Goal: Task Accomplishment & Management: Manage account settings

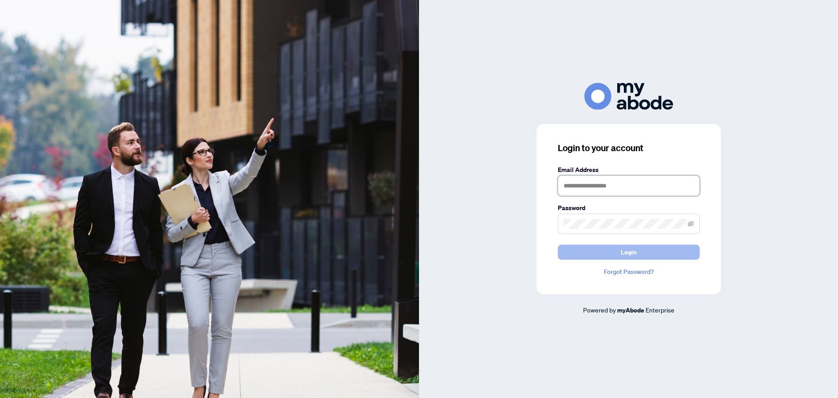
type input "**********"
click at [621, 253] on span "Login" at bounding box center [628, 252] width 16 height 14
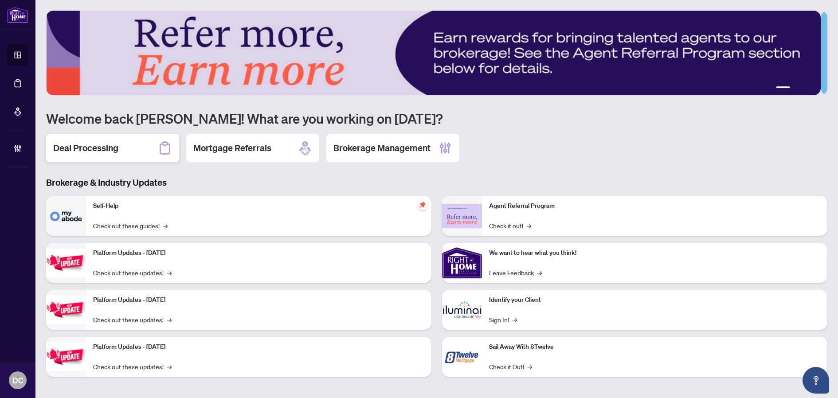
click at [102, 149] on h2 "Deal Processing" at bounding box center [85, 148] width 65 height 12
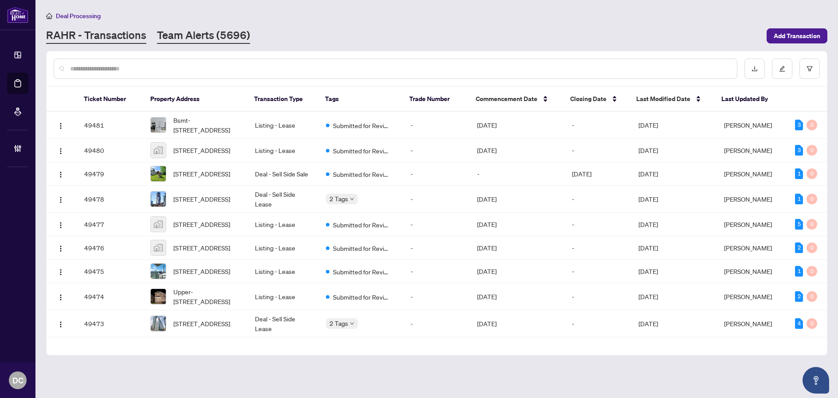
click at [220, 35] on link "Team Alerts (5696)" at bounding box center [203, 36] width 93 height 16
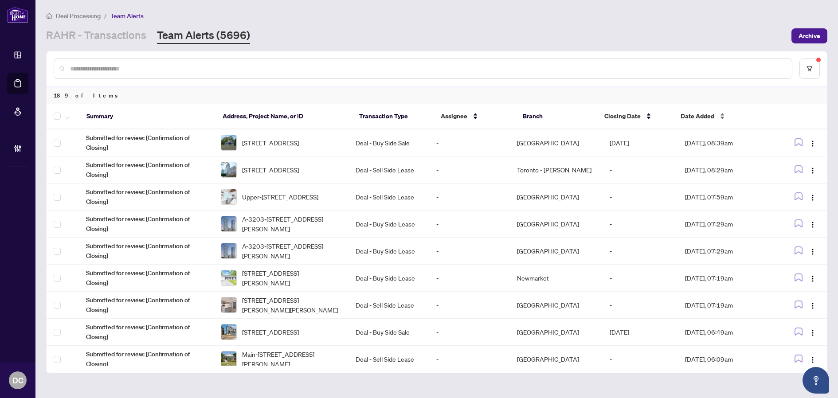
click at [701, 114] on span "Date Added" at bounding box center [697, 116] width 34 height 10
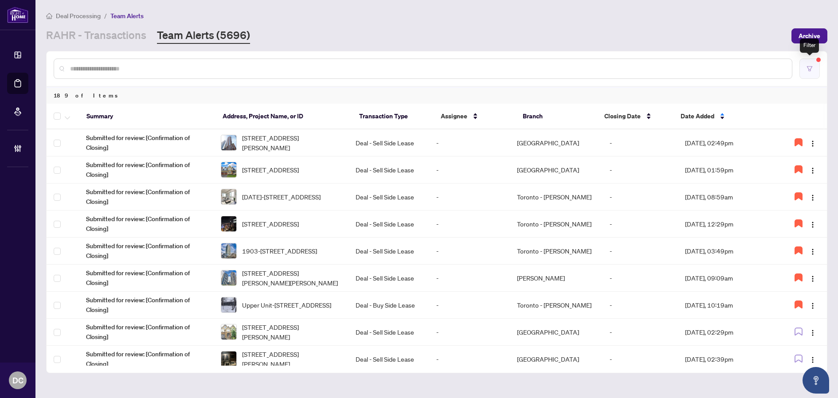
click at [807, 74] on button "button" at bounding box center [809, 68] width 20 height 20
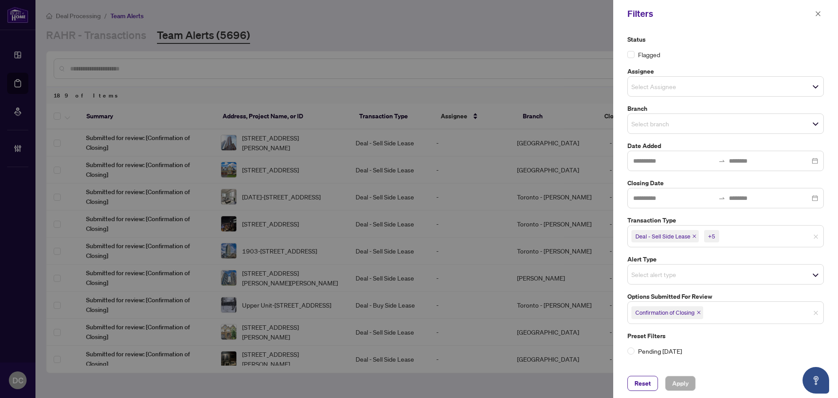
click at [699, 312] on icon "close" at bounding box center [698, 312] width 4 height 4
click at [735, 313] on span "Select options submitted for review" at bounding box center [725, 311] width 195 height 12
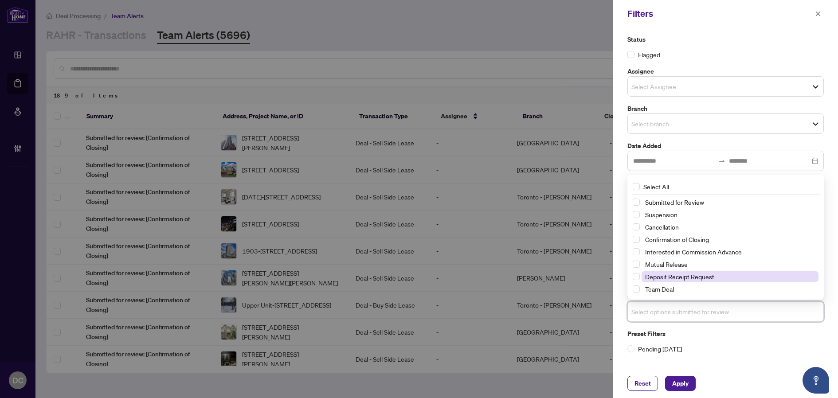
click at [706, 279] on span "Deposit Receipt Request" at bounding box center [679, 277] width 69 height 8
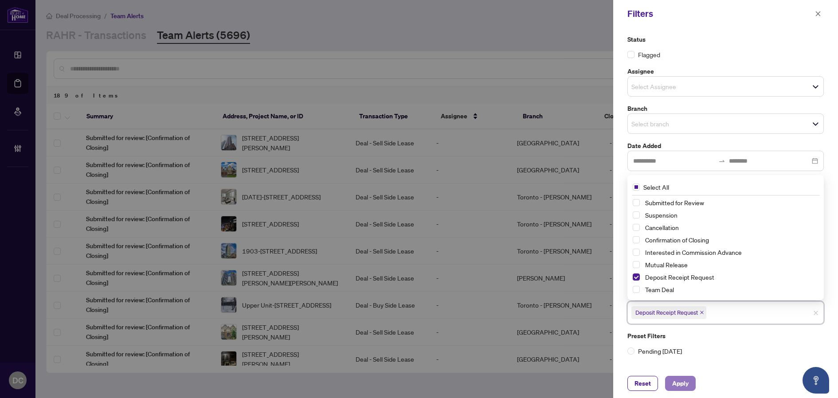
click at [680, 384] on span "Apply" at bounding box center [680, 383] width 16 height 14
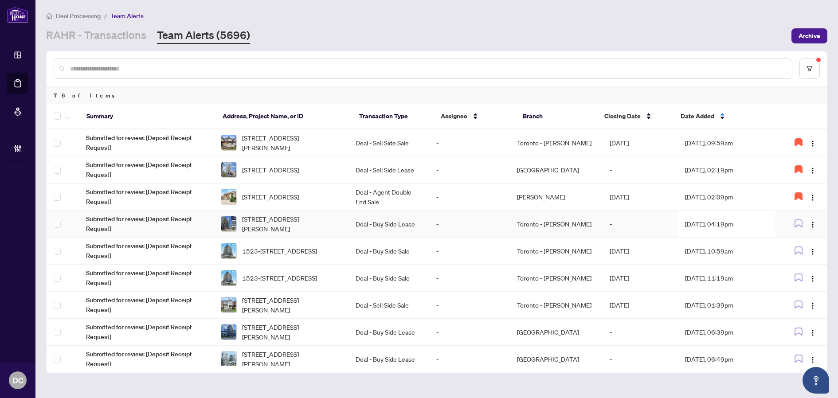
click at [561, 224] on td "Toronto - [PERSON_NAME]" at bounding box center [556, 224] width 93 height 27
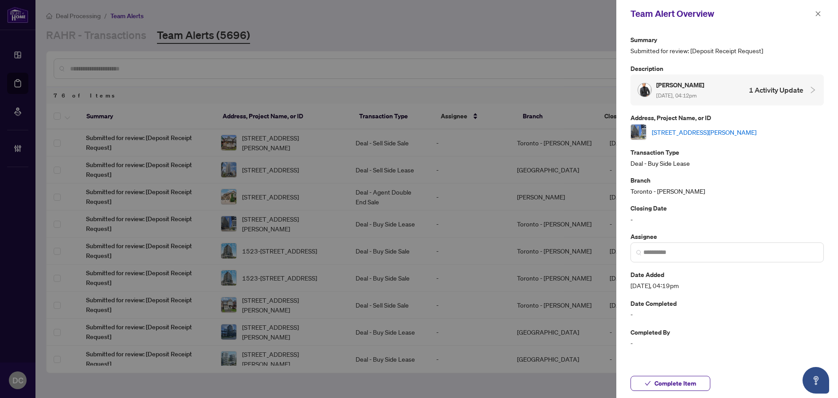
click at [672, 128] on link "[STREET_ADDRESS][PERSON_NAME]" at bounding box center [703, 132] width 105 height 10
click at [698, 383] on button "Complete Item" at bounding box center [670, 383] width 80 height 15
click at [818, 15] on icon "close" at bounding box center [818, 14] width 6 height 6
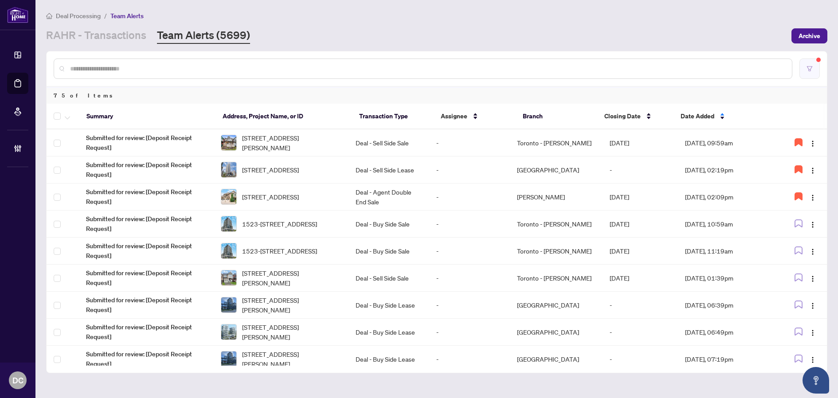
click at [806, 74] on button "button" at bounding box center [809, 68] width 20 height 20
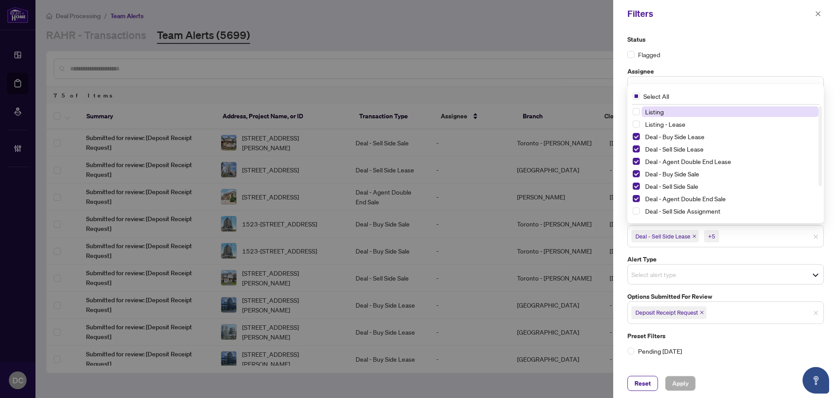
click at [807, 239] on span "Deal - Sell Side Lease +5" at bounding box center [725, 236] width 195 height 14
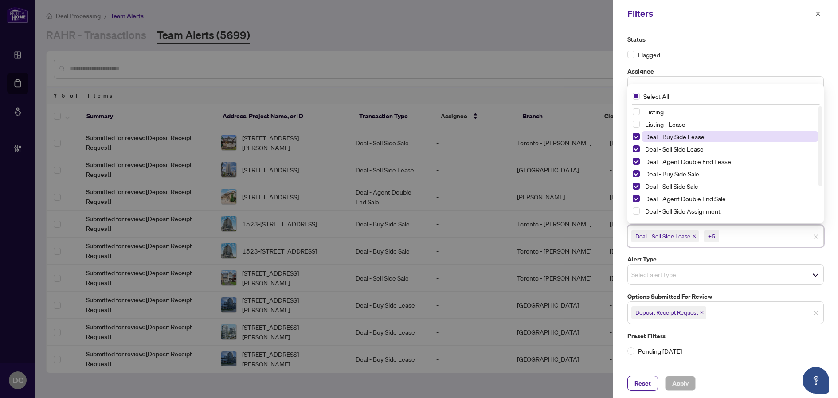
click at [709, 140] on span "Deal - Buy Side Lease" at bounding box center [729, 136] width 177 height 11
click at [677, 385] on span "Apply" at bounding box center [680, 383] width 16 height 14
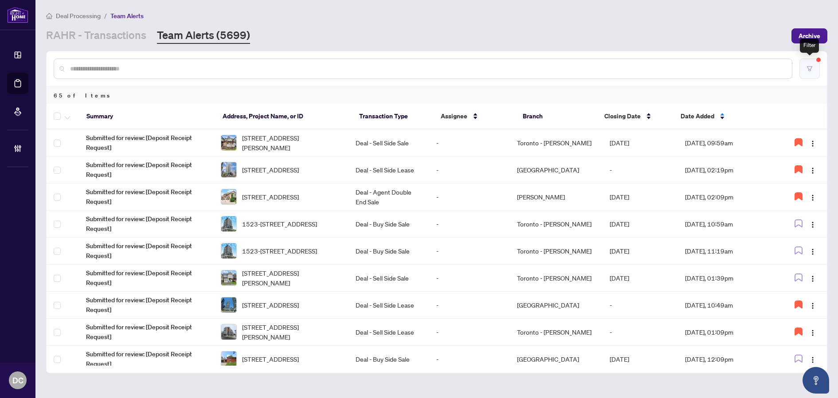
click at [805, 68] on button "button" at bounding box center [809, 68] width 20 height 20
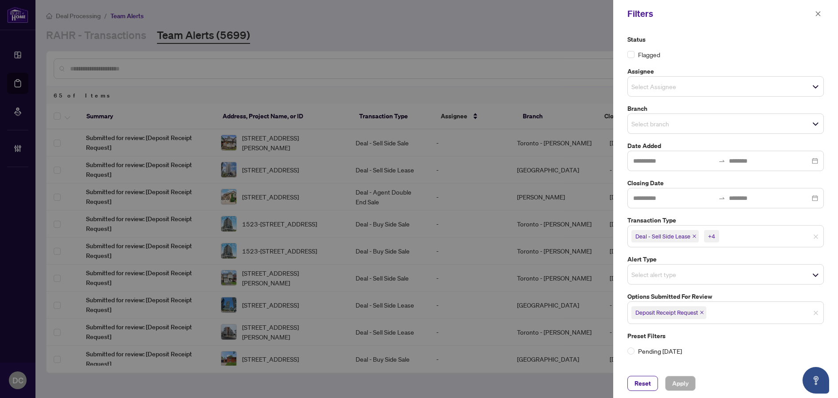
click at [747, 231] on input "search" at bounding box center [752, 236] width 62 height 11
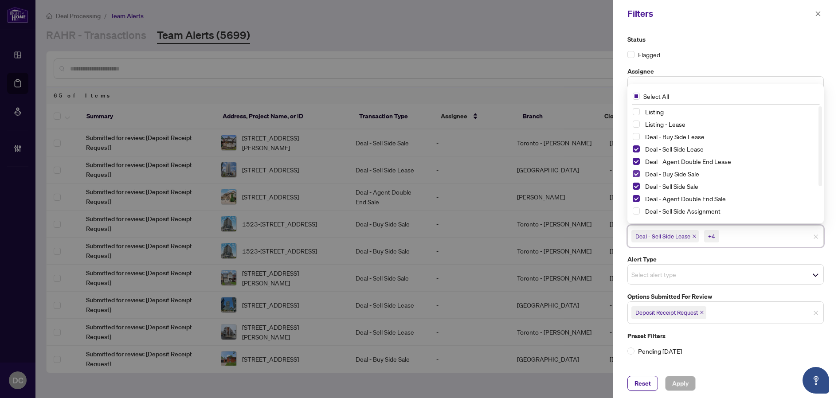
click at [633, 172] on span "Select Deal - Buy Side Sale" at bounding box center [635, 173] width 7 height 7
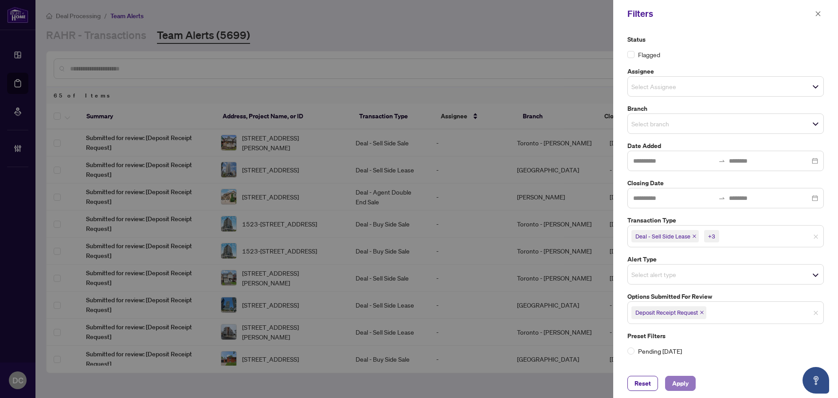
click at [686, 382] on span "Apply" at bounding box center [680, 383] width 16 height 14
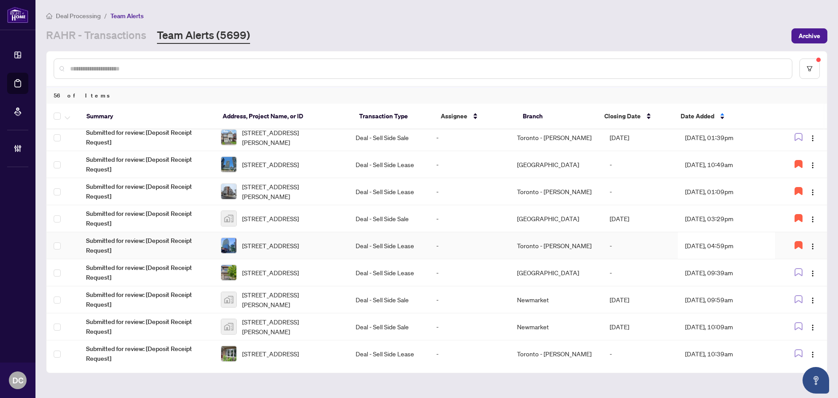
scroll to position [89, 0]
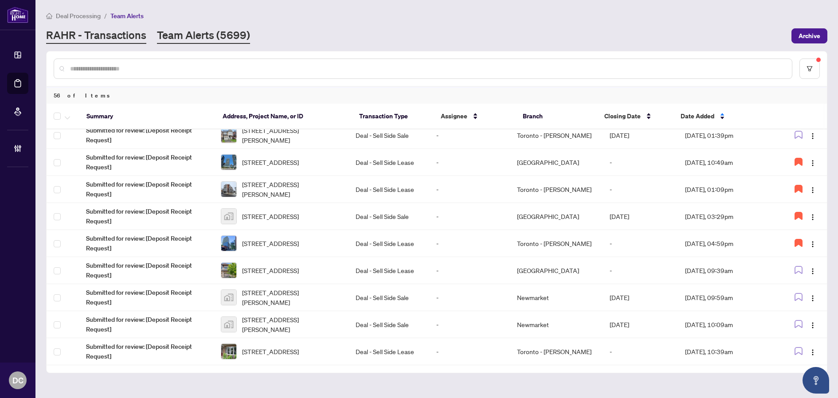
click at [129, 41] on link "RAHR - Transactions" at bounding box center [96, 36] width 100 height 16
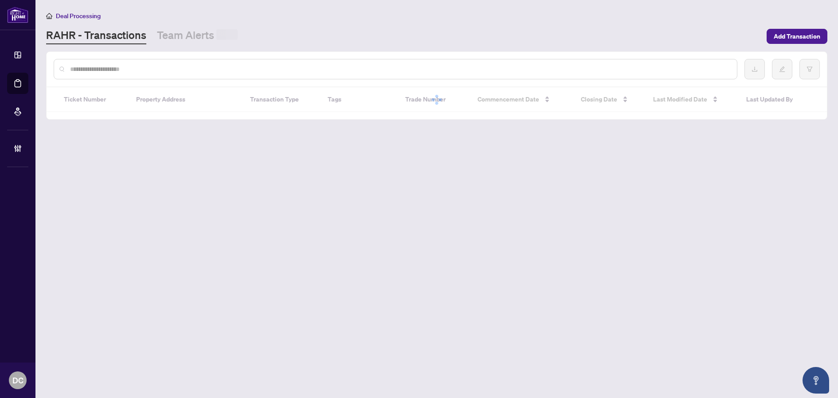
click at [132, 66] on input "text" at bounding box center [399, 69] width 659 height 10
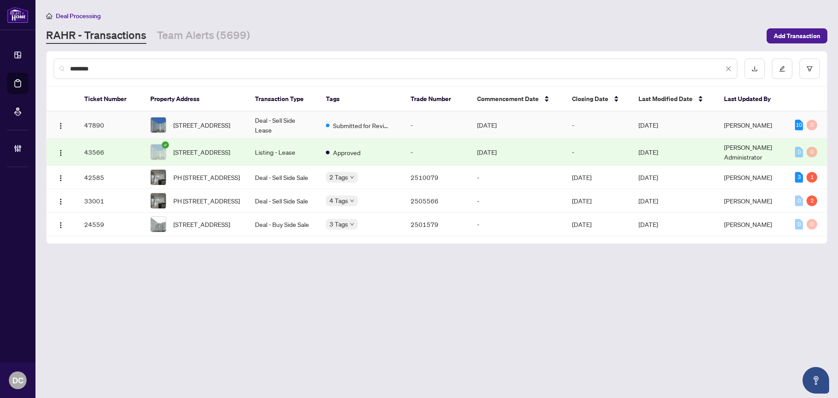
type input "********"
click at [286, 122] on td "Deal - Sell Side Lease" at bounding box center [283, 125] width 71 height 27
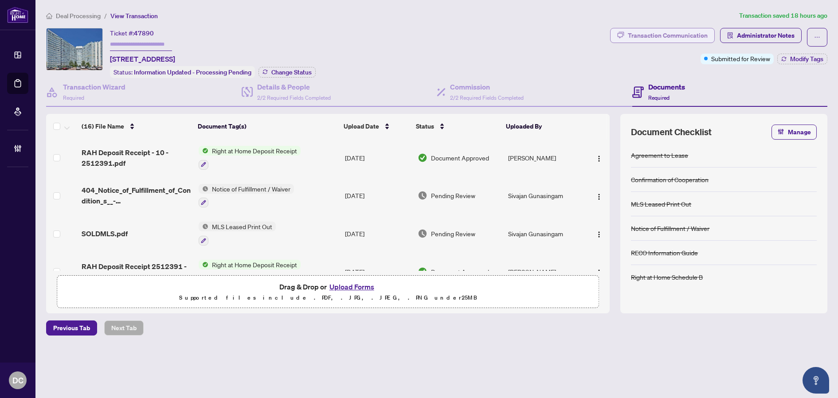
click at [687, 35] on div "Transaction Communication" at bounding box center [668, 35] width 80 height 14
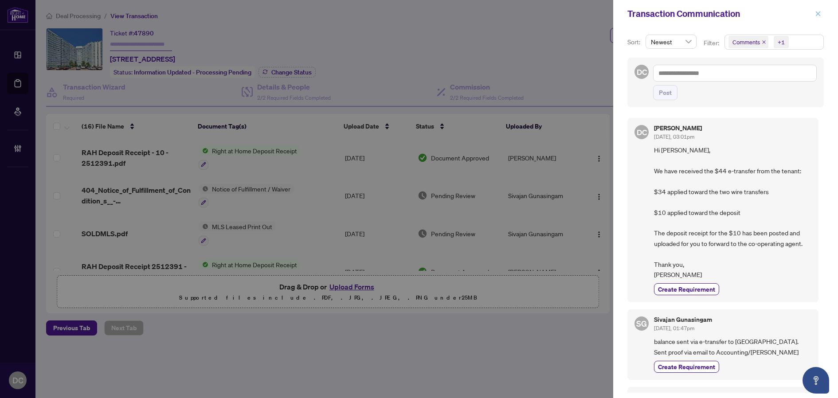
click at [819, 14] on icon "close" at bounding box center [818, 14] width 6 height 6
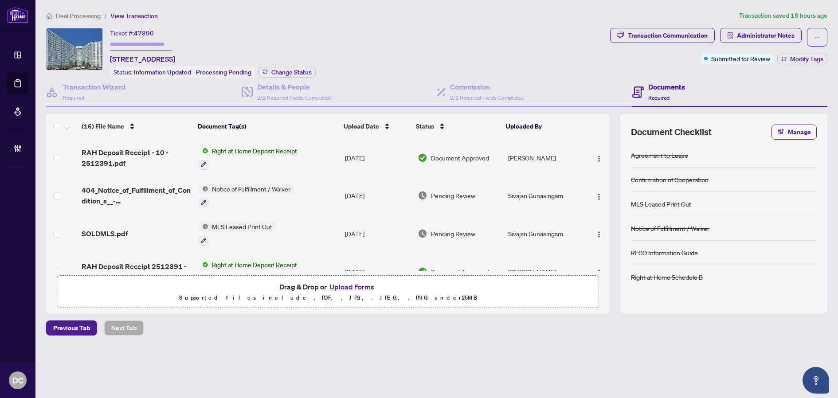
click at [743, 345] on div "Deal Processing / View Transaction Transaction saved 18 hours ago Ticket #: 478…" at bounding box center [437, 189] width 788 height 356
click at [94, 17] on span "Deal Processing" at bounding box center [78, 16] width 45 height 8
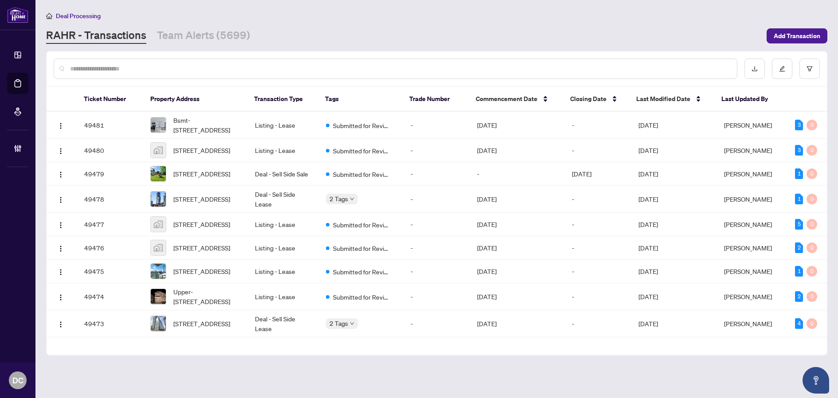
click at [216, 66] on input "text" at bounding box center [399, 69] width 659 height 10
paste input "*******"
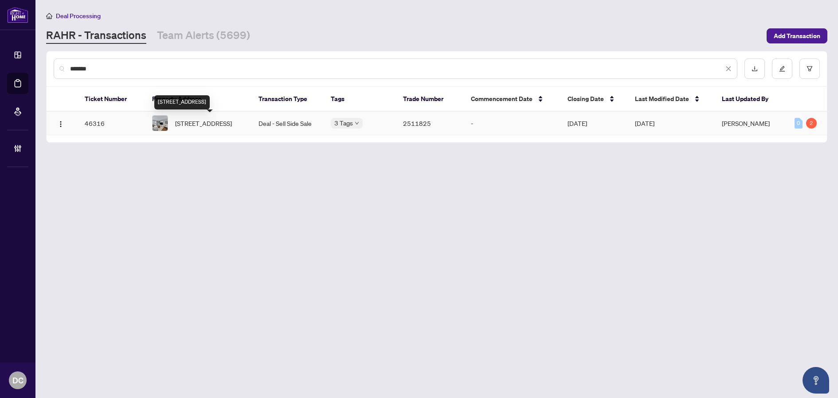
type input "*******"
click at [227, 128] on span "206-102 Aspen Springs Dr, Clarington, Ontario L1C 5N6, Canada" at bounding box center [203, 123] width 57 height 10
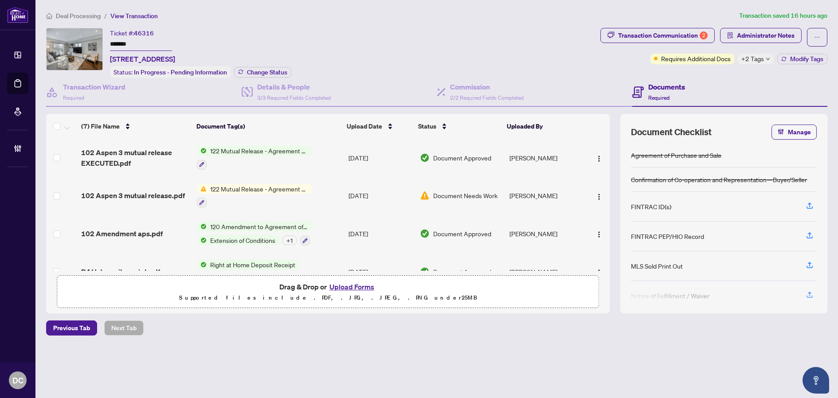
click at [324, 153] on td "122 Mutual Release - Agreement of Purchase and Sale" at bounding box center [269, 158] width 152 height 38
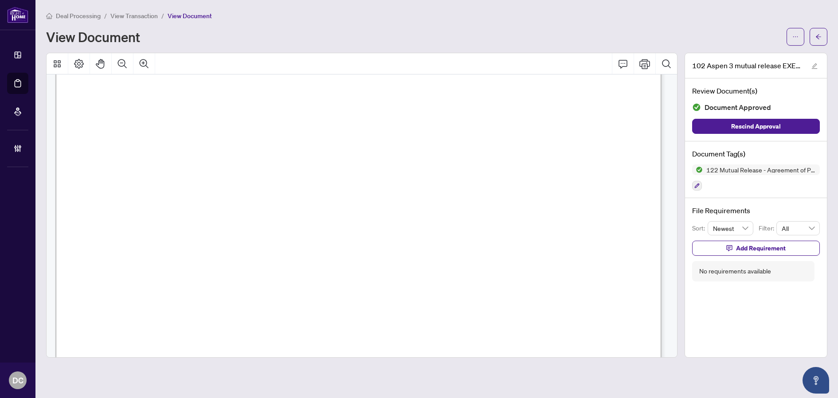
scroll to position [133, 0]
click at [815, 40] on button "button" at bounding box center [818, 37] width 18 height 18
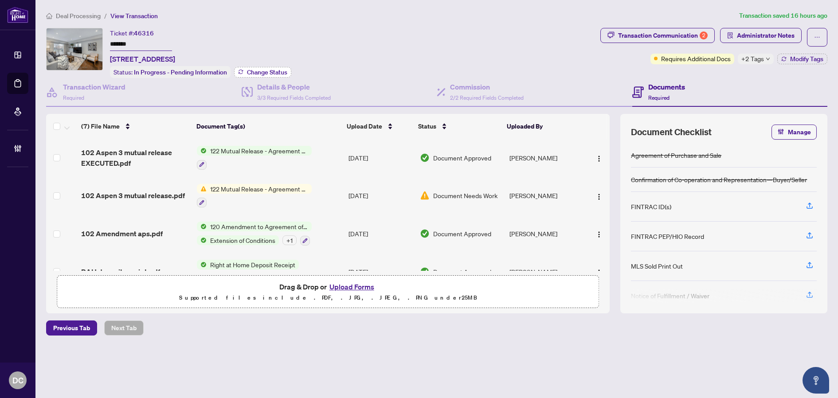
click at [266, 69] on span "Change Status" at bounding box center [267, 72] width 40 height 6
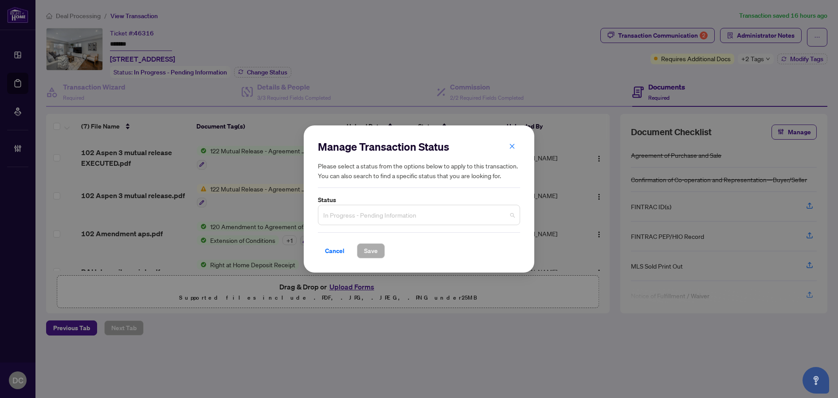
click at [399, 216] on span "In Progress - Pending Information" at bounding box center [418, 215] width 191 height 17
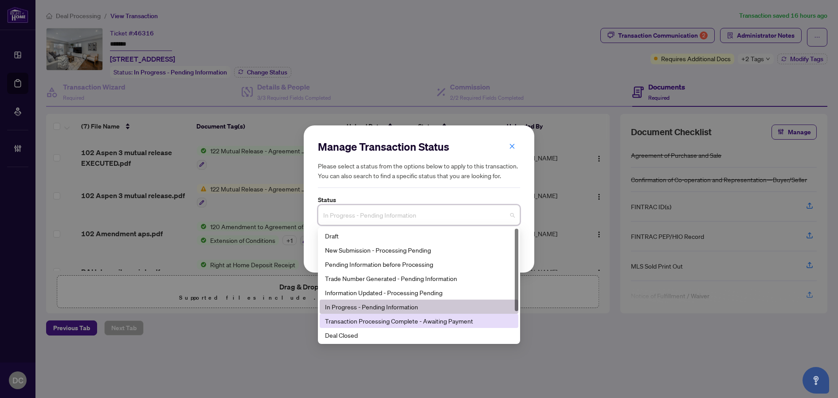
scroll to position [43, 0]
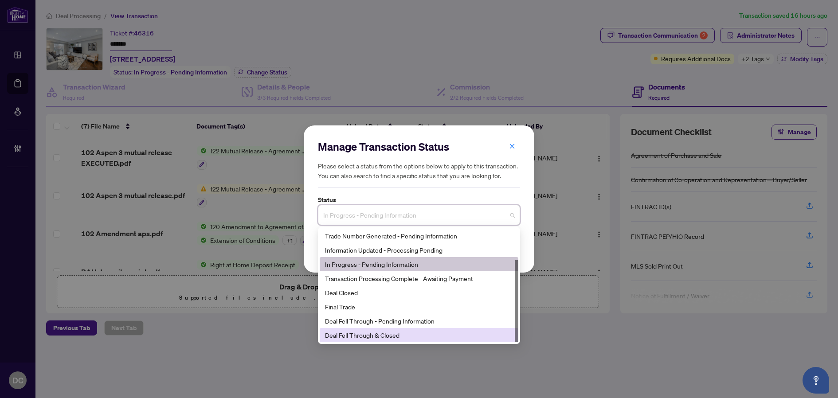
click at [369, 335] on div "Deal Fell Through & Closed" at bounding box center [419, 335] width 188 height 10
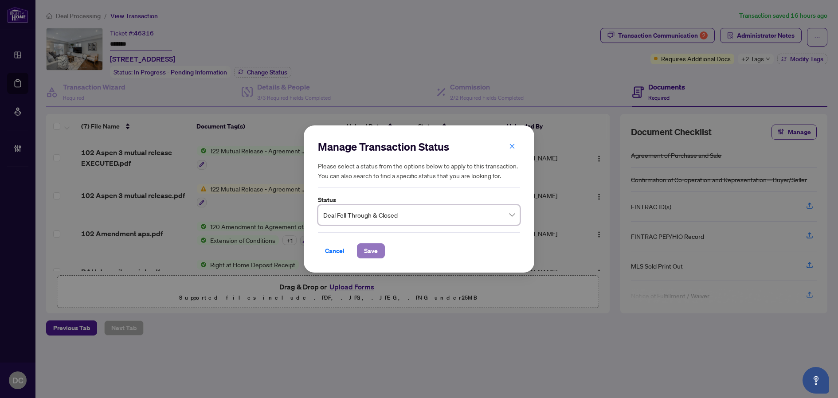
click at [372, 250] on span "Save" at bounding box center [371, 251] width 14 height 14
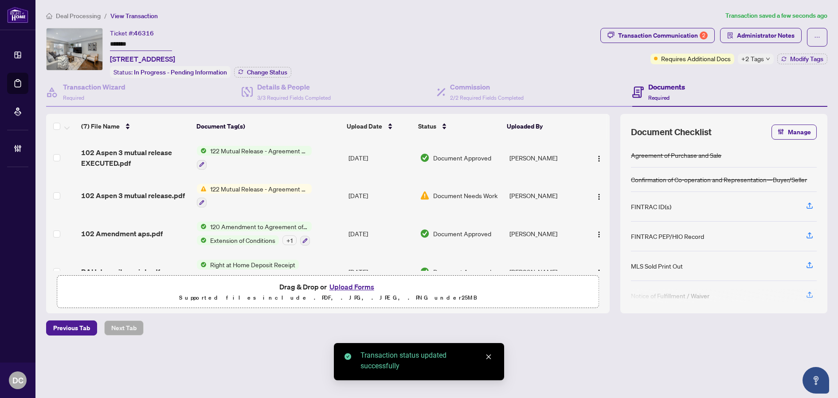
click at [768, 61] on div "+2 Tags" at bounding box center [755, 59] width 36 height 11
click at [709, 73] on div "Transaction Communication 2 Administrator Notes Requires Additional Docs +2 Tag…" at bounding box center [713, 53] width 230 height 50
click at [795, 58] on span "Modify Tags" at bounding box center [806, 59] width 33 height 6
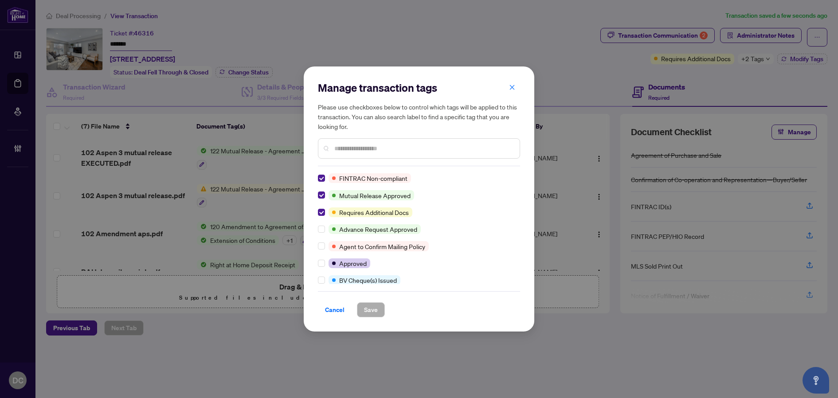
scroll to position [0, 0]
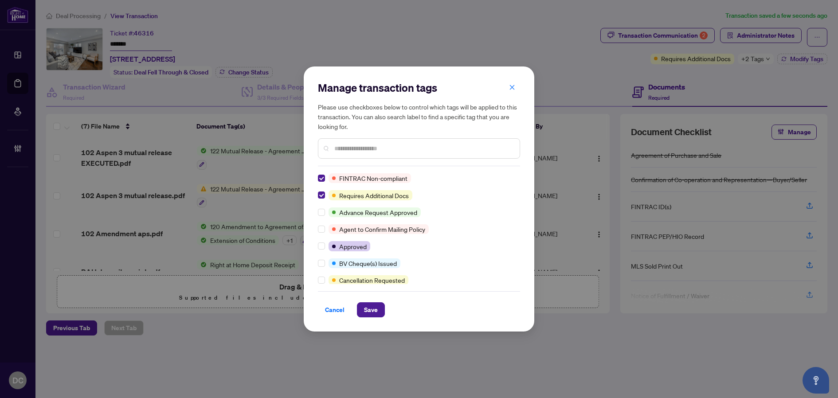
click at [348, 150] on input "text" at bounding box center [423, 149] width 178 height 10
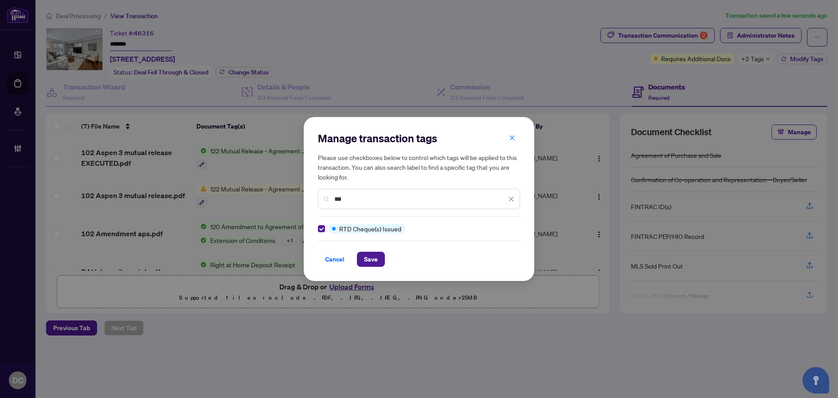
drag, startPoint x: 359, startPoint y: 200, endPoint x: 267, endPoint y: 197, distance: 92.2
click at [267, 197] on div "Manage transaction tags Please use checkboxes below to control which tags will …" at bounding box center [419, 199] width 838 height 398
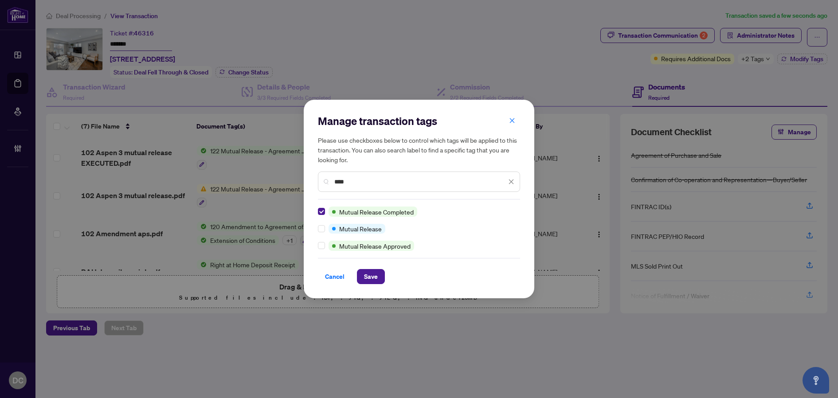
drag, startPoint x: 353, startPoint y: 181, endPoint x: 301, endPoint y: 180, distance: 51.4
click at [301, 180] on div "Manage transaction tags Please use checkboxes below to control which tags will …" at bounding box center [419, 199] width 838 height 398
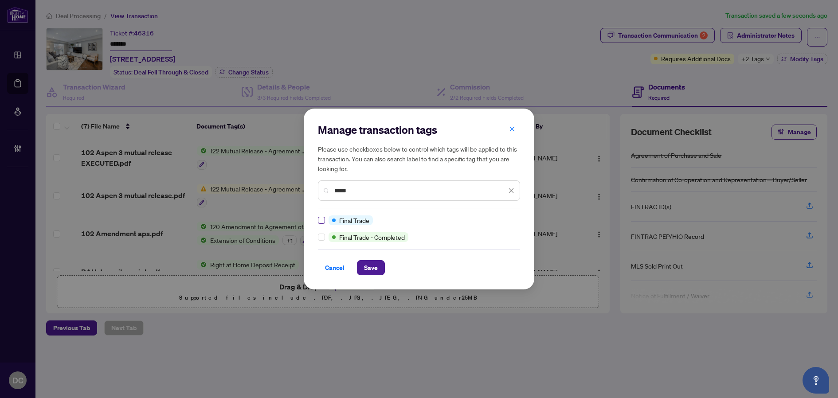
type input "*****"
click at [369, 264] on span "Save" at bounding box center [371, 268] width 14 height 14
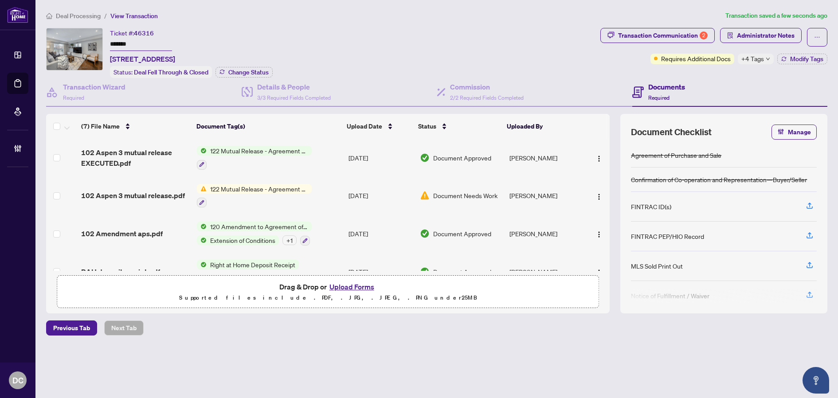
click at [761, 61] on span "+4 Tags" at bounding box center [752, 59] width 23 height 10
click at [75, 16] on span "Deal Processing" at bounding box center [78, 16] width 45 height 8
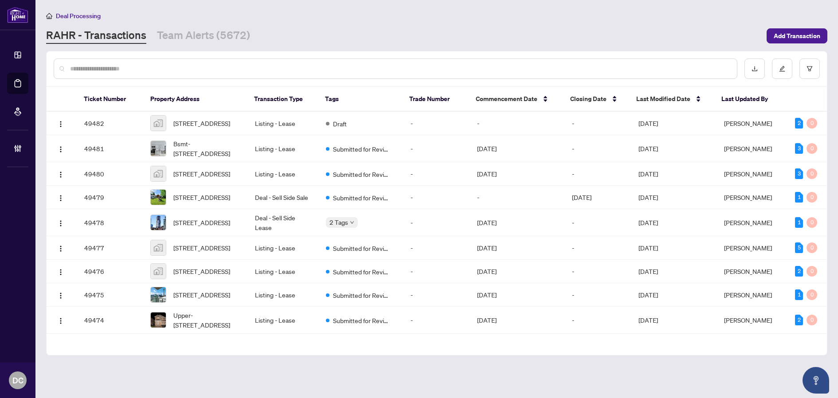
click at [175, 70] on input "text" at bounding box center [399, 69] width 659 height 10
paste input "*******"
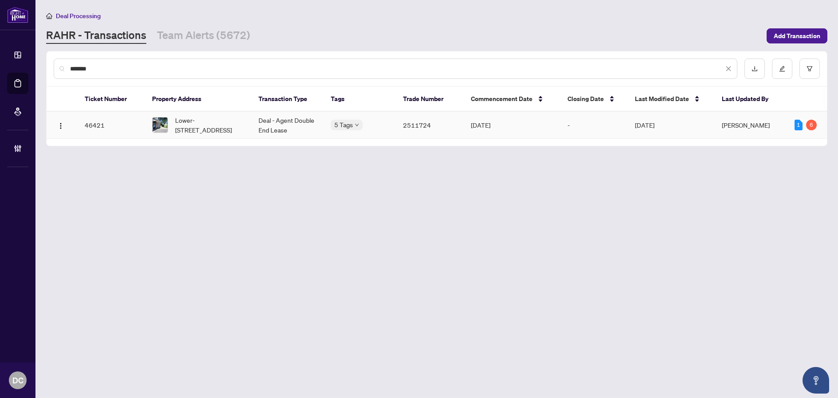
type input "*******"
click at [216, 124] on span "Lower-1053 somerville St, Oshawa, Ontario L1G 4K4, Canada" at bounding box center [209, 124] width 69 height 19
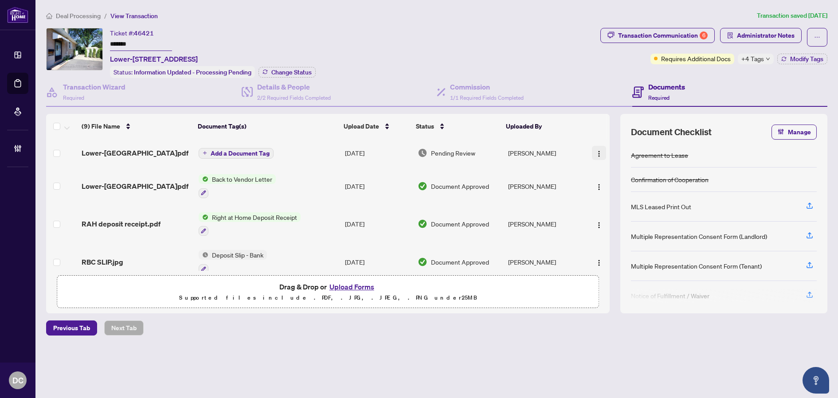
click at [595, 153] on img "button" at bounding box center [598, 153] width 7 height 7
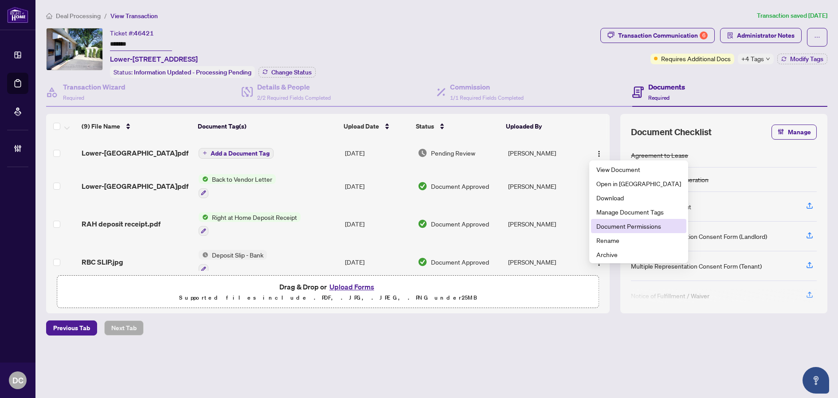
click at [611, 221] on li "Document Permissions" at bounding box center [638, 226] width 95 height 14
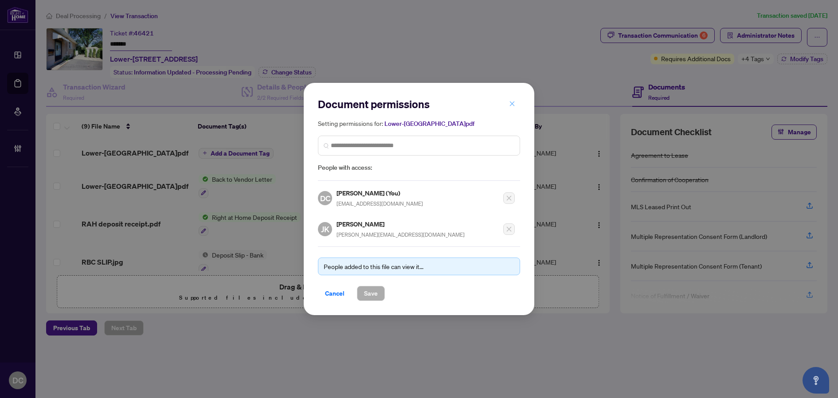
click at [511, 104] on icon "close" at bounding box center [512, 104] width 6 height 6
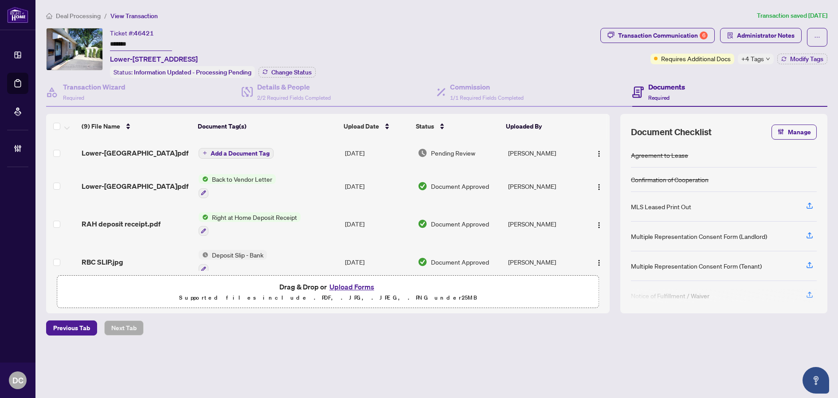
click at [749, 58] on span "+4 Tags" at bounding box center [752, 59] width 23 height 10
click at [657, 41] on div "Transaction Communication 6" at bounding box center [663, 35] width 90 height 14
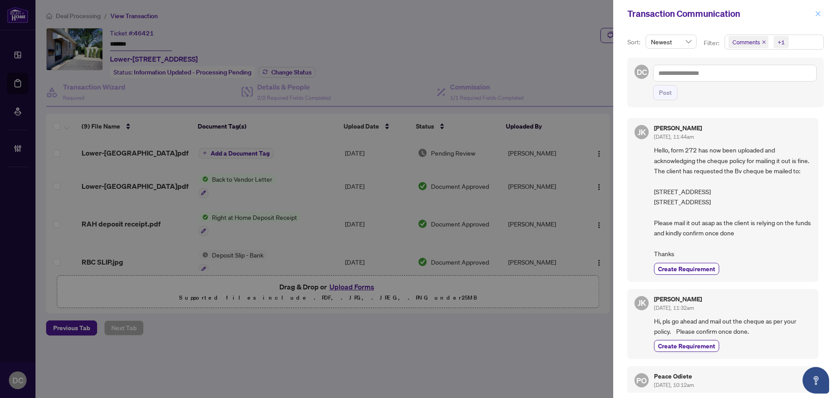
click at [818, 16] on icon "close" at bounding box center [818, 14] width 6 height 6
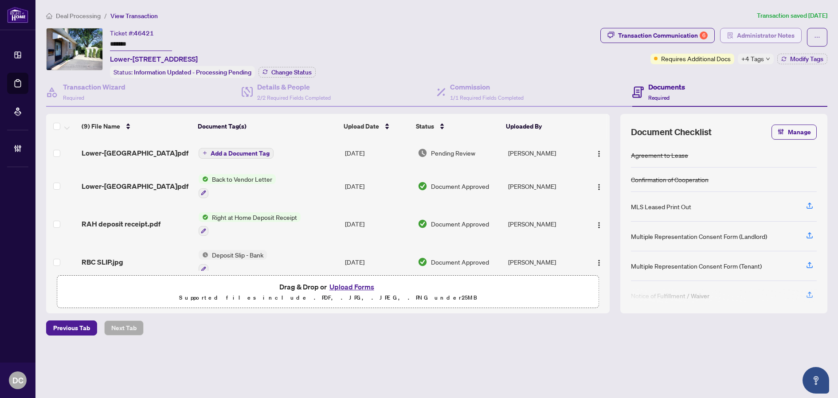
click at [792, 38] on span "Administrator Notes" at bounding box center [766, 35] width 58 height 14
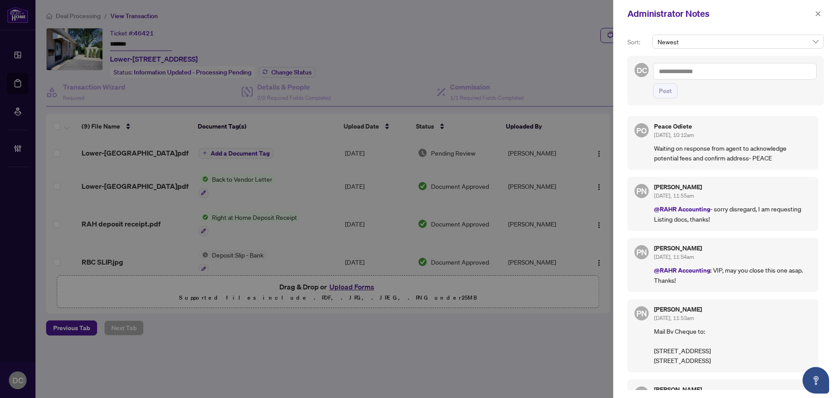
click at [768, 74] on textarea at bounding box center [735, 71] width 164 height 17
click at [717, 81] on span "RAHR Inqui ries" at bounding box center [732, 78] width 109 height 8
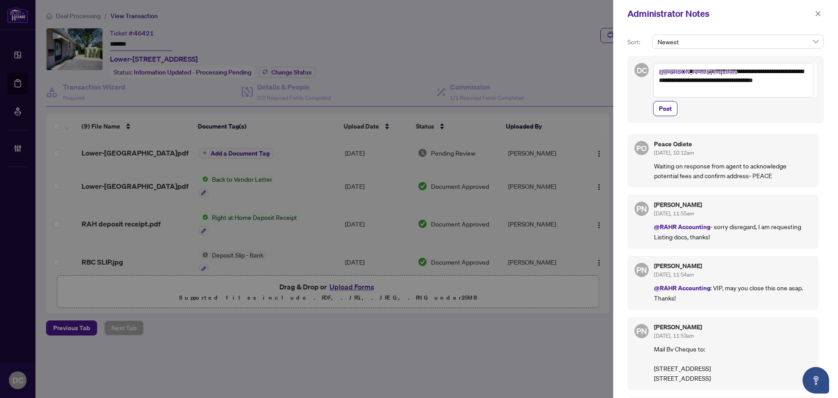
click at [699, 79] on textarea "**********" at bounding box center [733, 80] width 161 height 35
type textarea "**********"
click at [663, 109] on span "Post" at bounding box center [665, 108] width 13 height 14
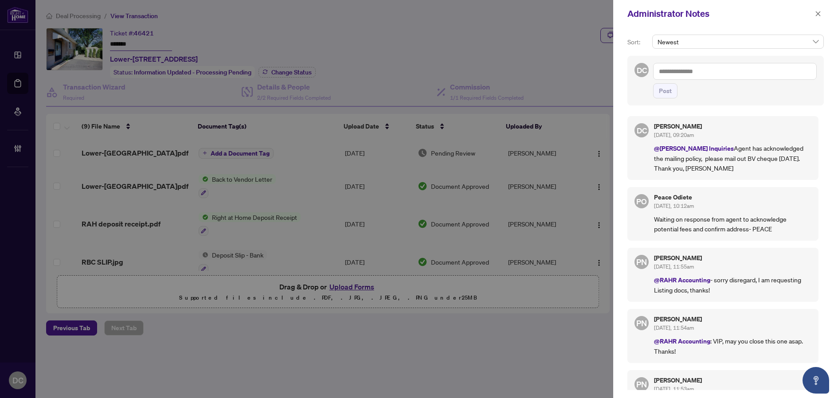
drag, startPoint x: 816, startPoint y: 13, endPoint x: 805, endPoint y: 48, distance: 36.7
click at [805, 48] on div "Administrator Notes Sort: Newest DC Post DC Dawn Chan Aug/20/2025, 09:20am @RAH…" at bounding box center [725, 199] width 225 height 398
click at [817, 18] on span "button" at bounding box center [818, 14] width 6 height 14
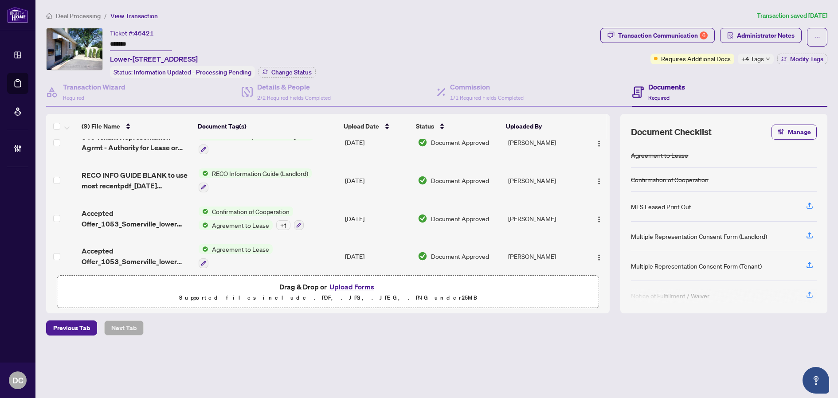
scroll to position [202, 0]
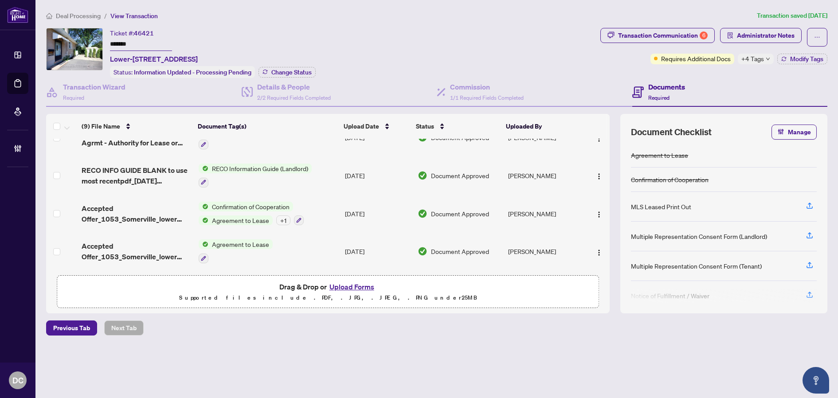
click at [339, 212] on td "Confirmation of Cooperation Agreement to Lease + 1" at bounding box center [268, 214] width 146 height 38
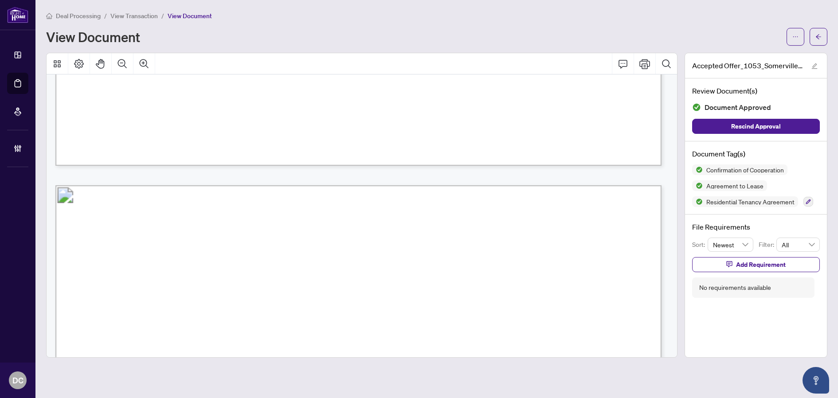
scroll to position [4280, 0]
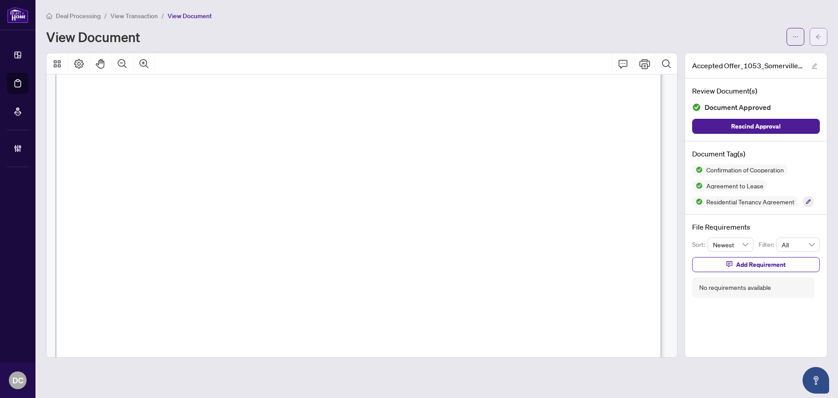
click at [818, 43] on span "button" at bounding box center [818, 37] width 6 height 14
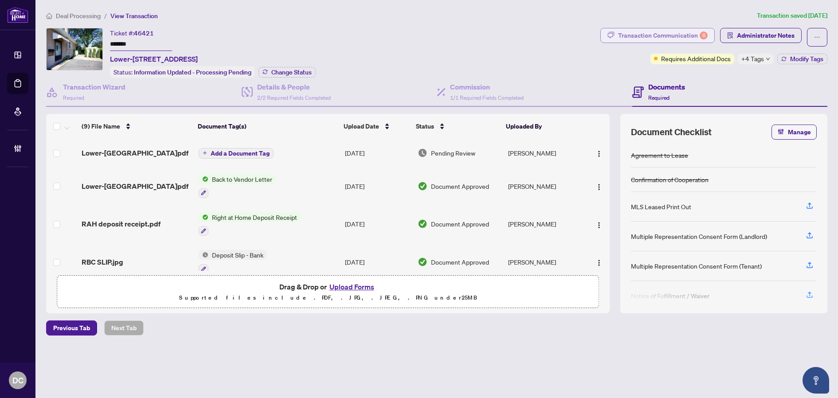
click at [681, 37] on div "Transaction Communication 6" at bounding box center [663, 35] width 90 height 14
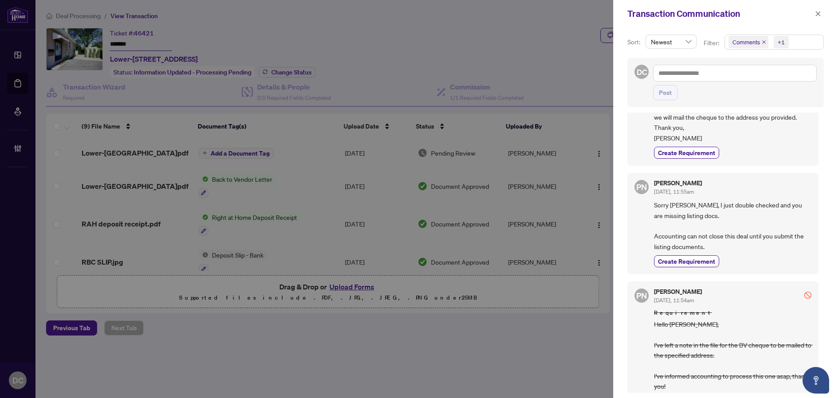
scroll to position [620, 0]
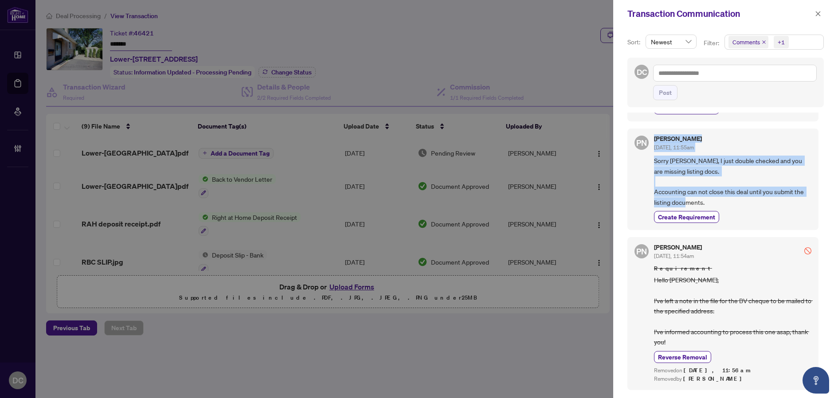
drag, startPoint x: 714, startPoint y: 237, endPoint x: 653, endPoint y: 171, distance: 90.0
click at [653, 171] on div "PN Paula Nguyen Aug/14/2025, 11:55am Sorry Jasmine, I just double checked and y…" at bounding box center [722, 179] width 191 height 101
copy div "Paula Nguyen Aug/14/2025, 11:55am Sorry Jasmine, I just double checked and you …"
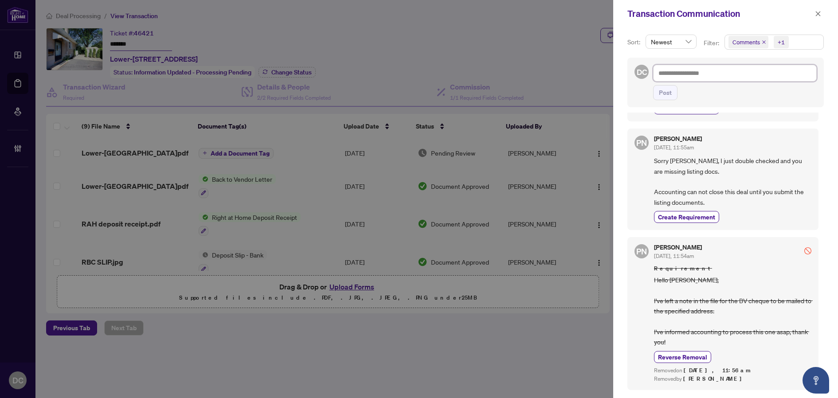
click at [767, 77] on textarea at bounding box center [735, 73] width 164 height 17
type textarea "*"
type textarea "**"
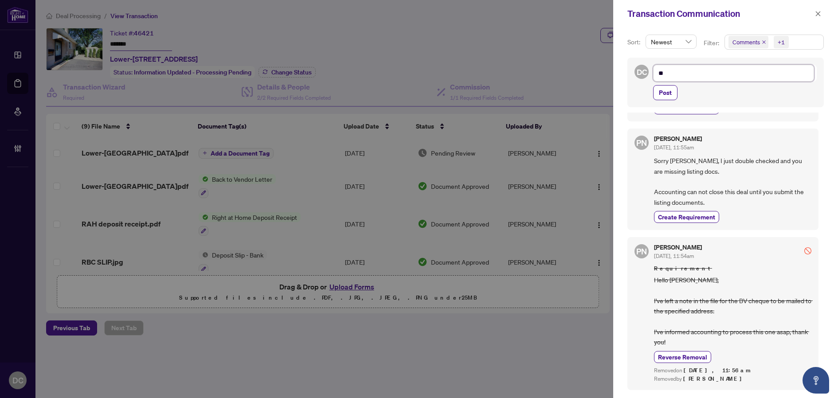
type textarea "**"
type textarea "****"
type textarea "*****"
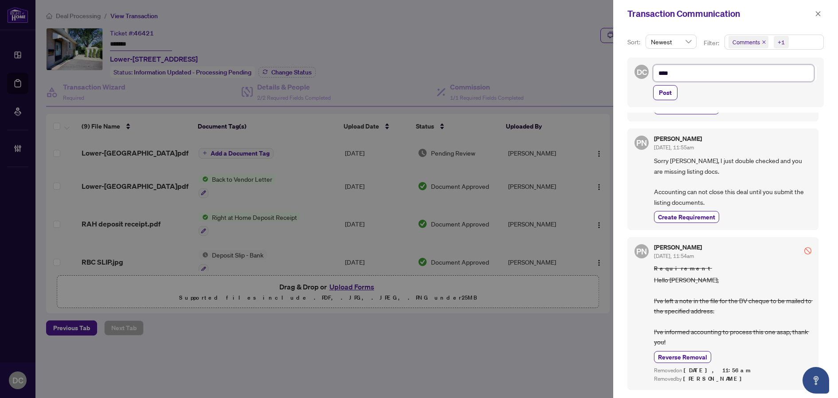
type textarea "*****"
type textarea "******"
type textarea "*******"
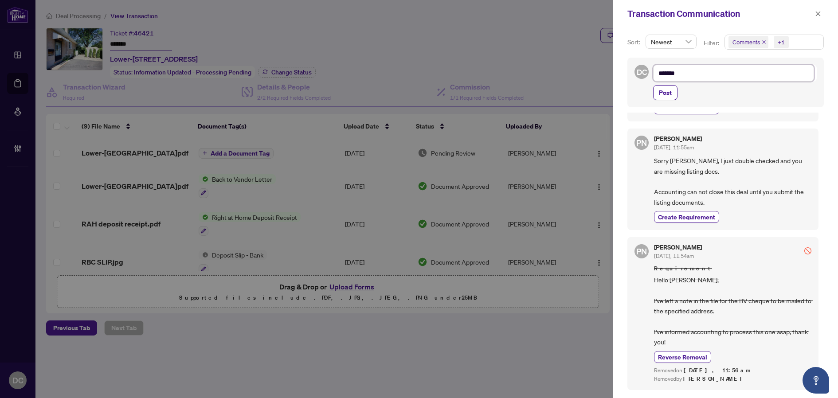
type textarea "********"
type textarea "*********"
type textarea "**********"
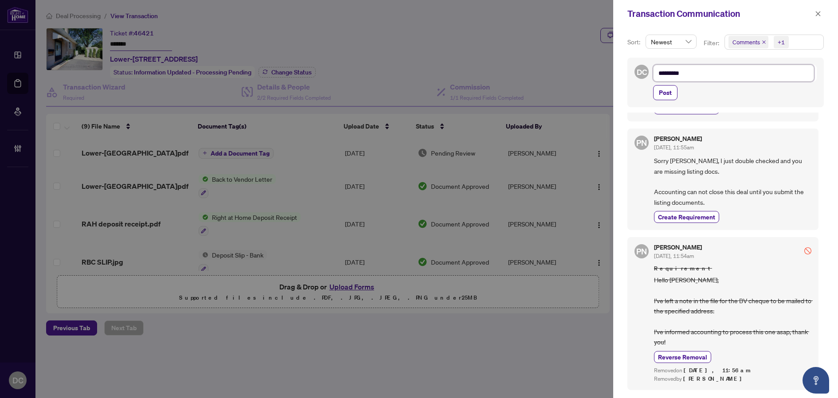
type textarea "**********"
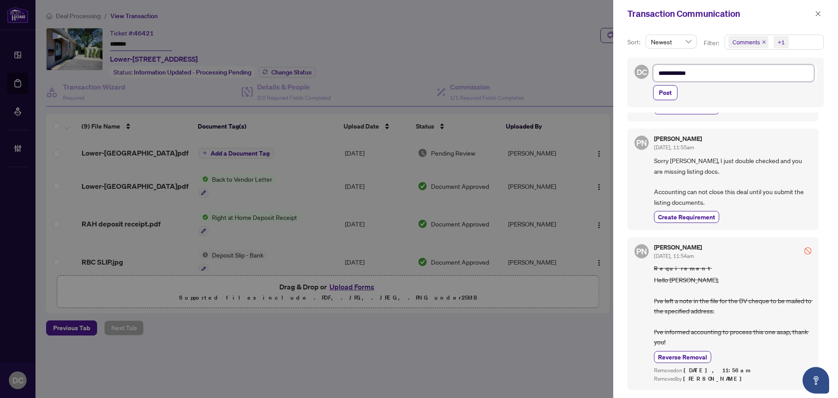
type textarea "**********"
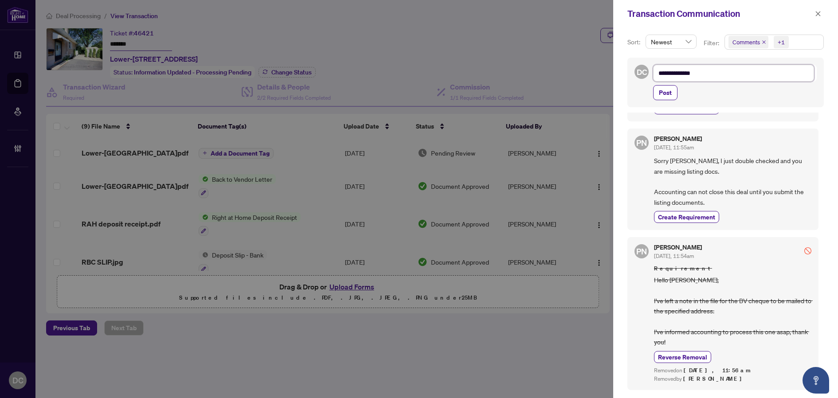
type textarea "**********"
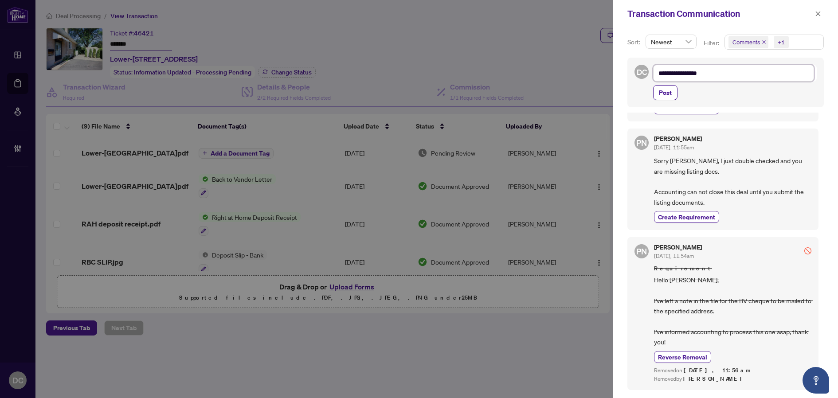
type textarea "**********"
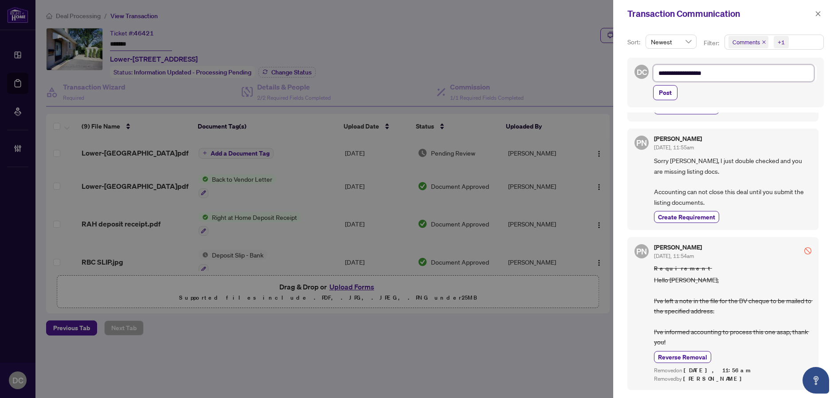
type textarea "**********"
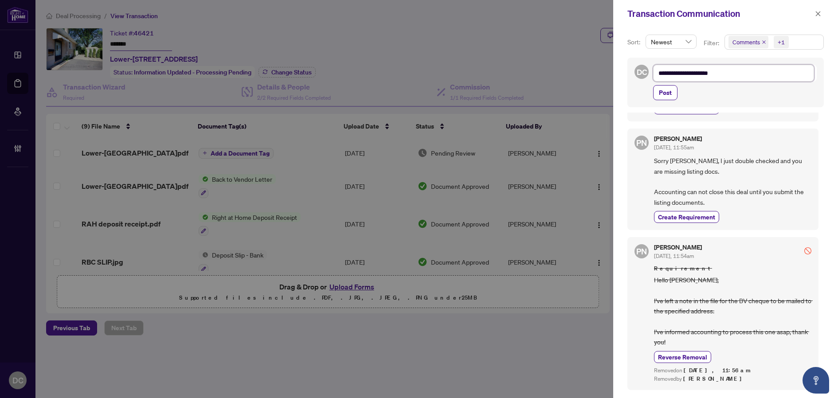
type textarea "**********"
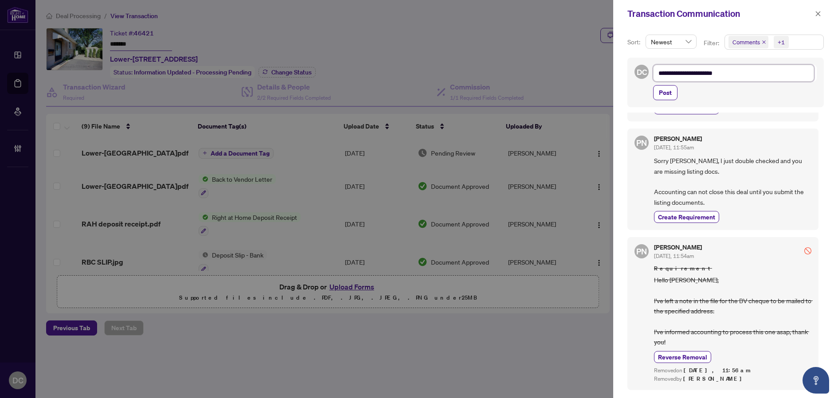
type textarea "**********"
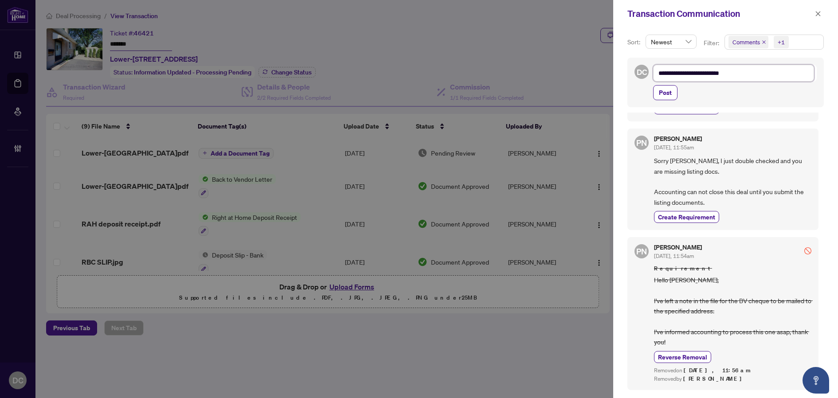
type textarea "**********"
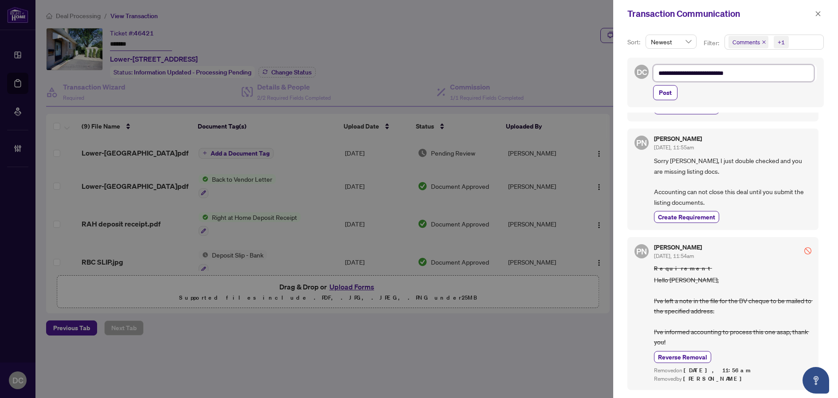
type textarea "**********"
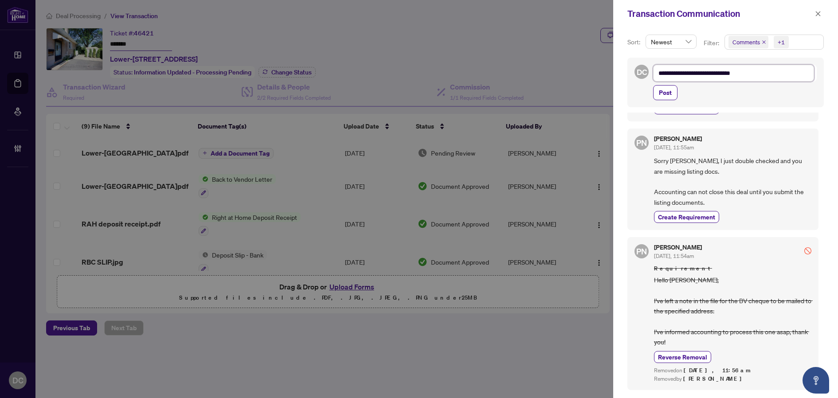
type textarea "**********"
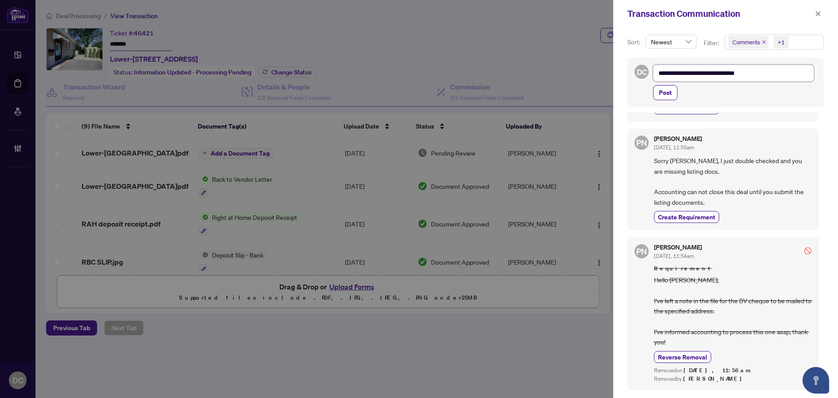
type textarea "**********"
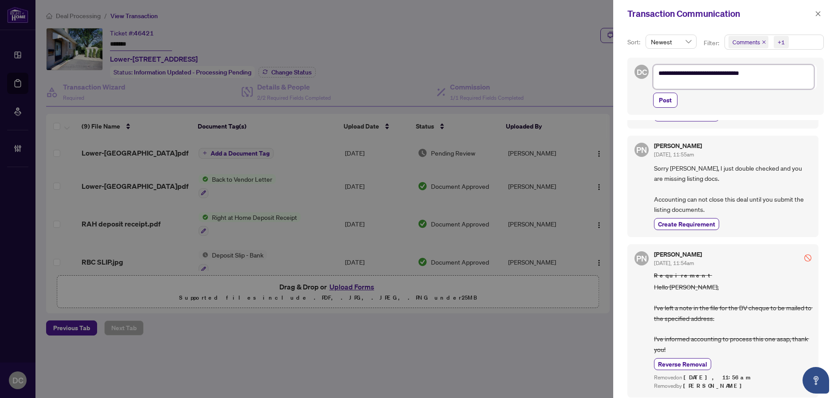
type textarea "**********"
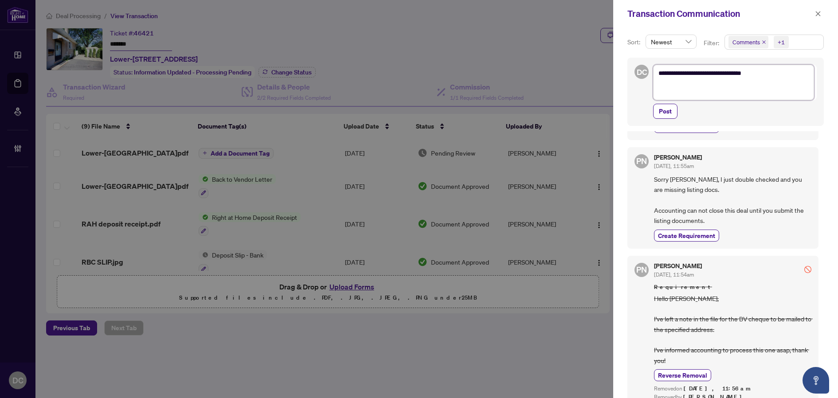
paste textarea "**********"
type textarea "**********"
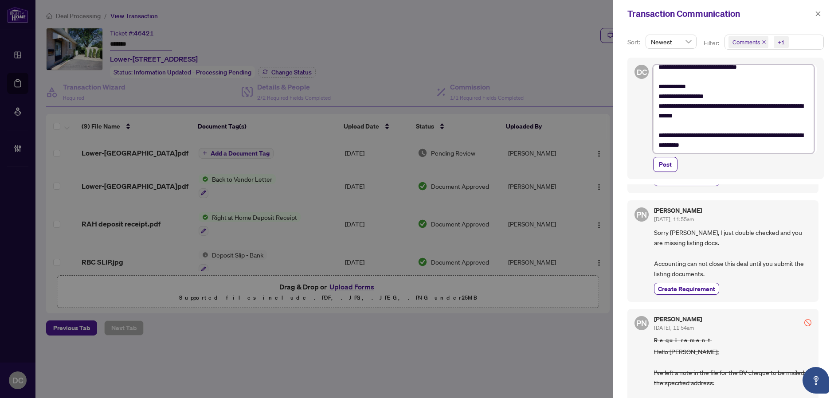
scroll to position [0, 0]
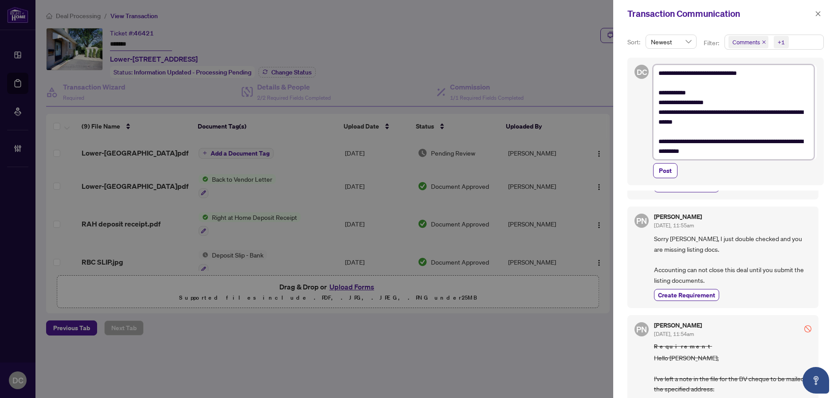
click at [720, 106] on textarea "**********" at bounding box center [733, 112] width 161 height 95
type textarea "**********"
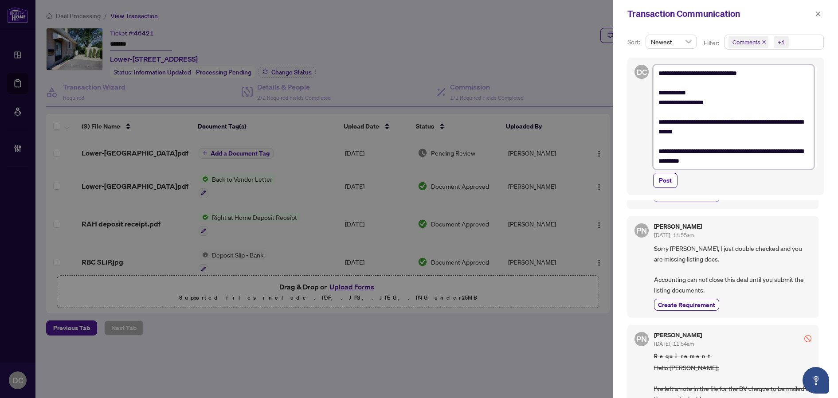
click at [659, 94] on textarea "**********" at bounding box center [733, 117] width 161 height 105
type textarea "**********"
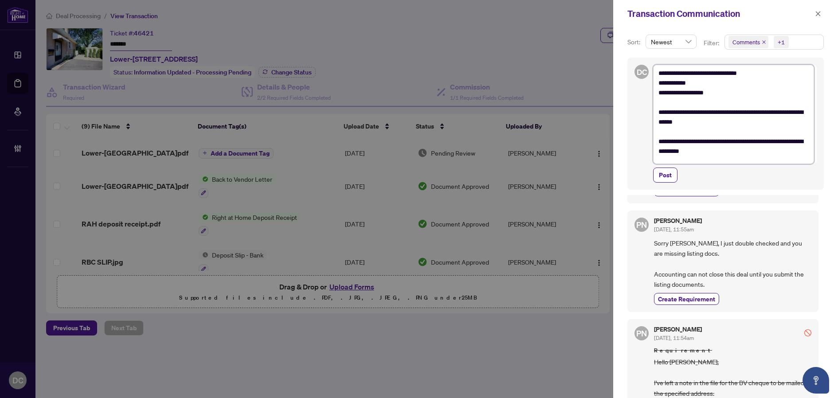
type textarea "**********"
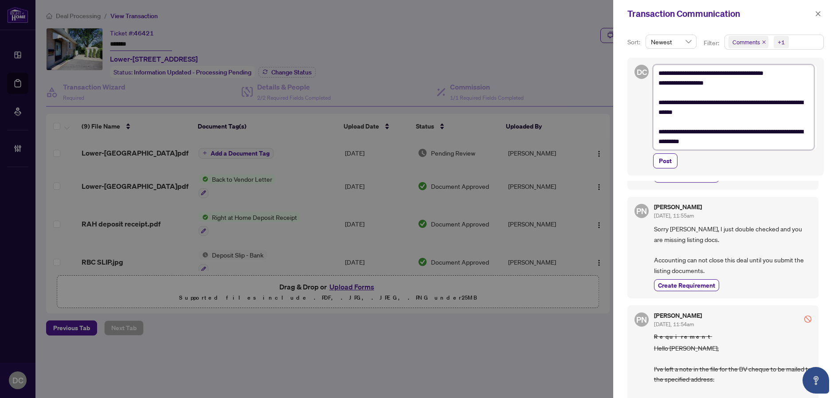
type textarea "**********"
click at [797, 71] on textarea "**********" at bounding box center [733, 107] width 161 height 85
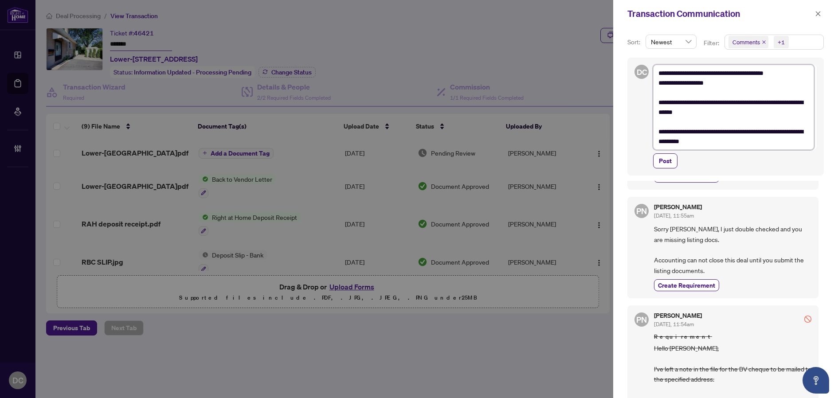
type textarea "**********"
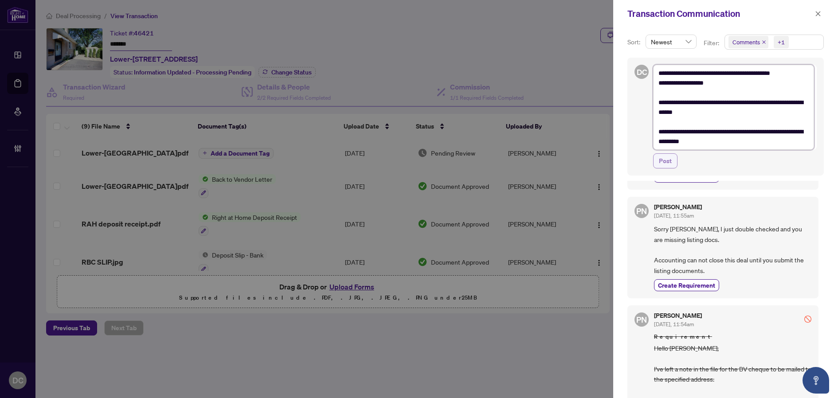
type textarea "**********"
click at [663, 160] on span "Post" at bounding box center [665, 161] width 13 height 14
type textarea "**********"
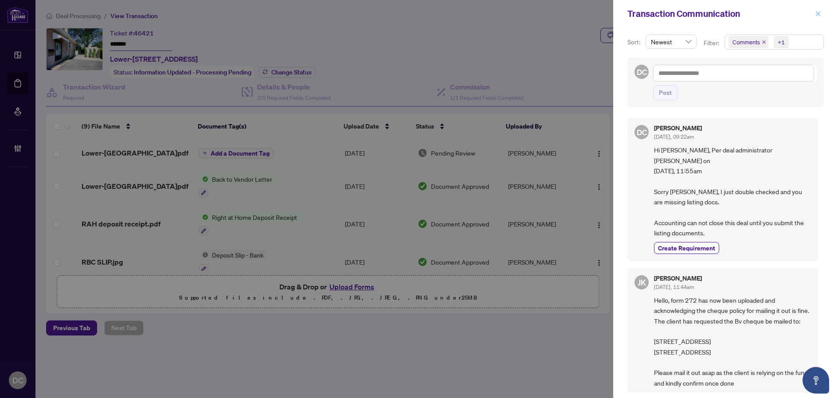
click at [818, 19] on span "button" at bounding box center [818, 14] width 6 height 14
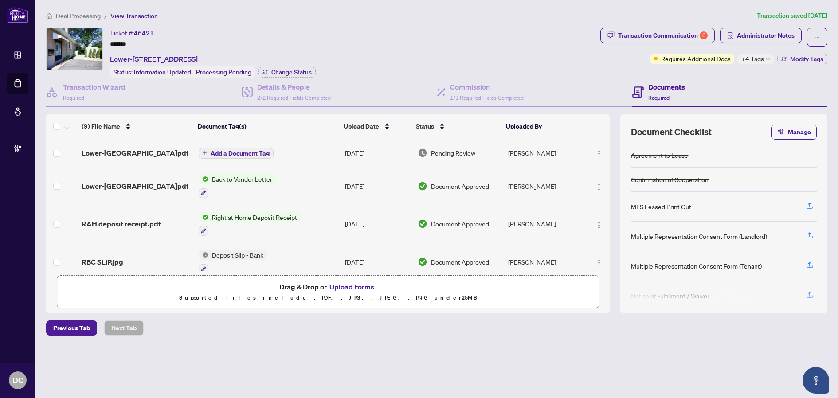
click at [316, 156] on td "Add a Document Tag" at bounding box center [268, 153] width 146 height 28
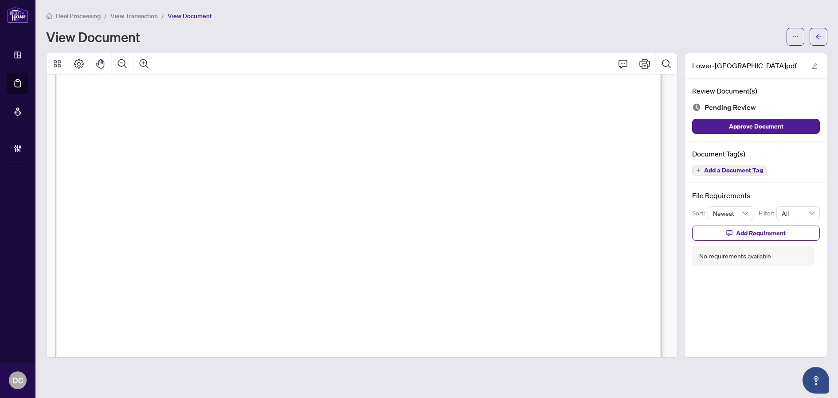
scroll to position [122, 0]
click at [813, 36] on button "button" at bounding box center [818, 37] width 18 height 18
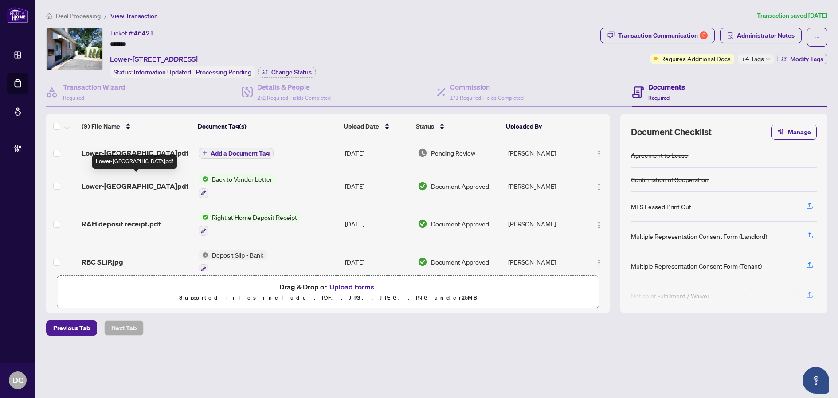
click at [148, 184] on span "Lower-1053 somerville St BTV.pdf" at bounding box center [135, 186] width 107 height 11
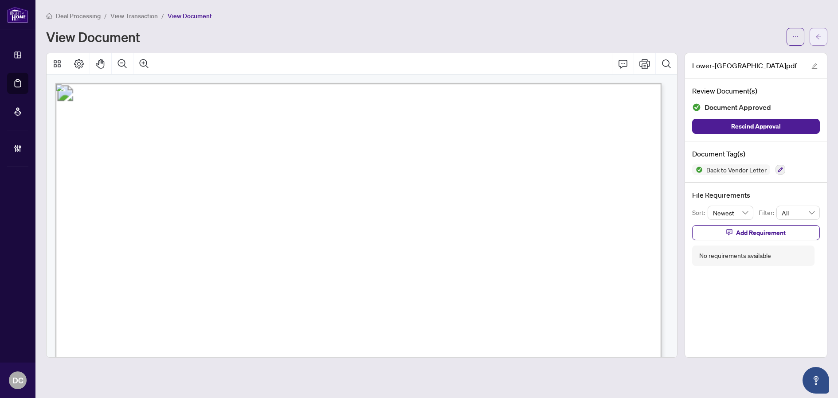
click at [811, 33] on button "button" at bounding box center [818, 37] width 18 height 18
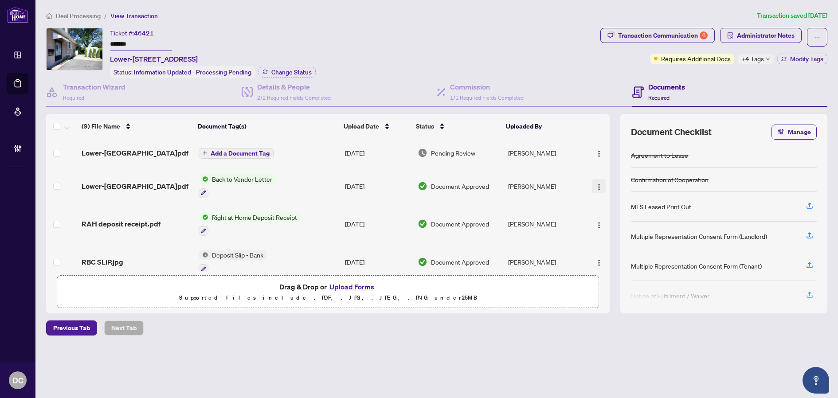
click at [596, 186] on img "button" at bounding box center [598, 186] width 7 height 7
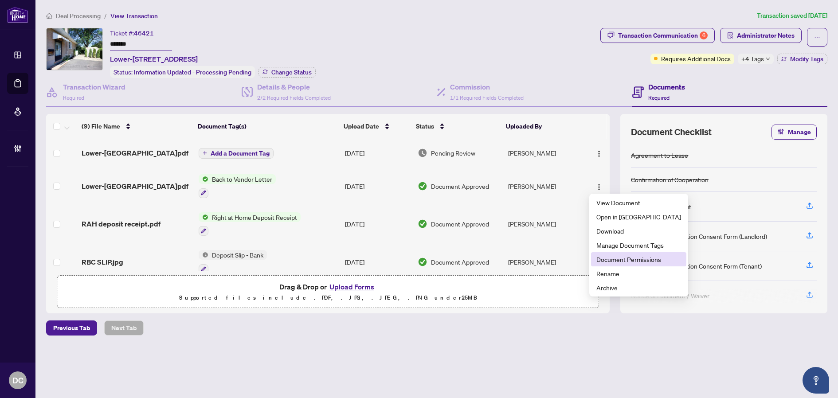
click at [622, 262] on span "Document Permissions" at bounding box center [638, 259] width 85 height 10
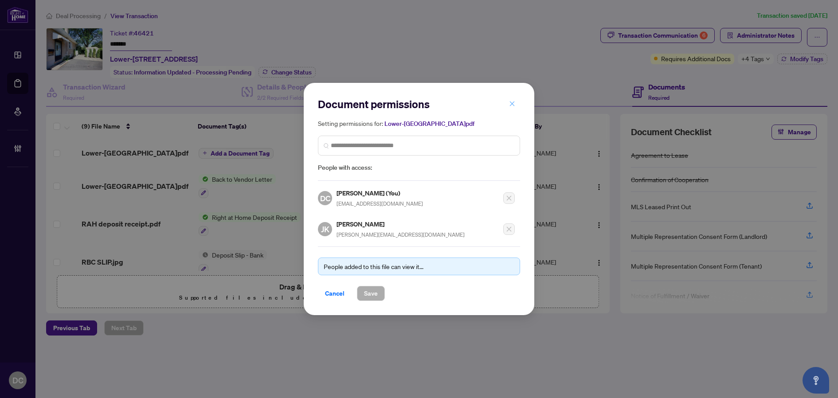
click at [514, 104] on icon "close" at bounding box center [512, 104] width 6 height 6
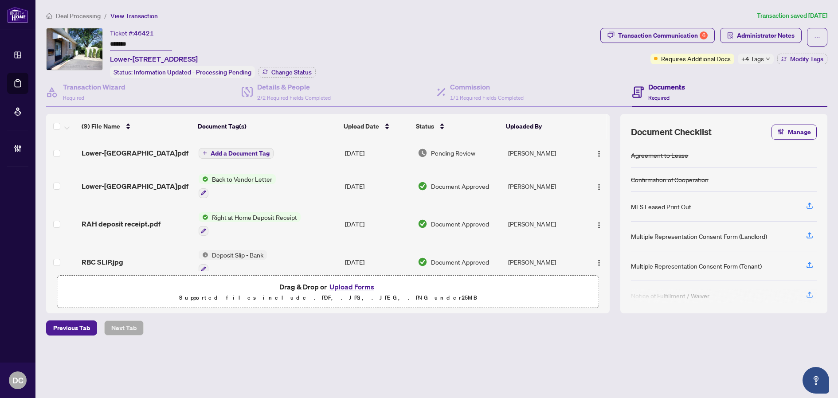
drag, startPoint x: 141, startPoint y: 42, endPoint x: 94, endPoint y: 40, distance: 47.9
click at [94, 40] on div "Ticket #: 46421 ******* Lower-1053 somerville St, Oshawa, Ontario L1G 4K4, Cana…" at bounding box center [321, 53] width 550 height 50
click at [83, 15] on span "Deal Processing" at bounding box center [78, 16] width 45 height 8
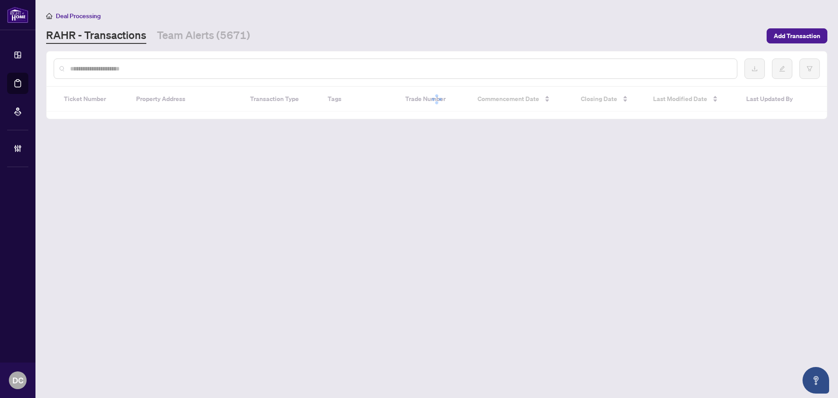
click at [153, 69] on input "text" at bounding box center [399, 69] width 659 height 10
paste input "*******"
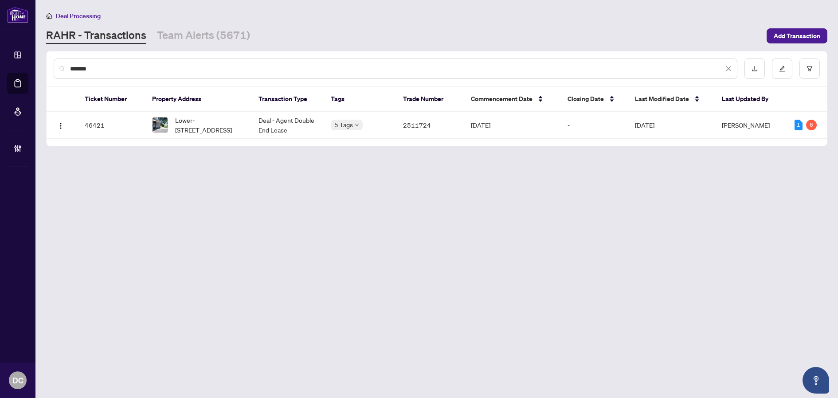
drag, startPoint x: 105, startPoint y: 64, endPoint x: 51, endPoint y: 66, distance: 54.1
click at [51, 66] on div "*******" at bounding box center [437, 68] width 780 height 35
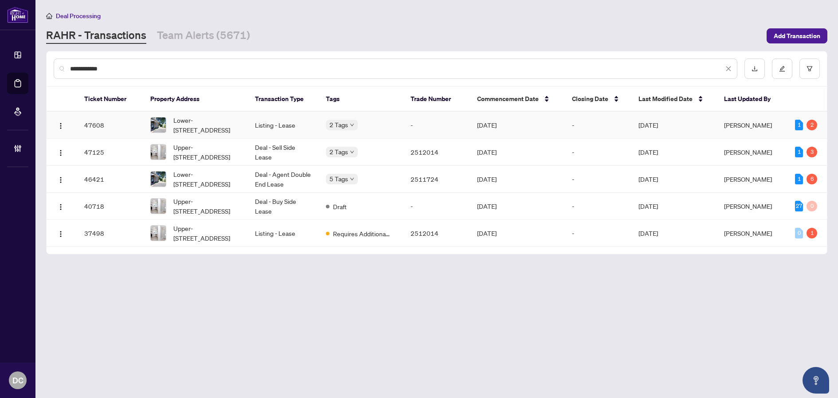
type input "**********"
click at [238, 121] on span "Lower-1053 somerville St, Oshawa, Ontario L1G 4K4, Canada" at bounding box center [206, 124] width 67 height 19
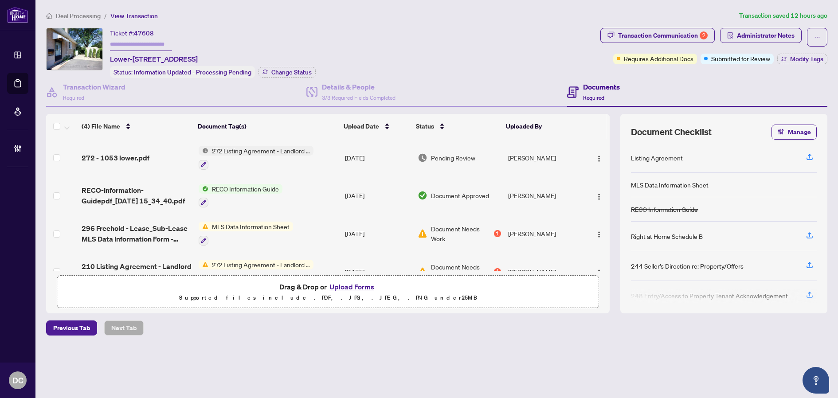
click at [352, 157] on td "[DATE]" at bounding box center [377, 158] width 72 height 38
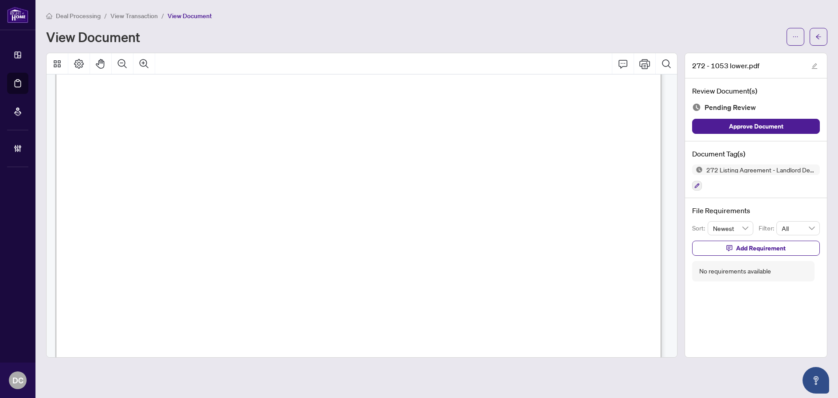
scroll to position [399, 0]
click at [816, 34] on icon "arrow-left" at bounding box center [818, 37] width 6 height 6
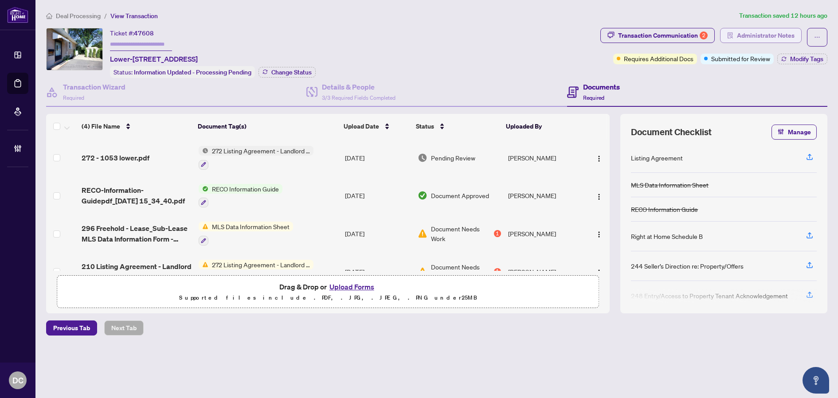
click at [781, 35] on span "Administrator Notes" at bounding box center [766, 35] width 58 height 14
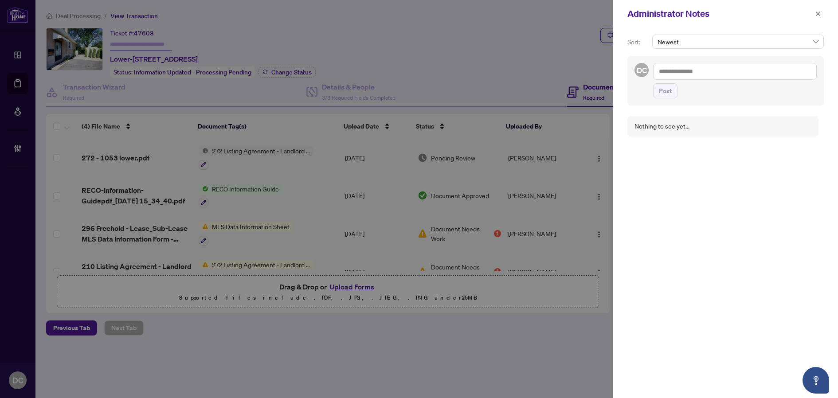
click at [714, 71] on textarea at bounding box center [735, 71] width 164 height 17
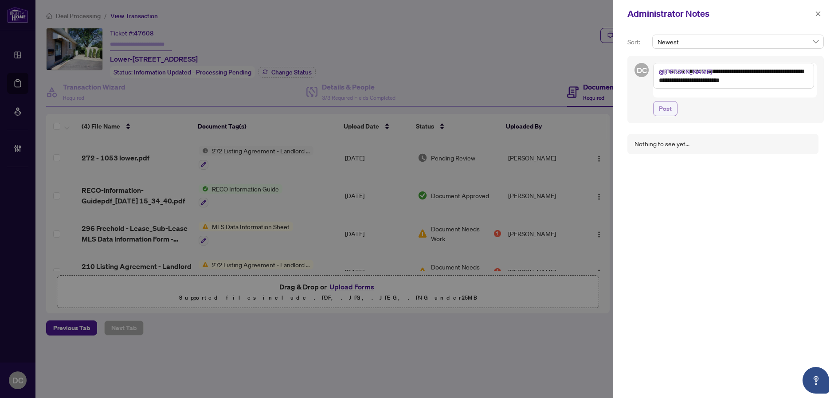
type textarea "**********"
click at [674, 101] on button "Post" at bounding box center [665, 108] width 24 height 15
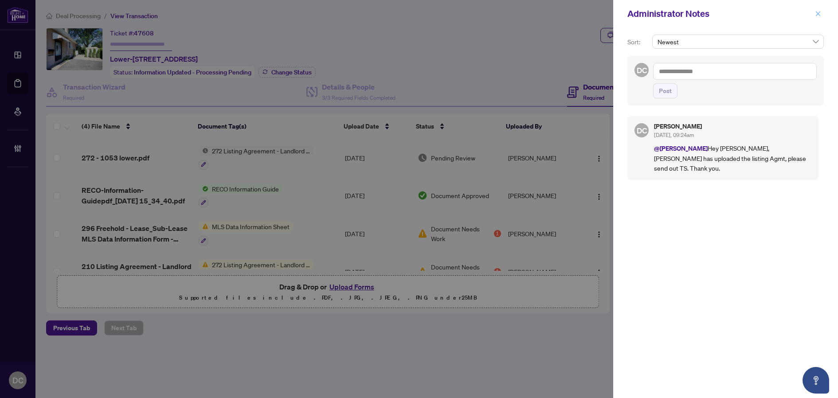
click at [819, 15] on icon "close" at bounding box center [818, 14] width 6 height 6
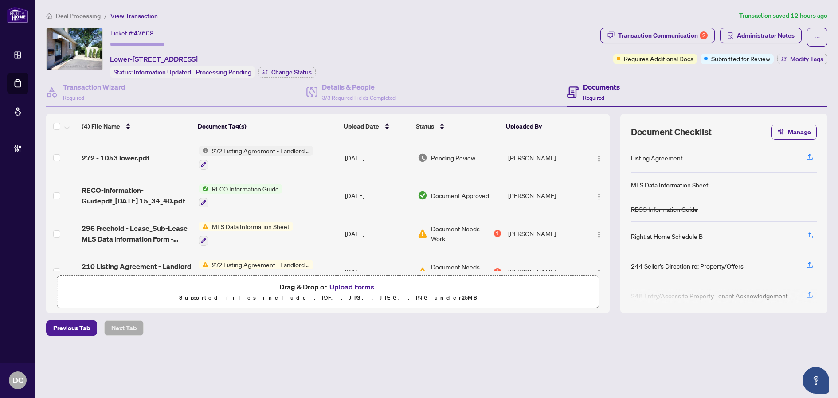
click at [80, 15] on span "Deal Processing" at bounding box center [78, 16] width 45 height 8
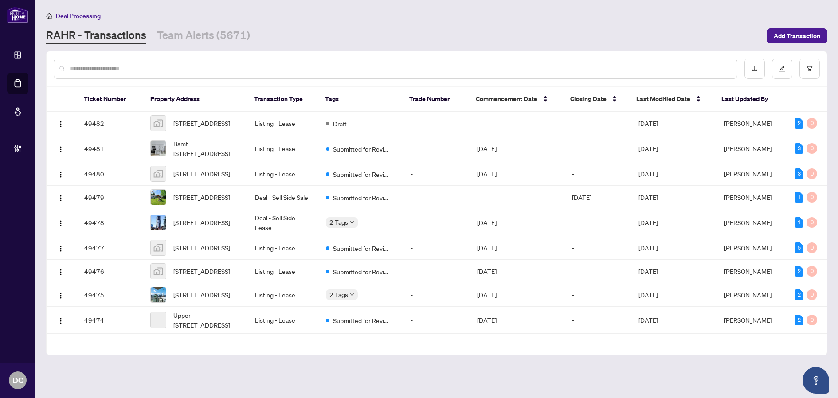
click at [130, 68] on input "text" at bounding box center [399, 69] width 659 height 10
paste input "*******"
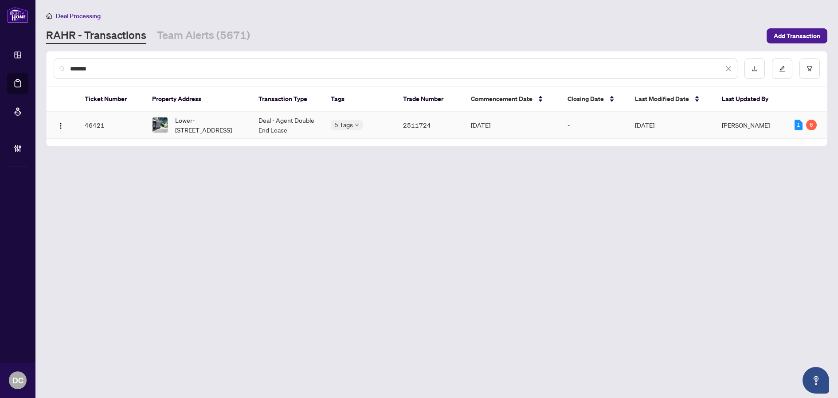
type input "*******"
click at [222, 130] on span "Lower-1053 somerville St, Oshawa, Ontario L1G 4K4, Canada" at bounding box center [209, 124] width 69 height 19
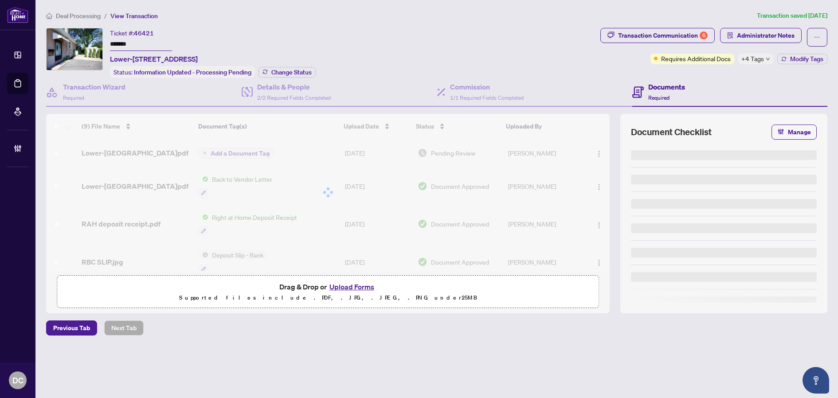
click at [646, 38] on div "Transaction Communication 6" at bounding box center [663, 35] width 90 height 14
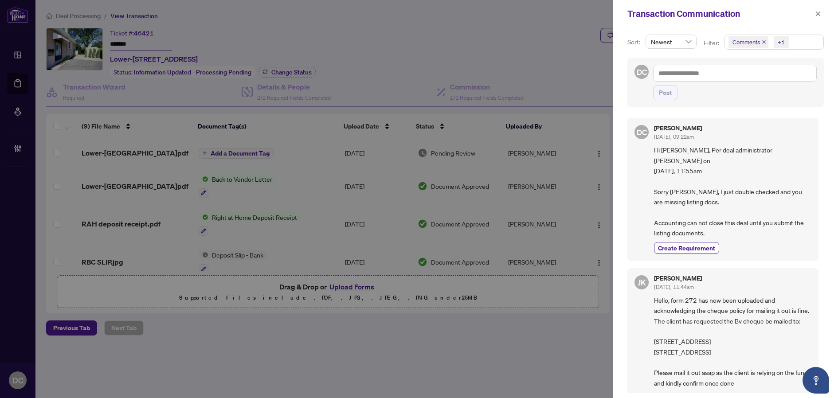
click at [729, 82] on div "Post" at bounding box center [735, 82] width 164 height 35
click at [732, 77] on textarea at bounding box center [735, 73] width 164 height 17
type textarea "*"
type textarea "**"
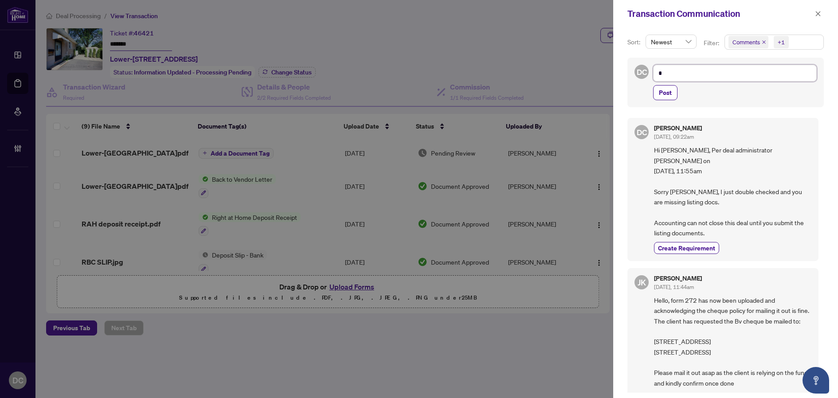
type textarea "**"
type textarea "***"
type textarea "****"
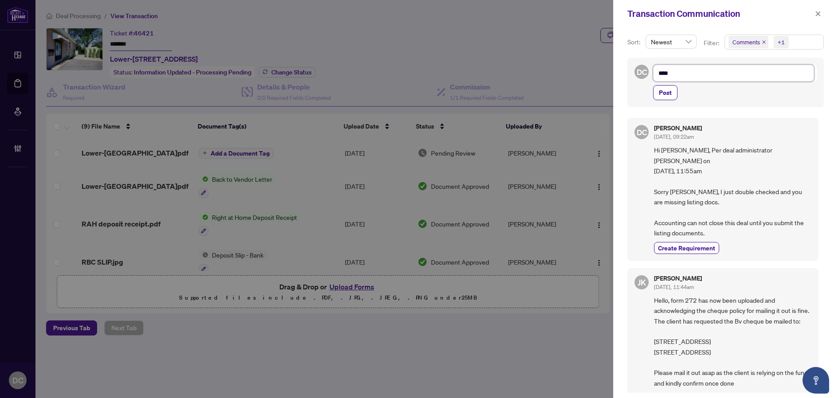
type textarea "*****"
type textarea "******"
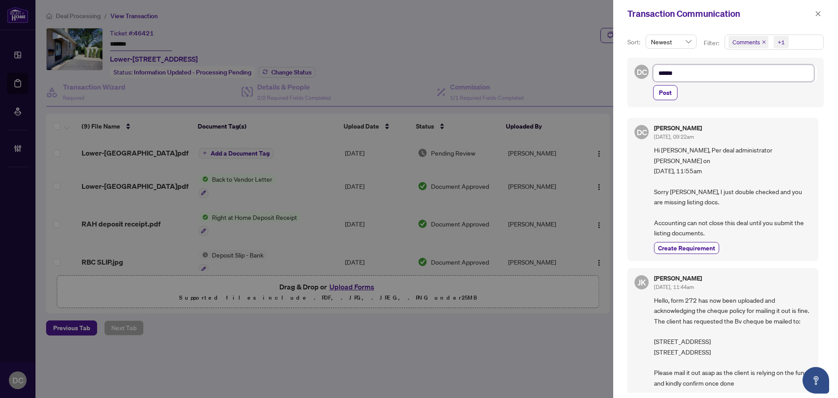
type textarea "******"
type textarea "********"
type textarea "*********"
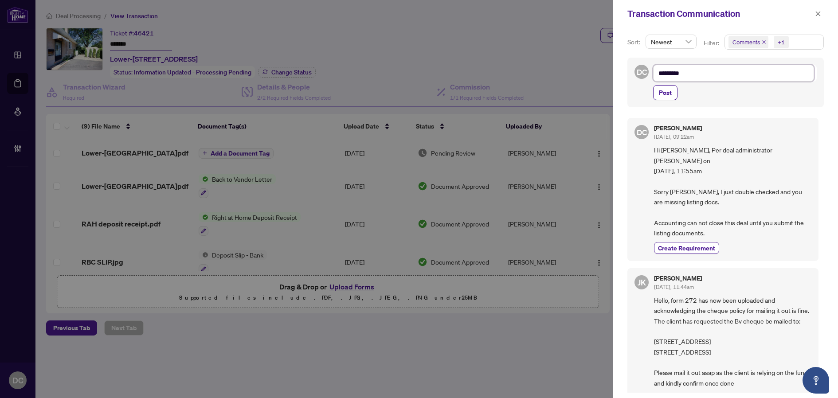
type textarea "**********"
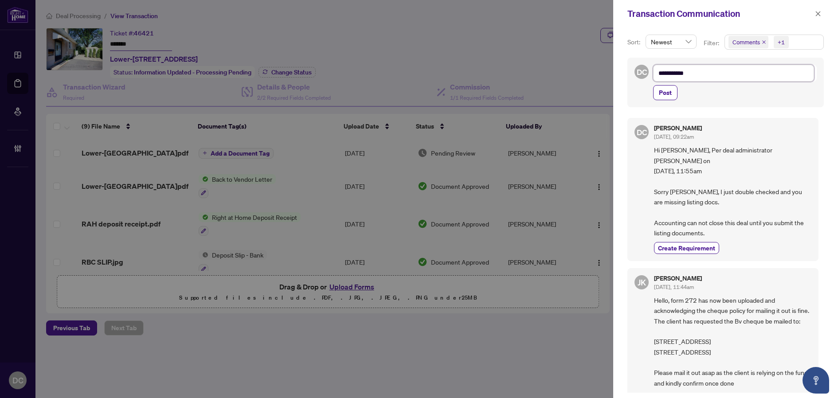
type textarea "**********"
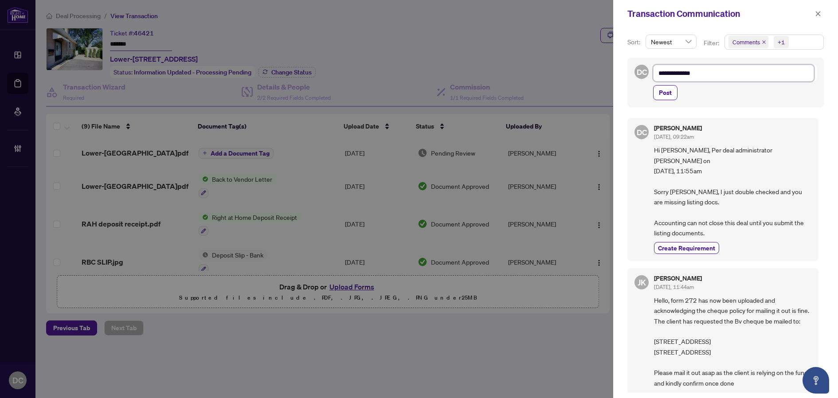
type textarea "**********"
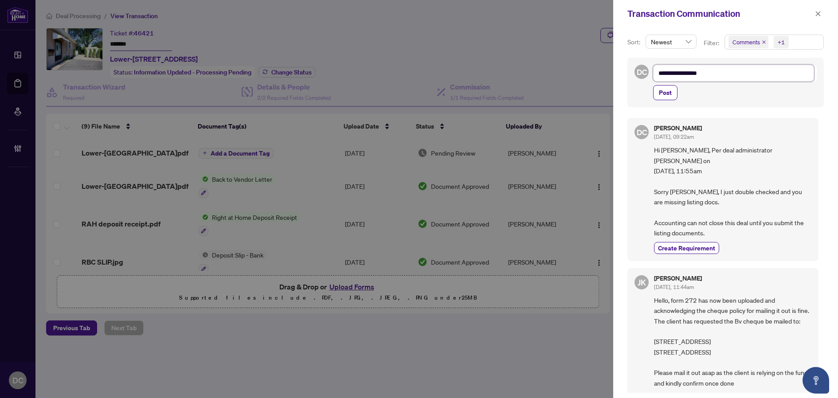
type textarea "**********"
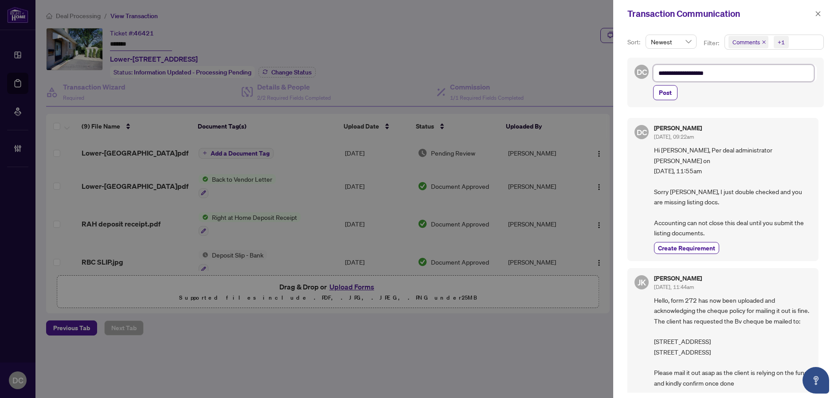
type textarea "**********"
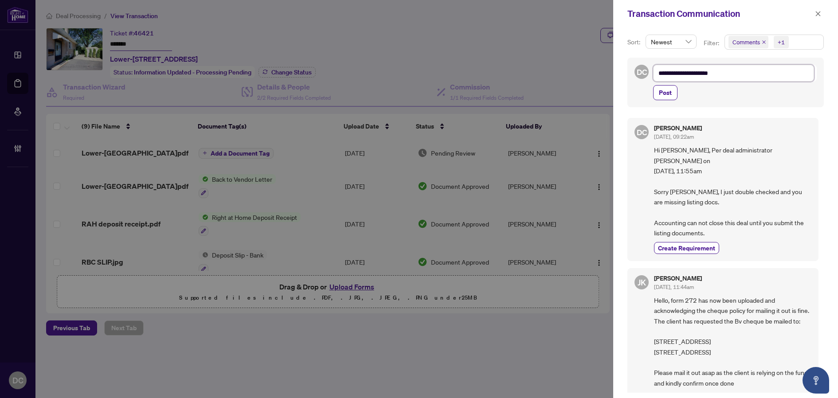
type textarea "**********"
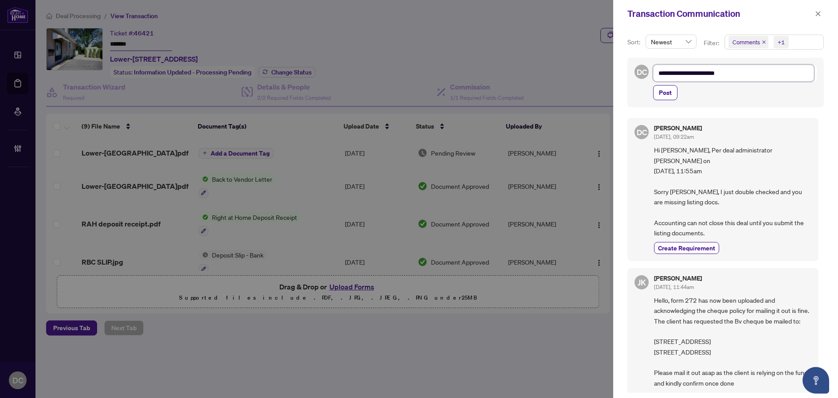
type textarea "**********"
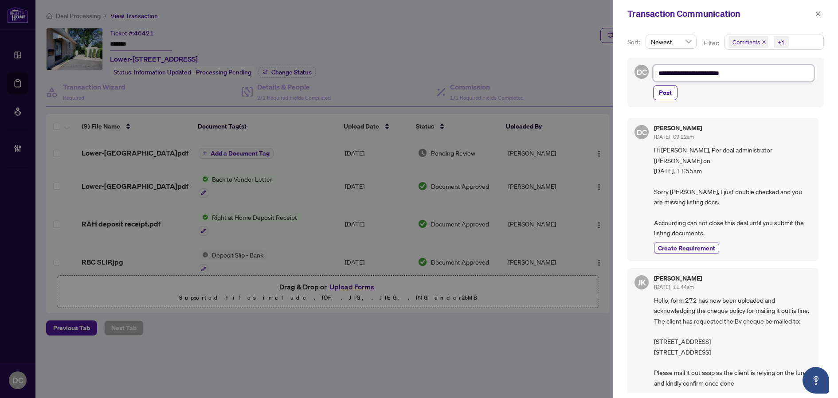
type textarea "**********"
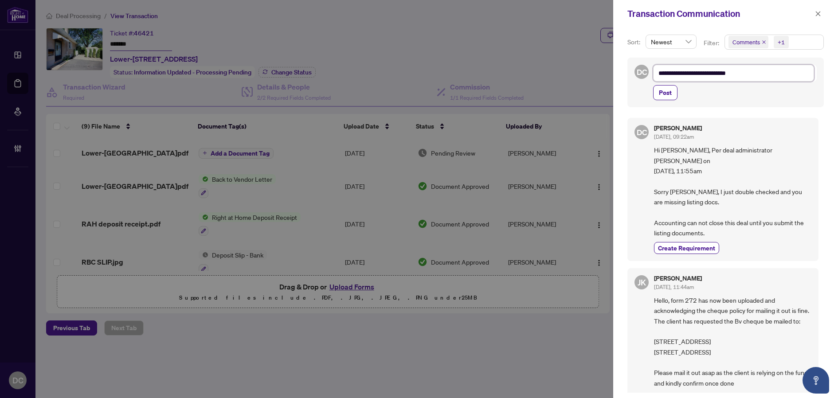
type textarea "**********"
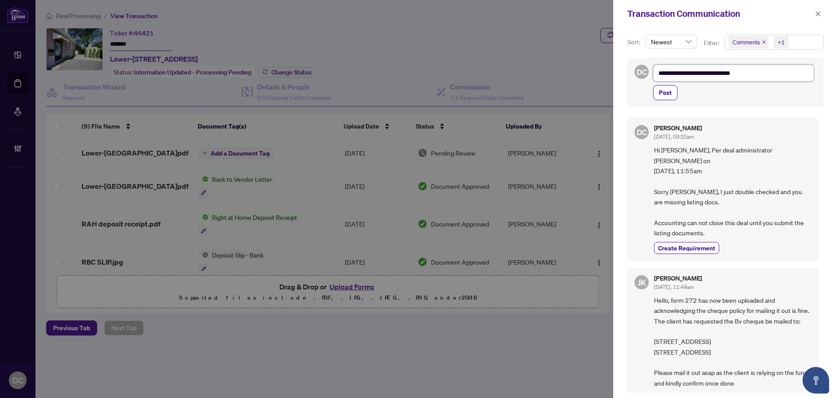
type textarea "**********"
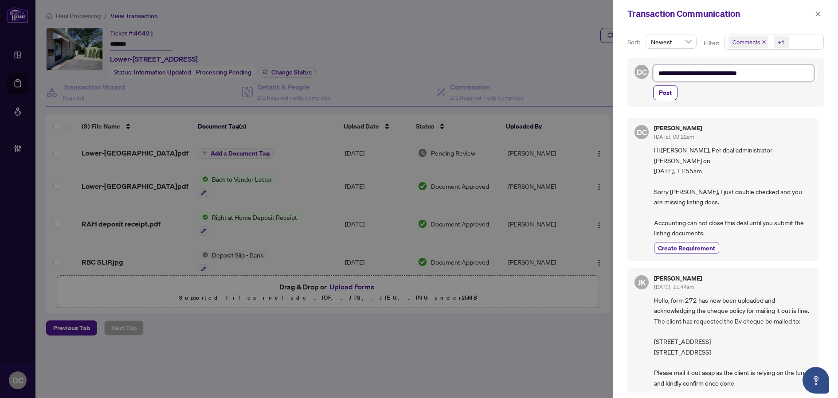
type textarea "**********"
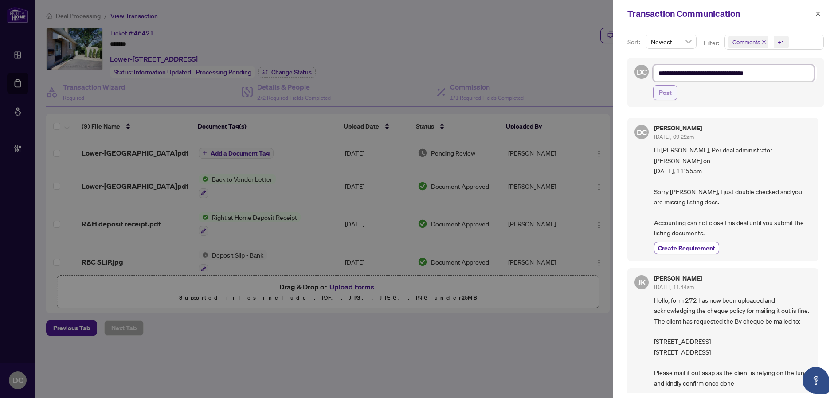
type textarea "**********"
drag, startPoint x: 671, startPoint y: 90, endPoint x: 697, endPoint y: 87, distance: 25.8
click at [671, 90] on span "Post" at bounding box center [665, 93] width 13 height 14
type textarea "**********"
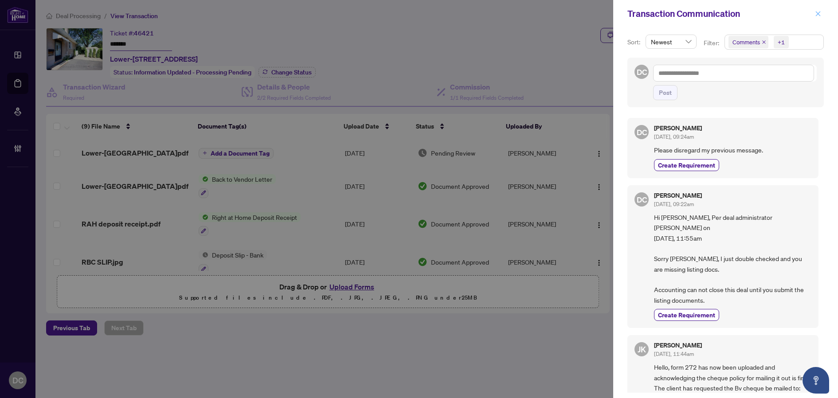
click at [822, 13] on button "button" at bounding box center [818, 13] width 12 height 11
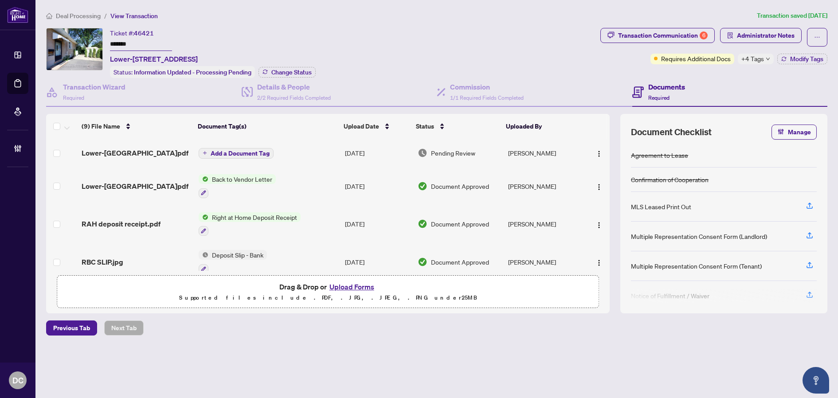
click at [82, 19] on span "Deal Processing" at bounding box center [78, 16] width 45 height 8
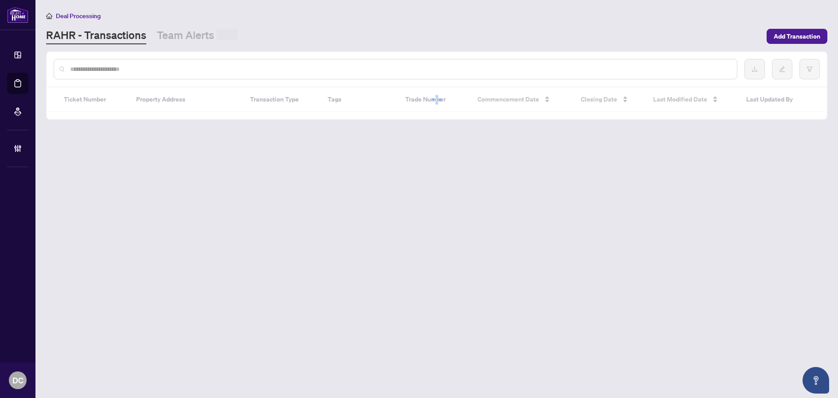
click at [103, 73] on input "text" at bounding box center [399, 69] width 659 height 10
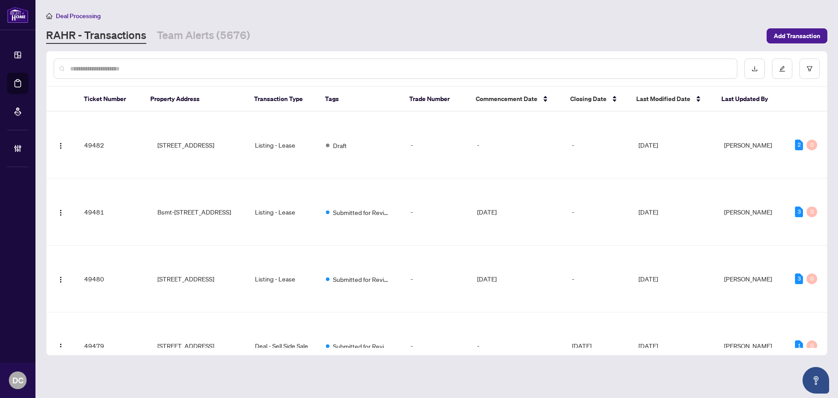
paste input "*******"
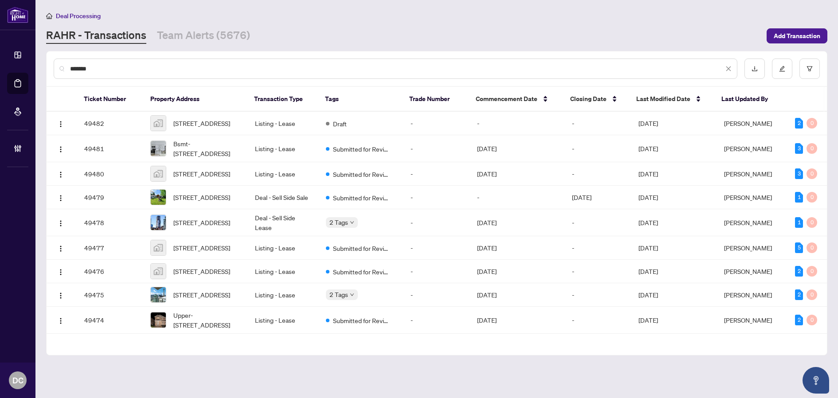
type input "*******"
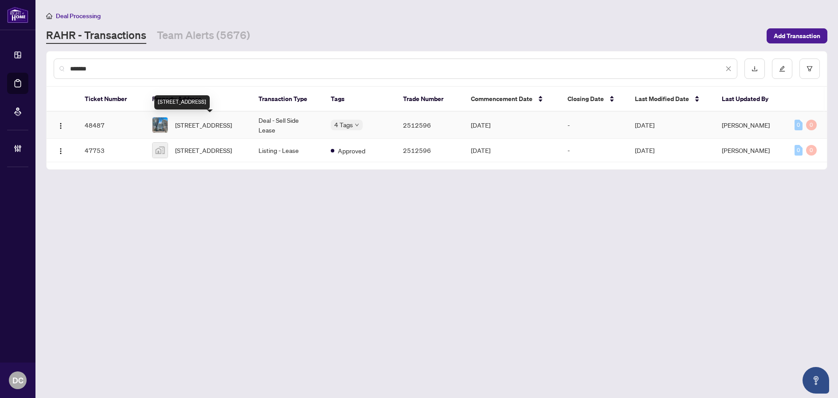
drag, startPoint x: 188, startPoint y: 123, endPoint x: 8, endPoint y: 110, distance: 180.4
click at [188, 123] on span "531-7165 Yonge St, Markham, Ontario L3T 0C9, Canada" at bounding box center [203, 125] width 57 height 10
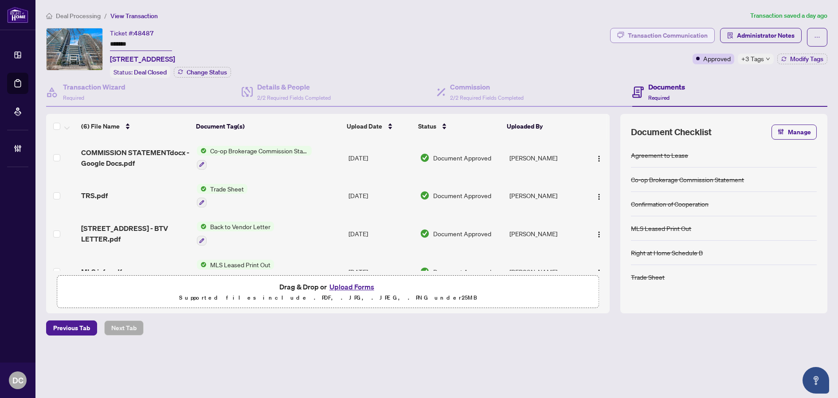
click at [686, 37] on div "Transaction Communication" at bounding box center [668, 35] width 80 height 14
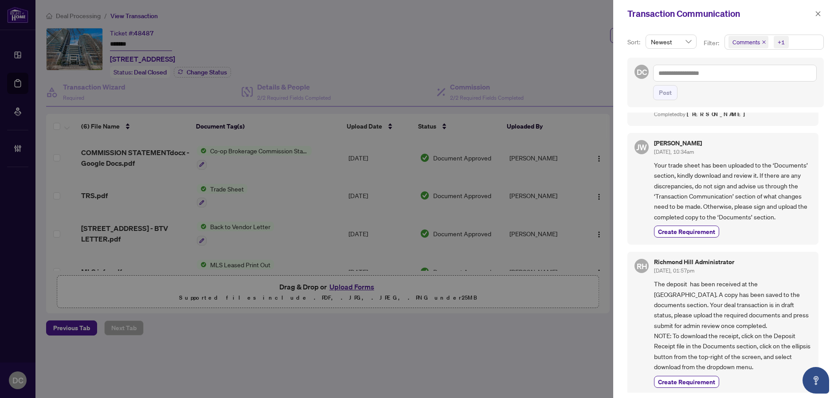
scroll to position [152, 0]
click at [814, 16] on button "button" at bounding box center [818, 13] width 12 height 11
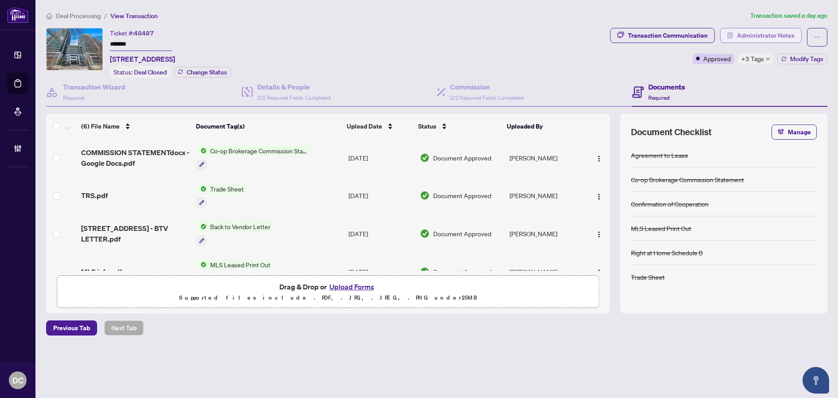
click at [771, 38] on span "Administrator Notes" at bounding box center [766, 35] width 58 height 14
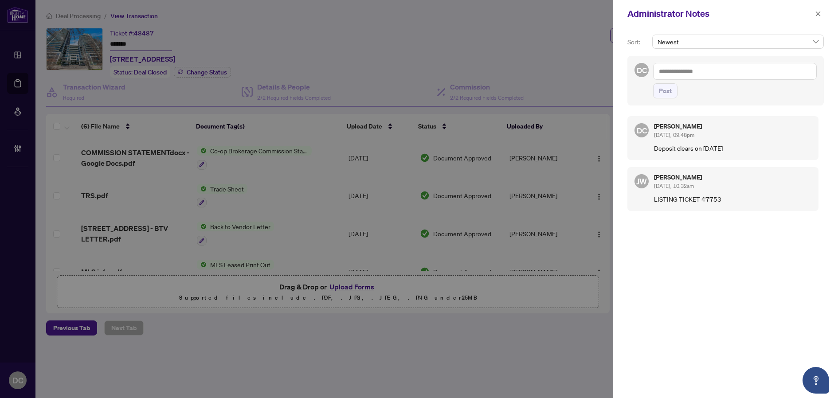
drag, startPoint x: 819, startPoint y: 14, endPoint x: 809, endPoint y: 14, distance: 9.3
click at [819, 14] on icon "close" at bounding box center [818, 14] width 6 height 6
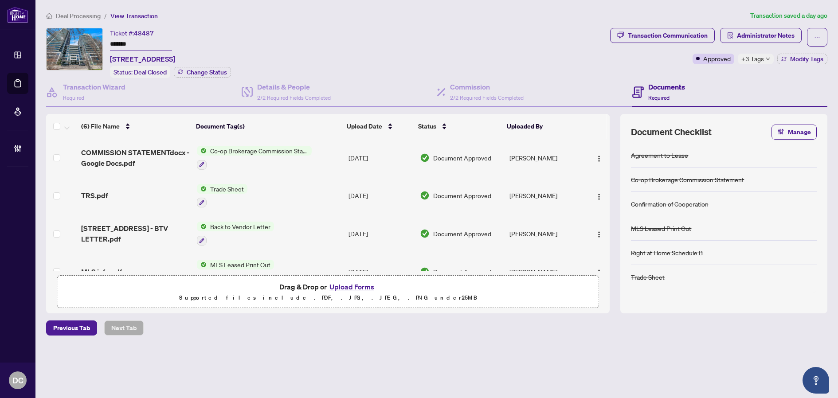
click at [342, 158] on td "Co-op Brokerage Commission Statement" at bounding box center [269, 158] width 152 height 38
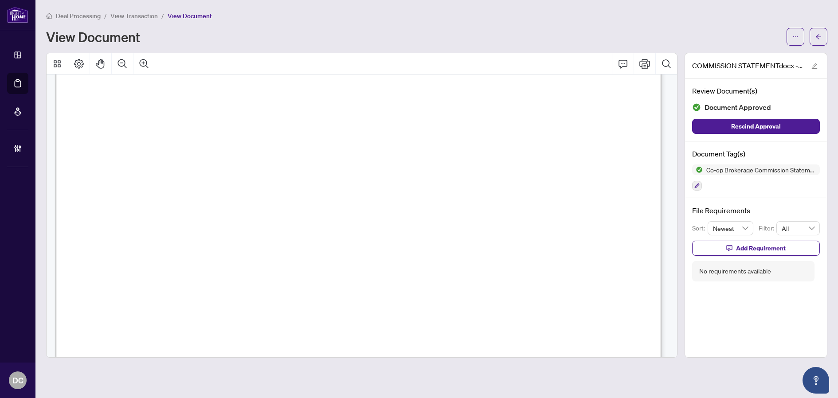
scroll to position [310, 0]
drag, startPoint x: 341, startPoint y: 268, endPoint x: 204, endPoint y: 268, distance: 137.4
click at [204, 268] on span "Please Pay By EFT To: info@CentralCommercial.ca" at bounding box center [240, 266] width 296 height 13
drag, startPoint x: 813, startPoint y: 33, endPoint x: 613, endPoint y: 4, distance: 202.0
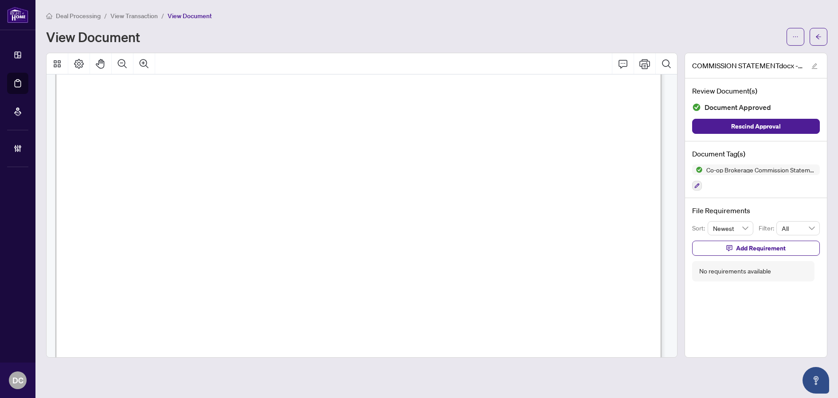
click at [813, 34] on button "button" at bounding box center [818, 37] width 18 height 18
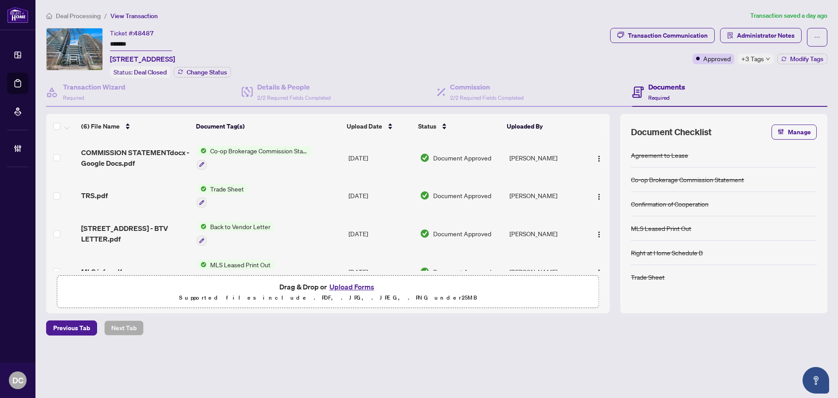
click at [749, 60] on span "+3 Tags" at bounding box center [752, 59] width 23 height 10
click at [682, 75] on div "Transaction Communication Administrator Notes Approved +3 Tags Modify Tags" at bounding box center [718, 53] width 221 height 50
click at [823, 62] on button "Modify Tags" at bounding box center [802, 59] width 50 height 11
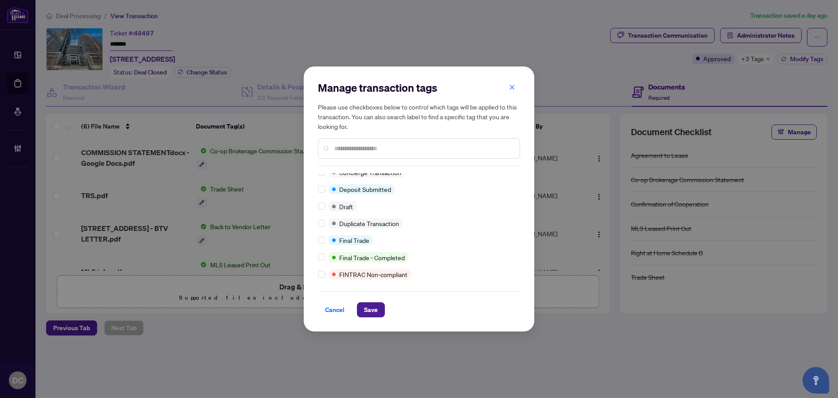
scroll to position [144, 0]
click at [325, 236] on div at bounding box center [323, 239] width 11 height 10
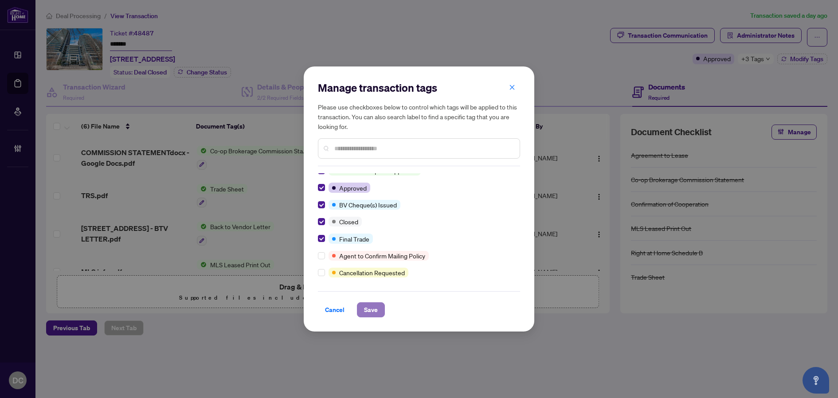
click at [370, 313] on span "Save" at bounding box center [371, 310] width 14 height 14
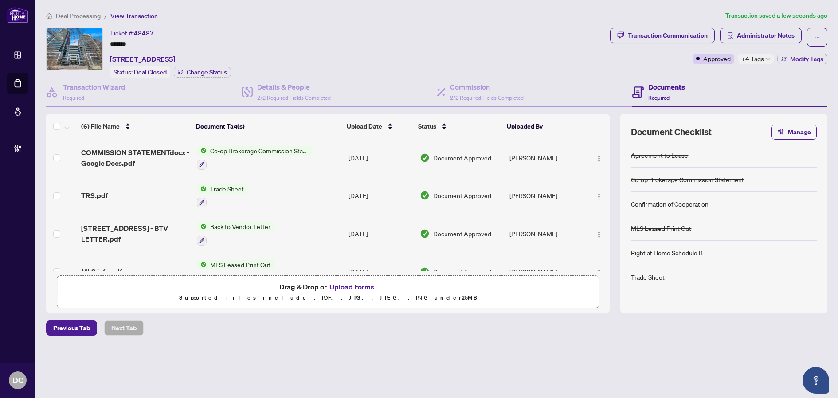
drag, startPoint x: 155, startPoint y: 47, endPoint x: 91, endPoint y: 44, distance: 63.9
click at [91, 44] on div "Ticket #: 48487 ******* 531-7165 Yonge St, Markham, Ontario L3T 0C9, Canada Sta…" at bounding box center [326, 53] width 560 height 50
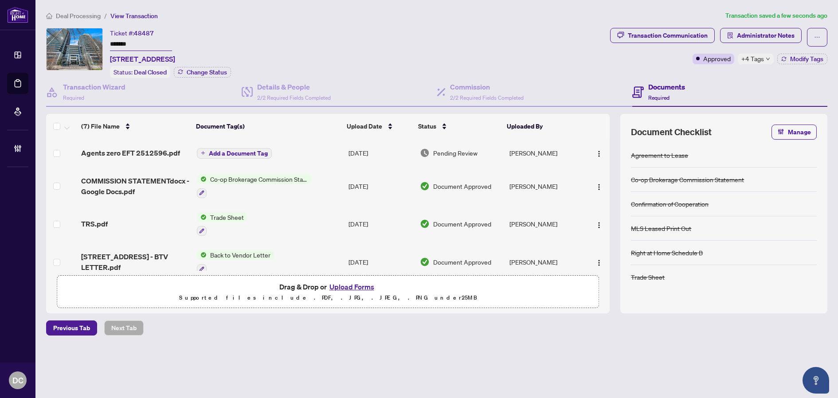
click at [255, 156] on button "Add a Document Tag" at bounding box center [234, 153] width 75 height 11
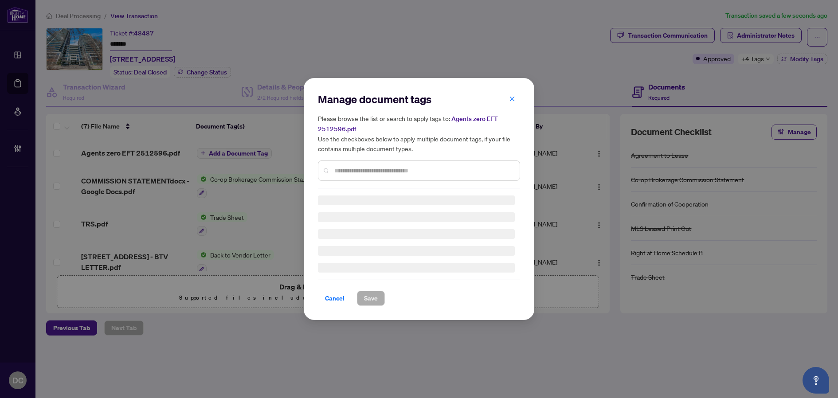
click at [369, 172] on div "Manage document tags Please browse the list or search to apply tags to: Agents …" at bounding box center [419, 199] width 202 height 214
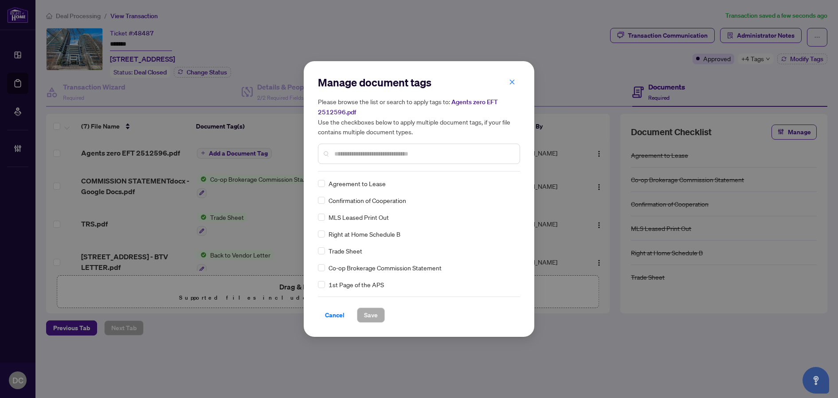
click at [409, 154] on input "text" at bounding box center [423, 154] width 178 height 10
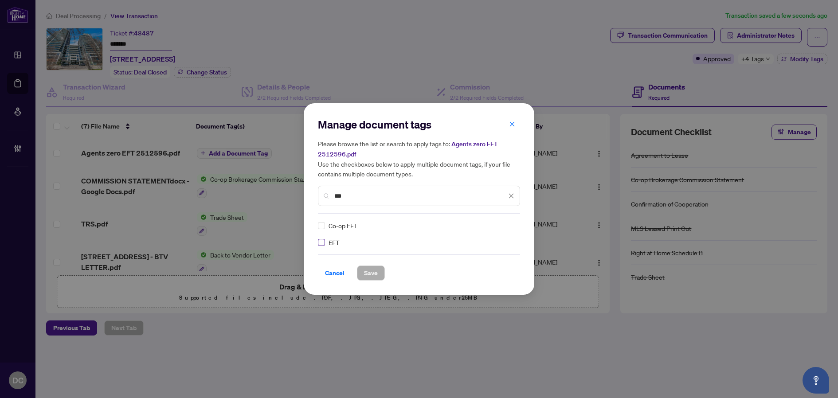
type input "***"
click at [503, 225] on img at bounding box center [501, 225] width 9 height 9
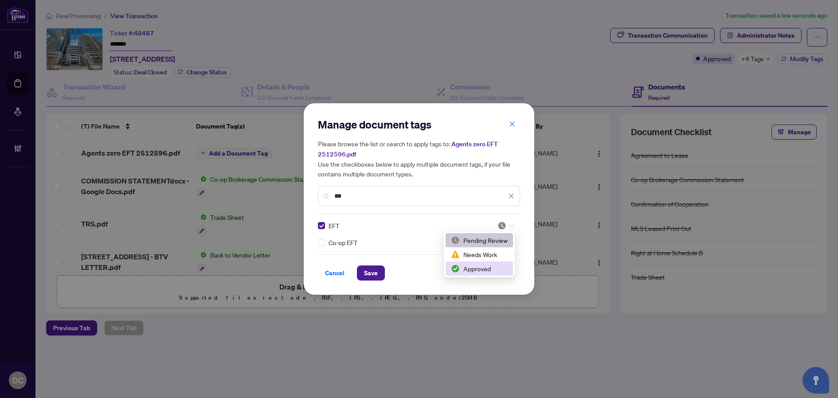
drag, startPoint x: 483, startPoint y: 270, endPoint x: 429, endPoint y: 273, distance: 54.2
click at [483, 270] on div "Approved" at bounding box center [479, 269] width 57 height 10
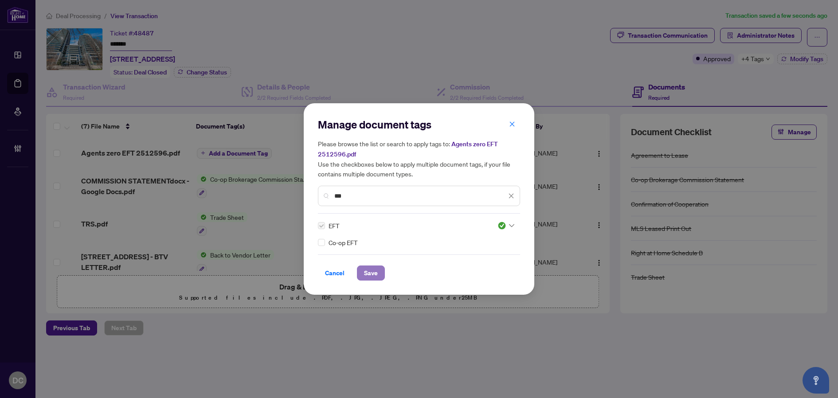
click at [382, 273] on button "Save" at bounding box center [371, 272] width 28 height 15
click at [761, 59] on div "Manage document tags Please browse the list or search to apply tags to: Agents …" at bounding box center [419, 199] width 838 height 398
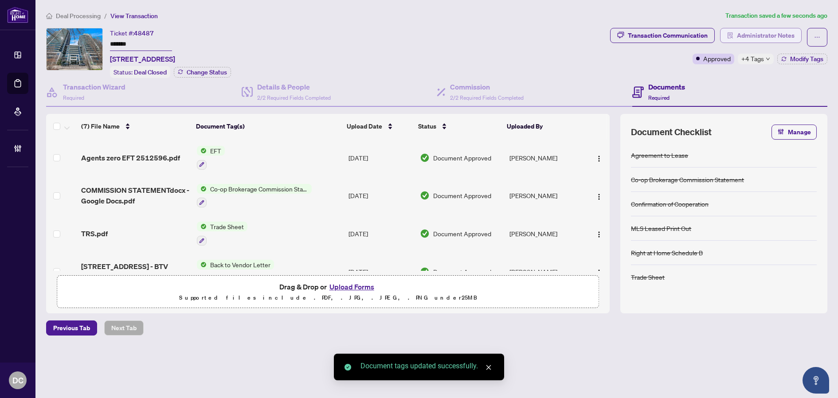
click at [768, 35] on span "Administrator Notes" at bounding box center [766, 35] width 58 height 14
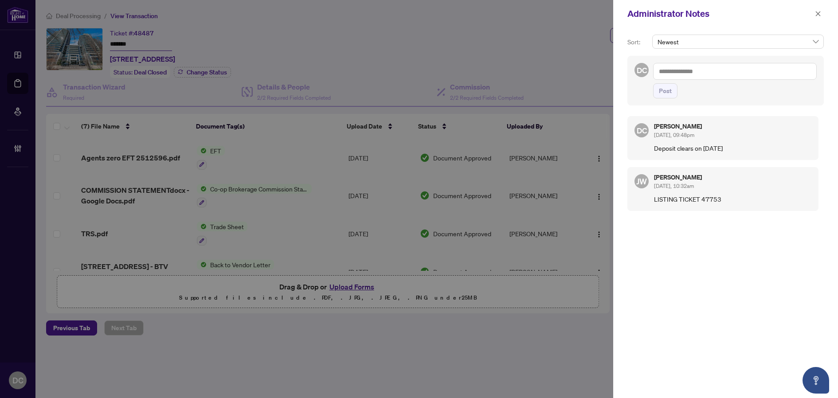
click at [696, 73] on textarea at bounding box center [735, 71] width 164 height 17
paste textarea "**********"
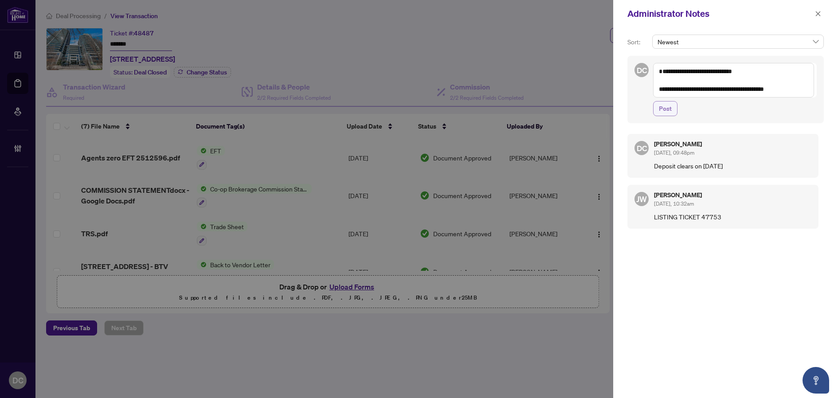
type textarea "**********"
click at [671, 107] on span "Post" at bounding box center [665, 108] width 13 height 14
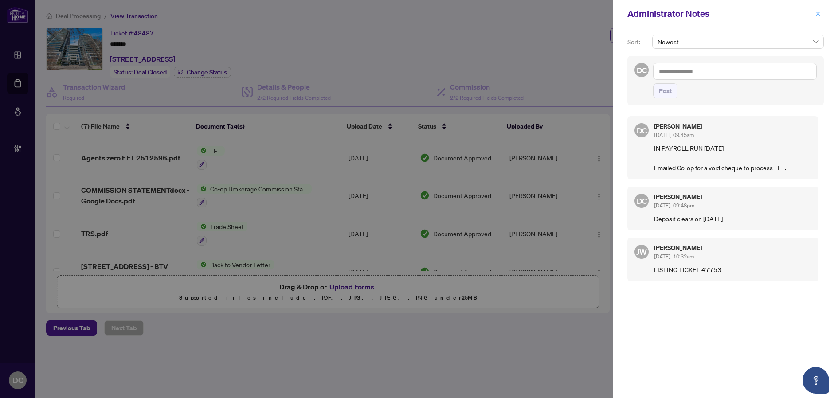
click at [823, 14] on button "button" at bounding box center [818, 13] width 12 height 11
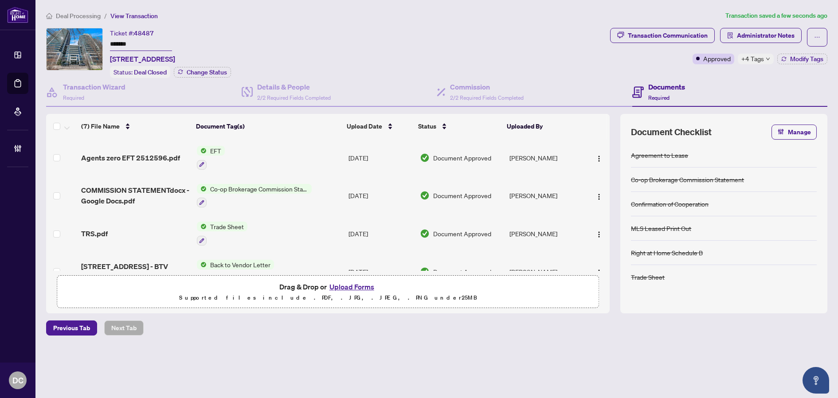
drag, startPoint x: 145, startPoint y: 43, endPoint x: 93, endPoint y: 43, distance: 52.3
click at [93, 43] on div "Ticket #: 48487 ******* 531-7165 Yonge St, Markham, Ontario L3T 0C9, Canada Sta…" at bounding box center [326, 53] width 560 height 50
click at [57, 15] on span "Deal Processing" at bounding box center [78, 16] width 45 height 8
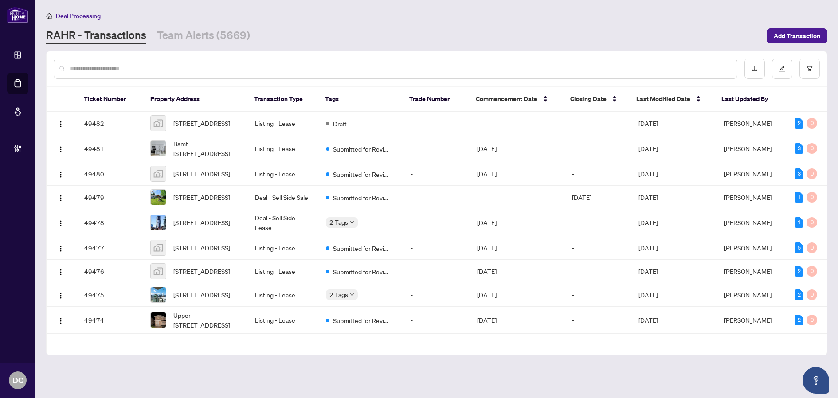
click at [184, 64] on input "text" at bounding box center [399, 69] width 659 height 10
paste input "*******"
type input "*******"
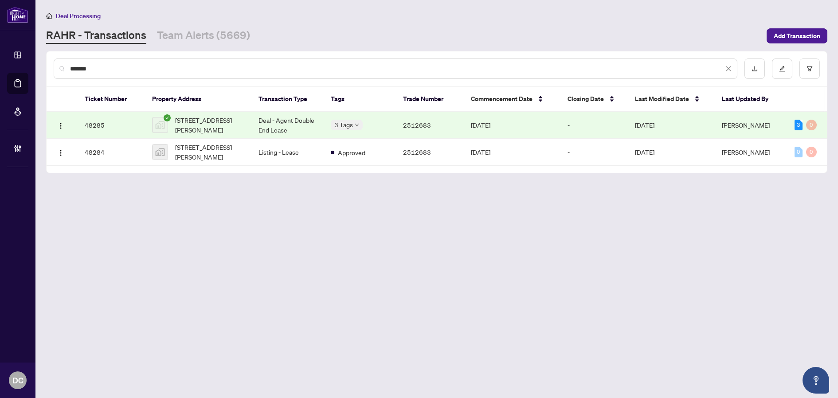
click at [403, 128] on td "2512683" at bounding box center [429, 125] width 67 height 27
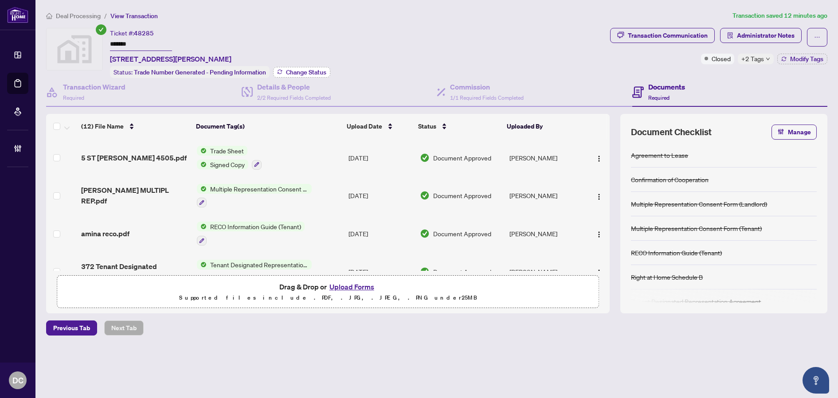
click at [320, 72] on span "Change Status" at bounding box center [306, 72] width 40 height 6
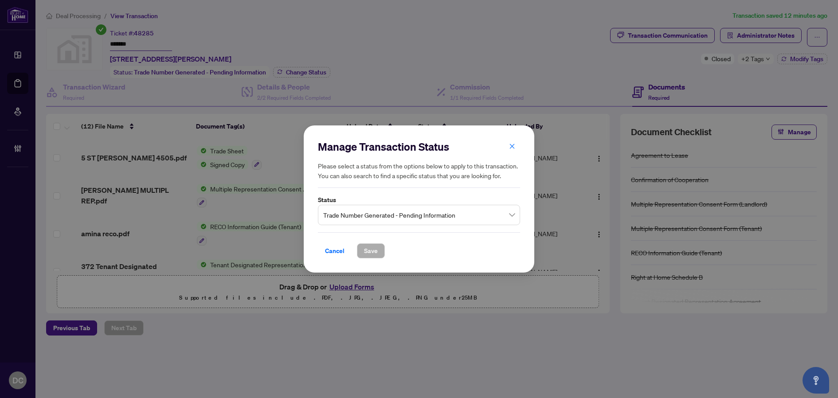
click at [382, 214] on span "Trade Number Generated - Pending Information" at bounding box center [418, 215] width 191 height 17
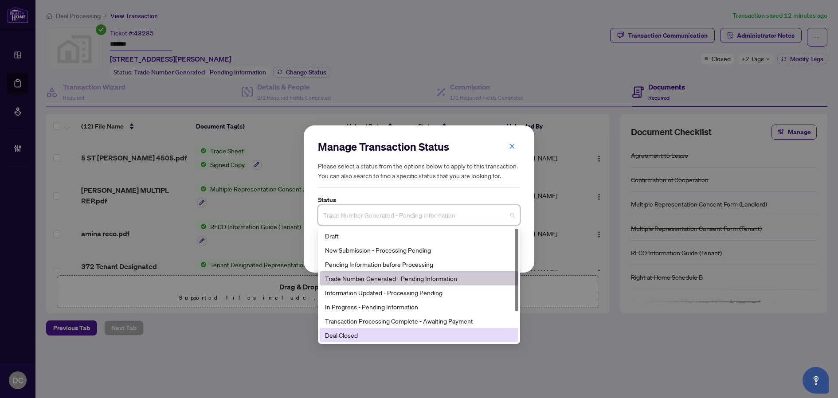
click at [352, 336] on div "Deal Closed" at bounding box center [419, 335] width 188 height 10
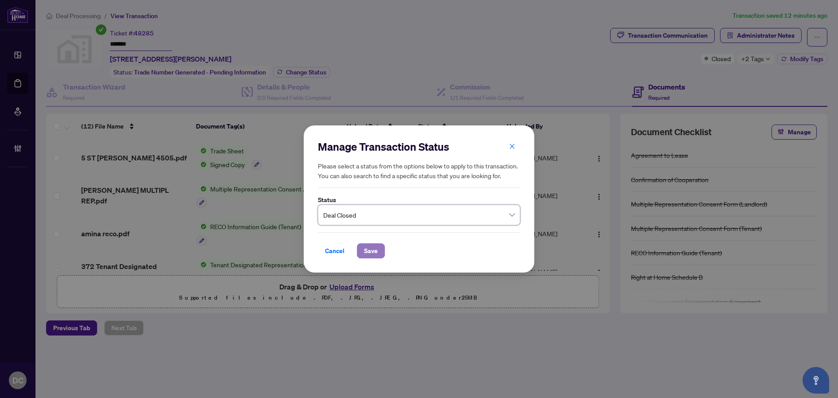
click at [375, 246] on span "Save" at bounding box center [371, 251] width 14 height 14
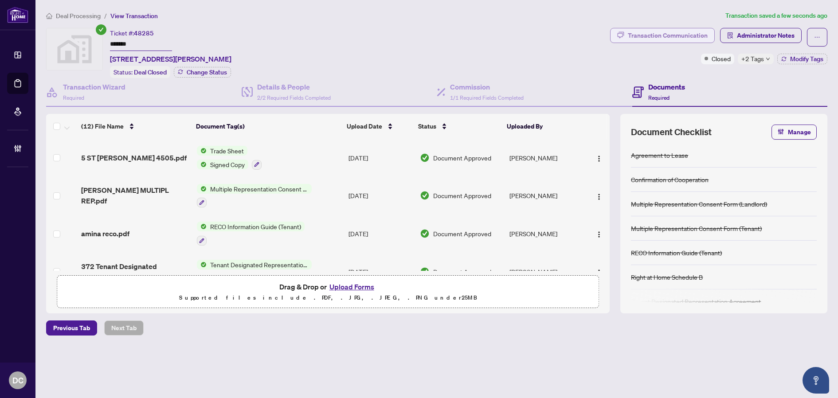
click at [701, 32] on div "Transaction Communication" at bounding box center [668, 35] width 80 height 14
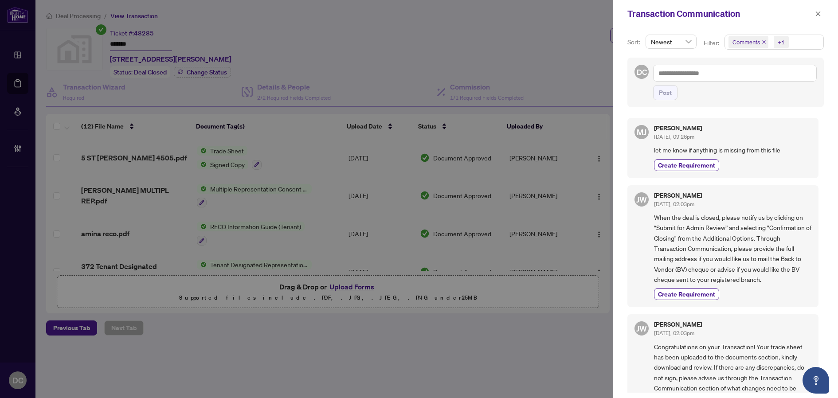
click at [817, 39] on span "Comments +1" at bounding box center [774, 42] width 98 height 14
click at [820, 17] on span "button" at bounding box center [818, 14] width 6 height 14
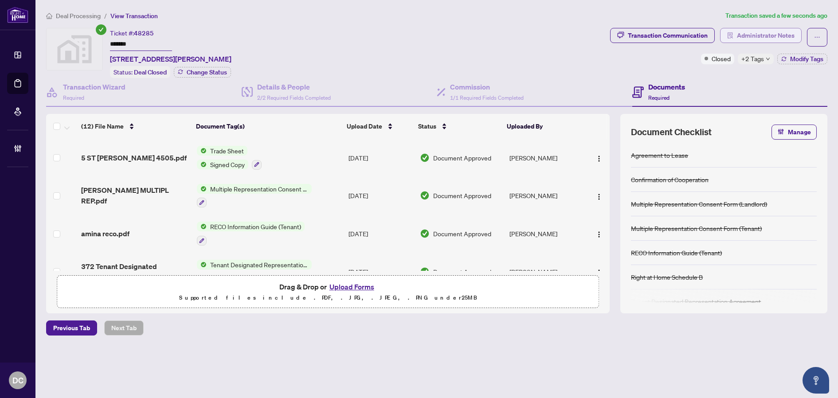
click at [780, 39] on span "Administrator Notes" at bounding box center [766, 35] width 58 height 14
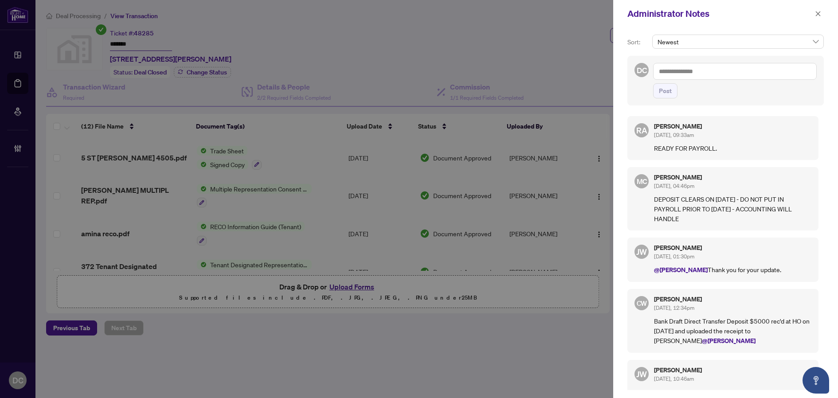
click at [347, 128] on div at bounding box center [419, 199] width 838 height 398
click at [749, 76] on textarea at bounding box center [735, 71] width 164 height 17
paste textarea "**********"
type textarea "**********"
drag, startPoint x: 663, startPoint y: 87, endPoint x: 721, endPoint y: 73, distance: 59.9
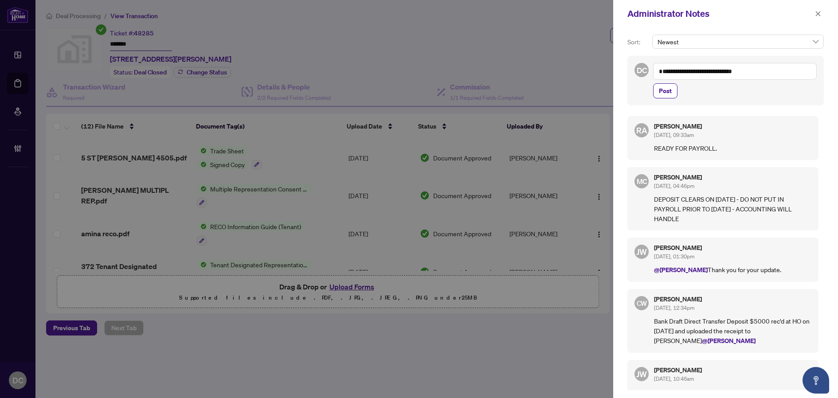
click at [663, 87] on span "Post" at bounding box center [665, 91] width 13 height 14
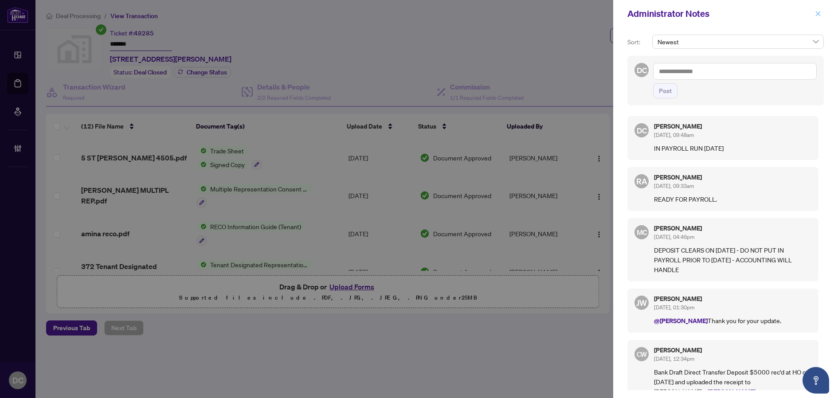
click at [817, 14] on icon "close" at bounding box center [817, 13] width 5 height 5
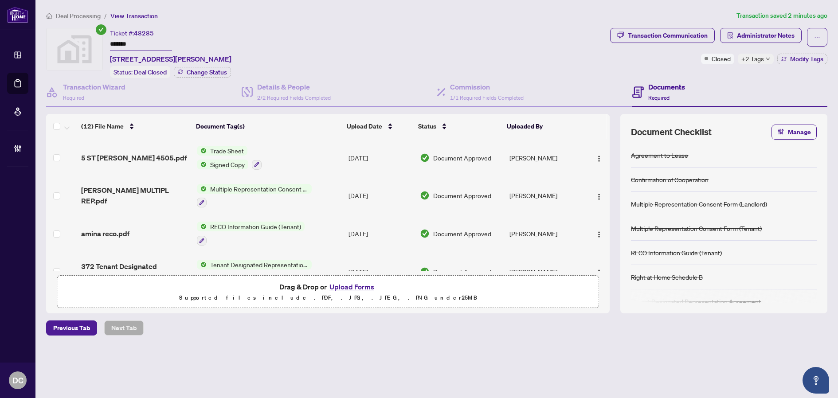
drag, startPoint x: 149, startPoint y: 48, endPoint x: 99, endPoint y: 43, distance: 49.8
click at [99, 43] on div "Ticket #: 48285 ******* 5 St Joseph St #4505, Toronto, ON, Canada Status: Deal …" at bounding box center [326, 53] width 560 height 50
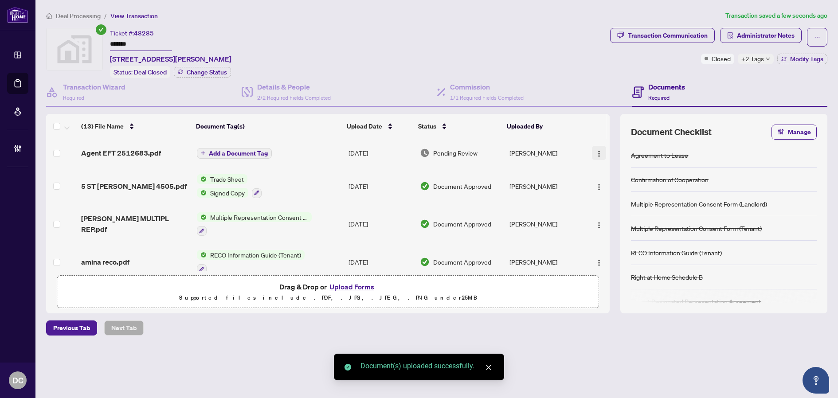
click at [592, 152] on button "button" at bounding box center [599, 153] width 14 height 14
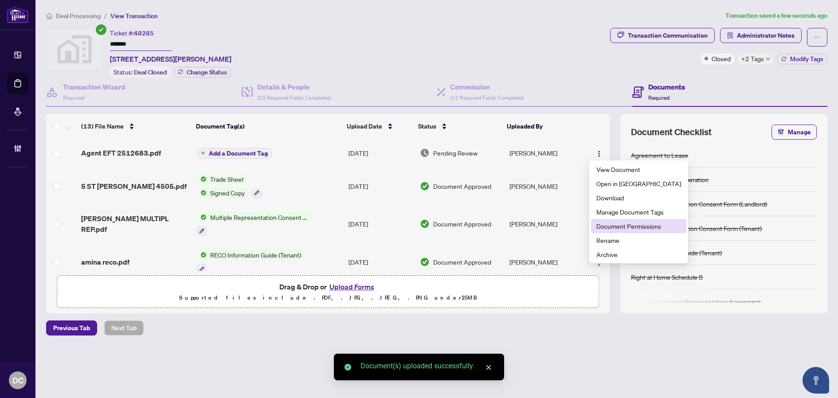
click at [620, 225] on span "Document Permissions" at bounding box center [638, 226] width 85 height 10
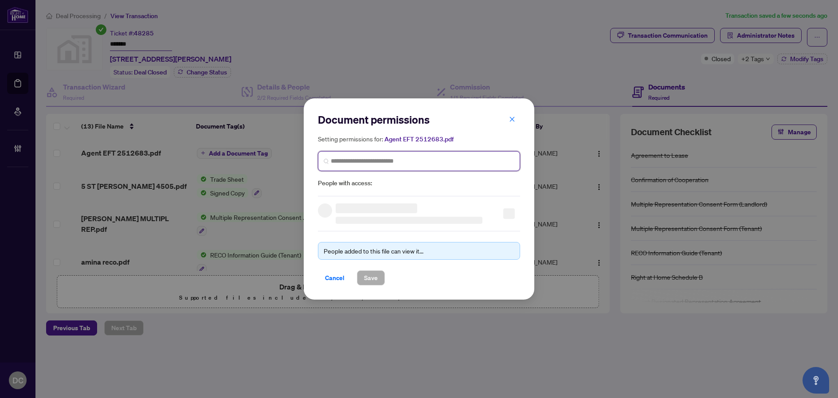
click at [441, 164] on input "search" at bounding box center [422, 160] width 183 height 9
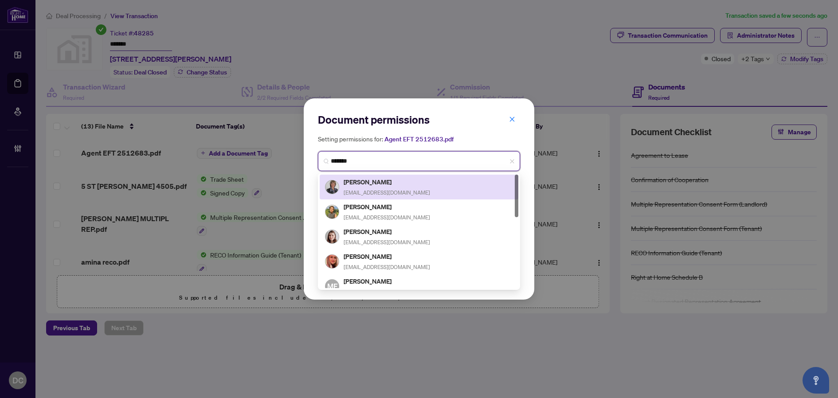
click at [434, 159] on input "******" at bounding box center [422, 160] width 183 height 9
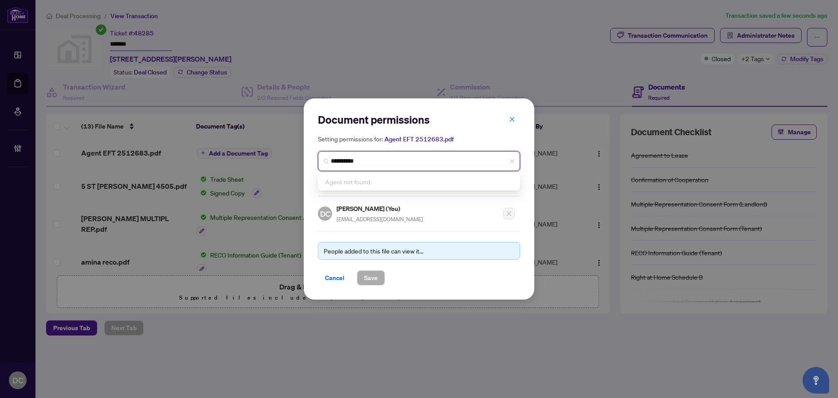
type input "**********"
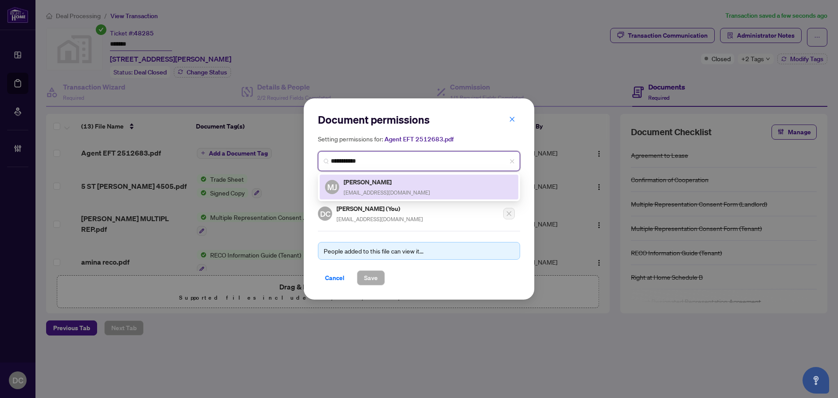
click at [416, 186] on div "MJ Marina Jerkovic Marina@MarinaRealty.ca" at bounding box center [419, 187] width 188 height 20
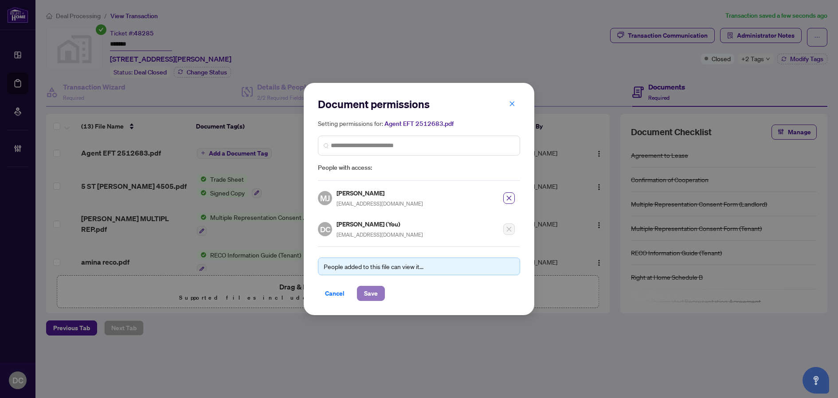
click at [367, 287] on span "Save" at bounding box center [371, 293] width 14 height 14
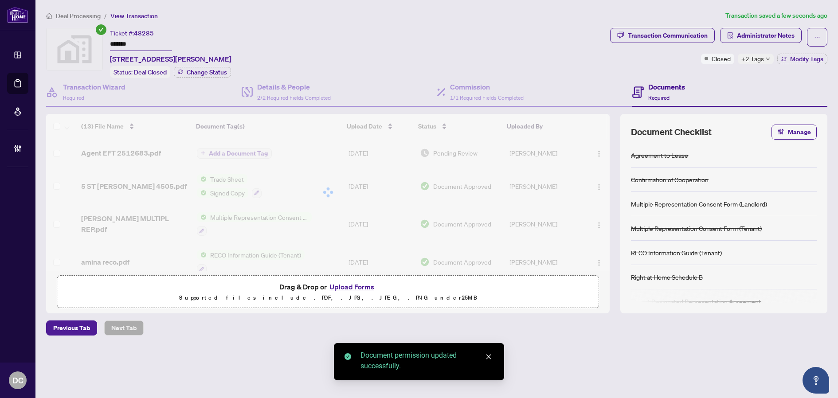
click at [746, 58] on div "Document permissions Setting permissions for: Agent EFT 2512683.pdf 3385 MJ Mar…" at bounding box center [419, 199] width 838 height 398
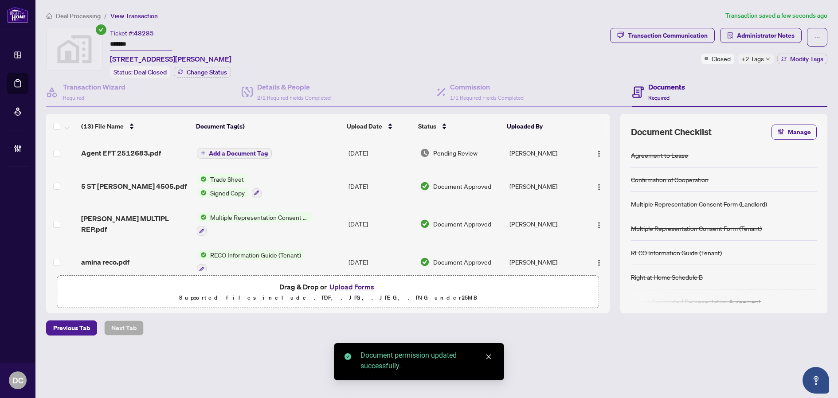
click at [751, 59] on span "+2 Tags" at bounding box center [752, 59] width 23 height 10
click at [719, 71] on div "Transaction Communication Administrator Notes Closed +2 Tags Modify Tags" at bounding box center [718, 53] width 221 height 50
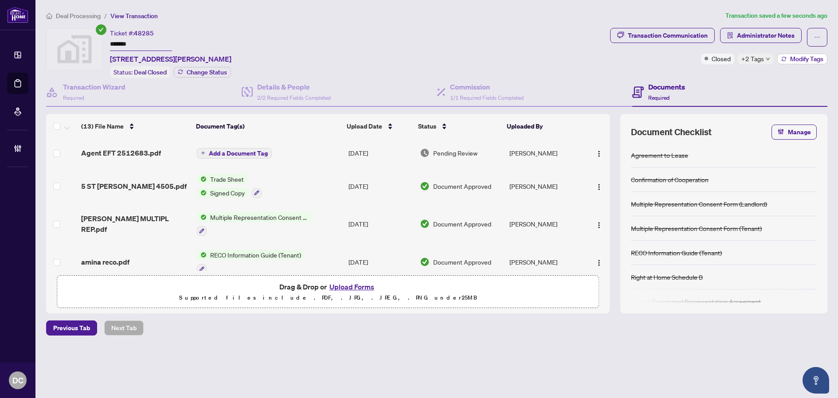
click at [801, 56] on span "Modify Tags" at bounding box center [806, 59] width 33 height 6
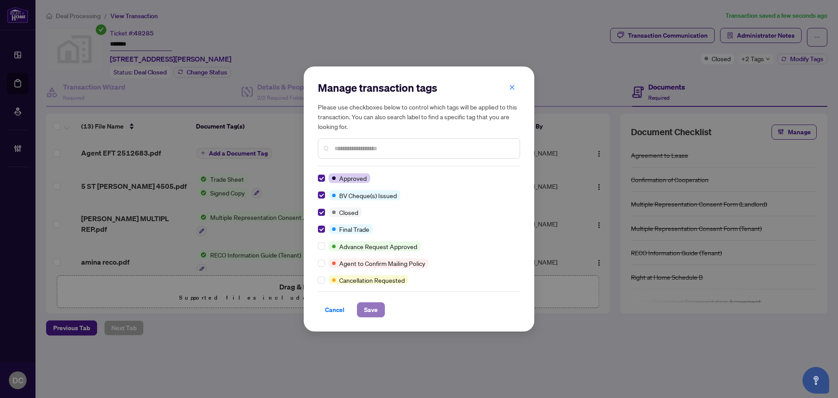
click at [383, 305] on button "Save" at bounding box center [371, 309] width 28 height 15
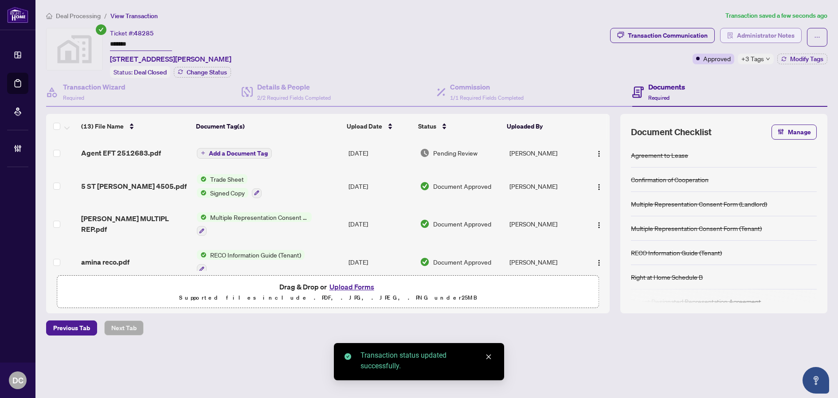
click at [780, 40] on span "Administrator Notes" at bounding box center [766, 35] width 58 height 14
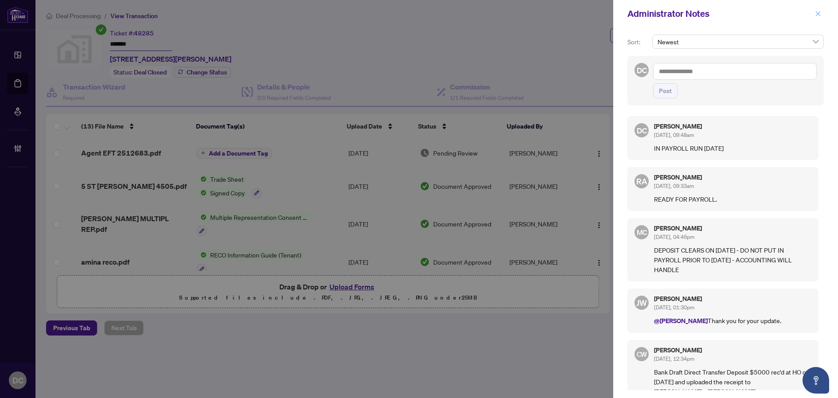
click at [815, 15] on icon "close" at bounding box center [818, 14] width 6 height 6
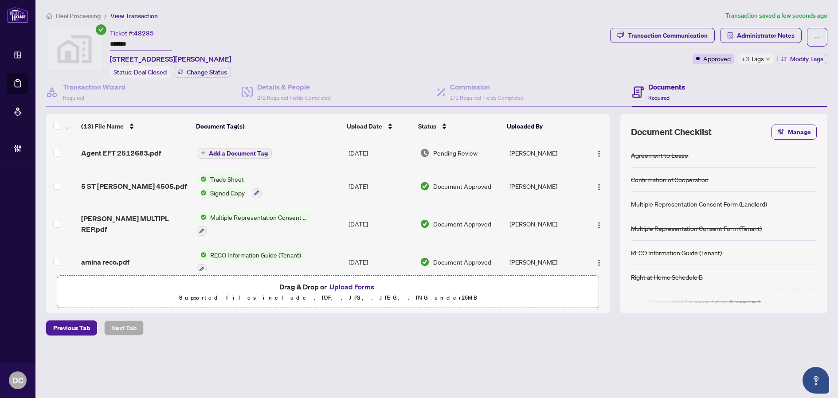
drag, startPoint x: 736, startPoint y: 261, endPoint x: 246, endPoint y: 147, distance: 503.2
click at [246, 147] on td "Add a Document Tag" at bounding box center [269, 153] width 152 height 28
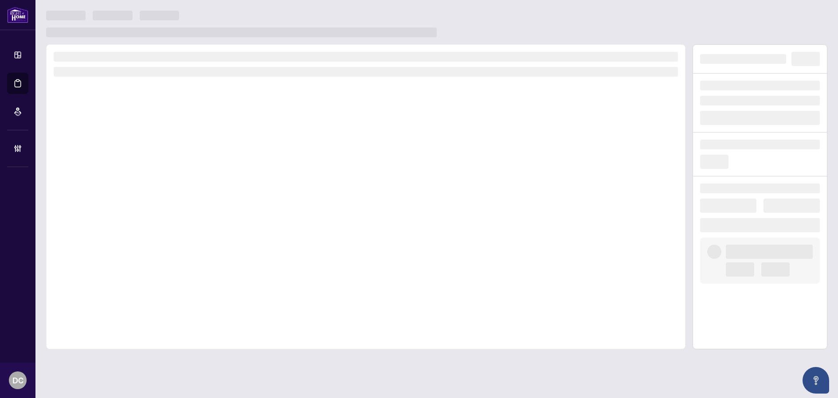
click at [246, 154] on div at bounding box center [365, 196] width 639 height 305
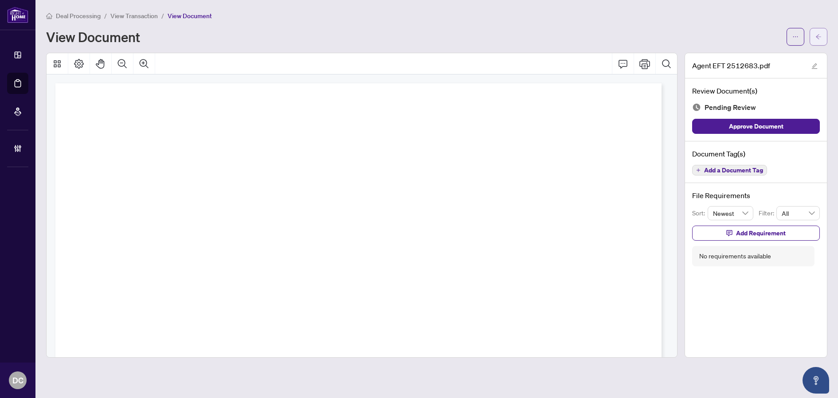
click at [819, 40] on span "button" at bounding box center [818, 37] width 6 height 14
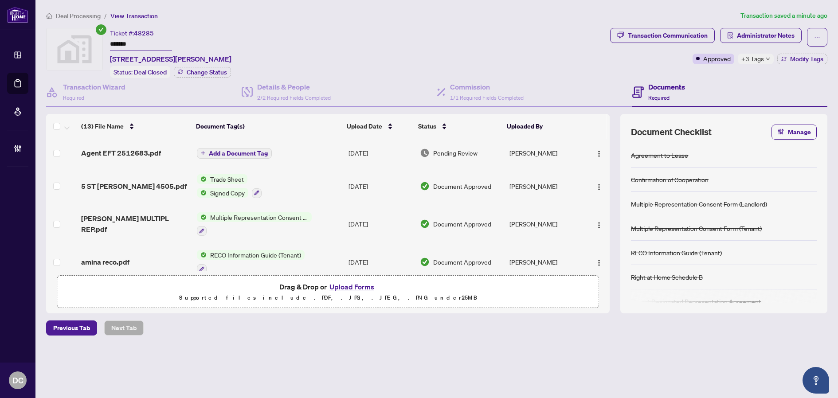
click at [255, 148] on button "Add a Document Tag" at bounding box center [234, 153] width 75 height 11
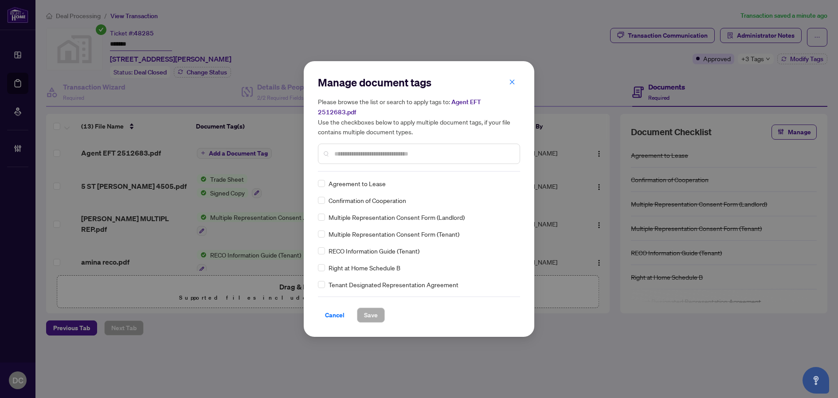
click at [407, 149] on input "text" at bounding box center [423, 154] width 178 height 10
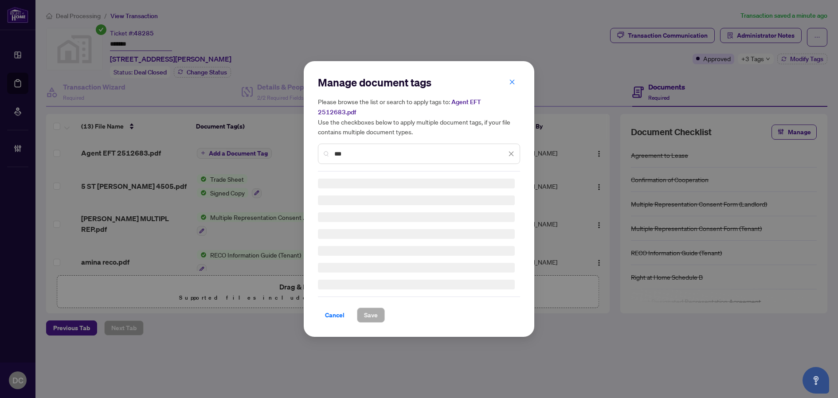
type input "***"
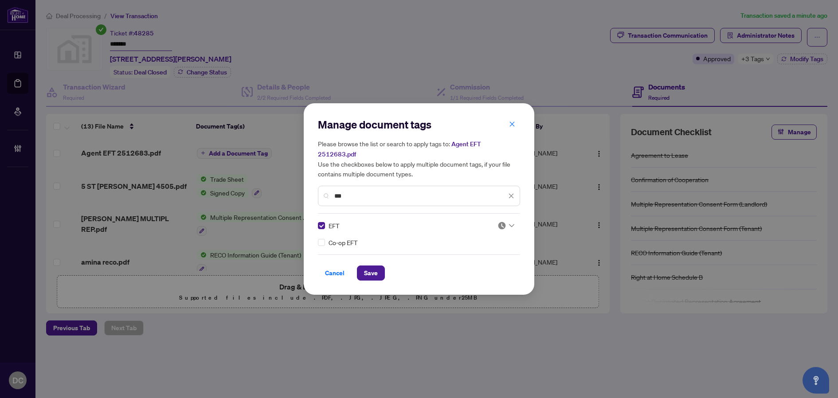
click at [512, 224] on icon at bounding box center [511, 226] width 5 height 4
click at [490, 267] on div "Approved" at bounding box center [479, 264] width 57 height 10
click at [376, 273] on span "Save" at bounding box center [371, 273] width 14 height 14
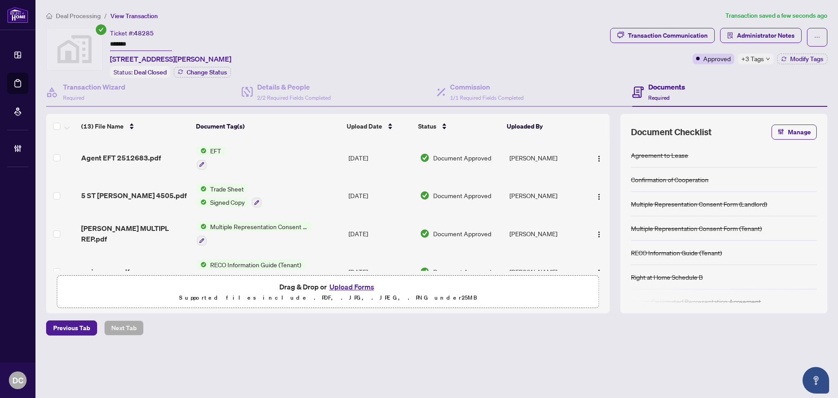
click at [760, 60] on span "+3 Tags" at bounding box center [752, 59] width 23 height 10
click at [778, 31] on span "Administrator Notes" at bounding box center [766, 35] width 58 height 14
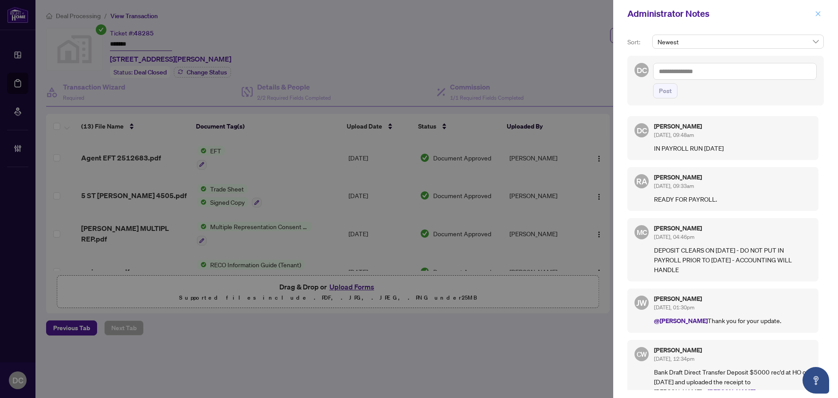
click at [817, 14] on icon "close" at bounding box center [818, 14] width 6 height 6
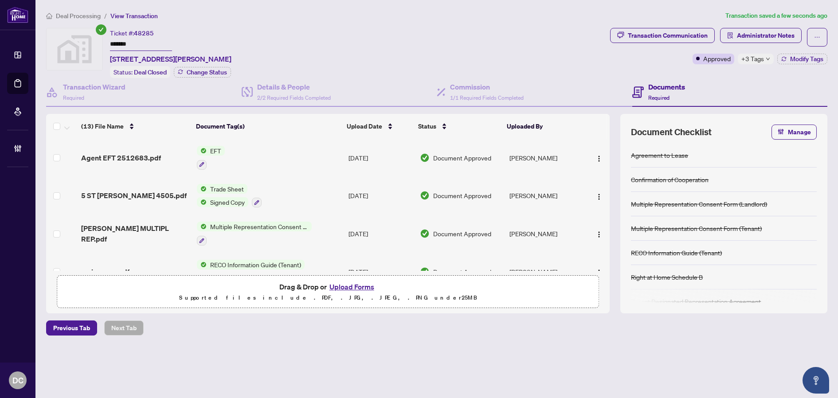
click at [751, 58] on span "+3 Tags" at bounding box center [752, 59] width 23 height 10
click at [706, 74] on div "Transaction Communication Administrator Notes Approved +3 Tags Modify Tags" at bounding box center [718, 53] width 221 height 50
click at [69, 18] on span "Deal Processing" at bounding box center [78, 16] width 45 height 8
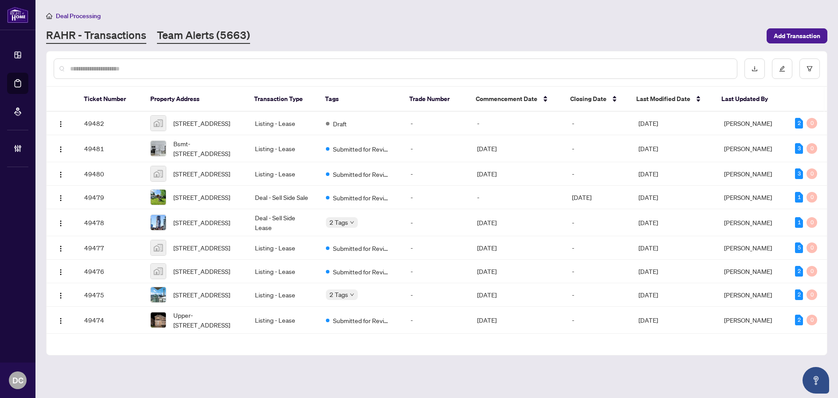
click at [218, 39] on link "Team Alerts (5663)" at bounding box center [203, 36] width 93 height 16
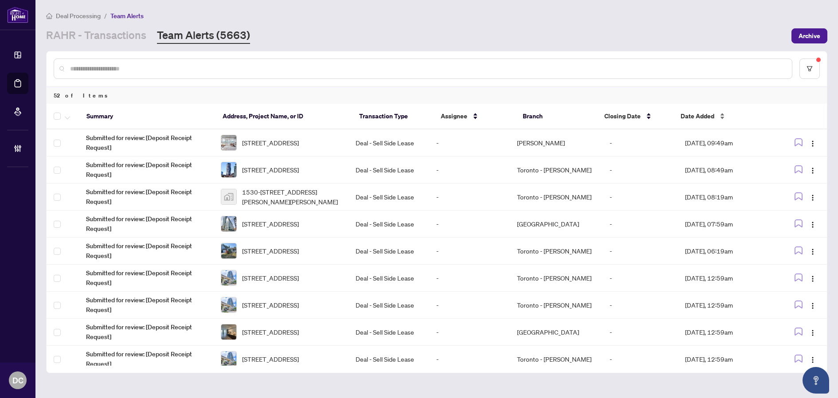
click at [710, 118] on span "Date Added" at bounding box center [697, 116] width 34 height 10
click at [725, 121] on div "Date Added" at bounding box center [722, 116] width 84 height 10
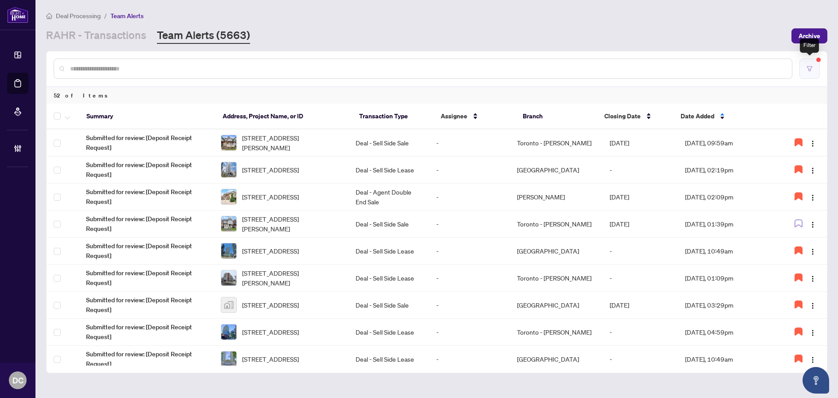
click at [814, 66] on button "button" at bounding box center [809, 68] width 20 height 20
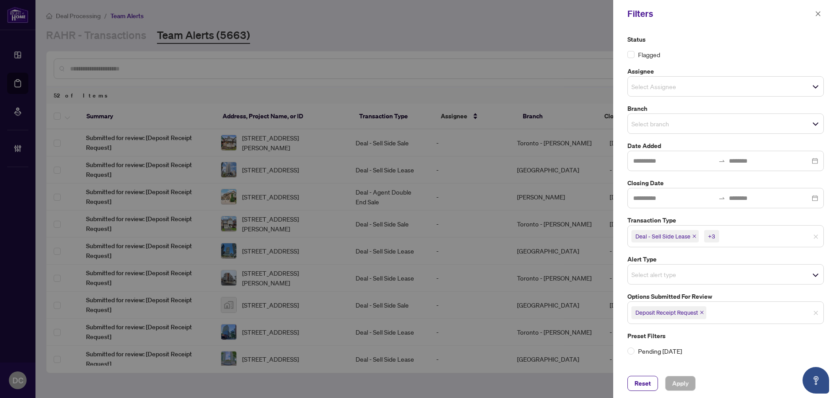
click at [703, 313] on icon "close" at bounding box center [701, 312] width 4 height 4
click at [745, 317] on span "Select options submitted for review" at bounding box center [725, 311] width 195 height 12
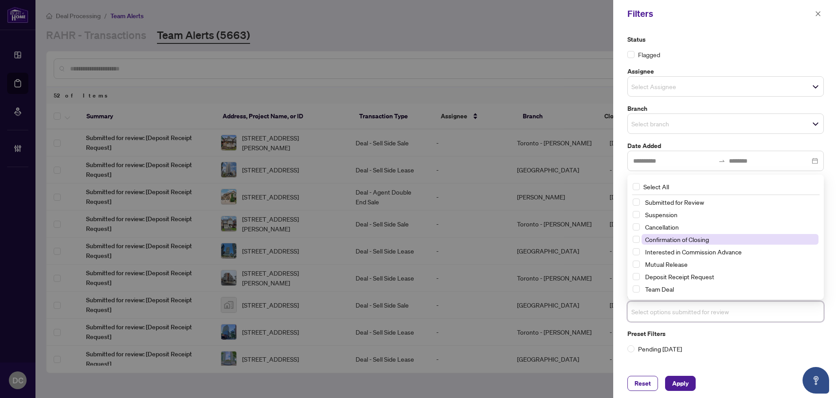
click at [714, 238] on span "Confirmation of Closing" at bounding box center [729, 239] width 177 height 11
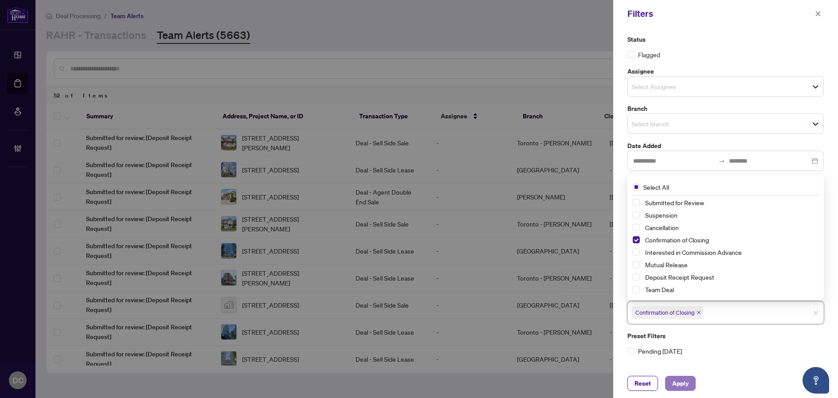
click at [683, 377] on button "Apply" at bounding box center [680, 383] width 31 height 15
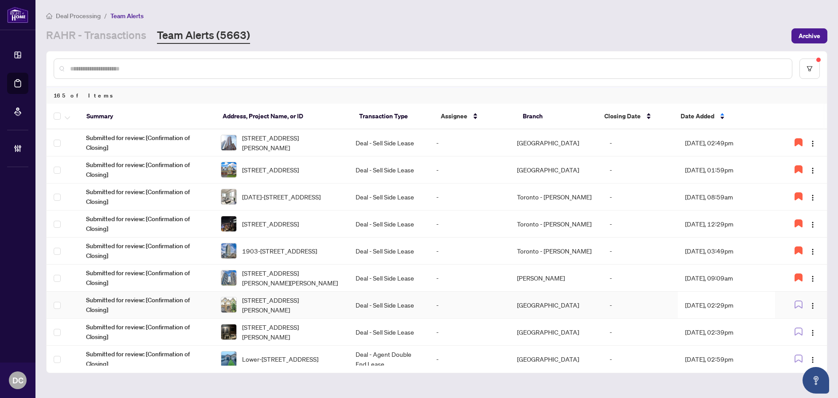
click at [632, 307] on td "-" at bounding box center [639, 305] width 75 height 27
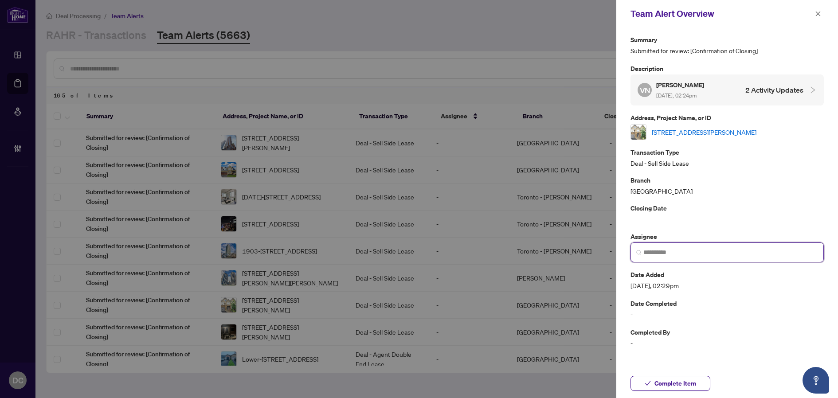
click at [694, 255] on input "search" at bounding box center [730, 252] width 175 height 9
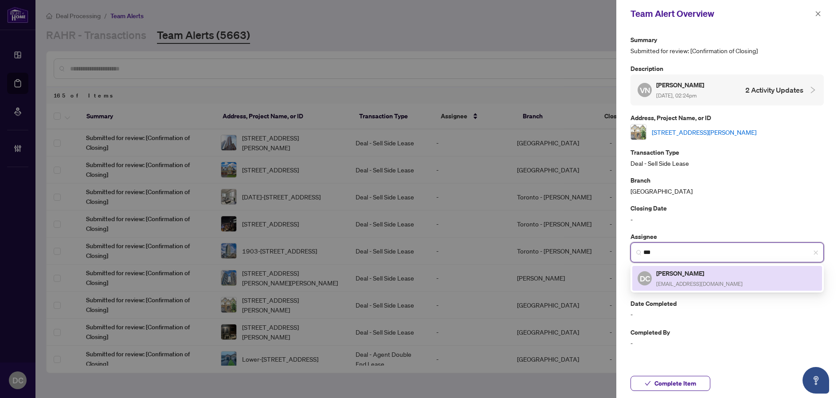
click at [674, 278] on div "Dawn Chan dawnc@rightathomerealty.com" at bounding box center [699, 278] width 86 height 20
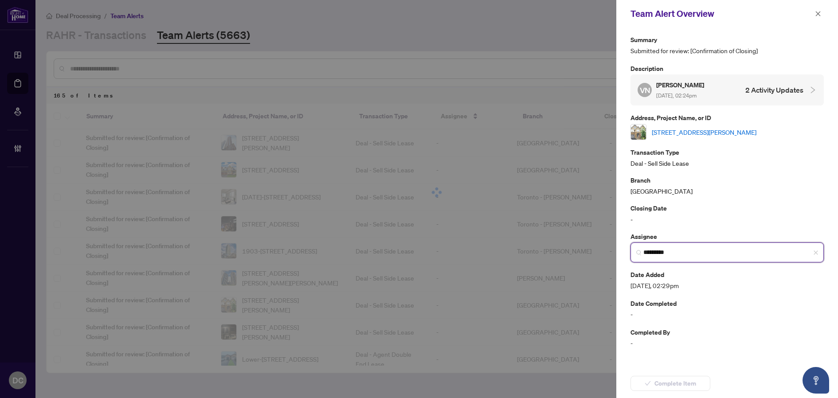
type input "*********"
click at [677, 382] on button "Complete Item" at bounding box center [670, 383] width 80 height 15
click at [726, 339] on div "Team Alert Overview Summary Submitted for review: [Confirmation of Closing] Des…" at bounding box center [727, 199] width 222 height 398
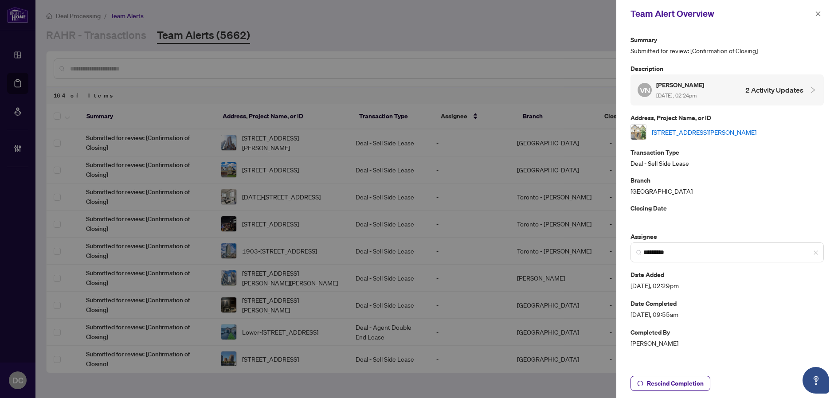
click at [753, 135] on link "2326 Natasha Circ, Oakville, Ontario L6M 1N9, Canada" at bounding box center [703, 132] width 105 height 10
click at [820, 15] on icon "close" at bounding box center [818, 14] width 6 height 6
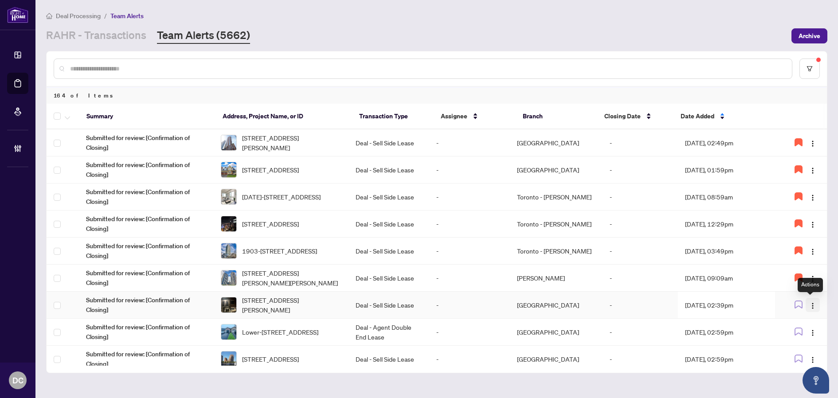
click at [816, 308] on button "button" at bounding box center [812, 305] width 14 height 14
click at [802, 323] on span "Assign Myself" at bounding box center [788, 322] width 41 height 10
click at [726, 308] on td "Aug/15/2025, 02:39pm" at bounding box center [726, 305] width 97 height 27
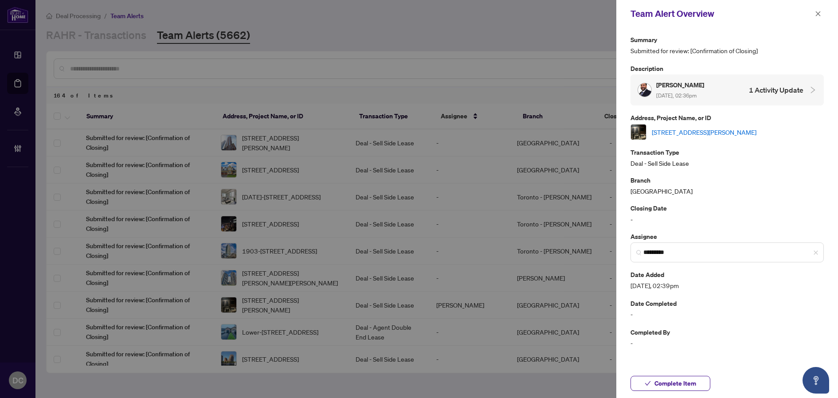
click at [756, 129] on link "105-1115 Douglas McCurdy Comm Rd, Mississauga, Ontario L5G 0C6, Canada" at bounding box center [703, 132] width 105 height 10
click at [682, 378] on span "Complete Item" at bounding box center [675, 383] width 42 height 14
click at [816, 17] on span "button" at bounding box center [818, 14] width 6 height 14
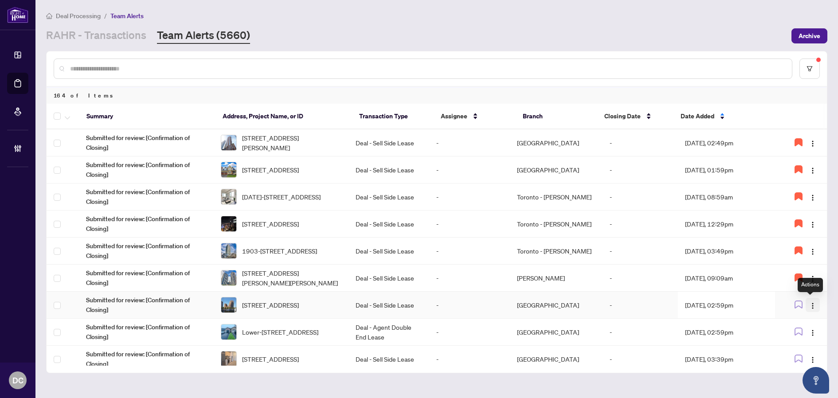
click at [813, 304] on img "button" at bounding box center [812, 305] width 7 height 7
click at [792, 320] on span "Assign Myself" at bounding box center [788, 322] width 41 height 10
click at [710, 304] on td "Aug/15/2025, 02:59pm" at bounding box center [726, 305] width 97 height 27
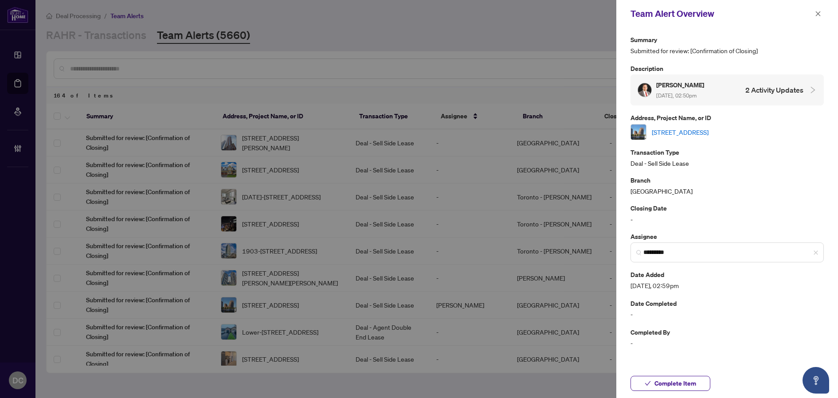
click at [708, 130] on link "1226-155 Merchants' Wharf, Toronto, Ontario M5A 0Y4, Canada" at bounding box center [679, 132] width 57 height 10
click at [698, 382] on button "Complete Item" at bounding box center [670, 383] width 80 height 15
click at [824, 16] on div "Team Alert Overview" at bounding box center [727, 13] width 222 height 27
click at [821, 15] on button "button" at bounding box center [818, 13] width 12 height 11
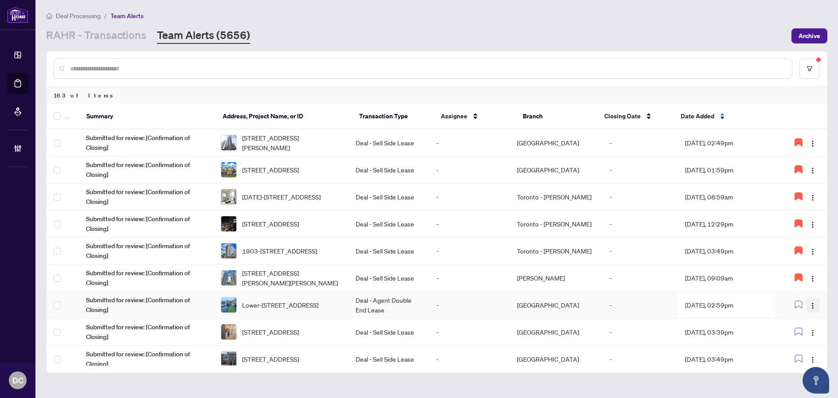
click at [809, 305] on img "button" at bounding box center [812, 305] width 7 height 7
click at [807, 323] on span "Assign Myself" at bounding box center [788, 322] width 41 height 10
click at [739, 305] on td "Aug/15/2025, 02:59pm" at bounding box center [726, 305] width 97 height 27
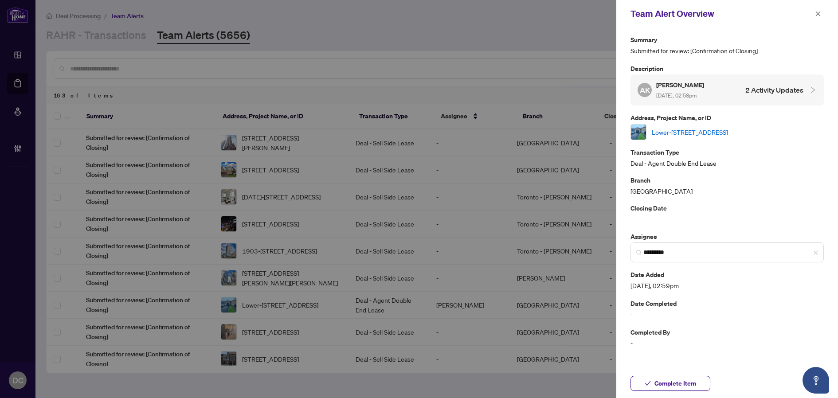
click at [722, 136] on div "Lower-2386 Holyhead Drive, Burlington, ON L7P 3V3, Canada" at bounding box center [726, 132] width 193 height 16
click at [721, 132] on link "Lower-2386 Holyhead Drive, Burlington, ON L7P 3V3, Canada" at bounding box center [689, 132] width 76 height 10
click at [818, 250] on span "*********" at bounding box center [726, 252] width 193 height 20
click at [689, 380] on span "Complete Item" at bounding box center [675, 383] width 42 height 14
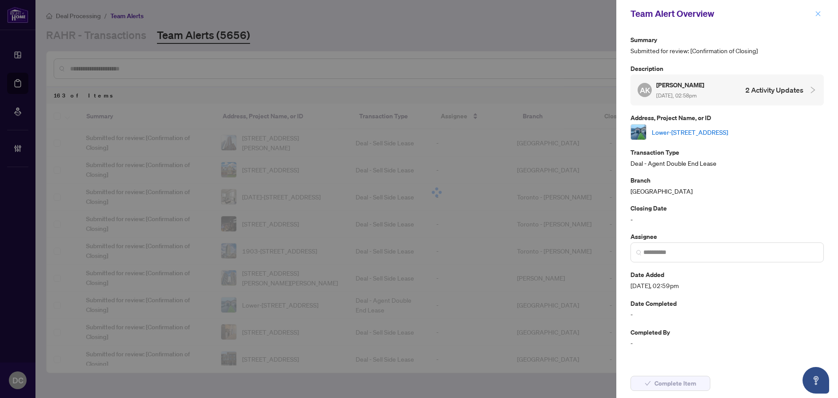
click at [819, 14] on icon "close" at bounding box center [818, 14] width 6 height 6
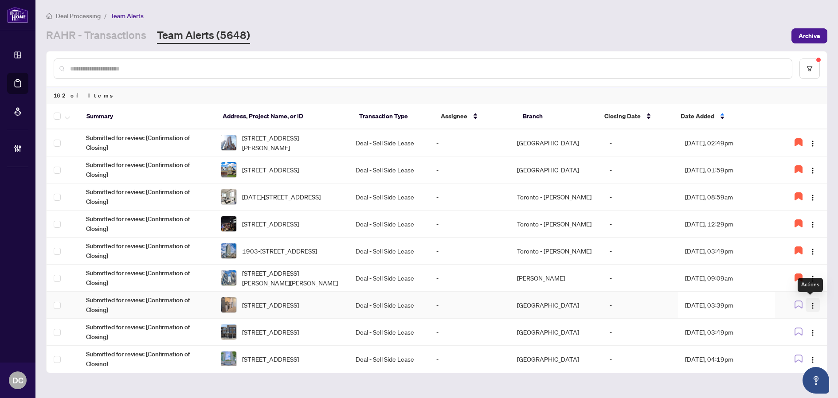
click at [815, 305] on button "button" at bounding box center [812, 305] width 14 height 14
click at [801, 324] on span "Assign Myself" at bounding box center [788, 322] width 41 height 10
click at [711, 310] on td "Aug/15/2025, 03:39pm" at bounding box center [726, 305] width 97 height 27
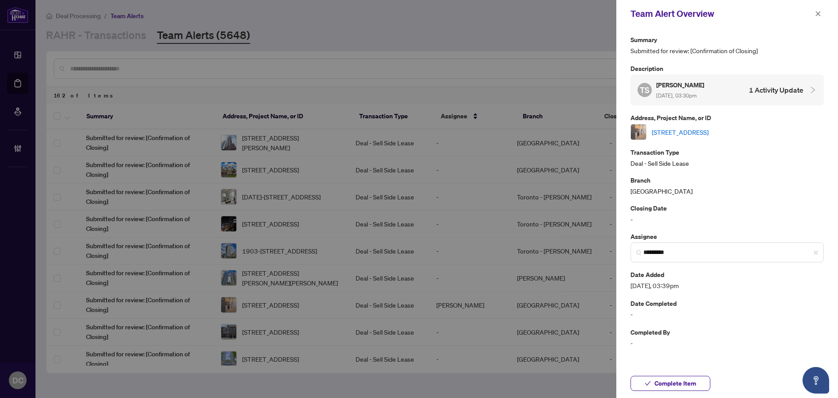
click at [708, 132] on link "2109-5105 Hurontario St, Mississauga, Ontario L4Z 0C9, Canada" at bounding box center [679, 132] width 57 height 10
click at [819, 255] on span "*********" at bounding box center [726, 252] width 193 height 20
click at [818, 256] on span "*********" at bounding box center [726, 252] width 193 height 20
click at [689, 383] on span "Complete Item" at bounding box center [675, 383] width 42 height 14
click at [818, 13] on icon "close" at bounding box center [817, 13] width 5 height 5
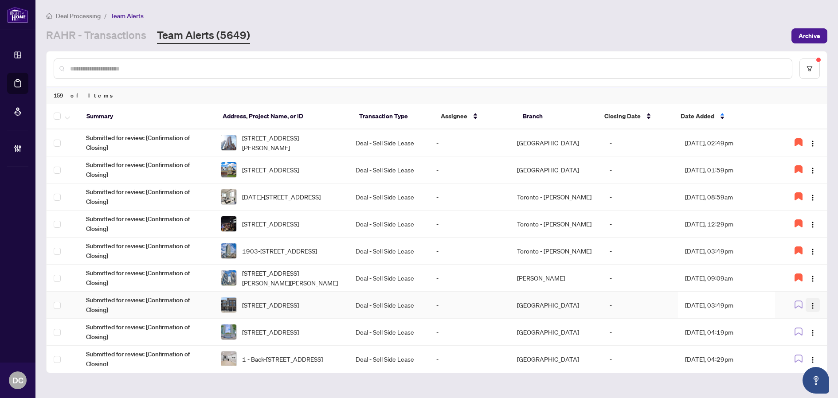
click at [809, 303] on img "button" at bounding box center [812, 305] width 7 height 7
click at [788, 318] on span "Assign Myself" at bounding box center [788, 322] width 41 height 10
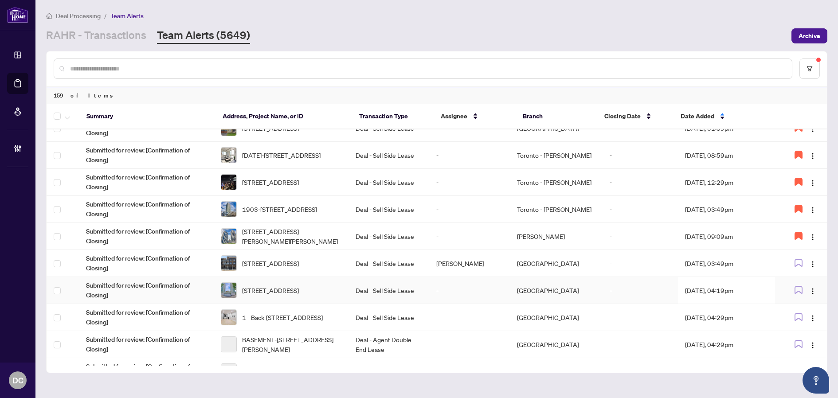
scroll to position [89, 0]
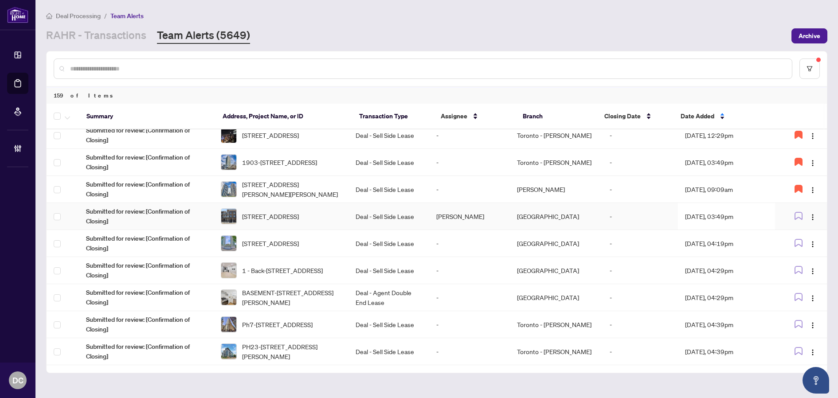
click at [746, 218] on td "Aug/15/2025, 03:49pm" at bounding box center [726, 216] width 97 height 27
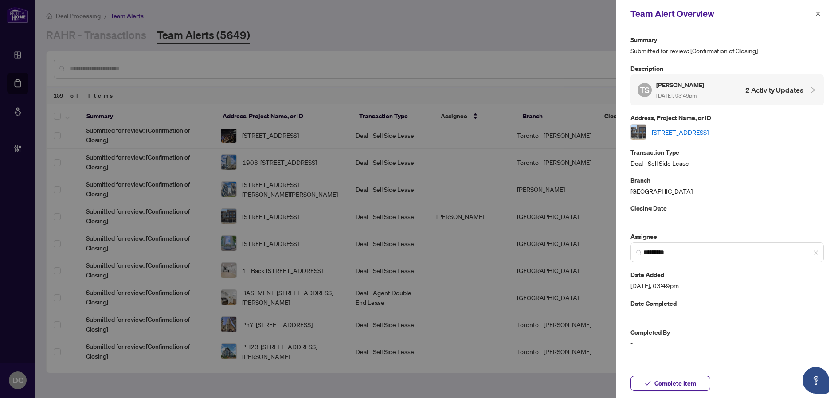
click at [708, 134] on link "1423 Courtleigh Tr, Oakville, Ontario L6H 7Y8, Canada" at bounding box center [679, 132] width 57 height 10
click at [693, 384] on span "Complete Item" at bounding box center [675, 383] width 42 height 14
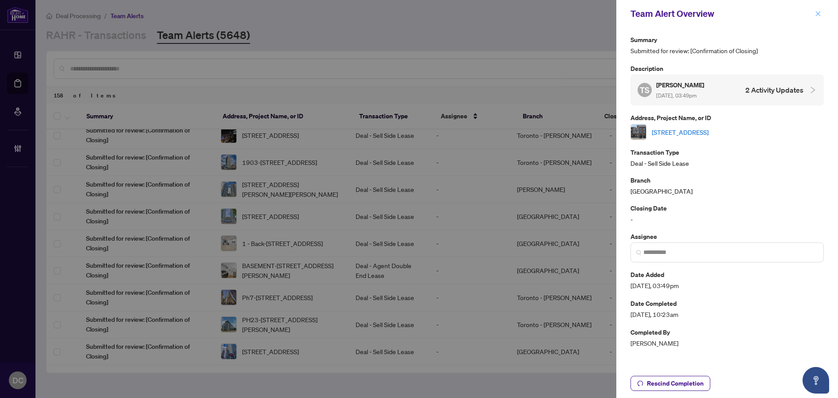
click at [821, 13] on button "button" at bounding box center [818, 13] width 12 height 11
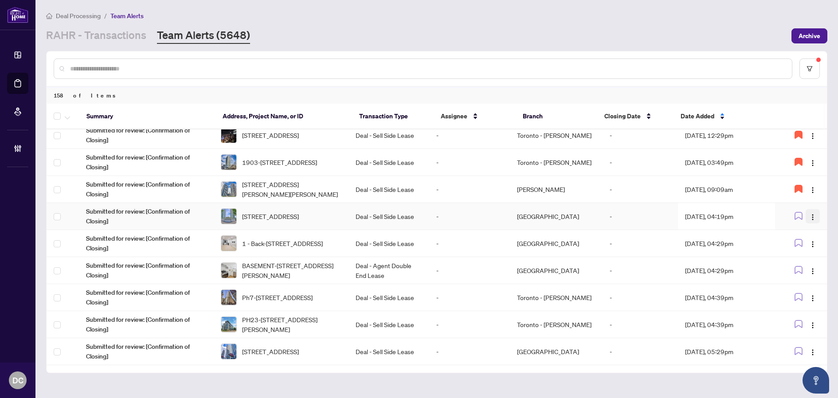
click at [811, 216] on img "button" at bounding box center [812, 217] width 7 height 7
click at [797, 235] on span "Assign Myself" at bounding box center [788, 234] width 41 height 10
click at [713, 218] on td "Aug/15/2025, 04:19pm" at bounding box center [726, 216] width 97 height 27
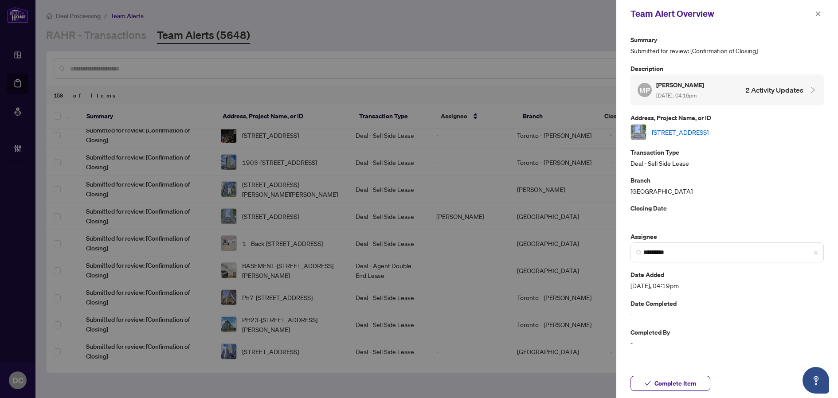
click at [708, 127] on link "1511-205 Sherway Gardens Rd, Toronto, Ontario M9C 0A5, Canada" at bounding box center [679, 132] width 57 height 10
click at [821, 15] on button "button" at bounding box center [818, 13] width 12 height 11
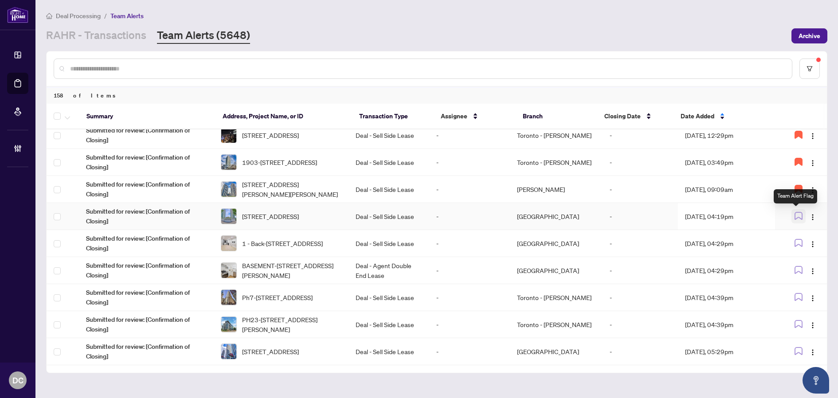
click at [798, 218] on icon "button" at bounding box center [798, 215] width 7 height 7
click at [809, 247] on img "button" at bounding box center [812, 244] width 7 height 7
click at [802, 259] on span "Assign Myself" at bounding box center [788, 261] width 41 height 10
click at [687, 245] on td "Aug/15/2025, 04:29pm" at bounding box center [726, 243] width 97 height 27
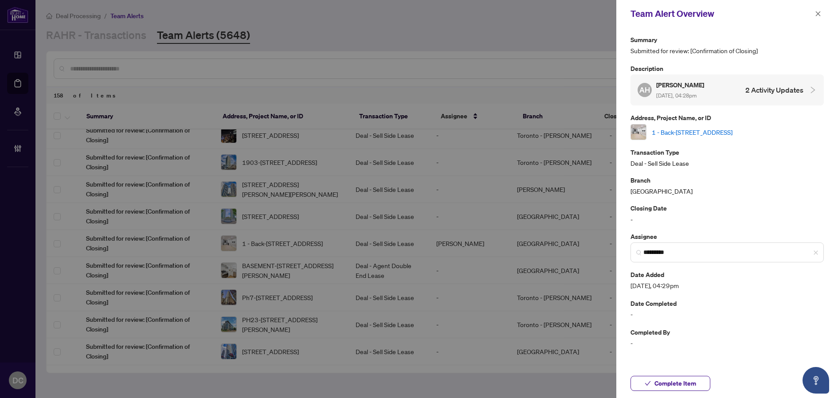
click at [732, 133] on link "1 - Back-178 Spadina Rd, Toronto, Ontario M5R 2T8, Canada" at bounding box center [691, 132] width 81 height 10
click at [820, 15] on icon "close" at bounding box center [818, 14] width 6 height 6
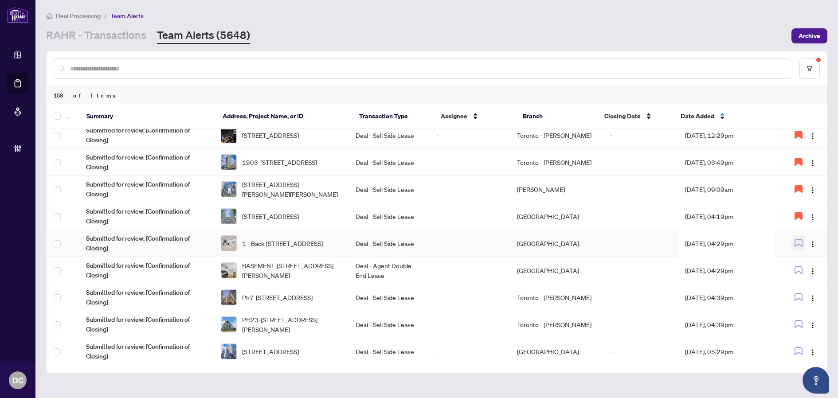
click at [798, 245] on icon "button" at bounding box center [798, 242] width 7 height 7
click at [810, 273] on img "button" at bounding box center [812, 271] width 7 height 7
click at [799, 285] on span "Assign Myself" at bounding box center [788, 288] width 41 height 10
click at [702, 273] on td "Aug/15/2025, 04:29pm" at bounding box center [726, 270] width 97 height 27
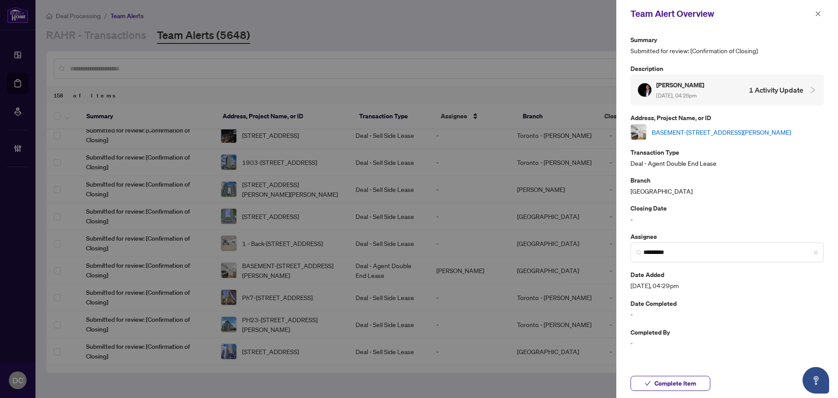
click at [705, 127] on link "BASEMENT-98 East 37th Street, Hamilton, ON L8V 4A9, Canada" at bounding box center [720, 132] width 139 height 10
click at [693, 380] on span "Complete Item" at bounding box center [675, 383] width 42 height 14
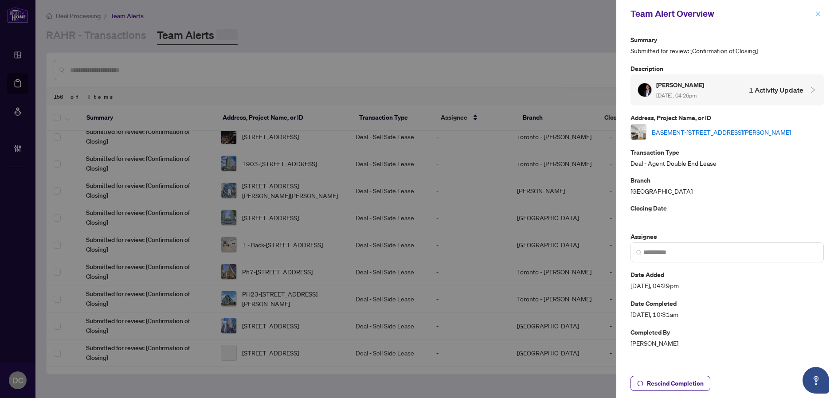
click at [821, 15] on button "button" at bounding box center [818, 13] width 12 height 11
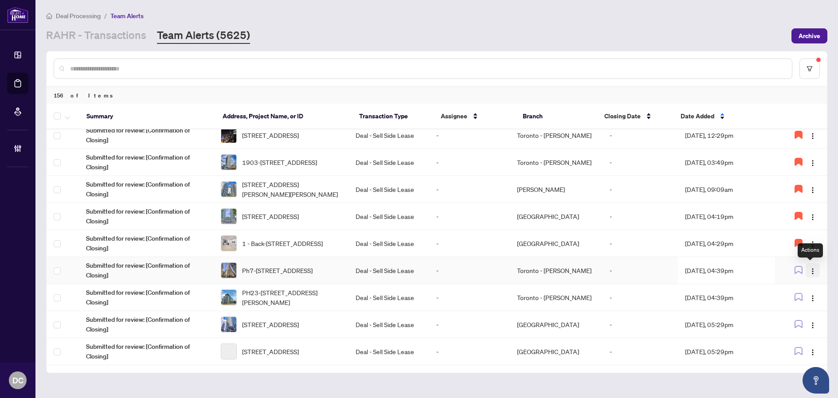
click at [810, 274] on img "button" at bounding box center [812, 271] width 7 height 7
click at [788, 287] on span "Assign Myself" at bounding box center [788, 288] width 41 height 10
click at [735, 273] on td "Aug/15/2025, 04:39pm" at bounding box center [726, 270] width 97 height 27
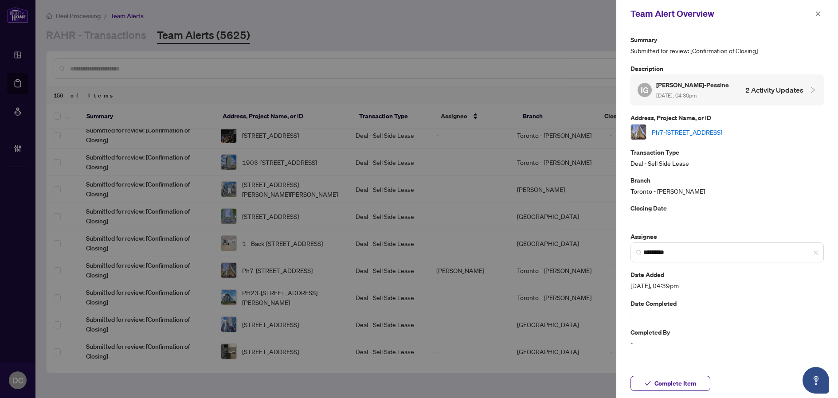
click at [722, 128] on link "Ph7-70 Temperance St, Toronto, Ontario M5H 4E8, Canada" at bounding box center [686, 132] width 70 height 10
click at [690, 380] on span "Complete Item" at bounding box center [675, 383] width 42 height 14
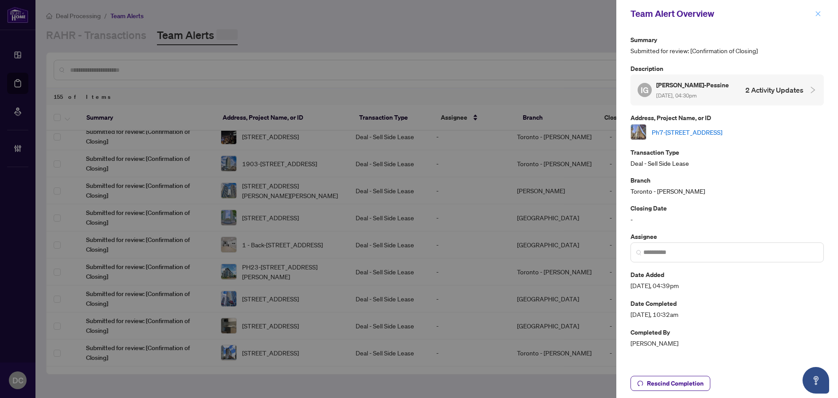
click at [819, 14] on icon "close" at bounding box center [818, 14] width 6 height 6
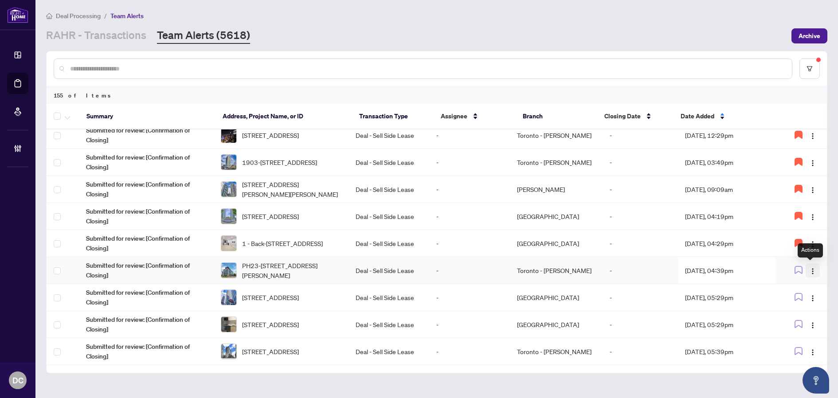
click at [814, 269] on button "button" at bounding box center [812, 270] width 14 height 14
click at [805, 286] on span "Assign Myself" at bounding box center [788, 288] width 41 height 10
click at [561, 271] on td "Toronto - Don Mills" at bounding box center [556, 270] width 93 height 27
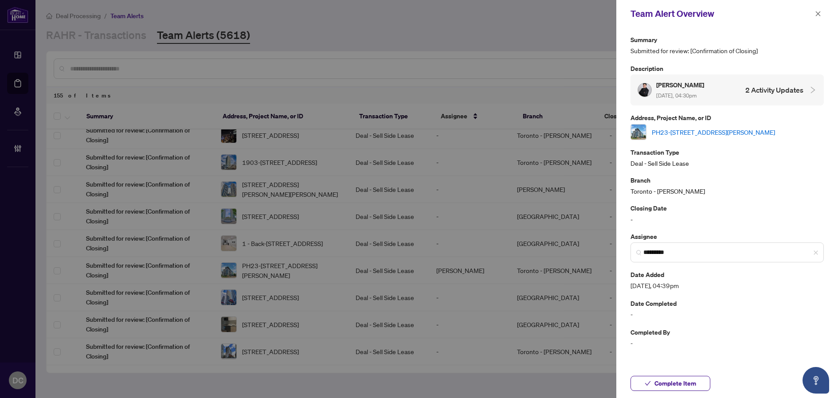
click at [736, 133] on link "PH23-55 Ann O'Reilly Rd, Toronto, Ontario M2J 0E1, Canada" at bounding box center [712, 132] width 123 height 10
click at [702, 385] on button "Complete Item" at bounding box center [670, 383] width 80 height 15
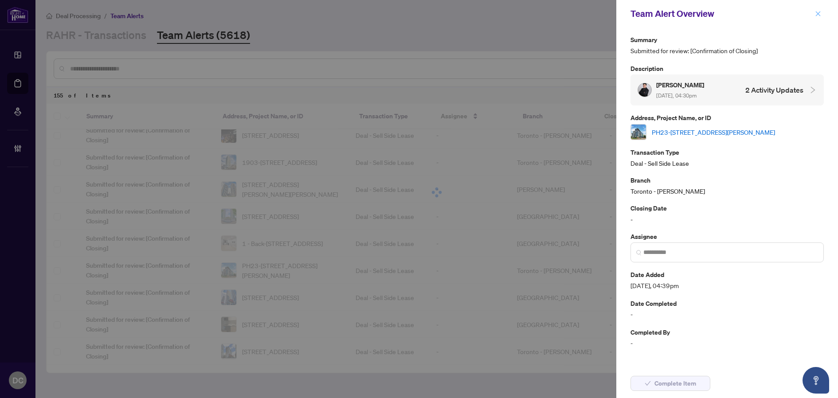
click at [820, 13] on icon "close" at bounding box center [818, 14] width 6 height 6
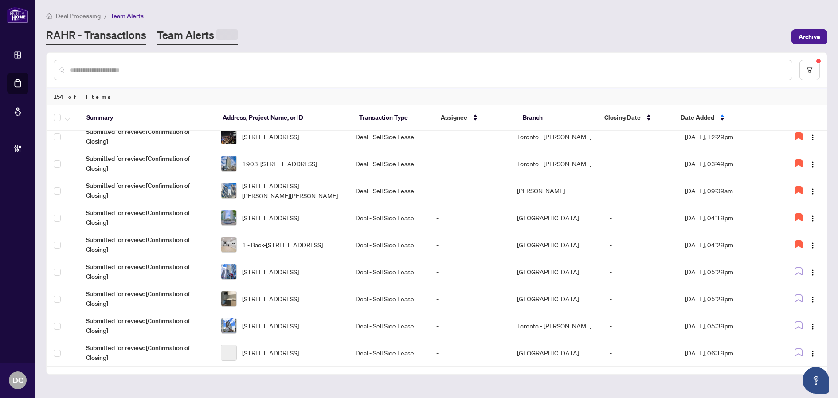
click at [110, 35] on link "RAHR - Transactions" at bounding box center [96, 36] width 100 height 17
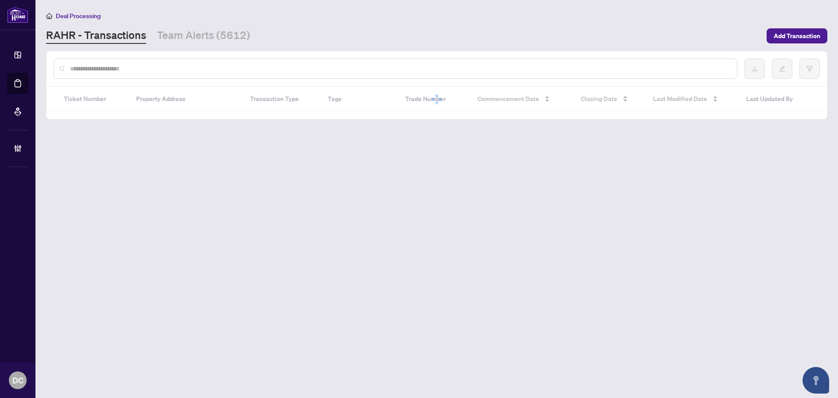
click at [122, 74] on div at bounding box center [395, 68] width 683 height 20
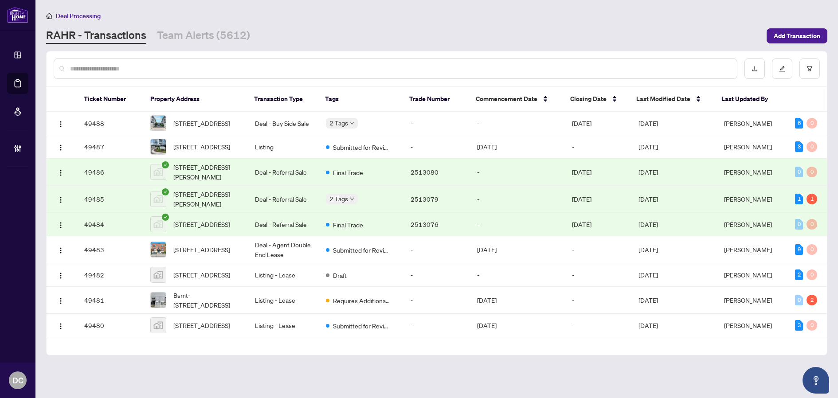
click at [122, 74] on div at bounding box center [395, 68] width 683 height 20
click at [125, 70] on input "text" at bounding box center [399, 69] width 659 height 10
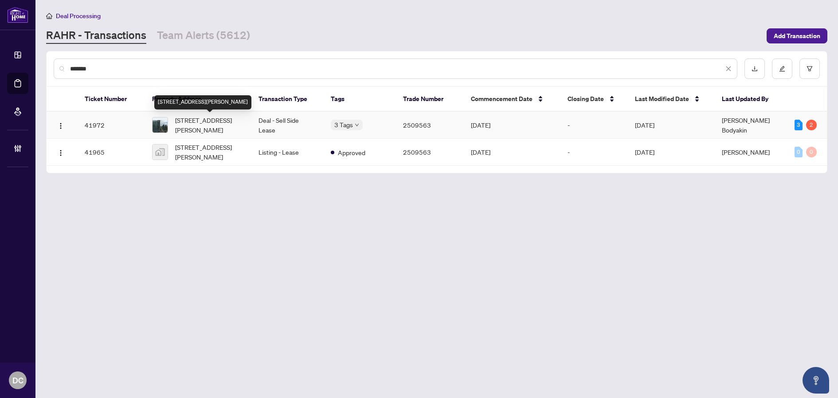
click at [225, 125] on span "3608-70 Annie Craig Dr, Toronto, Ontario M8V 0C5, Canada" at bounding box center [209, 124] width 69 height 19
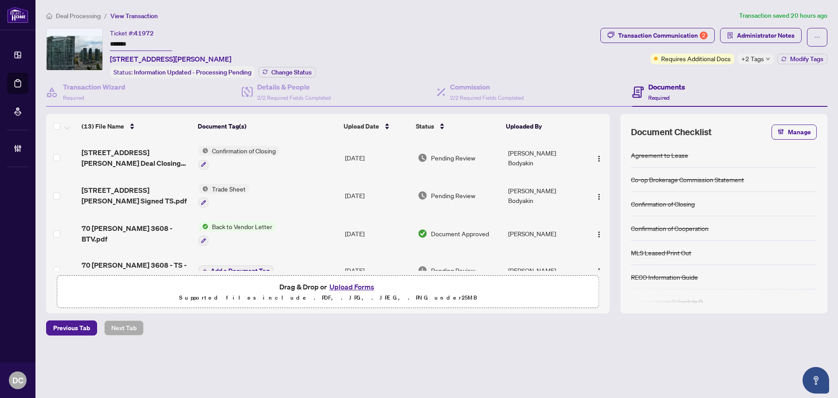
drag, startPoint x: 135, startPoint y: 41, endPoint x: 73, endPoint y: 52, distance: 63.1
click at [80, 41] on div "Ticket #: 41972 ******* 3608-70 Annie Craig Dr, Toronto, Ontario M8V 0C5, Canad…" at bounding box center [321, 53] width 550 height 50
drag, startPoint x: 62, startPoint y: 16, endPoint x: 4, endPoint y: 17, distance: 58.5
click at [58, 16] on span "Deal Processing" at bounding box center [78, 16] width 45 height 8
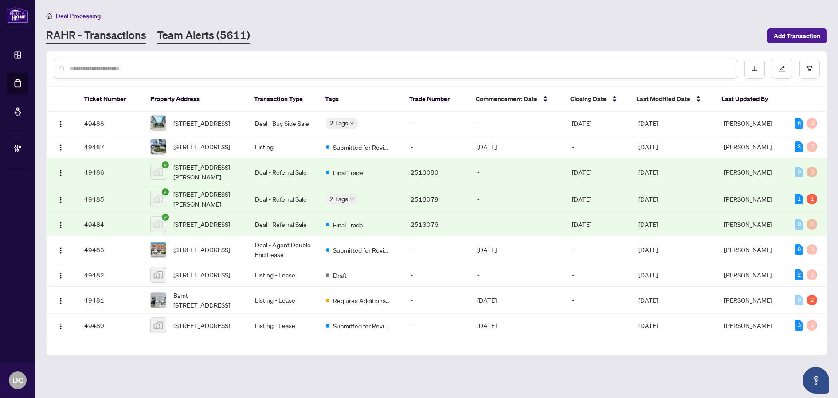
click at [236, 39] on link "Team Alerts (5611)" at bounding box center [203, 36] width 93 height 16
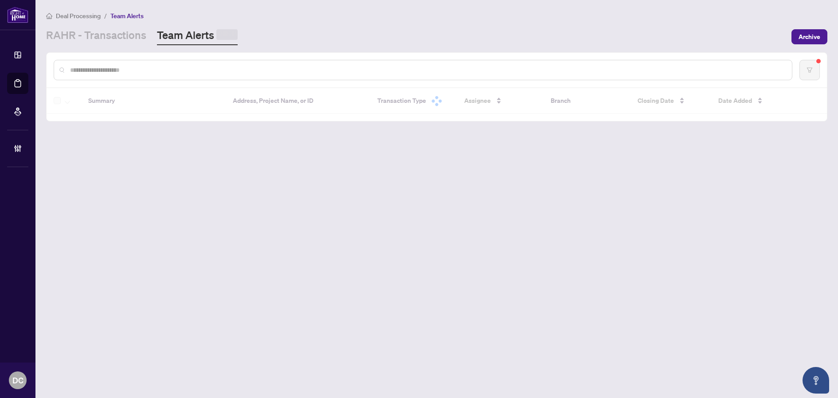
click at [224, 70] on input "text" at bounding box center [427, 70] width 714 height 10
paste input "*******"
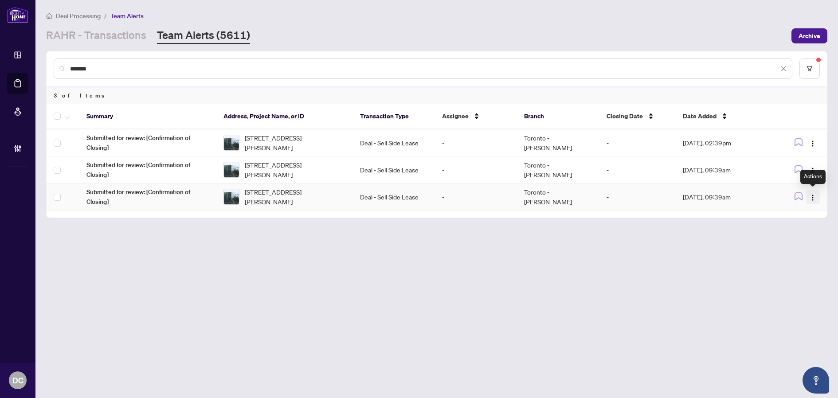
click at [810, 199] on img "button" at bounding box center [812, 197] width 7 height 7
click at [803, 214] on span "Assign Myself" at bounding box center [791, 214] width 41 height 10
click at [815, 171] on img "button" at bounding box center [812, 170] width 7 height 7
click at [804, 213] on span "Complete Item" at bounding box center [791, 216] width 41 height 10
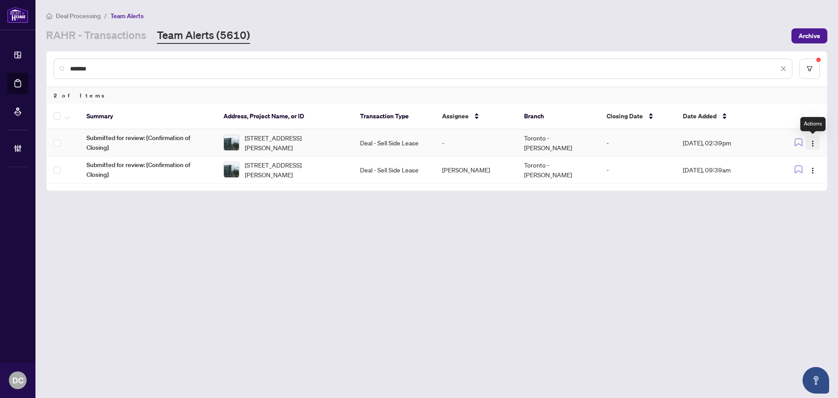
click at [809, 141] on img "button" at bounding box center [812, 143] width 7 height 7
click at [810, 186] on span "Complete Item" at bounding box center [791, 188] width 41 height 10
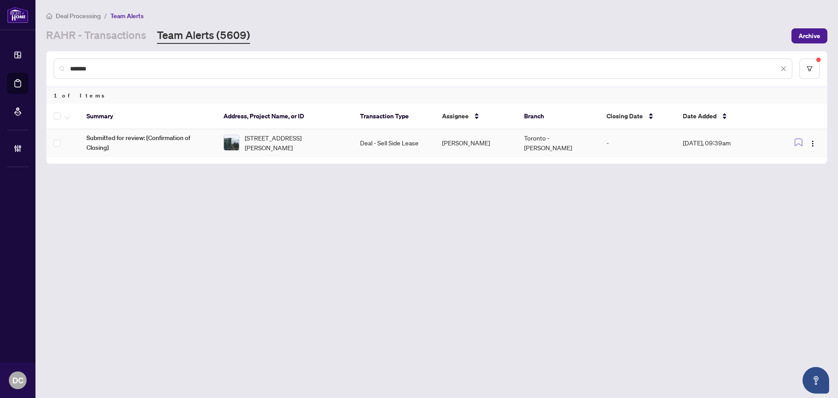
click at [298, 152] on td "3608-70 Annie Craig Dr, Toronto, Ontario M8V 0C5, Canada" at bounding box center [284, 142] width 137 height 27
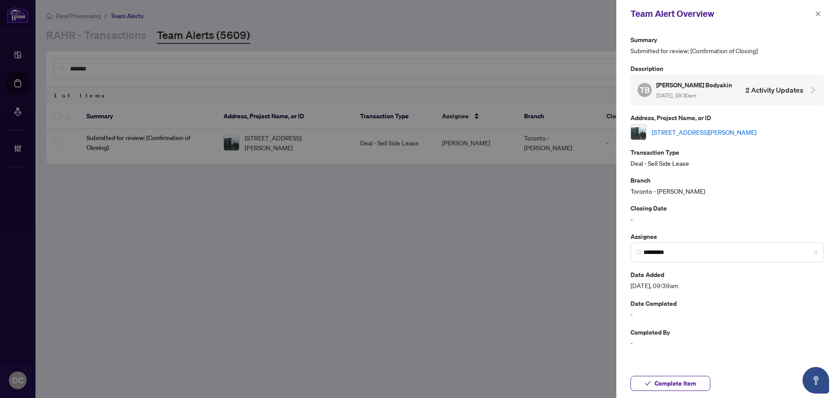
click at [727, 134] on link "3608-70 Annie Craig Dr, Toronto, Ontario M8V 0C5, Canada" at bounding box center [703, 132] width 105 height 10
click at [690, 377] on span "Complete Item" at bounding box center [675, 383] width 42 height 14
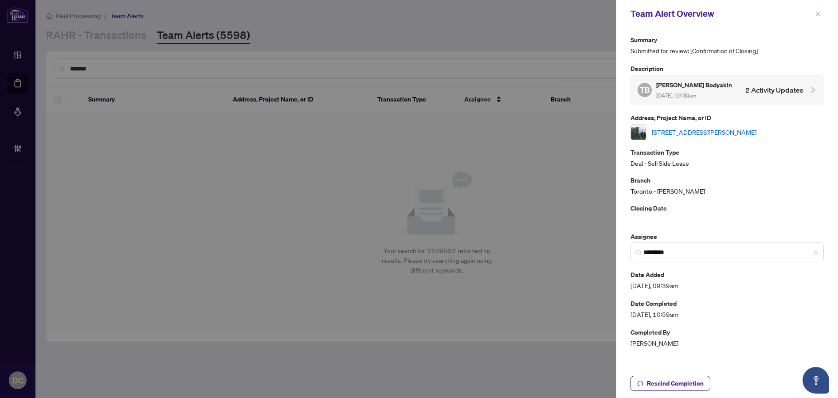
click at [823, 16] on button "button" at bounding box center [818, 13] width 12 height 11
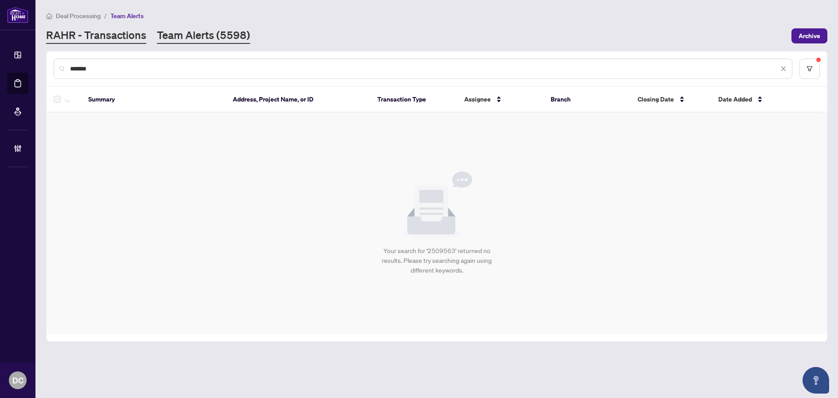
click at [122, 37] on link "RAHR - Transactions" at bounding box center [96, 36] width 100 height 16
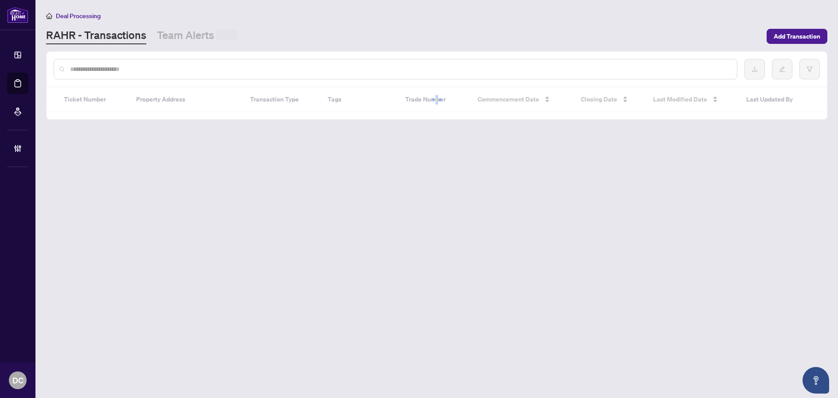
click at [179, 70] on input "text" at bounding box center [399, 69] width 659 height 10
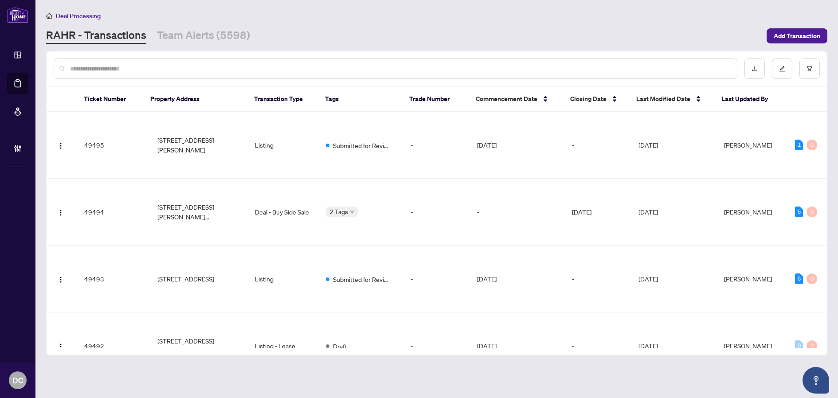
paste input "*******"
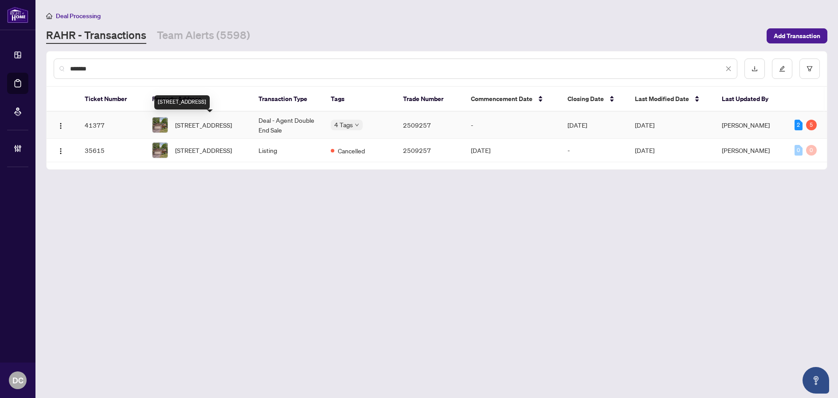
click at [224, 126] on span "1857 Kensington Pl, Severn, Ontario L3V 7J8, Canada" at bounding box center [203, 125] width 57 height 10
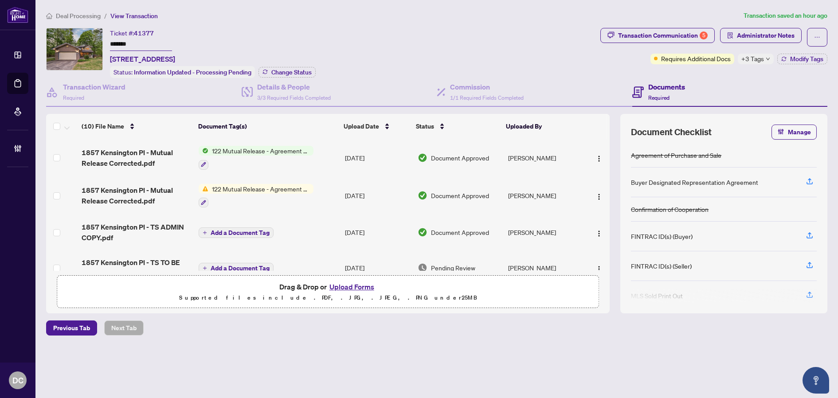
drag, startPoint x: 143, startPoint y: 42, endPoint x: 92, endPoint y: 40, distance: 51.0
click at [92, 40] on div "Ticket #: 41377 ******* 1857 Kensington Pl, Severn, Ontario L3V 7J8, Canada Sta…" at bounding box center [321, 53] width 550 height 50
click at [344, 152] on td "Aug/18/2025" at bounding box center [377, 158] width 72 height 38
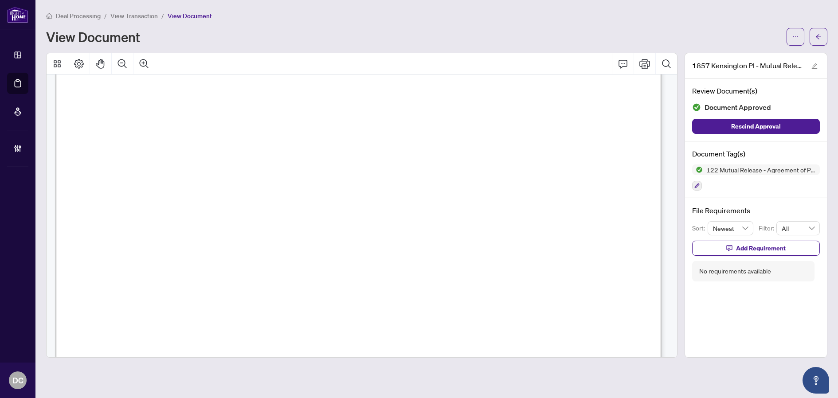
scroll to position [222, 0]
click at [819, 37] on icon "arrow-left" at bounding box center [817, 36] width 5 height 5
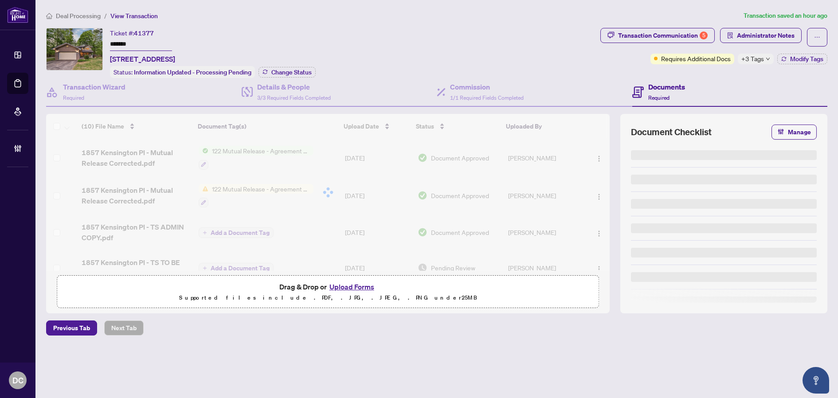
click at [766, 57] on icon "down" at bounding box center [767, 59] width 4 height 4
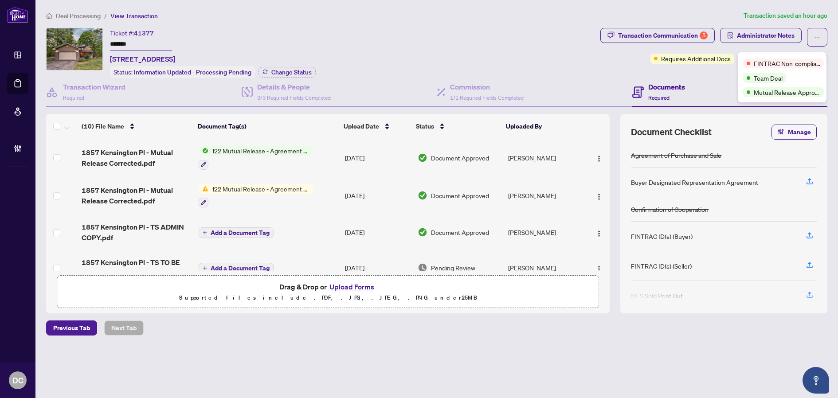
click at [696, 78] on div "Documents Required" at bounding box center [729, 92] width 195 height 29
click at [804, 57] on span "Modify Tags" at bounding box center [806, 59] width 33 height 6
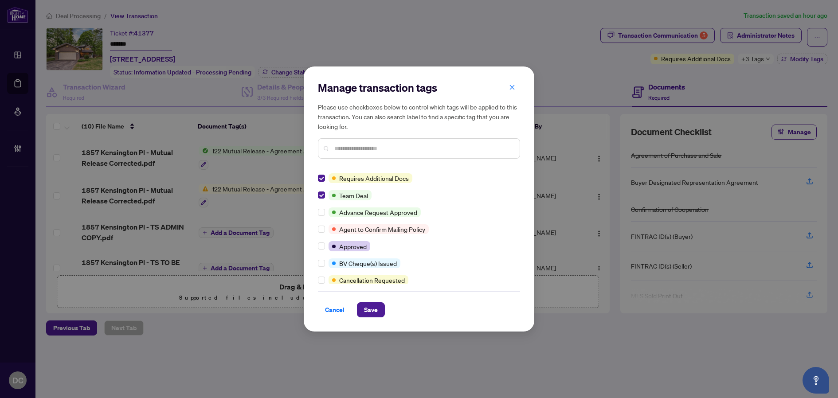
click at [353, 148] on input "text" at bounding box center [423, 149] width 178 height 10
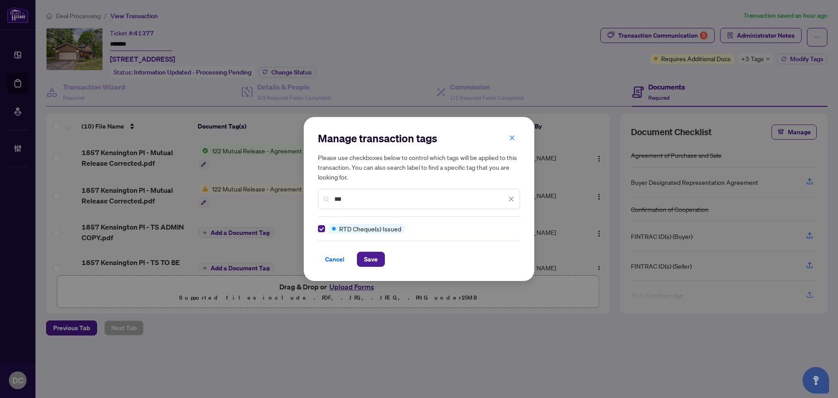
drag, startPoint x: 351, startPoint y: 197, endPoint x: 261, endPoint y: 197, distance: 90.9
click at [261, 197] on div "Manage transaction tags Please use checkboxes below to control which tags will …" at bounding box center [419, 199] width 838 height 398
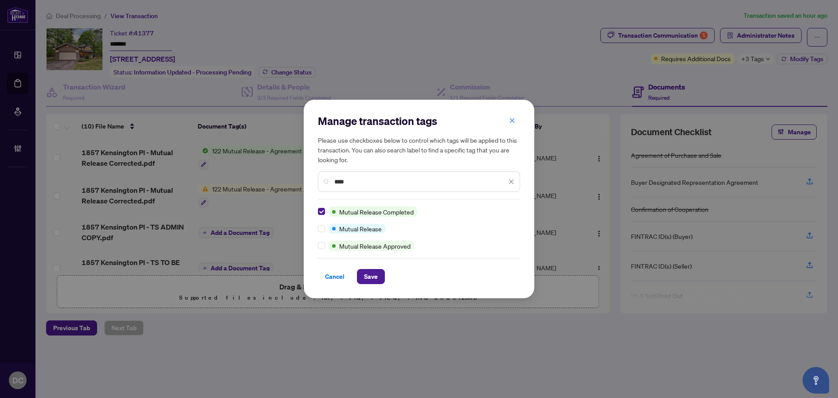
drag, startPoint x: 330, startPoint y: 182, endPoint x: 258, endPoint y: 183, distance: 71.4
click at [258, 183] on div "Manage transaction tags Please use checkboxes below to control which tags will …" at bounding box center [419, 199] width 838 height 398
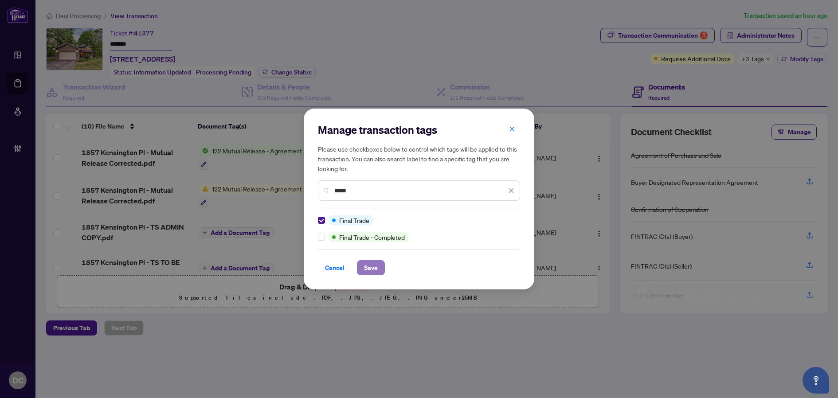
click at [376, 264] on span "Save" at bounding box center [371, 268] width 14 height 14
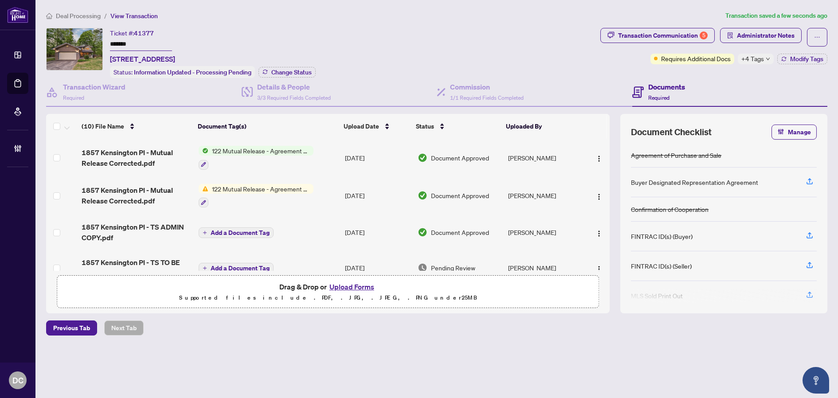
click at [753, 58] on span "+4 Tags" at bounding box center [752, 59] width 23 height 10
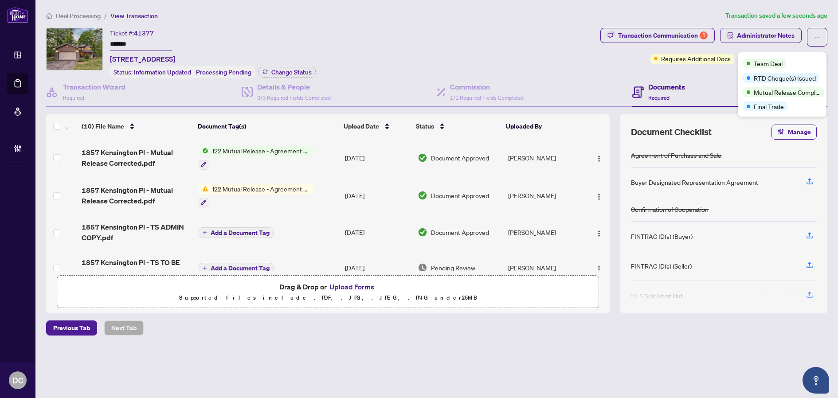
click at [707, 74] on div "Transaction Communication 5 Administrator Notes Requires Additional Docs +4 Tag…" at bounding box center [713, 53] width 230 height 50
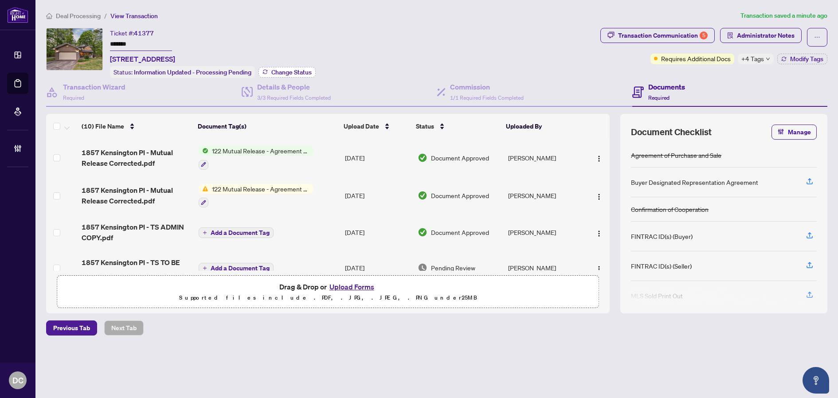
click at [311, 73] on span "Change Status" at bounding box center [291, 72] width 40 height 6
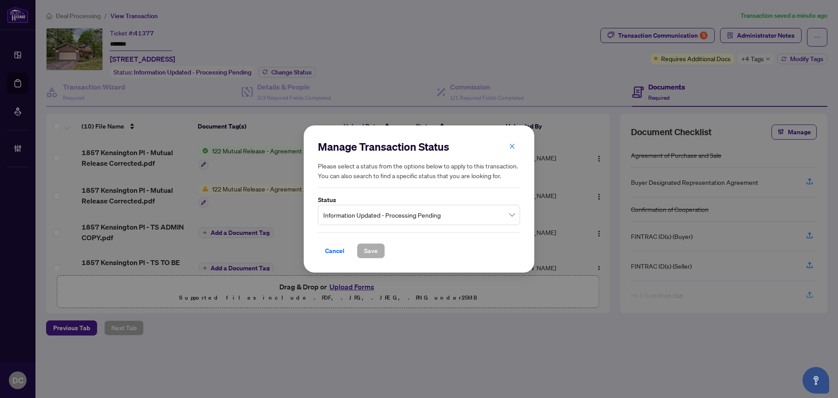
click at [423, 223] on input "search" at bounding box center [414, 216] width 183 height 19
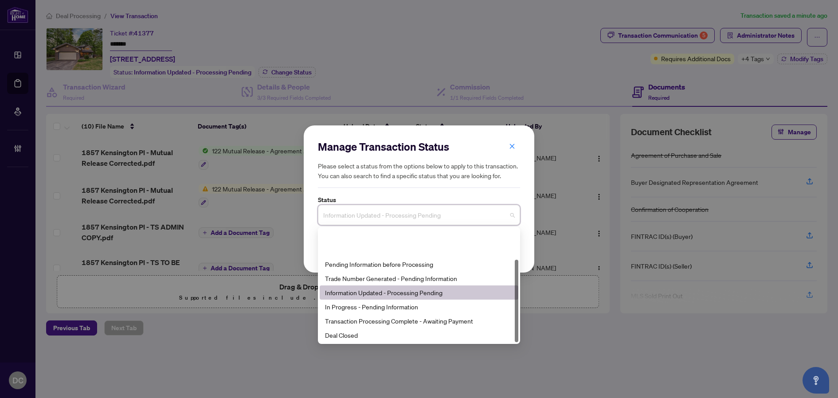
scroll to position [43, 0]
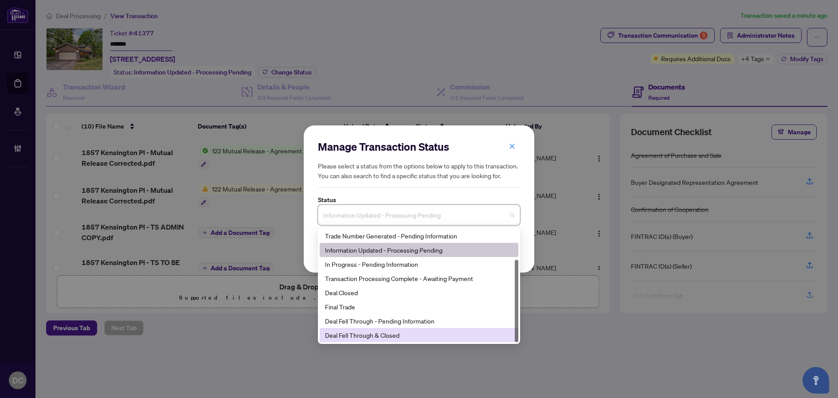
click at [407, 334] on div "Deal Fell Through & Closed" at bounding box center [419, 335] width 188 height 10
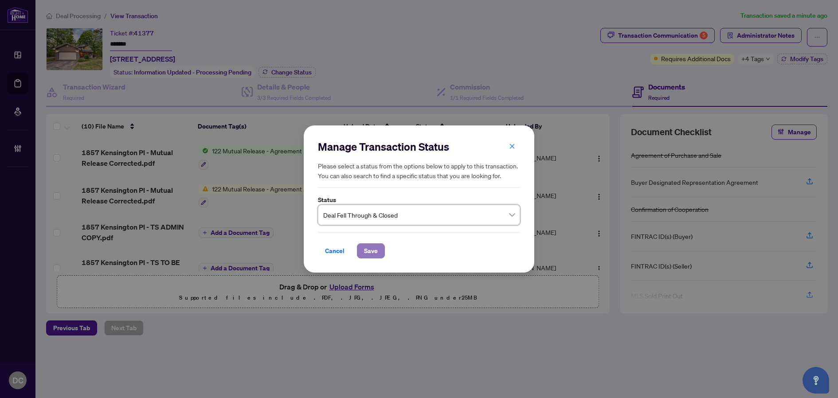
click at [364, 253] on span "Save" at bounding box center [371, 251] width 14 height 14
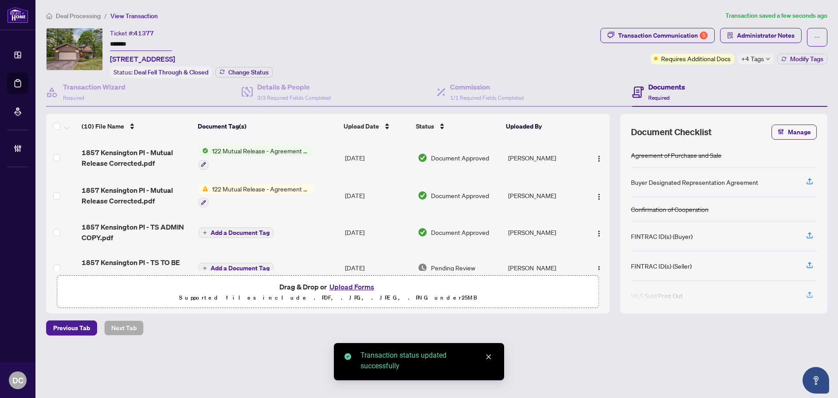
click at [70, 15] on span "Deal Processing" at bounding box center [78, 16] width 45 height 8
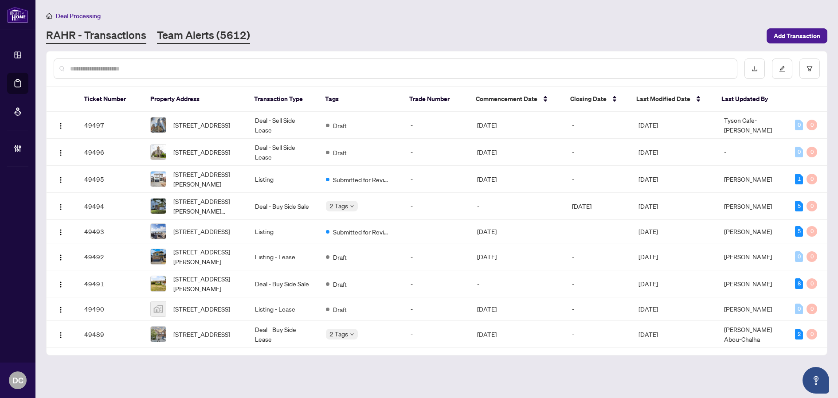
click at [219, 33] on link "Team Alerts (5612)" at bounding box center [203, 36] width 93 height 16
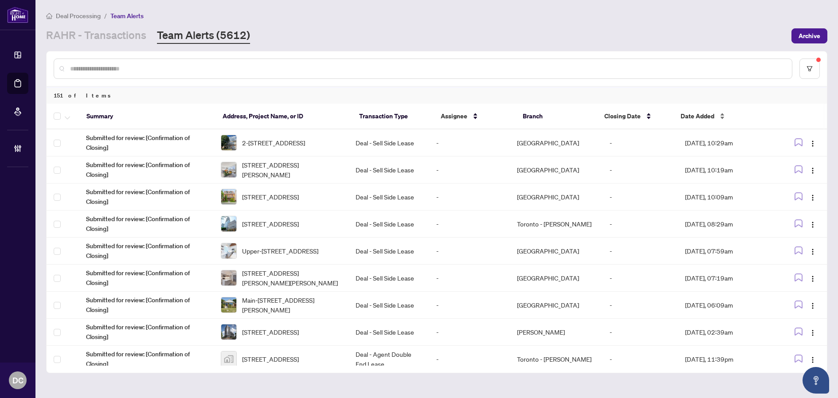
click at [690, 116] on span "Date Added" at bounding box center [697, 116] width 34 height 10
click at [696, 114] on span "Date Added" at bounding box center [697, 116] width 34 height 10
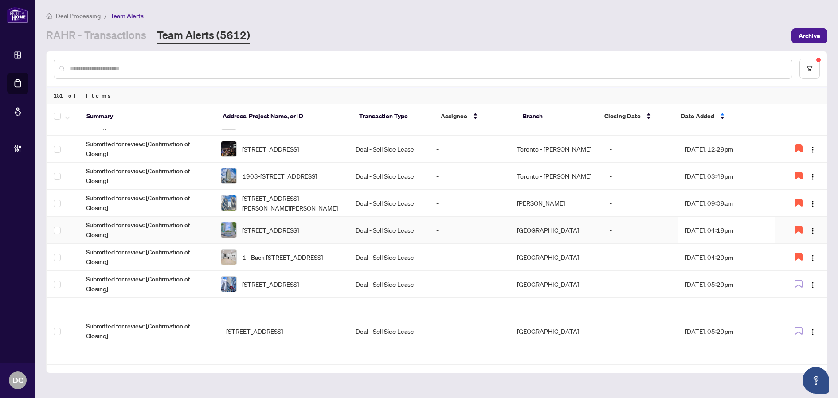
scroll to position [133, 0]
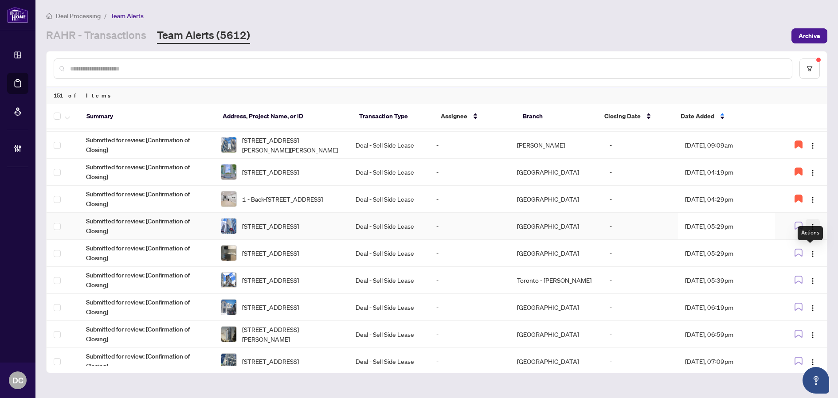
click at [809, 226] on img "button" at bounding box center [812, 226] width 7 height 7
click at [802, 240] on span "Assign Myself" at bounding box center [788, 243] width 41 height 10
click at [746, 228] on td "Aug/15/2025, 05:29pm" at bounding box center [726, 226] width 97 height 27
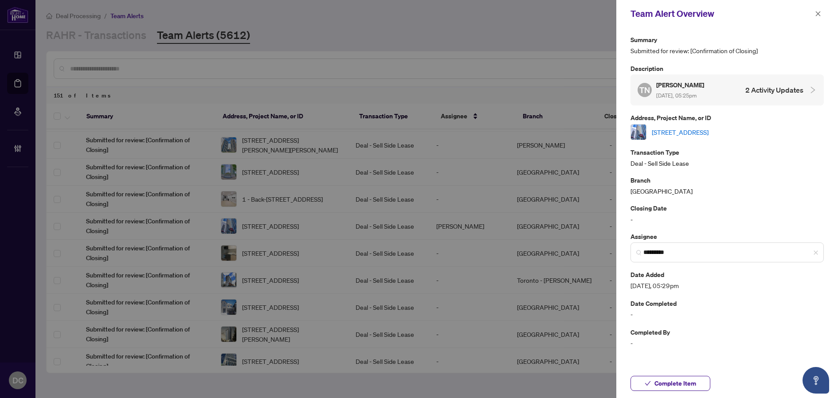
click at [708, 129] on link "613-2221 Yonge St, Toronto, Ontario M4S 0B8, Canada" at bounding box center [679, 132] width 57 height 10
click at [686, 382] on span "Complete Item" at bounding box center [675, 383] width 42 height 14
click at [816, 12] on icon "close" at bounding box center [818, 14] width 6 height 6
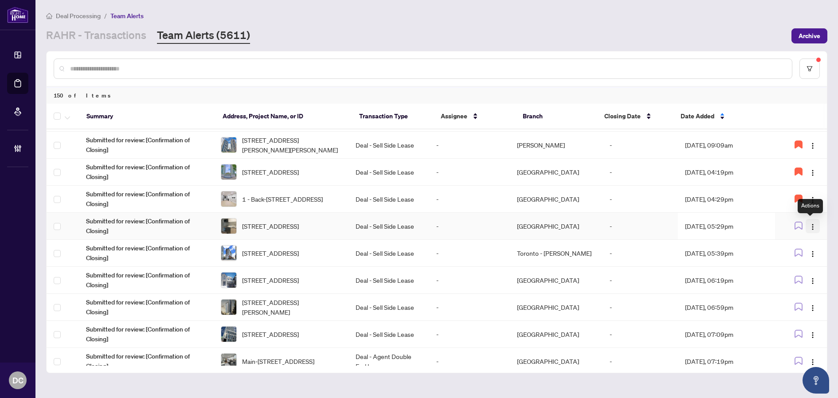
click at [811, 222] on span "button" at bounding box center [812, 226] width 7 height 10
click at [805, 240] on span "Assign Myself" at bounding box center [788, 243] width 41 height 10
click at [736, 227] on td "Aug/15/2025, 05:29pm" at bounding box center [726, 226] width 97 height 27
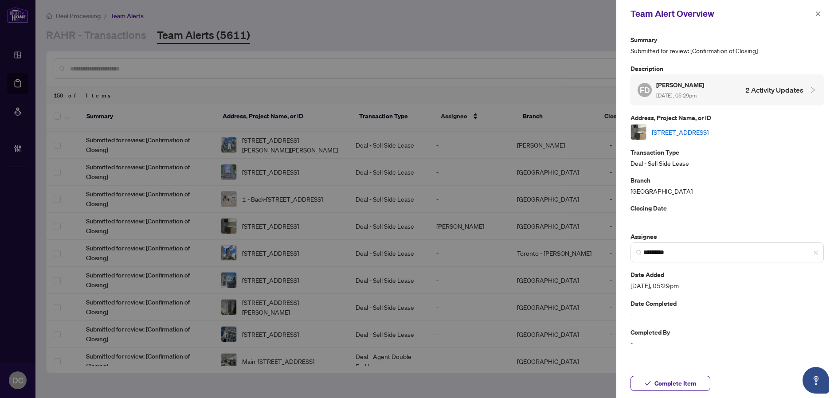
click at [708, 130] on link "[STREET_ADDRESS]" at bounding box center [679, 132] width 57 height 10
click at [822, 14] on button "button" at bounding box center [818, 13] width 12 height 11
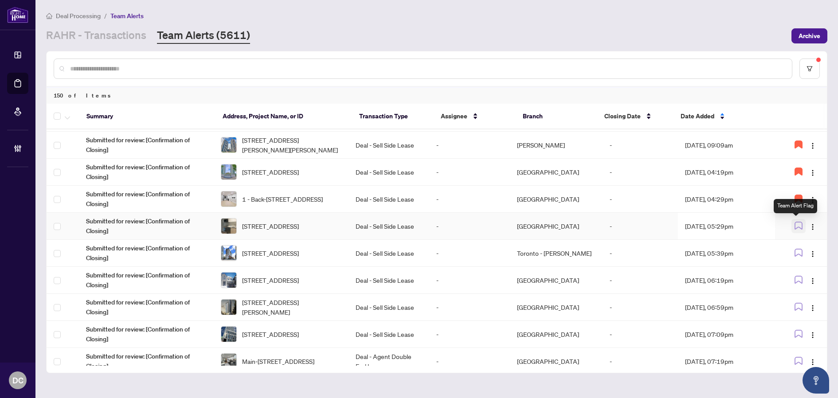
click at [795, 222] on icon "button" at bounding box center [798, 226] width 8 height 8
click at [133, 36] on link "RAHR - Transactions" at bounding box center [96, 36] width 100 height 16
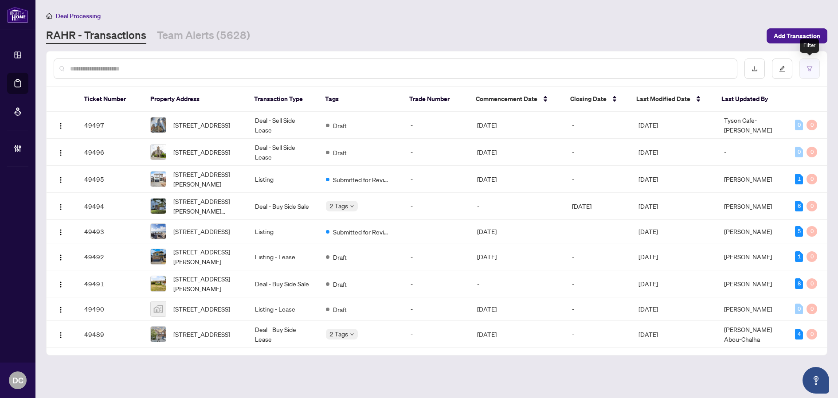
click at [814, 69] on button "button" at bounding box center [809, 68] width 20 height 20
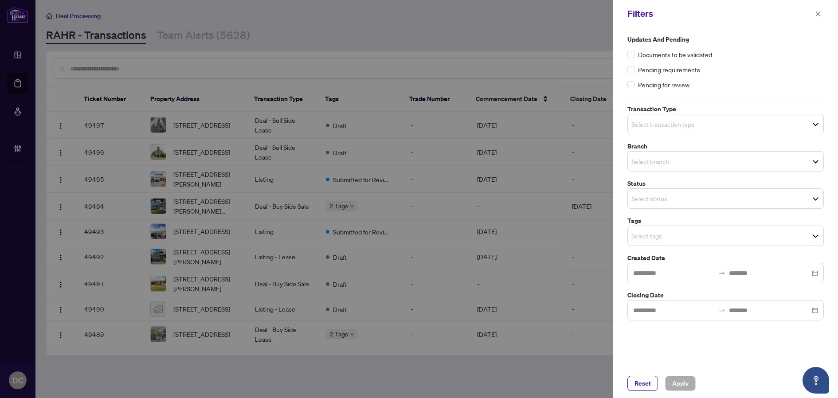
click at [686, 235] on input "search" at bounding box center [662, 235] width 62 height 11
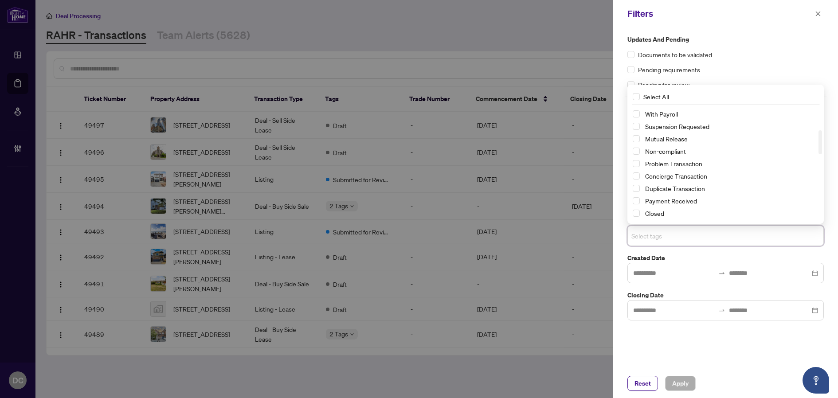
scroll to position [66, 0]
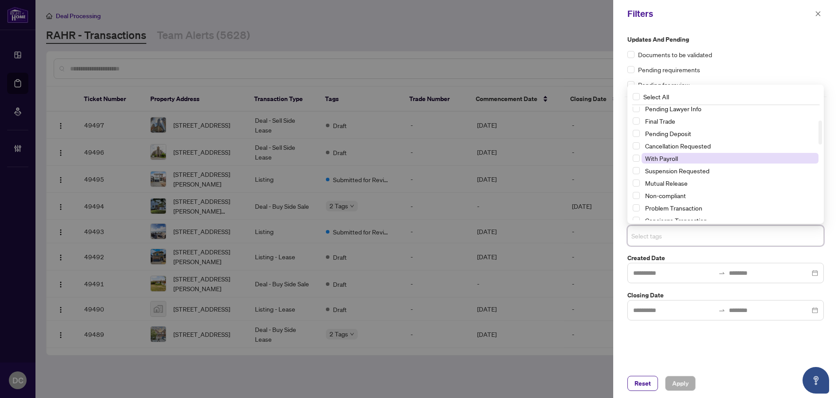
click at [681, 158] on span "With Payroll" at bounding box center [729, 158] width 177 height 11
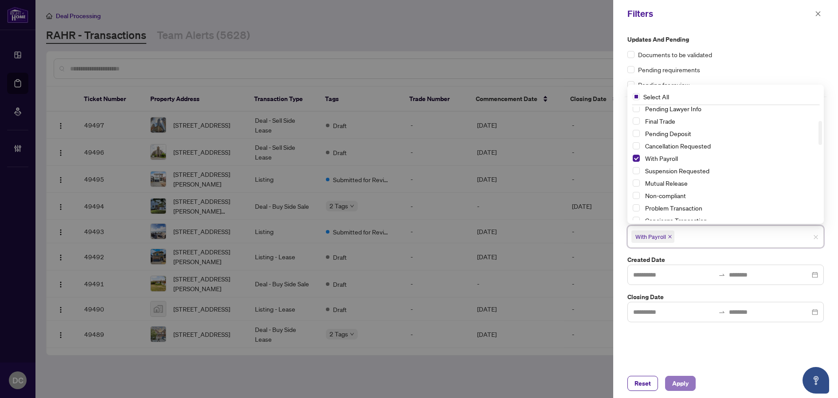
click at [683, 380] on span "Apply" at bounding box center [680, 383] width 16 height 14
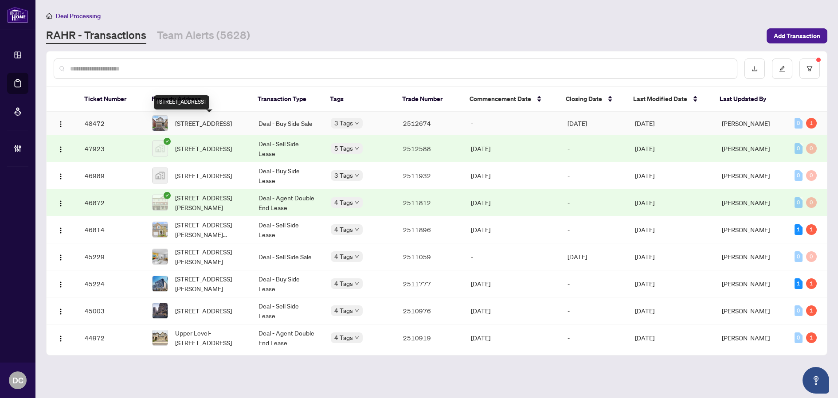
click at [218, 126] on span "39 Chetholme Pl, Halton Hills, Ontario L7G 0E1, Canada" at bounding box center [203, 123] width 57 height 10
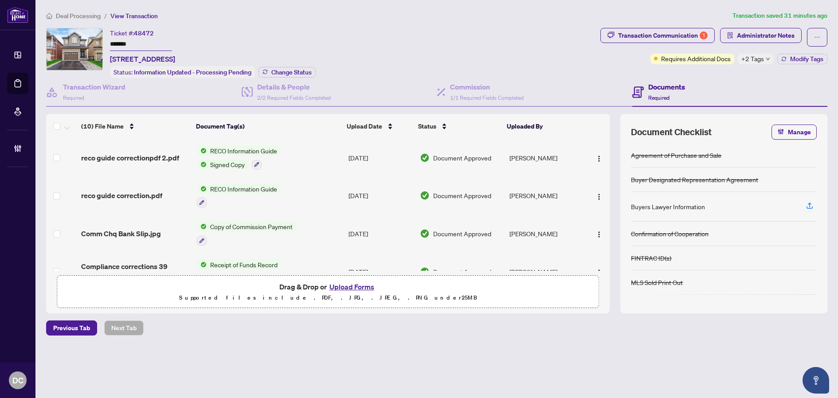
drag, startPoint x: 165, startPoint y: 44, endPoint x: 89, endPoint y: 41, distance: 76.3
click at [89, 41] on div "Ticket #: 48472 ******* 39 Chetholme Pl, Halton Hills, Ontario L7G 0E1, Canada …" at bounding box center [321, 53] width 550 height 50
click at [301, 73] on span "Change Status" at bounding box center [291, 72] width 40 height 6
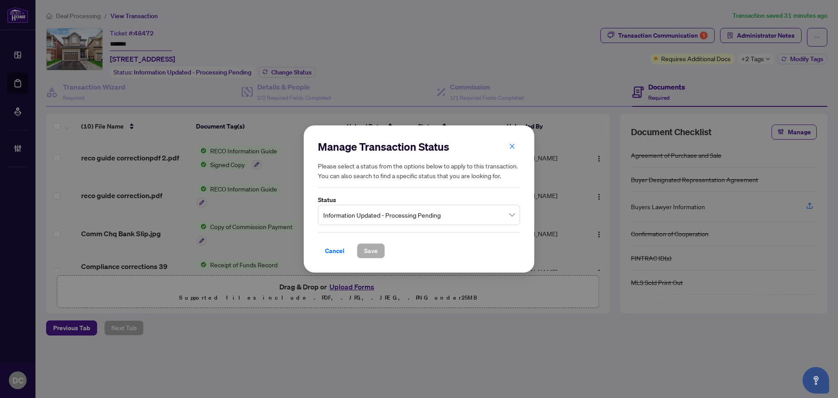
drag, startPoint x: 472, startPoint y: 215, endPoint x: 450, endPoint y: 225, distance: 23.2
click at [471, 215] on span "Information Updated - Processing Pending" at bounding box center [418, 215] width 191 height 17
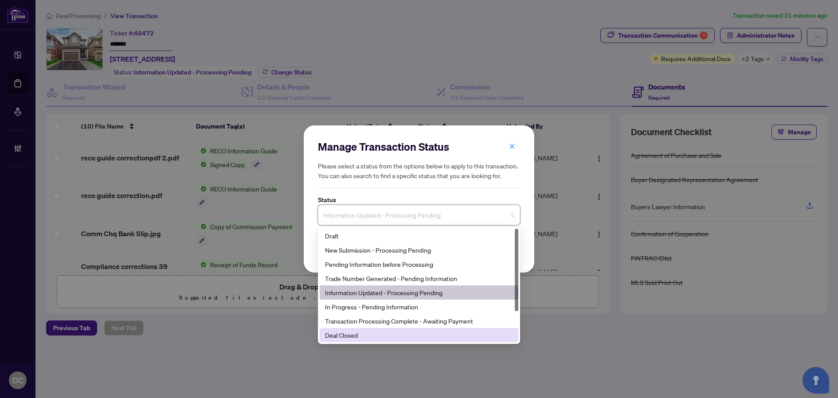
click at [351, 337] on div "Deal Closed" at bounding box center [419, 335] width 188 height 10
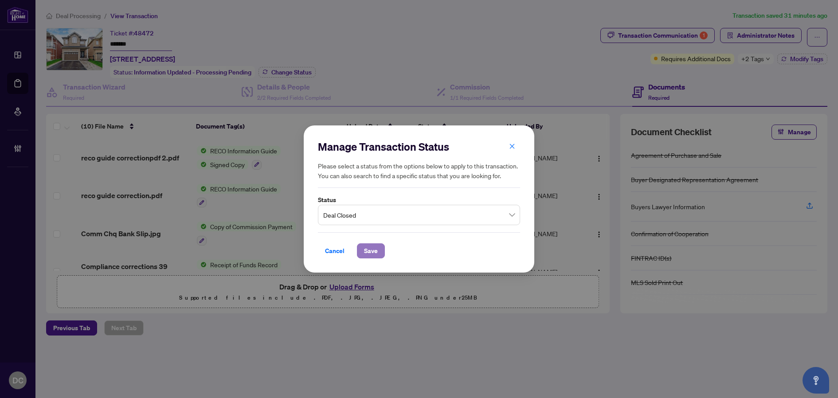
click at [367, 248] on span "Save" at bounding box center [371, 251] width 14 height 14
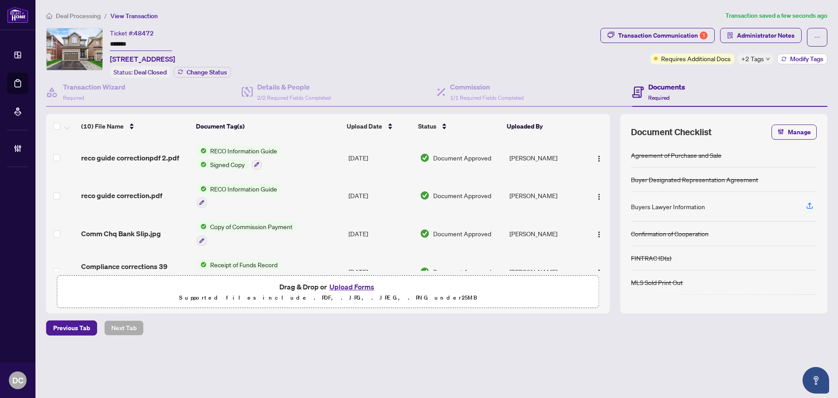
click at [806, 62] on span "Modify Tags" at bounding box center [806, 59] width 33 height 6
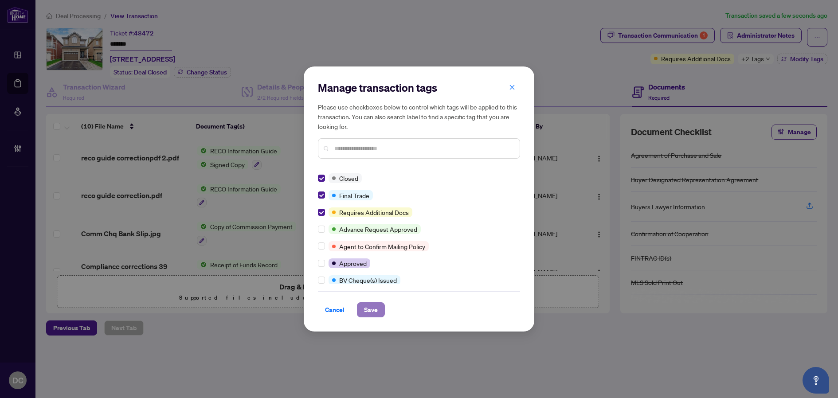
click at [372, 311] on span "Save" at bounding box center [371, 310] width 14 height 14
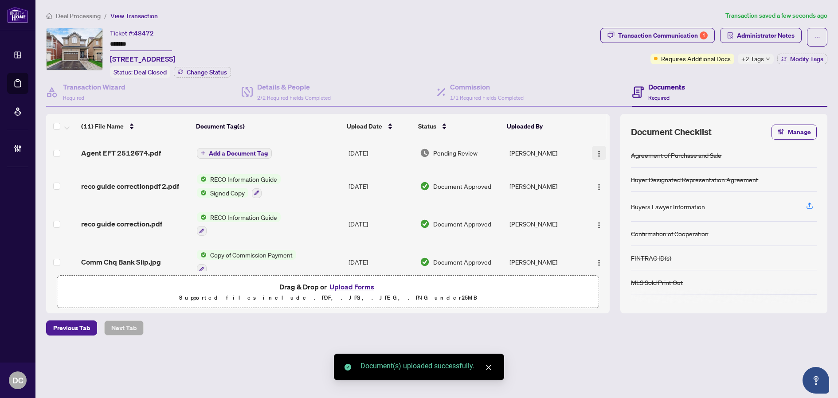
click at [597, 155] on img "button" at bounding box center [598, 153] width 7 height 7
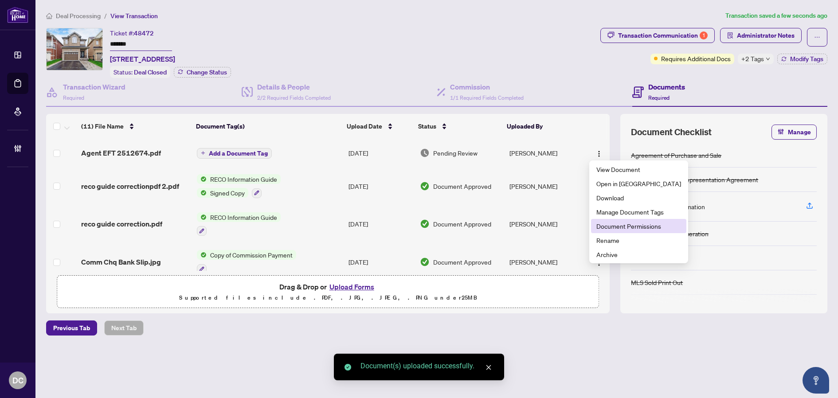
click at [630, 226] on span "Document Permissions" at bounding box center [638, 226] width 85 height 10
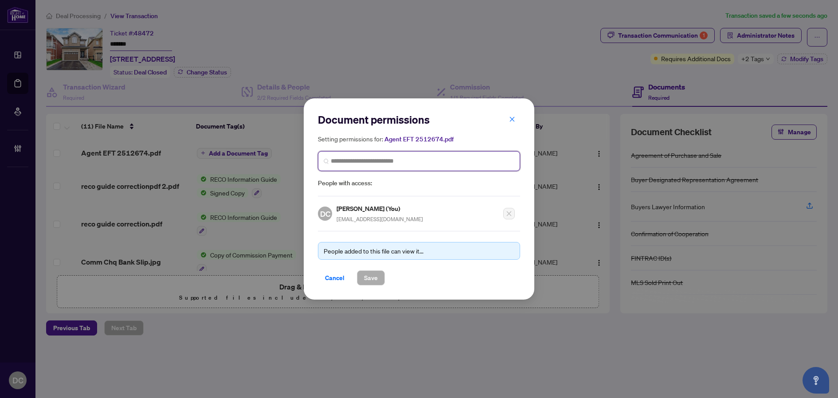
click at [399, 160] on input "search" at bounding box center [422, 160] width 183 height 9
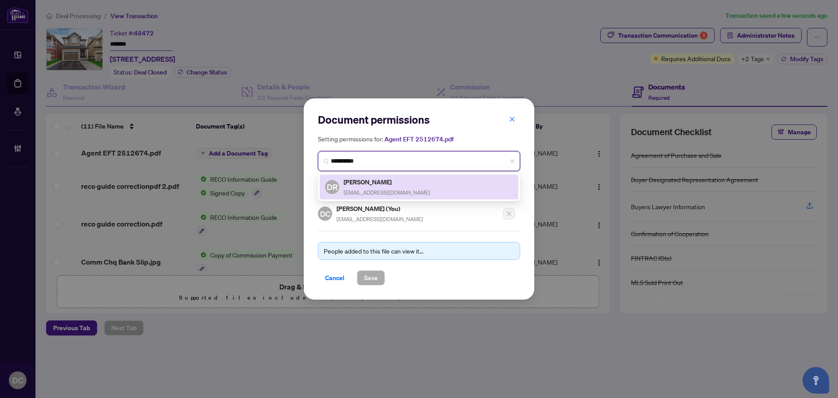
click at [383, 184] on h5 "Divy Ratnasamy" at bounding box center [386, 182] width 86 height 10
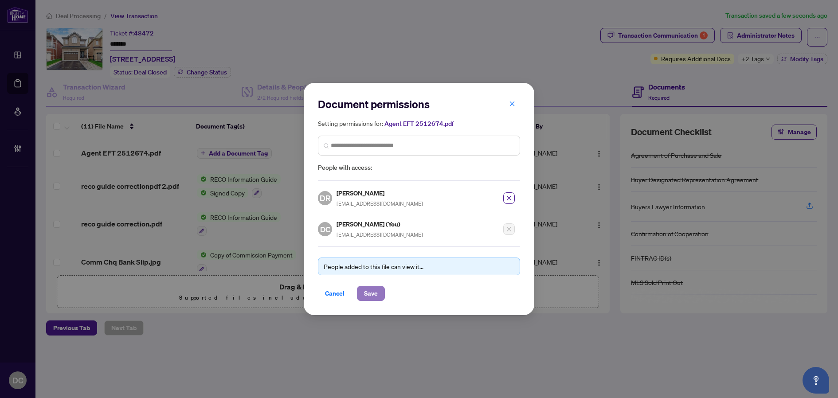
click at [380, 289] on button "Save" at bounding box center [371, 293] width 28 height 15
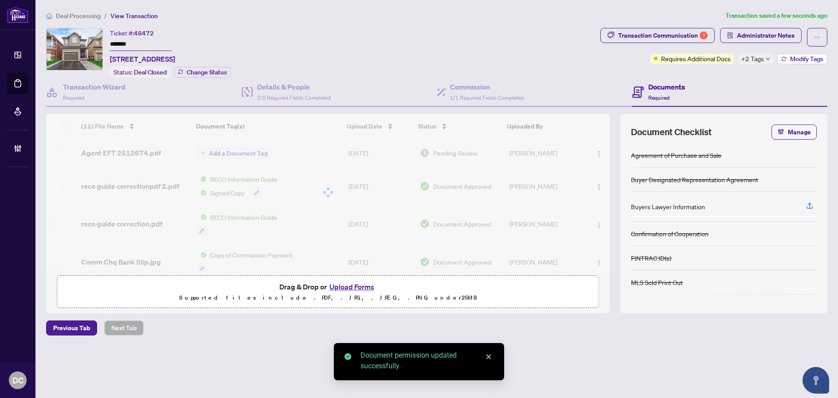
click at [798, 60] on span "Modify Tags" at bounding box center [806, 59] width 33 height 6
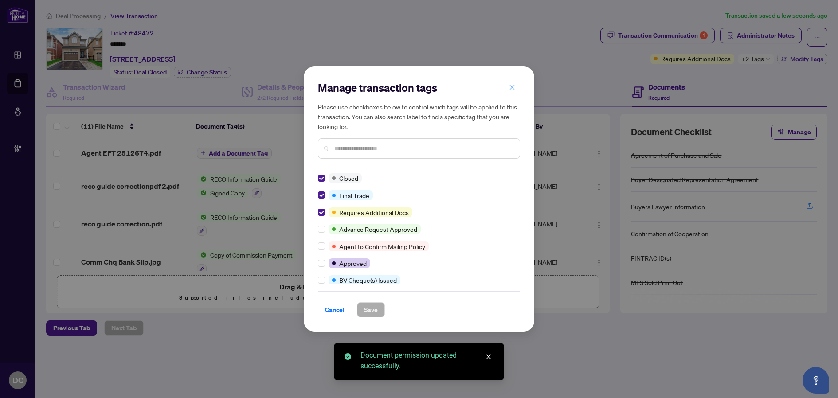
click at [513, 90] on icon "close" at bounding box center [512, 87] width 6 height 6
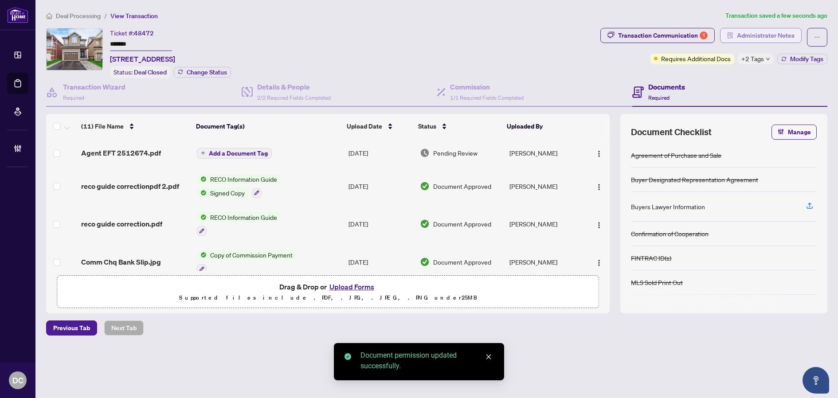
click at [759, 41] on span "Administrator Notes" at bounding box center [766, 35] width 58 height 14
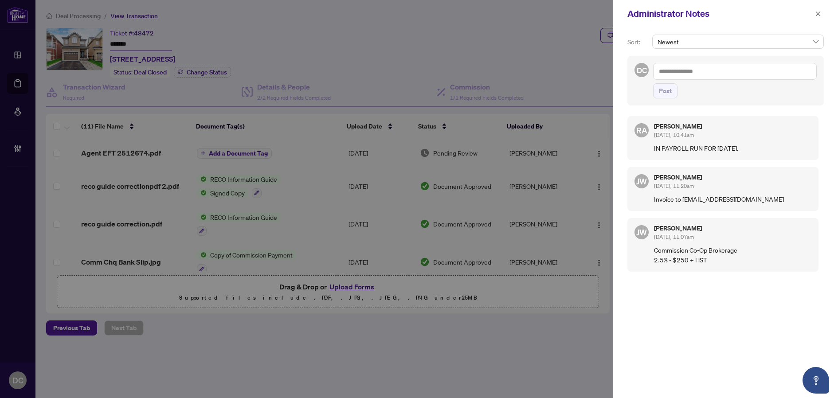
drag, startPoint x: 819, startPoint y: 16, endPoint x: 776, endPoint y: 15, distance: 43.9
click at [819, 16] on icon "close" at bounding box center [817, 13] width 5 height 5
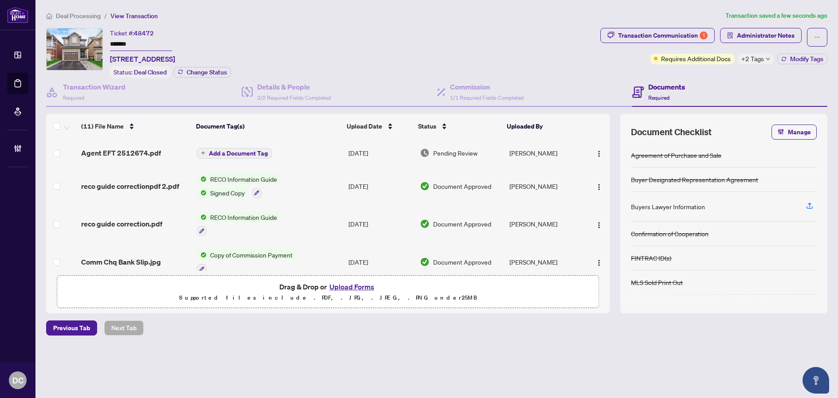
click at [69, 13] on span "Deal Processing" at bounding box center [78, 16] width 45 height 8
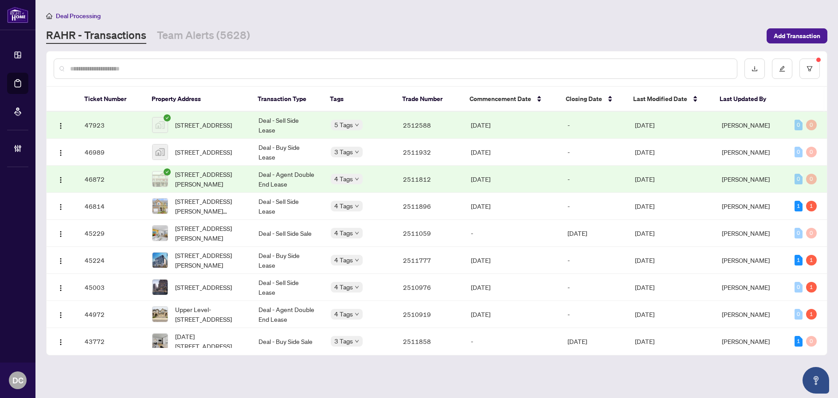
click at [513, 121] on td "[DATE]" at bounding box center [512, 125] width 97 height 27
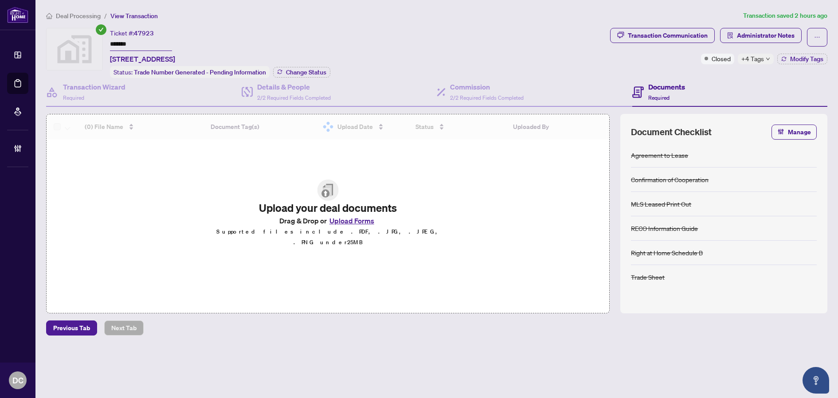
drag, startPoint x: 152, startPoint y: 42, endPoint x: 86, endPoint y: 43, distance: 66.5
click at [86, 43] on div "Ticket #: 47923 ******* 3402-21 Carlton St., Toronto, ON, Canada Status: Trade …" at bounding box center [326, 53] width 560 height 50
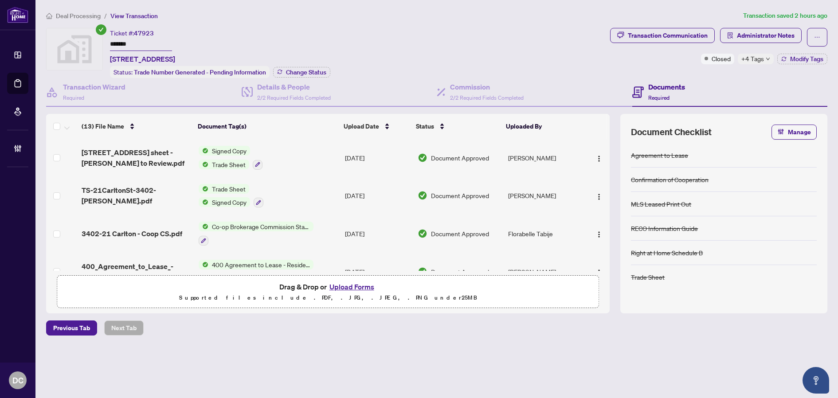
click at [809, 53] on div "Transaction Communication Administrator Notes Closed +4 Tags Modify Tags" at bounding box center [718, 46] width 217 height 36
click at [809, 57] on span "Modify Tags" at bounding box center [806, 59] width 33 height 6
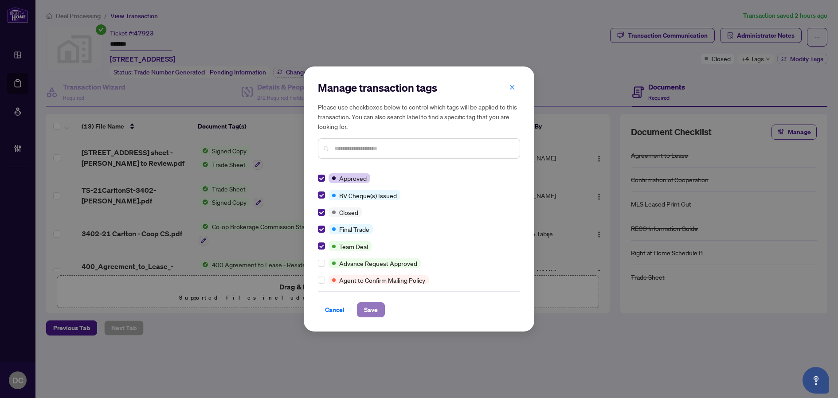
click at [366, 311] on span "Save" at bounding box center [371, 310] width 14 height 14
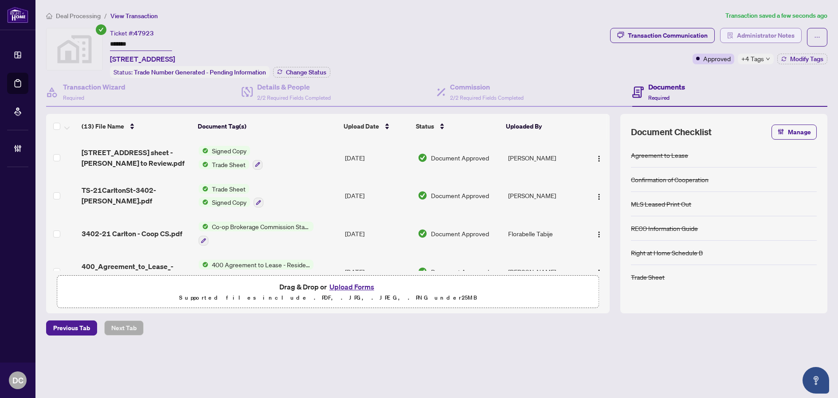
click at [775, 31] on span "Administrator Notes" at bounding box center [766, 35] width 58 height 14
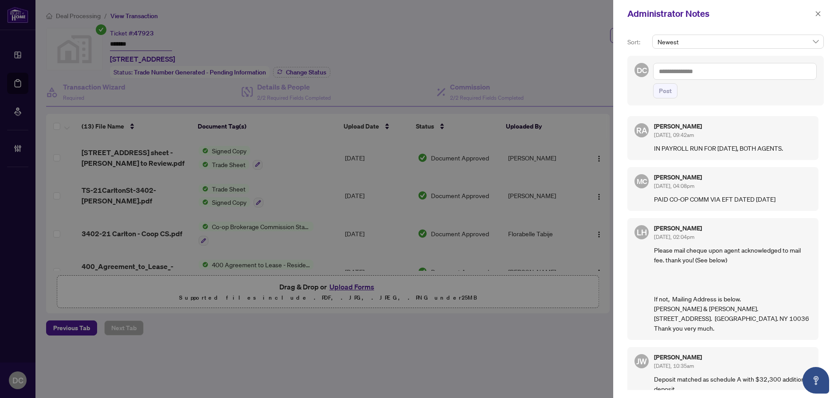
drag, startPoint x: 817, startPoint y: 15, endPoint x: 675, endPoint y: 38, distance: 144.1
click at [817, 15] on icon "close" at bounding box center [817, 13] width 5 height 5
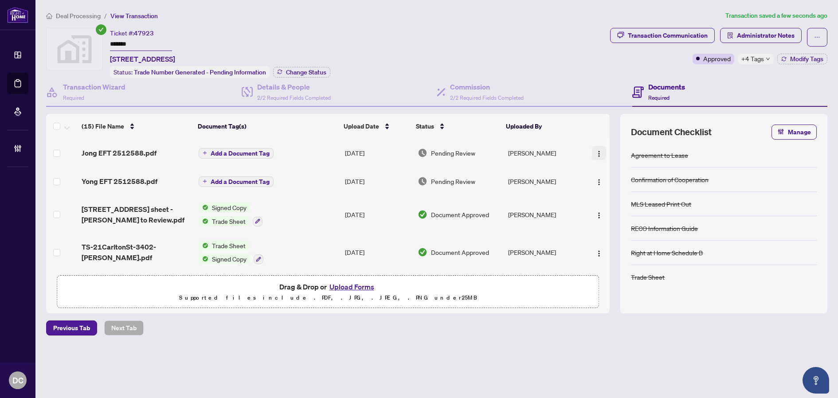
click at [595, 152] on img "button" at bounding box center [598, 153] width 7 height 7
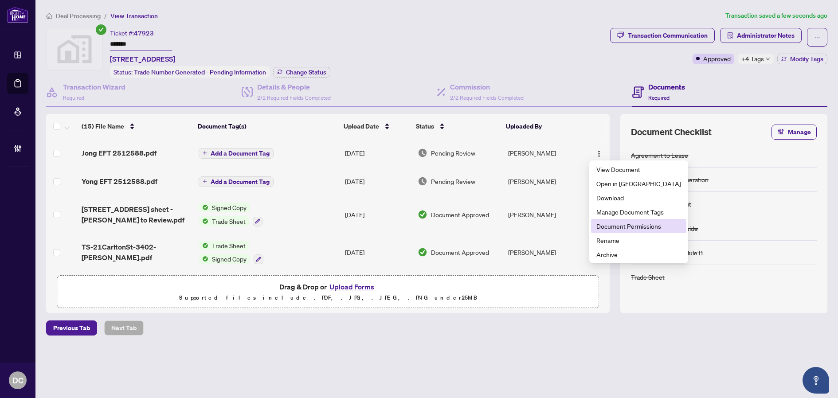
click at [631, 224] on span "Document Permissions" at bounding box center [638, 226] width 85 height 10
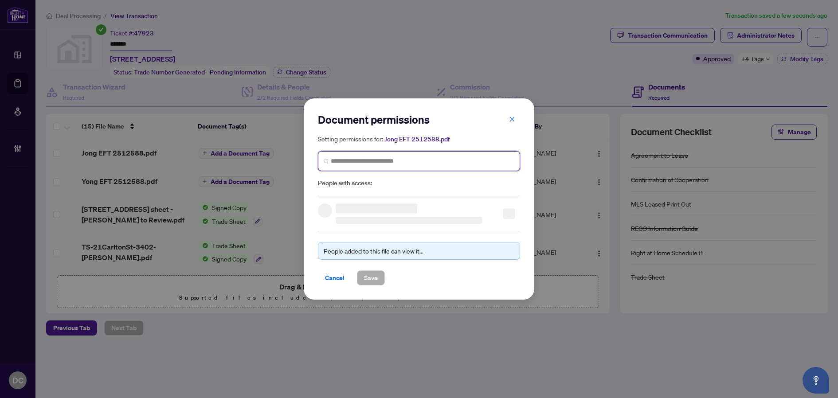
click at [406, 161] on input "search" at bounding box center [422, 160] width 183 height 9
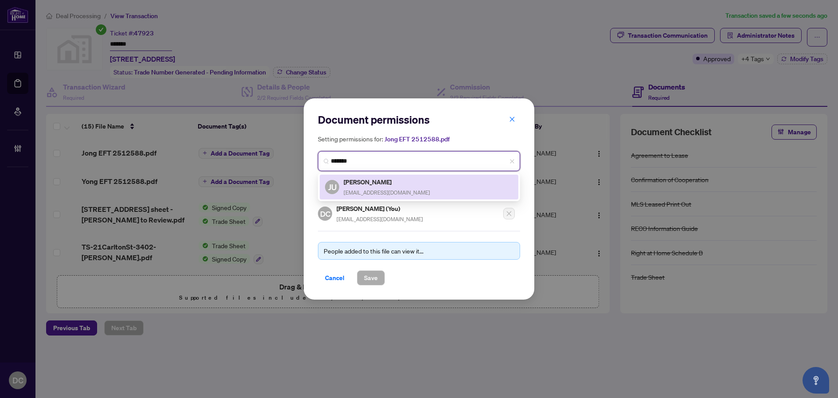
click at [403, 188] on div "JU Jong Uk Kim t.skim@hotmail.com" at bounding box center [419, 187] width 188 height 20
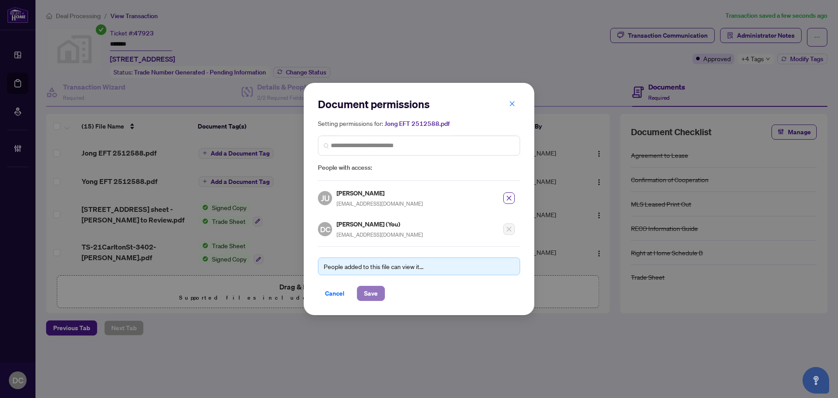
click at [374, 291] on span "Save" at bounding box center [371, 293] width 14 height 14
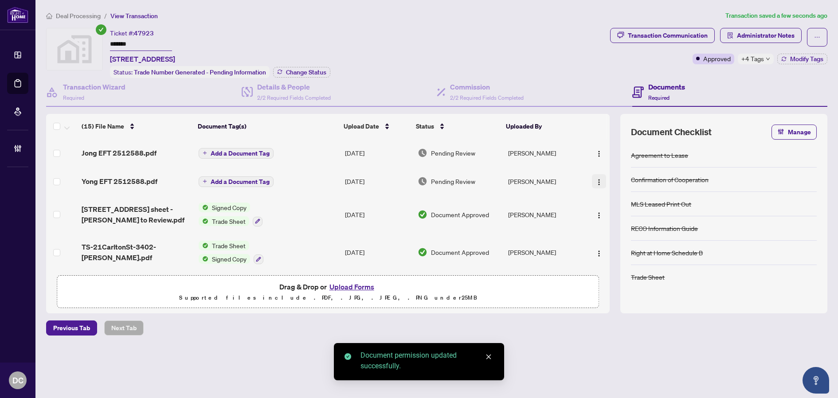
click at [599, 179] on img "button" at bounding box center [598, 182] width 7 height 7
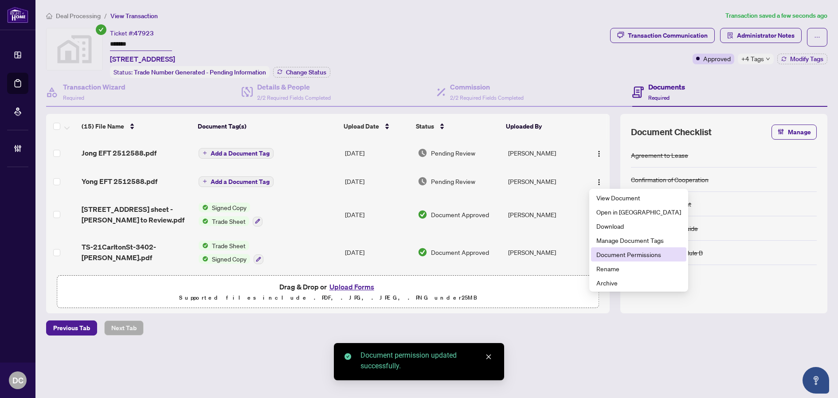
click at [624, 254] on span "Document Permissions" at bounding box center [638, 255] width 85 height 10
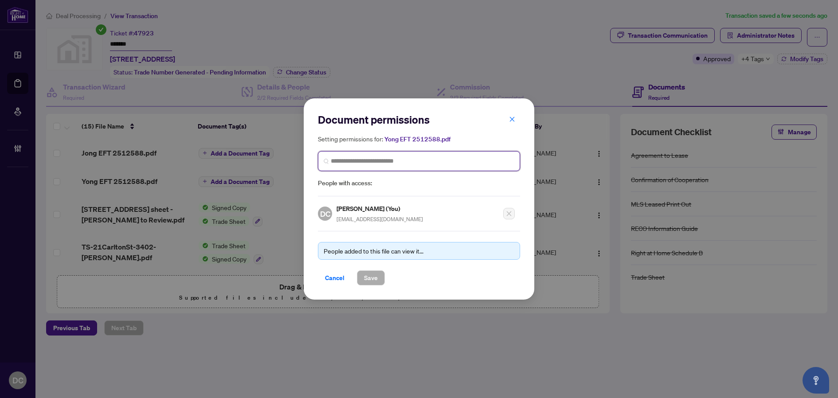
click at [0, 0] on input "search" at bounding box center [0, 0] width 0 height 0
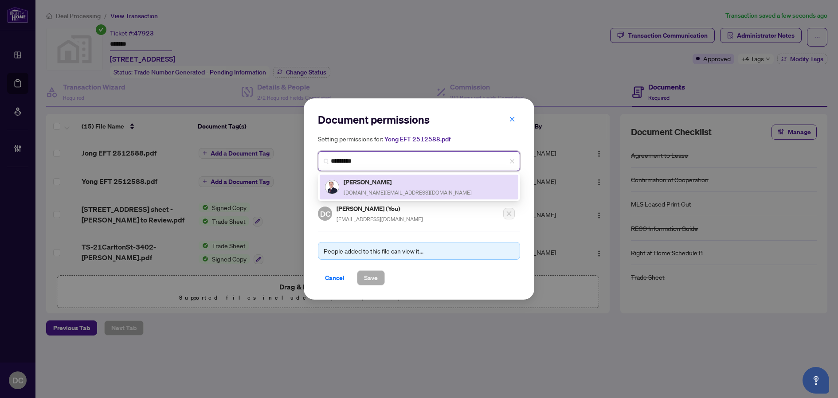
click at [429, 183] on div "Yong Chan Jang ericjang.ca@gmail.com" at bounding box center [419, 187] width 188 height 20
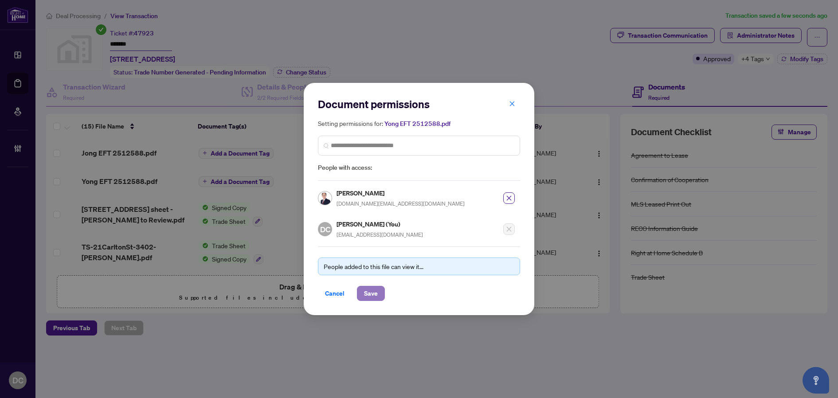
click at [375, 293] on span "Save" at bounding box center [371, 293] width 14 height 14
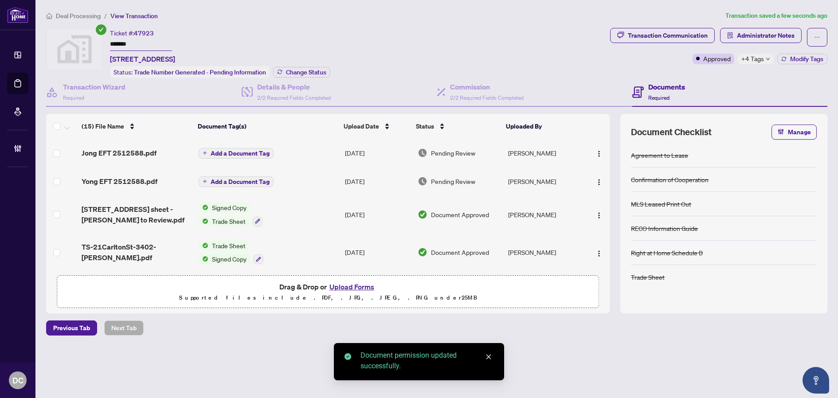
click at [224, 152] on span "Add a Document Tag" at bounding box center [240, 153] width 59 height 6
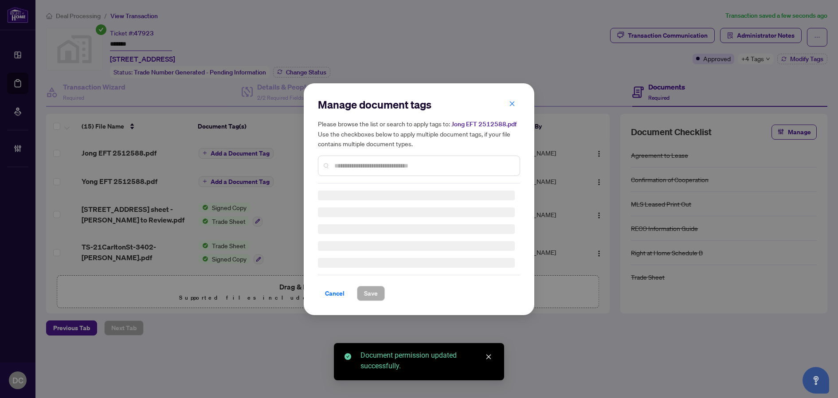
click at [373, 166] on div "Manage document tags Please browse the list or search to apply tags to: Jong EF…" at bounding box center [419, 198] width 202 height 203
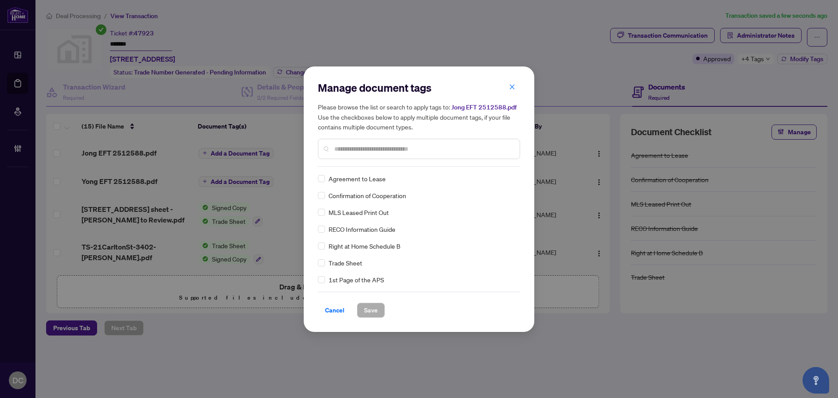
click at [397, 152] on input "text" at bounding box center [423, 149] width 178 height 10
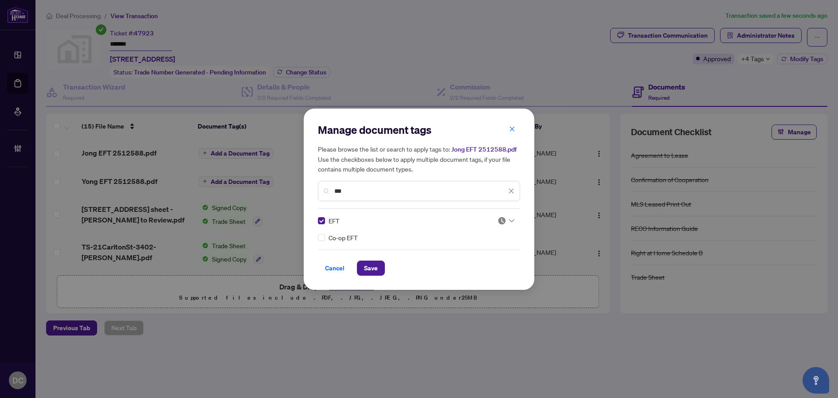
click at [506, 220] on div at bounding box center [505, 220] width 17 height 9
click at [495, 263] on div "Approved" at bounding box center [479, 264] width 57 height 10
click at [364, 265] on span "Save" at bounding box center [371, 268] width 14 height 14
click at [259, 182] on div "Manage document tags Please browse the list or search to apply tags to: Jong EF…" at bounding box center [419, 199] width 838 height 398
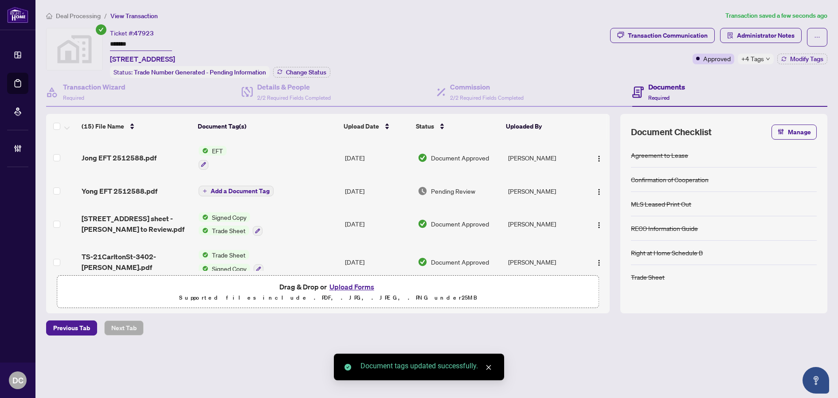
click at [257, 185] on div "Add a Document Tag" at bounding box center [236, 191] width 75 height 12
click at [257, 188] on span "Add a Document Tag" at bounding box center [240, 191] width 59 height 6
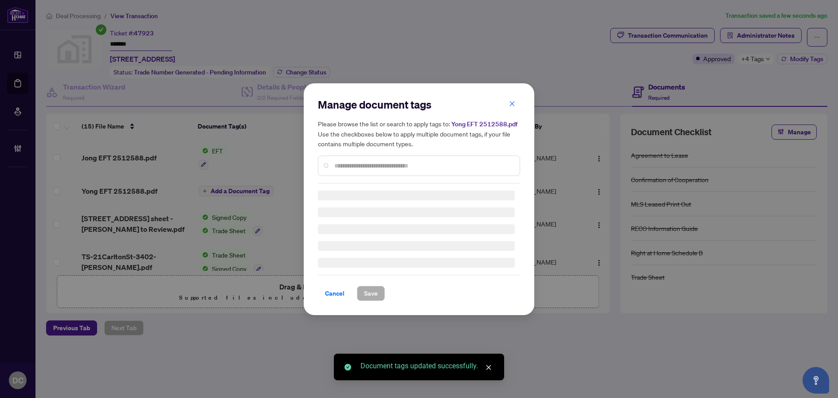
click at [387, 166] on div "Manage document tags Please browse the list or search to apply tags to: Yong EF…" at bounding box center [419, 140] width 202 height 86
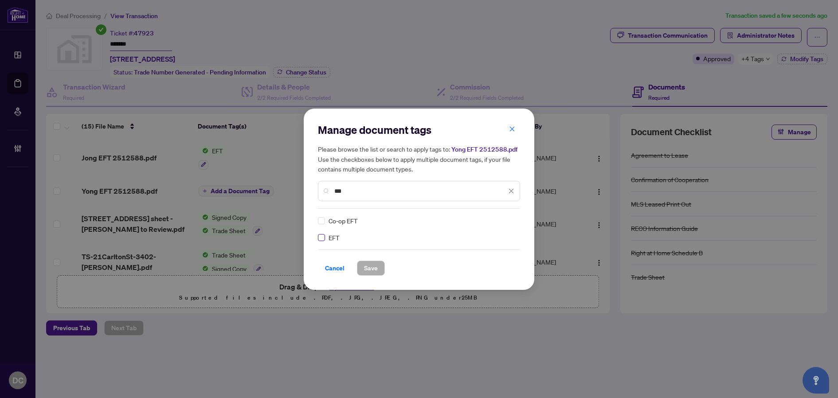
click at [320, 233] on label at bounding box center [321, 238] width 7 height 10
click at [509, 222] on div at bounding box center [505, 220] width 17 height 9
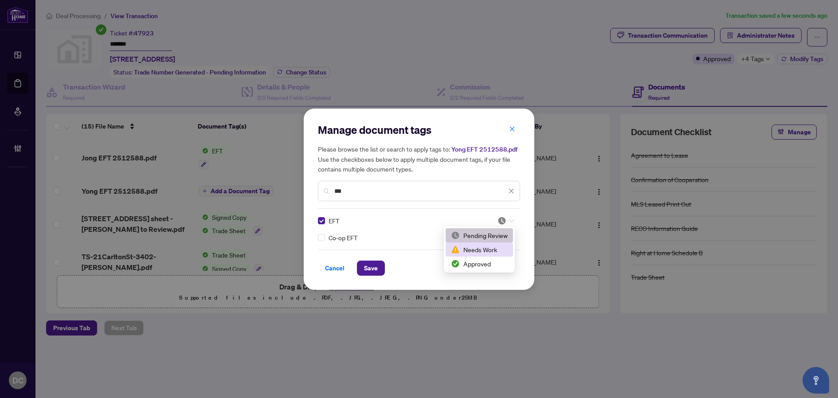
click at [486, 259] on div "Approved" at bounding box center [479, 264] width 57 height 10
click at [358, 263] on button "Save" at bounding box center [371, 268] width 28 height 15
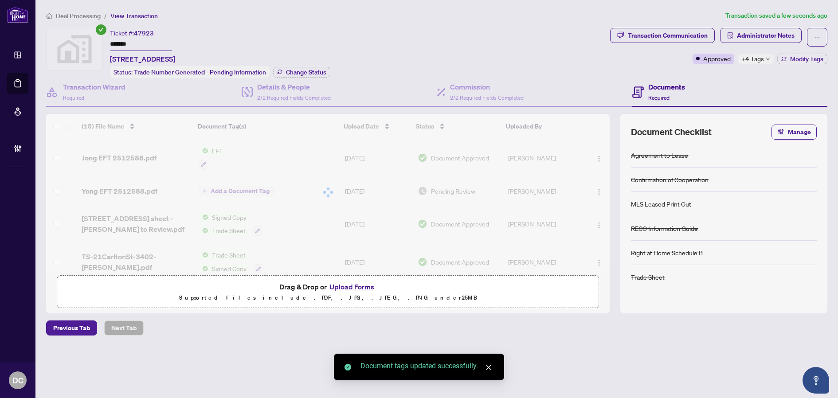
click at [762, 63] on span "+4 Tags" at bounding box center [752, 59] width 23 height 10
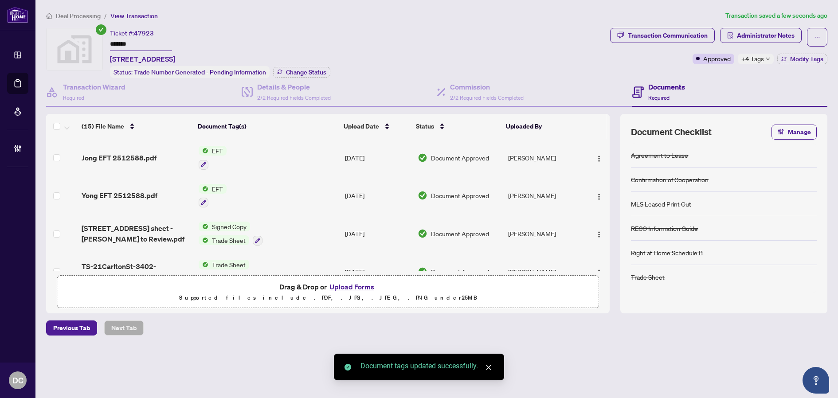
click at [720, 76] on div "Transaction Communication Administrator Notes Approved +4 Tags Modify Tags" at bounding box center [718, 53] width 221 height 50
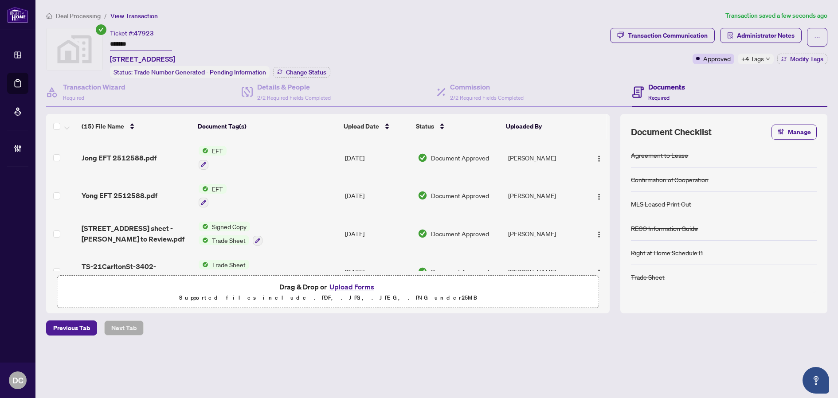
click at [86, 15] on span "Deal Processing" at bounding box center [78, 16] width 45 height 8
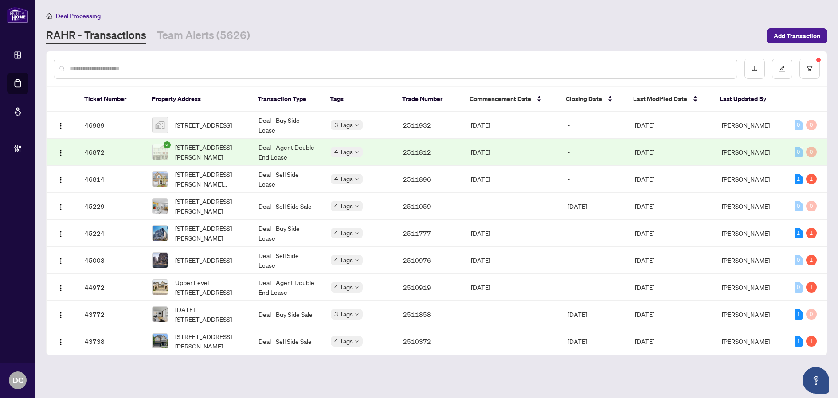
click at [527, 32] on div "RAHR - Transactions Team Alerts (5626)" at bounding box center [403, 36] width 715 height 16
click at [804, 65] on button "button" at bounding box center [809, 68] width 20 height 20
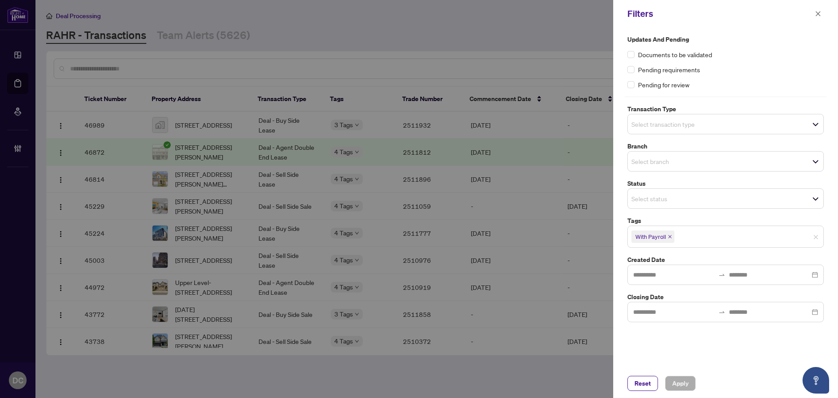
click at [670, 238] on icon "close" at bounding box center [669, 236] width 4 height 4
click at [676, 389] on span "Apply" at bounding box center [680, 383] width 16 height 14
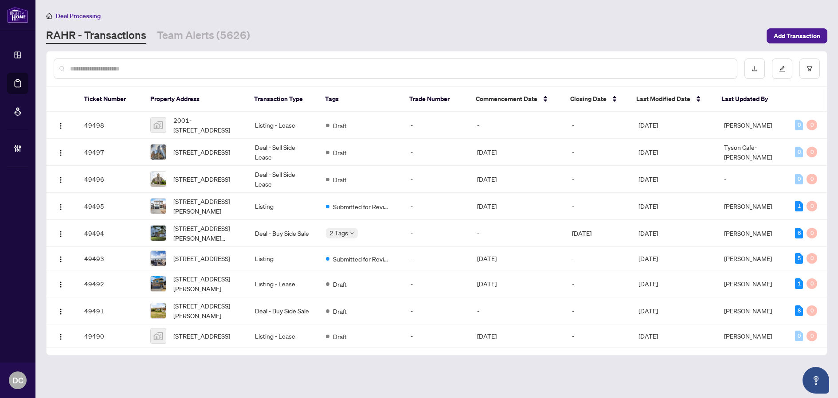
click at [400, 72] on input "text" at bounding box center [399, 69] width 659 height 10
paste input "*******"
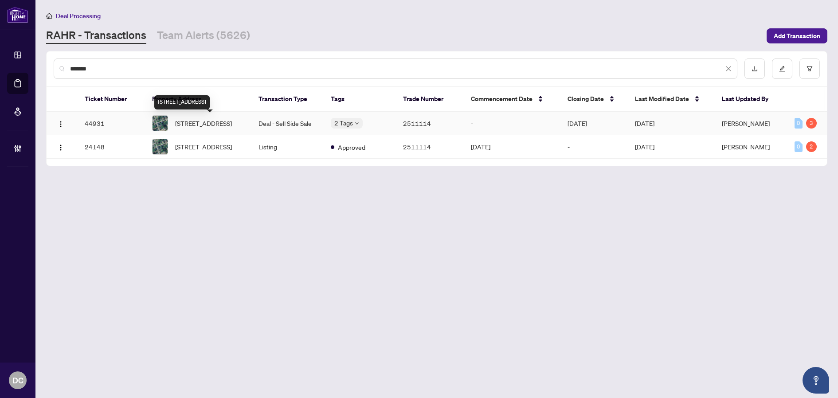
click at [213, 128] on span "0 Paget Street, Sundridge, ON P0A 1Z0, Canada" at bounding box center [203, 123] width 57 height 10
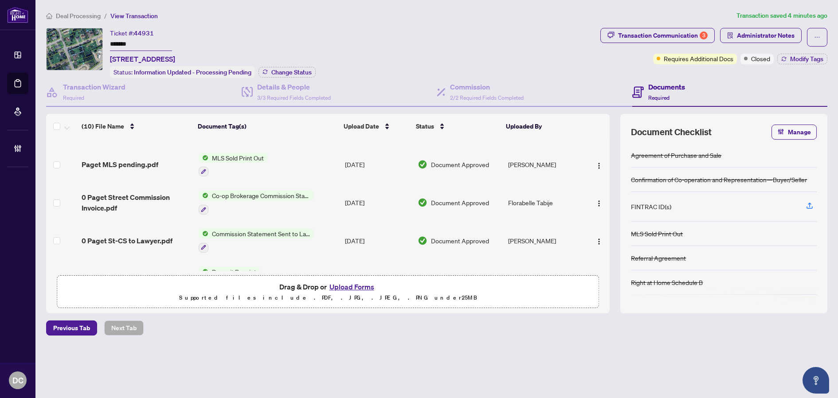
scroll to position [44, 0]
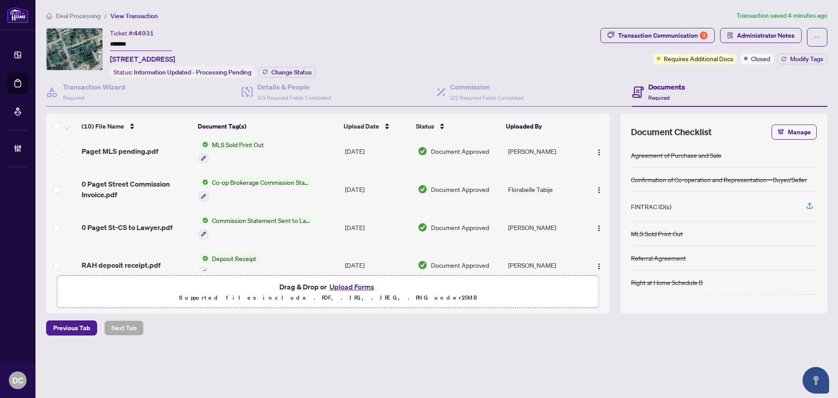
click at [332, 186] on td "Co-op Brokerage Commission Statement" at bounding box center [268, 189] width 146 height 38
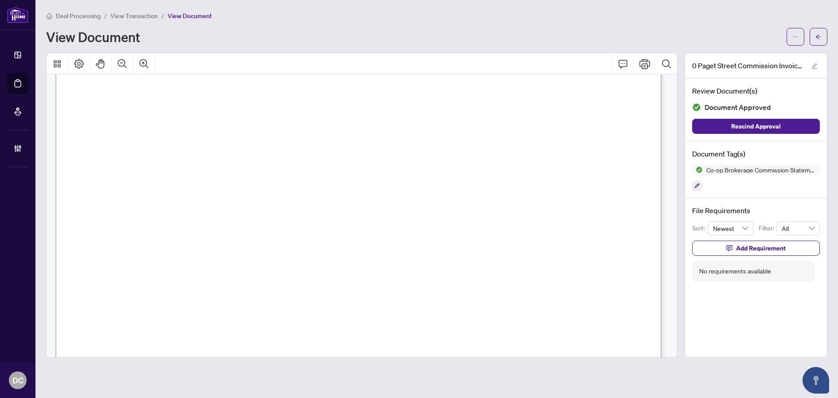
scroll to position [310, 0]
click at [822, 38] on button "button" at bounding box center [818, 37] width 18 height 18
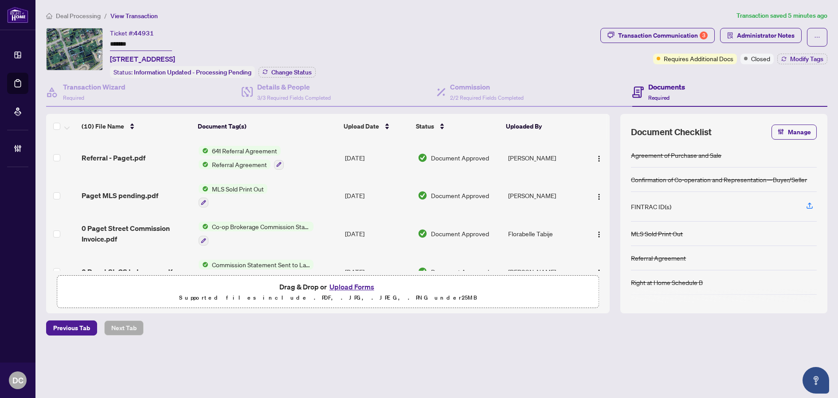
click at [761, 60] on span "Closed" at bounding box center [760, 59] width 19 height 10
click at [781, 36] on span "Administrator Notes" at bounding box center [766, 35] width 58 height 14
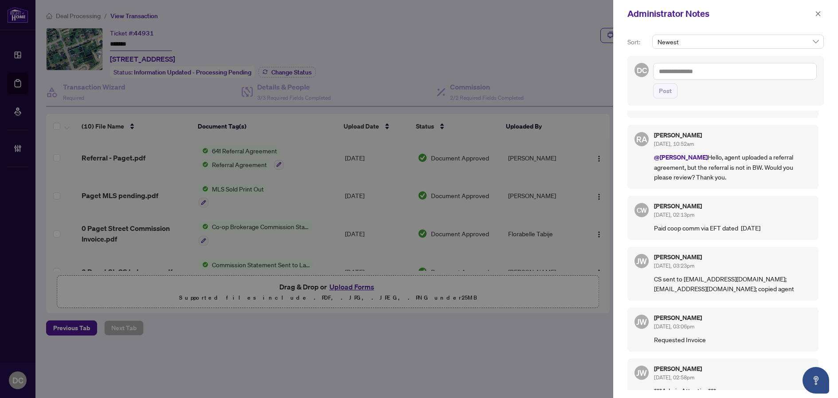
scroll to position [133, 0]
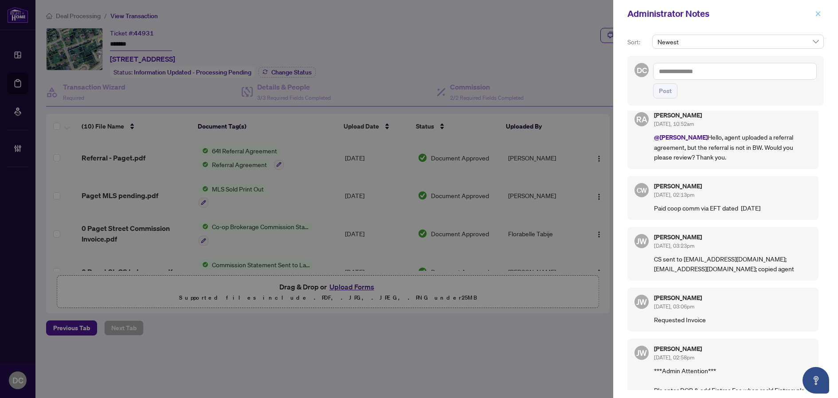
click at [814, 13] on button "button" at bounding box center [818, 13] width 12 height 11
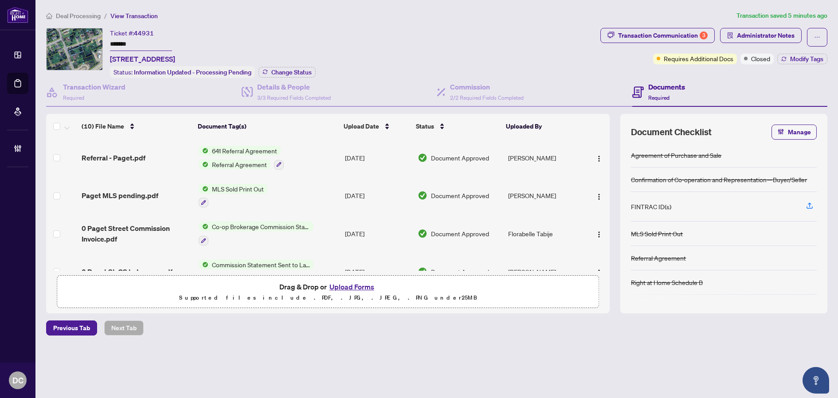
click at [331, 153] on td "641 Referral Agreement Referral Agreement" at bounding box center [268, 158] width 146 height 38
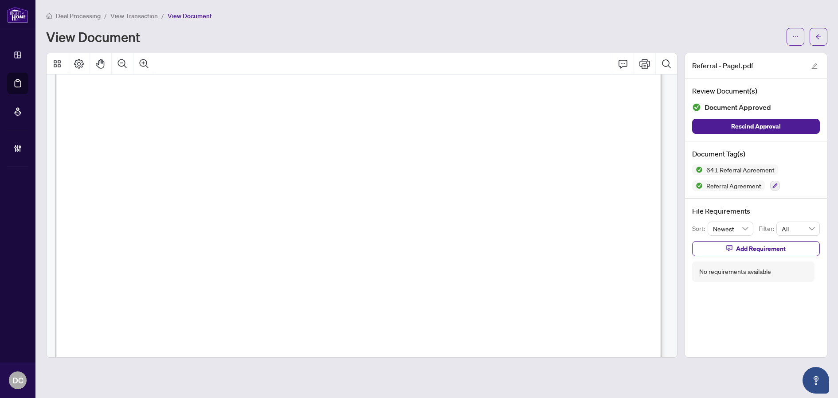
scroll to position [310, 0]
click at [814, 39] on button "button" at bounding box center [818, 37] width 18 height 18
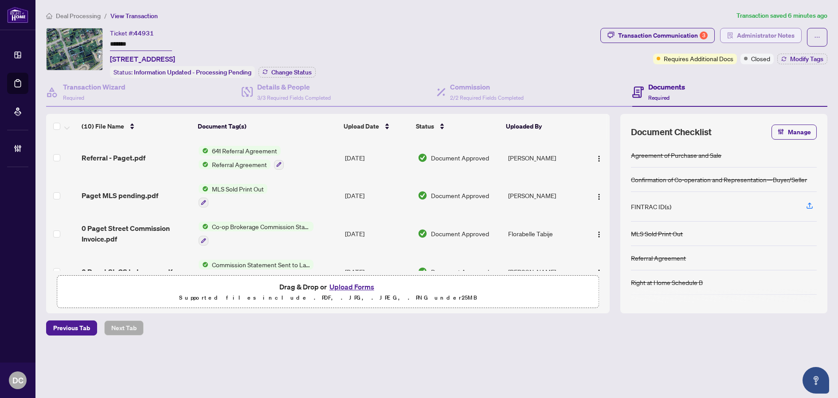
click at [772, 33] on span "Administrator Notes" at bounding box center [766, 35] width 58 height 14
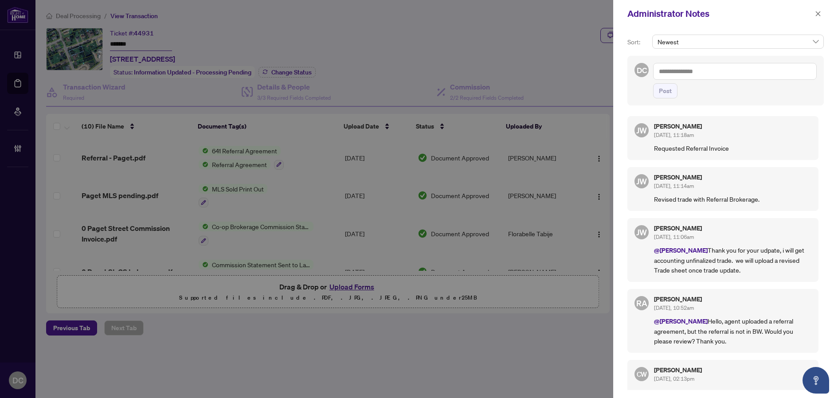
click at [755, 70] on textarea at bounding box center [735, 71] width 164 height 17
paste textarea "**********"
drag, startPoint x: 678, startPoint y: 73, endPoint x: 633, endPoint y: 73, distance: 45.2
click at [633, 73] on div "**********" at bounding box center [725, 81] width 196 height 50
drag, startPoint x: 674, startPoint y: 97, endPoint x: 681, endPoint y: 96, distance: 7.1
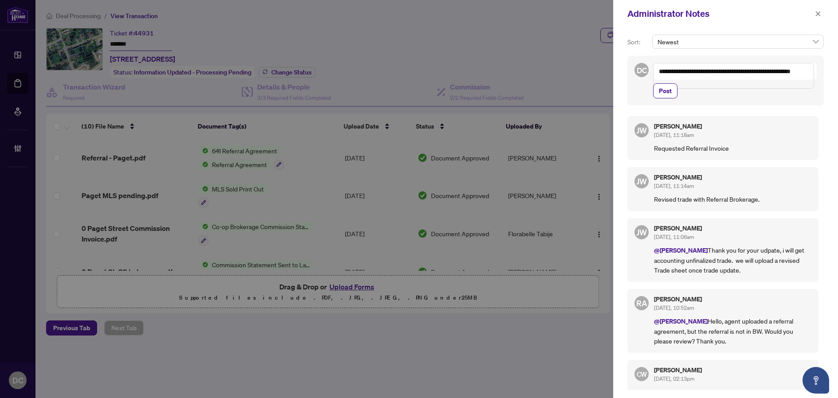
click at [674, 97] on button "Post" at bounding box center [665, 90] width 24 height 15
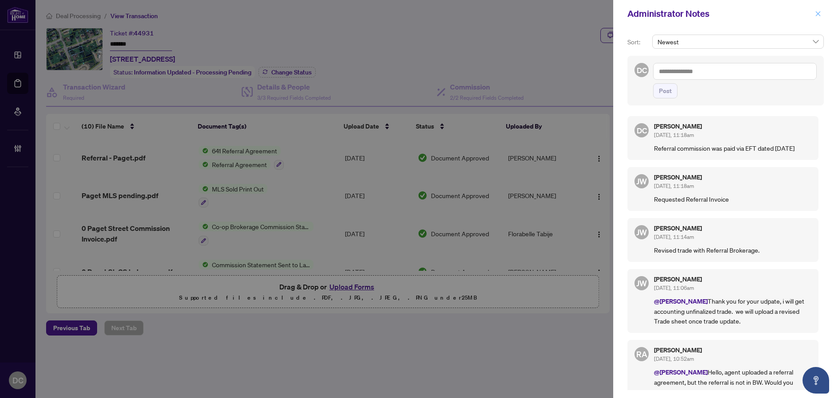
click at [816, 11] on icon "close" at bounding box center [818, 14] width 6 height 6
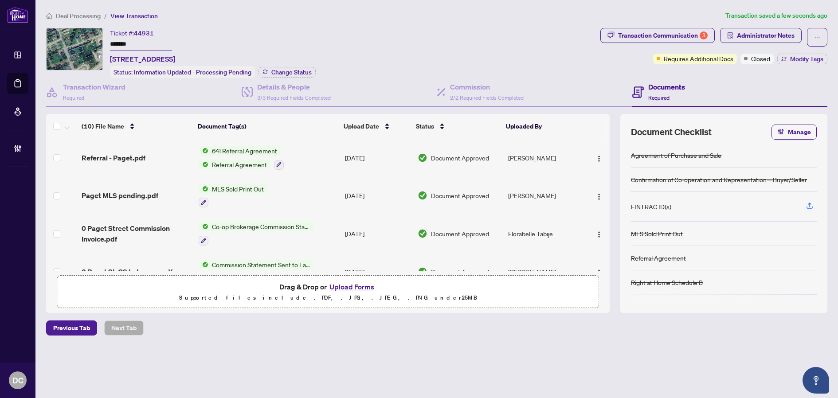
click at [80, 12] on span "Deal Processing" at bounding box center [78, 16] width 45 height 8
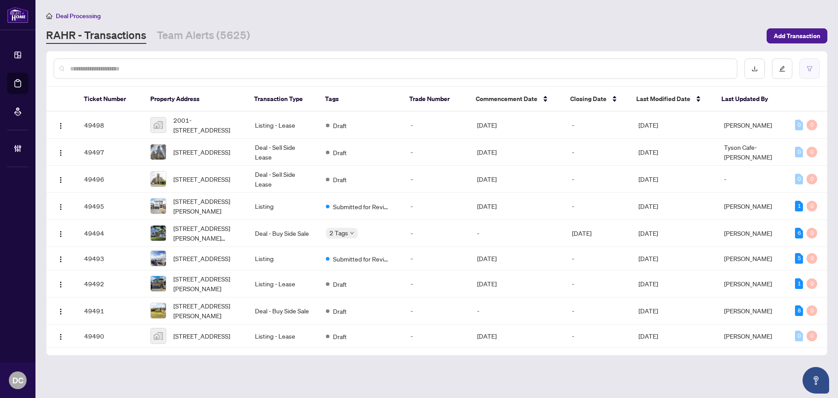
click at [807, 67] on icon "filter" at bounding box center [809, 68] width 5 height 5
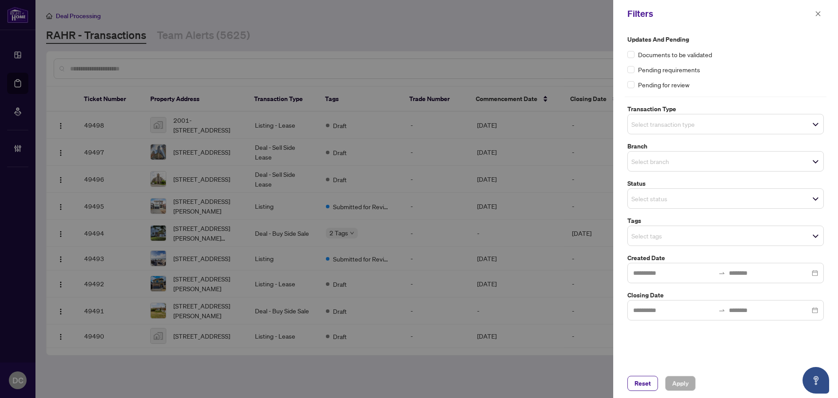
click at [673, 235] on input "search" at bounding box center [662, 235] width 62 height 11
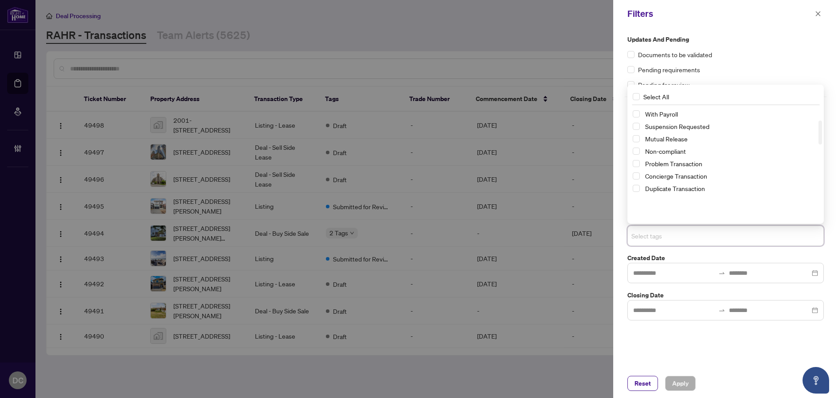
scroll to position [21, 0]
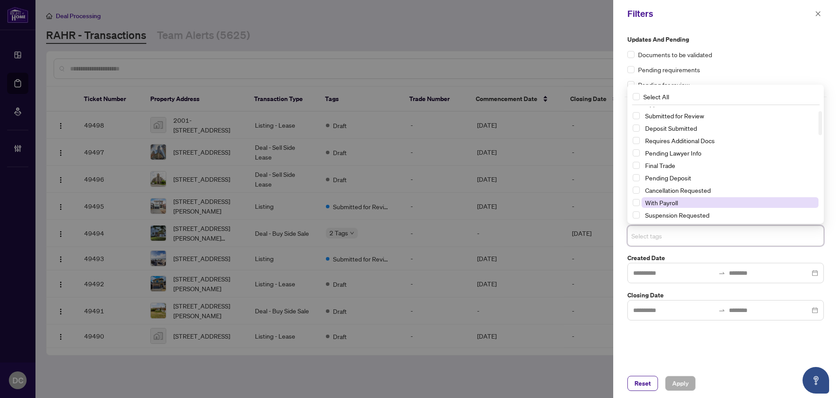
click at [678, 201] on span "With Payroll" at bounding box center [729, 202] width 177 height 11
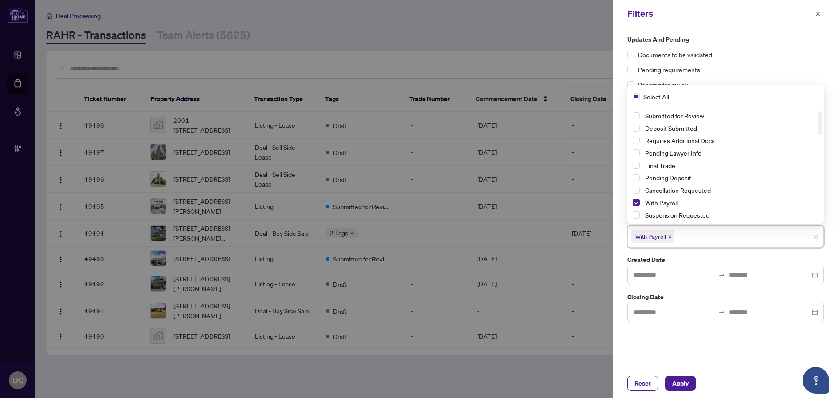
click at [679, 374] on div "Reset Apply" at bounding box center [725, 383] width 225 height 29
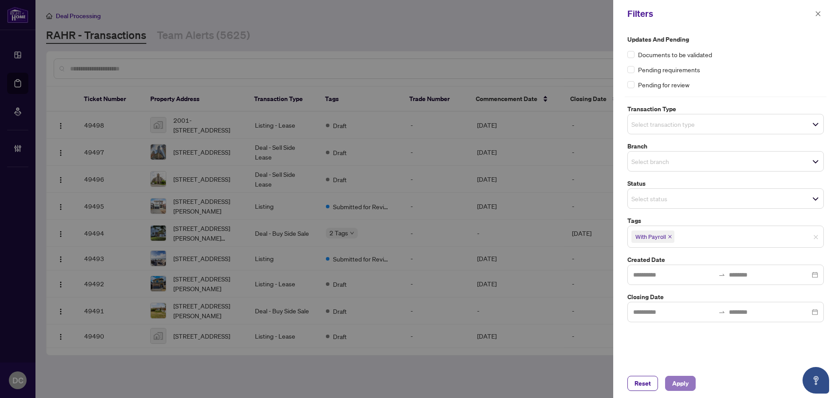
click at [679, 376] on button "Apply" at bounding box center [680, 383] width 31 height 15
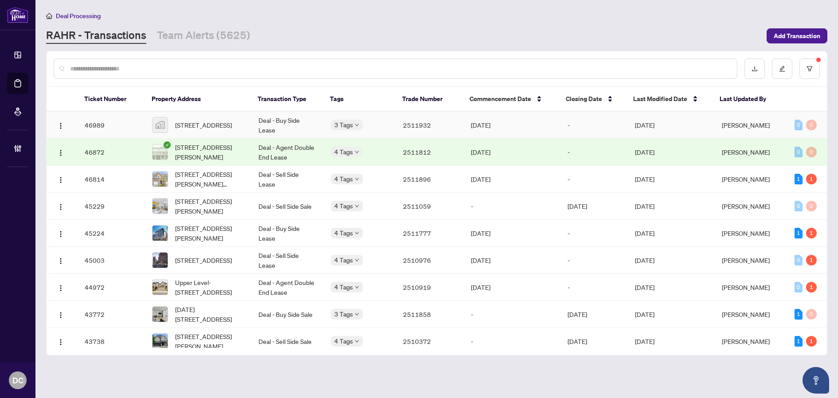
click at [544, 133] on td "Aug/04/2025" at bounding box center [512, 125] width 97 height 27
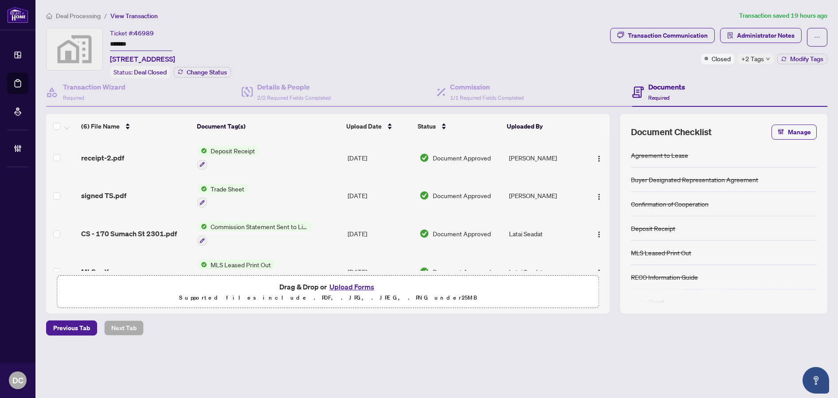
drag, startPoint x: 136, startPoint y: 43, endPoint x: 72, endPoint y: 41, distance: 64.3
click at [72, 41] on div "Ticket #: 46989 ******* 170 Sumach Street unit 2301, Toronto, ON, Canada Status…" at bounding box center [326, 53] width 560 height 50
click at [760, 61] on span "+2 Tags" at bounding box center [752, 59] width 23 height 10
click at [729, 75] on div "Transaction Communication Administrator Notes Closed +2 Tags Modify Tags" at bounding box center [718, 53] width 221 height 50
click at [798, 54] on button "Modify Tags" at bounding box center [802, 59] width 50 height 11
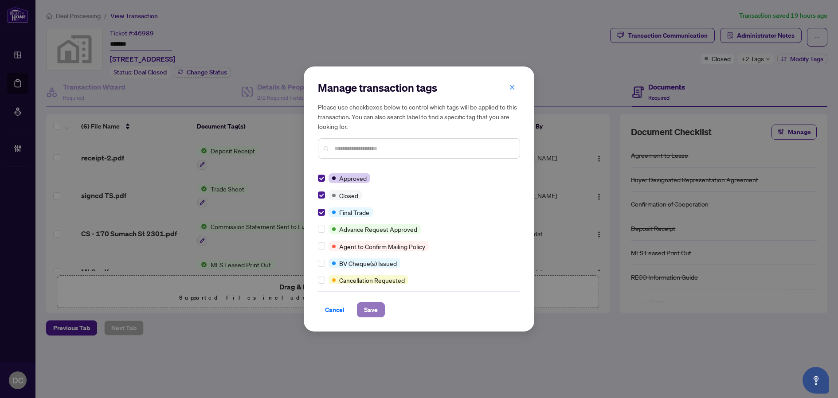
click at [373, 311] on span "Save" at bounding box center [371, 310] width 14 height 14
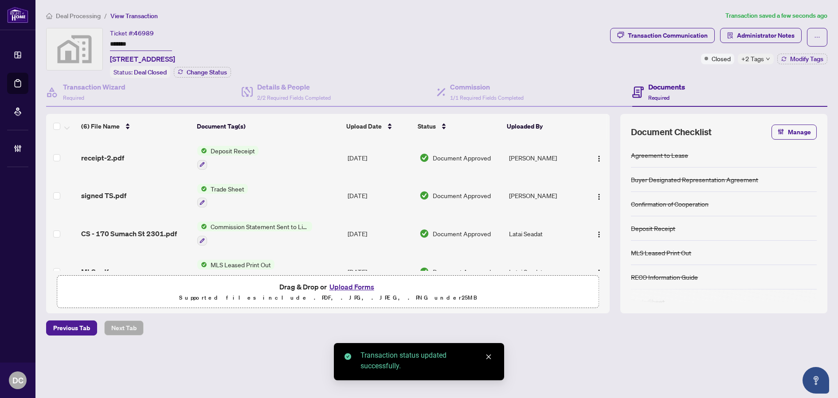
click at [271, 196] on td "Trade Sheet" at bounding box center [269, 196] width 150 height 38
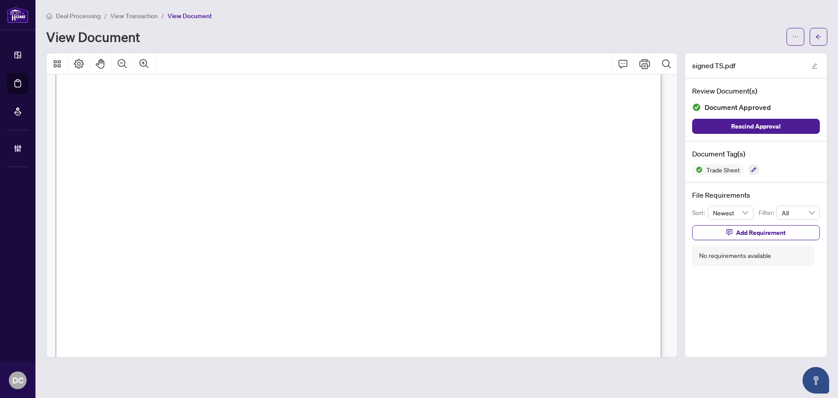
scroll to position [222, 0]
click at [823, 37] on button "button" at bounding box center [818, 37] width 18 height 18
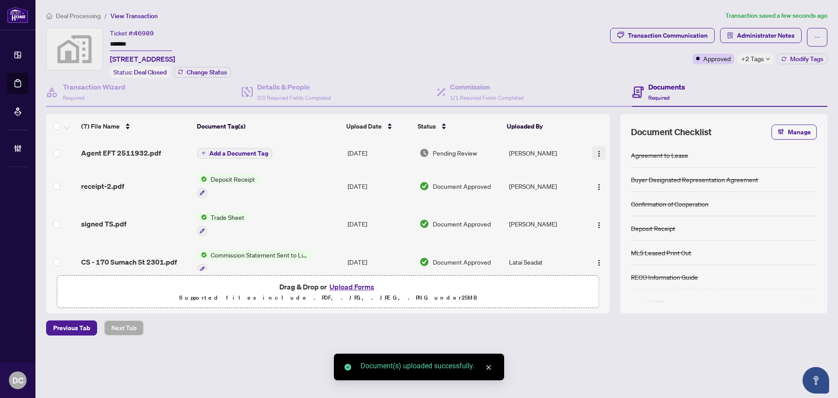
click at [597, 151] on img "button" at bounding box center [598, 153] width 7 height 7
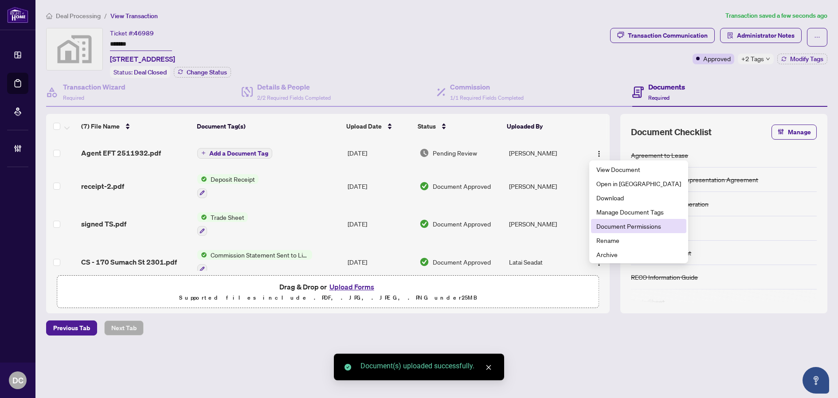
click at [620, 222] on span "Document Permissions" at bounding box center [638, 226] width 85 height 10
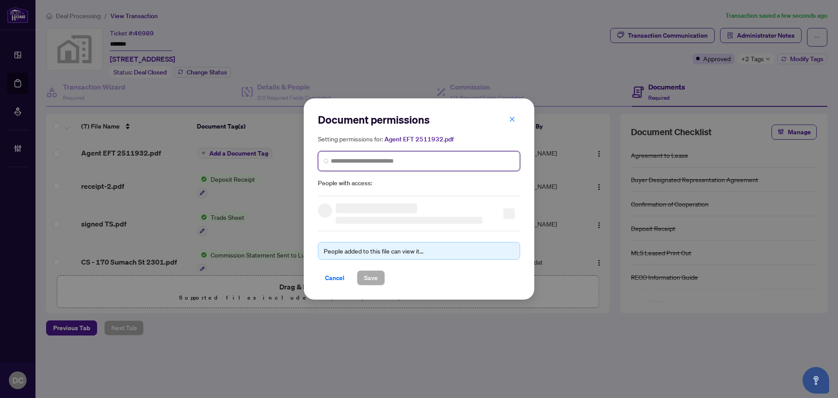
click at [453, 165] on input "search" at bounding box center [422, 160] width 183 height 9
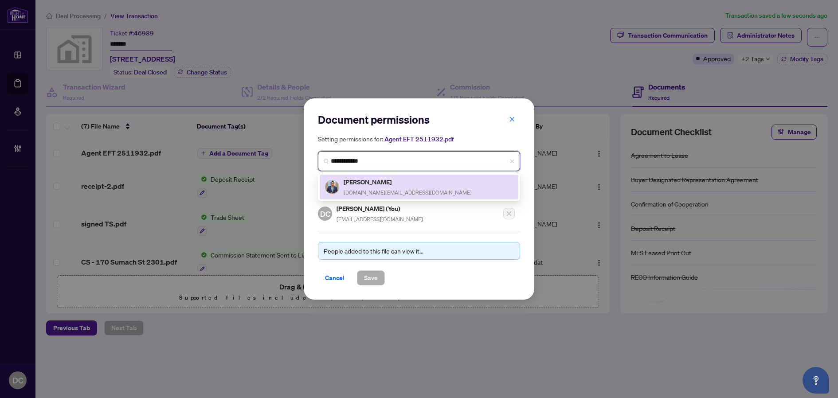
click at [439, 187] on div "Alireza Ghasemi alirezaghasemi.realtor@gmail.com" at bounding box center [419, 187] width 188 height 20
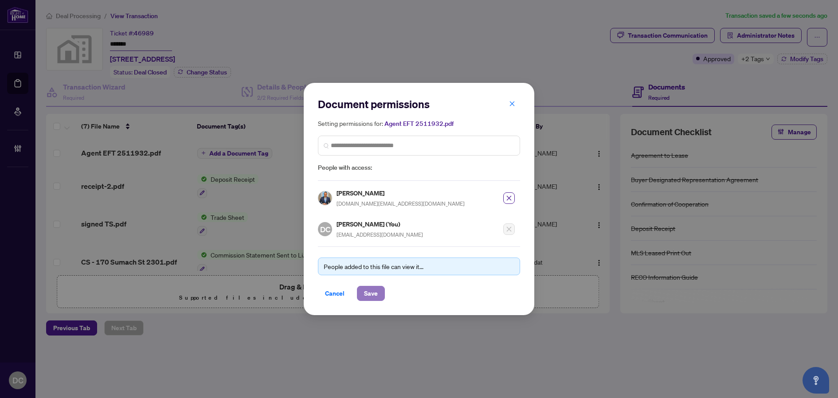
click at [379, 293] on button "Save" at bounding box center [371, 293] width 28 height 15
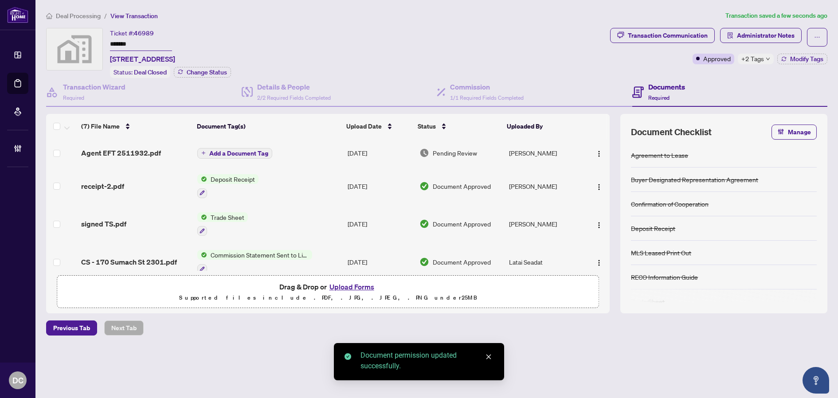
click at [262, 154] on span "Add a Document Tag" at bounding box center [238, 153] width 59 height 6
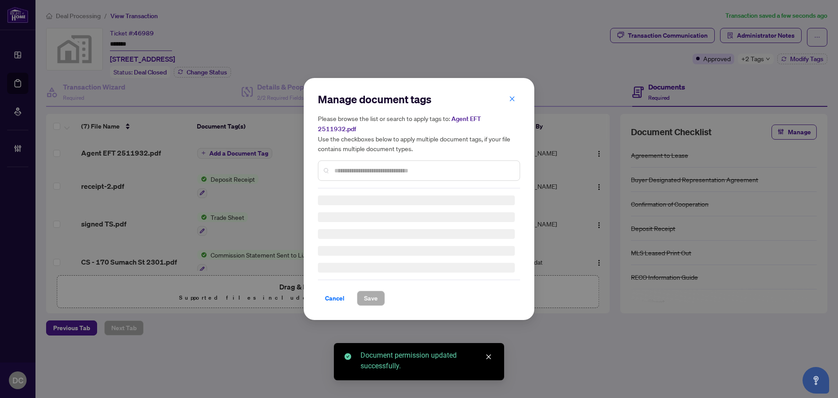
click at [408, 166] on input "text" at bounding box center [423, 171] width 178 height 10
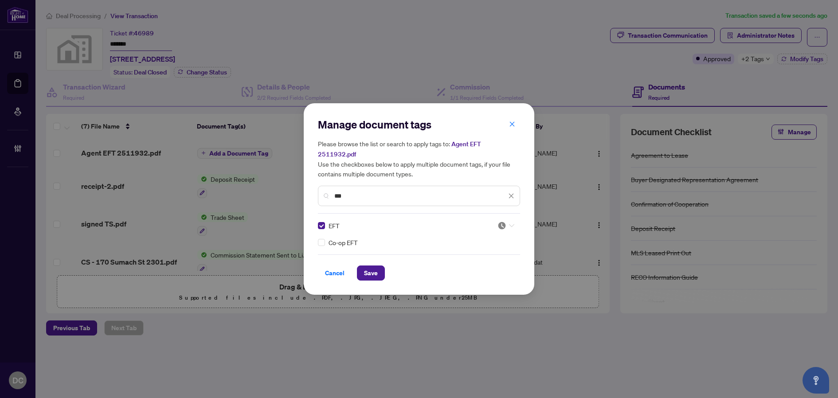
click at [494, 221] on div at bounding box center [503, 225] width 23 height 9
click at [481, 263] on div "Approved" at bounding box center [479, 264] width 57 height 10
click at [382, 269] on button "Save" at bounding box center [371, 272] width 28 height 15
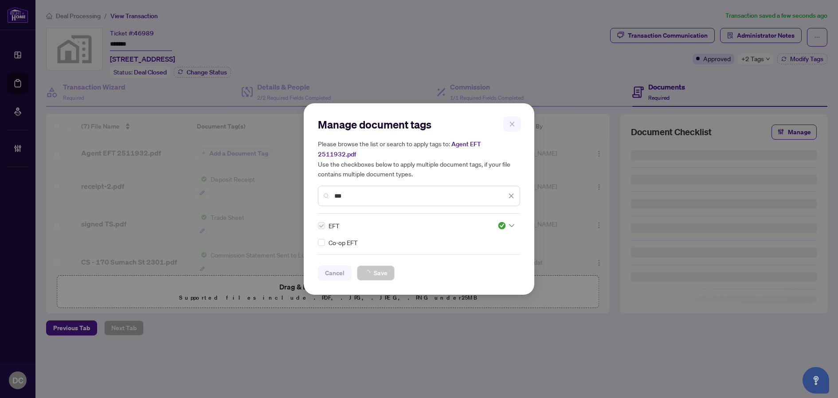
click at [766, 65] on div "Manage document tags Please browse the list or search to apply tags to: Agent E…" at bounding box center [419, 199] width 838 height 398
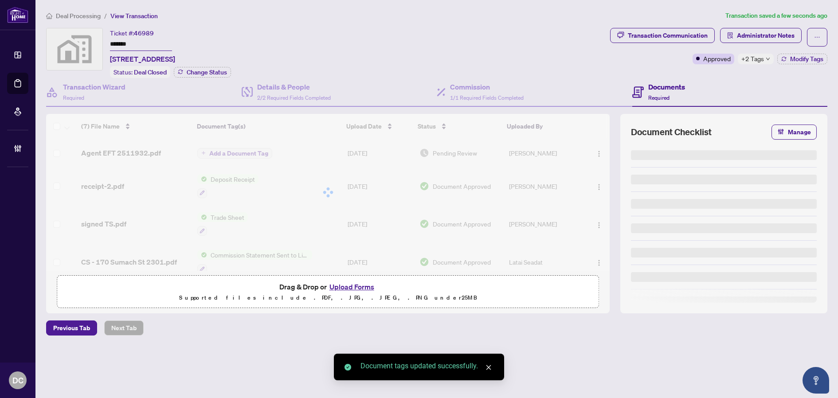
click at [765, 60] on icon "down" at bounding box center [767, 59] width 4 height 4
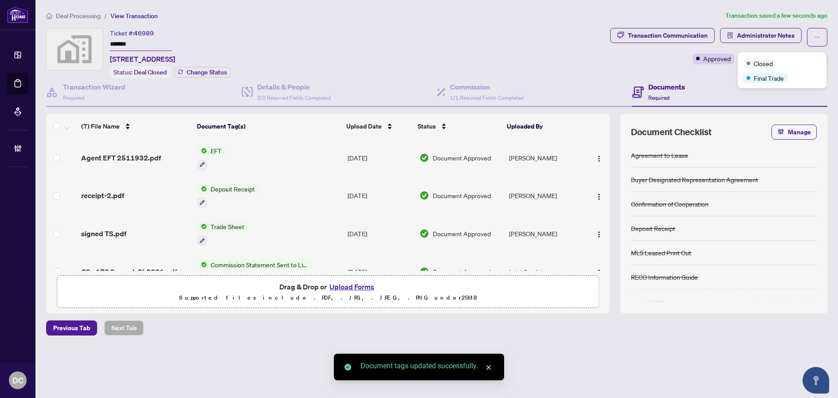
click at [730, 72] on div "Transaction Communication Administrator Notes Approved +2 Tags Modify Tags" at bounding box center [718, 53] width 221 height 50
click at [750, 35] on span "Administrator Notes" at bounding box center [766, 35] width 58 height 14
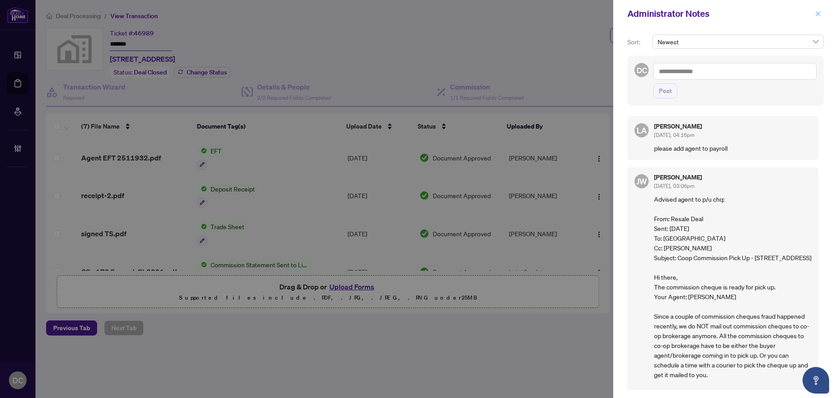
click at [817, 16] on icon "close" at bounding box center [818, 14] width 6 height 6
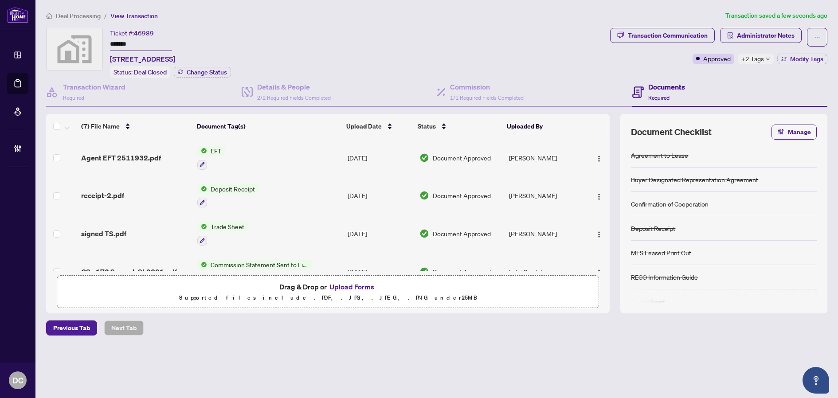
click at [99, 15] on span "Deal Processing" at bounding box center [78, 16] width 45 height 8
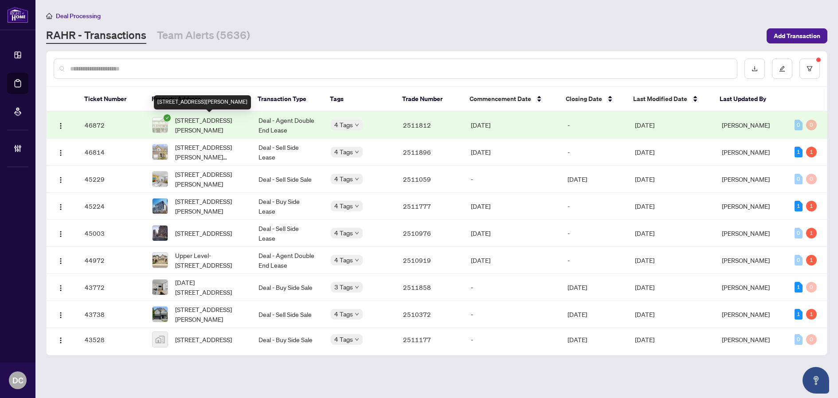
click at [232, 120] on span "43-88 Decorso Dr, Guelph, Ontario N1L 0A1, Canada" at bounding box center [209, 124] width 69 height 19
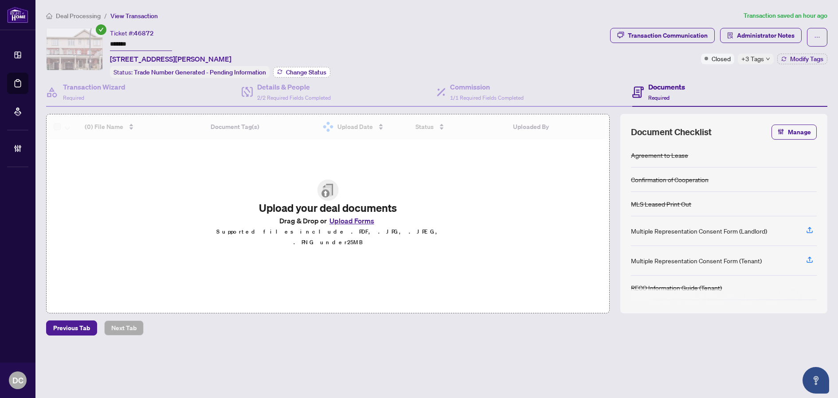
click at [310, 72] on span "Change Status" at bounding box center [306, 72] width 40 height 6
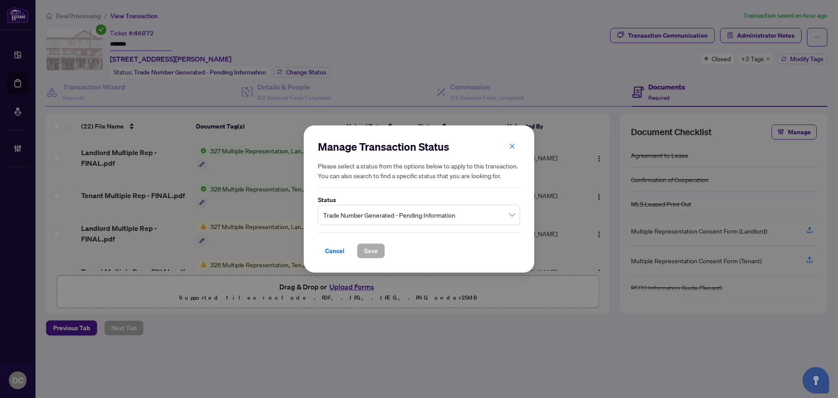
click at [384, 221] on span "Trade Number Generated - Pending Information" at bounding box center [418, 215] width 191 height 17
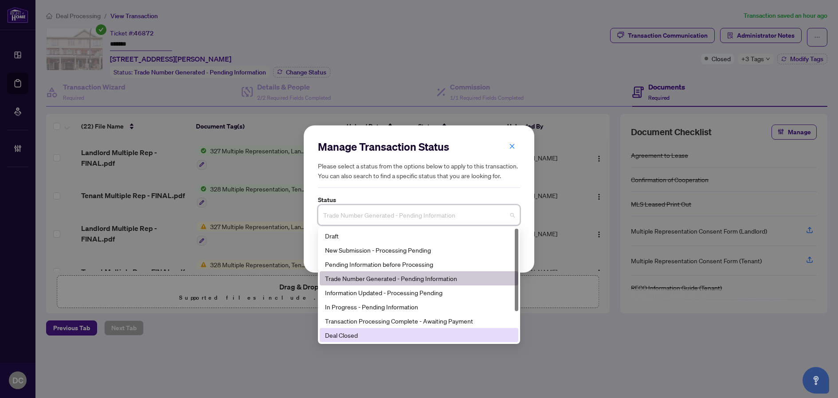
click at [353, 334] on div "Deal Closed" at bounding box center [419, 335] width 188 height 10
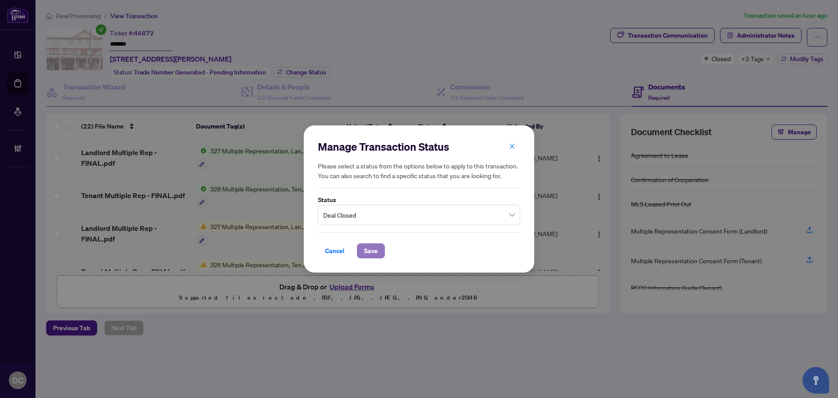
click at [377, 247] on span "Save" at bounding box center [371, 251] width 14 height 14
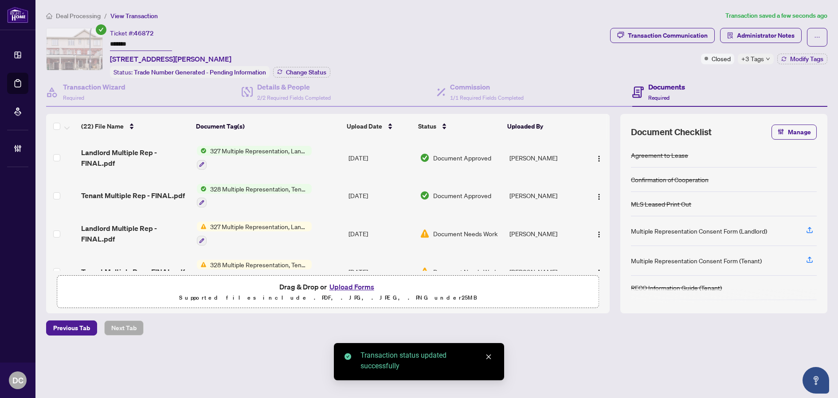
drag, startPoint x: 157, startPoint y: 43, endPoint x: 72, endPoint y: 41, distance: 85.1
click at [72, 41] on div "Ticket #: 46872 ******* 43-88 Decorso Dr, Guelph, Ontario N1L 0A1, Canada Statu…" at bounding box center [326, 53] width 560 height 50
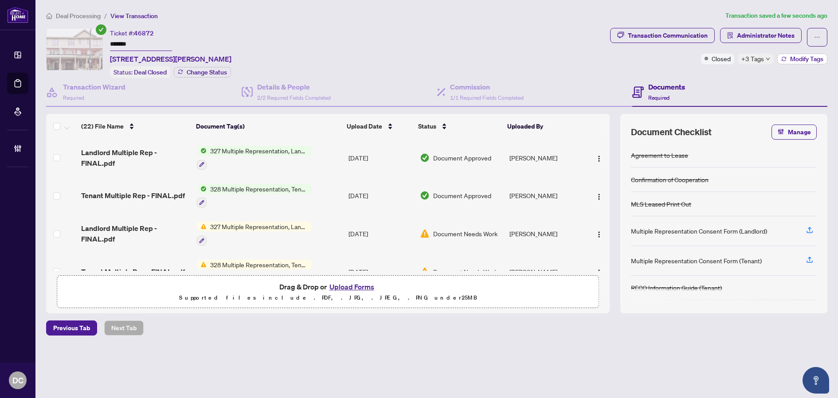
click at [801, 61] on span "Modify Tags" at bounding box center [806, 59] width 33 height 6
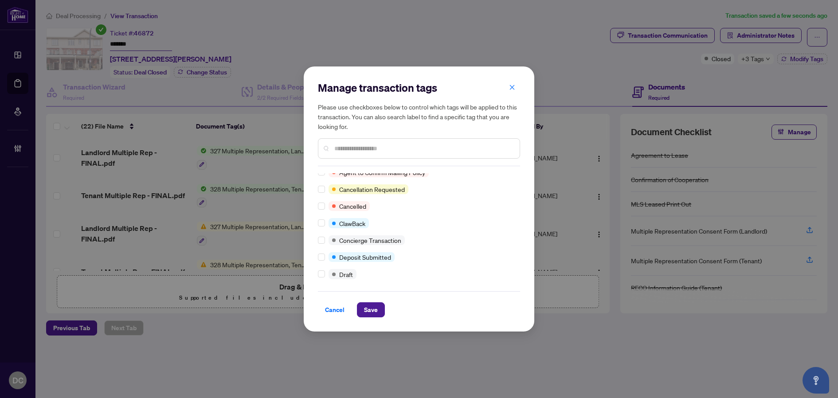
scroll to position [133, 0]
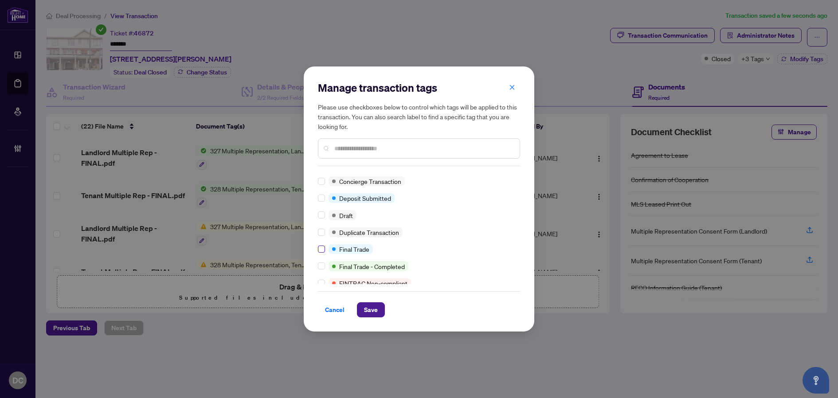
click at [321, 253] on label at bounding box center [321, 249] width 7 height 10
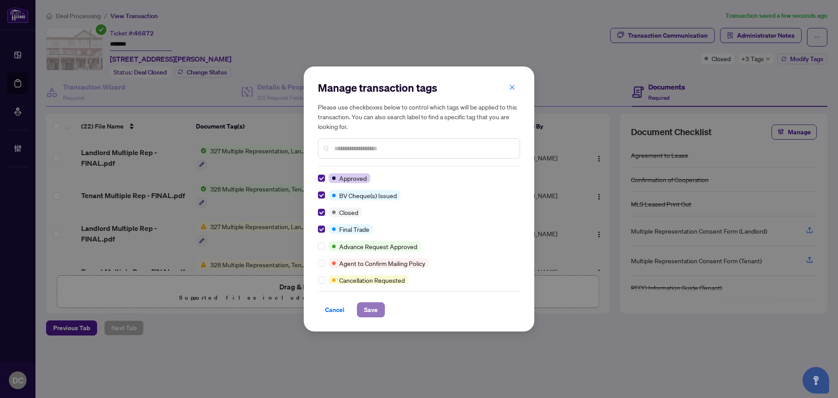
click at [364, 309] on span "Save" at bounding box center [371, 310] width 14 height 14
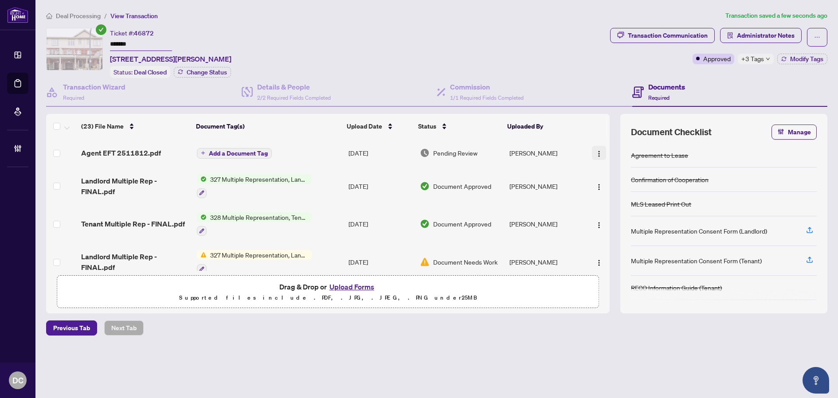
click at [592, 155] on button "button" at bounding box center [599, 153] width 14 height 14
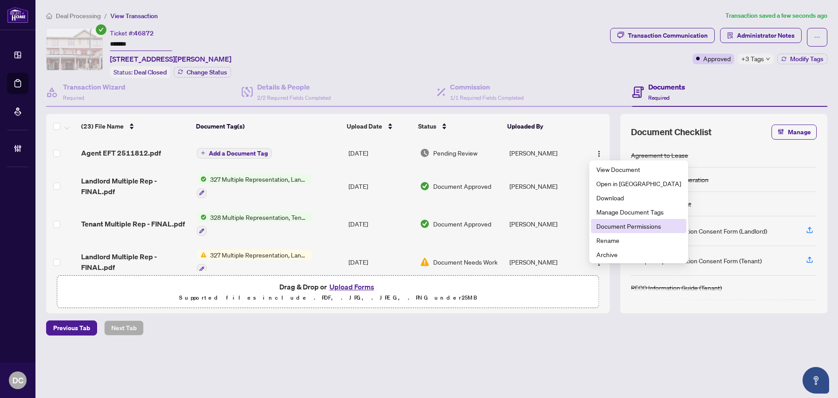
click at [610, 225] on span "Document Permissions" at bounding box center [638, 226] width 85 height 10
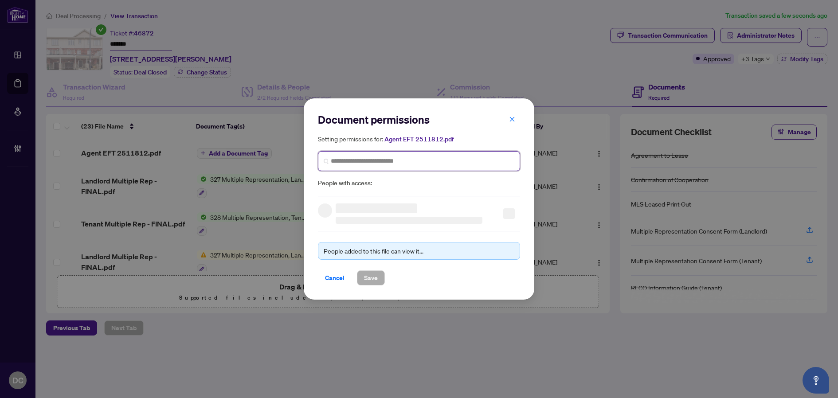
click at [396, 163] on input "search" at bounding box center [422, 160] width 183 height 9
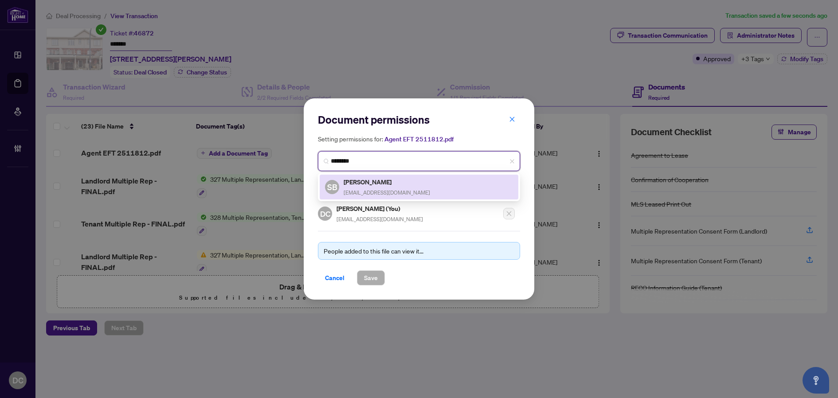
click at [361, 185] on h5 "Shy Bhasin" at bounding box center [386, 182] width 86 height 10
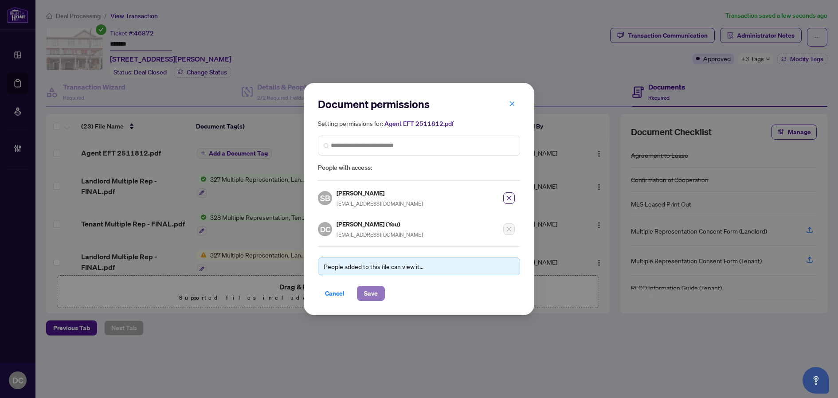
click at [371, 294] on span "Save" at bounding box center [371, 293] width 14 height 14
click at [240, 153] on div "Document permissions Setting permissions for: Agent EFT 2511812.pdf 3398 SB Shy…" at bounding box center [419, 199] width 838 height 398
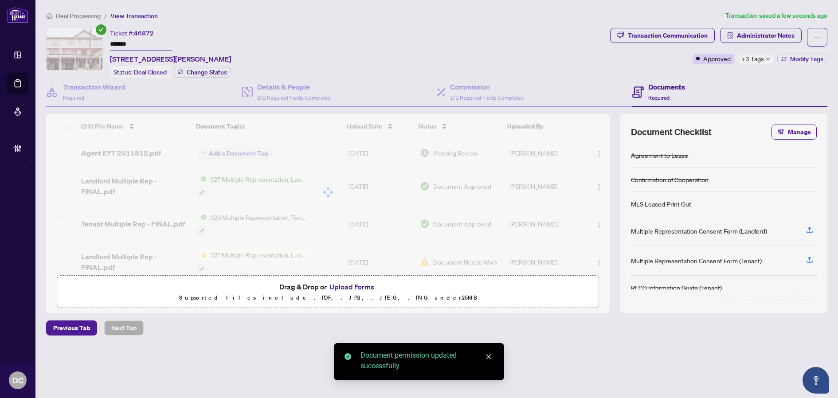
click at [246, 153] on div at bounding box center [327, 192] width 563 height 157
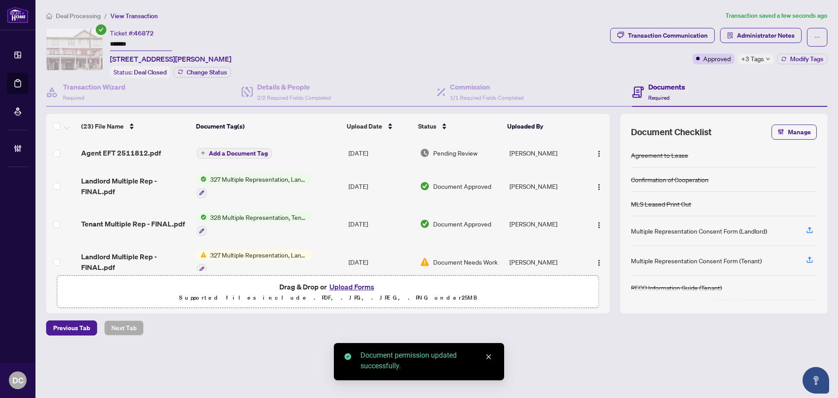
click at [246, 153] on span "Add a Document Tag" at bounding box center [238, 153] width 59 height 6
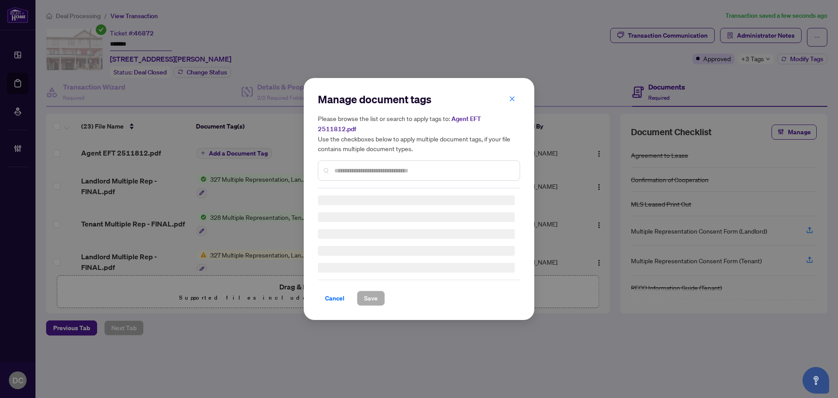
click at [390, 167] on div "Manage document tags Please browse the list or search to apply tags to: Agent E…" at bounding box center [419, 199] width 202 height 214
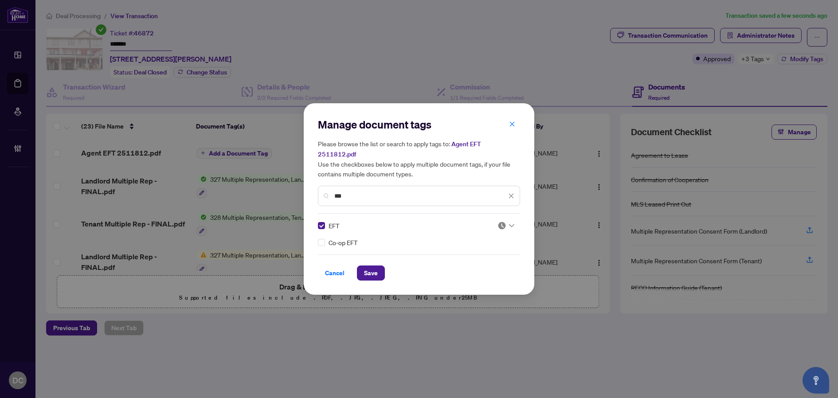
click at [497, 222] on div at bounding box center [503, 225] width 23 height 9
click at [471, 264] on div "Approved" at bounding box center [479, 264] width 57 height 10
click at [378, 267] on button "Save" at bounding box center [371, 272] width 28 height 15
click at [761, 58] on div "Manage document tags Please browse the list or search to apply tags to: Agent E…" at bounding box center [419, 199] width 838 height 398
click at [760, 59] on div "Manage document tags Please browse the list or search to apply tags to: Agent E…" at bounding box center [419, 199] width 838 height 398
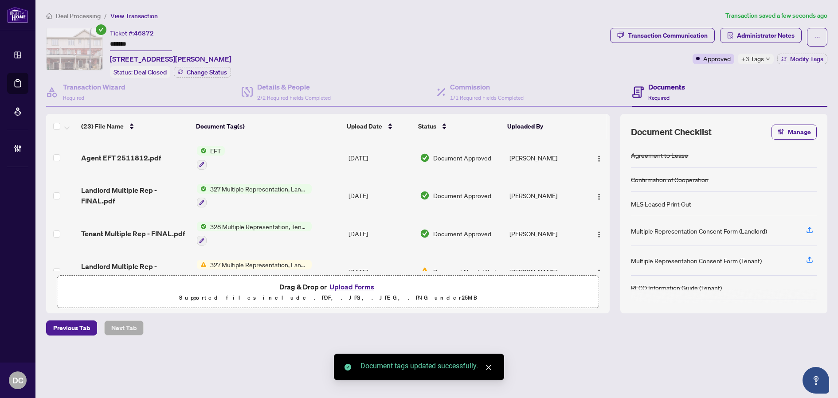
click at [760, 59] on span "+3 Tags" at bounding box center [752, 59] width 23 height 10
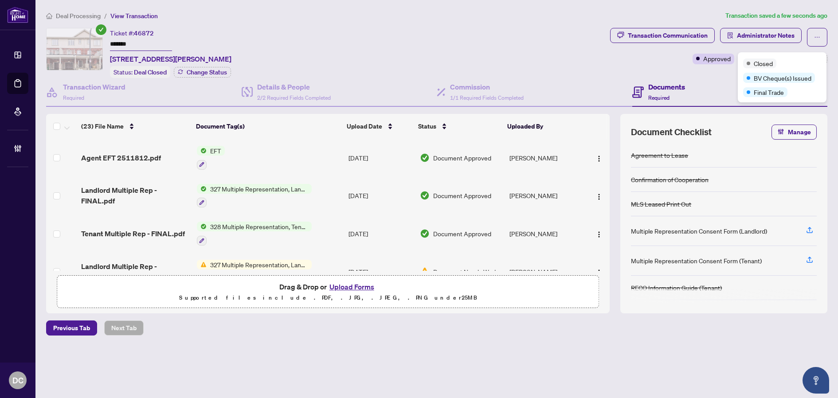
click at [90, 16] on span "Deal Processing" at bounding box center [78, 16] width 45 height 8
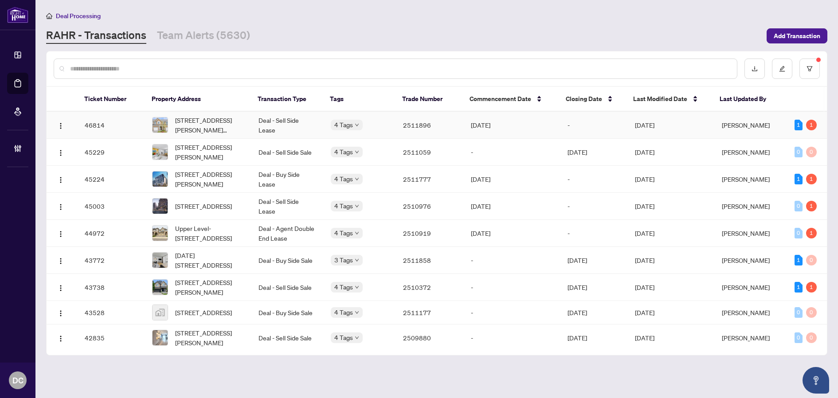
click at [741, 128] on td "Rhea Alipio" at bounding box center [750, 125] width 72 height 27
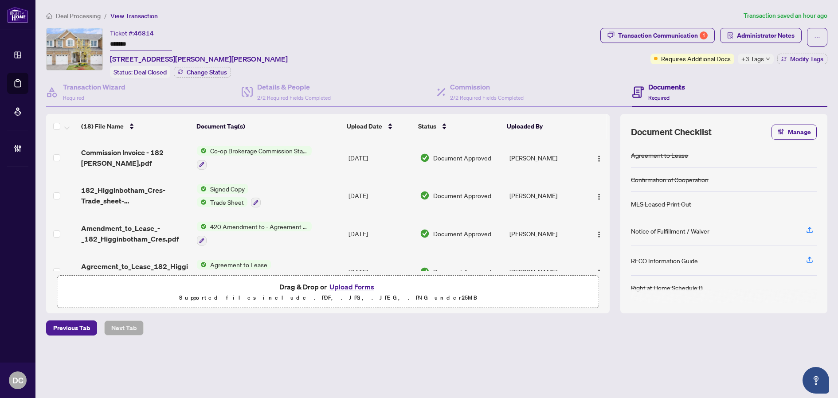
drag, startPoint x: 143, startPoint y: 43, endPoint x: 107, endPoint y: 42, distance: 36.4
click at [107, 42] on div "Ticket #: 46814 ******* 182 Higginbotham Cres, Milton, Ontario L9T 8C6, Canada …" at bounding box center [321, 53] width 550 height 50
click at [806, 57] on span "Modify Tags" at bounding box center [806, 59] width 33 height 6
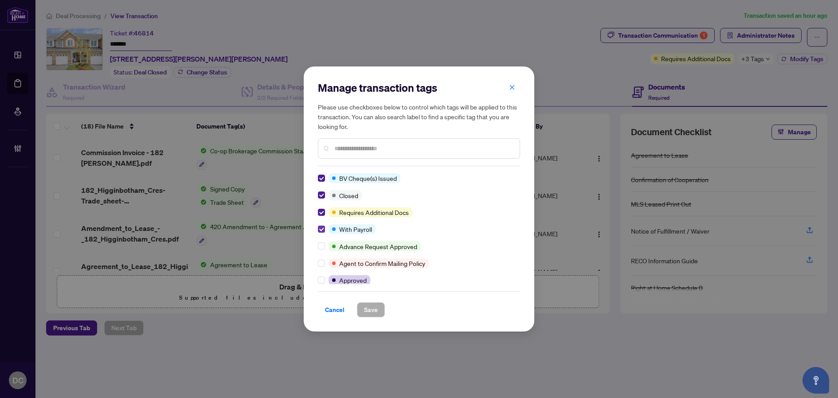
click at [320, 225] on label at bounding box center [321, 229] width 7 height 10
click at [374, 315] on span "Save" at bounding box center [371, 310] width 14 height 14
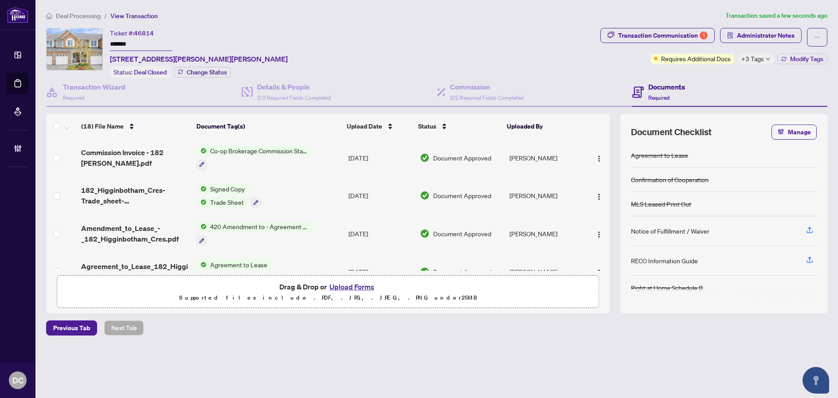
click at [290, 193] on td "Signed Copy Trade Sheet" at bounding box center [269, 196] width 152 height 38
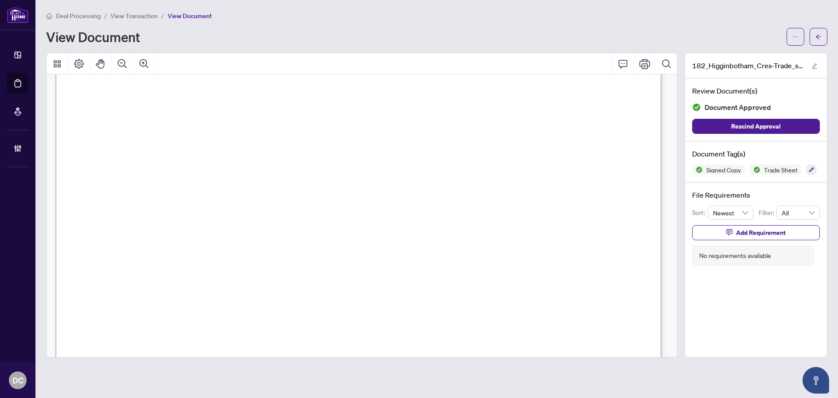
scroll to position [266, 0]
click at [823, 35] on button "button" at bounding box center [818, 37] width 18 height 18
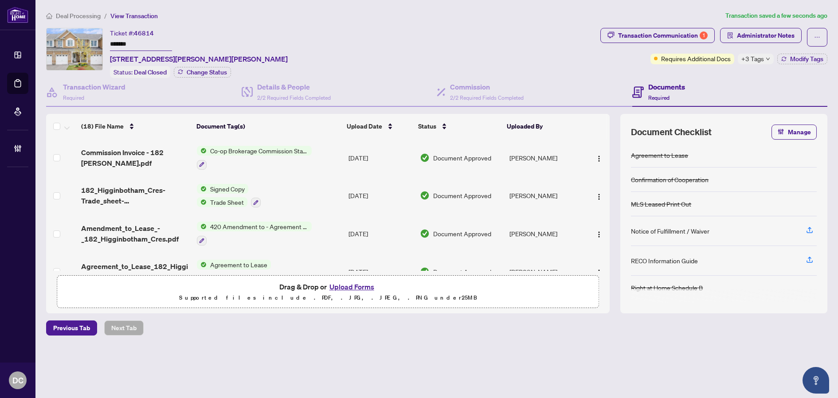
click at [755, 60] on span "+3 Tags" at bounding box center [752, 59] width 23 height 10
click at [722, 71] on div "Transaction Communication 1 Administrator Notes Requires Additional Docs +3 Tag…" at bounding box center [713, 53] width 230 height 50
click at [88, 18] on span "Deal Processing" at bounding box center [78, 16] width 45 height 8
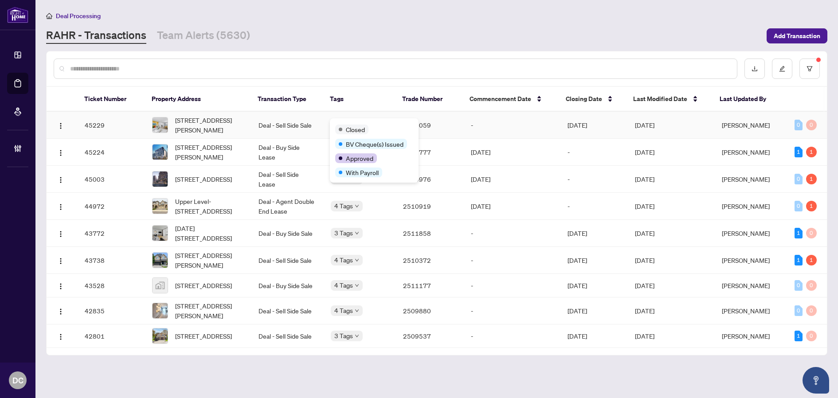
click at [281, 127] on td "Deal - Sell Side Sale" at bounding box center [287, 125] width 72 height 27
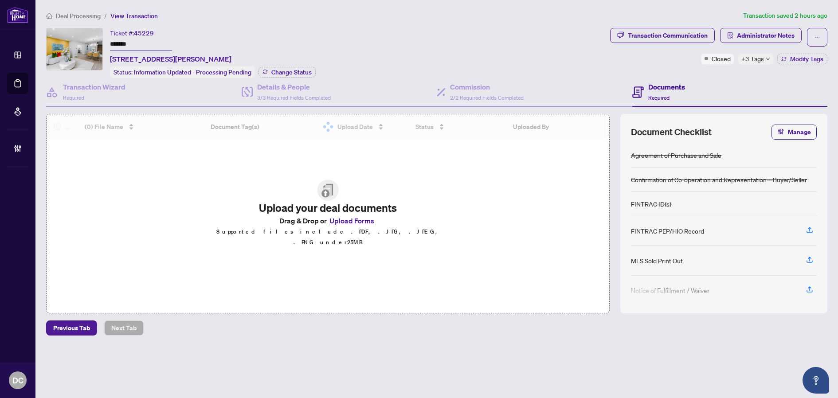
drag, startPoint x: 142, startPoint y: 43, endPoint x: 36, endPoint y: 43, distance: 106.4
click at [36, 43] on main "Deal Processing / View Transaction Transaction saved 2 hours ago Ticket #: 4522…" at bounding box center [436, 199] width 802 height 398
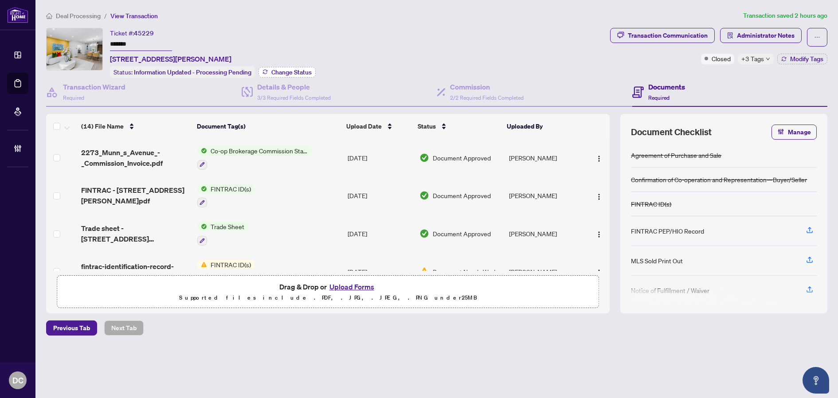
click at [293, 69] on span "Change Status" at bounding box center [291, 72] width 40 height 6
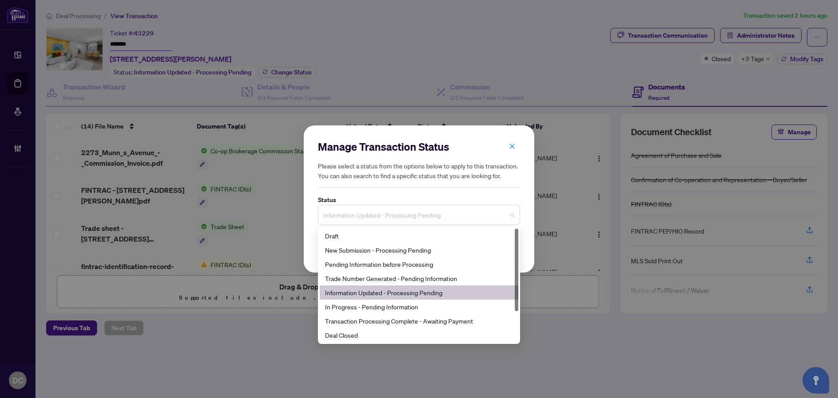
click at [452, 218] on span "Information Updated - Processing Pending" at bounding box center [418, 215] width 191 height 17
click at [360, 334] on div "Deal Closed" at bounding box center [419, 335] width 188 height 10
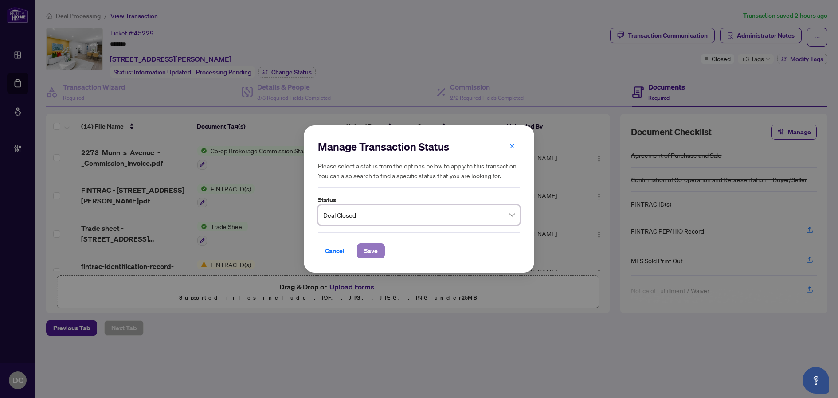
click at [376, 253] on span "Save" at bounding box center [371, 251] width 14 height 14
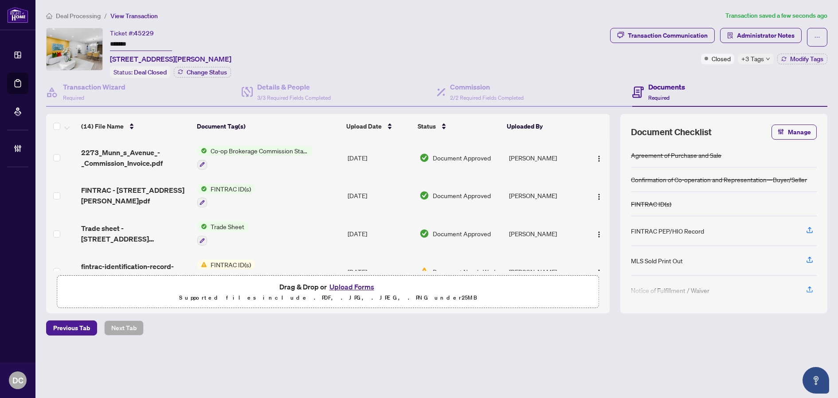
click at [763, 57] on div "+3 Tags" at bounding box center [755, 59] width 36 height 11
click at [694, 74] on div "Transaction Communication Administrator Notes Closed +3 Tags Modify Tags" at bounding box center [718, 53] width 221 height 50
click at [796, 60] on span "Modify Tags" at bounding box center [806, 59] width 33 height 6
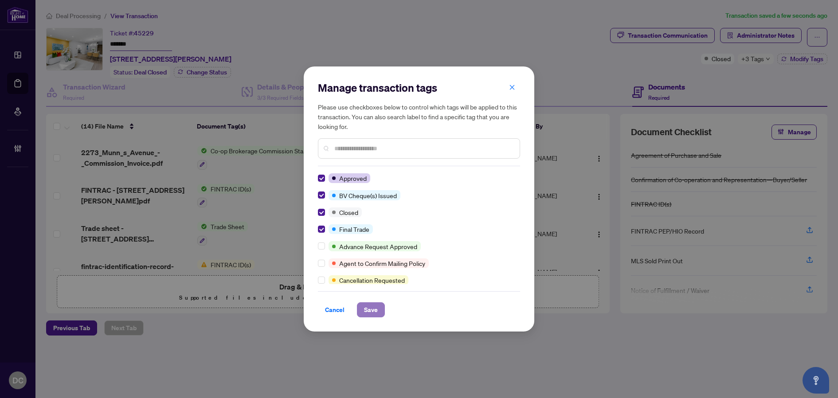
click at [368, 308] on span "Save" at bounding box center [371, 310] width 14 height 14
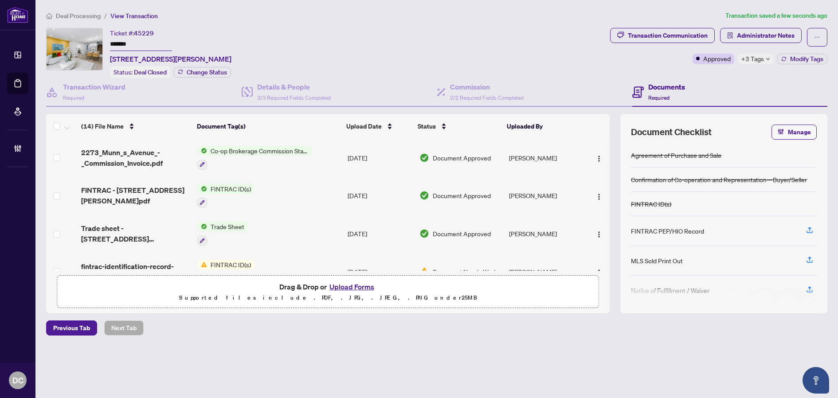
drag, startPoint x: 302, startPoint y: 225, endPoint x: 9, endPoint y: 192, distance: 294.3
click at [302, 225] on td "Trade Sheet" at bounding box center [269, 233] width 150 height 38
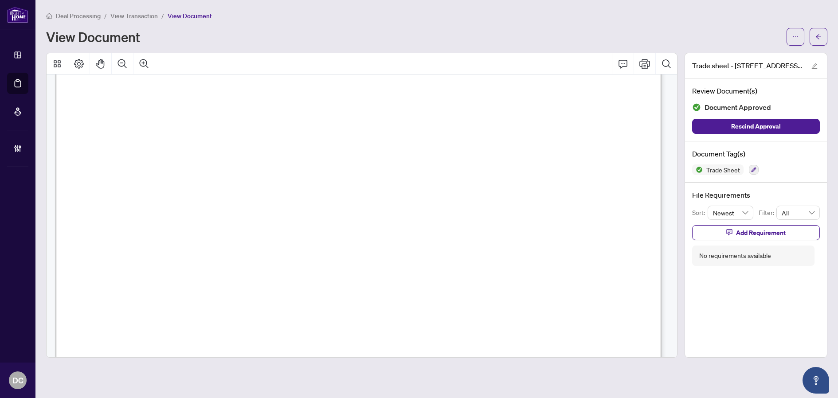
scroll to position [310, 0]
click at [823, 37] on button "button" at bounding box center [818, 37] width 18 height 18
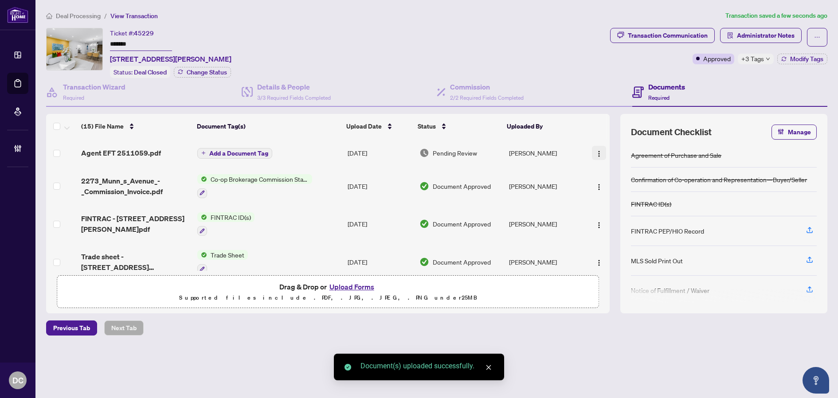
click at [598, 154] on img "button" at bounding box center [598, 153] width 7 height 7
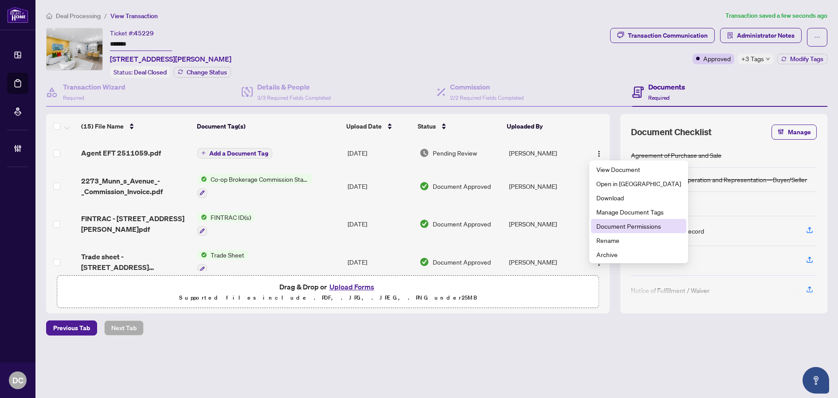
click at [611, 226] on span "Document Permissions" at bounding box center [638, 226] width 85 height 10
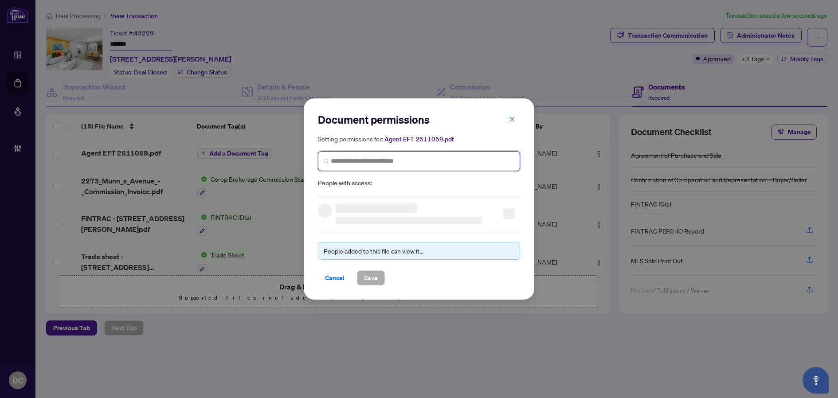
click at [470, 164] on input "search" at bounding box center [422, 160] width 183 height 9
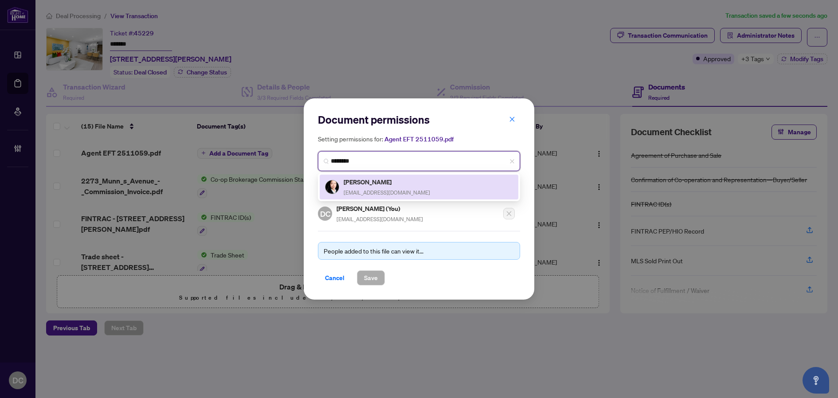
click at [401, 198] on div "Penny Li pennycli98@gmail.com" at bounding box center [419, 187] width 199 height 25
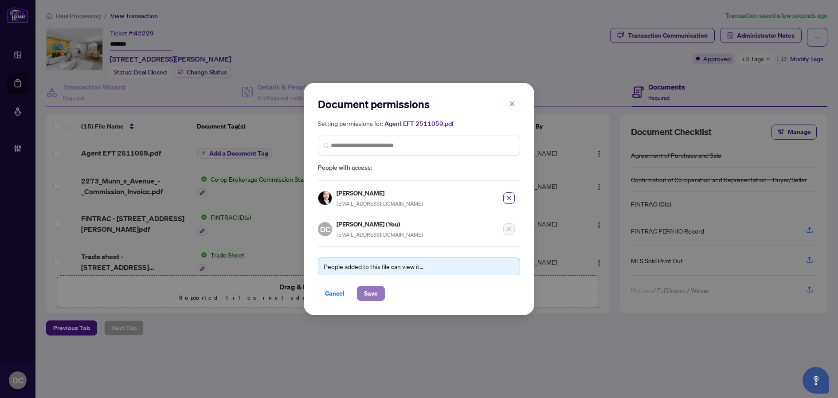
click at [374, 295] on span "Save" at bounding box center [371, 293] width 14 height 14
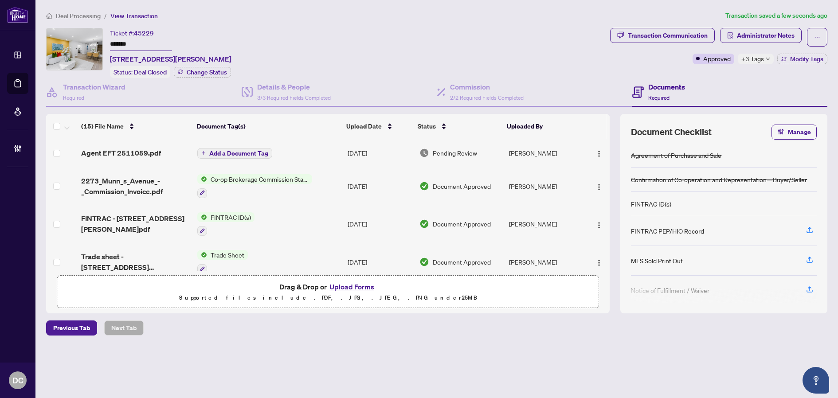
click at [252, 155] on span "Add a Document Tag" at bounding box center [238, 153] width 59 height 6
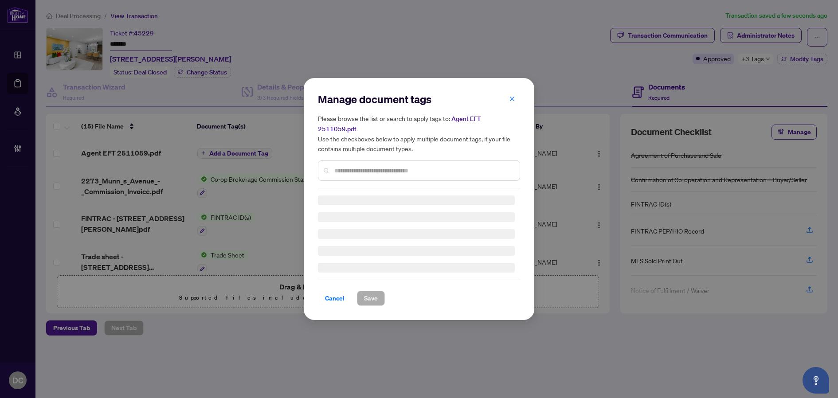
click at [396, 172] on div at bounding box center [419, 170] width 202 height 20
click at [404, 166] on input "text" at bounding box center [423, 171] width 178 height 10
click at [406, 163] on div "Manage document tags Please browse the list or search to apply tags to: Agent E…" at bounding box center [419, 140] width 202 height 96
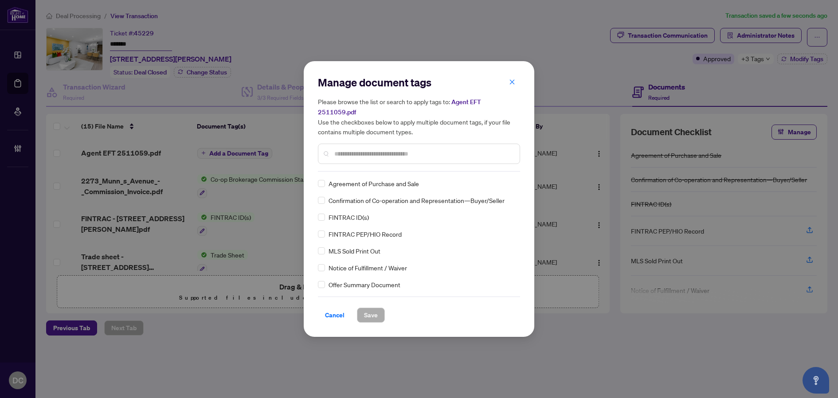
click at [411, 153] on div at bounding box center [419, 154] width 202 height 20
click at [413, 149] on input "text" at bounding box center [423, 154] width 178 height 10
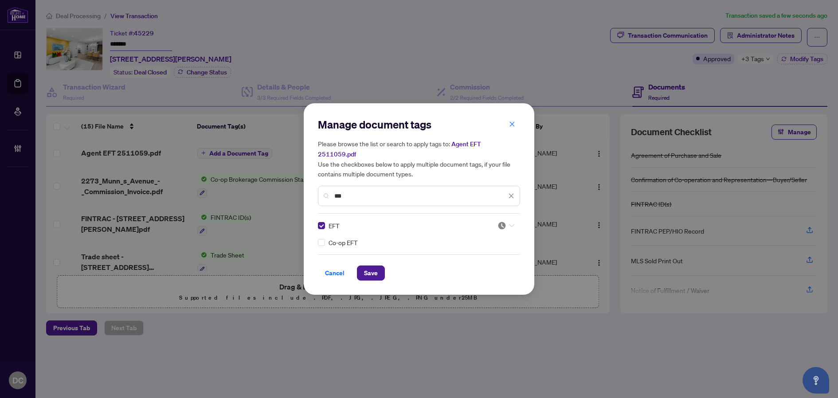
click at [500, 219] on span at bounding box center [505, 225] width 17 height 13
click at [484, 270] on div "Approved" at bounding box center [478, 264] width 67 height 14
click at [371, 269] on span "Save" at bounding box center [371, 273] width 14 height 14
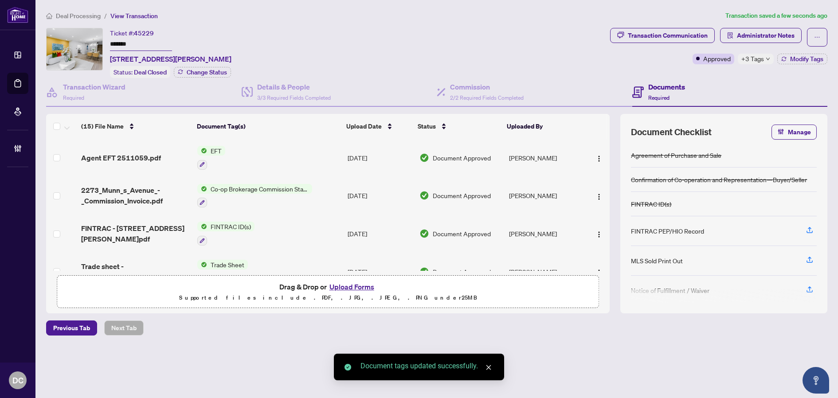
click at [770, 58] on div "+3 Tags" at bounding box center [755, 59] width 36 height 11
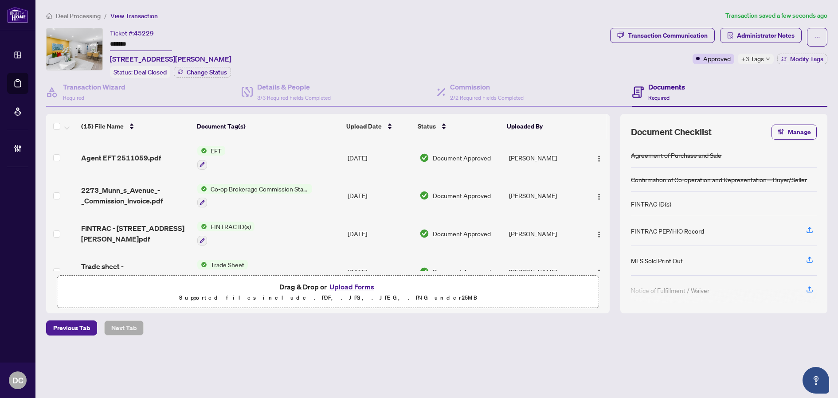
click at [88, 19] on span "Deal Processing" at bounding box center [78, 16] width 45 height 8
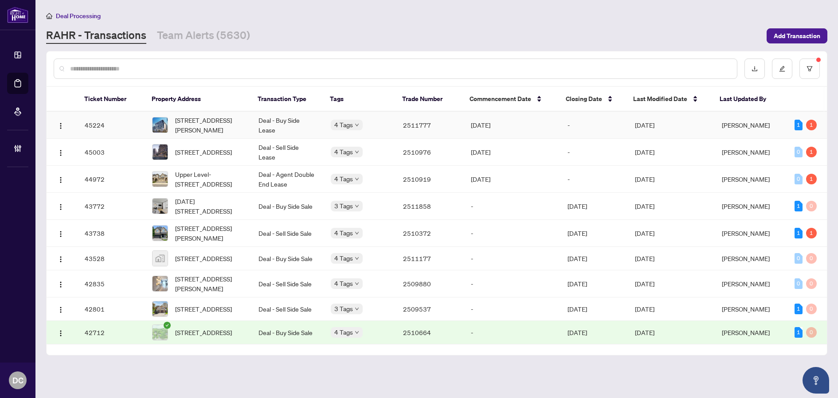
click at [560, 122] on td "-" at bounding box center [593, 125] width 67 height 27
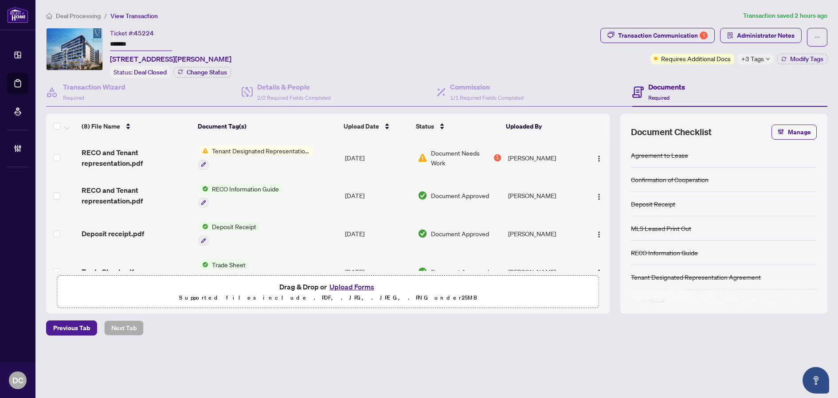
drag, startPoint x: 139, startPoint y: 45, endPoint x: 54, endPoint y: 43, distance: 84.7
click at [54, 43] on div "Ticket #: 45224 ******* 331-591 Sheppard Ave, Toronto, Ontario M2K 0G2, Canada …" at bounding box center [321, 53] width 550 height 50
click at [784, 55] on button "Modify Tags" at bounding box center [802, 59] width 50 height 11
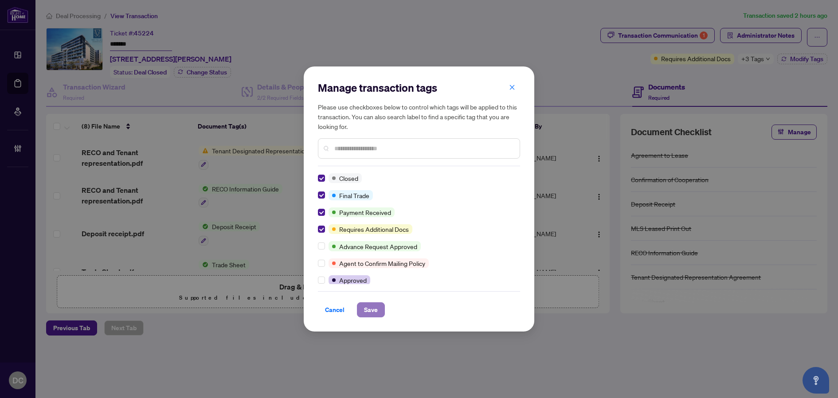
drag, startPoint x: 363, startPoint y: 307, endPoint x: 357, endPoint y: 305, distance: 6.6
click at [364, 308] on span "Save" at bounding box center [371, 310] width 14 height 14
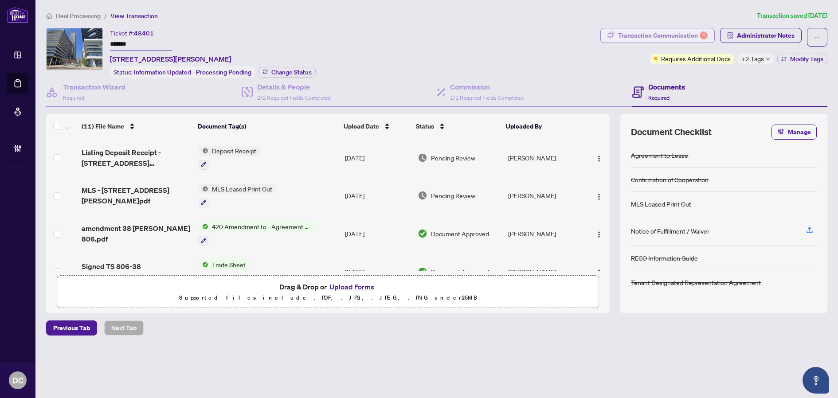
click at [695, 40] on div "Transaction Communication 1" at bounding box center [663, 35] width 90 height 14
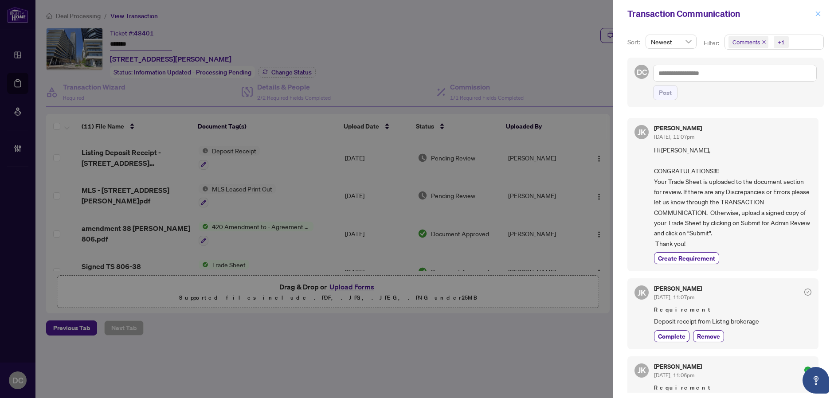
click at [815, 15] on icon "close" at bounding box center [818, 14] width 6 height 6
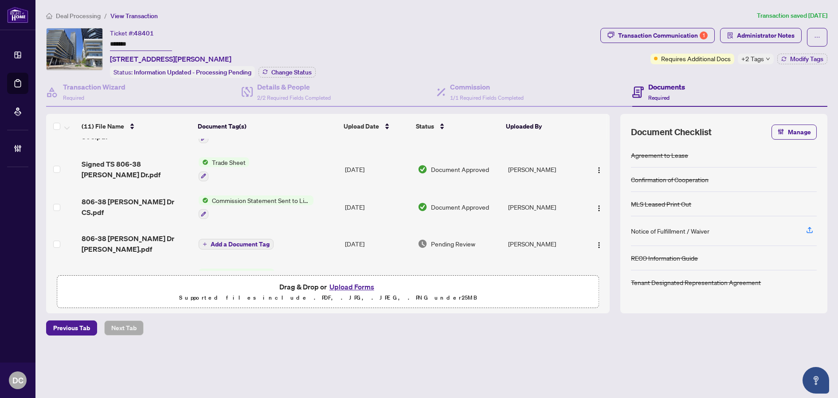
scroll to position [89, 0]
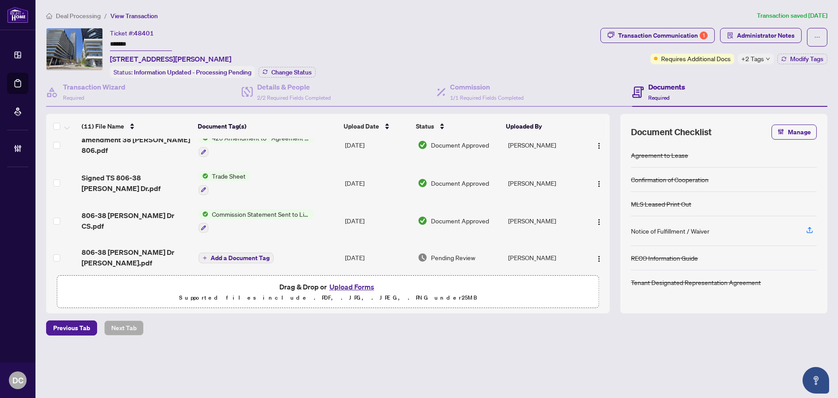
click at [406, 379] on main "Deal Processing / View Transaction Transaction saved 6 days ago Ticket #: 48401…" at bounding box center [436, 199] width 802 height 398
click at [326, 179] on td "Trade Sheet" at bounding box center [268, 183] width 146 height 38
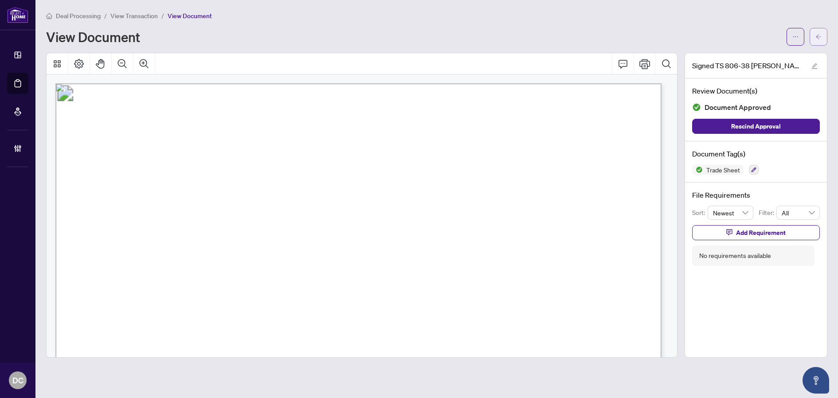
click at [823, 35] on button "button" at bounding box center [818, 37] width 18 height 18
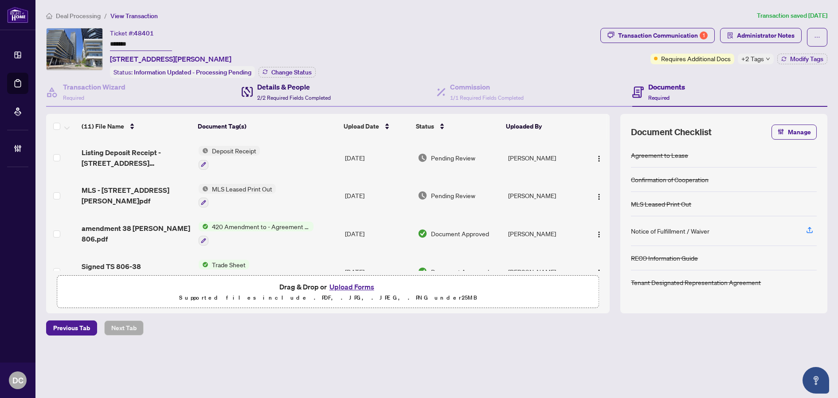
click at [294, 96] on span "2/2 Required Fields Completed" at bounding box center [294, 97] width 74 height 7
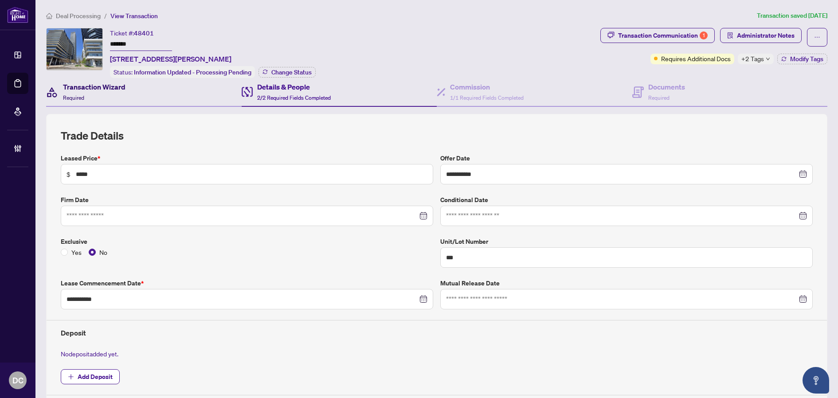
click at [76, 83] on h4 "Transaction Wizard" at bounding box center [94, 87] width 62 height 11
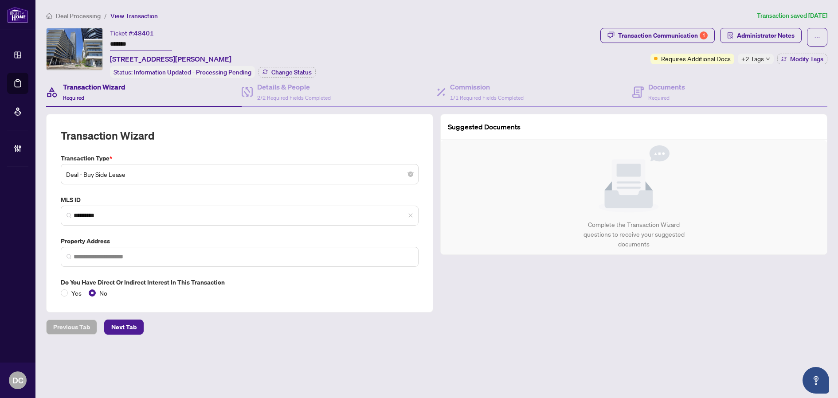
type input "**********"
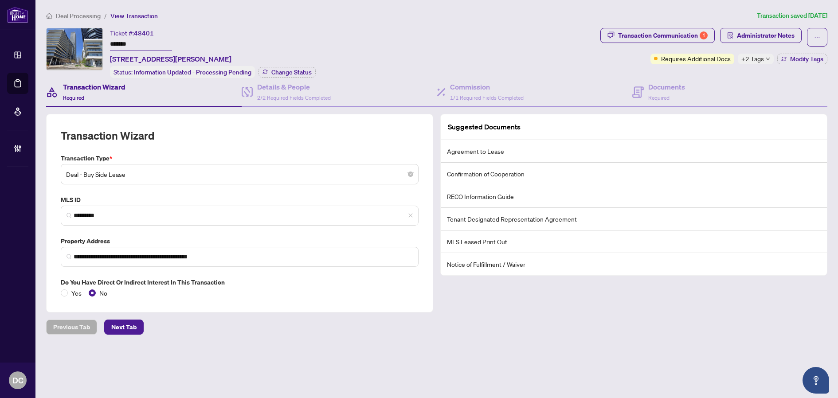
click at [762, 61] on span "+2 Tags" at bounding box center [752, 59] width 23 height 10
click at [703, 78] on div "Documents Required" at bounding box center [729, 92] width 195 height 29
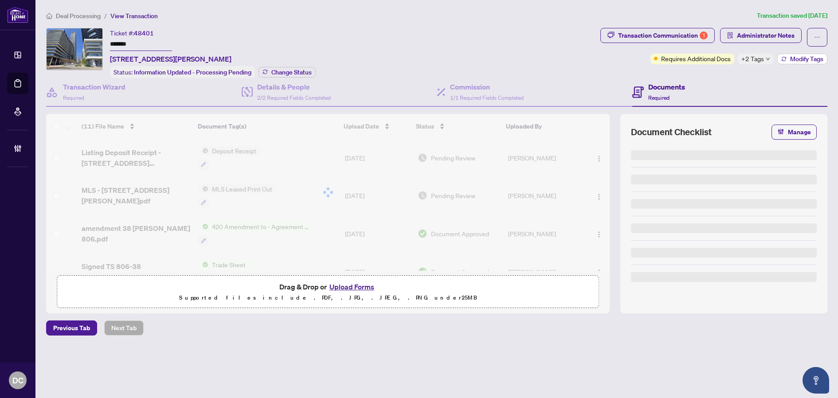
click at [797, 61] on span "Modify Tags" at bounding box center [806, 59] width 33 height 6
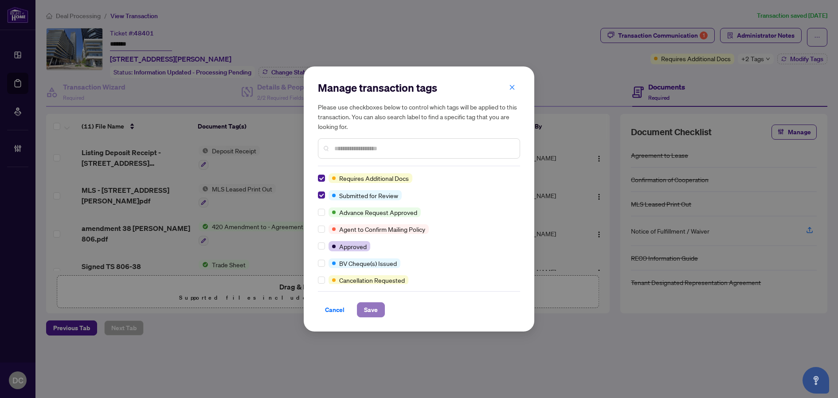
click at [369, 310] on span "Save" at bounding box center [371, 310] width 14 height 14
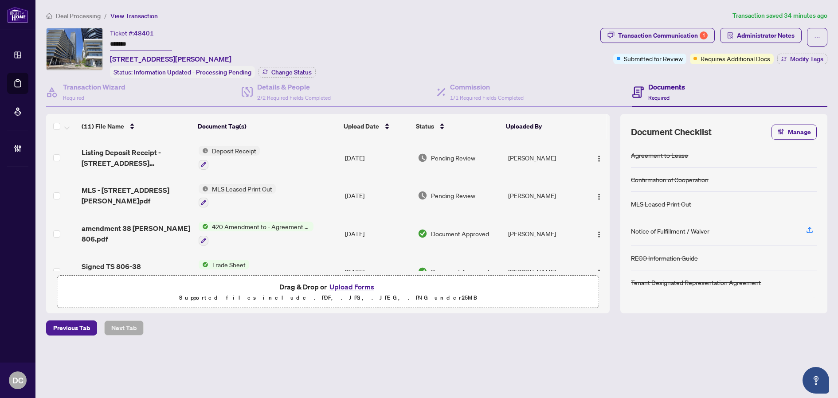
click at [81, 15] on span "Deal Processing" at bounding box center [78, 16] width 45 height 8
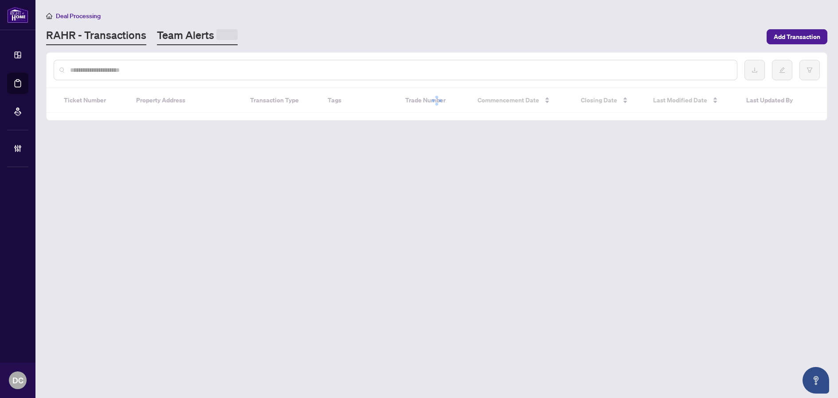
click at [188, 36] on link "Team Alerts" at bounding box center [197, 36] width 81 height 17
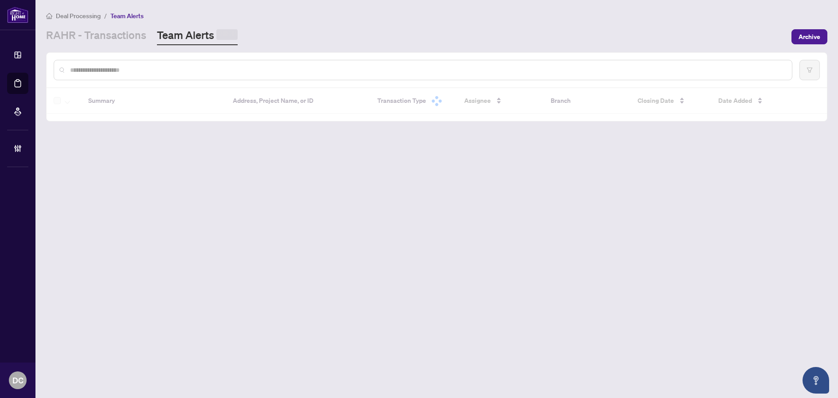
click at [182, 67] on input "text" at bounding box center [427, 70] width 714 height 10
paste input "*******"
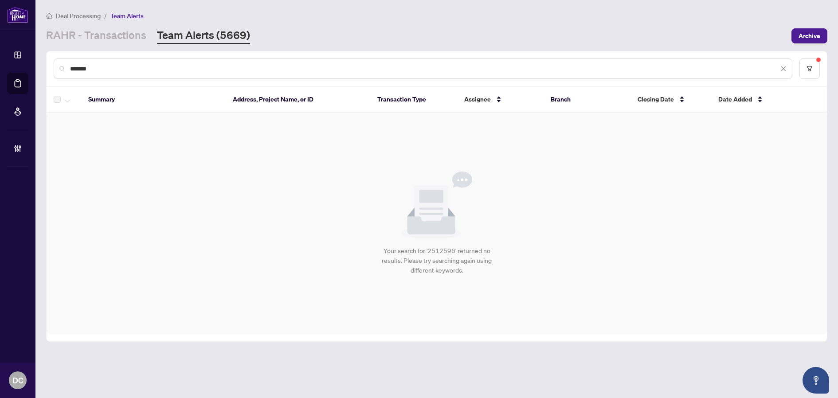
drag, startPoint x: 250, startPoint y: 64, endPoint x: -36, endPoint y: 70, distance: 285.9
click at [0, 70] on html "**********" at bounding box center [419, 199] width 838 height 398
paste input "text"
type input "*******"
drag, startPoint x: 94, startPoint y: 70, endPoint x: 39, endPoint y: 69, distance: 55.4
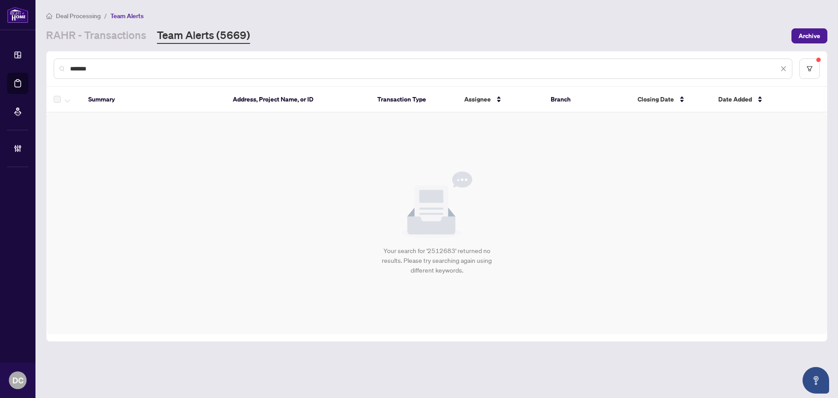
click at [39, 69] on main "Deal Processing / Team Alerts RAHR - Transactions Team Alerts (5669) Archive **…" at bounding box center [436, 199] width 802 height 398
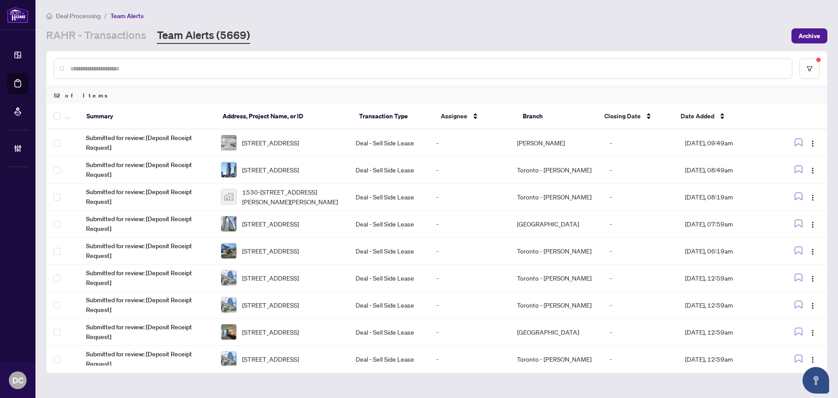
click at [154, 62] on div at bounding box center [423, 68] width 738 height 20
click at [155, 67] on input "text" at bounding box center [427, 69] width 714 height 10
paste input "*******"
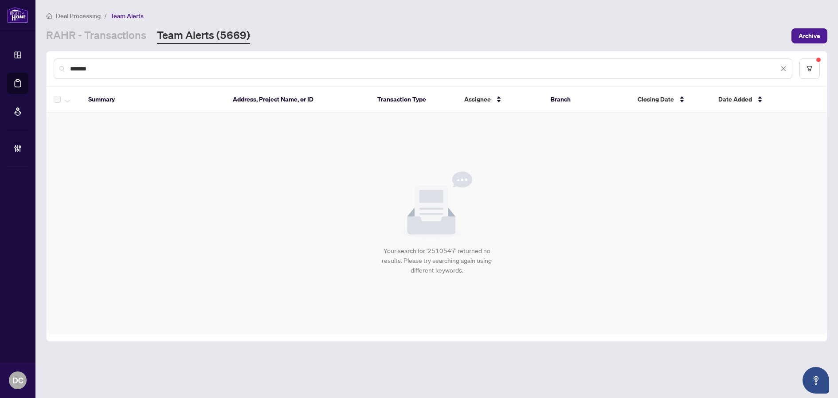
drag, startPoint x: 121, startPoint y: 69, endPoint x: 53, endPoint y: 65, distance: 68.4
click at [53, 65] on div "*******" at bounding box center [437, 68] width 780 height 35
paste input "text"
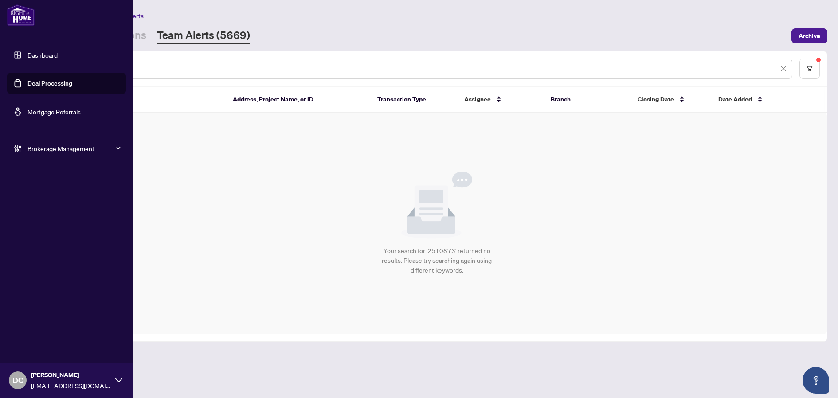
drag, startPoint x: 251, startPoint y: 71, endPoint x: 11, endPoint y: 68, distance: 239.8
click at [11, 68] on div "Dashboard Deal Processing Mortgage Referrals Brokerage Management DC Dawn Chan …" at bounding box center [419, 199] width 838 height 398
paste input "text"
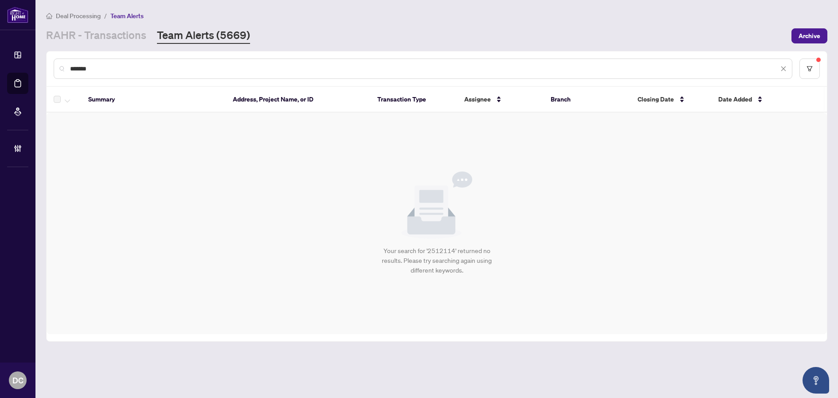
click at [131, 65] on input "*******" at bounding box center [424, 69] width 708 height 10
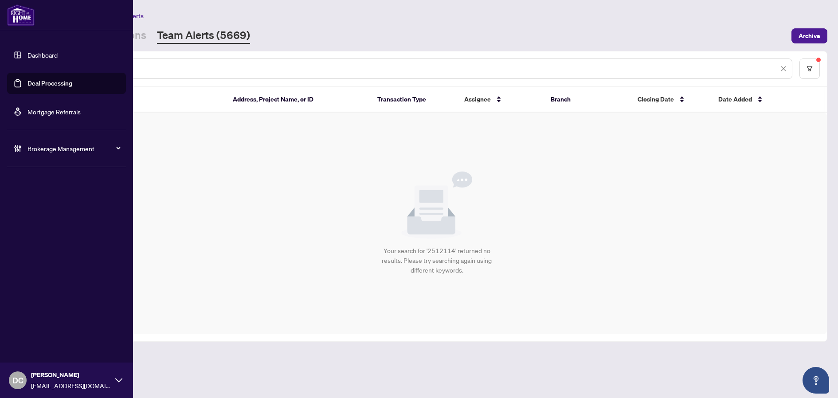
drag, startPoint x: 240, startPoint y: 68, endPoint x: 36, endPoint y: 65, distance: 203.9
click at [33, 65] on div "Dashboard Deal Processing Mortgage Referrals Brokerage Management DC Dawn Chan …" at bounding box center [419, 199] width 838 height 398
paste input "text"
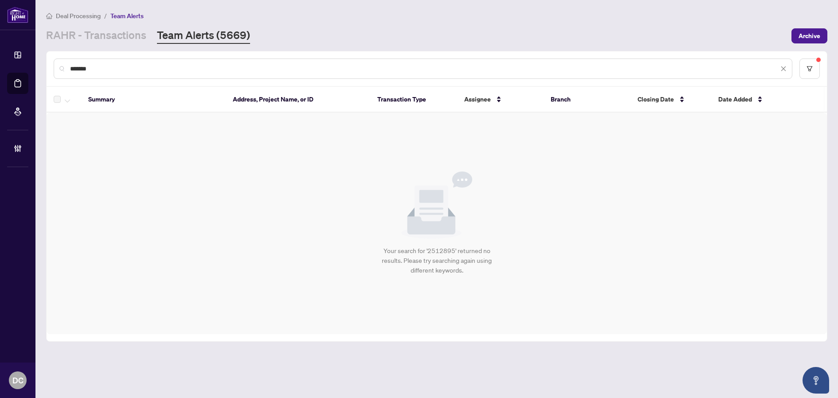
drag, startPoint x: 160, startPoint y: 68, endPoint x: 46, endPoint y: 64, distance: 114.9
click at [46, 64] on main "Deal Processing / Team Alerts RAHR - Transactions Team Alerts (5669) Archive **…" at bounding box center [436, 199] width 802 height 398
paste input "text"
type input "*******"
drag, startPoint x: 112, startPoint y: 68, endPoint x: 59, endPoint y: 67, distance: 52.3
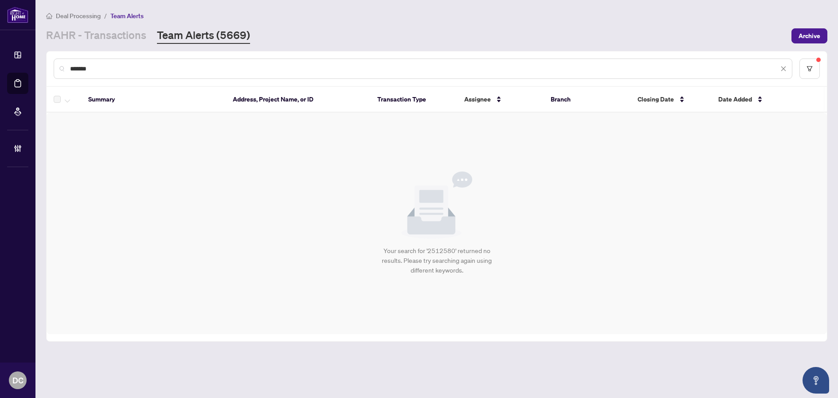
click at [59, 67] on div "*******" at bounding box center [423, 68] width 738 height 20
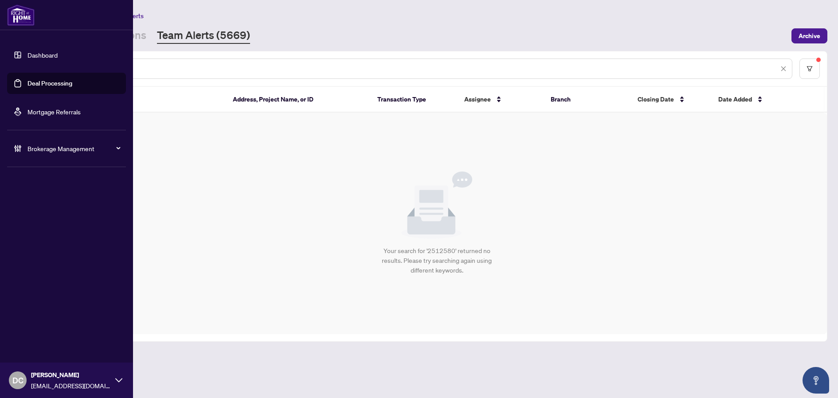
drag, startPoint x: 112, startPoint y: 67, endPoint x: 23, endPoint y: 66, distance: 89.1
click at [23, 66] on div "Dashboard Deal Processing Mortgage Referrals Brokerage Management DC Dawn Chan …" at bounding box center [419, 199] width 838 height 398
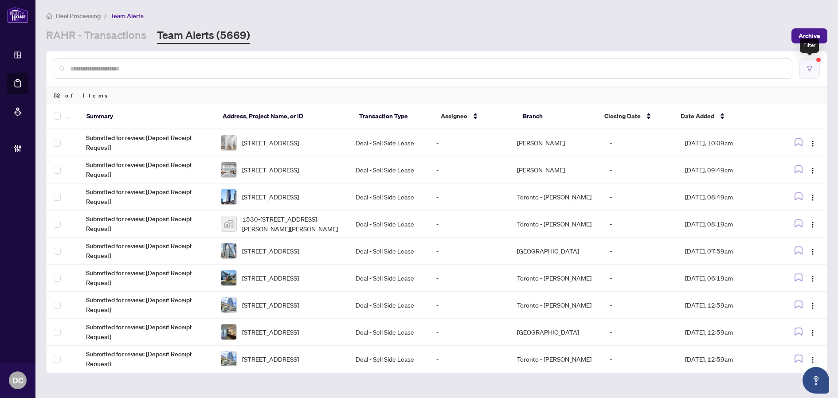
click at [807, 68] on icon "filter" at bounding box center [809, 69] width 6 height 6
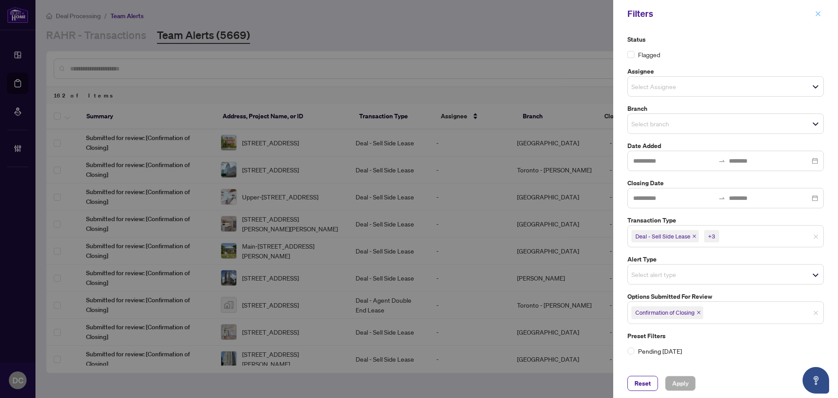
click at [815, 13] on icon "close" at bounding box center [818, 14] width 6 height 6
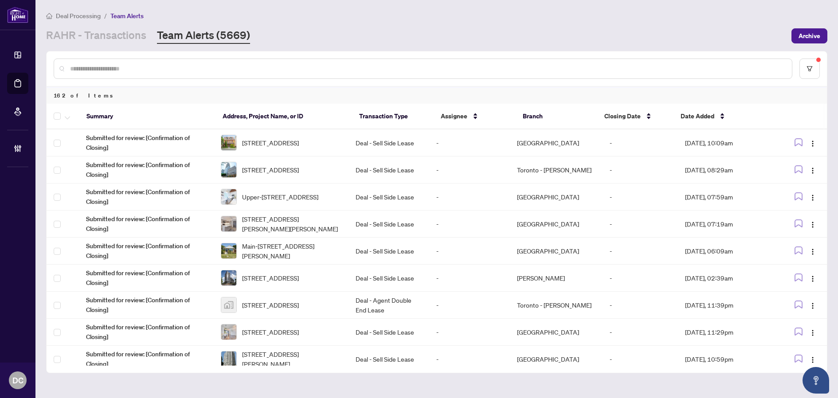
click at [182, 65] on input "text" at bounding box center [427, 69] width 714 height 10
paste input "*******"
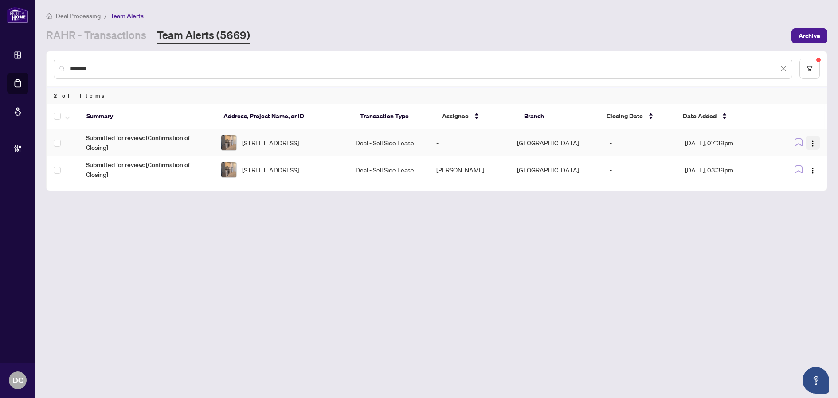
click at [810, 142] on img "button" at bounding box center [812, 143] width 7 height 7
click at [804, 190] on span "Complete Item" at bounding box center [791, 188] width 41 height 10
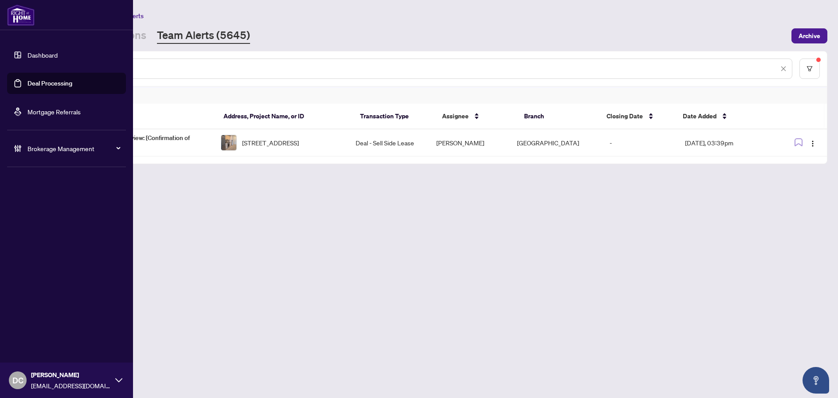
drag, startPoint x: 122, startPoint y: 66, endPoint x: 5, endPoint y: 63, distance: 117.5
click at [5, 63] on div "Dashboard Deal Processing Mortgage Referrals Brokerage Management DC Dawn Chan …" at bounding box center [419, 199] width 838 height 398
paste input "text"
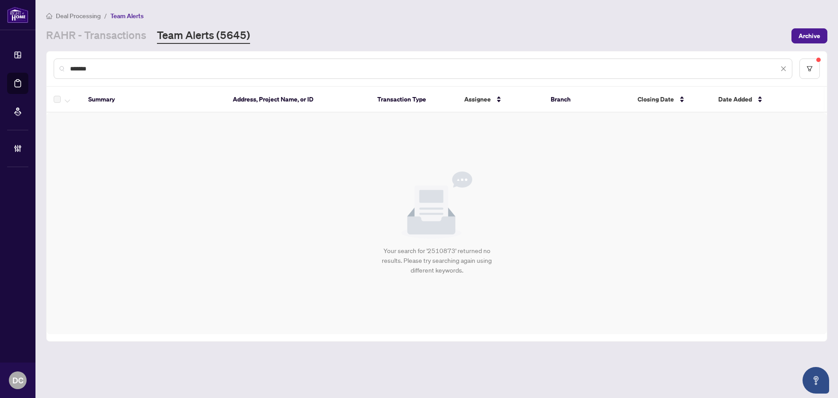
drag, startPoint x: 96, startPoint y: 66, endPoint x: 58, endPoint y: 66, distance: 38.1
click at [58, 66] on div "*******" at bounding box center [423, 68] width 738 height 20
paste input "text"
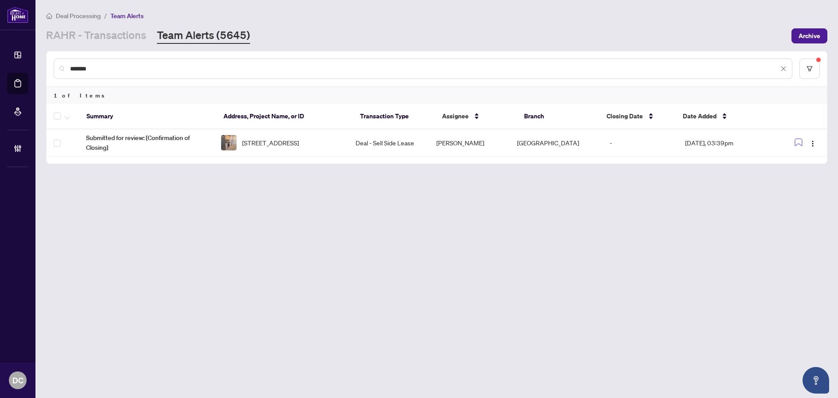
click at [93, 75] on div "*******" at bounding box center [423, 68] width 738 height 20
drag, startPoint x: 98, startPoint y: 68, endPoint x: 54, endPoint y: 67, distance: 43.9
click at [54, 67] on div "*******" at bounding box center [423, 68] width 738 height 20
paste input "text"
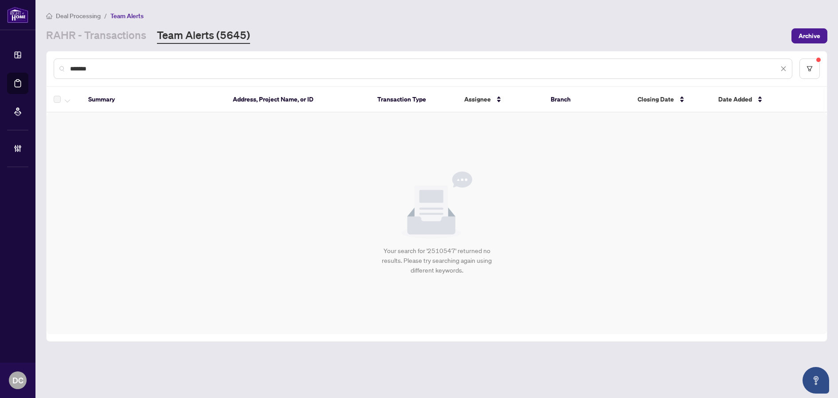
drag, startPoint x: 130, startPoint y: 67, endPoint x: 51, endPoint y: 63, distance: 79.9
click at [51, 63] on div "*******" at bounding box center [437, 68] width 780 height 35
paste input "text"
drag, startPoint x: 113, startPoint y: 69, endPoint x: 0, endPoint y: 70, distance: 113.9
click at [0, 70] on html "**********" at bounding box center [419, 199] width 838 height 398
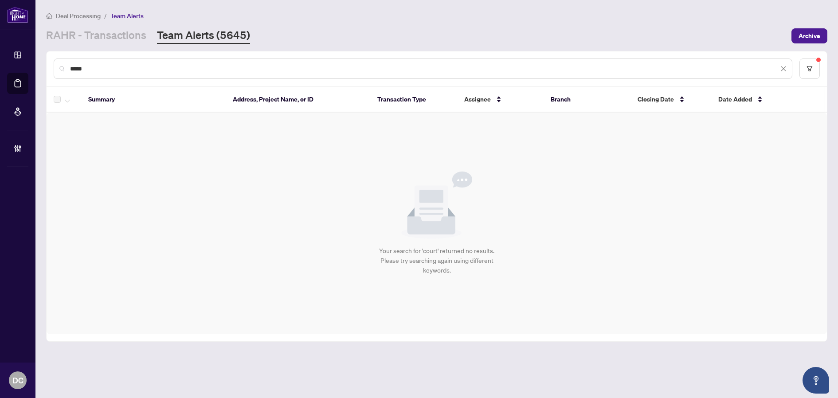
click at [156, 74] on div "*****" at bounding box center [423, 68] width 738 height 20
drag, startPoint x: 153, startPoint y: 70, endPoint x: 57, endPoint y: 67, distance: 96.6
click at [57, 67] on div "*****" at bounding box center [423, 68] width 738 height 20
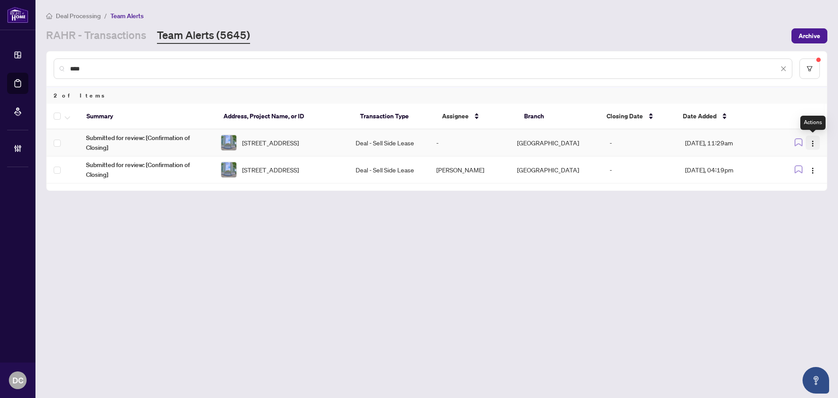
click at [813, 145] on img "button" at bounding box center [812, 143] width 7 height 7
click at [808, 185] on span "Complete Item" at bounding box center [791, 188] width 41 height 10
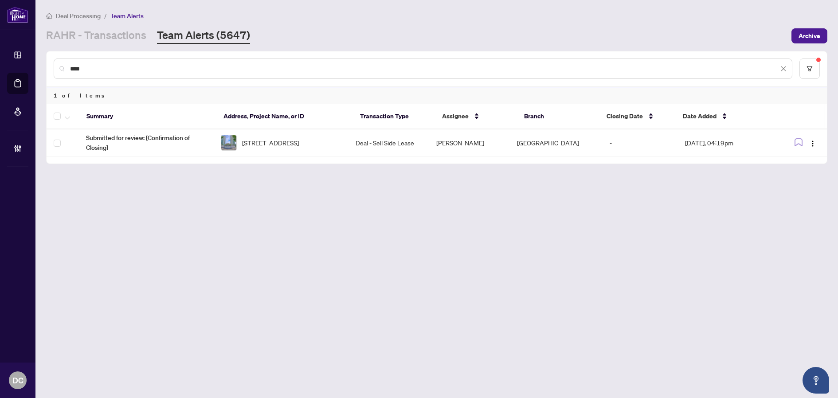
drag, startPoint x: 101, startPoint y: 69, endPoint x: 44, endPoint y: 66, distance: 56.8
click at [44, 66] on main "Deal Processing / Team Alerts RAHR - Transactions Team Alerts (5647) Archive **…" at bounding box center [436, 199] width 802 height 398
paste input "***"
drag, startPoint x: 181, startPoint y: 65, endPoint x: 61, endPoint y: 64, distance: 120.5
click at [61, 64] on div "*******" at bounding box center [423, 68] width 738 height 20
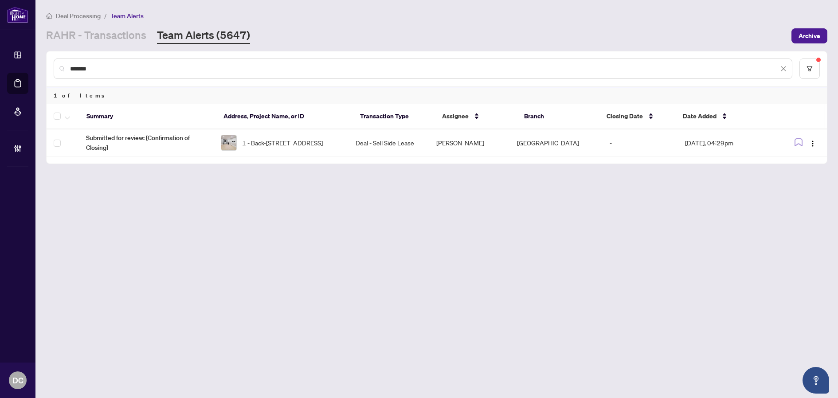
paste input "text"
drag, startPoint x: 111, startPoint y: 70, endPoint x: 35, endPoint y: 67, distance: 75.4
click at [35, 67] on main "Deal Processing / Team Alerts RAHR - Transactions Team Alerts (5647) Archive **…" at bounding box center [436, 199] width 802 height 398
paste input "text"
drag, startPoint x: 114, startPoint y: 72, endPoint x: 62, endPoint y: 68, distance: 52.4
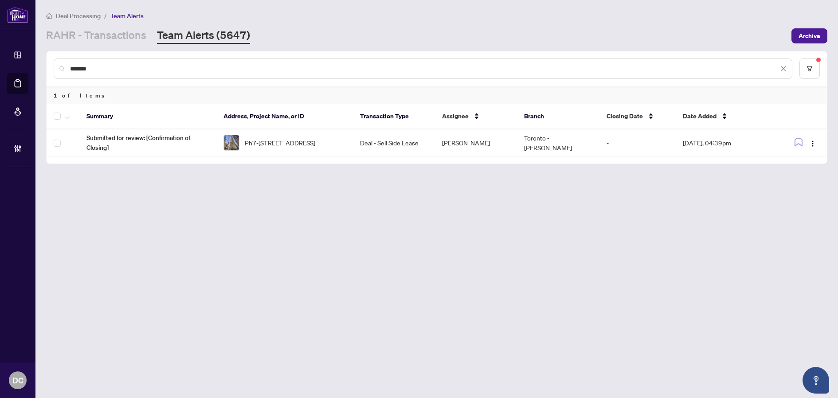
click at [62, 68] on div "*******" at bounding box center [423, 68] width 738 height 20
paste input "text"
type input "*******"
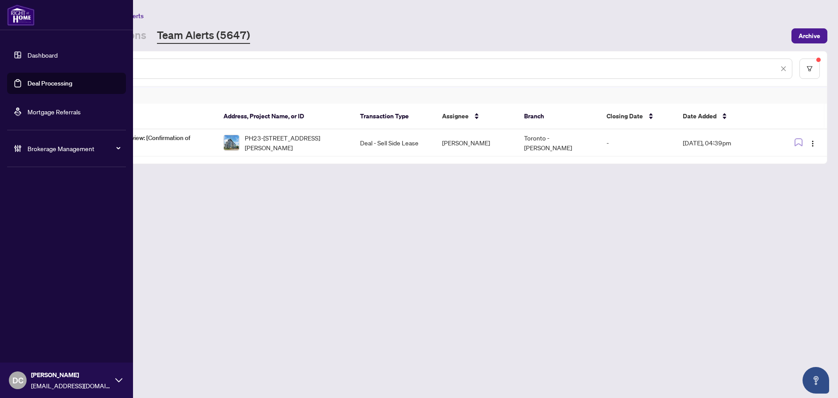
drag, startPoint x: 114, startPoint y: 73, endPoint x: 15, endPoint y: 62, distance: 100.3
click at [15, 62] on div "Dashboard Deal Processing Mortgage Referrals Brokerage Management DC Dawn Chan …" at bounding box center [419, 199] width 838 height 398
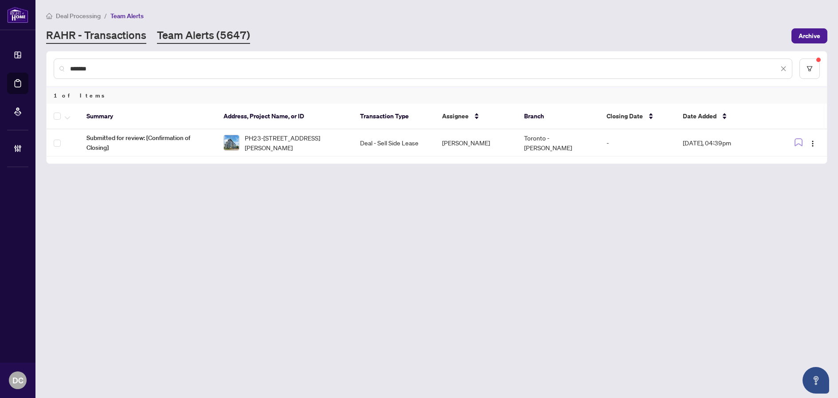
click at [111, 40] on link "RAHR - Transactions" at bounding box center [96, 36] width 100 height 16
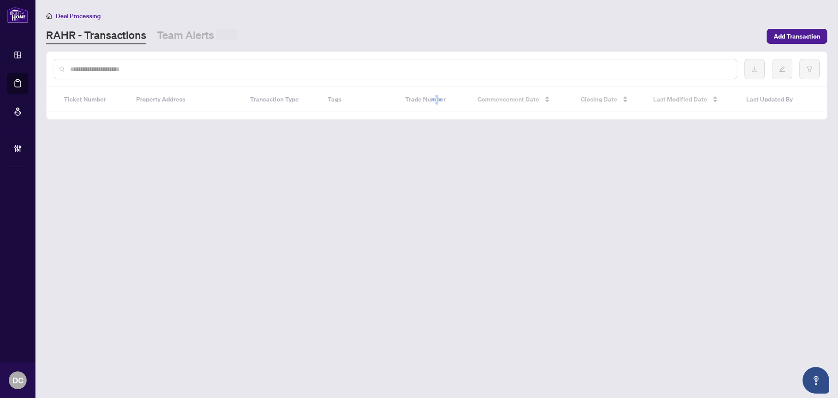
click at [127, 69] on input "text" at bounding box center [399, 69] width 659 height 10
paste input "*****"
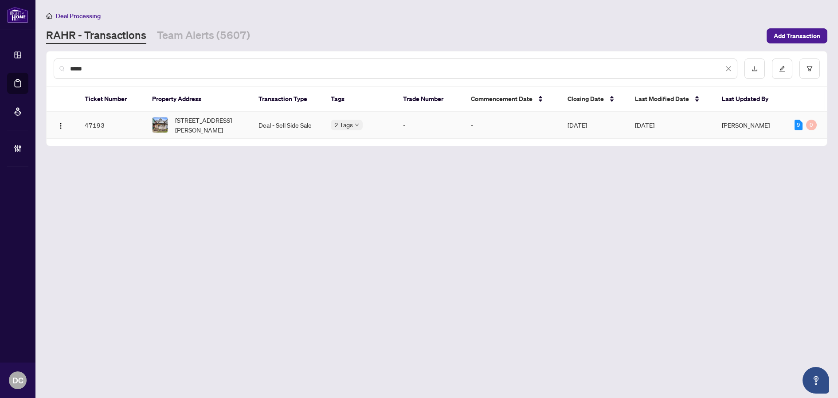
type input "*****"
click at [212, 126] on span "152 Wright Ave, Toronto, Ontario M6R 1L2, Canada" at bounding box center [209, 124] width 69 height 19
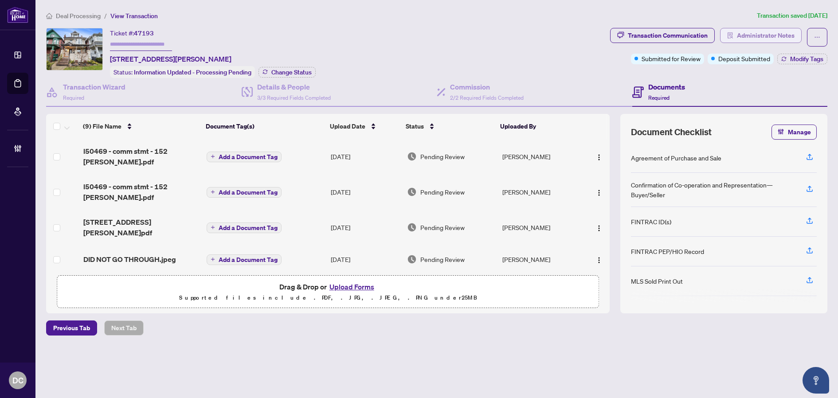
click at [758, 39] on span "Administrator Notes" at bounding box center [766, 35] width 58 height 14
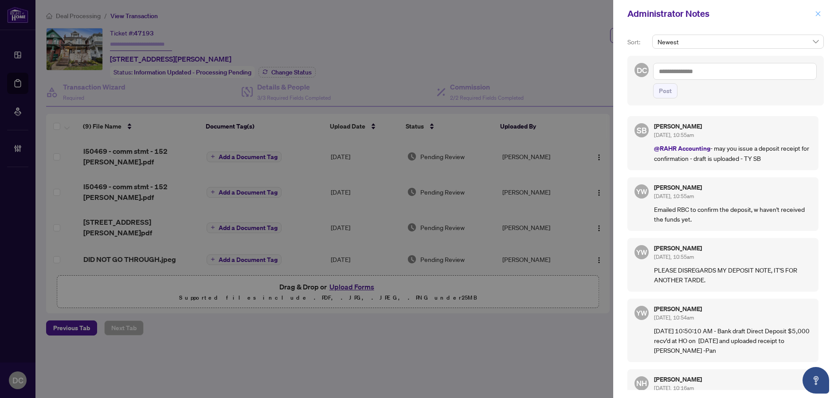
click at [819, 13] on icon "close" at bounding box center [818, 14] width 6 height 6
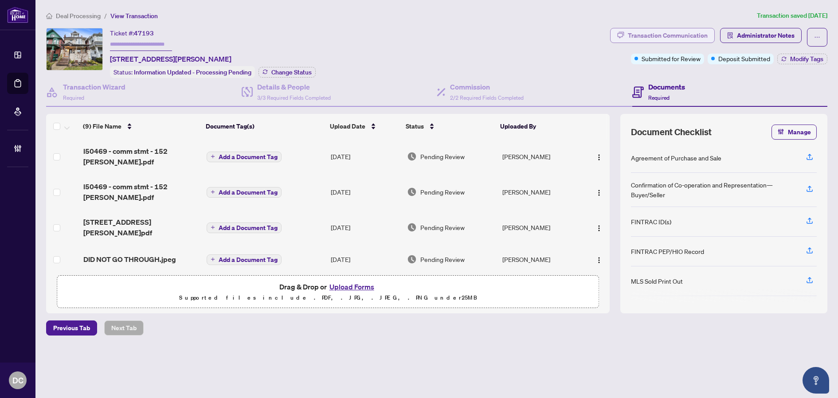
click at [686, 40] on div "Transaction Communication" at bounding box center [668, 35] width 80 height 14
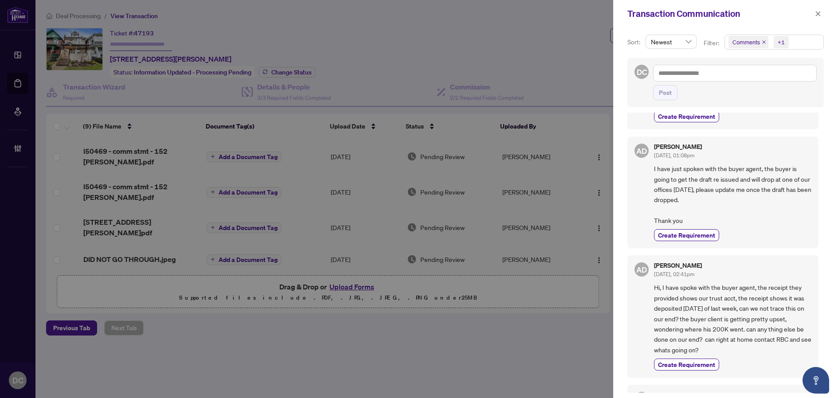
scroll to position [177, 0]
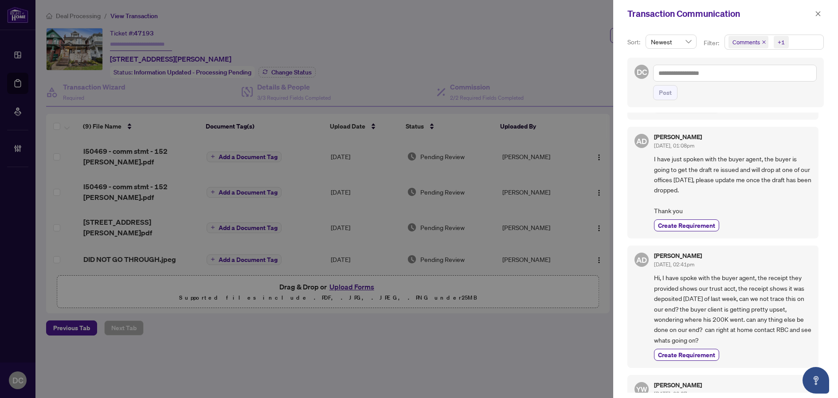
click at [824, 14] on div "Transaction Communication" at bounding box center [725, 13] width 225 height 27
click at [819, 18] on span "button" at bounding box center [818, 14] width 6 height 14
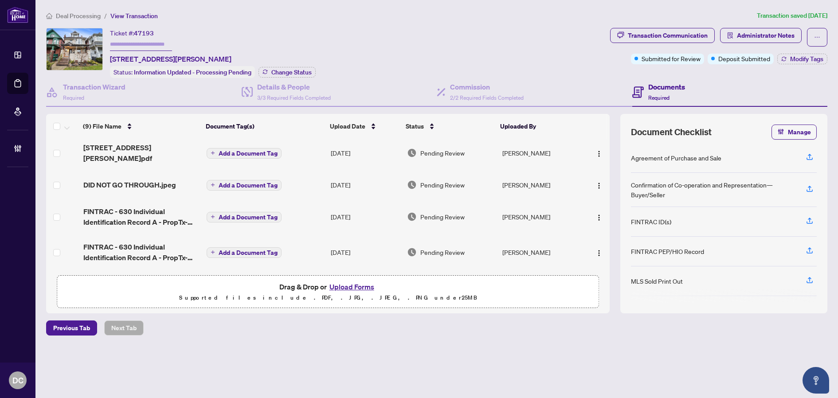
scroll to position [89, 0]
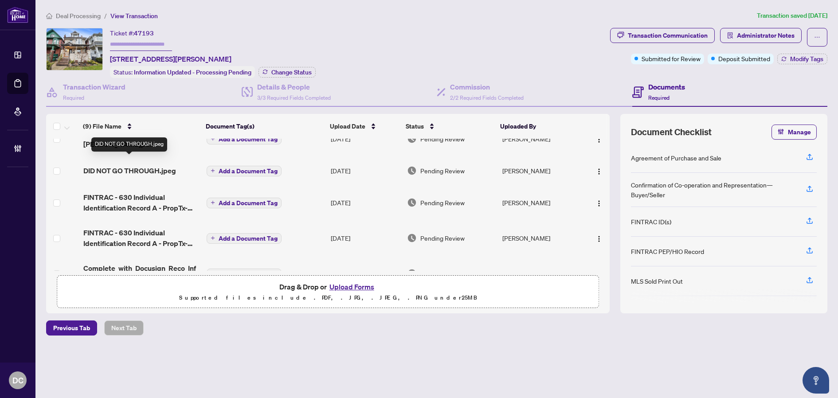
click at [156, 165] on span "DID NOT GO THROUGH.jpeg" at bounding box center [129, 170] width 93 height 11
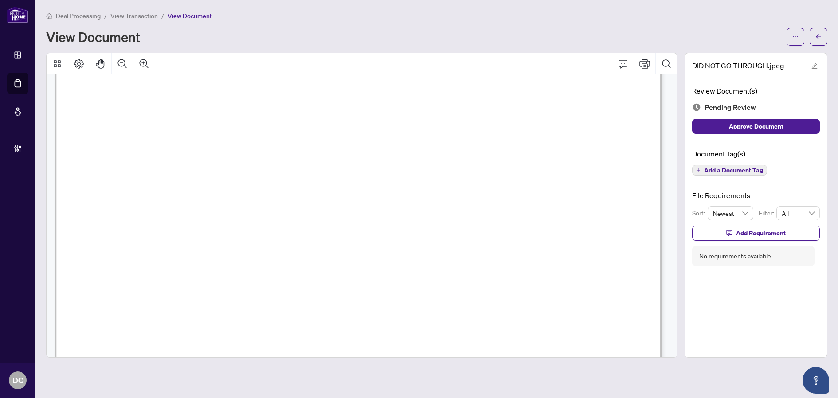
scroll to position [310, 0]
click at [815, 37] on button "button" at bounding box center [818, 37] width 18 height 18
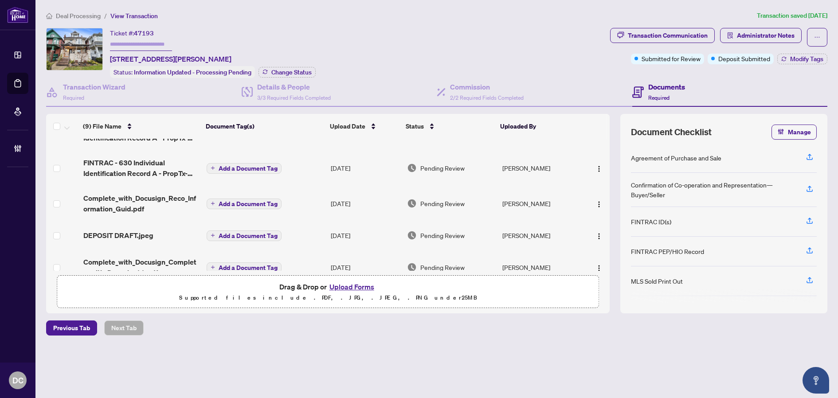
scroll to position [169, 0]
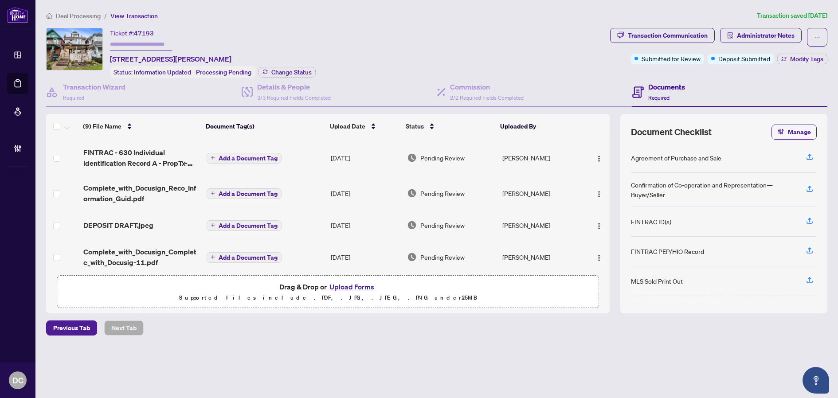
click at [289, 254] on td "Add a Document Tag" at bounding box center [265, 256] width 125 height 35
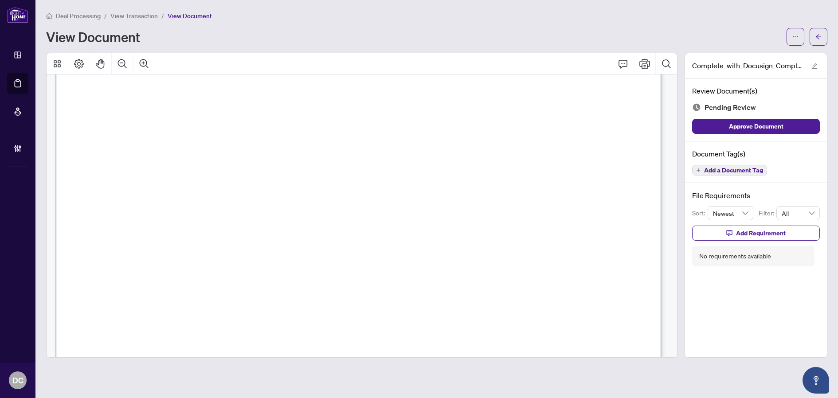
scroll to position [1077, 0]
click at [821, 40] on button "button" at bounding box center [818, 37] width 18 height 18
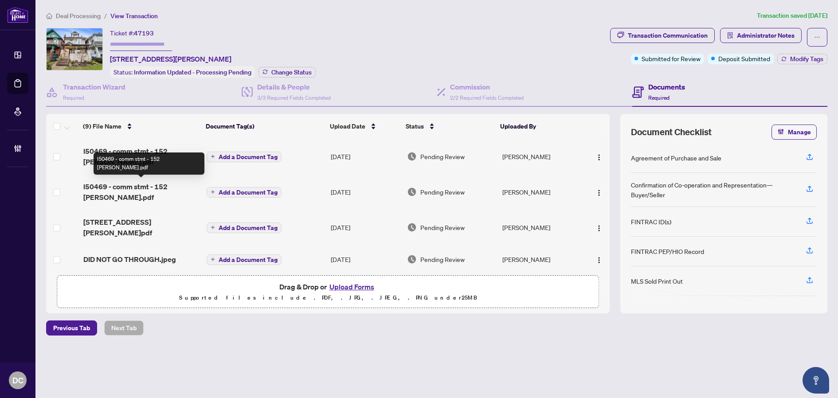
click at [171, 188] on span "l50469 - comm stmt - 152 wright.pdf" at bounding box center [141, 191] width 116 height 21
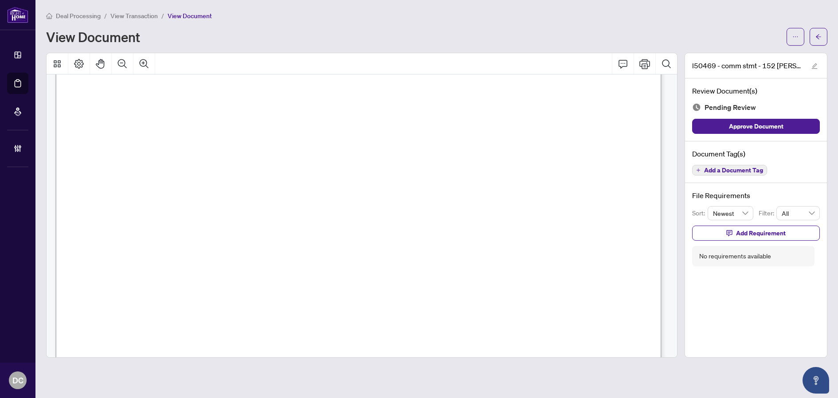
scroll to position [310, 0]
click at [823, 31] on button "button" at bounding box center [818, 37] width 18 height 18
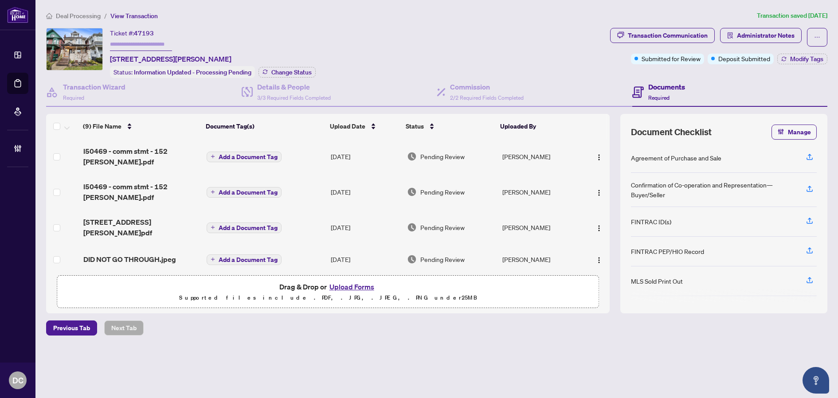
click at [76, 14] on span "Deal Processing" at bounding box center [78, 16] width 45 height 8
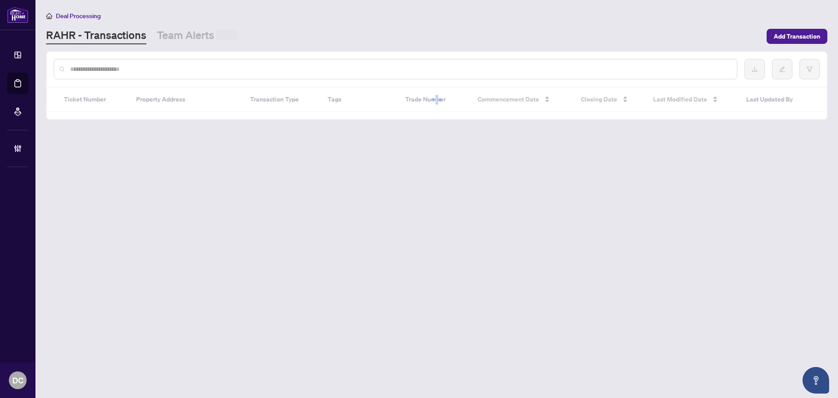
click at [171, 66] on input "text" at bounding box center [399, 69] width 659 height 10
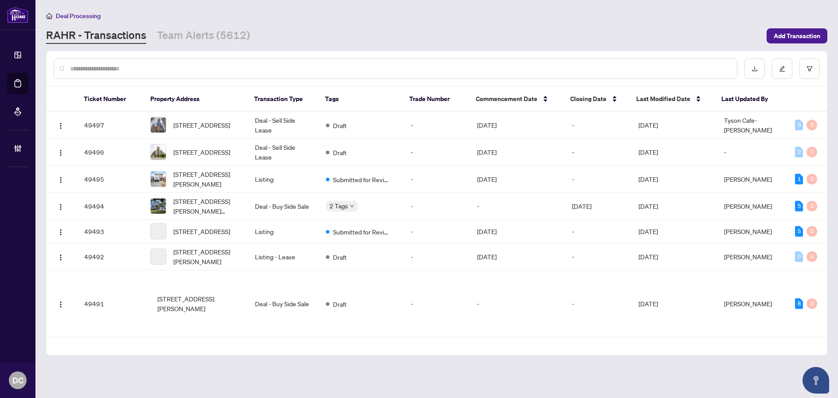
paste input "*******"
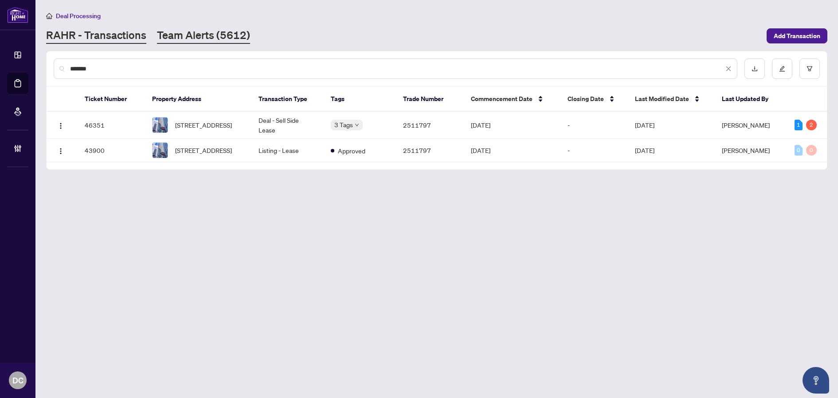
type input "*******"
click at [200, 38] on link "Team Alerts (5612)" at bounding box center [203, 36] width 93 height 16
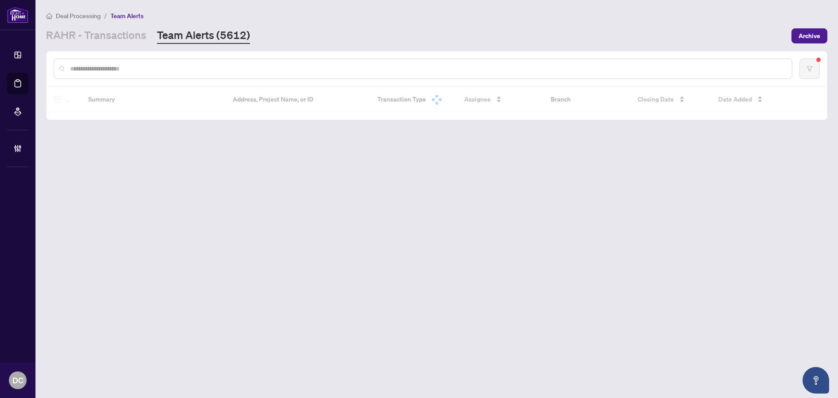
drag, startPoint x: 182, startPoint y: 69, endPoint x: 196, endPoint y: 73, distance: 14.3
click at [182, 69] on input "text" at bounding box center [427, 69] width 714 height 10
paste input "*******"
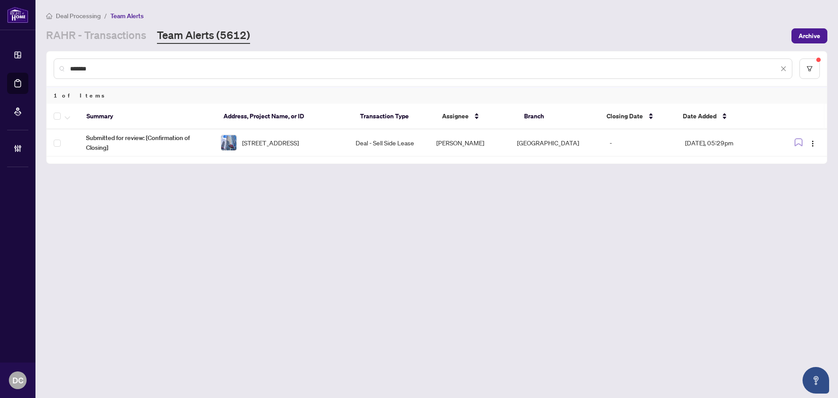
drag, startPoint x: 124, startPoint y: 69, endPoint x: 49, endPoint y: 67, distance: 75.4
click at [49, 67] on div "*******" at bounding box center [437, 68] width 780 height 35
click at [757, 266] on main "Deal Processing / Team Alerts RAHR - Transactions Team Alerts (5612) Archive **…" at bounding box center [436, 199] width 802 height 398
drag, startPoint x: 106, startPoint y: 68, endPoint x: 35, endPoint y: 66, distance: 71.8
click at [35, 66] on div "Dashboard Deal Processing Mortgage Referrals Brokerage Management DC Dawn Chan …" at bounding box center [419, 199] width 838 height 398
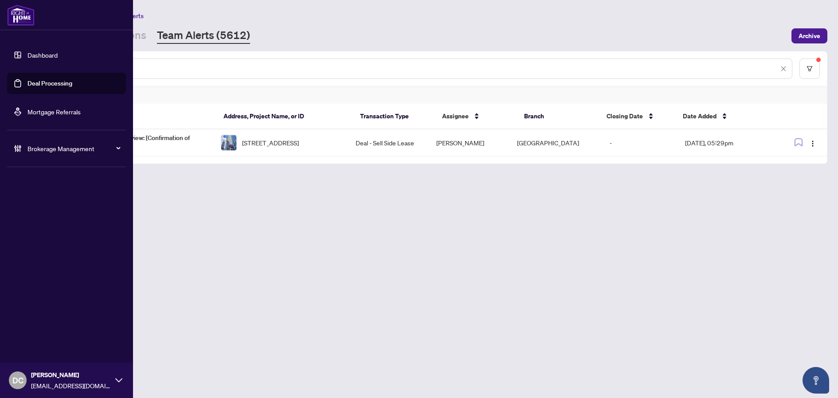
paste input "text"
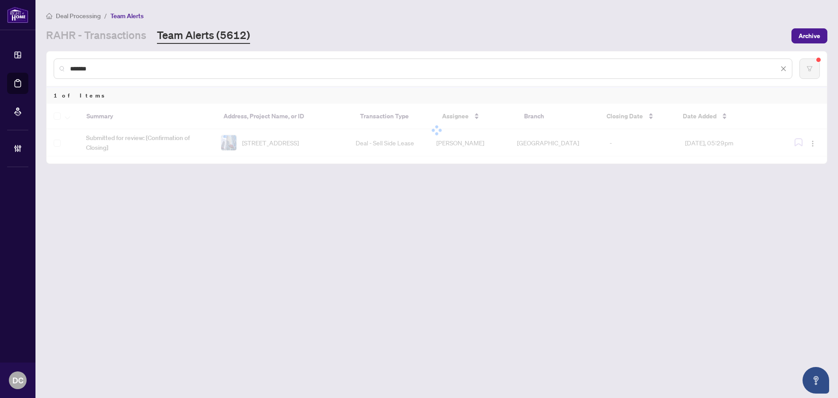
type input "*******"
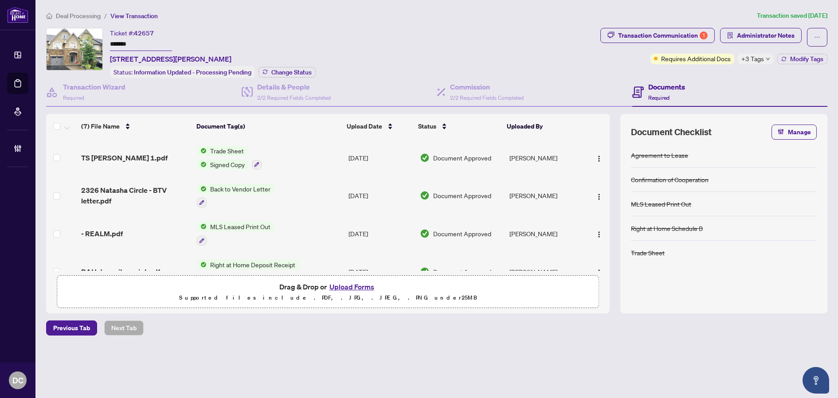
drag, startPoint x: 148, startPoint y: 46, endPoint x: 77, endPoint y: 45, distance: 71.4
click at [77, 45] on div "Ticket #: 42657 ******* 2326 Natasha Circ, Oakville, Ontario L6M 1N9, Canada St…" at bounding box center [321, 53] width 550 height 50
click at [296, 69] on span "Change Status" at bounding box center [291, 72] width 40 height 6
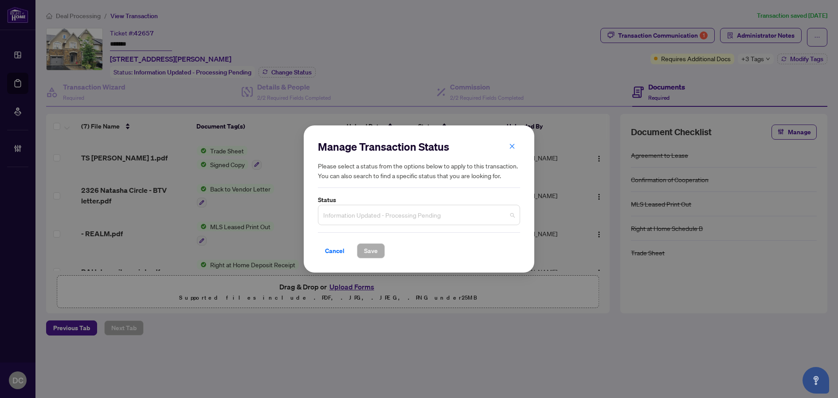
click at [454, 214] on span "Information Updated - Processing Pending" at bounding box center [418, 215] width 191 height 17
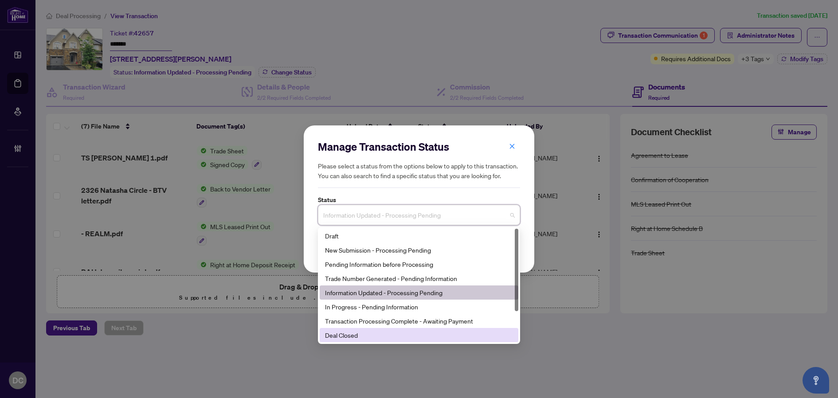
click at [382, 335] on div "Deal Closed" at bounding box center [419, 335] width 188 height 10
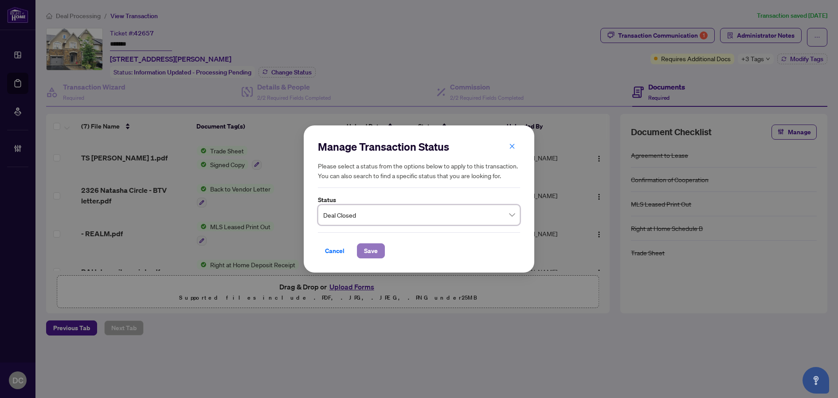
click at [374, 245] on span "Save" at bounding box center [371, 251] width 14 height 14
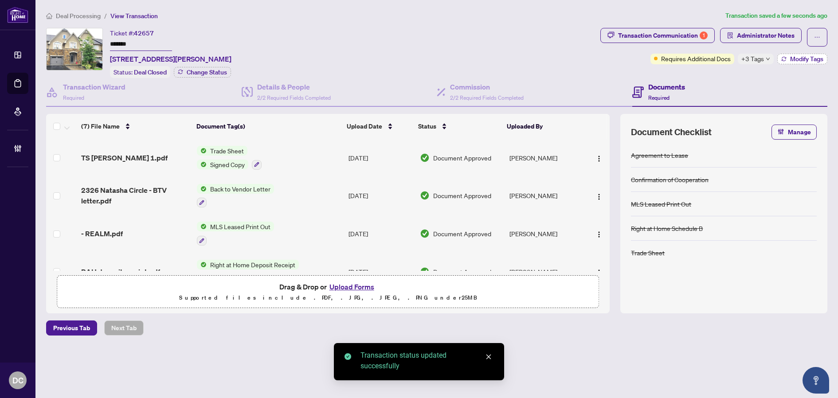
click at [792, 56] on span "Modify Tags" at bounding box center [806, 59] width 33 height 6
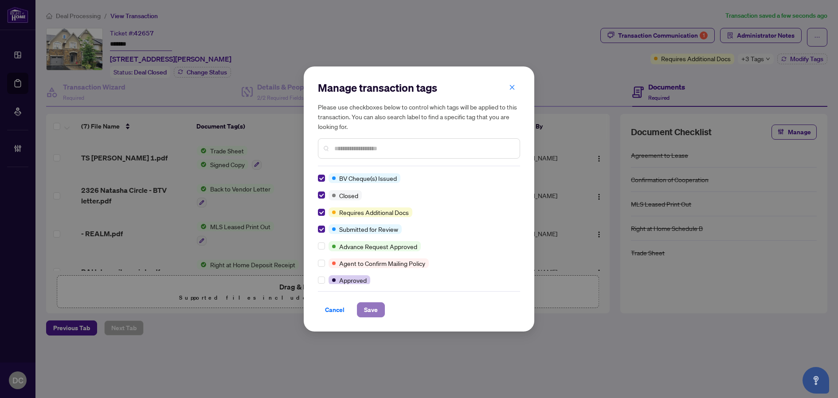
click at [380, 308] on button "Save" at bounding box center [371, 309] width 28 height 15
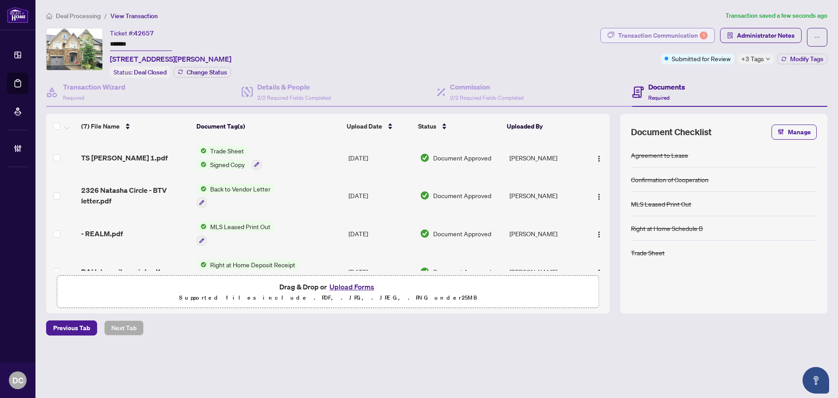
click at [656, 35] on div "Transaction Communication 1" at bounding box center [663, 35] width 90 height 14
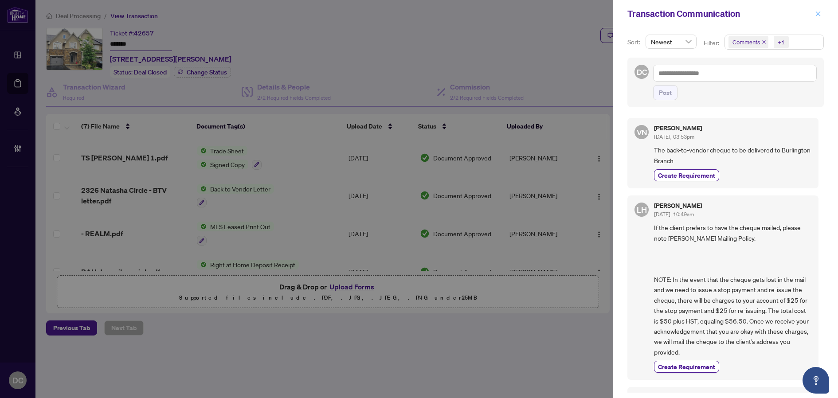
click at [819, 10] on span "button" at bounding box center [818, 14] width 6 height 14
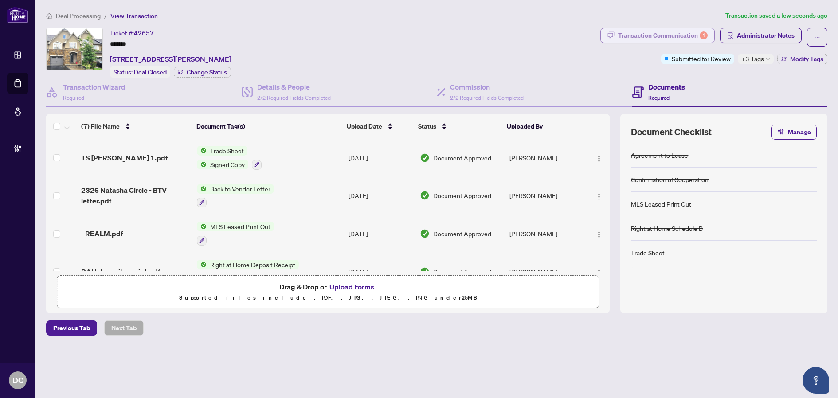
click at [680, 37] on div "Transaction Communication 1" at bounding box center [663, 35] width 90 height 14
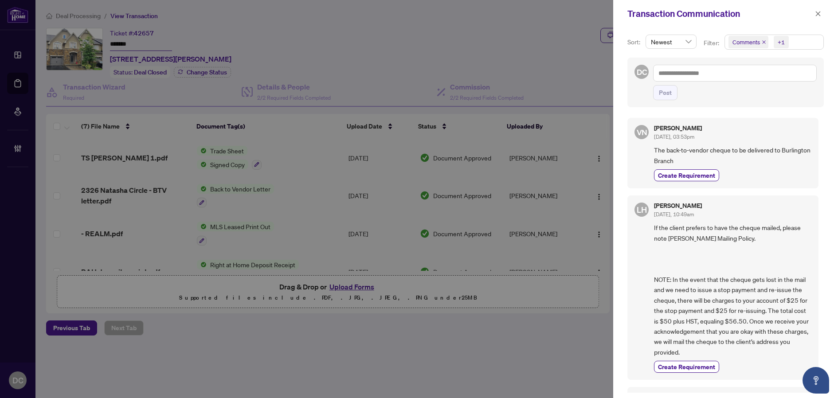
click at [809, 35] on span "Comments +1" at bounding box center [774, 42] width 98 height 14
click at [785, 78] on span "Comments" at bounding box center [777, 79] width 78 height 11
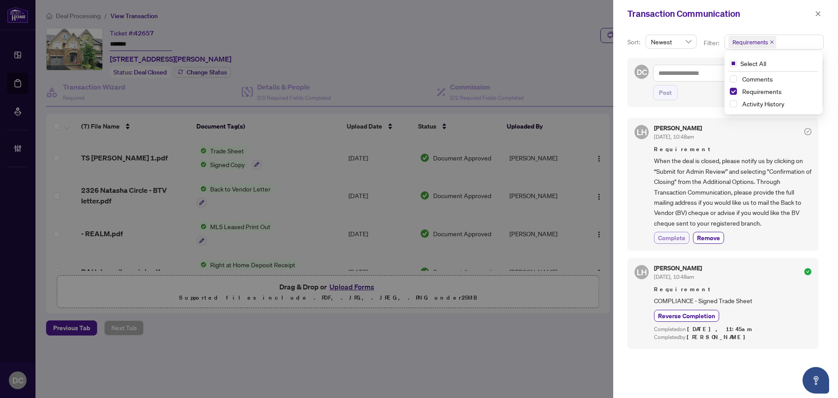
click at [681, 238] on span "Complete" at bounding box center [671, 237] width 27 height 9
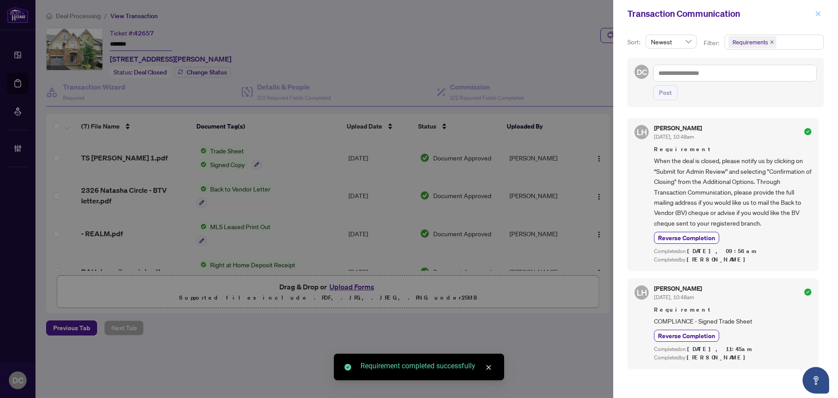
click at [816, 16] on icon "close" at bounding box center [817, 13] width 5 height 5
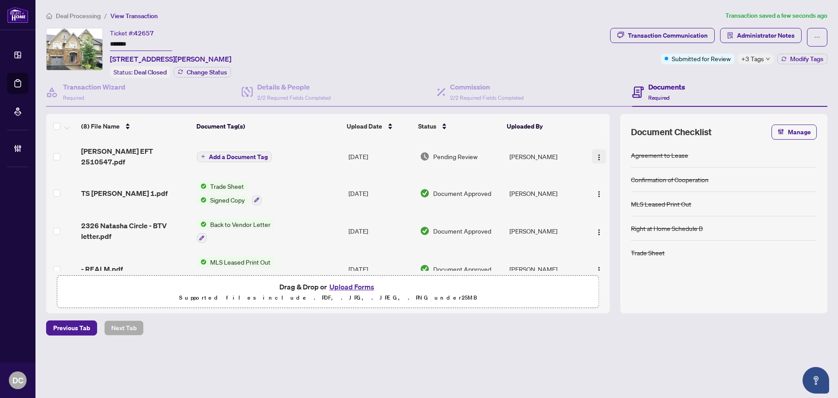
click at [597, 154] on img "button" at bounding box center [598, 157] width 7 height 7
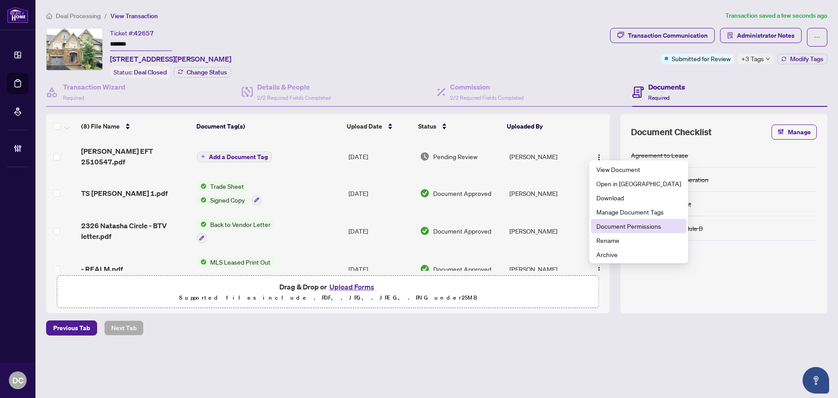
click at [612, 228] on span "Document Permissions" at bounding box center [638, 226] width 85 height 10
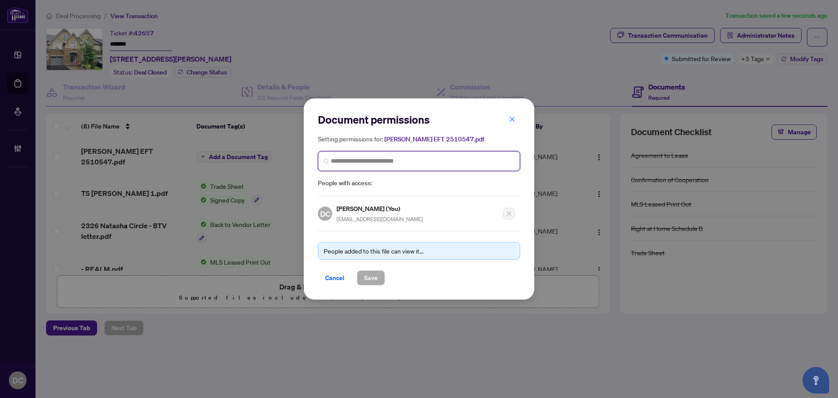
click at [465, 164] on input "search" at bounding box center [422, 160] width 183 height 9
type input "********"
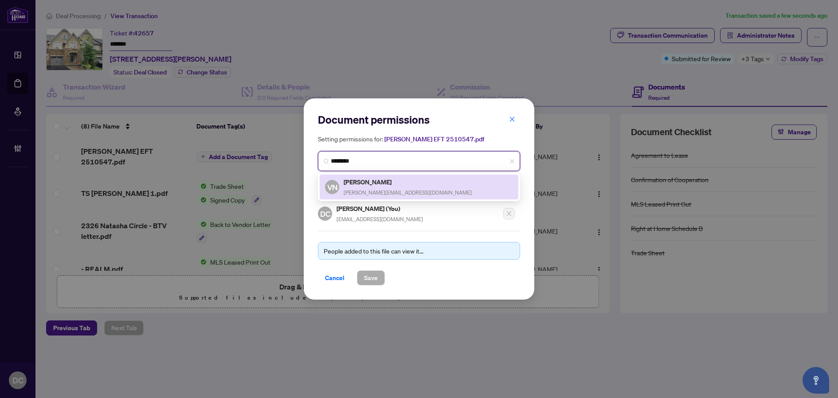
click at [430, 181] on div "VN Vera Nadeina vera.nadeina@yahoo.ca" at bounding box center [419, 187] width 188 height 20
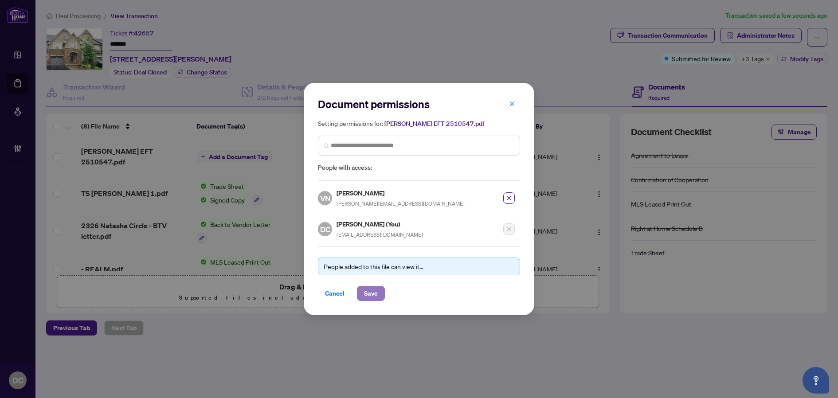
click at [384, 289] on button "Save" at bounding box center [371, 293] width 28 height 15
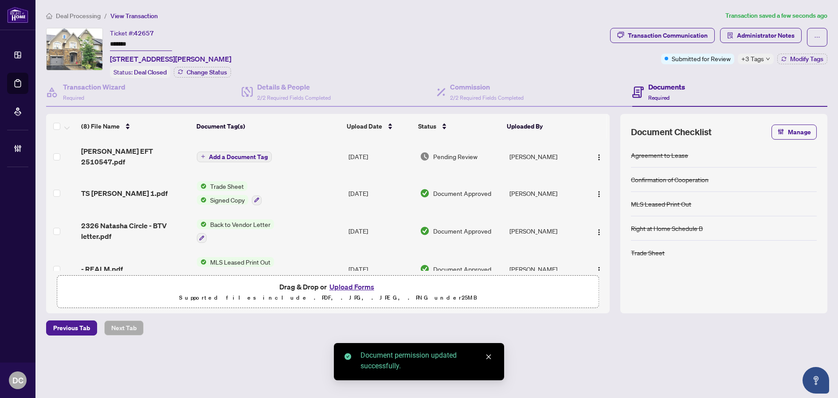
click at [259, 156] on button "Add a Document Tag" at bounding box center [234, 157] width 75 height 11
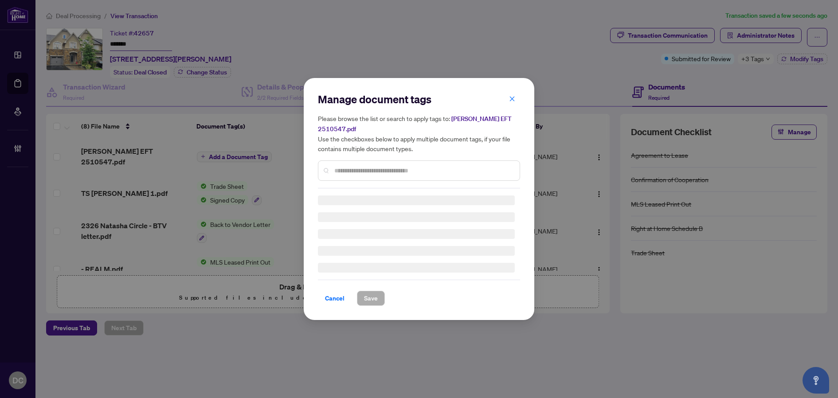
click at [378, 165] on div "Manage document tags Please browse the list or search to apply tags to: Vera EF…" at bounding box center [419, 140] width 202 height 96
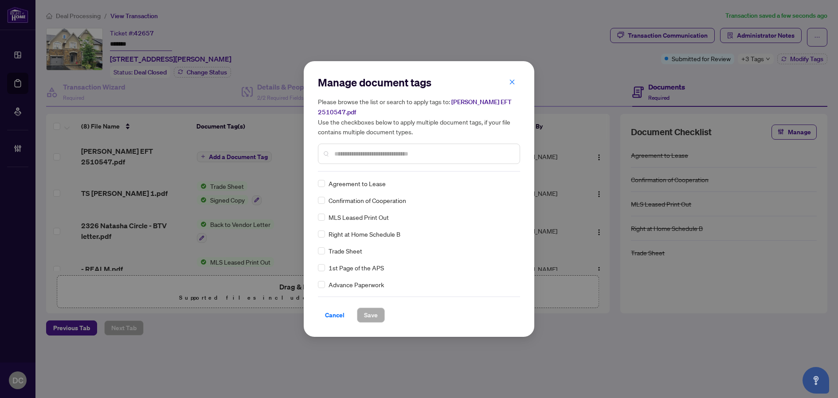
click at [386, 151] on input "text" at bounding box center [423, 154] width 178 height 10
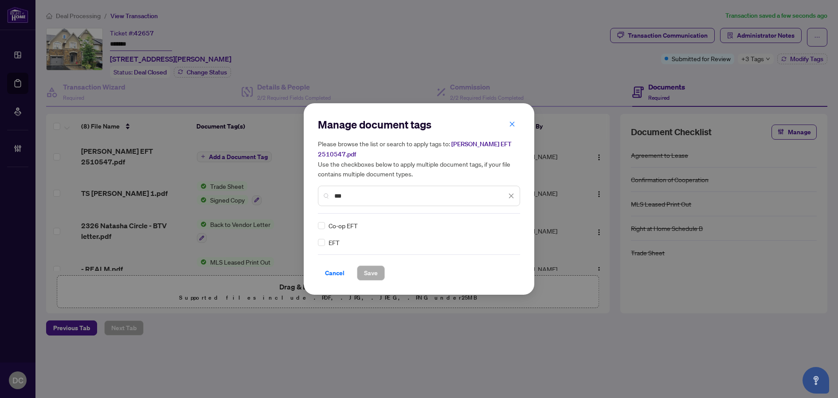
type input "***"
click at [507, 221] on div at bounding box center [505, 225] width 17 height 9
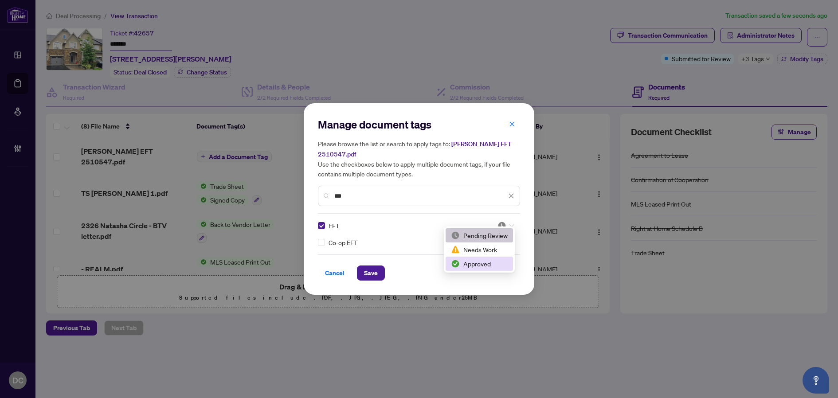
click at [488, 262] on div "Approved" at bounding box center [479, 264] width 57 height 10
click at [370, 269] on span "Save" at bounding box center [371, 273] width 14 height 14
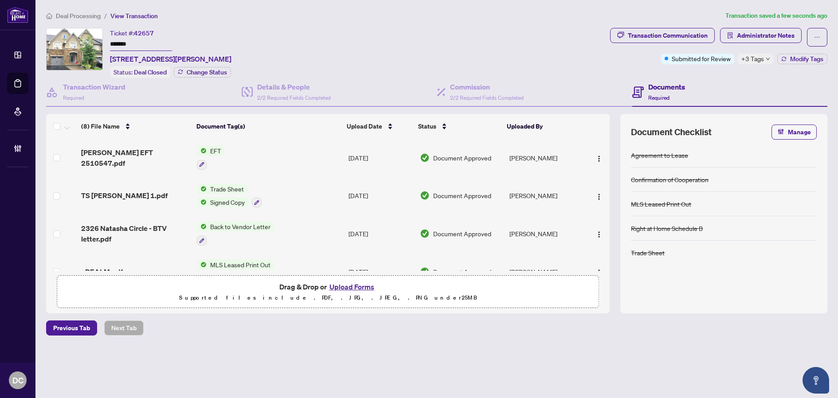
click at [765, 59] on icon "down" at bounding box center [767, 59] width 4 height 4
click at [703, 75] on div "Transaction Communication Administrator Notes Submitted for Review +3 Tags Modi…" at bounding box center [718, 53] width 221 height 50
click at [783, 63] on button "Modify Tags" at bounding box center [802, 59] width 50 height 11
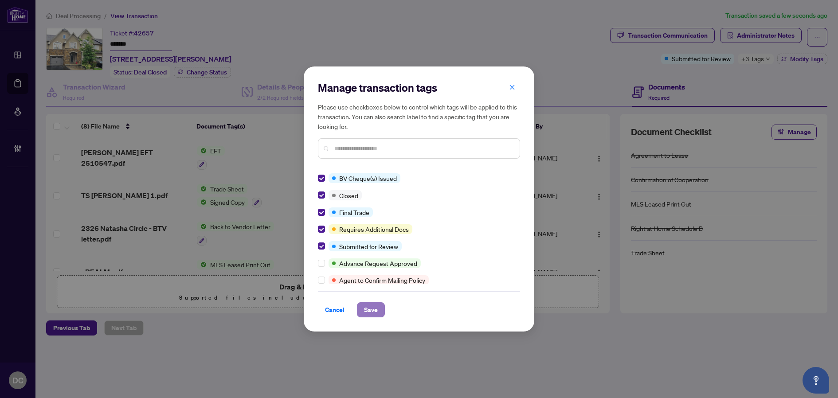
click at [378, 312] on button "Save" at bounding box center [371, 309] width 28 height 15
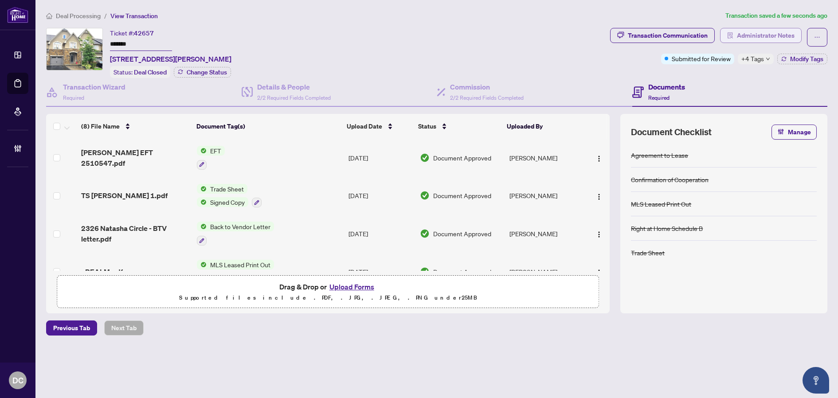
click at [771, 39] on span "Administrator Notes" at bounding box center [766, 35] width 58 height 14
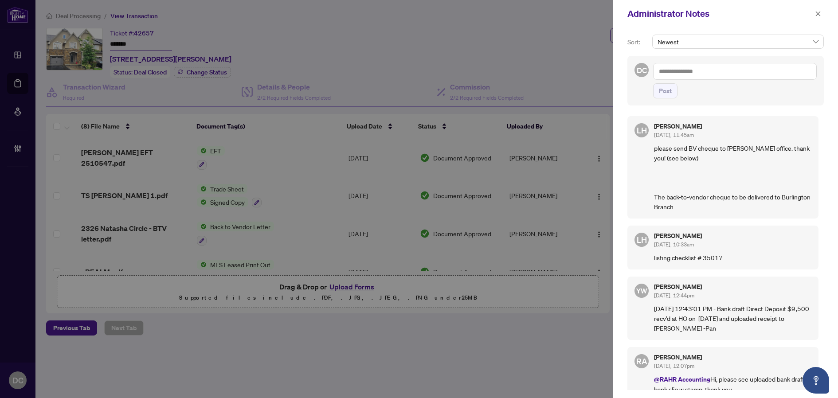
click at [782, 77] on textarea at bounding box center [735, 71] width 164 height 17
paste textarea "**********"
type textarea "**********"
click at [659, 95] on span "Post" at bounding box center [665, 91] width 13 height 14
click at [821, 19] on button "button" at bounding box center [818, 13] width 12 height 11
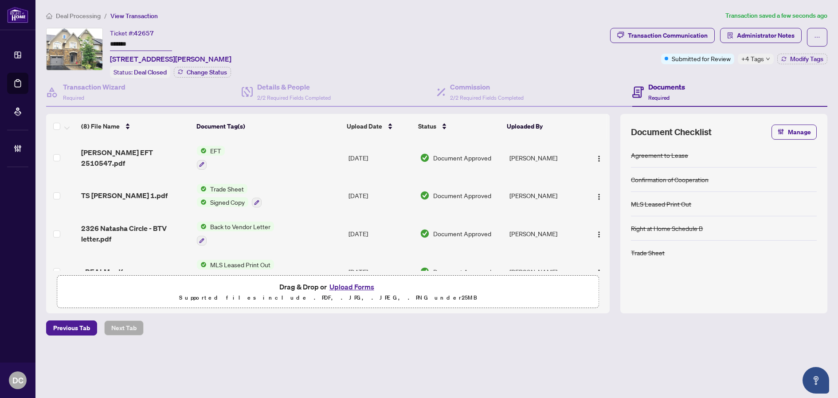
click at [89, 16] on span "Deal Processing" at bounding box center [78, 16] width 45 height 8
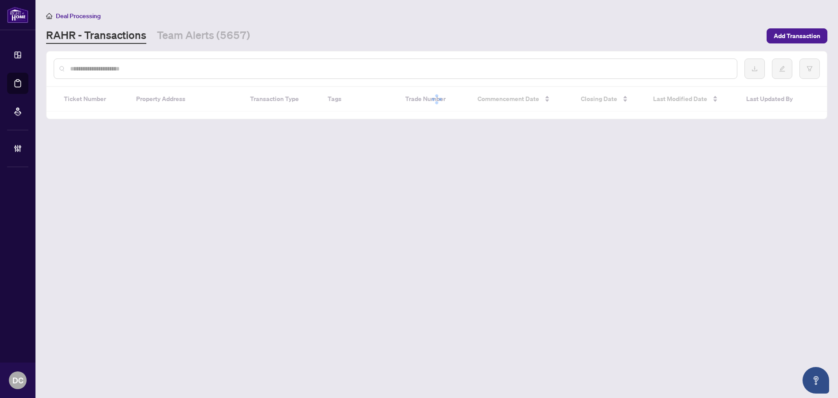
click at [183, 73] on input "text" at bounding box center [399, 69] width 659 height 10
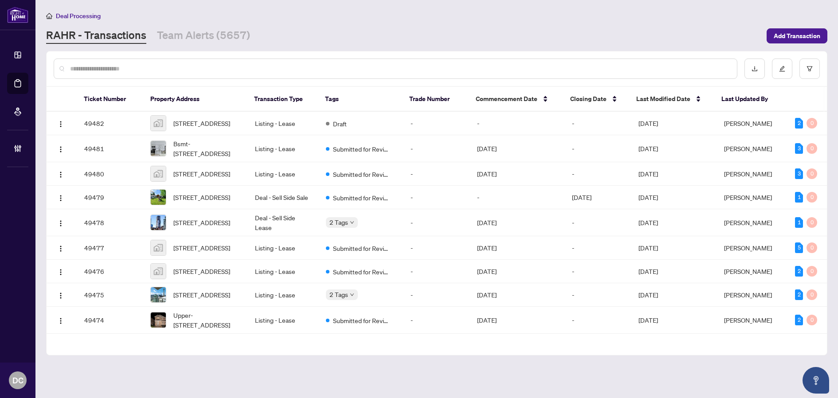
paste input "**********"
type input "**********"
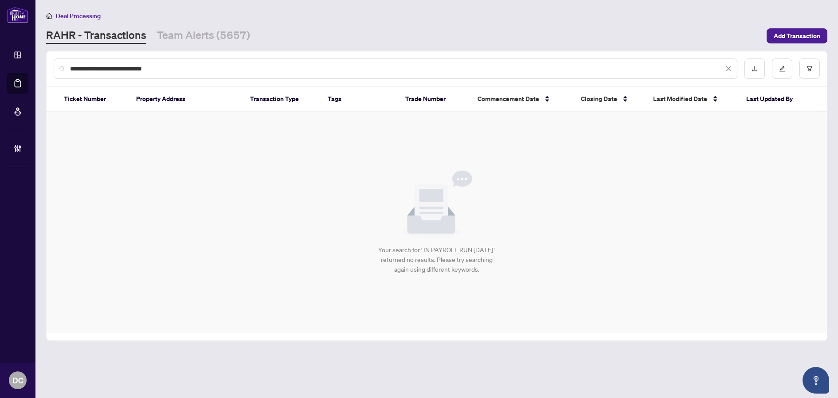
drag, startPoint x: 176, startPoint y: 69, endPoint x: -25, endPoint y: 52, distance: 201.9
click at [0, 52] on html "**********" at bounding box center [419, 199] width 838 height 398
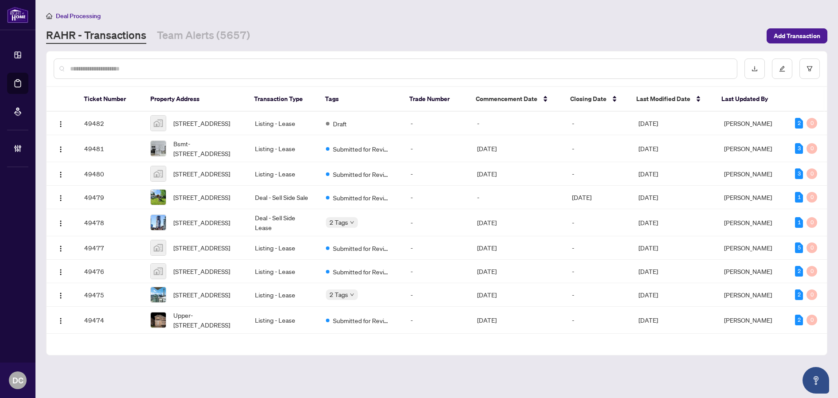
click at [131, 69] on input "text" at bounding box center [399, 69] width 659 height 10
paste input "*******"
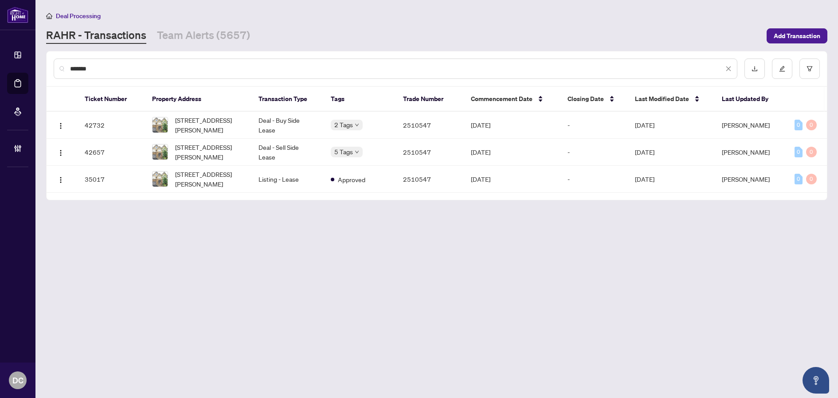
type input "*******"
click at [259, 118] on td "Deal - Buy Side Lease" at bounding box center [287, 125] width 72 height 27
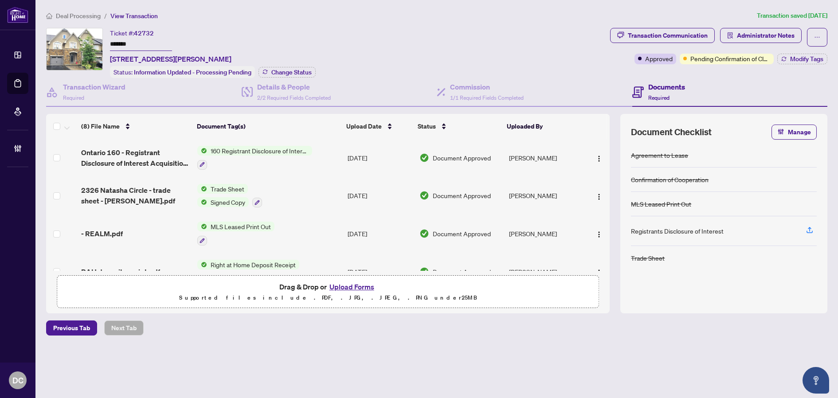
click at [661, 354] on div "Deal Processing / View Transaction Transaction saved 2 days ago Ticket #: 42732…" at bounding box center [437, 189] width 788 height 356
click at [796, 58] on span "Modify Tags" at bounding box center [806, 59] width 33 height 6
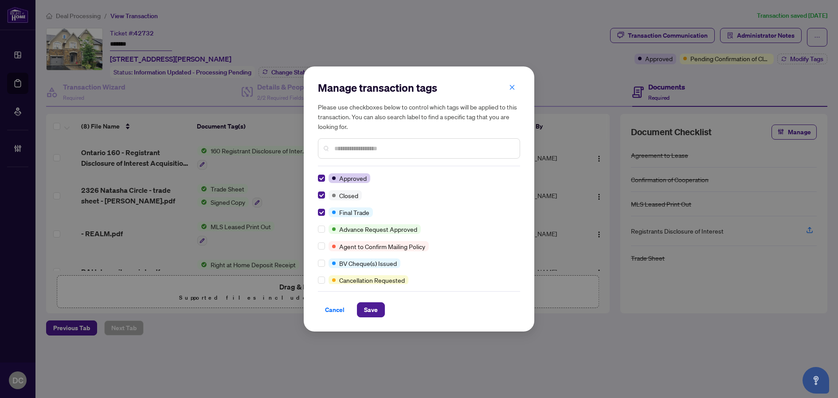
drag, startPoint x: 371, startPoint y: 308, endPoint x: 28, endPoint y: 237, distance: 350.4
click at [370, 307] on span "Save" at bounding box center [371, 310] width 14 height 14
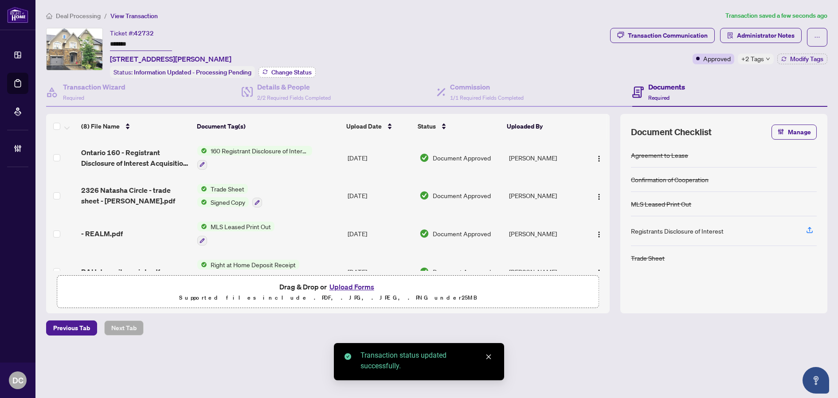
click at [301, 70] on span "Change Status" at bounding box center [291, 72] width 40 height 6
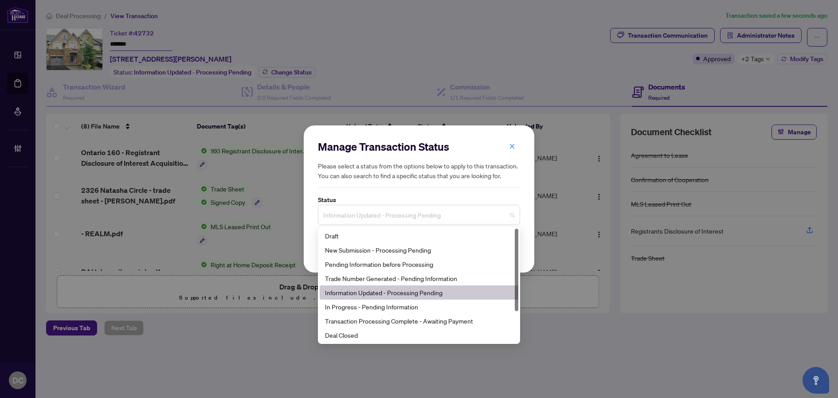
click at [375, 218] on span "Information Updated - Processing Pending" at bounding box center [418, 215] width 191 height 17
click at [370, 336] on div "Deal Closed" at bounding box center [419, 335] width 188 height 10
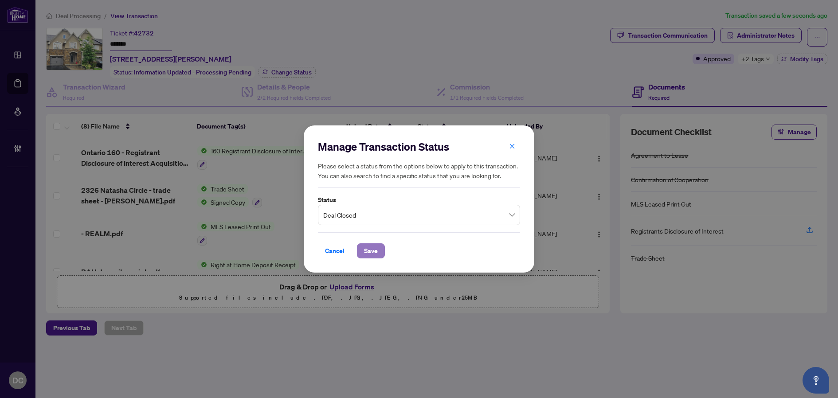
click at [372, 253] on span "Save" at bounding box center [371, 251] width 14 height 14
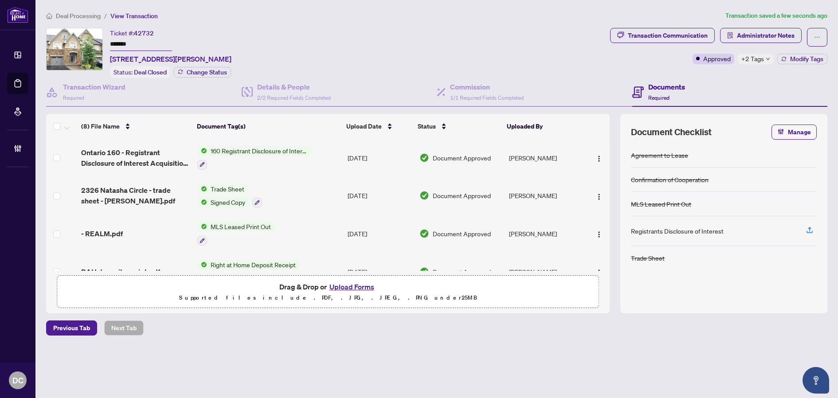
click at [339, 195] on td "Trade Sheet Signed Copy" at bounding box center [269, 196] width 150 height 38
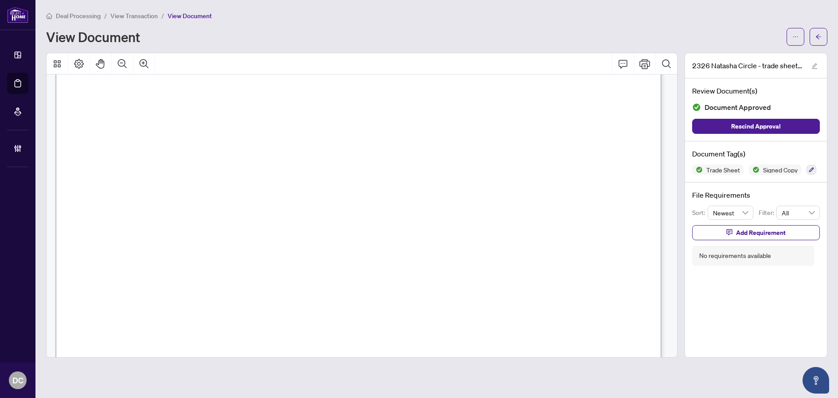
scroll to position [177, 0]
click at [820, 36] on icon "arrow-left" at bounding box center [818, 37] width 6 height 6
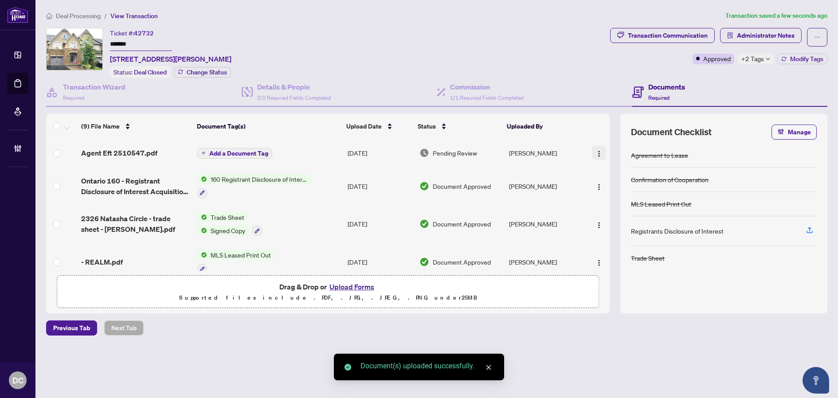
click at [592, 148] on button "button" at bounding box center [599, 153] width 14 height 14
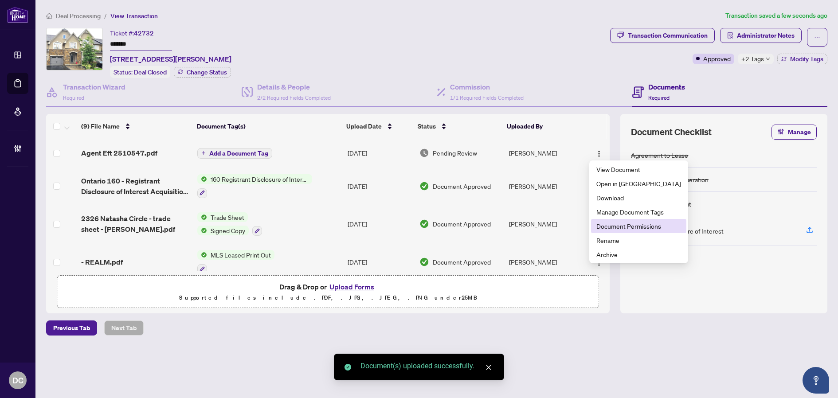
click at [604, 224] on span "Document Permissions" at bounding box center [638, 226] width 85 height 10
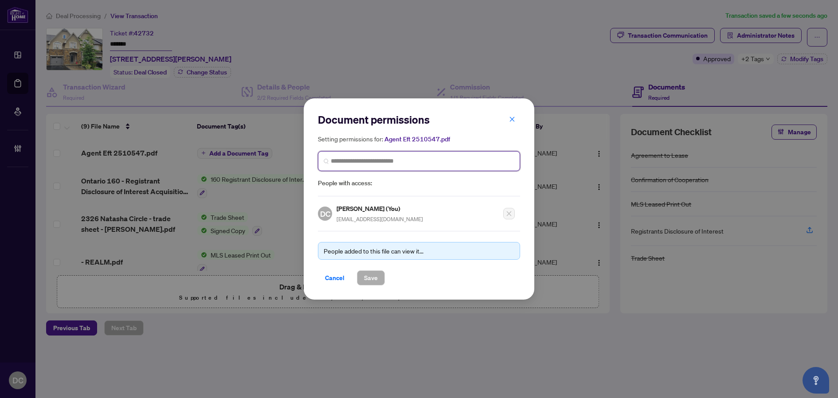
click at [367, 160] on input "search" at bounding box center [422, 160] width 183 height 9
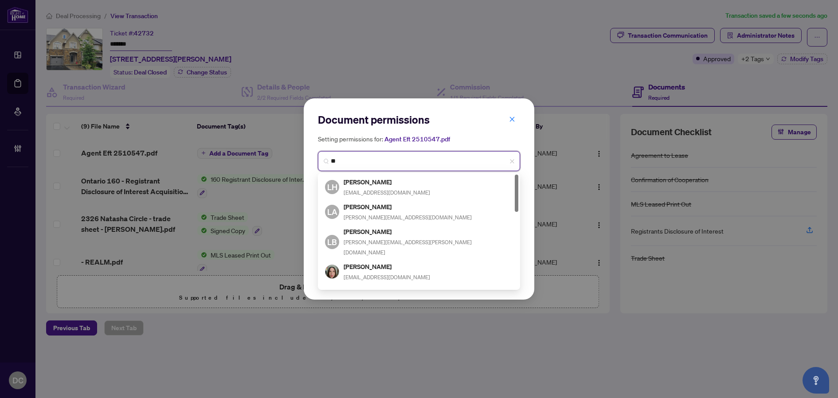
type input "*"
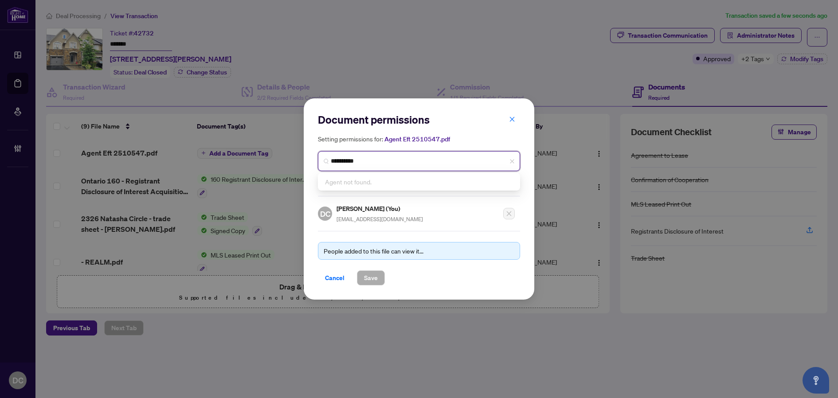
type input "**********"
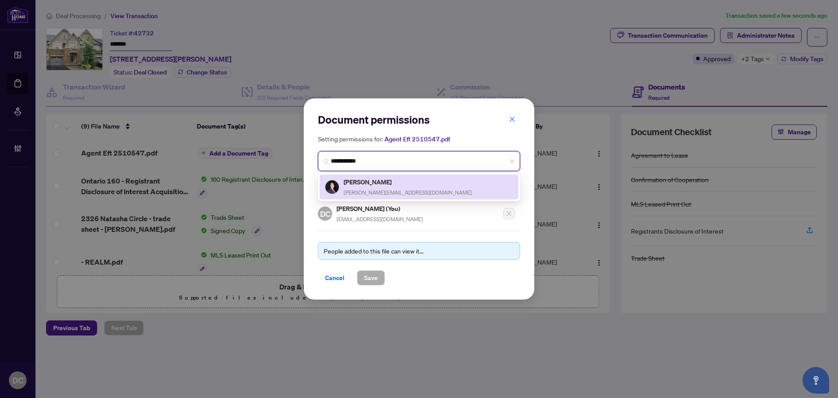
click at [372, 178] on h5 "Gabriela Di Cintio" at bounding box center [407, 182] width 128 height 10
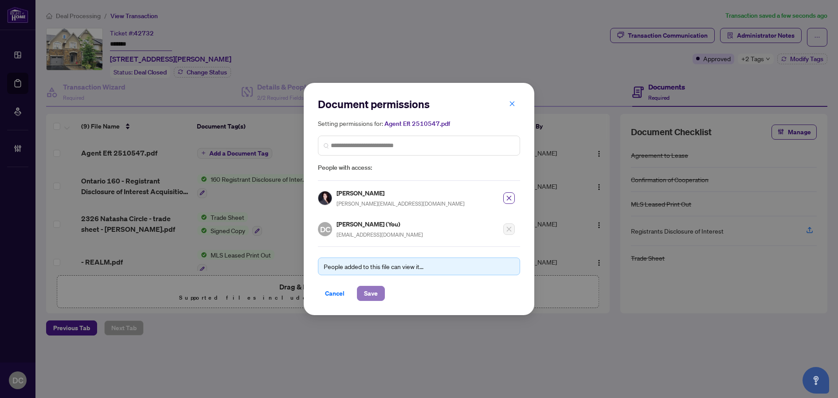
click at [374, 296] on span "Save" at bounding box center [371, 293] width 14 height 14
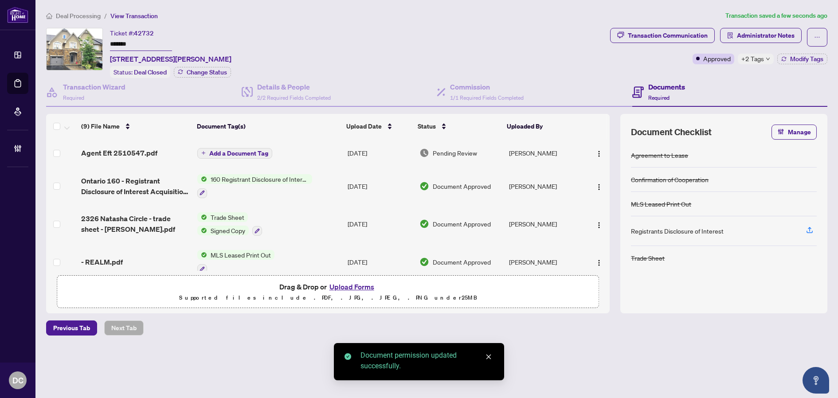
click at [236, 148] on button "Add a Document Tag" at bounding box center [234, 153] width 75 height 11
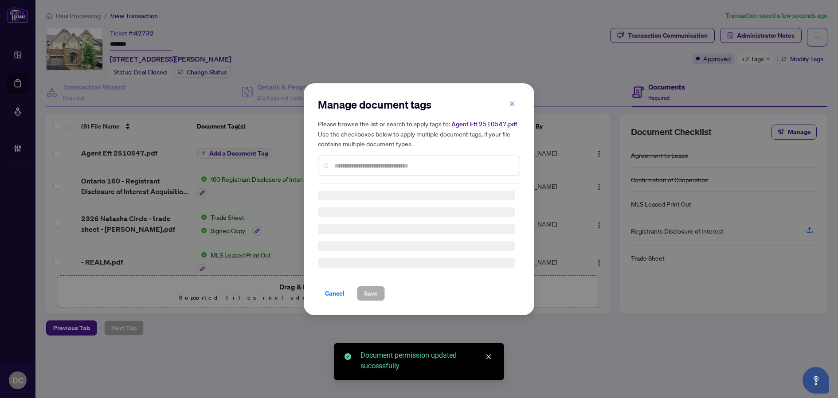
click at [405, 162] on div "Manage document tags Please browse the list or search to apply tags to: Agent E…" at bounding box center [419, 140] width 202 height 86
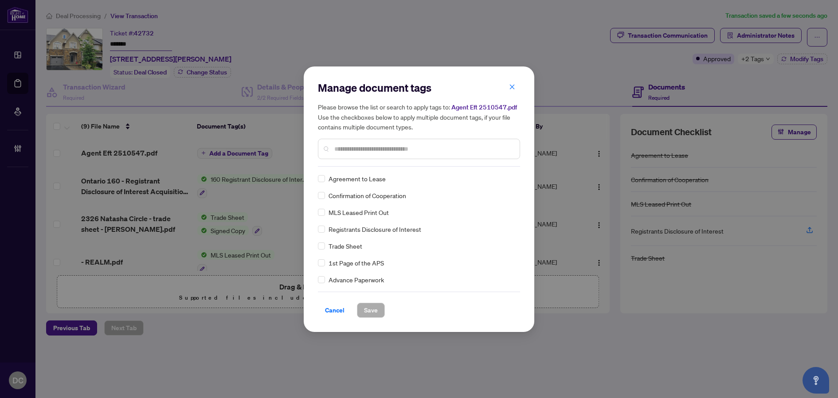
click at [418, 149] on input "text" at bounding box center [423, 149] width 178 height 10
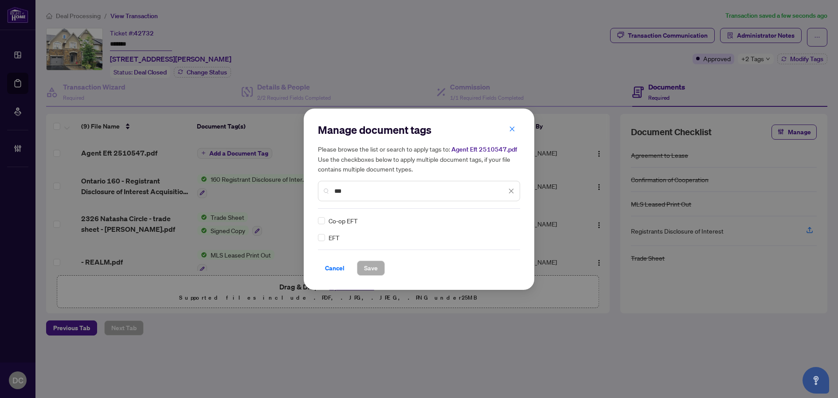
type input "***"
click at [499, 217] on img at bounding box center [501, 220] width 9 height 9
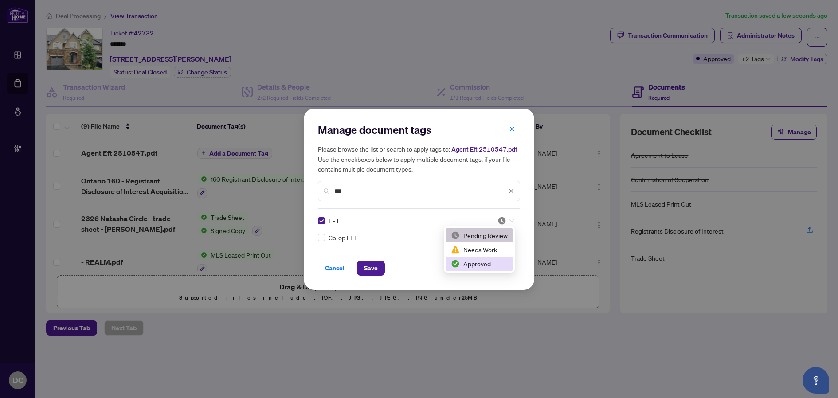
click at [483, 259] on div "Approved" at bounding box center [479, 264] width 57 height 10
click at [373, 268] on span "Save" at bounding box center [371, 268] width 14 height 14
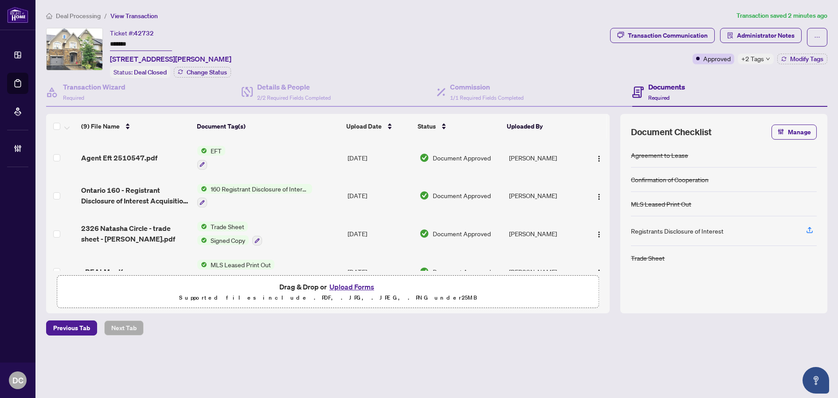
click at [762, 58] on span "+2 Tags" at bounding box center [752, 59] width 23 height 10
click at [704, 70] on div "Transaction Communication Administrator Notes Approved +2 Tags Modify Tags" at bounding box center [718, 53] width 221 height 50
click at [596, 156] on img "button" at bounding box center [598, 158] width 7 height 7
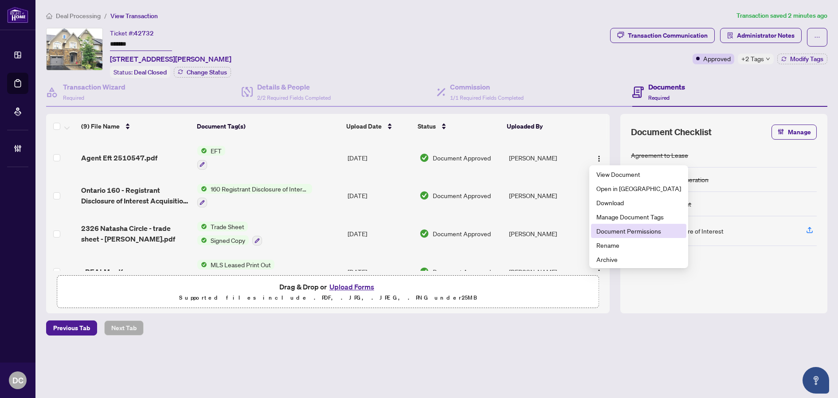
click at [619, 231] on span "Document Permissions" at bounding box center [638, 231] width 85 height 10
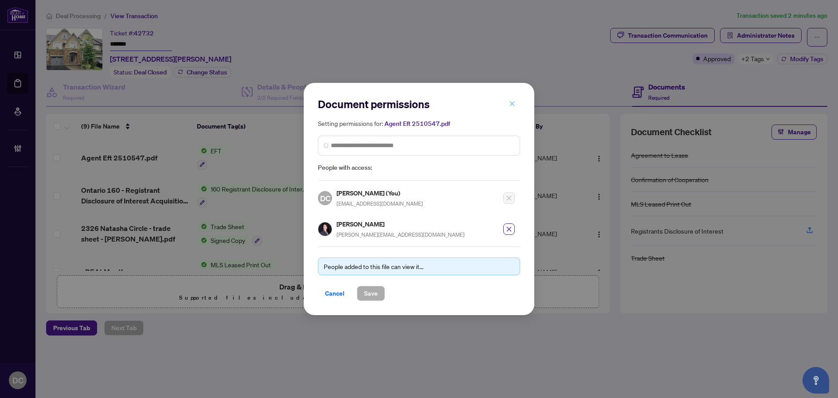
click at [510, 105] on icon "close" at bounding box center [512, 104] width 6 height 6
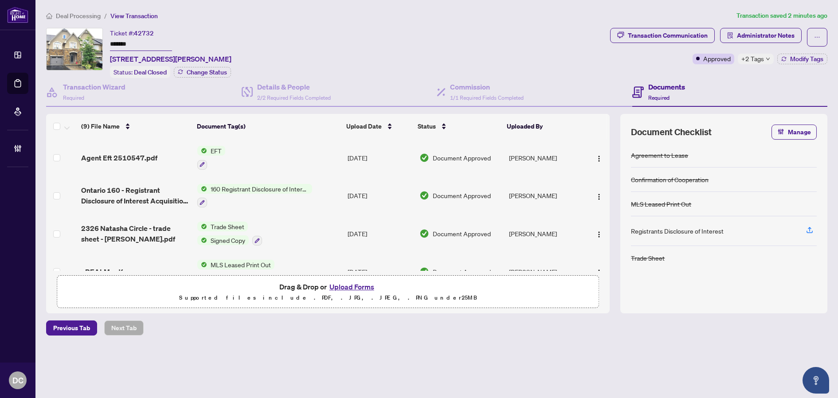
drag, startPoint x: 152, startPoint y: 46, endPoint x: 86, endPoint y: 44, distance: 66.0
click at [86, 44] on div "Ticket #: 42732 ******* 2326 Natasha Circ, Oakville, Ontario L6M 1N9, Canada St…" at bounding box center [326, 53] width 560 height 50
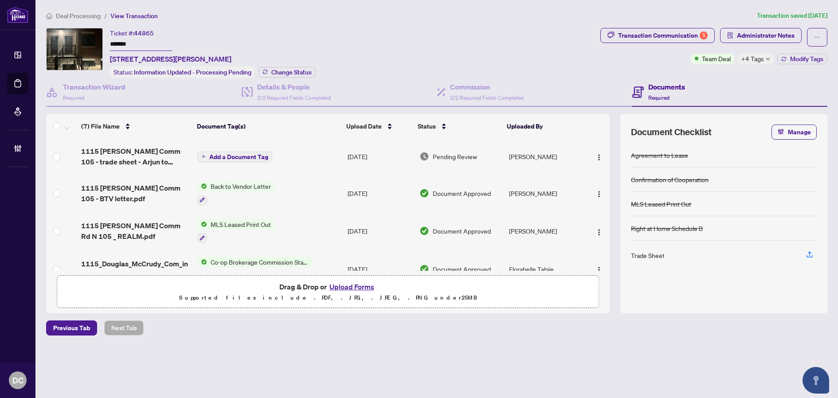
drag, startPoint x: 165, startPoint y: 43, endPoint x: 101, endPoint y: 48, distance: 64.4
click at [66, 41] on div "Ticket #: 44865 ******* [STREET_ADDRESS][PERSON_NAME] Status: Information Updat…" at bounding box center [321, 53] width 550 height 50
click at [691, 40] on div "Transaction Communication 5" at bounding box center [663, 35] width 90 height 14
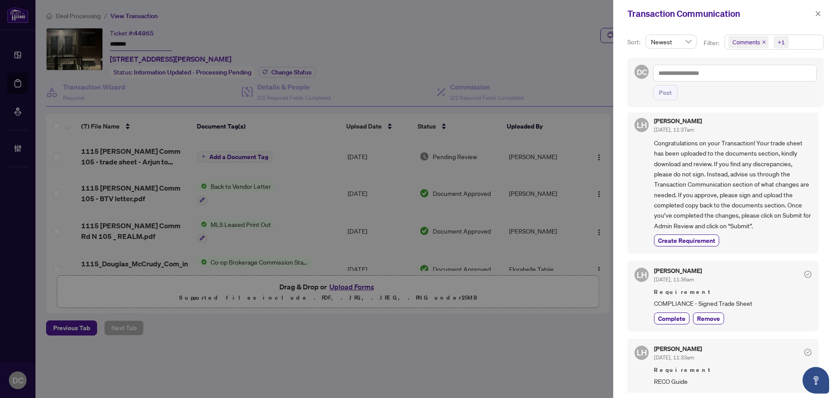
scroll to position [532, 0]
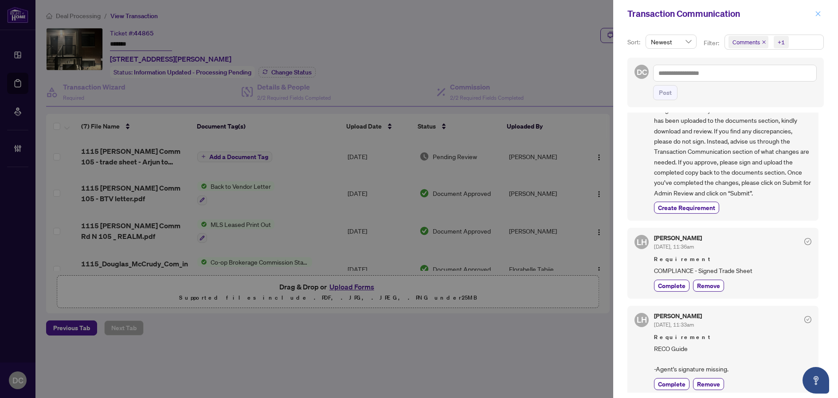
click at [818, 16] on icon "close" at bounding box center [818, 14] width 6 height 6
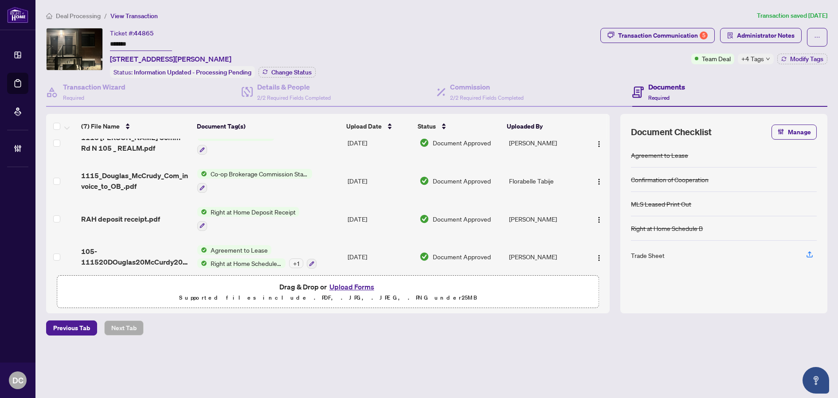
scroll to position [89, 0]
click at [324, 175] on td "Co-op Brokerage Commission Statement" at bounding box center [269, 180] width 150 height 38
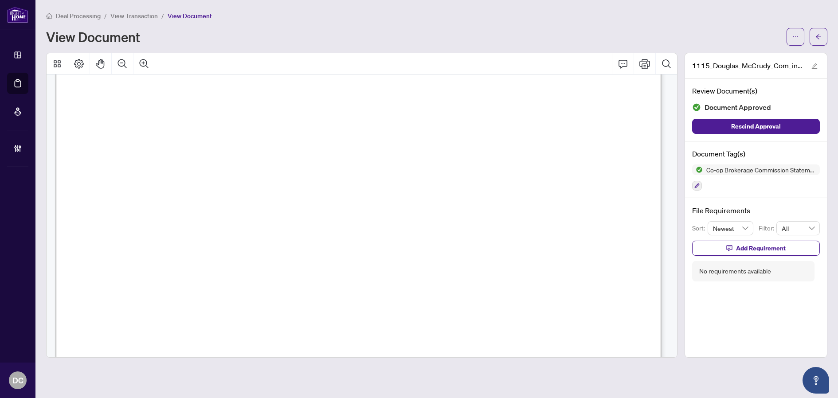
scroll to position [177, 0]
click at [814, 39] on button "button" at bounding box center [818, 37] width 18 height 18
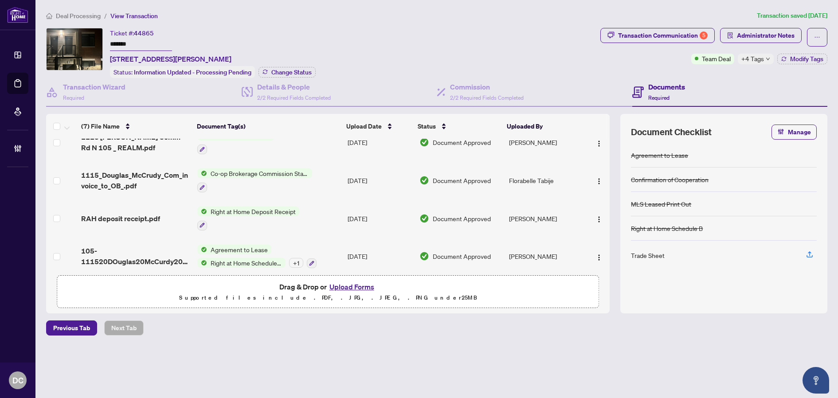
scroll to position [124, 0]
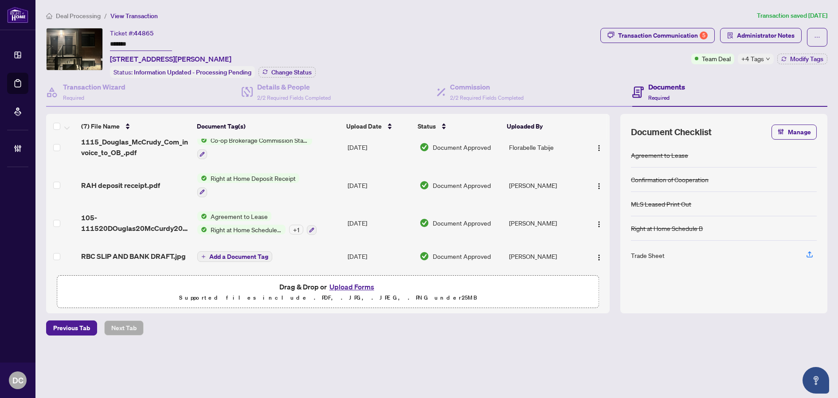
click at [330, 217] on td "Agreement to Lease Right at Home Schedule B + 1" at bounding box center [269, 223] width 150 height 38
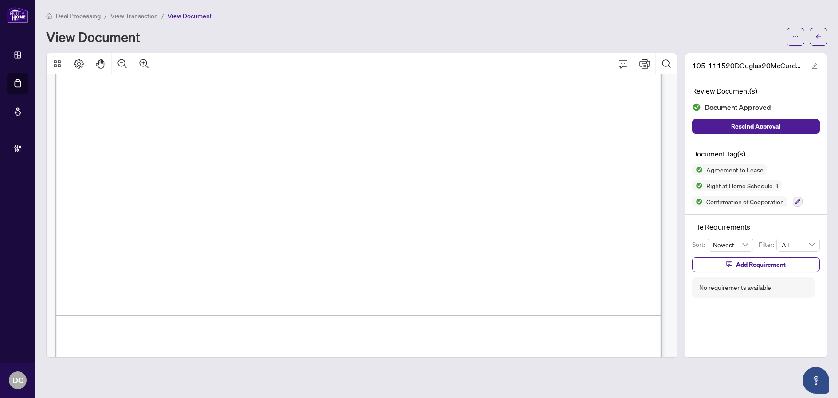
scroll to position [2925, 0]
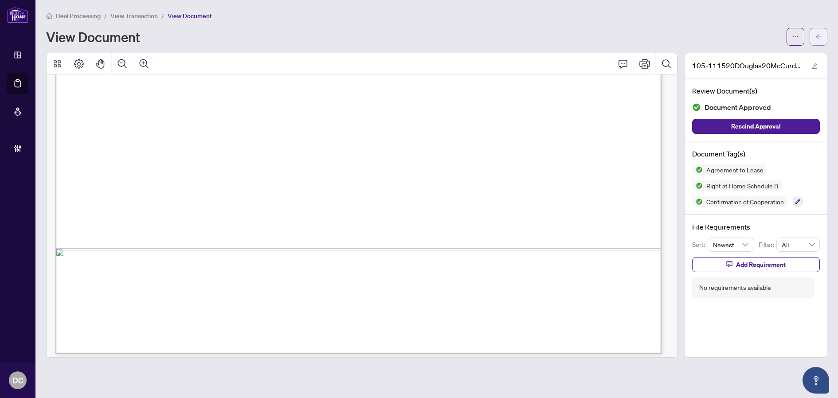
click at [822, 35] on button "button" at bounding box center [818, 37] width 18 height 18
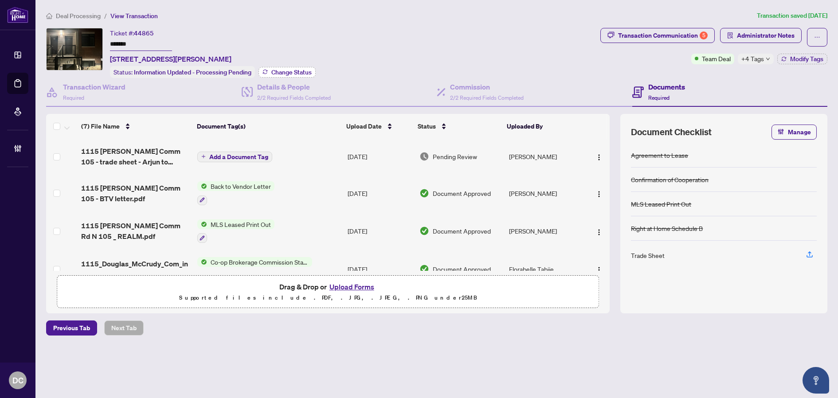
click at [282, 74] on span "Change Status" at bounding box center [291, 72] width 40 height 6
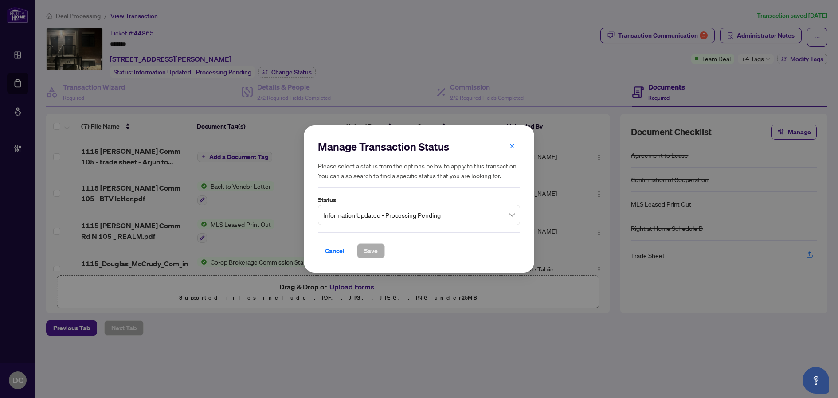
click at [474, 218] on span "Information Updated - Processing Pending" at bounding box center [418, 215] width 191 height 17
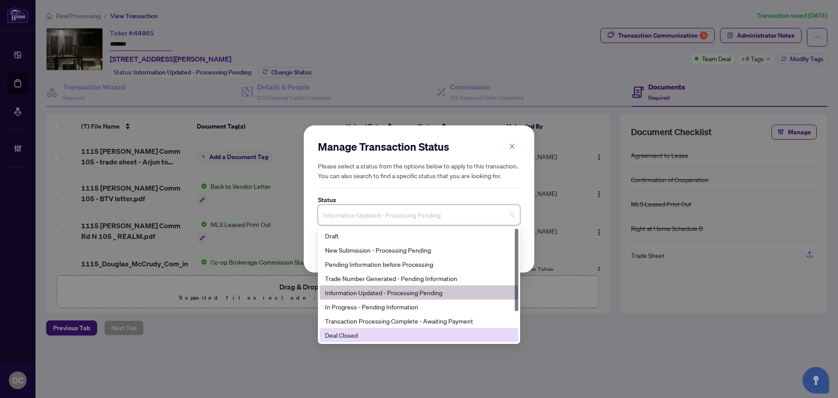
click at [378, 335] on div "Deal Closed" at bounding box center [419, 335] width 188 height 10
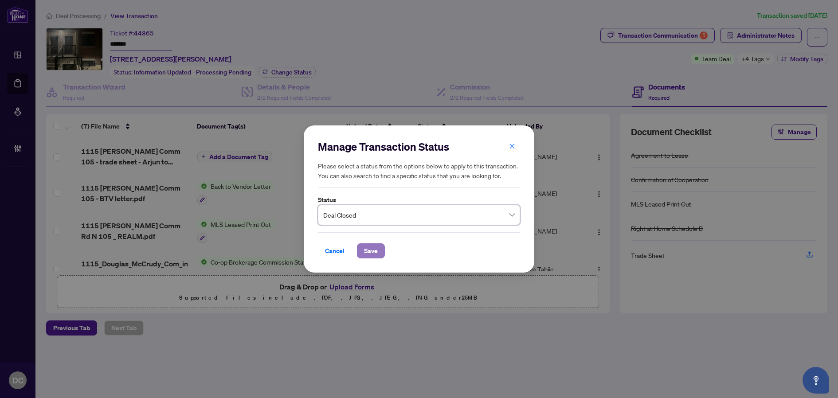
click at [369, 250] on span "Save" at bounding box center [371, 251] width 14 height 14
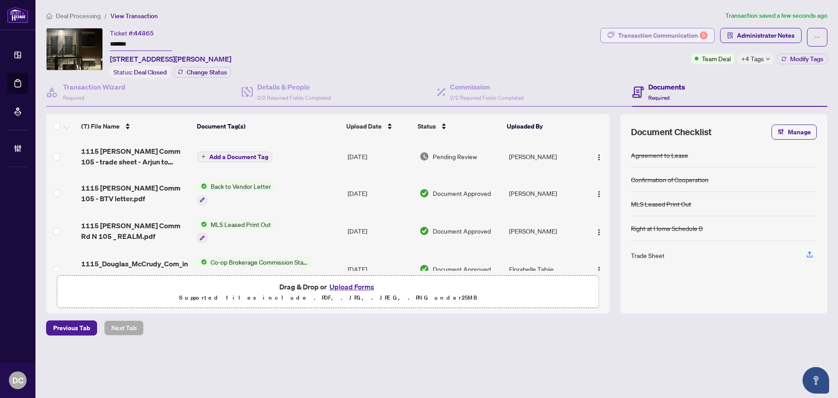
click at [684, 39] on div "Transaction Communication 5" at bounding box center [663, 35] width 90 height 14
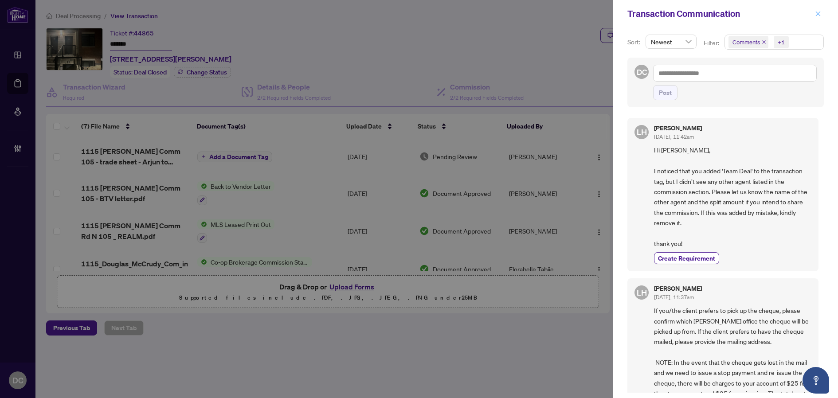
click at [823, 13] on button "button" at bounding box center [818, 13] width 12 height 11
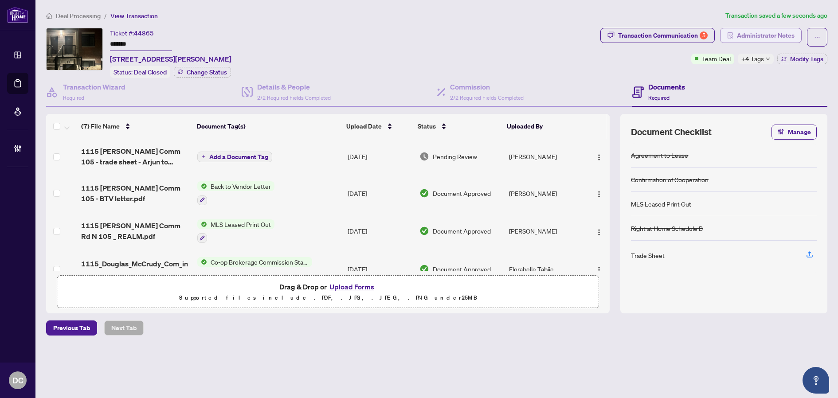
click at [793, 40] on span "Administrator Notes" at bounding box center [766, 35] width 58 height 14
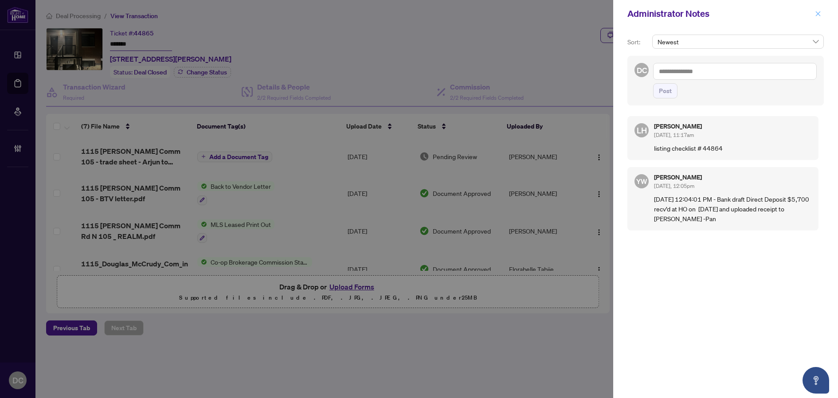
click at [820, 12] on icon "close" at bounding box center [818, 14] width 6 height 6
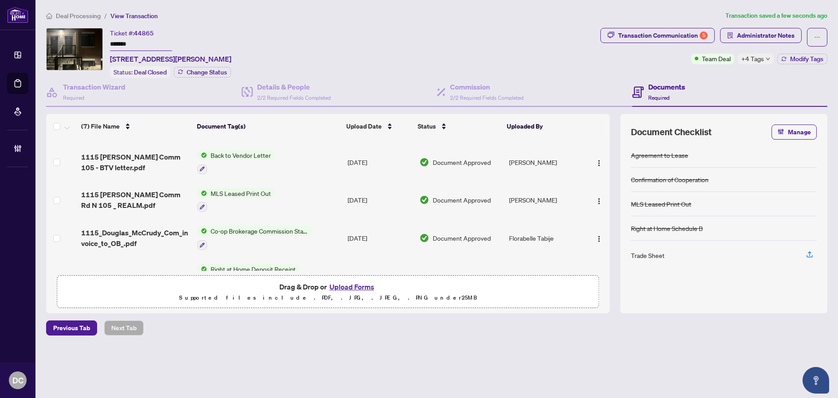
scroll to position [44, 0]
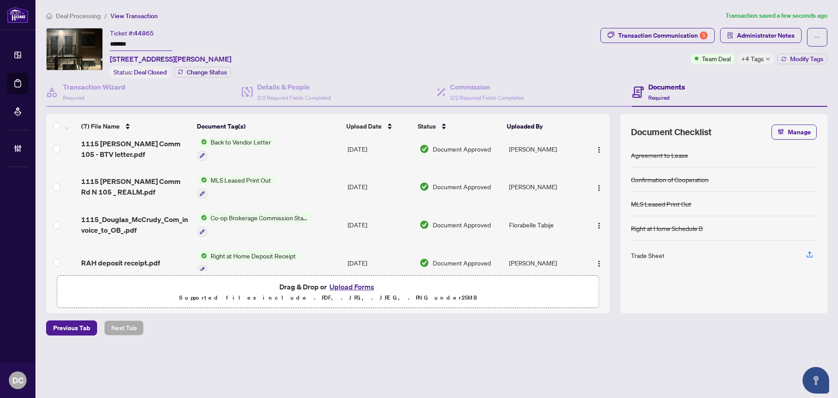
click at [325, 224] on td "Co-op Brokerage Commission Statement" at bounding box center [269, 225] width 150 height 38
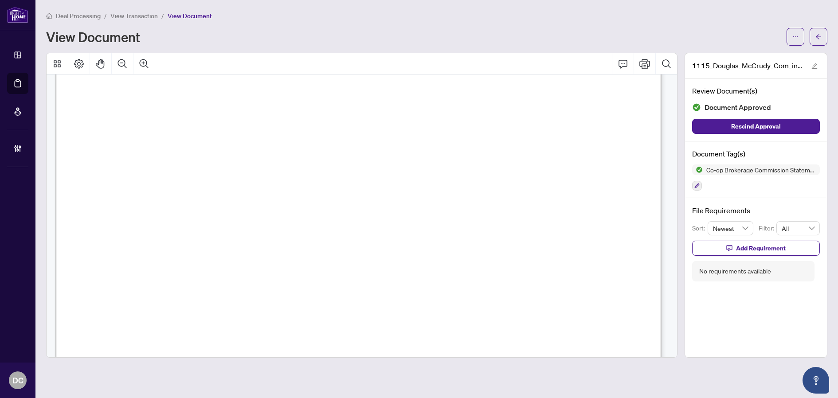
scroll to position [222, 0]
click at [824, 43] on button "button" at bounding box center [818, 37] width 18 height 18
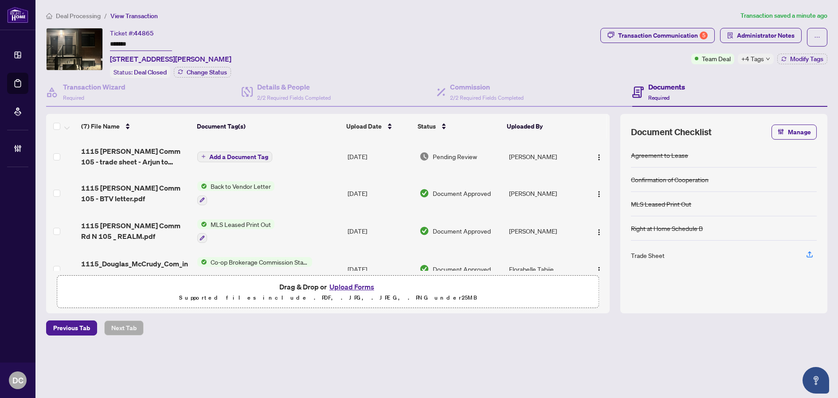
click at [745, 55] on span "+4 Tags" at bounding box center [752, 59] width 23 height 10
click at [720, 78] on div "Documents Required" at bounding box center [729, 92] width 195 height 29
click at [795, 62] on button "Modify Tags" at bounding box center [802, 59] width 50 height 11
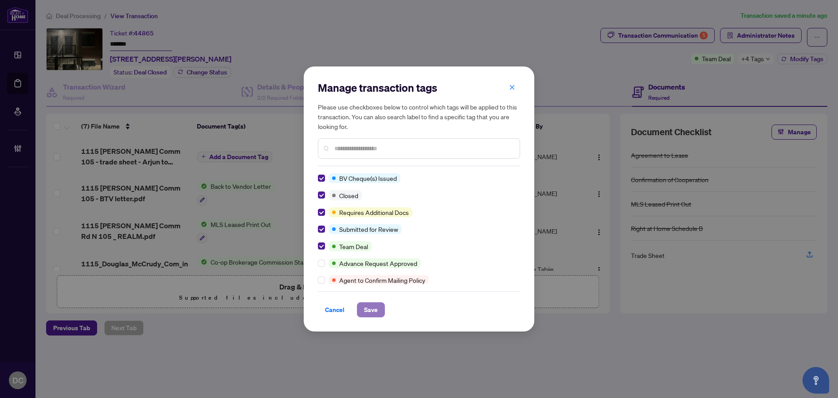
click at [368, 305] on span "Save" at bounding box center [371, 310] width 14 height 14
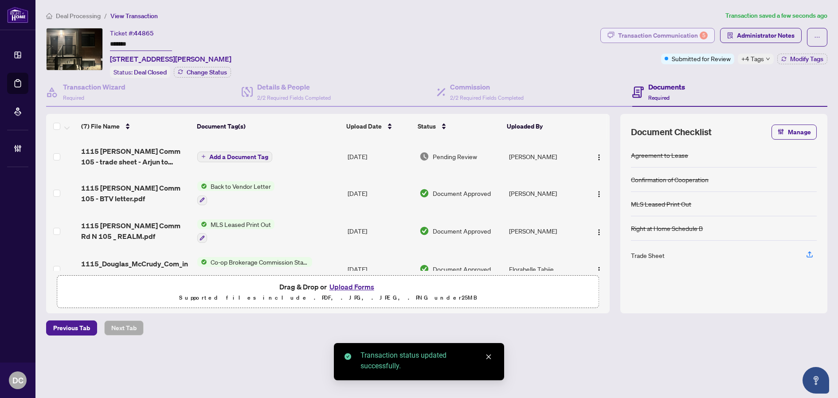
click at [673, 36] on div "Transaction Communication 5" at bounding box center [663, 35] width 90 height 14
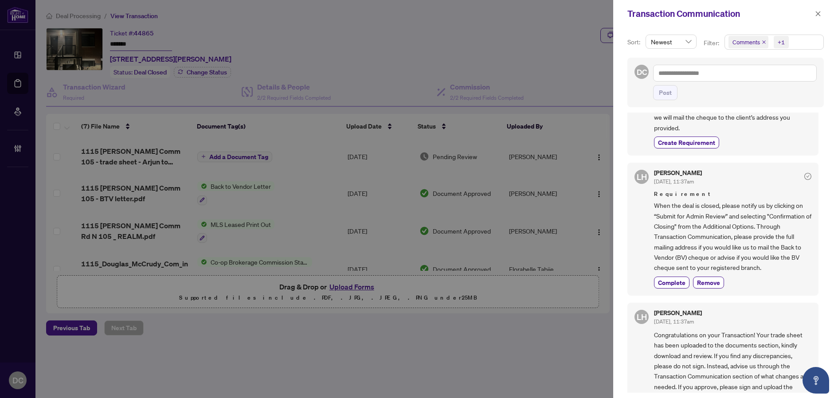
scroll to position [310, 0]
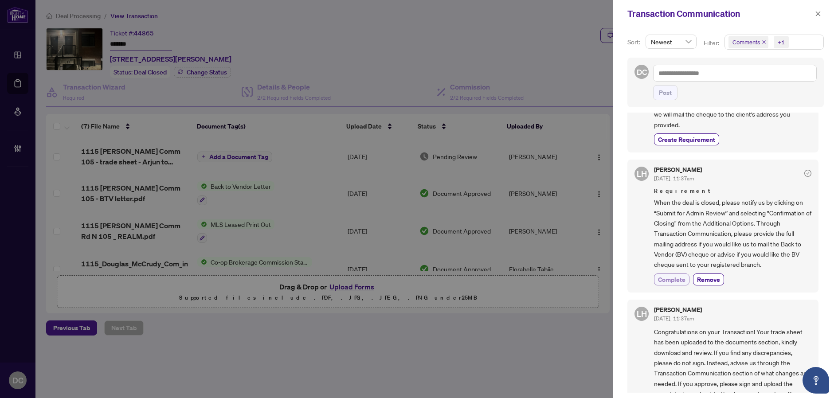
click at [661, 281] on span "Complete" at bounding box center [671, 279] width 27 height 9
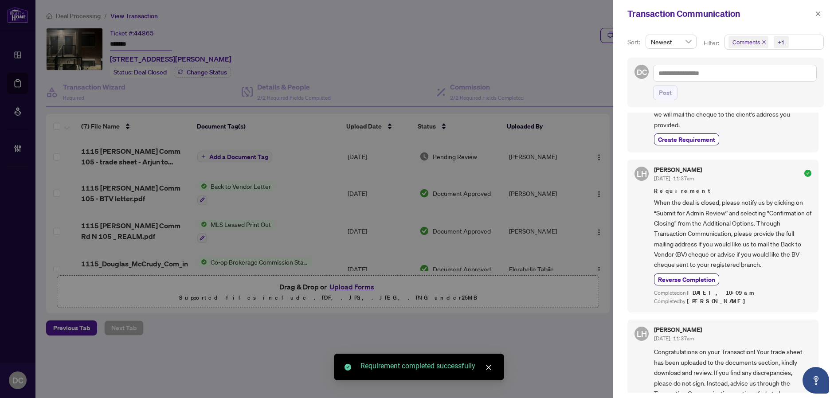
click at [805, 47] on span "Comments +1" at bounding box center [774, 42] width 98 height 14
click at [768, 83] on span "Comments" at bounding box center [777, 79] width 78 height 11
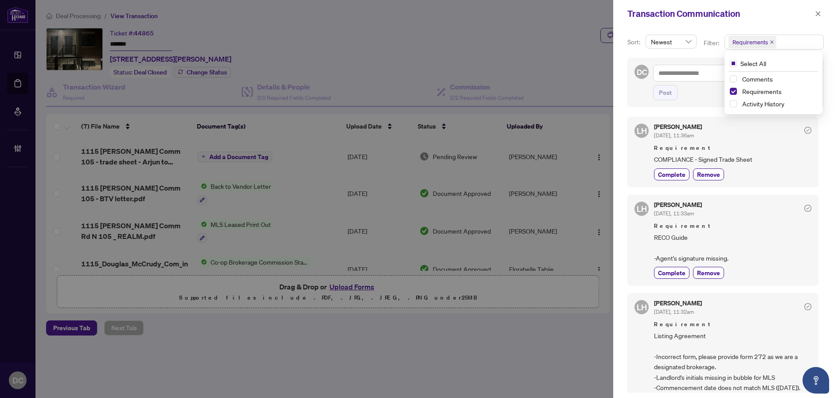
scroll to position [0, 0]
drag, startPoint x: 820, startPoint y: 15, endPoint x: 541, endPoint y: 13, distance: 279.2
click at [819, 15] on icon "close" at bounding box center [818, 14] width 6 height 6
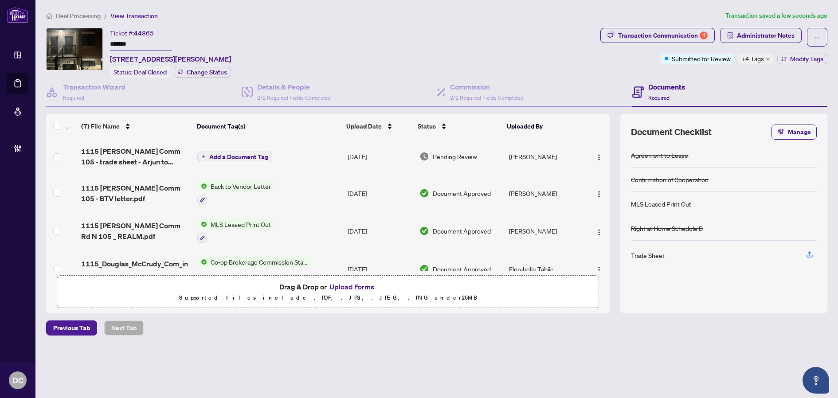
click at [121, 147] on span "1115 [PERSON_NAME] Comm 105 - trade sheet - Arjun to Review.pdf" at bounding box center [135, 156] width 109 height 21
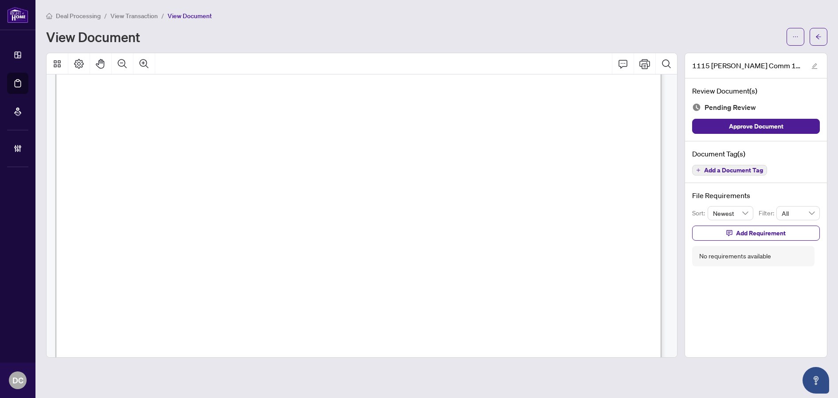
scroll to position [31, 0]
click at [824, 39] on button "button" at bounding box center [818, 37] width 18 height 18
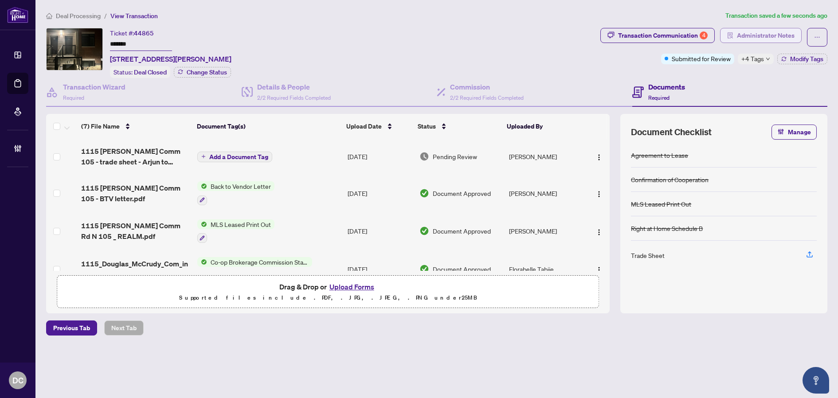
click at [781, 31] on span "Administrator Notes" at bounding box center [766, 35] width 58 height 14
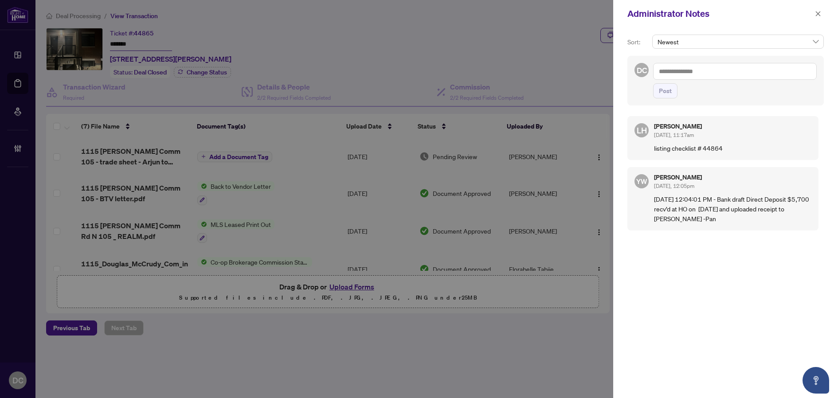
click at [777, 70] on textarea at bounding box center [735, 71] width 164 height 17
paste textarea "**********"
type textarea "**********"
drag, startPoint x: 668, startPoint y: 101, endPoint x: 675, endPoint y: 97, distance: 7.7
click at [668, 98] on span "Post" at bounding box center [665, 91] width 13 height 14
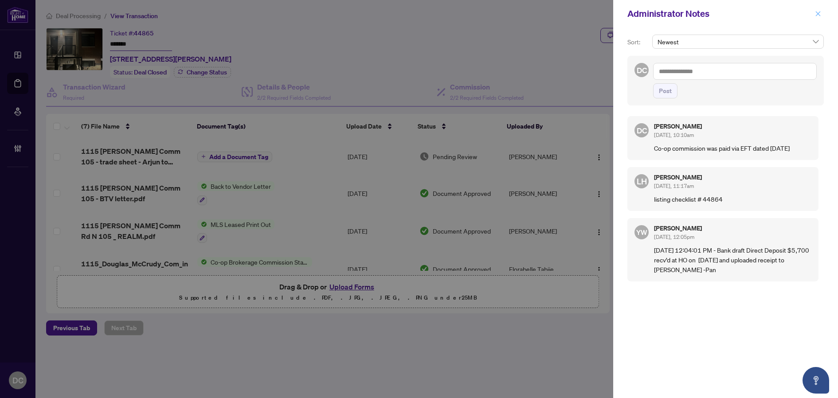
click at [817, 13] on icon "close" at bounding box center [817, 13] width 5 height 5
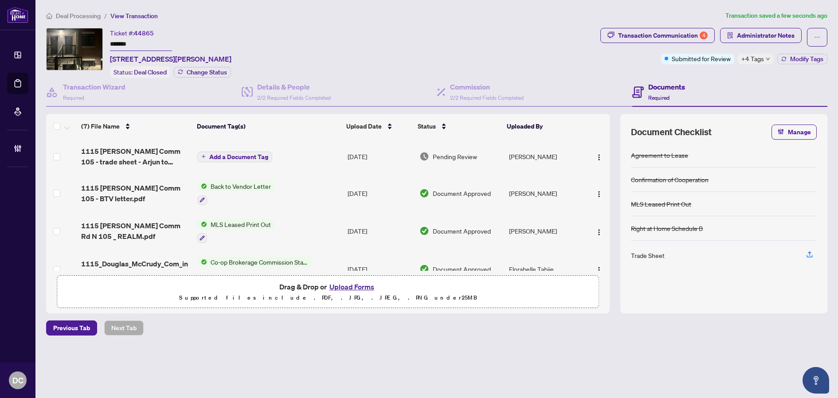
click at [753, 60] on span "+4 Tags" at bounding box center [752, 59] width 23 height 10
click at [720, 74] on div "Transaction Communication 4 Administrator Notes Submitted for Review +4 Tags Mo…" at bounding box center [713, 53] width 230 height 50
click at [765, 39] on span "Administrator Notes" at bounding box center [766, 35] width 58 height 14
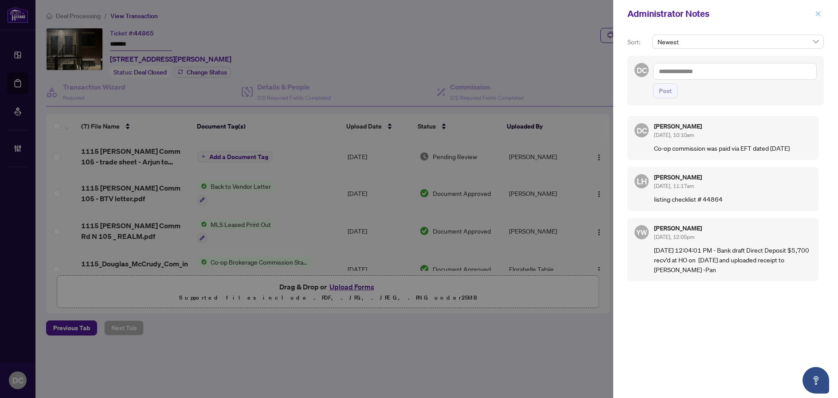
click at [814, 12] on button "button" at bounding box center [818, 13] width 12 height 11
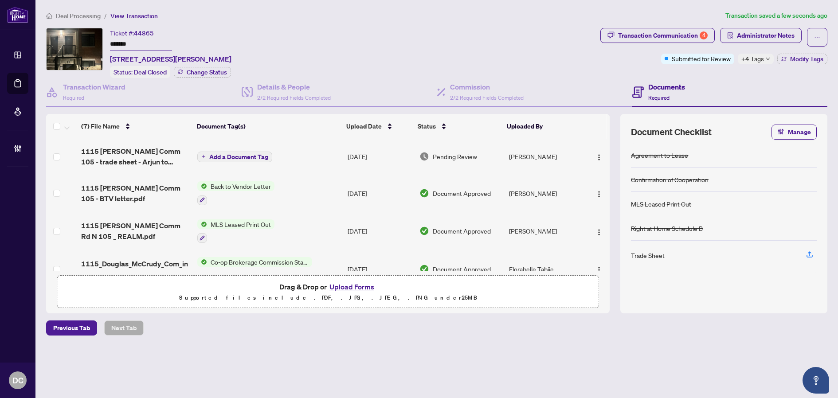
click at [675, 345] on div "Deal Processing / View Transaction Transaction saved a few seconds ago Ticket #…" at bounding box center [437, 189] width 788 height 356
click at [767, 57] on icon "down" at bounding box center [767, 59] width 4 height 4
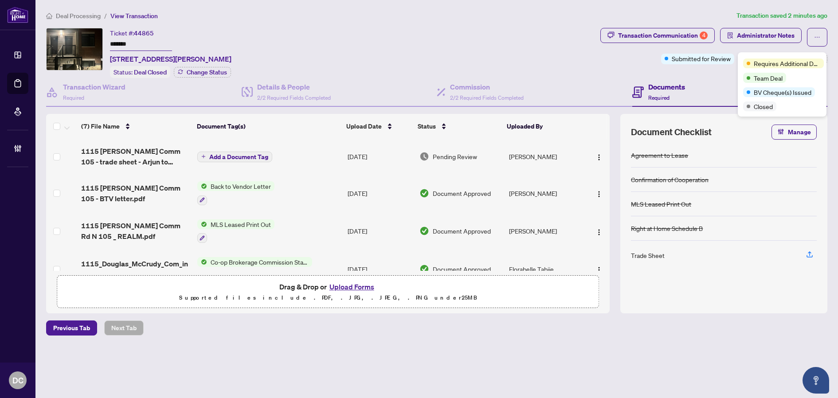
click at [725, 78] on div "Documents Required" at bounding box center [729, 92] width 195 height 29
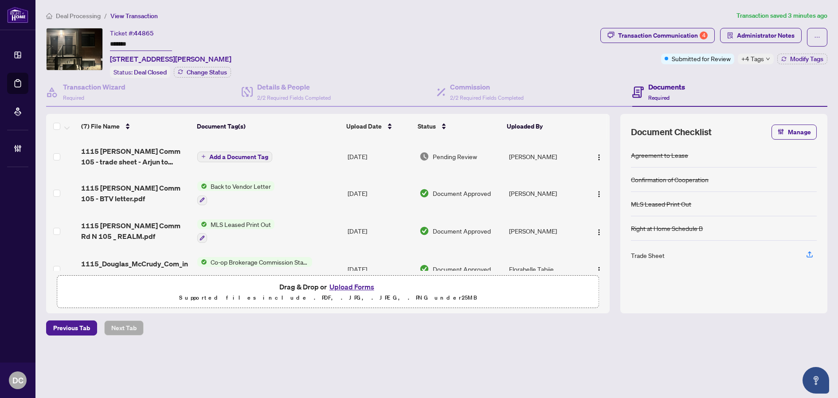
drag, startPoint x: 147, startPoint y: 49, endPoint x: 97, endPoint y: 46, distance: 49.7
click at [97, 46] on div "Ticket #: 44865 ******* 105-1115 Douglas McCurdy Comm Rd, Mississauga, Ontario …" at bounding box center [321, 53] width 550 height 50
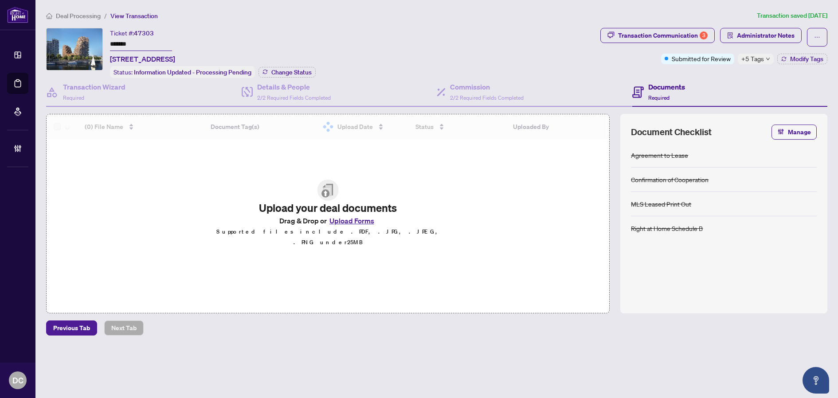
drag, startPoint x: 136, startPoint y: 40, endPoint x: 71, endPoint y: 40, distance: 64.7
click at [71, 40] on div "Ticket #: 47303 ******* [STREET_ADDRESS] Status: Information Updated - Processi…" at bounding box center [321, 53] width 550 height 50
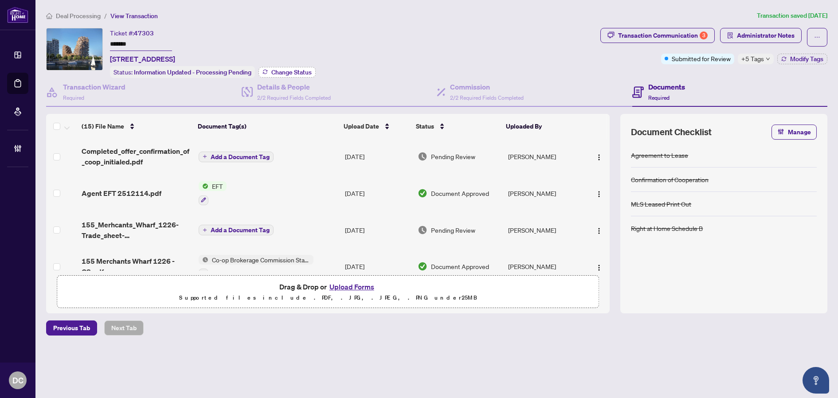
click at [295, 70] on span "Change Status" at bounding box center [291, 72] width 40 height 6
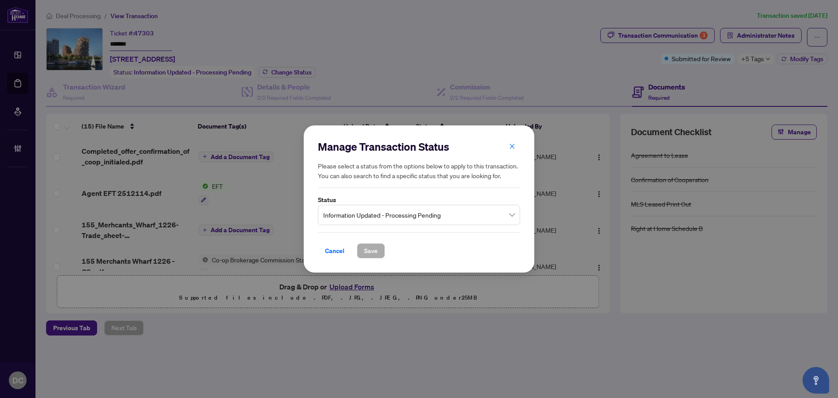
click at [492, 215] on span "Information Updated - Processing Pending" at bounding box center [418, 215] width 191 height 17
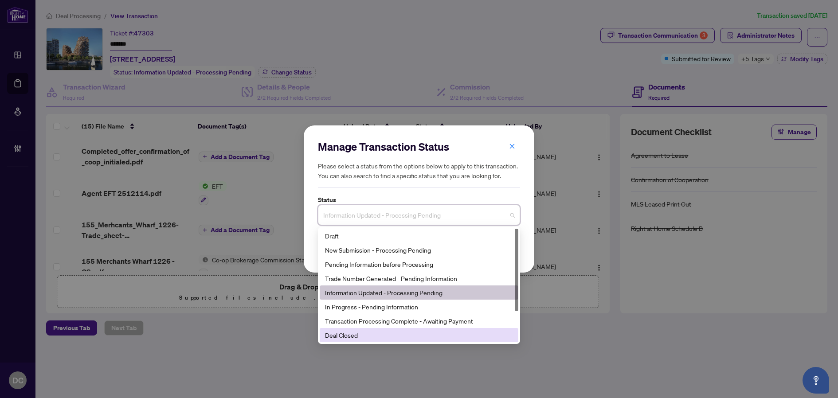
click at [358, 336] on div "Deal Closed" at bounding box center [419, 335] width 188 height 10
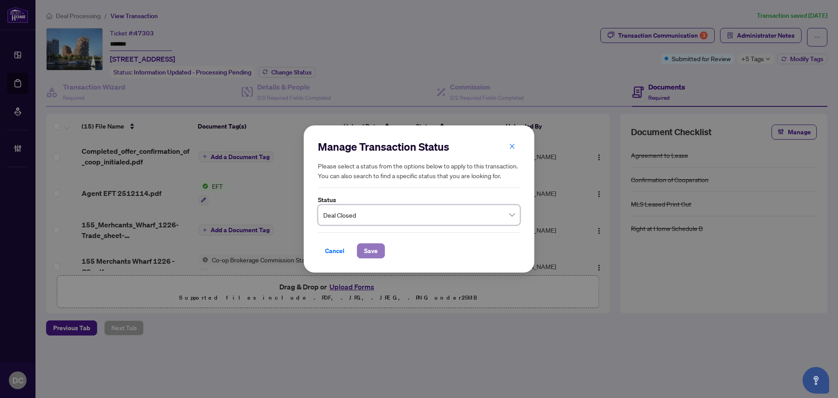
drag, startPoint x: 374, startPoint y: 250, endPoint x: 11, endPoint y: 220, distance: 364.6
click at [374, 251] on span "Save" at bounding box center [371, 251] width 14 height 14
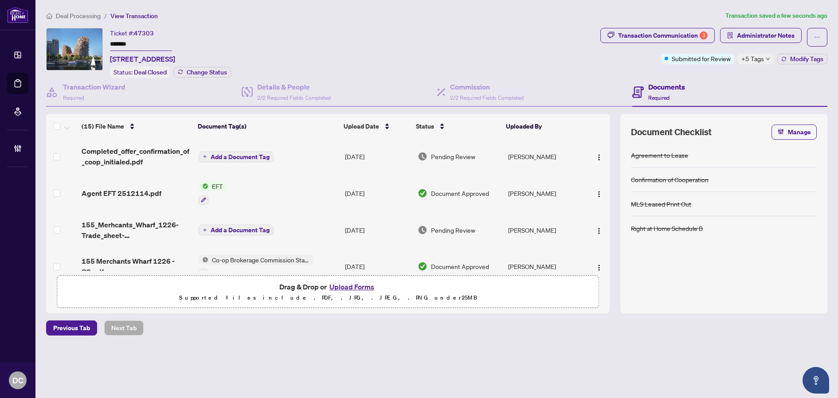
click at [746, 60] on span "+5 Tags" at bounding box center [752, 59] width 23 height 10
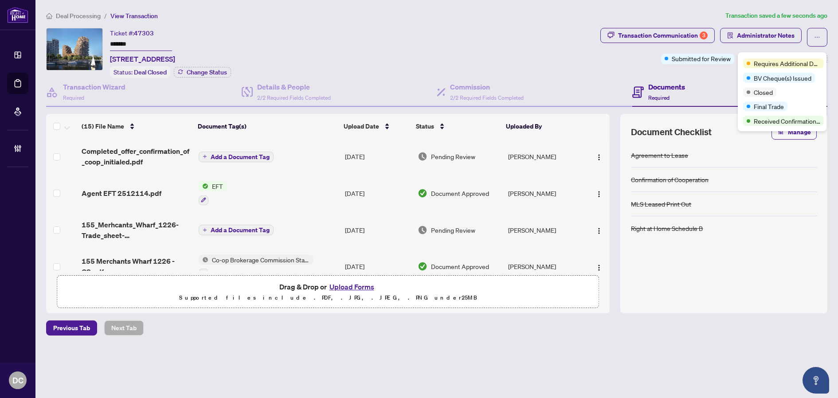
click at [731, 79] on div "Documents Required" at bounding box center [729, 92] width 195 height 29
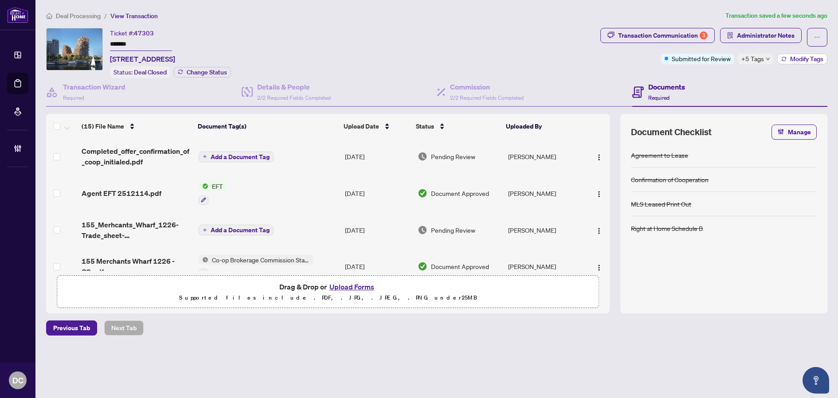
click at [798, 62] on span "Modify Tags" at bounding box center [806, 59] width 33 height 6
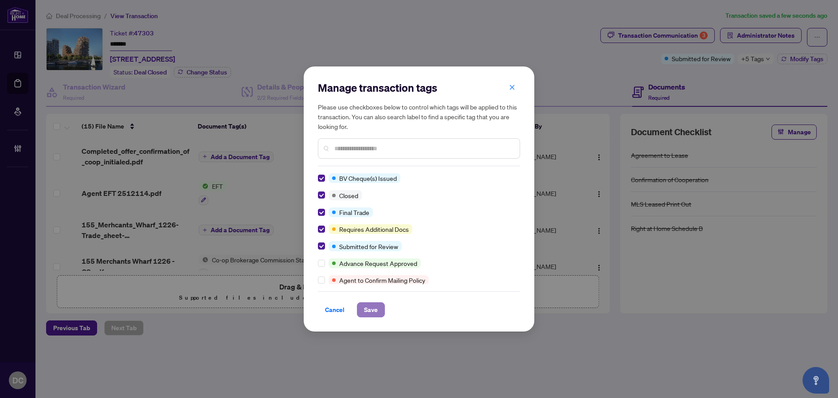
click at [370, 308] on span "Save" at bounding box center [371, 310] width 14 height 14
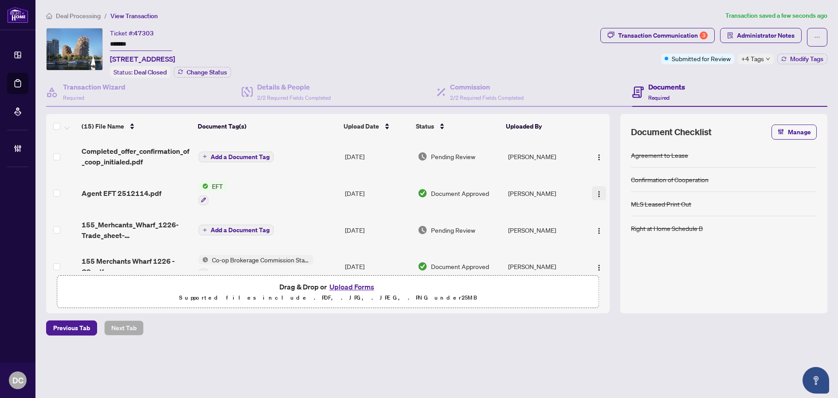
click at [595, 191] on img "button" at bounding box center [598, 194] width 7 height 7
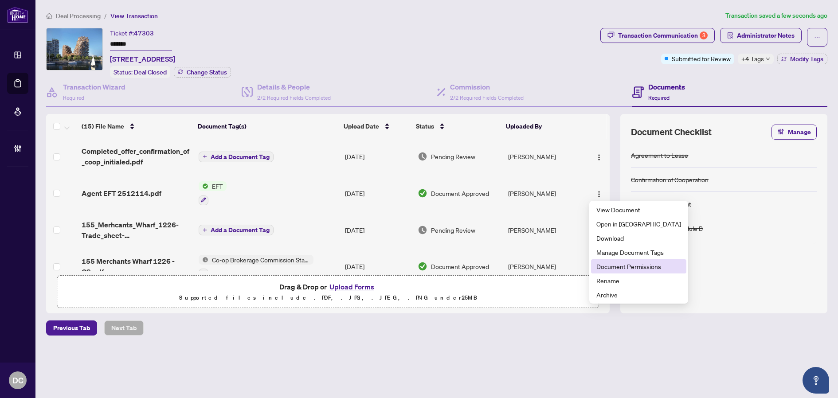
click at [602, 265] on span "Document Permissions" at bounding box center [638, 266] width 85 height 10
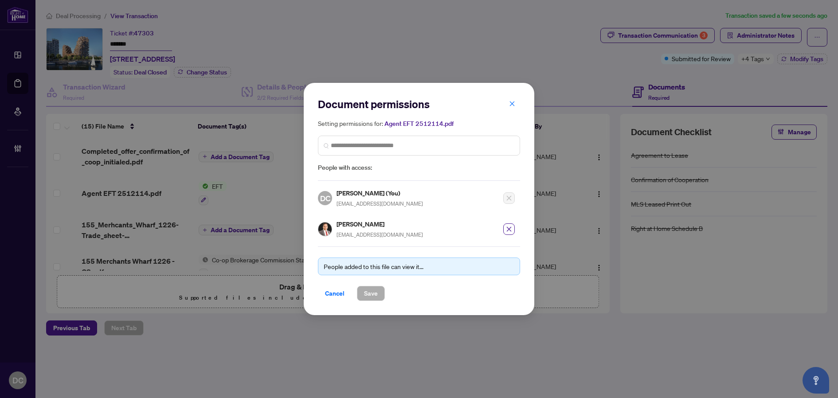
drag, startPoint x: 334, startPoint y: 291, endPoint x: 349, endPoint y: 287, distance: 15.7
click at [334, 291] on span "Cancel" at bounding box center [334, 293] width 19 height 14
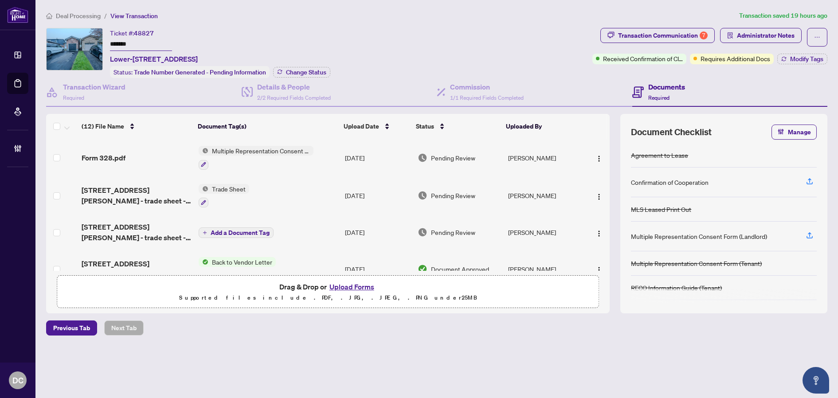
drag, startPoint x: 146, startPoint y: 48, endPoint x: 90, endPoint y: 46, distance: 56.3
click at [90, 46] on div "Ticket #: 48827 ******* Lower-2386 Holyhead Drive, Burlington, ON L7P 3V3, Cana…" at bounding box center [317, 53] width 542 height 50
click at [300, 73] on span "Change Status" at bounding box center [306, 72] width 40 height 6
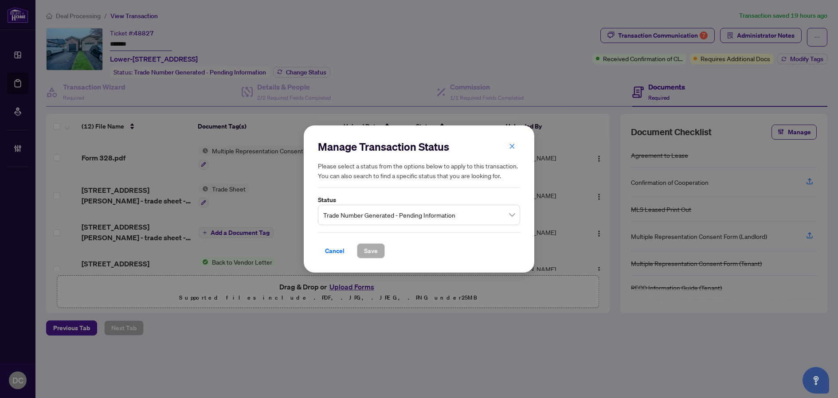
click at [355, 214] on span "Trade Number Generated - Pending Information" at bounding box center [418, 215] width 191 height 17
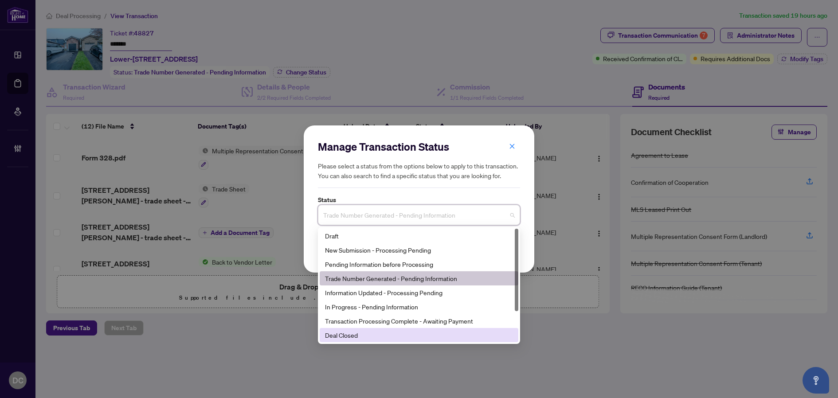
click at [363, 339] on div "Deal Closed" at bounding box center [419, 335] width 188 height 10
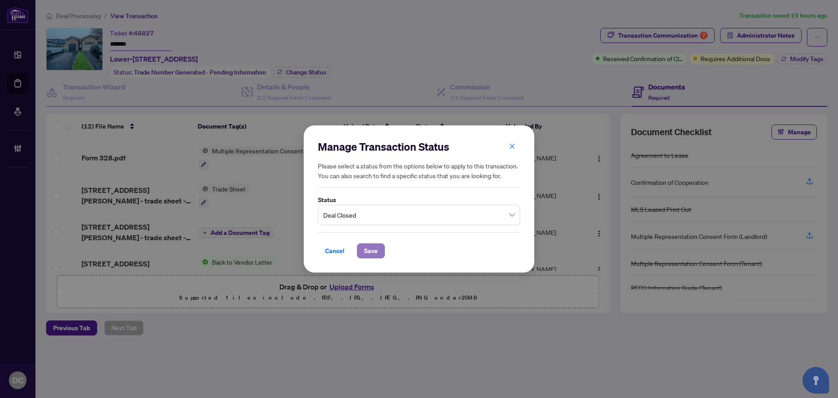
click at [373, 248] on span "Save" at bounding box center [371, 251] width 14 height 14
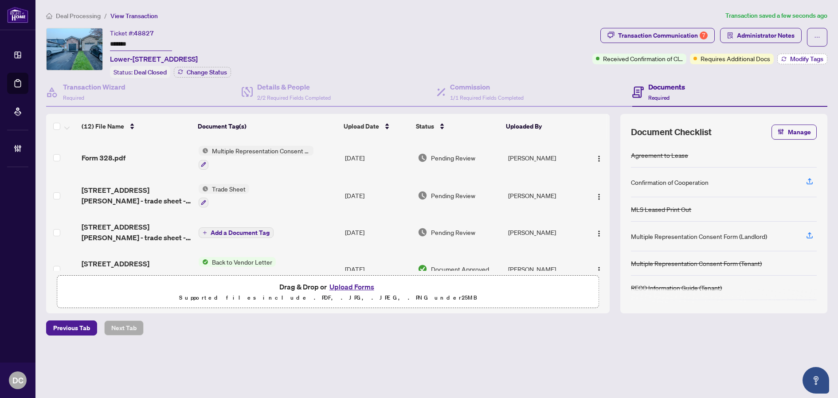
click at [796, 63] on button "Modify Tags" at bounding box center [802, 59] width 50 height 11
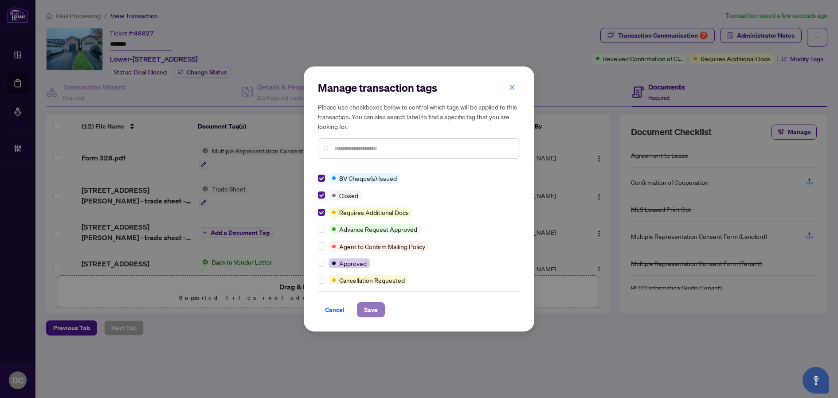
click at [364, 306] on span "Save" at bounding box center [371, 310] width 14 height 14
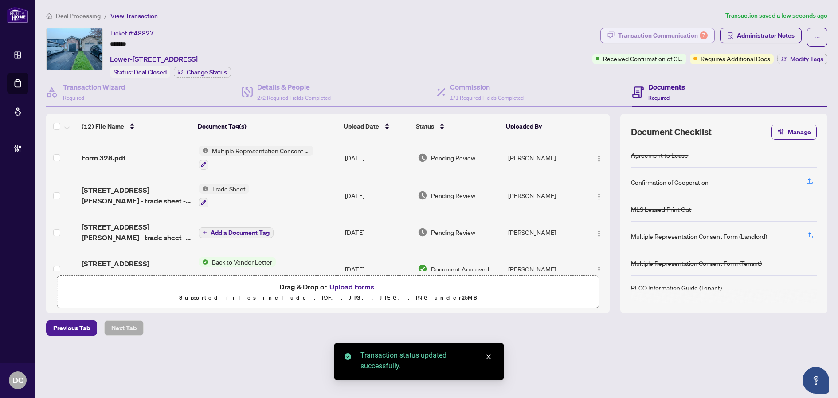
click at [699, 35] on div "Transaction Communication 7" at bounding box center [663, 35] width 90 height 14
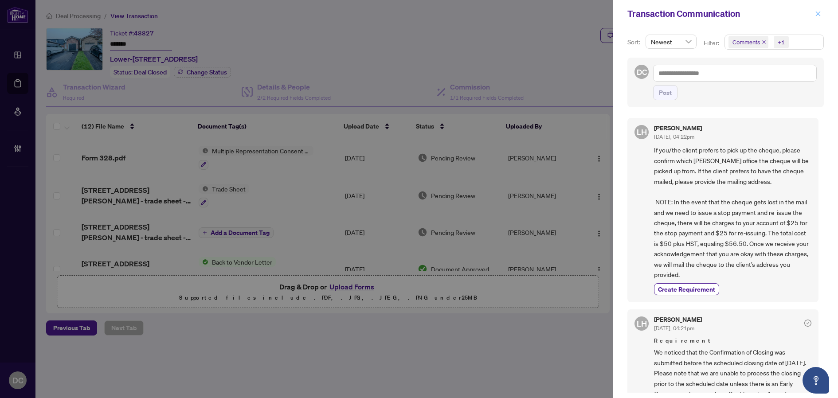
click at [821, 13] on button "button" at bounding box center [818, 13] width 12 height 11
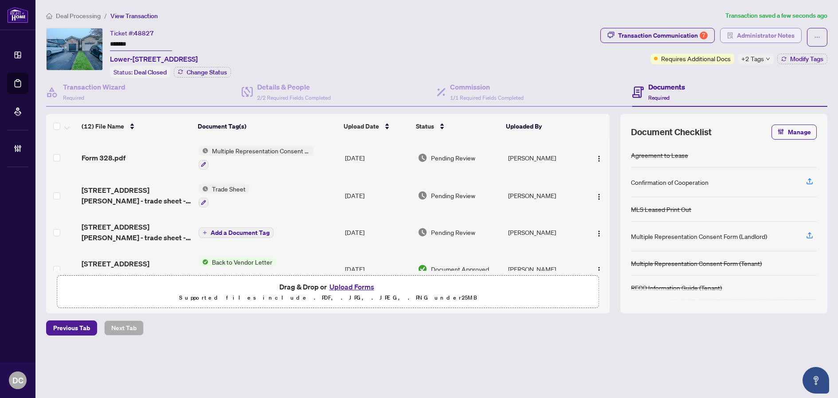
click at [751, 41] on span "Administrator Notes" at bounding box center [766, 35] width 58 height 14
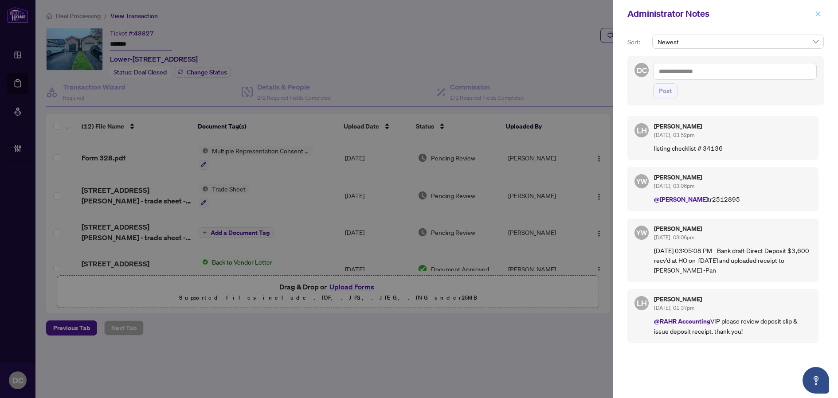
click at [815, 12] on icon "close" at bounding box center [818, 14] width 6 height 6
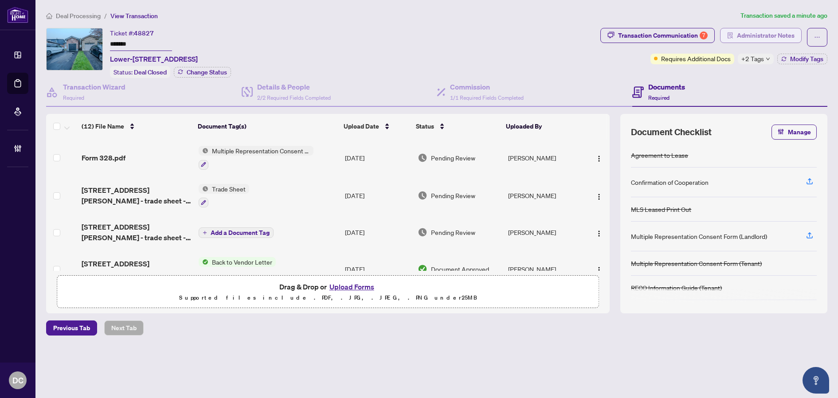
click at [764, 35] on span "Administrator Notes" at bounding box center [766, 35] width 58 height 14
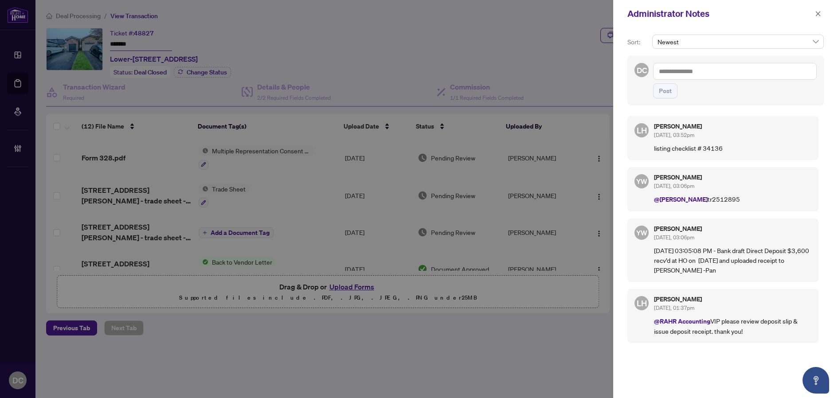
click at [789, 68] on textarea at bounding box center [735, 71] width 164 height 17
paste textarea "**********"
type textarea "**********"
click at [667, 90] on span "Post" at bounding box center [665, 91] width 13 height 14
click at [818, 17] on icon "close" at bounding box center [818, 14] width 6 height 6
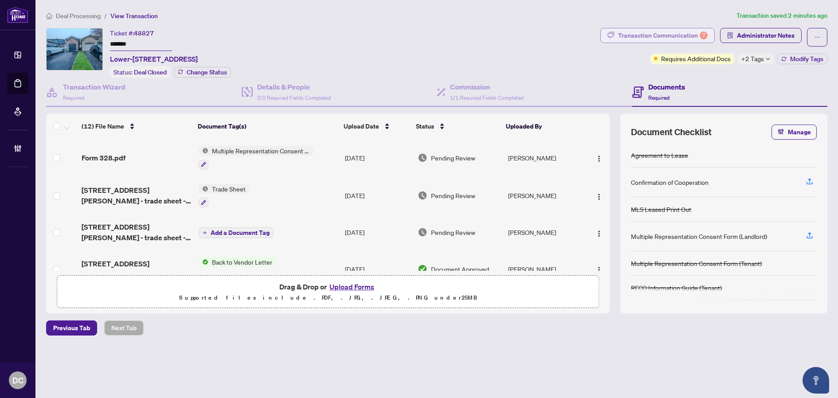
click at [651, 31] on div "Transaction Communication 7" at bounding box center [663, 35] width 90 height 14
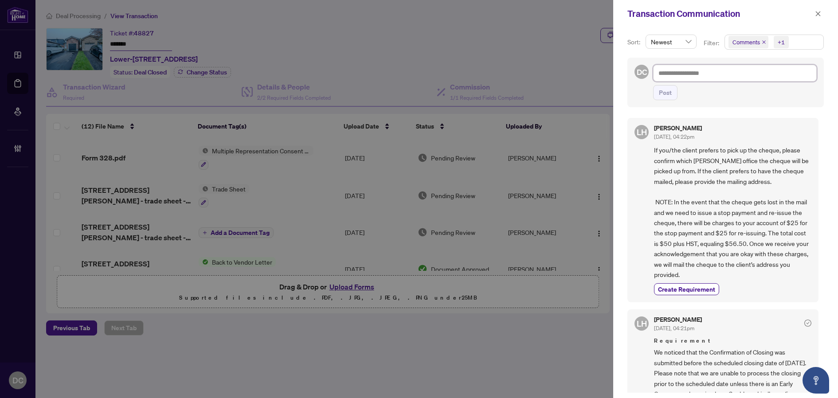
click at [717, 78] on textarea at bounding box center [735, 73] width 164 height 17
paste textarea "**********"
type textarea "**********"
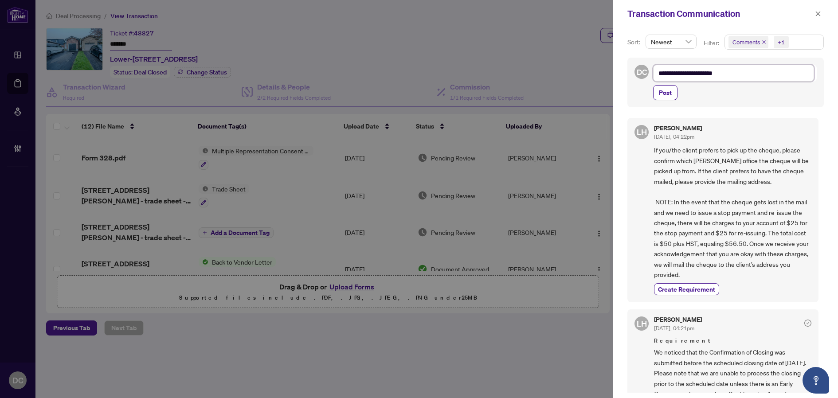
type textarea "**********"
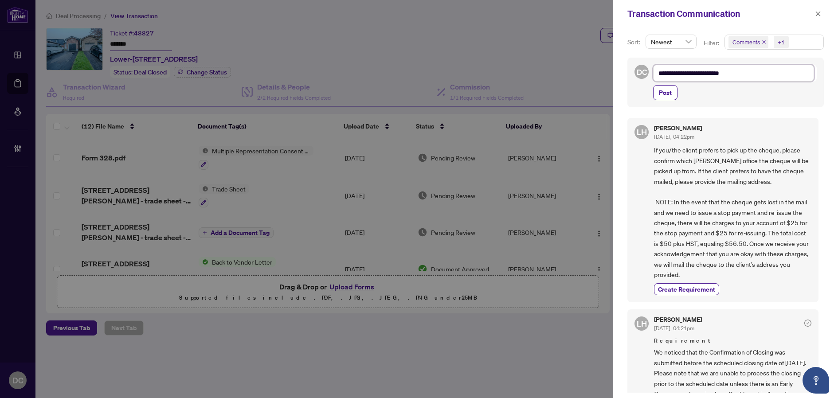
type textarea "**********"
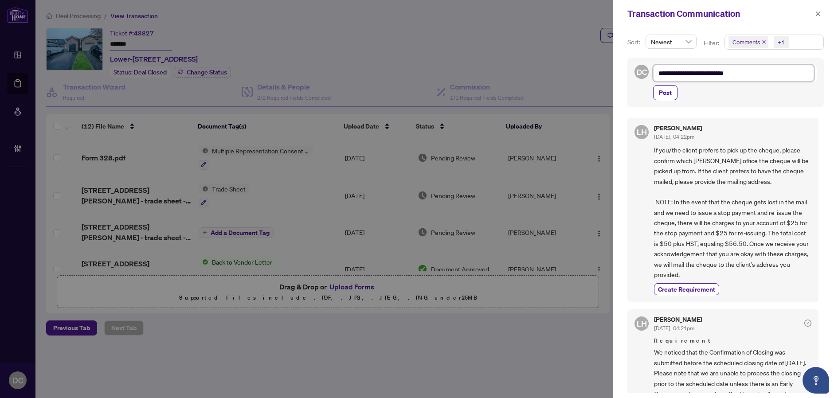
type textarea "**********"
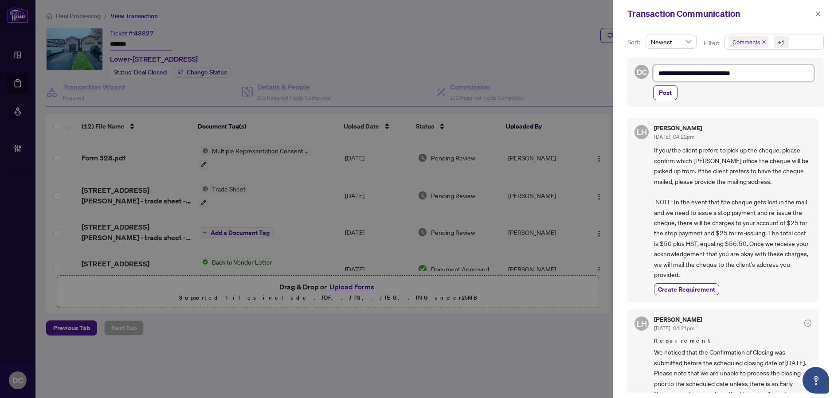
type textarea "**********"
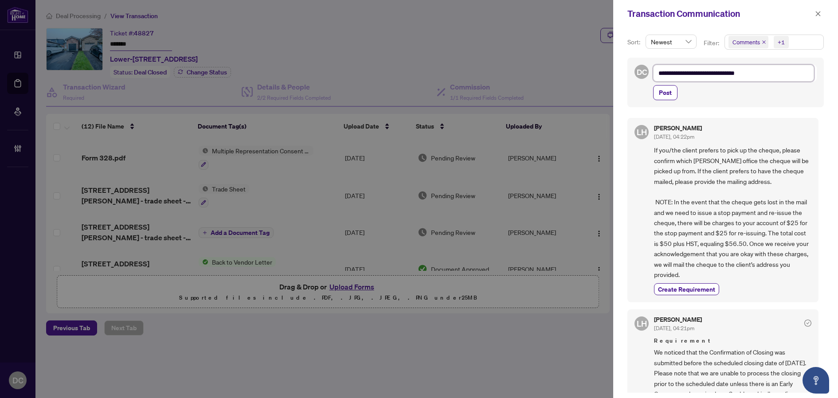
type textarea "**********"
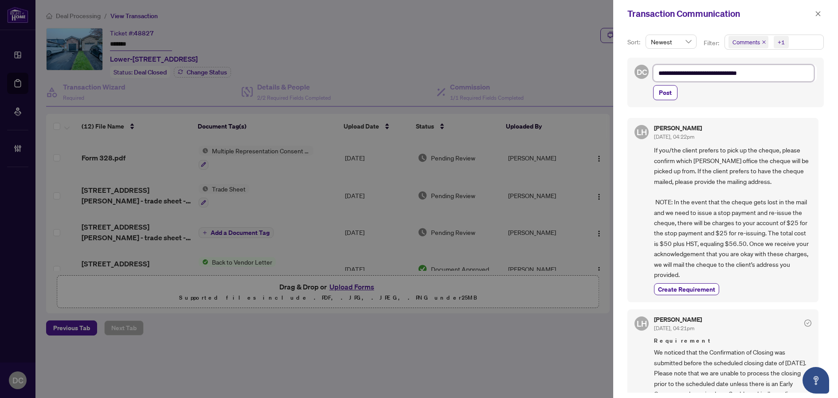
type textarea "**********"
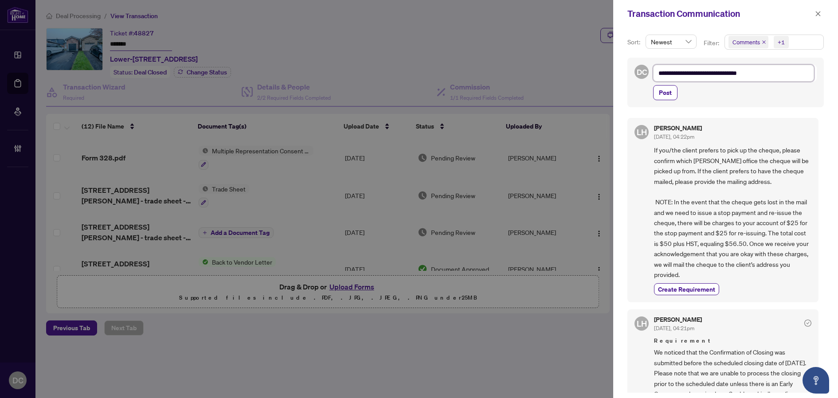
type textarea "**********"
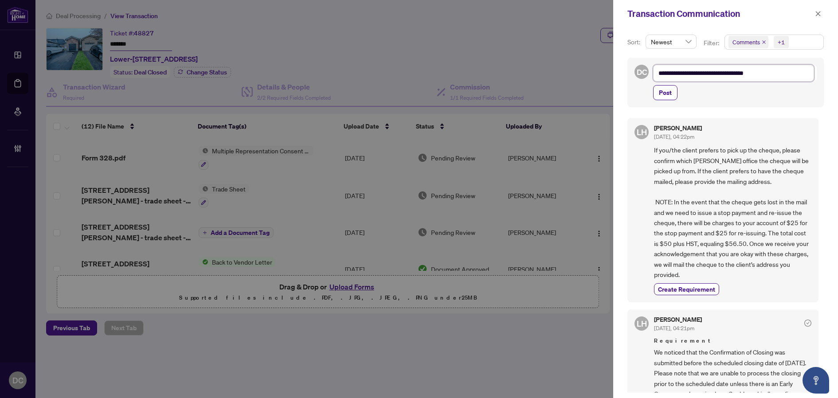
type textarea "**********"
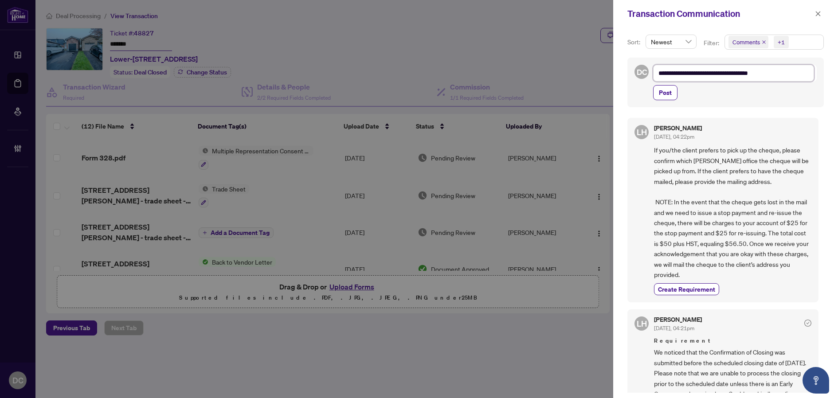
type textarea "**********"
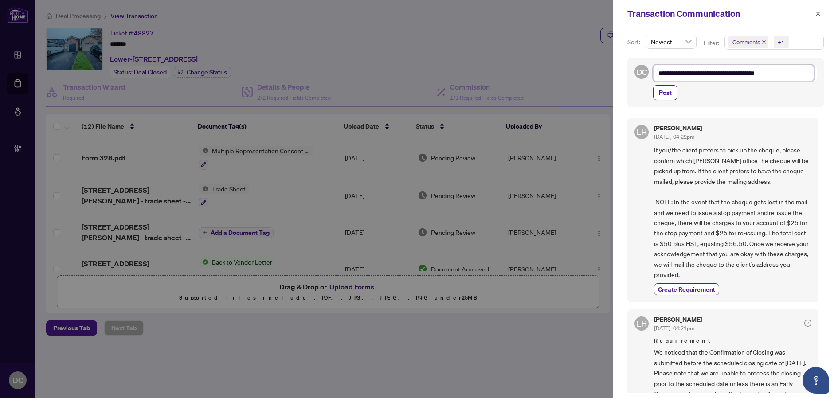
type textarea "**********"
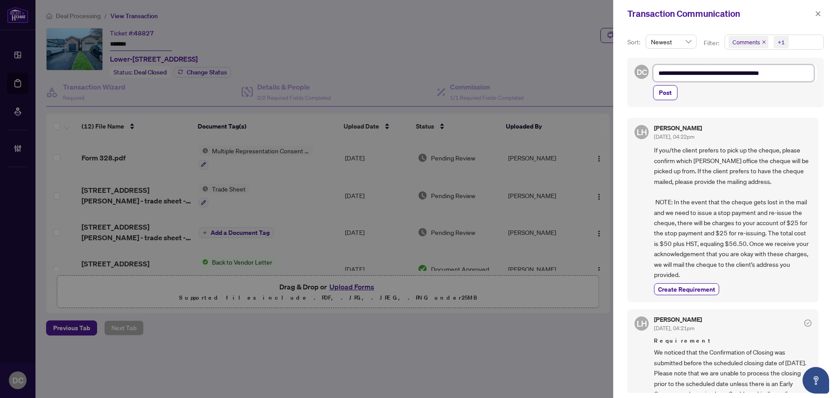
type textarea "**********"
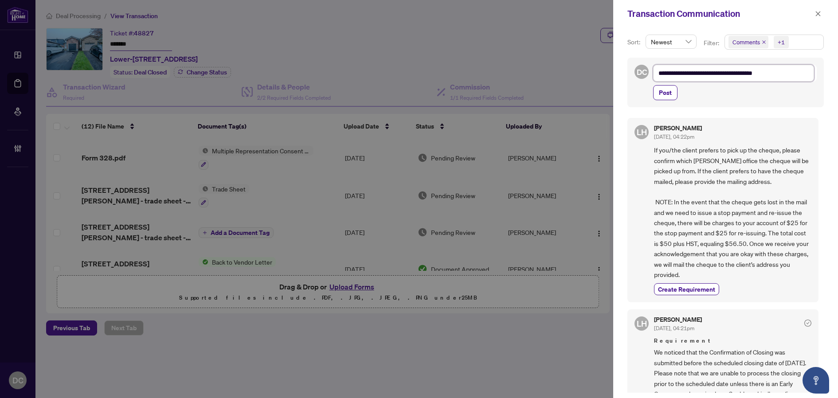
type textarea "**********"
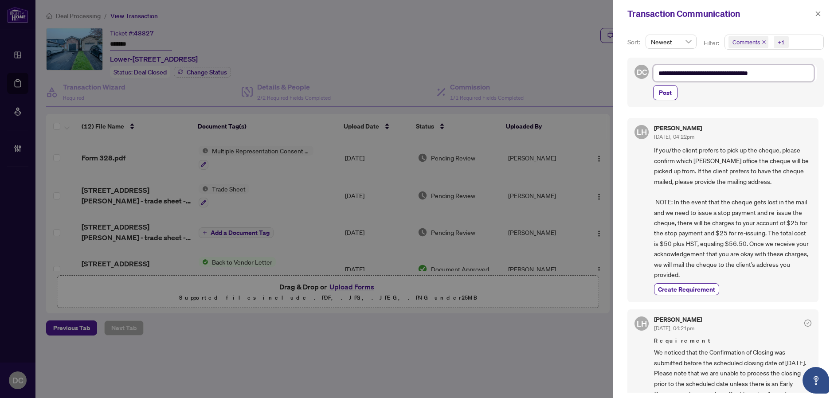
type textarea "**********"
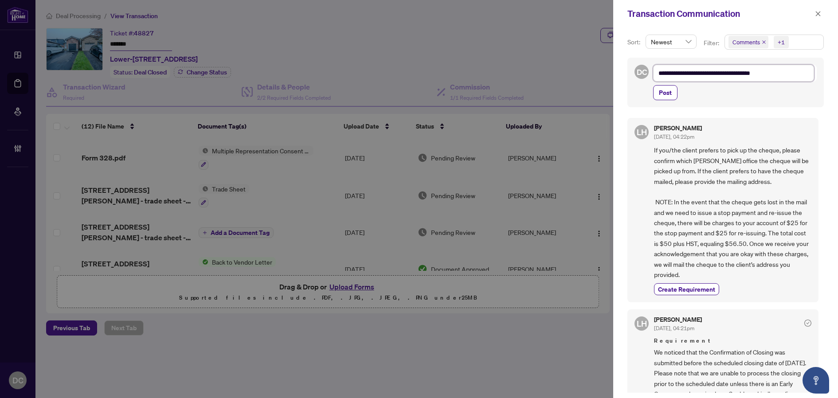
type textarea "**********"
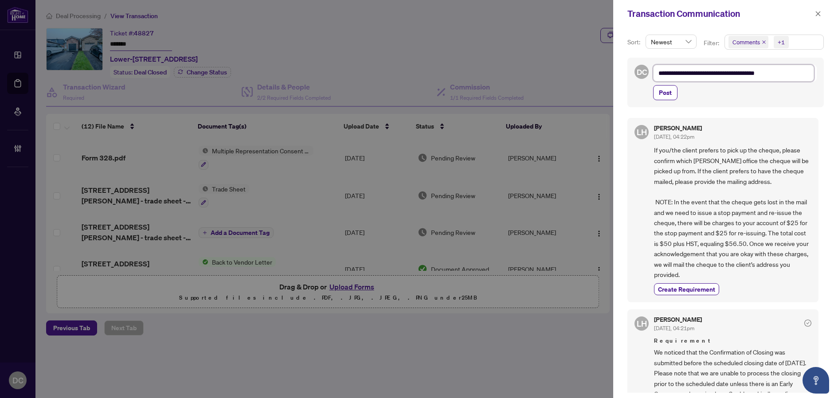
type textarea "**********"
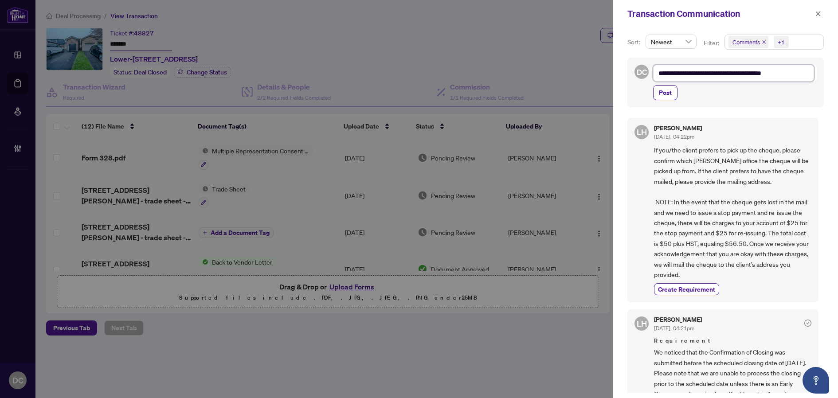
type textarea "**********"
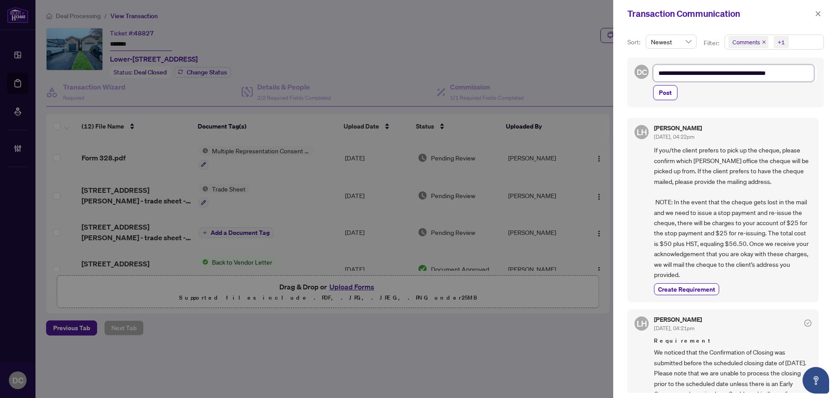
type textarea "**********"
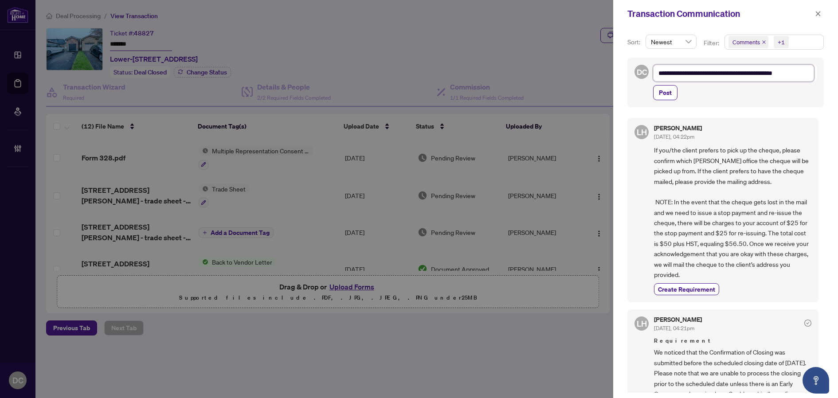
type textarea "**********"
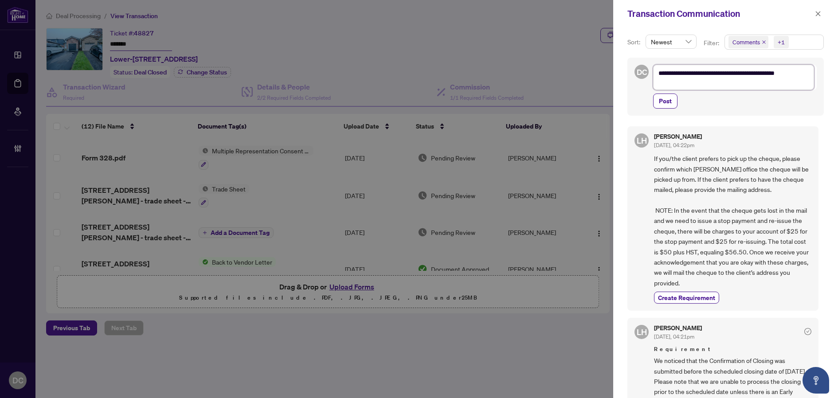
type textarea "**********"
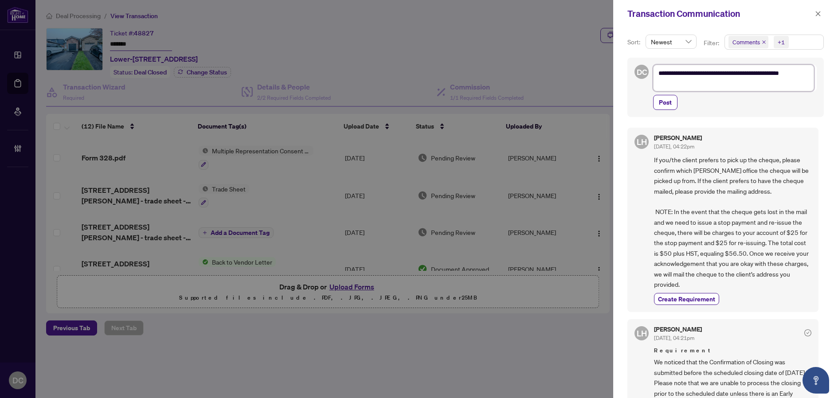
type textarea "**********"
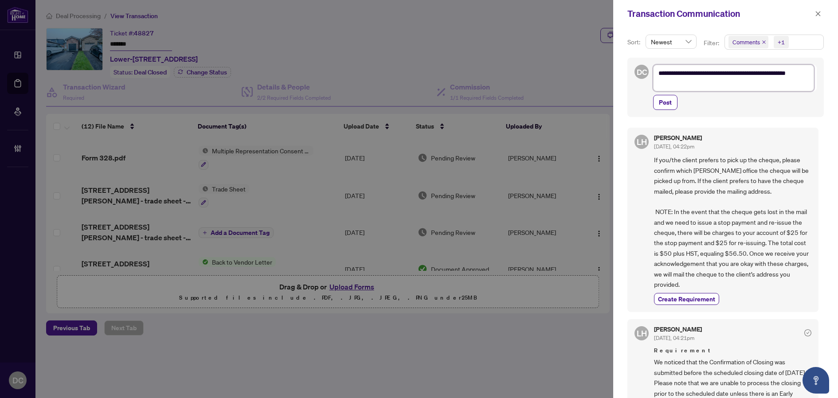
type textarea "**********"
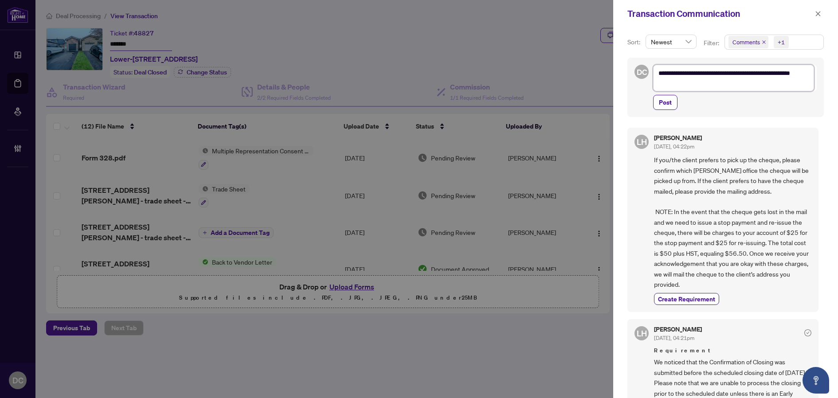
type textarea "**********"
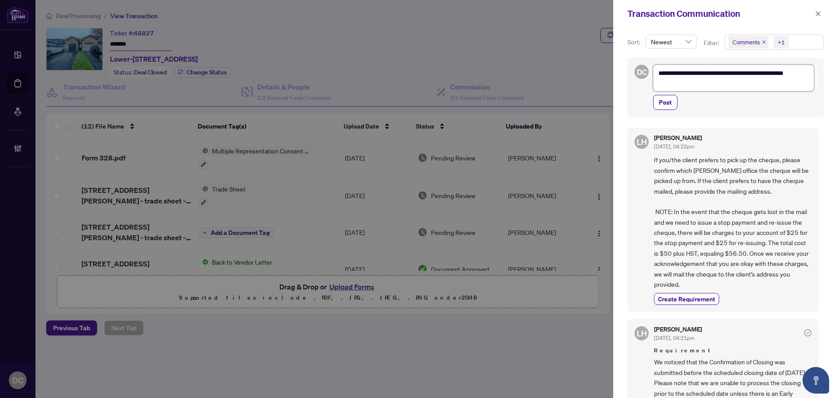
type textarea "**********"
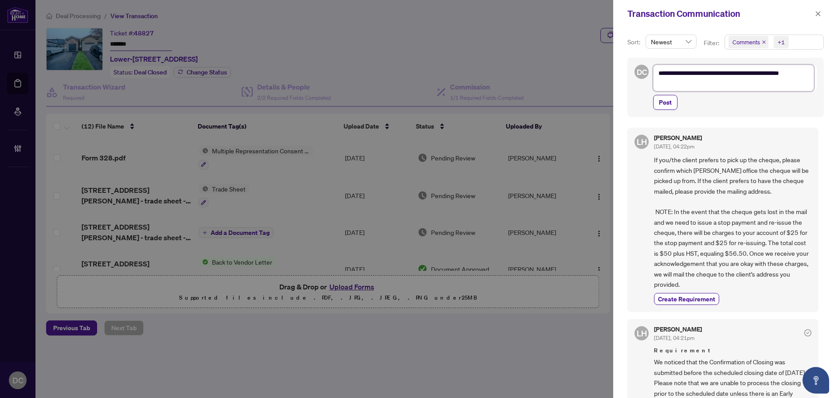
type textarea "**********"
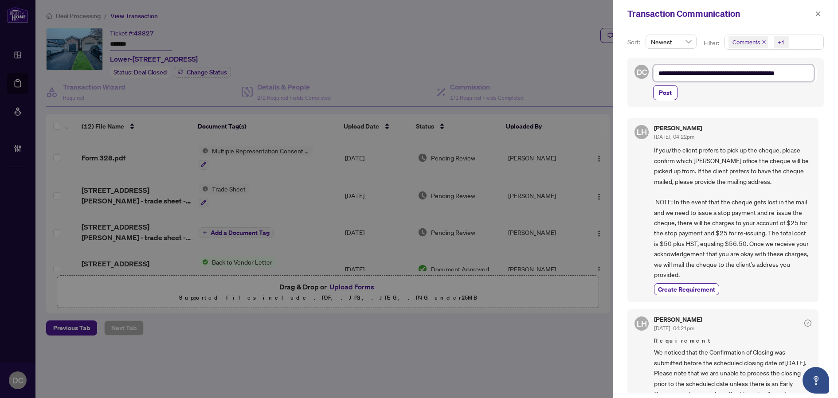
type textarea "**********"
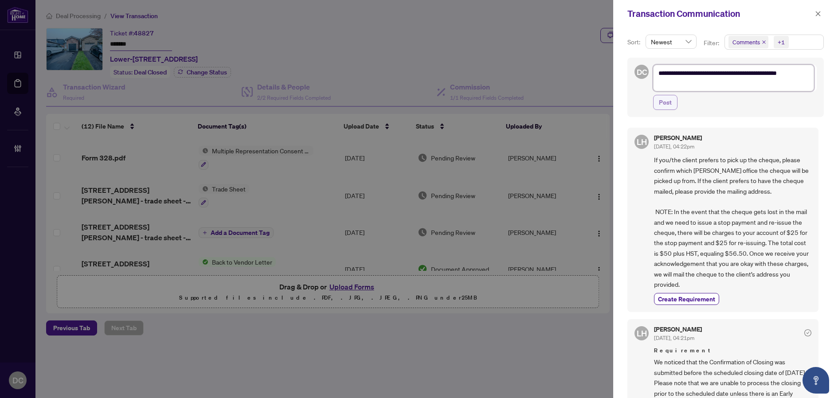
type textarea "**********"
click at [670, 105] on span "Post" at bounding box center [665, 102] width 13 height 14
type textarea "**********"
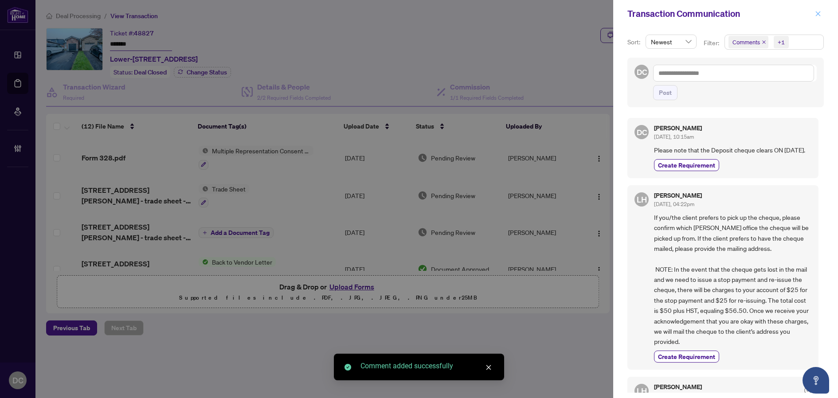
click at [821, 14] on button "button" at bounding box center [818, 13] width 12 height 11
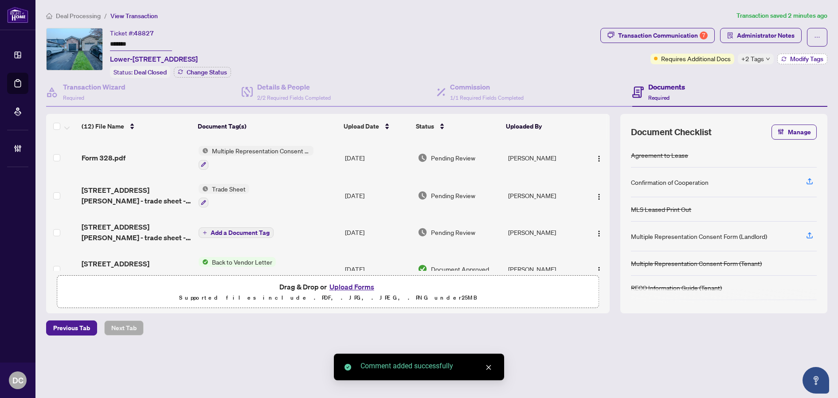
click at [790, 59] on span "Modify Tags" at bounding box center [806, 59] width 33 height 6
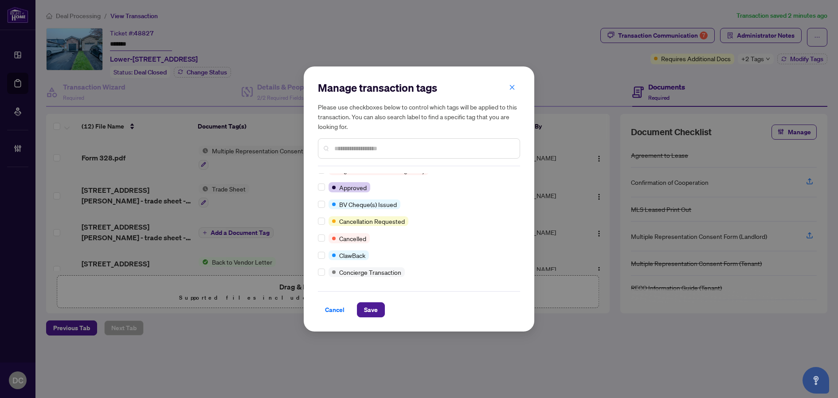
scroll to position [44, 0]
click at [365, 147] on input "text" at bounding box center [423, 149] width 178 height 10
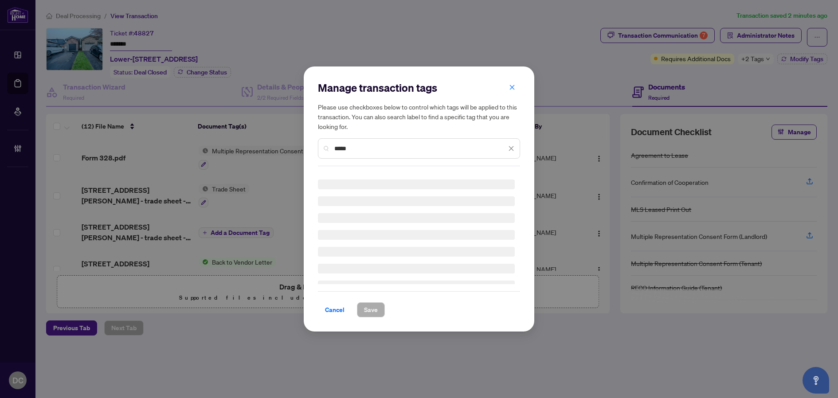
type input "*****"
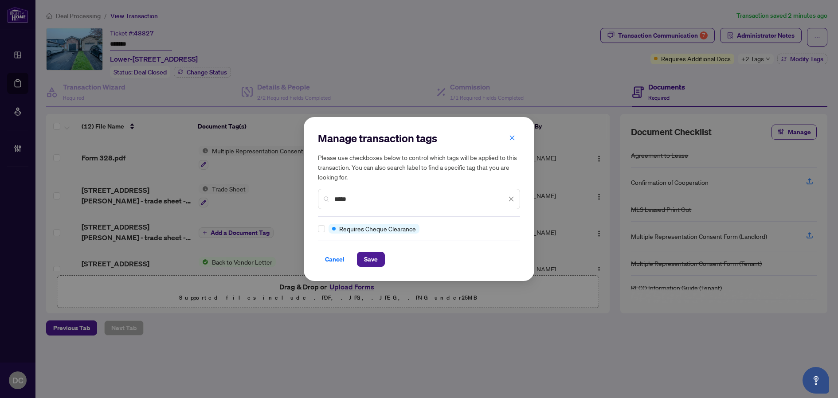
scroll to position [0, 0]
click at [365, 257] on span "Save" at bounding box center [371, 259] width 14 height 14
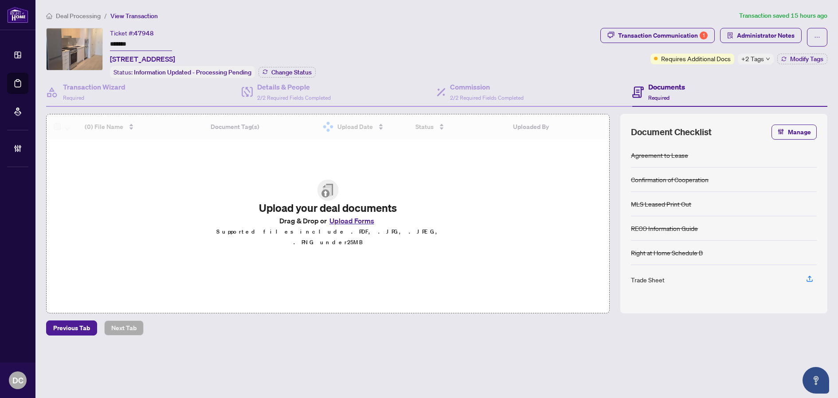
drag, startPoint x: 157, startPoint y: 43, endPoint x: 85, endPoint y: 41, distance: 71.8
click at [85, 41] on div "Ticket #: 47948 ******* [STREET_ADDRESS] Status: Information Updated - Processi…" at bounding box center [321, 53] width 550 height 50
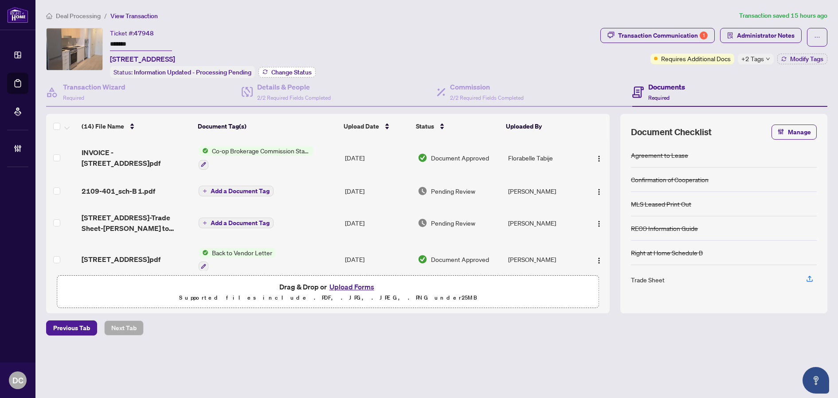
click at [287, 76] on div "Status: Information Updated - Processing Pending Change Status" at bounding box center [213, 72] width 206 height 12
click at [290, 74] on span "Change Status" at bounding box center [291, 72] width 40 height 6
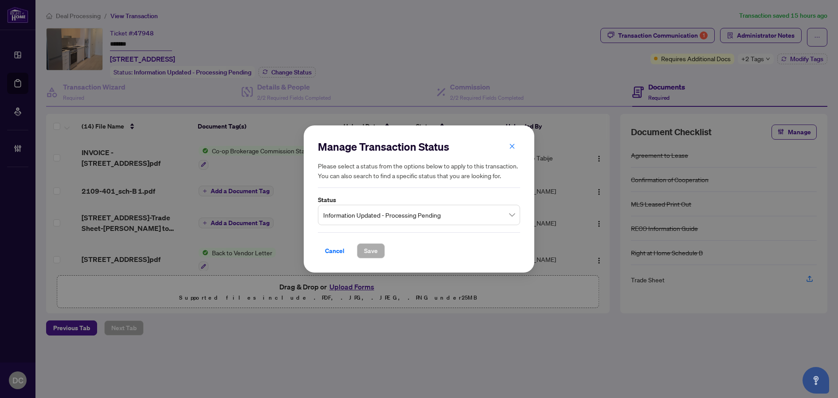
click at [458, 211] on span "Information Updated - Processing Pending" at bounding box center [418, 215] width 191 height 17
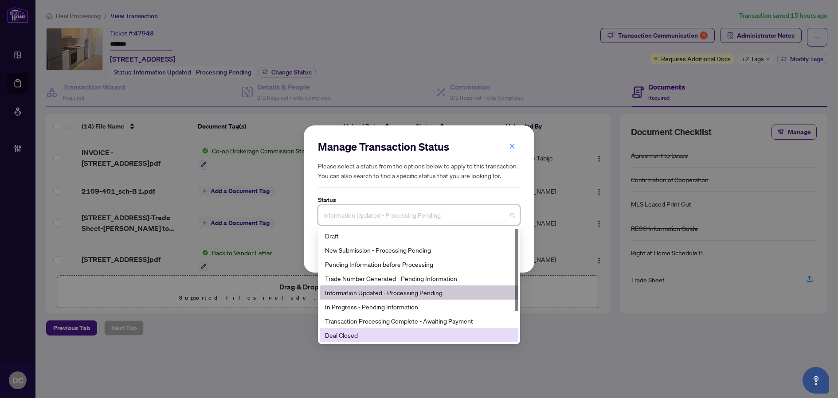
click at [385, 336] on div "Deal Closed" at bounding box center [419, 335] width 188 height 10
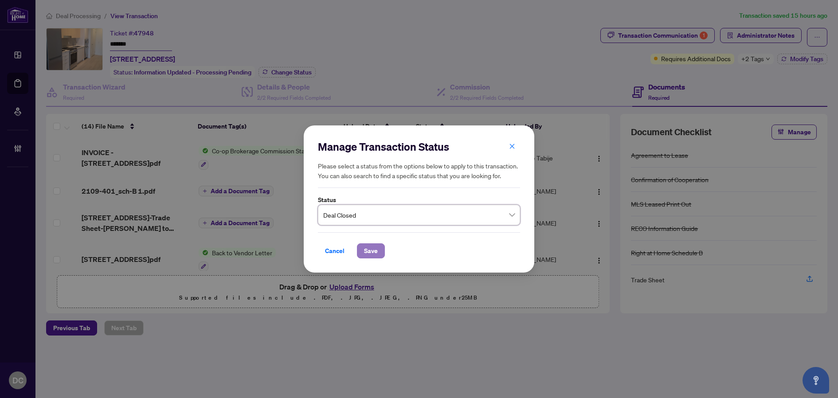
click at [367, 254] on span "Save" at bounding box center [371, 251] width 14 height 14
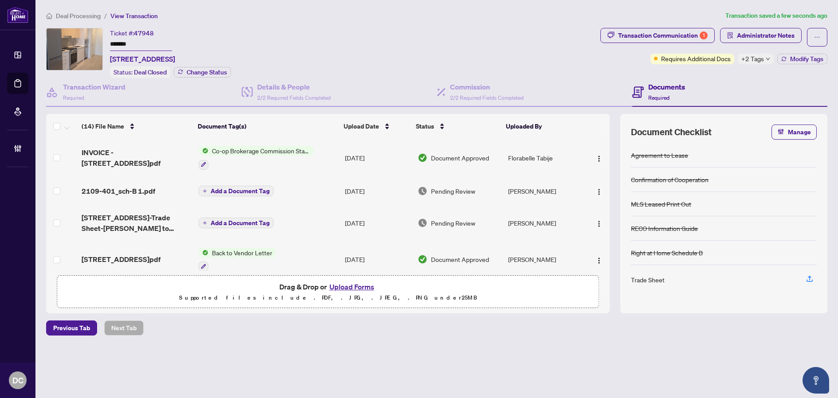
drag, startPoint x: 154, startPoint y: 42, endPoint x: 94, endPoint y: 40, distance: 60.7
click at [94, 40] on div "Ticket #: 47948 ******* [STREET_ADDRESS] Status: Deal Closed Change Status" at bounding box center [321, 53] width 550 height 50
click at [679, 41] on div "Transaction Communication 1" at bounding box center [663, 35] width 90 height 14
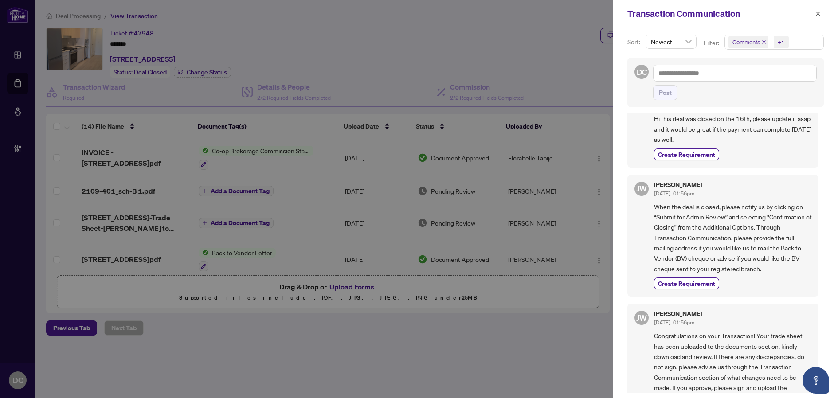
scroll to position [44, 0]
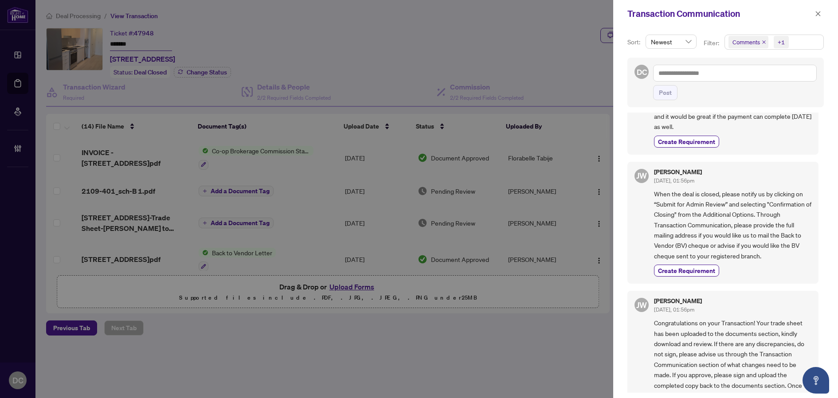
click at [803, 45] on span "Comments +1" at bounding box center [774, 42] width 98 height 14
click at [787, 78] on span "Comments" at bounding box center [777, 79] width 78 height 11
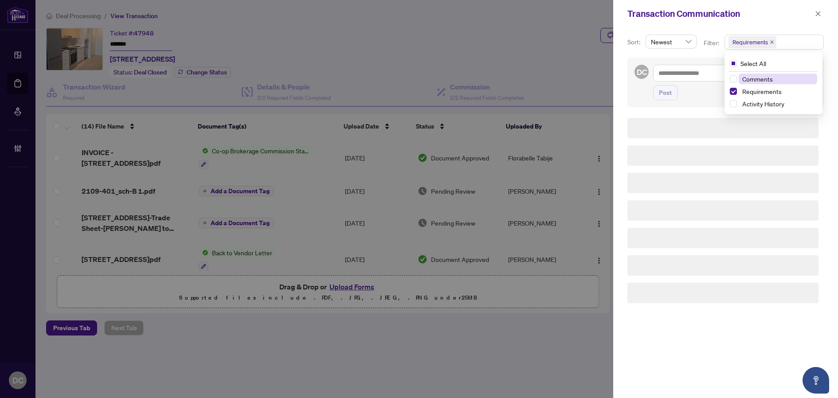
scroll to position [0, 0]
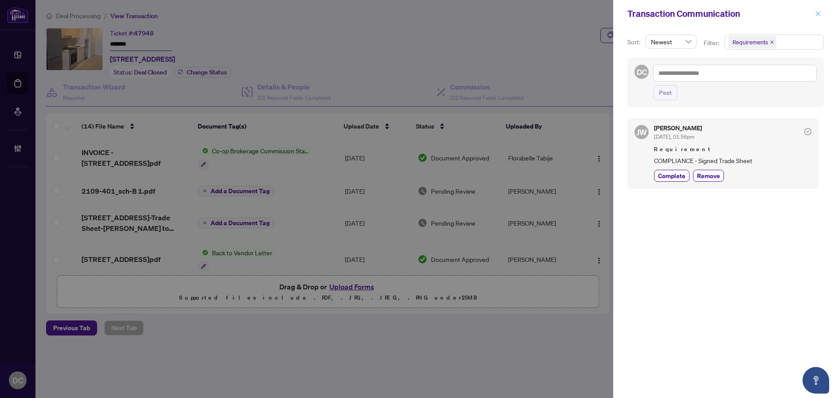
click at [823, 16] on button "button" at bounding box center [818, 13] width 12 height 11
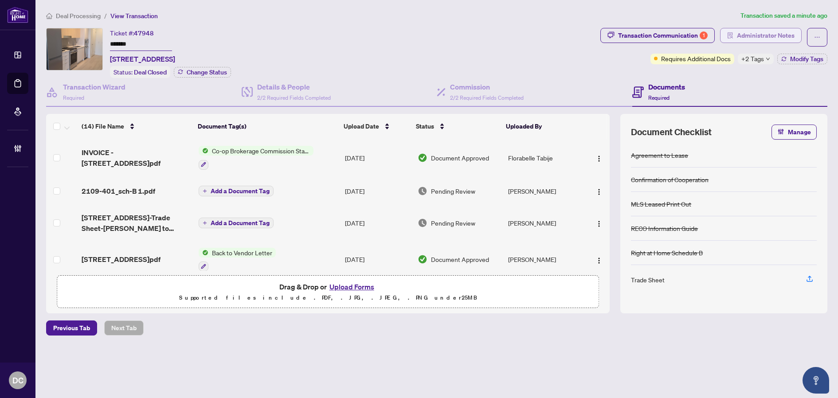
click at [778, 33] on span "Administrator Notes" at bounding box center [766, 35] width 58 height 14
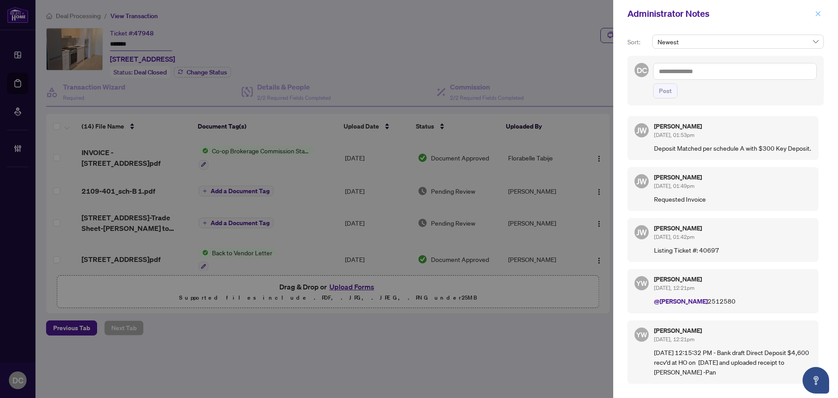
click at [820, 14] on icon "close" at bounding box center [818, 14] width 6 height 6
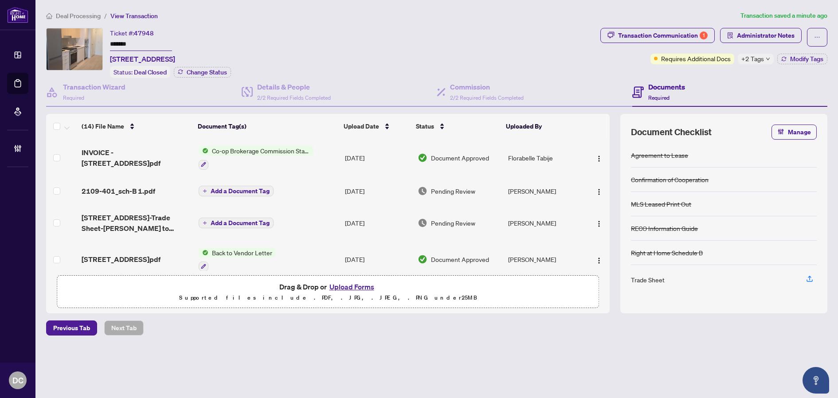
click at [312, 157] on div "Co-op Brokerage Commission Statement" at bounding box center [256, 158] width 115 height 24
click at [354, 153] on td "[DATE]" at bounding box center [377, 158] width 72 height 38
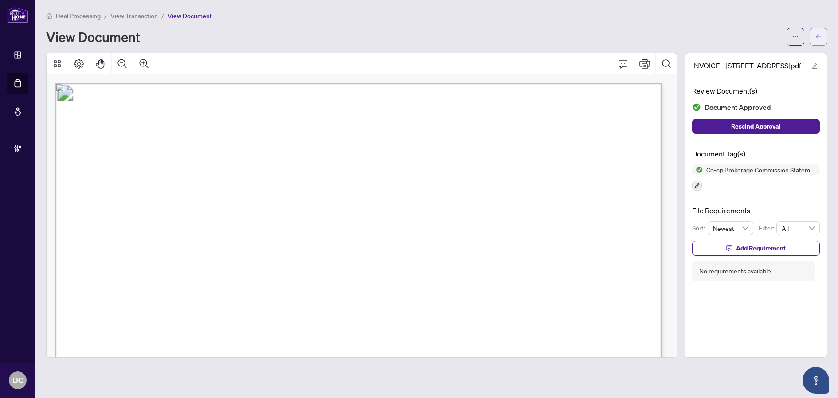
click at [817, 34] on icon "arrow-left" at bounding box center [818, 37] width 6 height 6
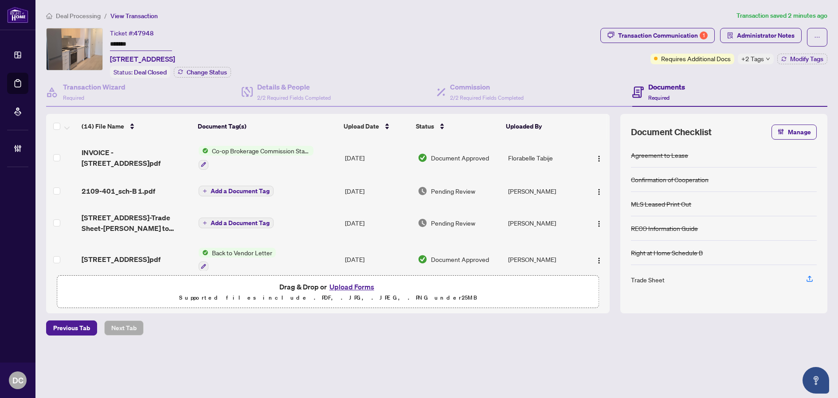
click at [319, 222] on td "Add a Document Tag" at bounding box center [268, 222] width 146 height 35
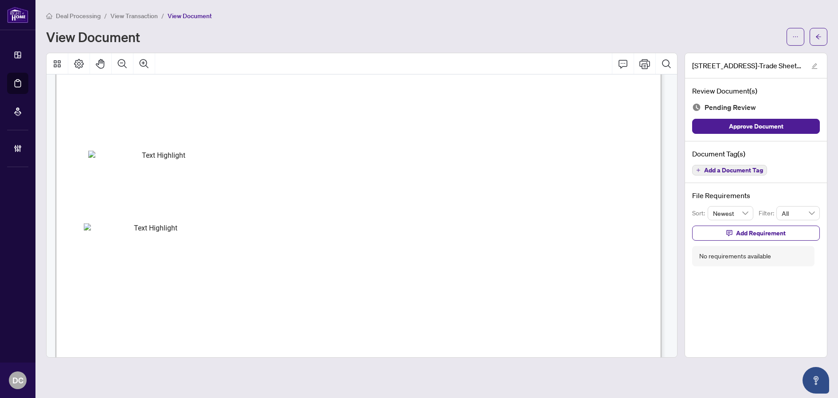
scroll to position [310, 0]
drag, startPoint x: 821, startPoint y: 35, endPoint x: 94, endPoint y: 395, distance: 811.6
click at [821, 35] on icon "arrow-left" at bounding box center [818, 37] width 6 height 6
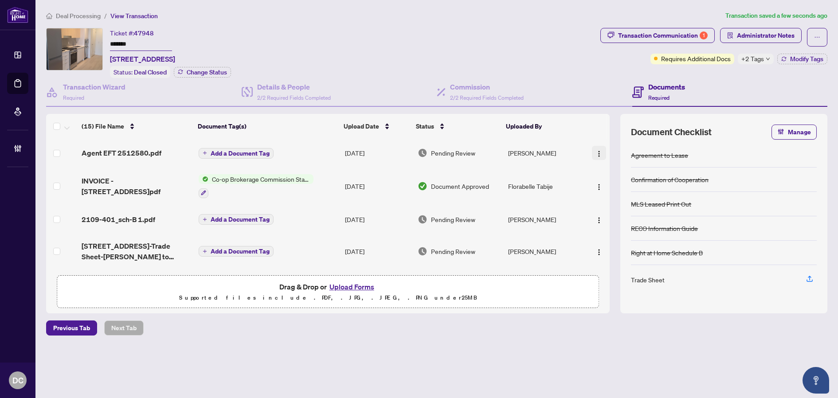
click at [595, 150] on img "button" at bounding box center [598, 153] width 7 height 7
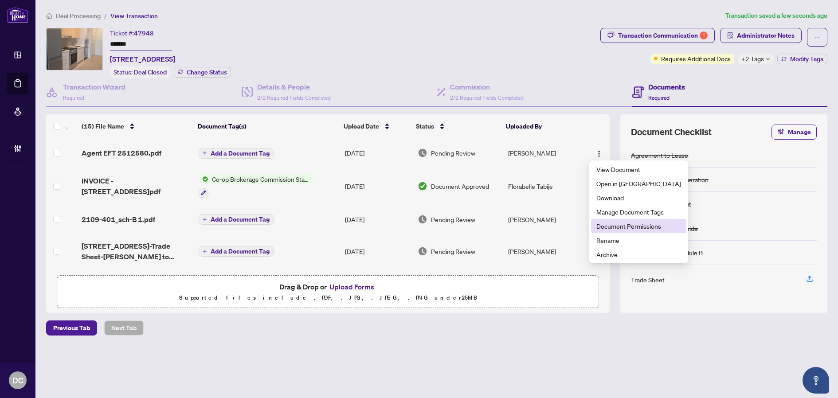
click at [605, 227] on span "Document Permissions" at bounding box center [638, 226] width 85 height 10
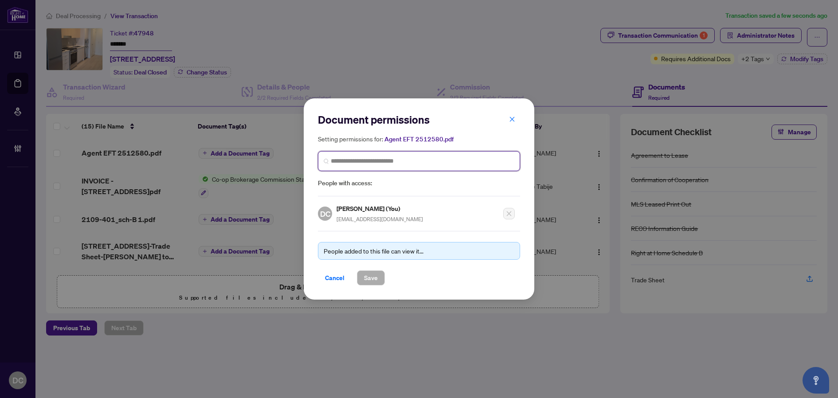
click at [388, 162] on input "search" at bounding box center [422, 160] width 183 height 9
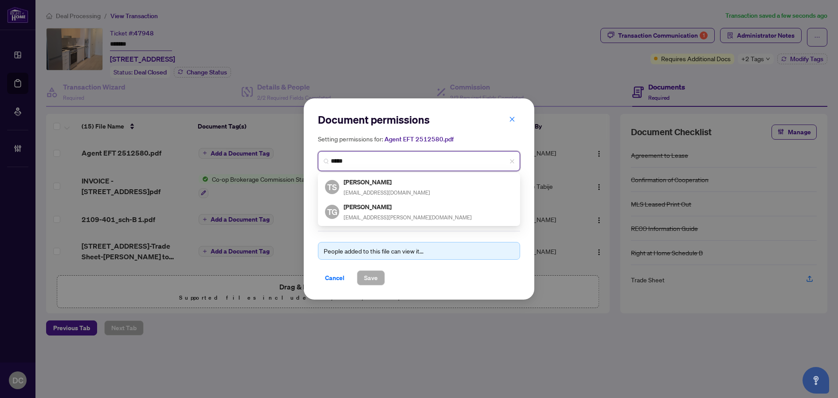
type input "*****"
click at [379, 158] on input "*****" at bounding box center [422, 160] width 183 height 9
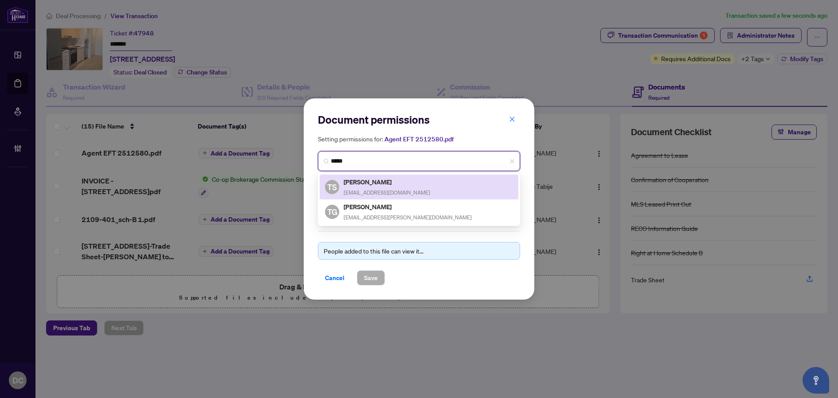
click at [395, 191] on span "TANUJSHARMA3@GMAIL.COM" at bounding box center [386, 192] width 86 height 7
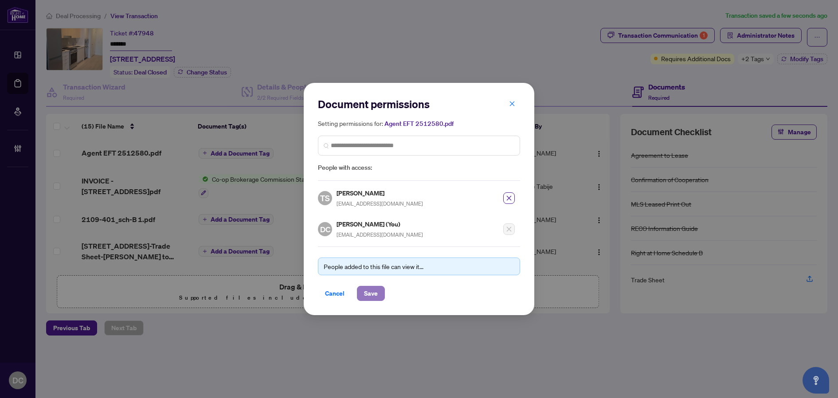
click at [378, 295] on button "Save" at bounding box center [371, 293] width 28 height 15
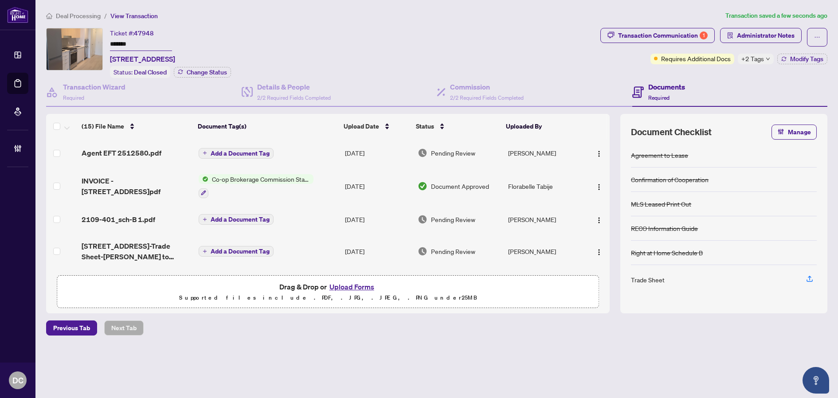
click at [246, 153] on span "Add a Document Tag" at bounding box center [240, 153] width 59 height 6
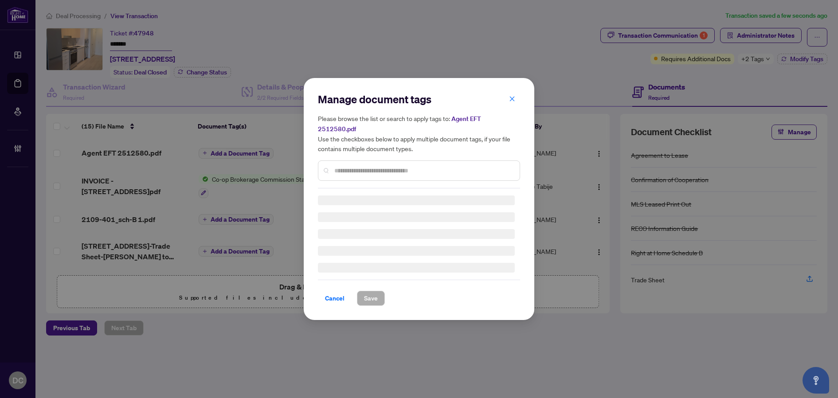
click at [343, 159] on div "Manage document tags Please browse the list or search to apply tags to: Agent E…" at bounding box center [419, 140] width 202 height 96
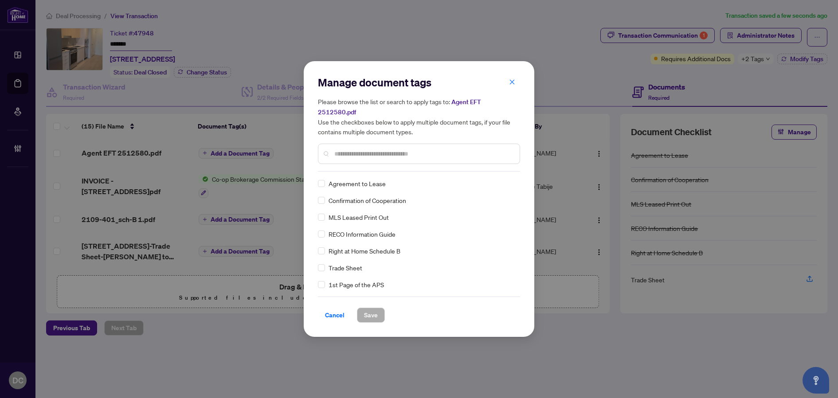
click at [346, 161] on div "Manage document tags Please browse the list or search to apply tags to: Agent E…" at bounding box center [419, 123] width 202 height 96
click at [389, 149] on input "text" at bounding box center [423, 154] width 178 height 10
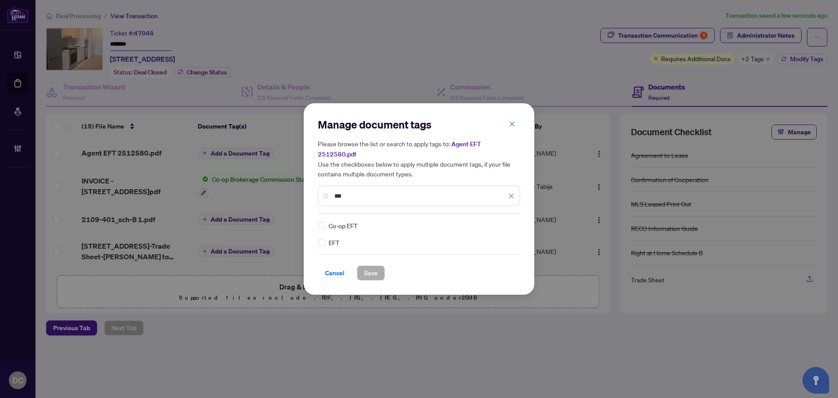
type input "***"
click at [506, 223] on div at bounding box center [505, 225] width 17 height 9
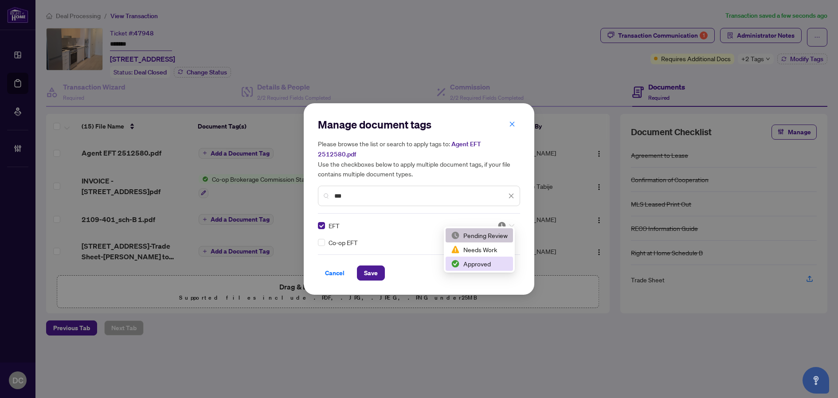
click at [491, 259] on div "Approved" at bounding box center [479, 264] width 57 height 10
click at [374, 271] on span "Save" at bounding box center [371, 273] width 14 height 14
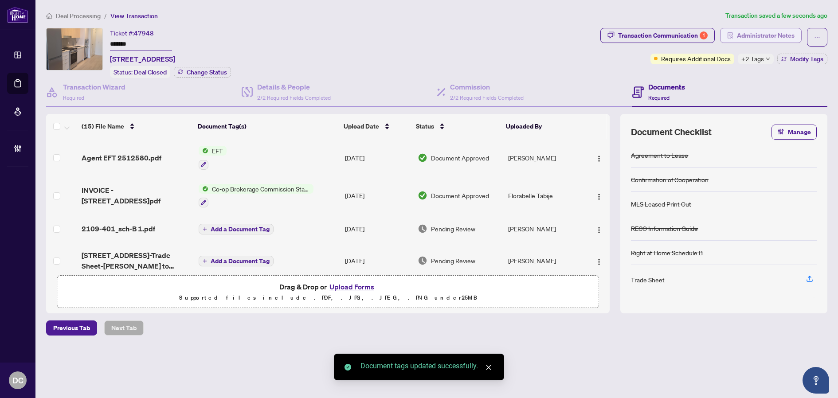
click at [756, 34] on span "Administrator Notes" at bounding box center [766, 35] width 58 height 14
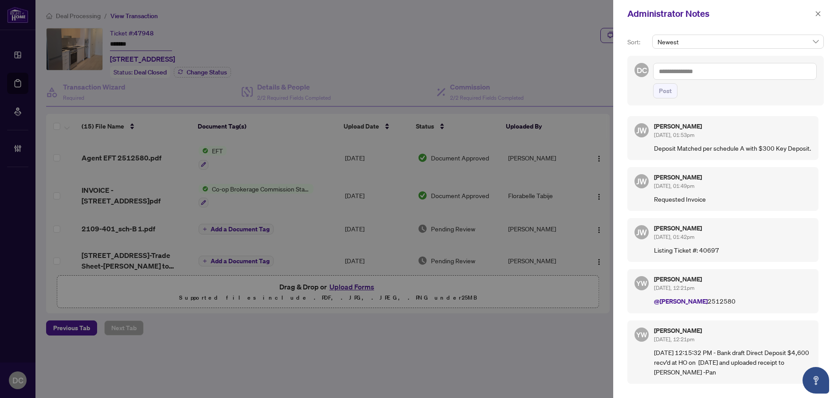
click at [745, 72] on textarea at bounding box center [735, 71] width 164 height 17
paste textarea "**********"
type textarea "**********"
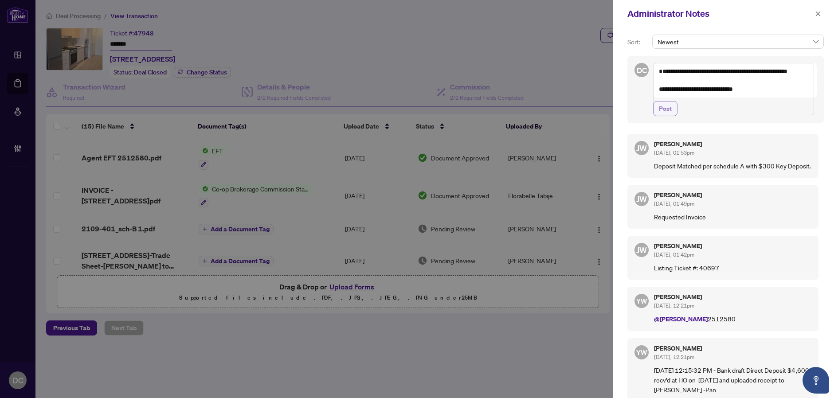
click at [675, 116] on button "Post" at bounding box center [665, 108] width 24 height 15
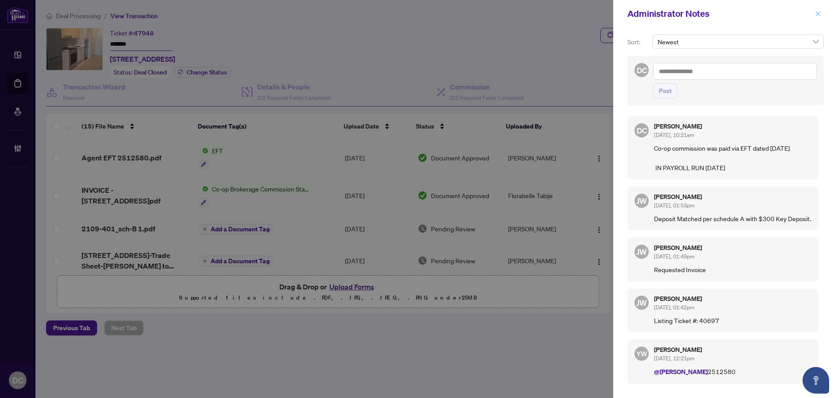
click at [822, 12] on button "button" at bounding box center [818, 13] width 12 height 11
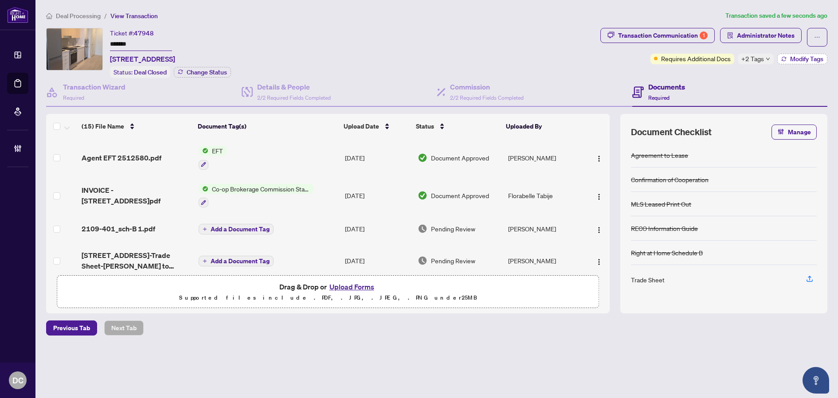
click at [790, 61] on span "Modify Tags" at bounding box center [806, 59] width 33 height 6
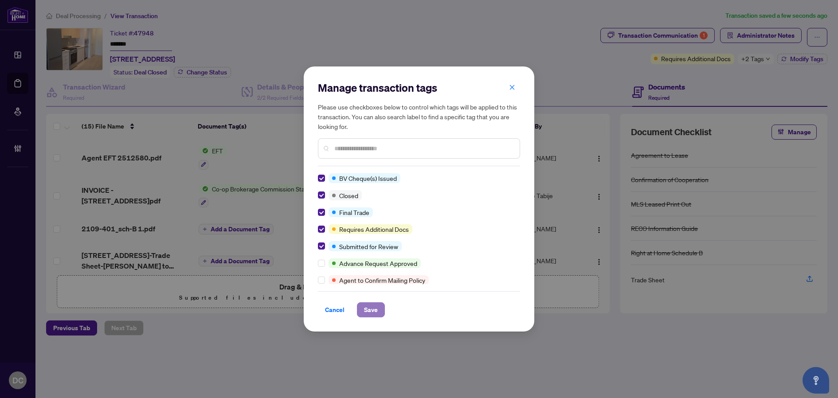
click at [377, 308] on span "Save" at bounding box center [371, 310] width 14 height 14
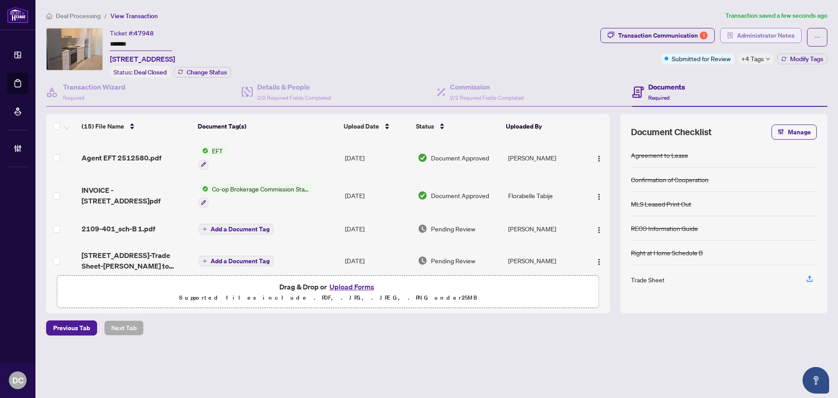
click at [735, 35] on button "Administrator Notes" at bounding box center [761, 35] width 82 height 15
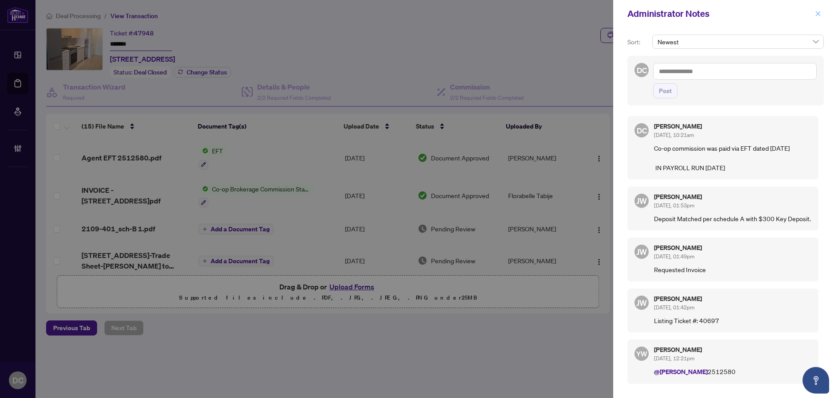
click at [820, 16] on icon "close" at bounding box center [817, 13] width 5 height 5
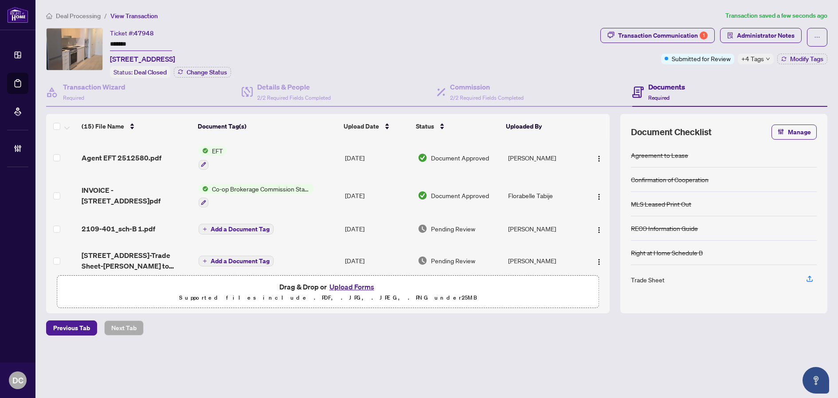
drag, startPoint x: 146, startPoint y: 43, endPoint x: 84, endPoint y: 43, distance: 62.0
click at [84, 43] on div "Ticket #: 47948 ******* 2109-5105 Hurontario St, Mississauga, Ontario L4Z 0C9, …" at bounding box center [321, 53] width 550 height 50
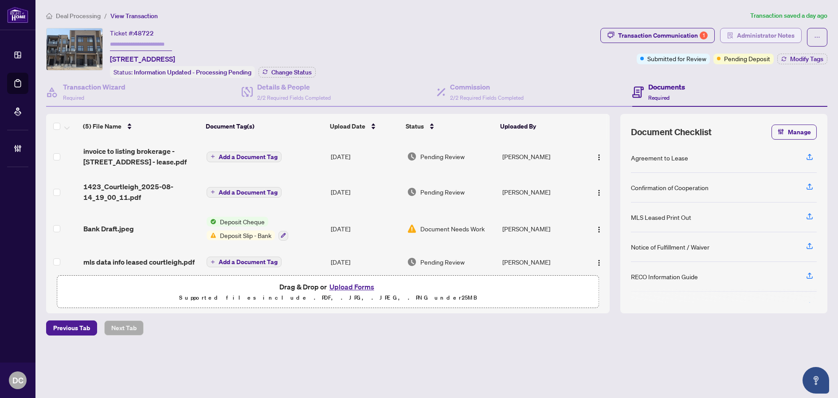
click at [769, 37] on span "Administrator Notes" at bounding box center [766, 35] width 58 height 14
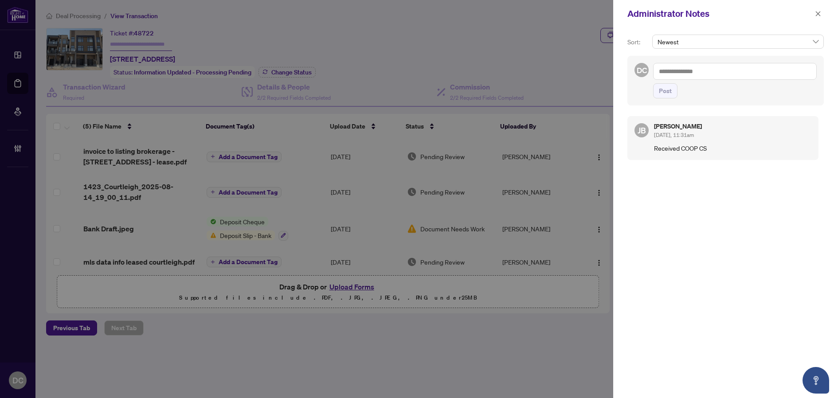
click at [765, 66] on textarea at bounding box center [735, 71] width 164 height 17
type textarea "*******"
click at [812, 13] on button "button" at bounding box center [818, 13] width 12 height 11
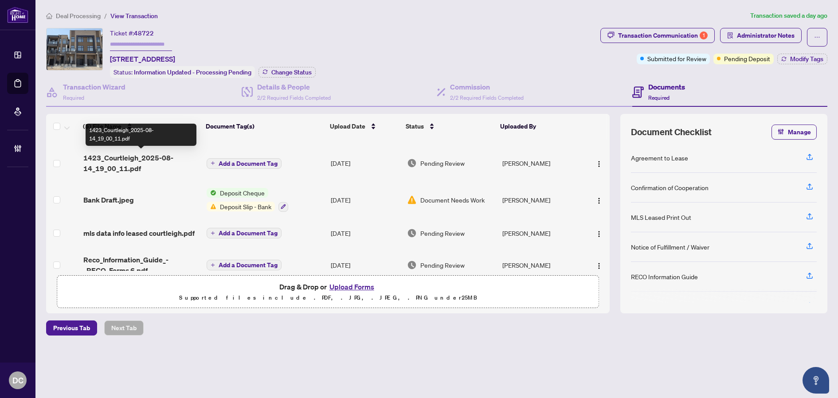
scroll to position [43, 0]
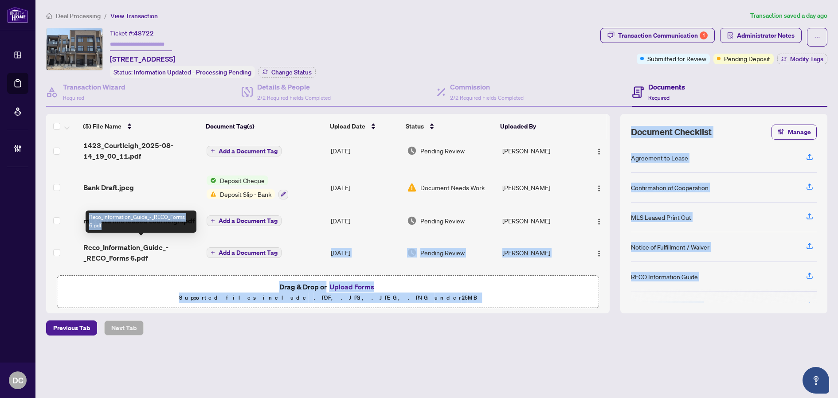
drag, startPoint x: 163, startPoint y: 252, endPoint x: 169, endPoint y: 224, distance: 28.3
click at [169, 224] on body "Dashboard Deal Processing Mortgage Referrals Brokerage Management DC [PERSON_NA…" at bounding box center [419, 199] width 838 height 398
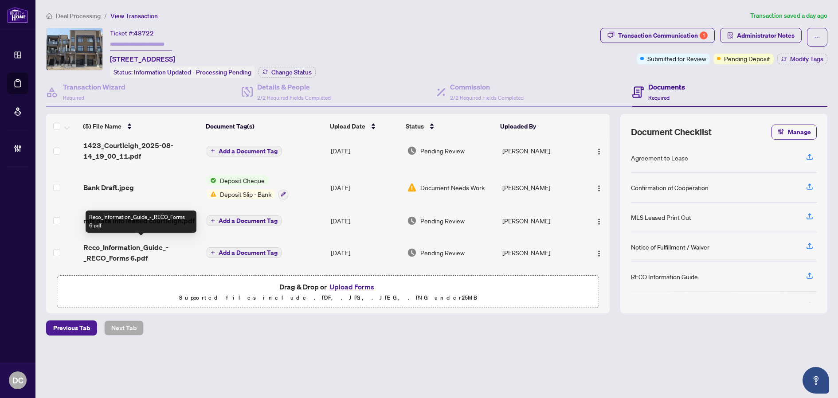
click at [199, 218] on div "mls data info leased courtleigh.pdf" at bounding box center [141, 220] width 116 height 11
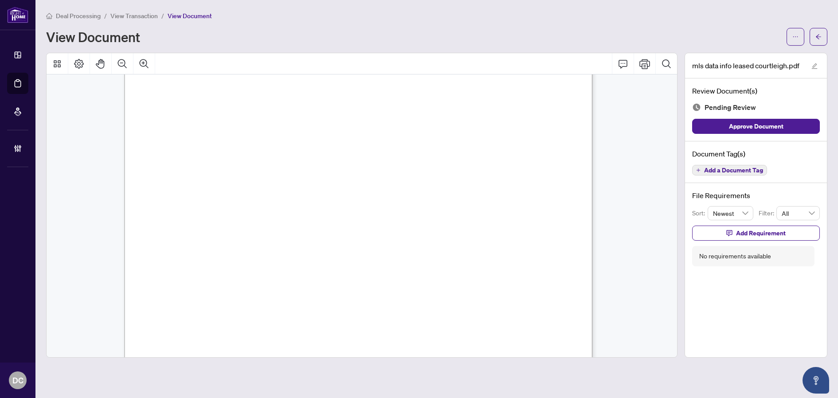
scroll to position [665, 0]
click at [820, 28] on button "button" at bounding box center [818, 37] width 18 height 18
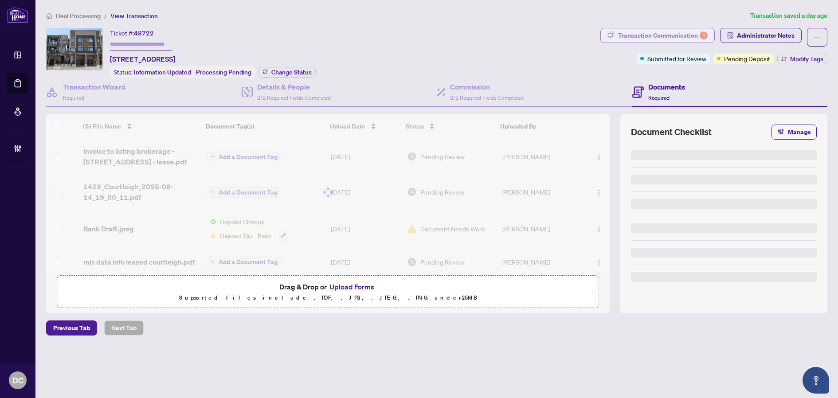
click at [661, 36] on div "Transaction Communication 1" at bounding box center [663, 35] width 90 height 14
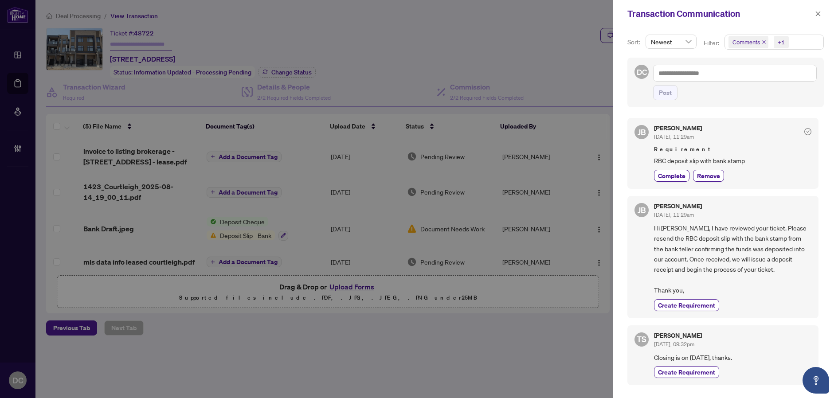
scroll to position [2, 0]
click at [818, 17] on icon "close" at bounding box center [818, 14] width 6 height 6
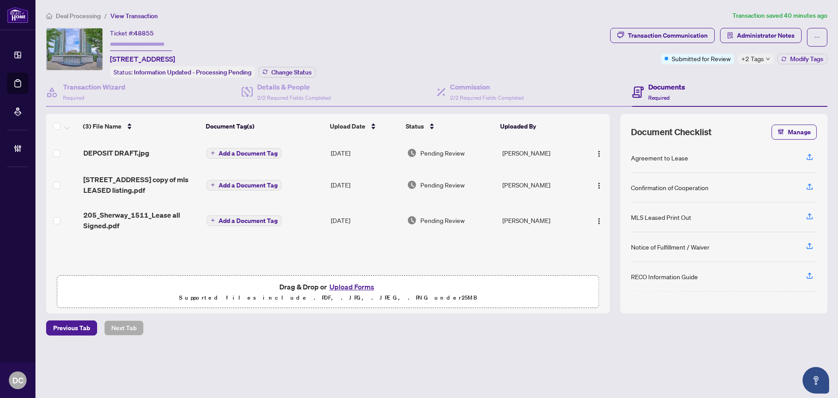
scroll to position [0, 0]
click at [320, 222] on td "Add a Document Tag" at bounding box center [265, 219] width 125 height 35
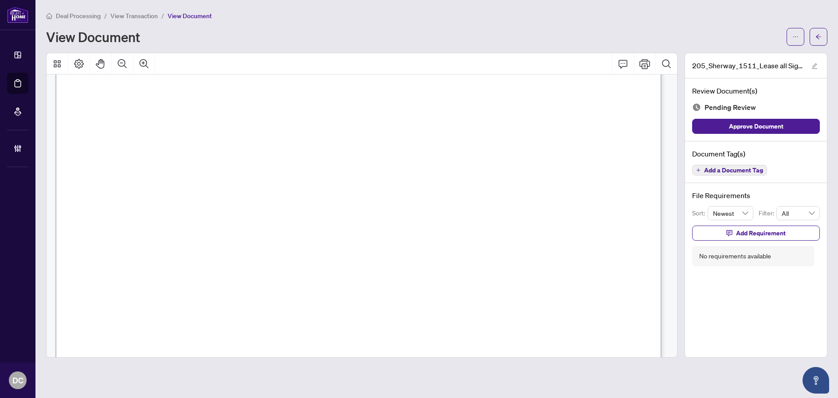
scroll to position [1728, 0]
click at [818, 38] on icon "arrow-left" at bounding box center [817, 36] width 5 height 5
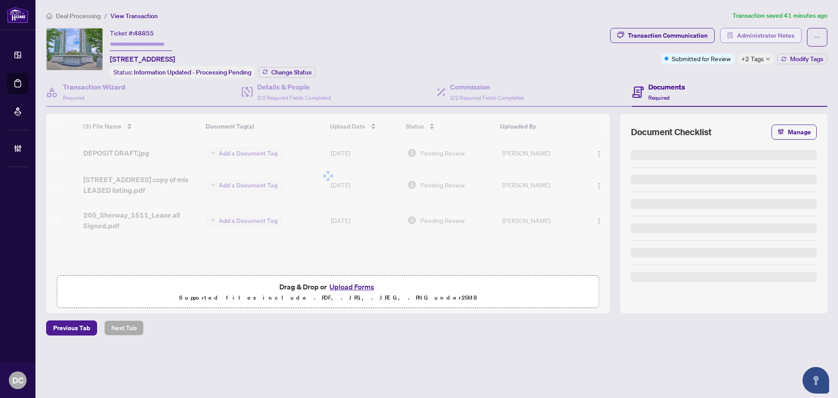
click at [786, 32] on span "Administrator Notes" at bounding box center [766, 35] width 58 height 14
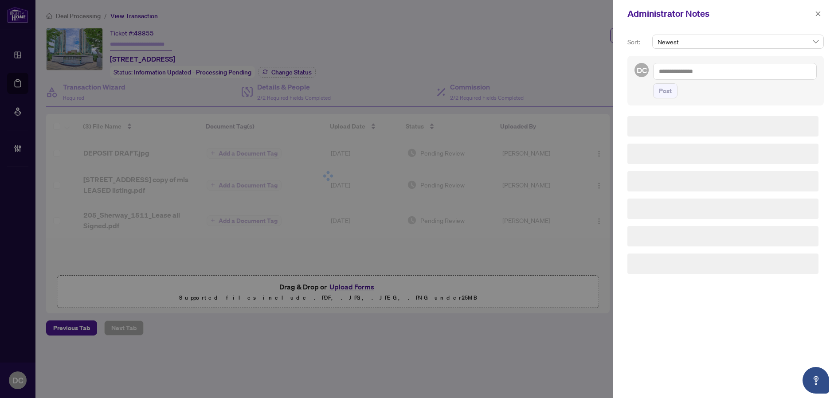
click at [757, 70] on textarea at bounding box center [735, 71] width 164 height 17
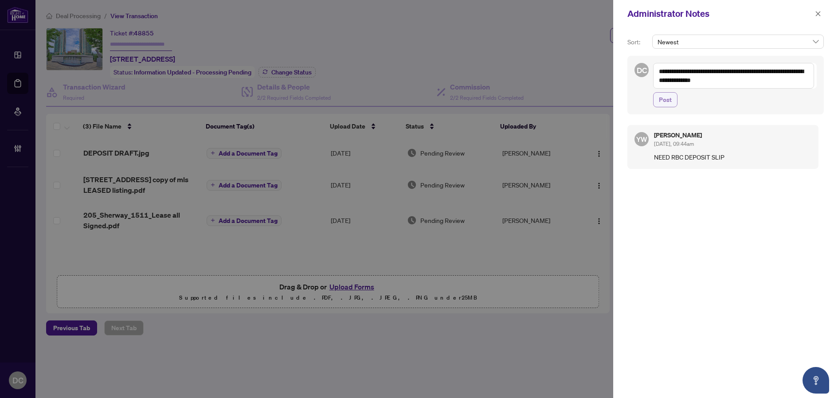
type textarea "**********"
click at [675, 93] on button "Post" at bounding box center [665, 99] width 24 height 15
click at [819, 13] on icon "close" at bounding box center [818, 14] width 6 height 6
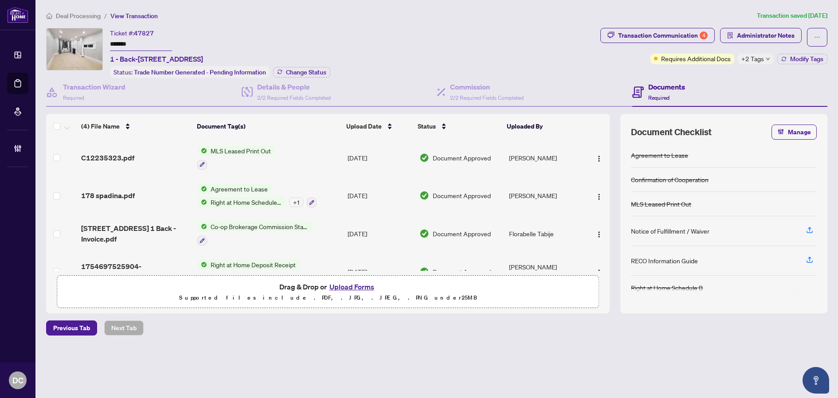
drag, startPoint x: 142, startPoint y: 38, endPoint x: 92, endPoint y: 40, distance: 50.1
click at [92, 40] on div "Ticket #: 47827 ******* 1 - Back-[STREET_ADDRESS] Status: Trade Number Generate…" at bounding box center [321, 53] width 550 height 50
click at [310, 73] on span "Change Status" at bounding box center [306, 72] width 40 height 6
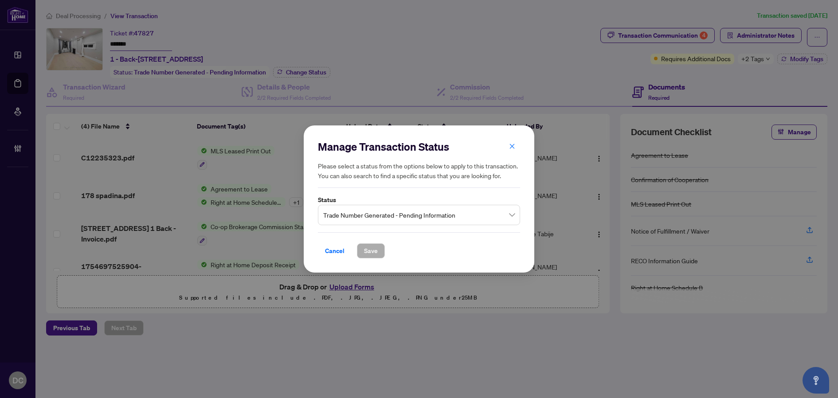
click at [453, 211] on span "Trade Number Generated - Pending Information" at bounding box center [418, 215] width 191 height 17
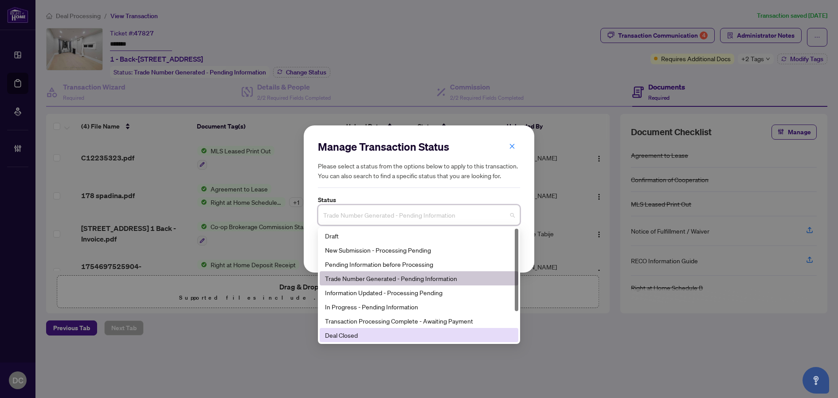
click at [405, 336] on div "Deal Closed" at bounding box center [419, 335] width 188 height 10
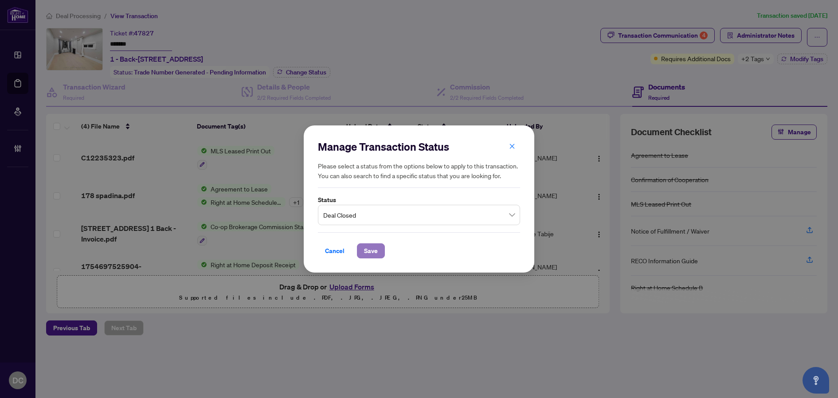
click at [377, 248] on span "Save" at bounding box center [371, 251] width 14 height 14
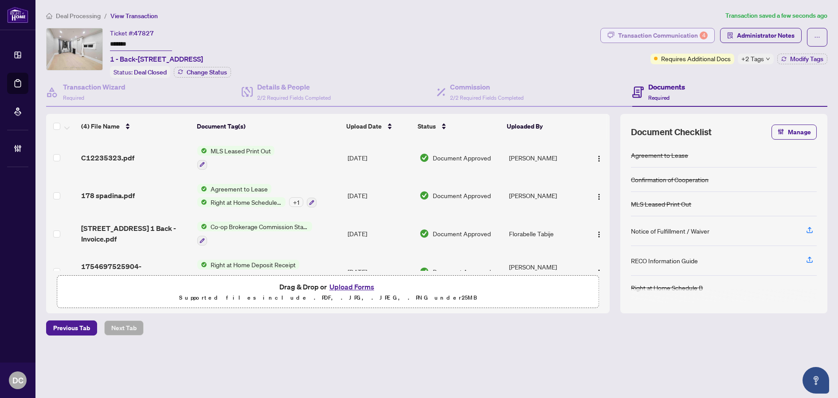
click at [690, 32] on div "Transaction Communication 4" at bounding box center [663, 35] width 90 height 14
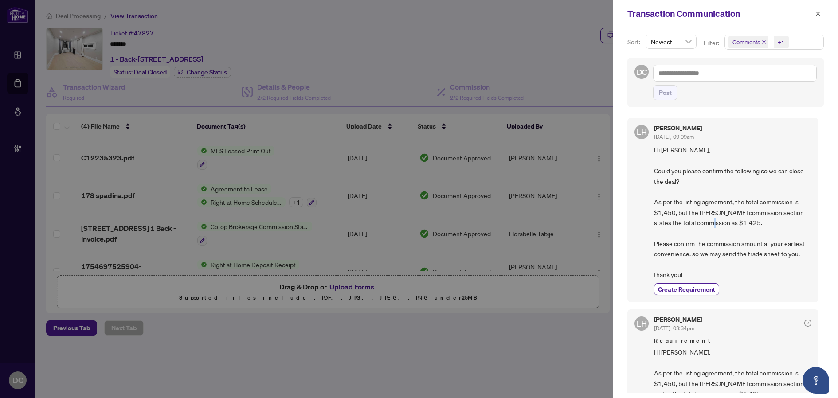
click at [732, 223] on span "Hi [PERSON_NAME], Could you please confirm the following so we can close the de…" at bounding box center [732, 212] width 157 height 135
click at [819, 19] on span "button" at bounding box center [818, 14] width 6 height 14
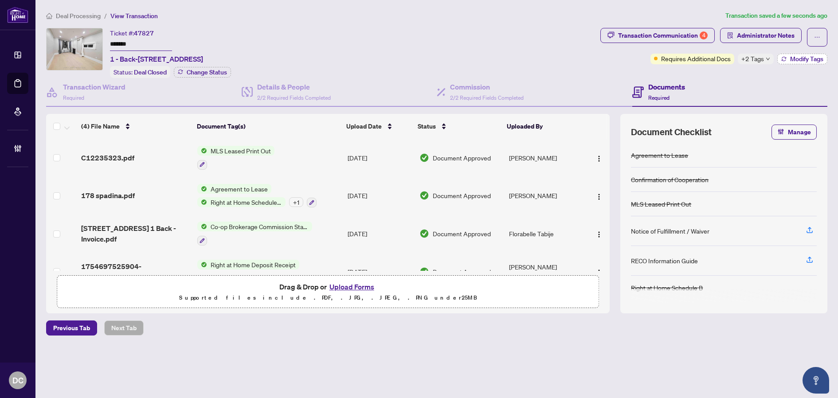
click at [789, 62] on button "Modify Tags" at bounding box center [802, 59] width 50 height 11
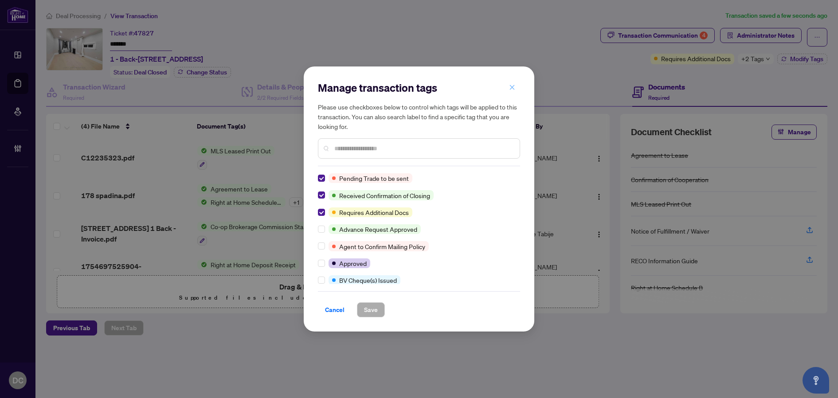
click at [512, 90] on icon "close" at bounding box center [512, 87] width 6 height 6
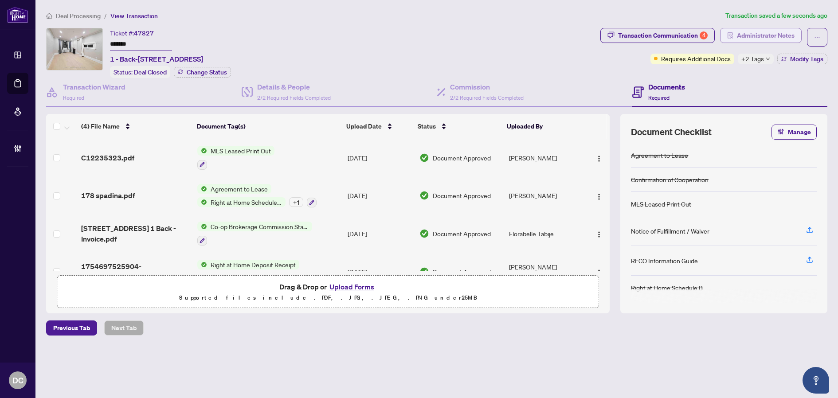
click at [779, 35] on span "Administrator Notes" at bounding box center [766, 35] width 58 height 14
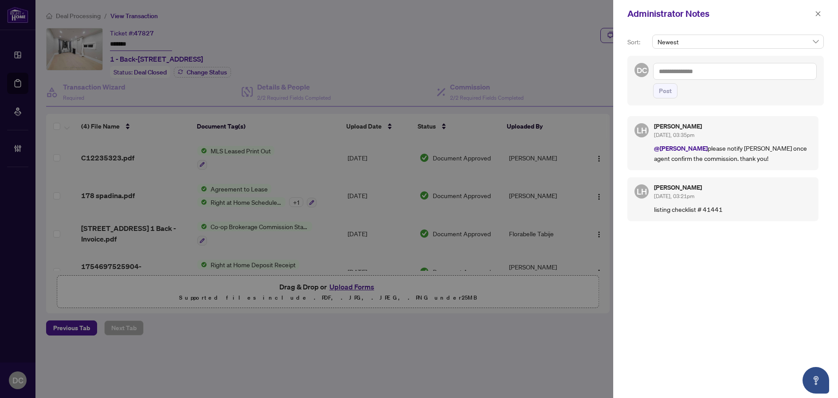
click at [744, 73] on textarea at bounding box center [735, 71] width 164 height 17
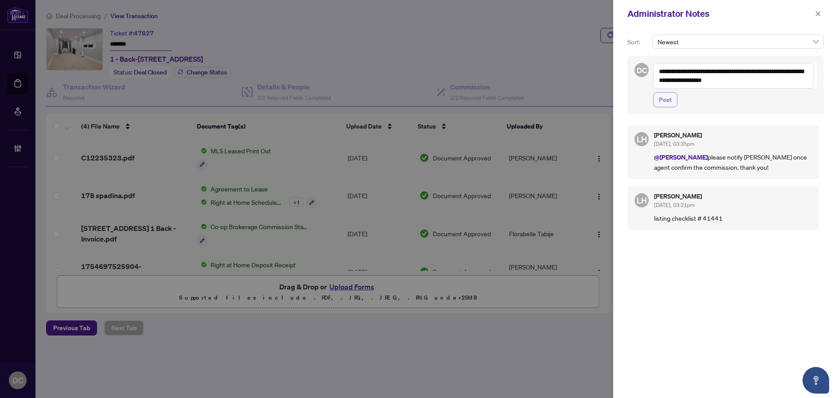
type textarea "**********"
click at [665, 102] on span "Post" at bounding box center [665, 100] width 13 height 14
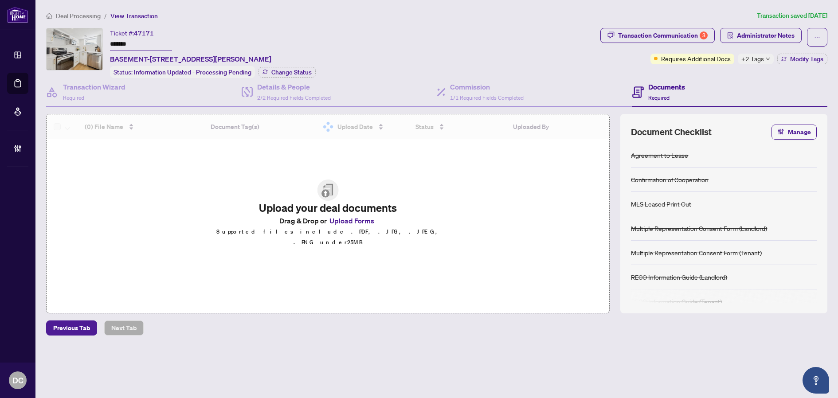
drag, startPoint x: 143, startPoint y: 45, endPoint x: 89, endPoint y: 45, distance: 54.5
click at [89, 45] on div "Ticket #: 47171 ******* [STREET_ADDRESS][PERSON_NAME] Status: Information Updat…" at bounding box center [321, 53] width 550 height 50
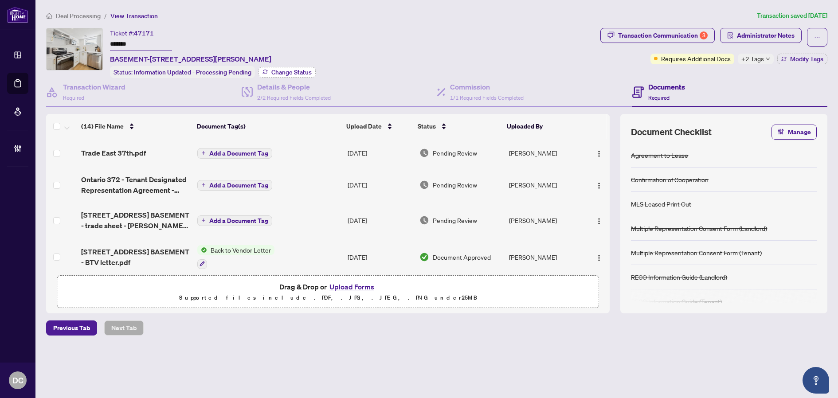
click at [282, 72] on span "Change Status" at bounding box center [291, 72] width 40 height 6
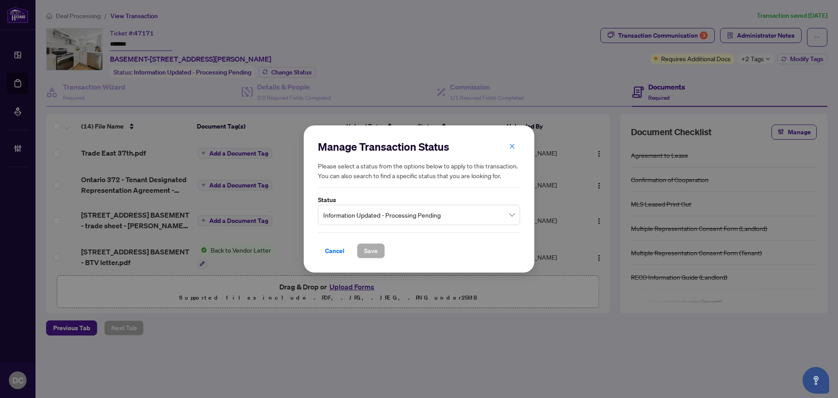
click at [459, 213] on span "Information Updated - Processing Pending" at bounding box center [418, 215] width 191 height 17
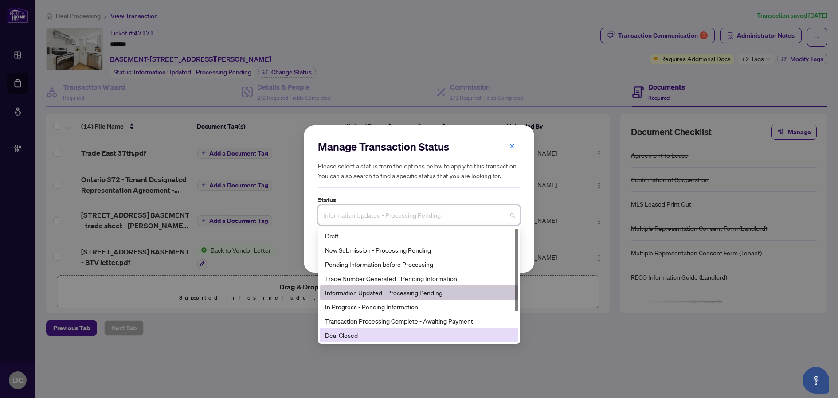
click at [351, 333] on div "Deal Closed" at bounding box center [419, 335] width 188 height 10
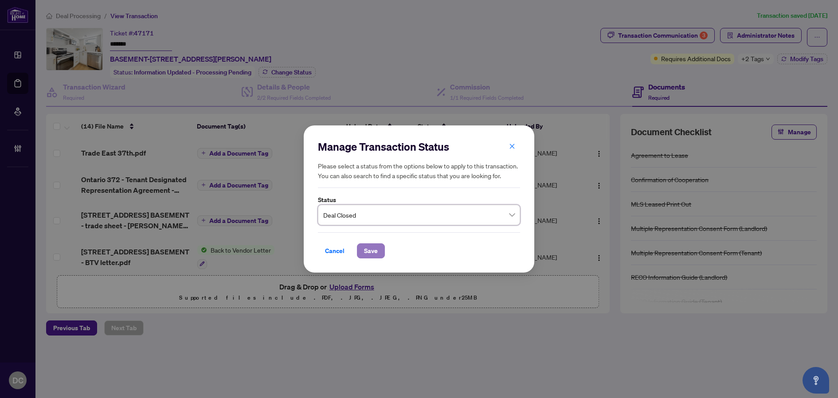
click at [371, 244] on span "Save" at bounding box center [371, 251] width 14 height 14
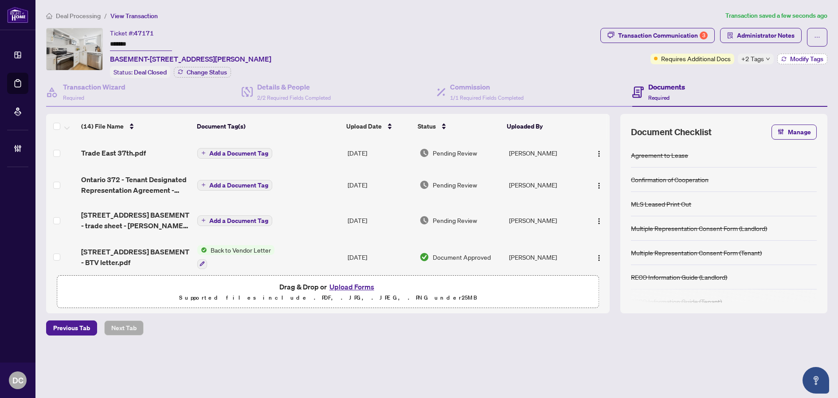
click at [796, 63] on button "Modify Tags" at bounding box center [802, 59] width 50 height 11
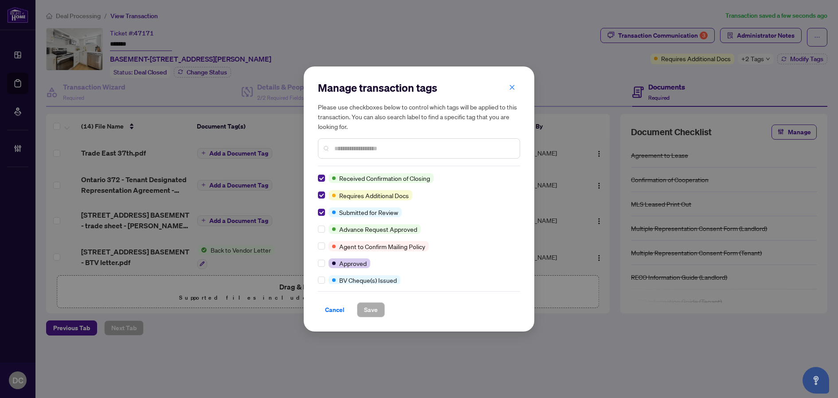
click at [322, 173] on div "Manage transaction tags Please use checkboxes below to control which tags will …" at bounding box center [419, 199] width 202 height 237
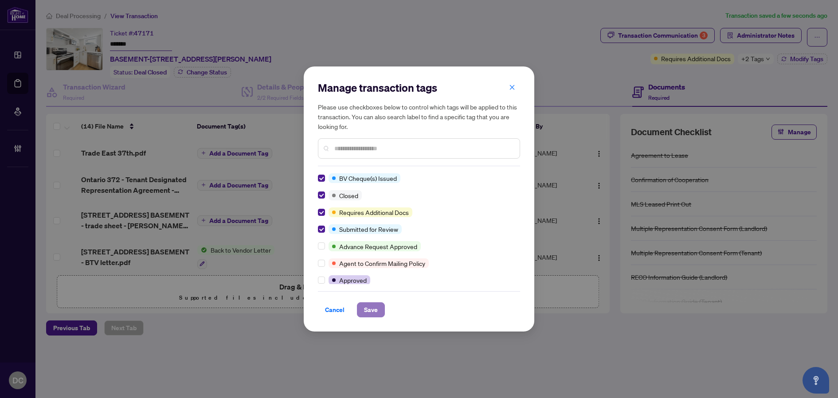
click at [367, 308] on span "Save" at bounding box center [371, 310] width 14 height 14
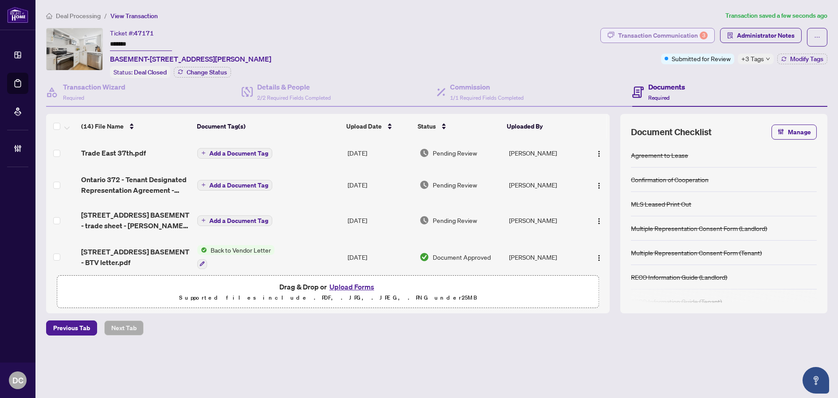
click at [691, 34] on div "Transaction Communication 3" at bounding box center [663, 35] width 90 height 14
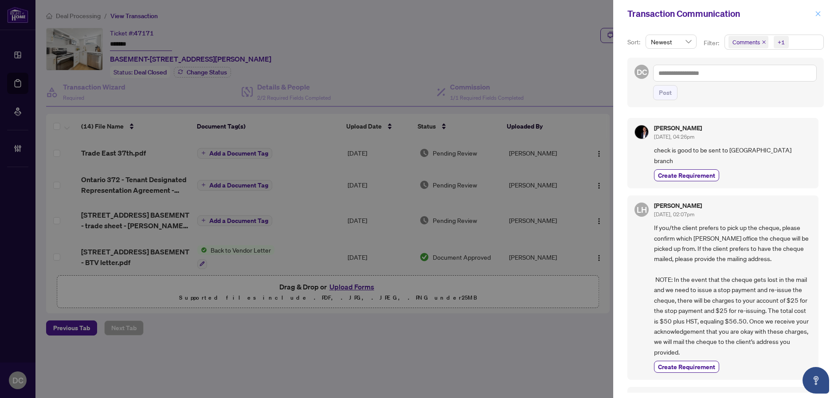
click at [819, 15] on icon "close" at bounding box center [817, 13] width 5 height 5
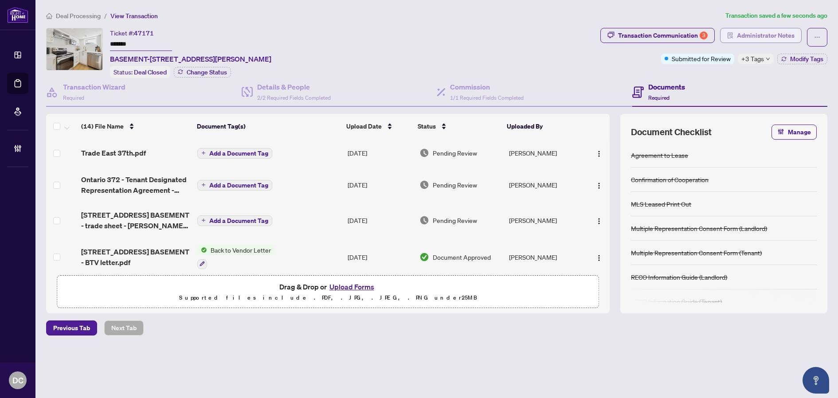
click at [772, 33] on span "Administrator Notes" at bounding box center [766, 35] width 58 height 14
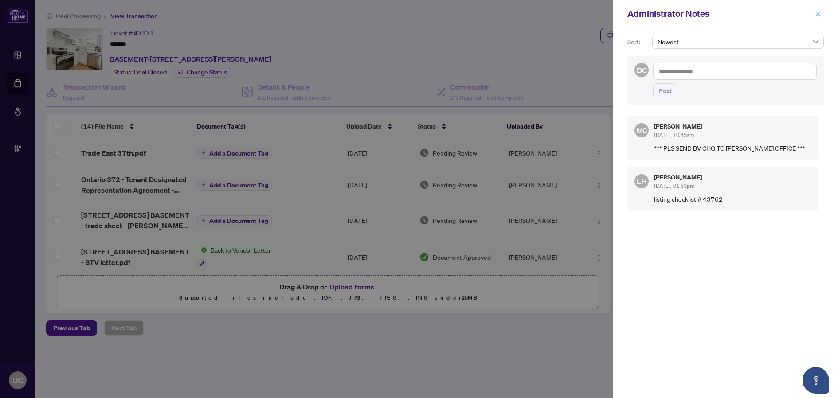
click at [816, 13] on icon "close" at bounding box center [818, 14] width 6 height 6
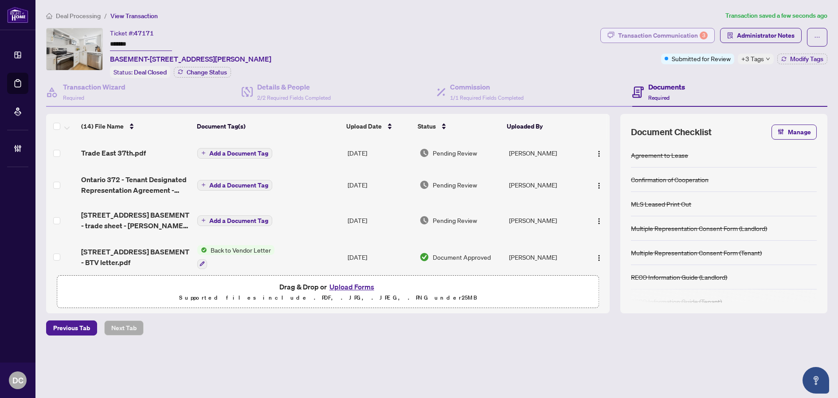
click at [699, 34] on div "Transaction Communication 3" at bounding box center [663, 35] width 90 height 14
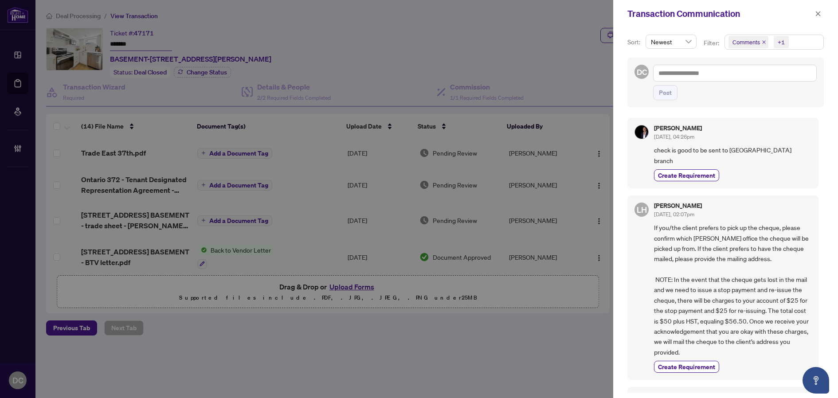
click at [807, 41] on span "Comments +1" at bounding box center [774, 42] width 98 height 14
click at [749, 81] on span "Comments" at bounding box center [757, 79] width 31 height 8
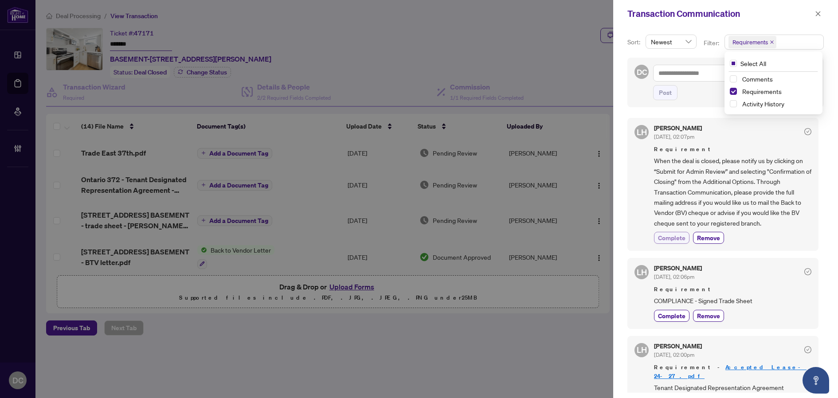
click at [677, 238] on span "Complete" at bounding box center [671, 237] width 27 height 9
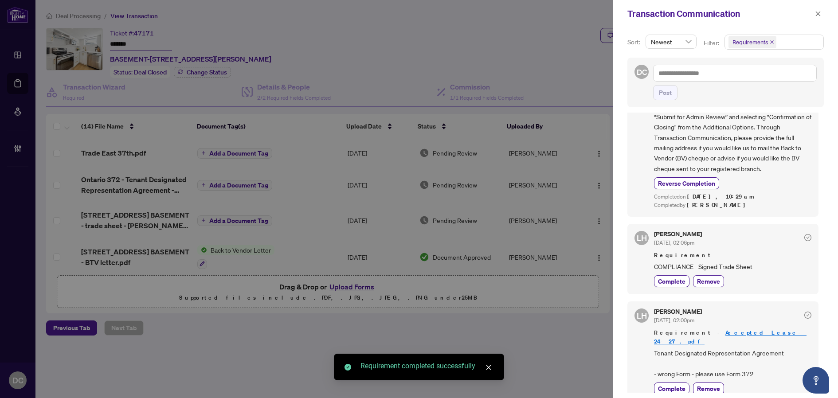
scroll to position [2, 0]
click at [815, 18] on span "button" at bounding box center [818, 14] width 6 height 14
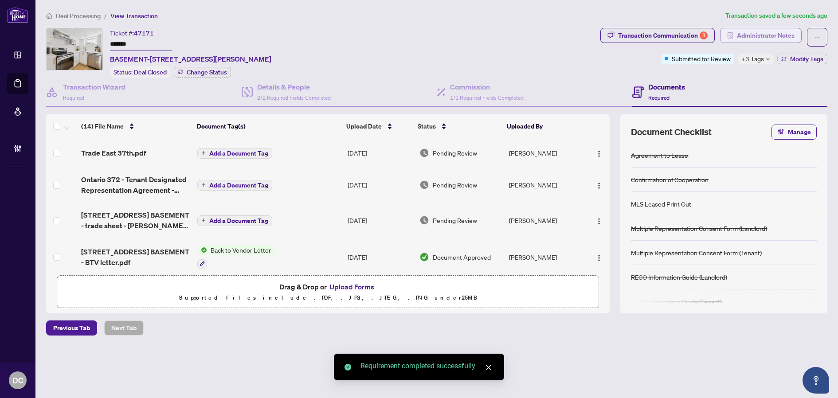
click at [786, 37] on span "Administrator Notes" at bounding box center [766, 35] width 58 height 14
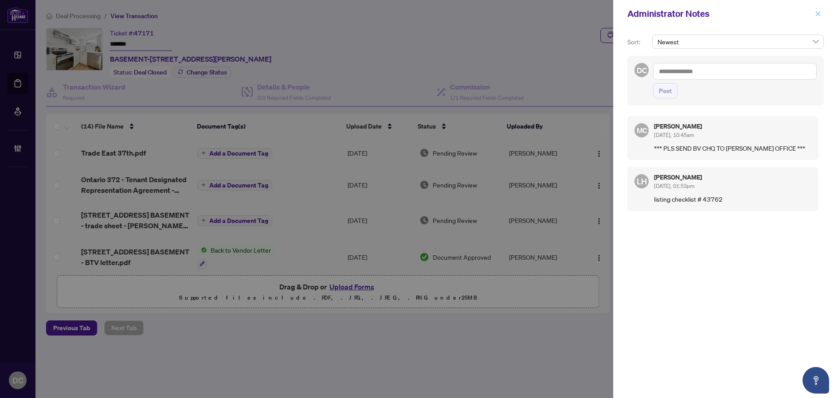
click at [817, 12] on icon "close" at bounding box center [818, 14] width 6 height 6
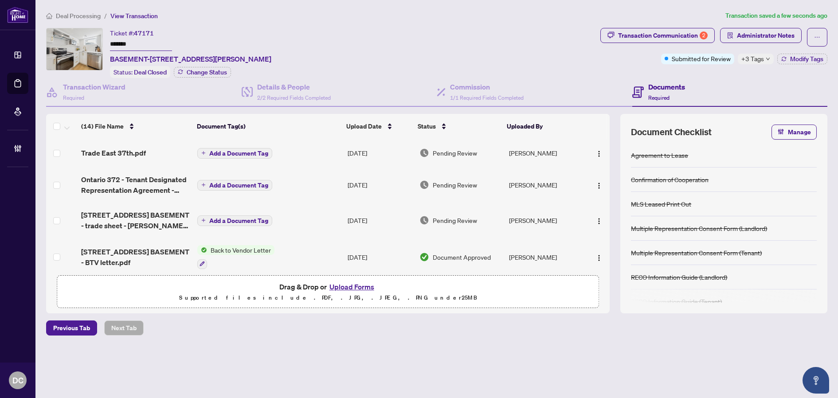
click at [310, 157] on td "Add a Document Tag" at bounding box center [269, 153] width 150 height 28
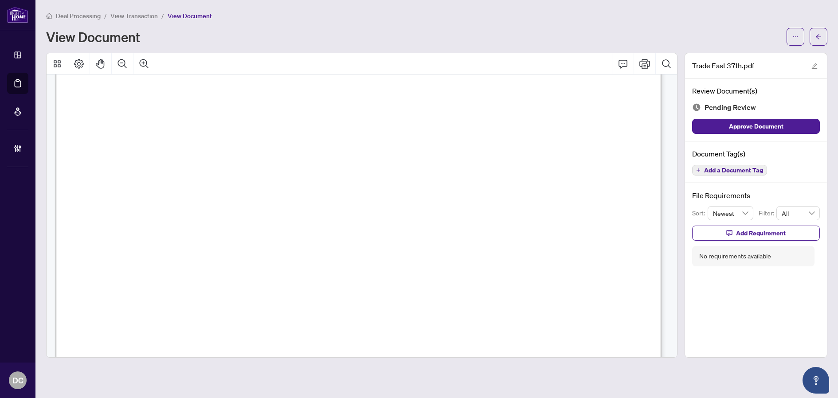
scroll to position [355, 0]
click at [355, 130] on span "$0.00" at bounding box center [347, 128] width 16 height 9
click at [819, 39] on icon "arrow-left" at bounding box center [818, 37] width 6 height 6
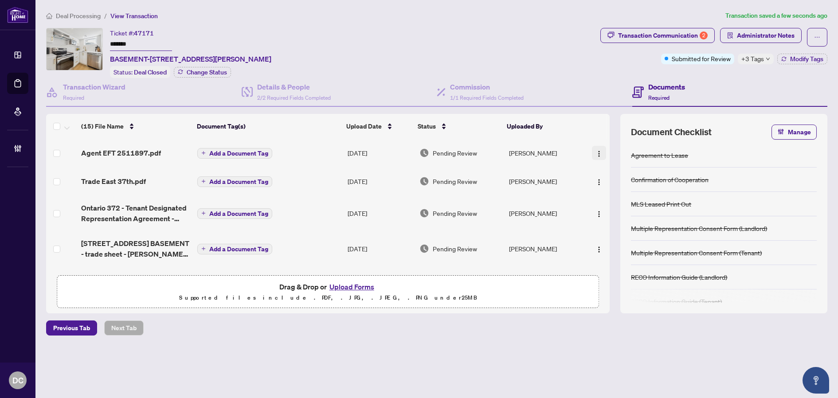
click at [595, 150] on img "button" at bounding box center [598, 153] width 7 height 7
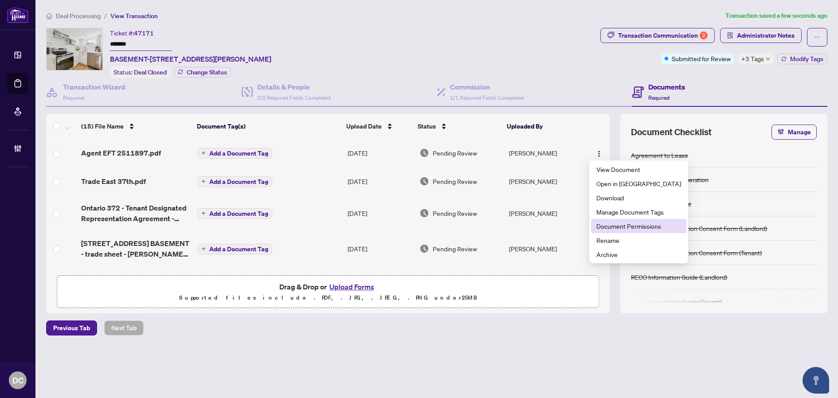
click at [624, 227] on span "Document Permissions" at bounding box center [638, 226] width 85 height 10
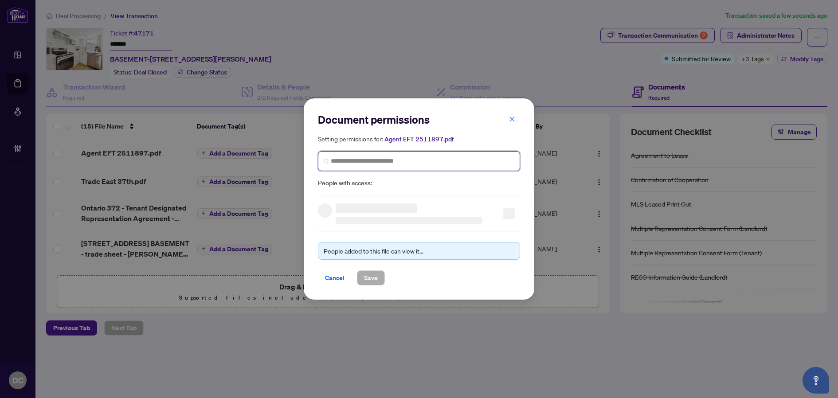
click at [468, 163] on input "search" at bounding box center [422, 160] width 183 height 9
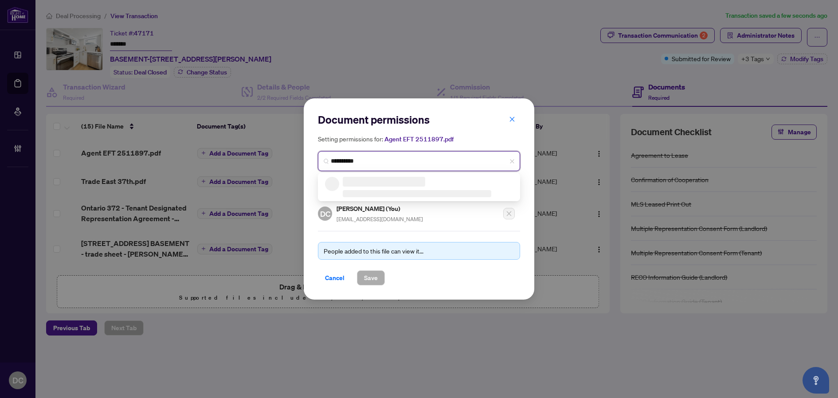
type input "**********"
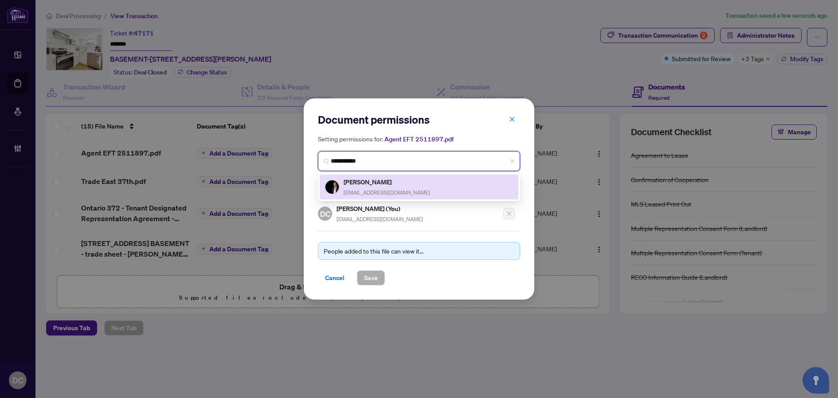
click at [423, 194] on div "[PERSON_NAME] [EMAIL_ADDRESS][DOMAIN_NAME]" at bounding box center [419, 187] width 188 height 20
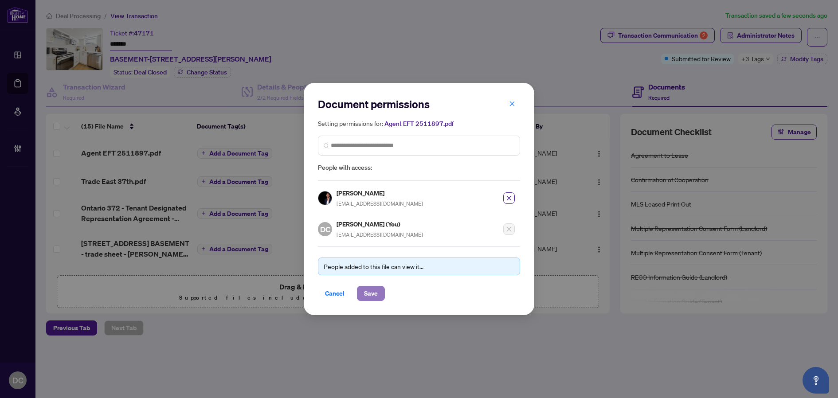
click at [374, 291] on span "Save" at bounding box center [371, 293] width 14 height 14
click at [242, 154] on div "Document permissions Setting permissions for: Agent EFT 2511897.pdf 6193 [PERSO…" at bounding box center [419, 199] width 838 height 398
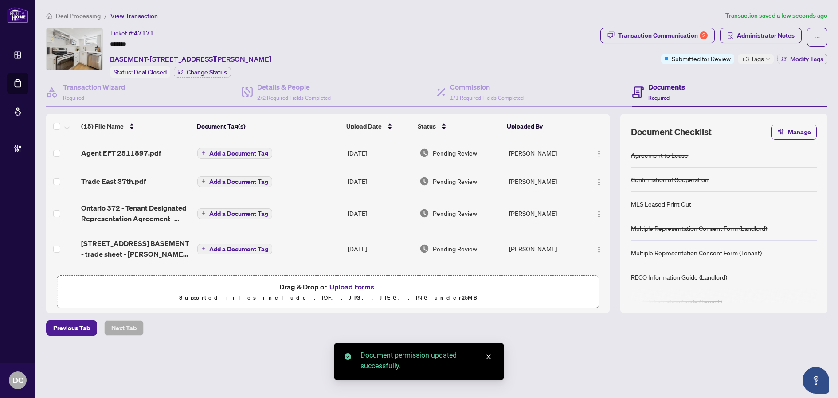
click at [258, 151] on span "Add a Document Tag" at bounding box center [238, 153] width 59 height 6
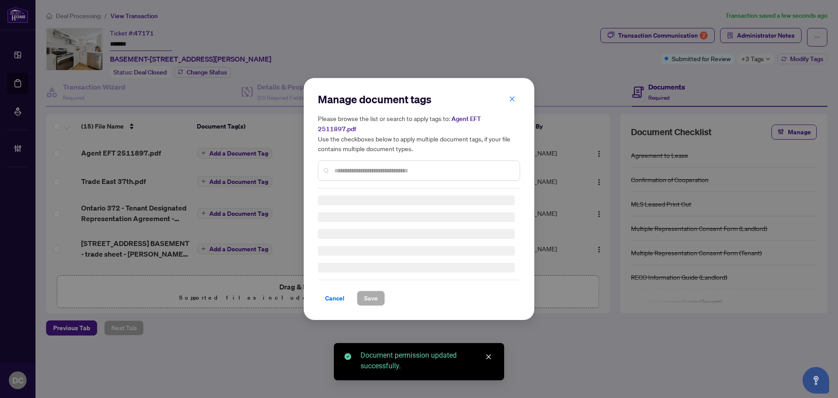
click at [397, 162] on div "Manage document tags Please browse the list or search to apply tags to: Agent E…" at bounding box center [419, 140] width 202 height 96
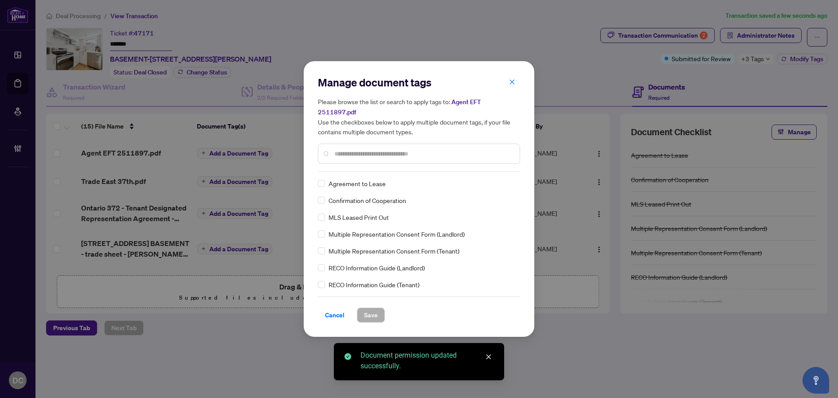
click at [413, 150] on input "text" at bounding box center [423, 154] width 178 height 10
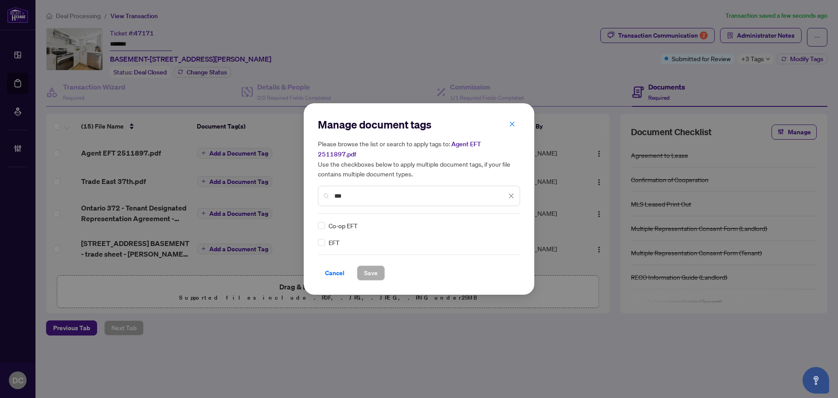
type input "***"
click at [503, 221] on img at bounding box center [501, 225] width 9 height 9
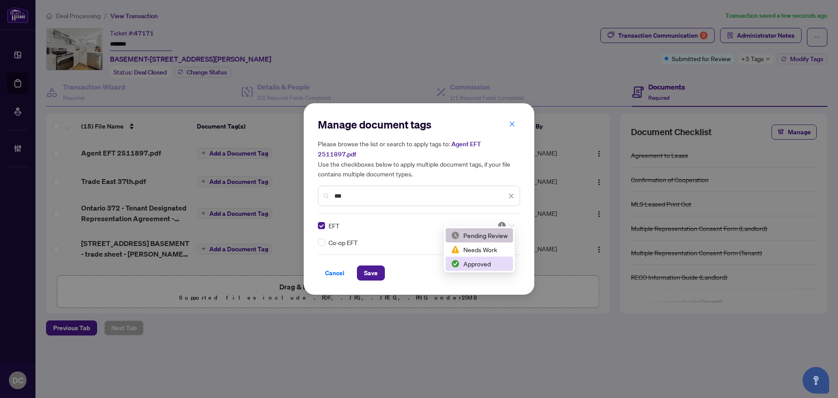
click at [476, 262] on div "Approved" at bounding box center [479, 264] width 57 height 10
click at [379, 268] on button "Save" at bounding box center [371, 272] width 28 height 15
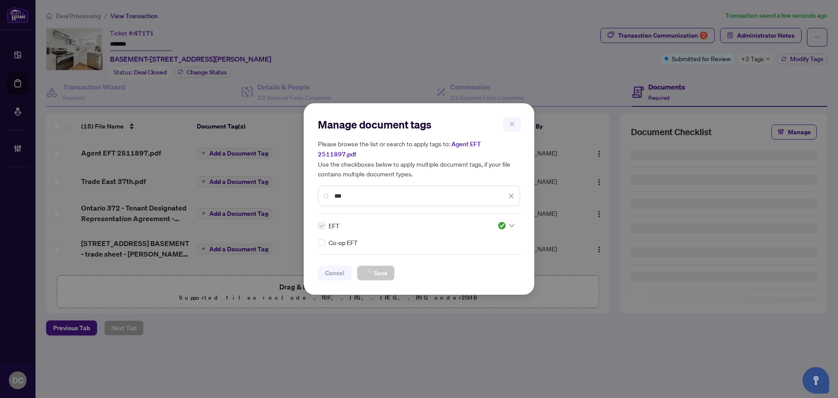
click at [764, 62] on div "Manage document tags Please browse the list or search to apply tags to: Agent E…" at bounding box center [419, 199] width 838 height 398
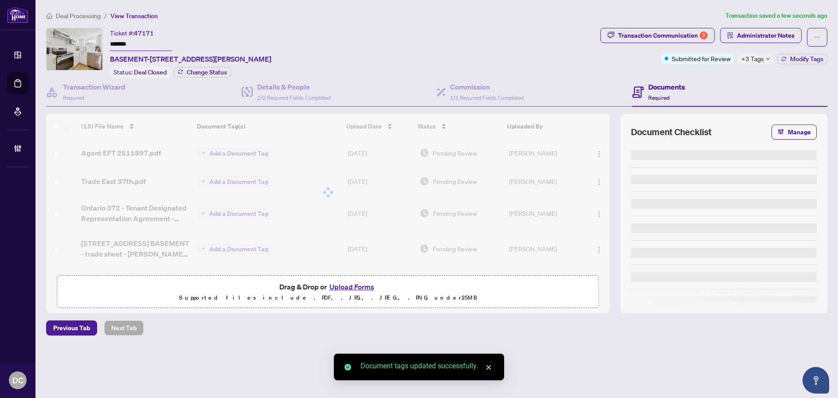
click at [764, 62] on div "+3 Tags" at bounding box center [755, 59] width 36 height 11
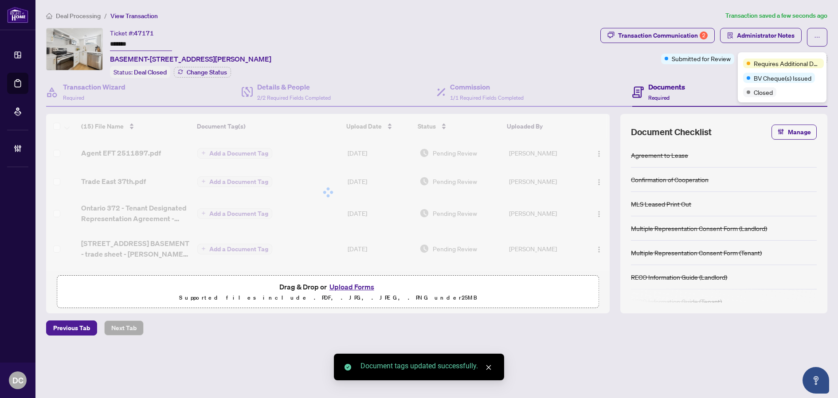
click at [716, 84] on div "Documents Required" at bounding box center [729, 92] width 195 height 29
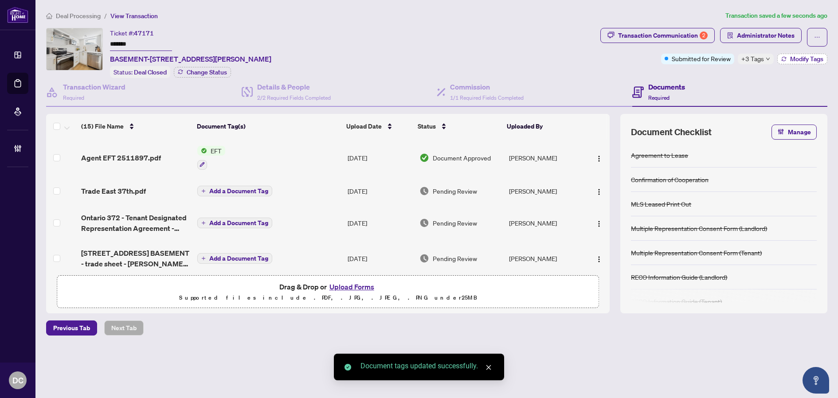
click at [796, 56] on span "Modify Tags" at bounding box center [806, 59] width 33 height 6
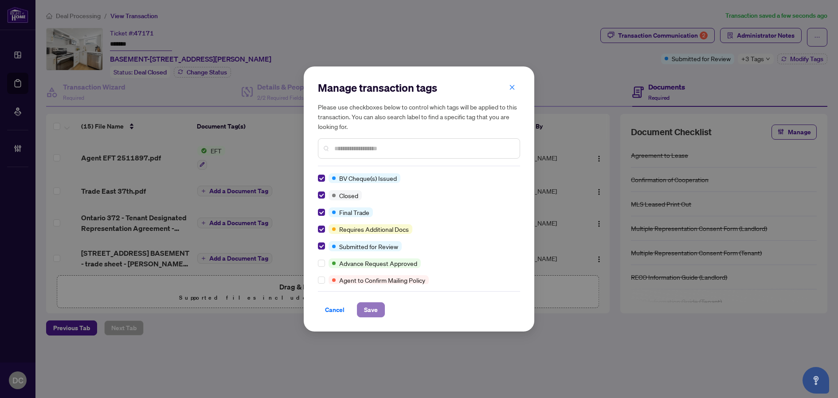
click at [367, 309] on span "Save" at bounding box center [371, 310] width 14 height 14
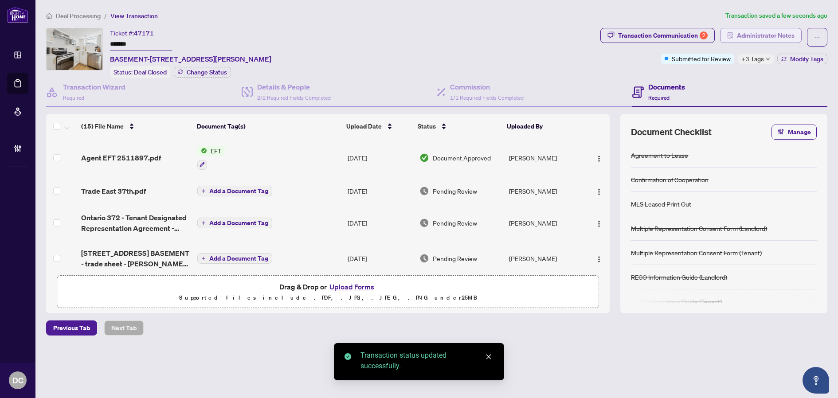
click at [780, 31] on span "Administrator Notes" at bounding box center [766, 35] width 58 height 14
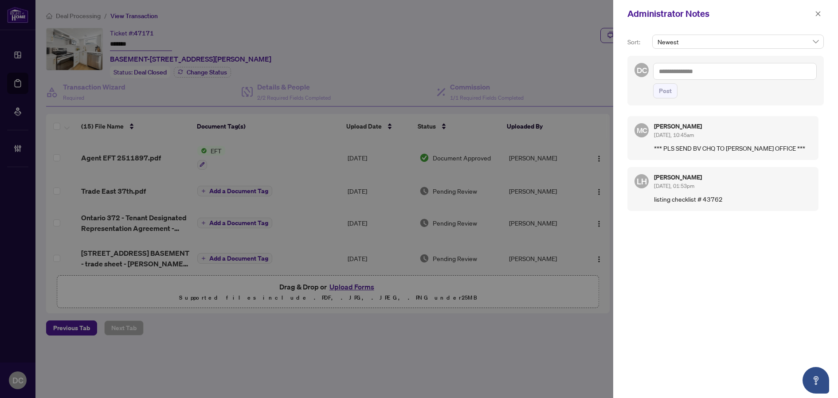
click at [709, 73] on textarea at bounding box center [735, 71] width 164 height 17
paste textarea "**********"
type textarea "**********"
click at [670, 91] on span "Post" at bounding box center [665, 91] width 13 height 14
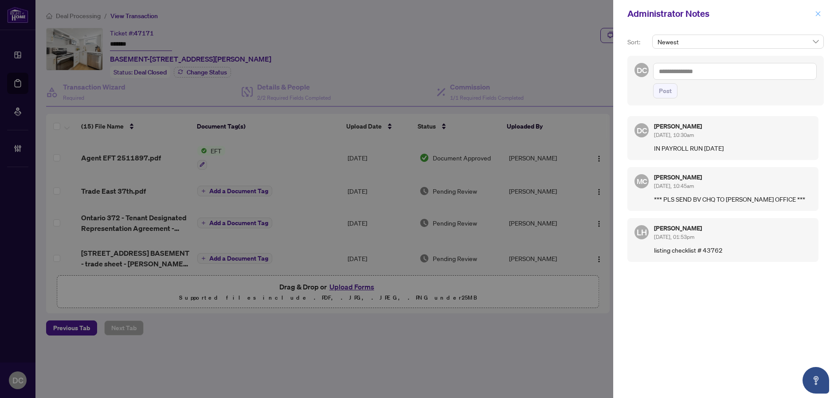
click at [815, 15] on icon "close" at bounding box center [818, 14] width 6 height 6
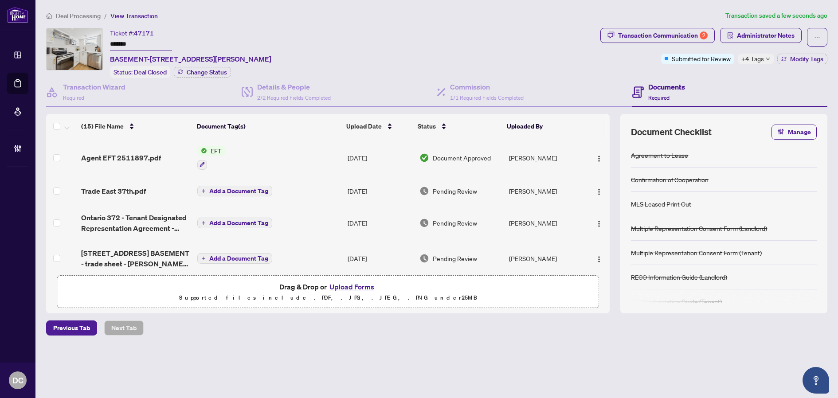
click at [765, 54] on div "+4 Tags" at bounding box center [755, 59] width 36 height 11
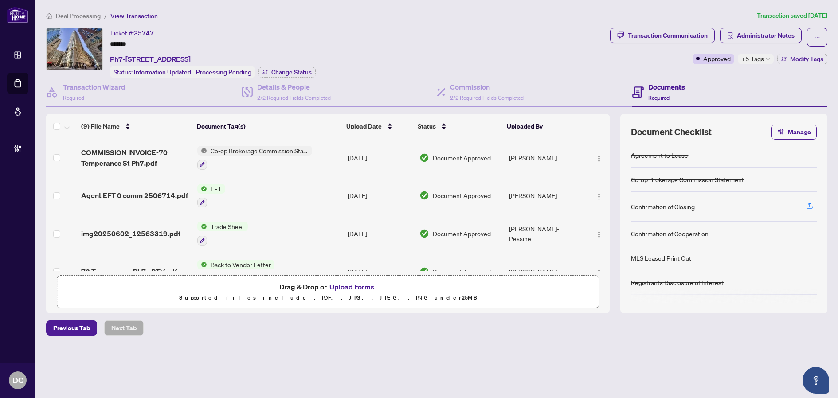
drag, startPoint x: 153, startPoint y: 45, endPoint x: 74, endPoint y: 43, distance: 78.5
click at [74, 43] on div "Ticket #: 35747 ******* Ph7-[STREET_ADDRESS] Status: Information Updated - Proc…" at bounding box center [326, 53] width 560 height 50
click at [265, 74] on button "Change Status" at bounding box center [286, 72] width 57 height 11
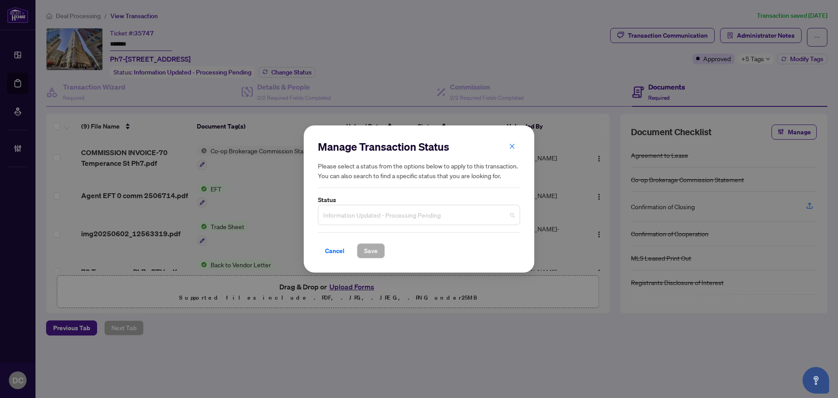
click at [499, 214] on span "Information Updated - Processing Pending" at bounding box center [418, 215] width 191 height 17
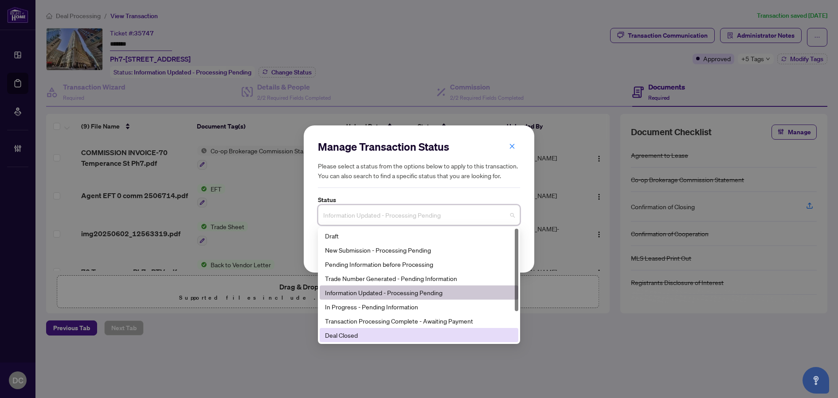
click at [413, 338] on div "Deal Closed" at bounding box center [419, 335] width 188 height 10
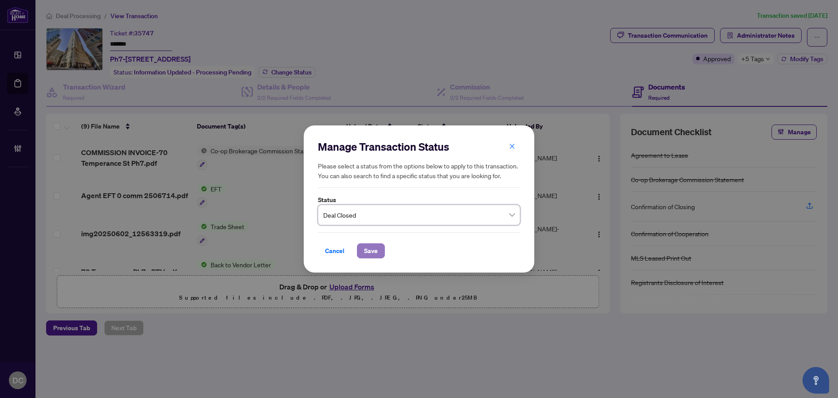
click at [370, 254] on span "Save" at bounding box center [371, 251] width 14 height 14
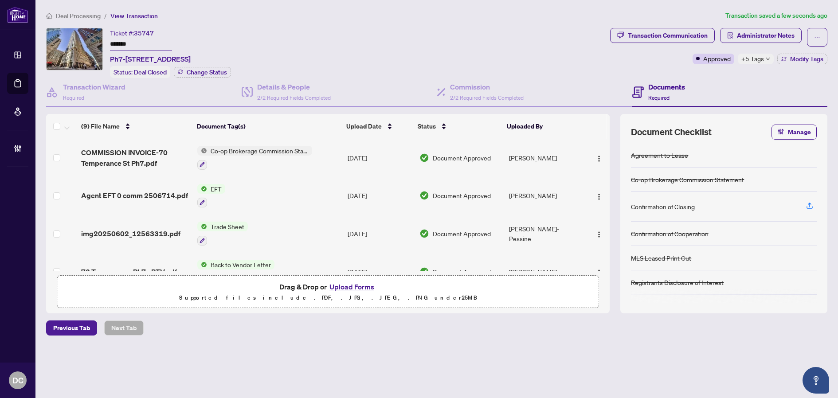
click at [758, 59] on span "+5 Tags" at bounding box center [752, 59] width 23 height 10
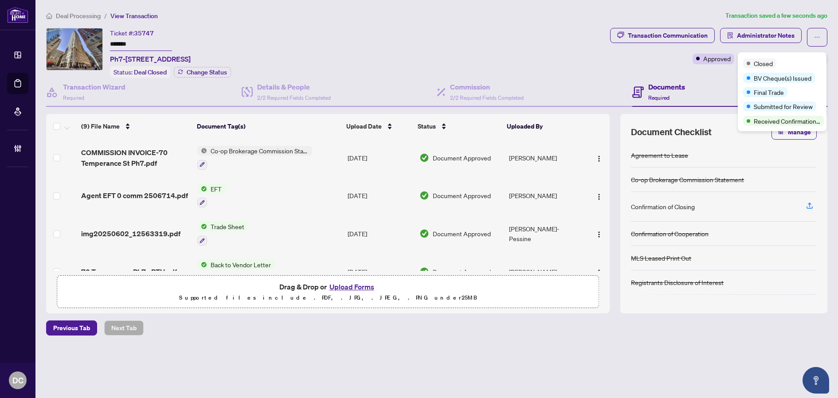
click at [815, 50] on div "Transaction Communication Administrator Notes Approved +5 Tags Modify Tags" at bounding box center [718, 46] width 217 height 36
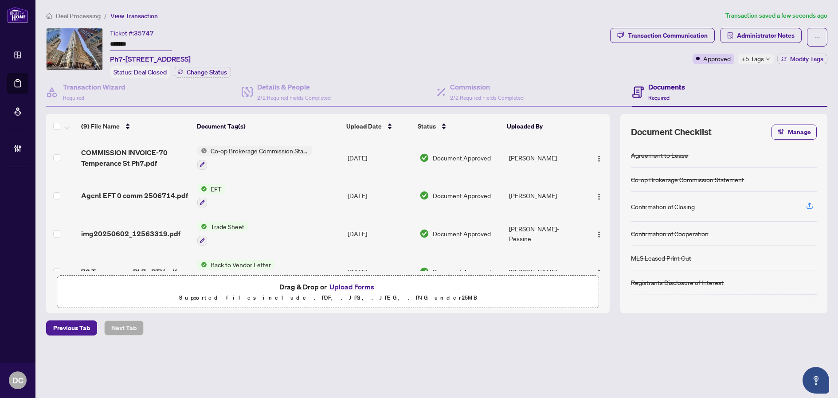
click at [831, 54] on main "Deal Processing / View Transaction Transaction saved a few seconds ago Ticket #…" at bounding box center [436, 199] width 802 height 398
click at [820, 56] on span "Modify Tags" at bounding box center [806, 59] width 33 height 6
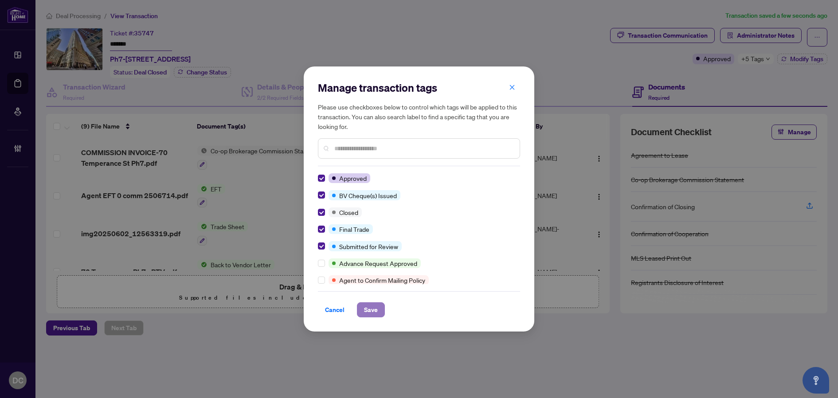
click at [366, 306] on span "Save" at bounding box center [371, 310] width 14 height 14
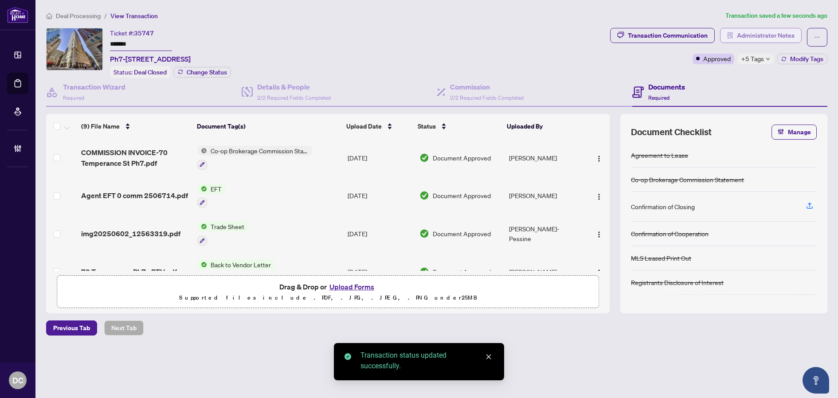
click at [777, 33] on span "Administrator Notes" at bounding box center [766, 35] width 58 height 14
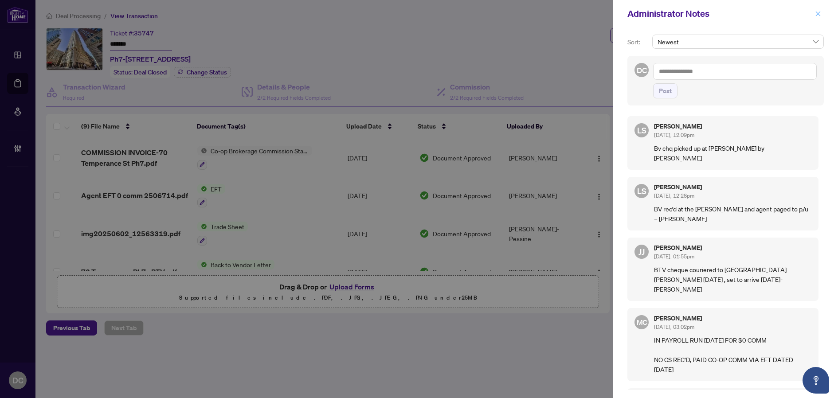
click at [819, 16] on icon "close" at bounding box center [818, 14] width 6 height 6
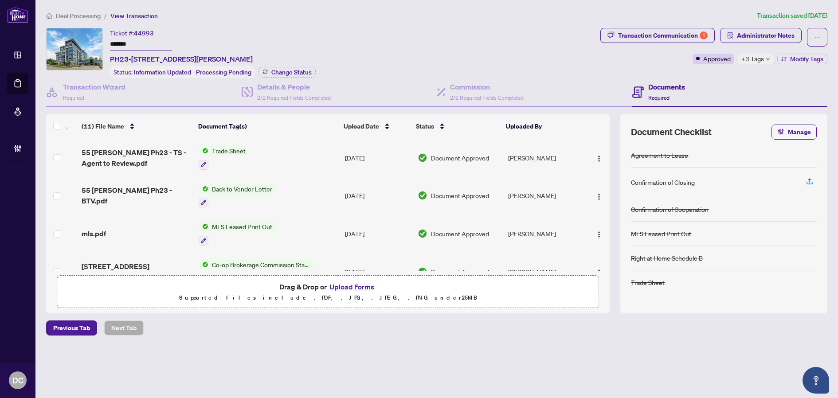
click at [84, 43] on div "Ticket #: 44993 ******* PH23-[STREET_ADDRESS][PERSON_NAME] Status: Information …" at bounding box center [321, 53] width 550 height 50
drag, startPoint x: 306, startPoint y: 79, endPoint x: 307, endPoint y: 74, distance: 5.4
click at [306, 78] on div "Details & People 2/2 Required Fields Completed" at bounding box center [339, 92] width 195 height 29
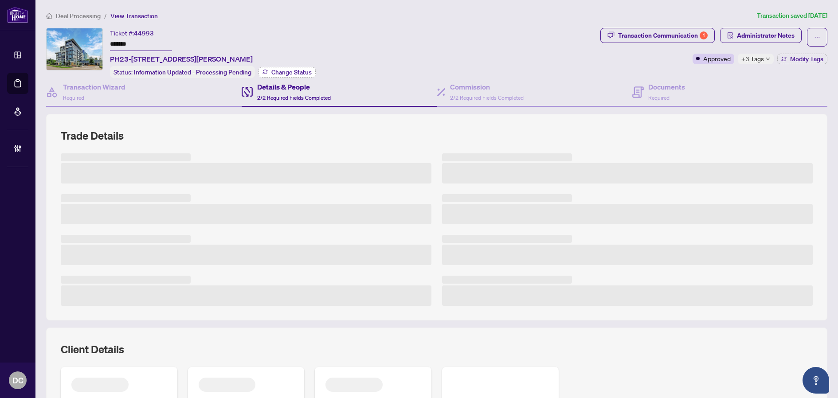
click at [307, 73] on span "Change Status" at bounding box center [291, 72] width 40 height 6
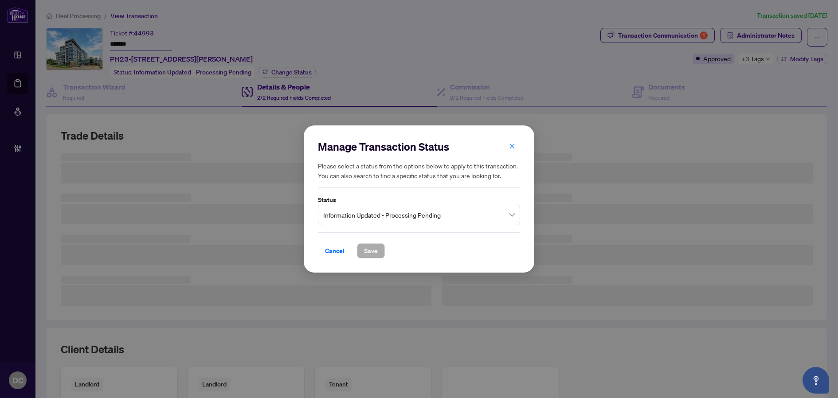
click at [385, 211] on span "Information Updated - Processing Pending" at bounding box center [418, 215] width 191 height 17
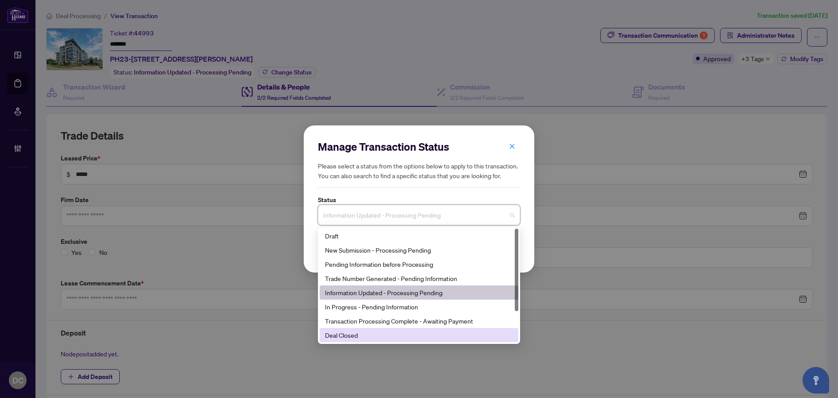
type input "**********"
click at [363, 338] on div "Deal Closed" at bounding box center [419, 335] width 188 height 10
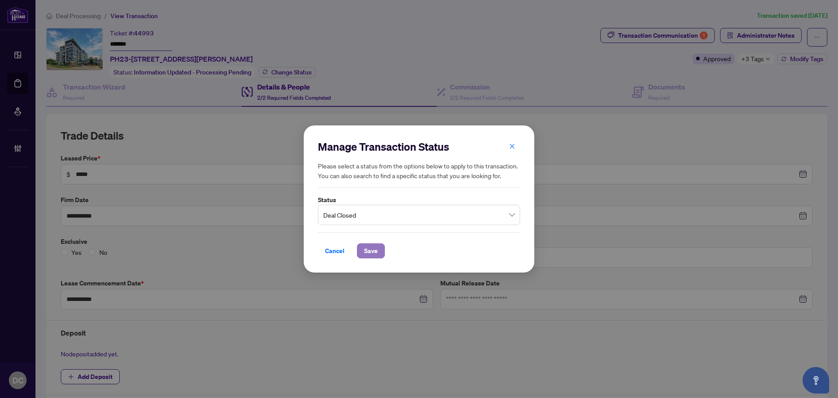
click at [376, 248] on span "Save" at bounding box center [371, 251] width 14 height 14
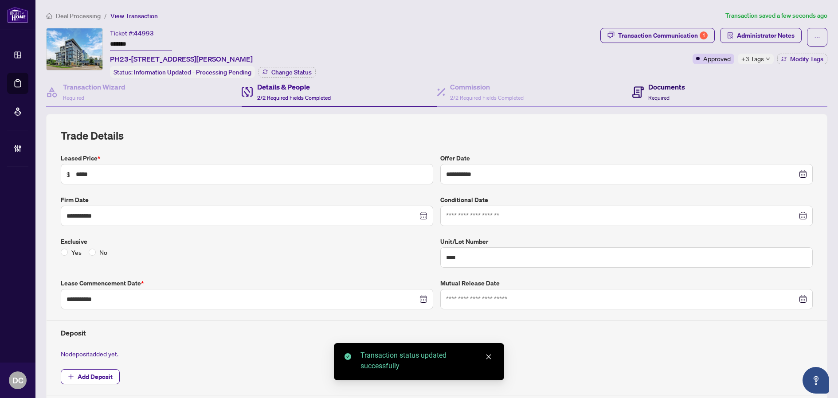
drag, startPoint x: 662, startPoint y: 92, endPoint x: 106, endPoint y: 72, distance: 555.7
click at [662, 91] on div "Documents Required" at bounding box center [666, 92] width 37 height 21
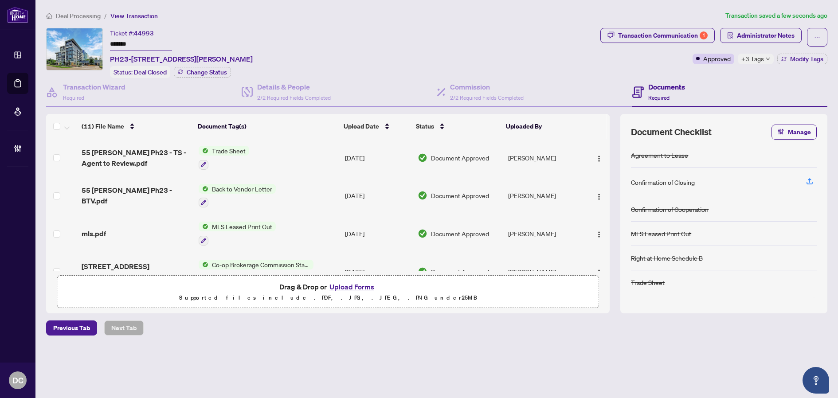
click at [758, 56] on span "+3 Tags" at bounding box center [752, 59] width 23 height 10
click at [707, 73] on div "Transaction Communication 1 Administrator Notes Approved +3 Tags Modify Tags" at bounding box center [713, 53] width 230 height 50
click at [813, 54] on button "Modify Tags" at bounding box center [802, 59] width 50 height 11
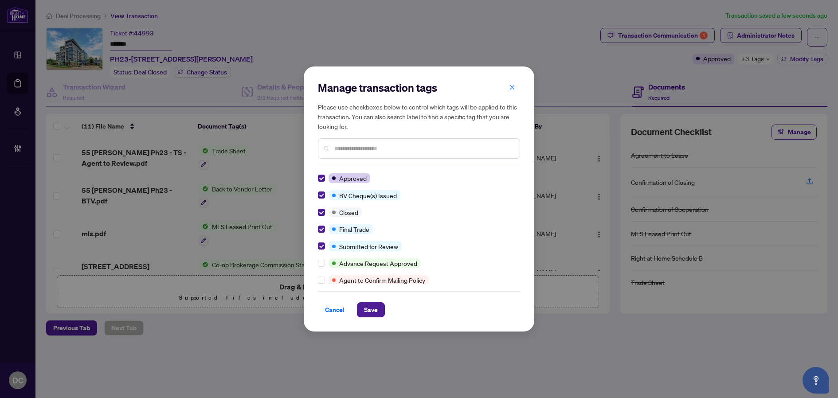
click at [362, 302] on div "Cancel Save" at bounding box center [419, 304] width 202 height 26
click at [365, 309] on span "Save" at bounding box center [371, 310] width 14 height 14
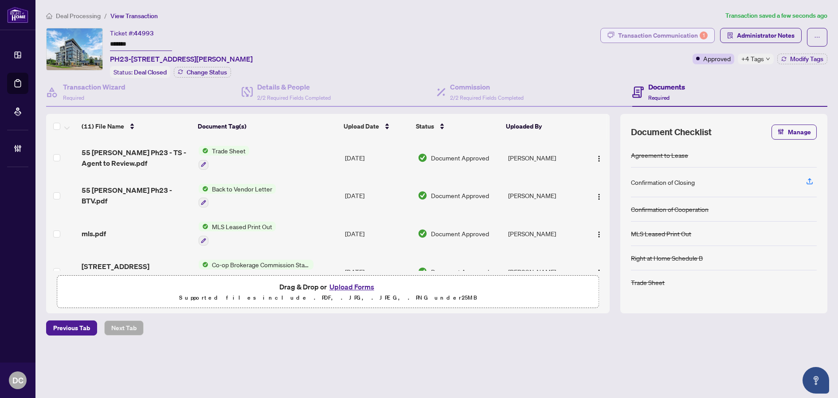
click at [632, 34] on div "Transaction Communication 1" at bounding box center [663, 35] width 90 height 14
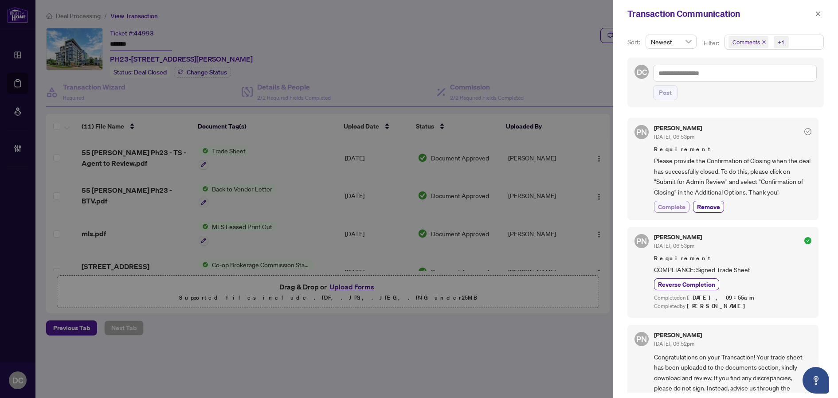
click at [666, 203] on span "Complete" at bounding box center [671, 206] width 27 height 9
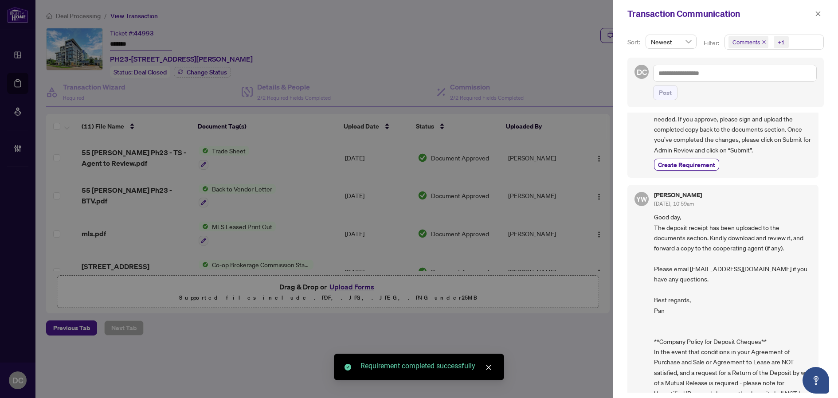
scroll to position [390, 0]
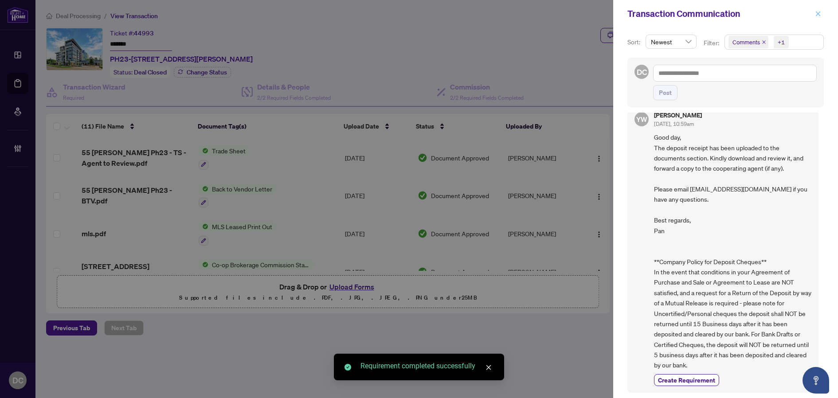
click at [816, 16] on icon "close" at bounding box center [818, 14] width 6 height 6
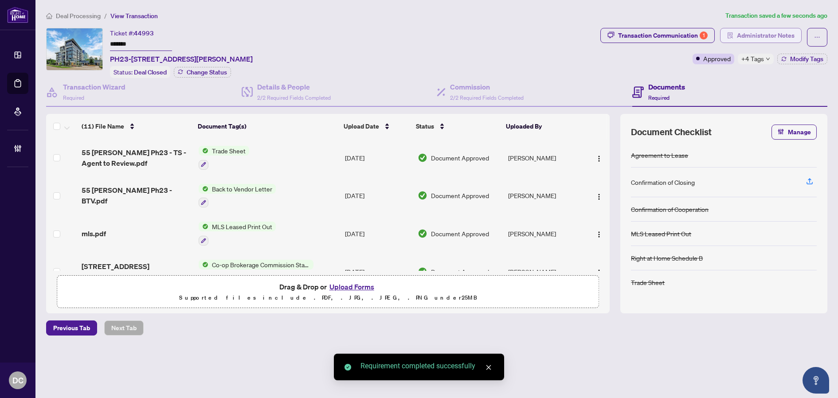
click at [785, 36] on span "Administrator Notes" at bounding box center [766, 35] width 58 height 14
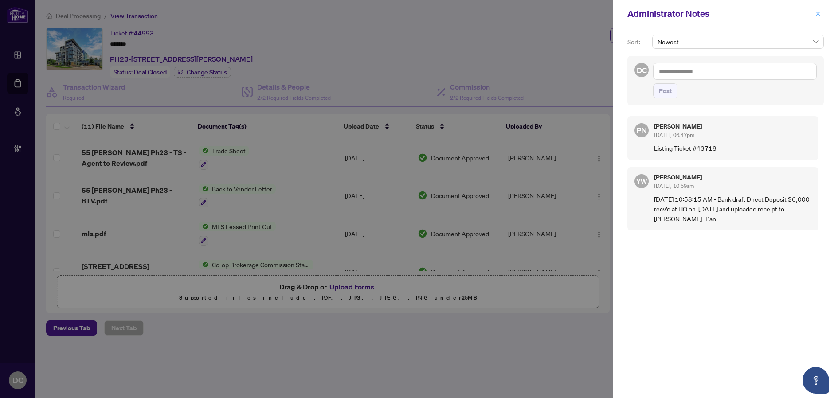
click at [819, 13] on icon "close" at bounding box center [817, 13] width 5 height 5
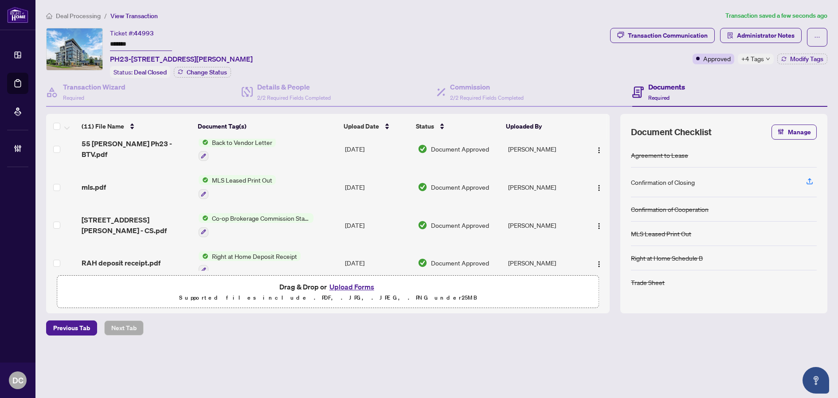
scroll to position [89, 0]
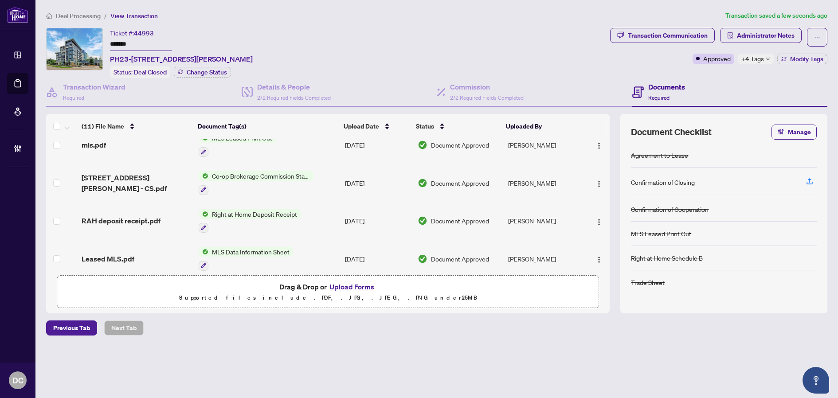
click at [318, 180] on td "Co-op Brokerage Commission Statement" at bounding box center [268, 183] width 146 height 38
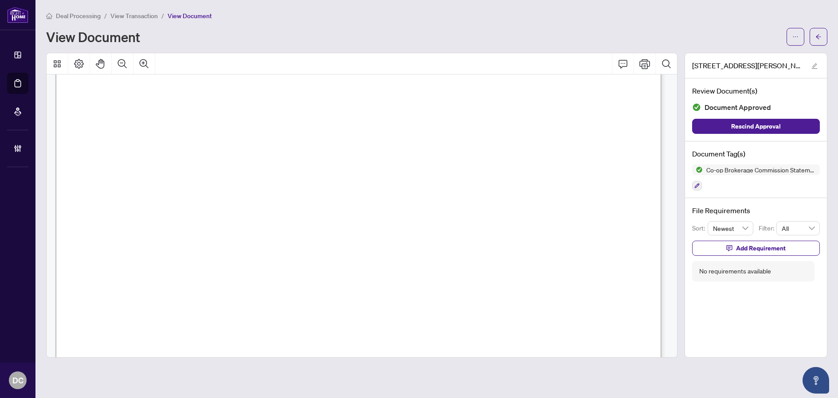
scroll to position [310, 0]
drag, startPoint x: 814, startPoint y: 34, endPoint x: 80, endPoint y: 397, distance: 818.1
click at [814, 34] on button "button" at bounding box center [818, 37] width 18 height 18
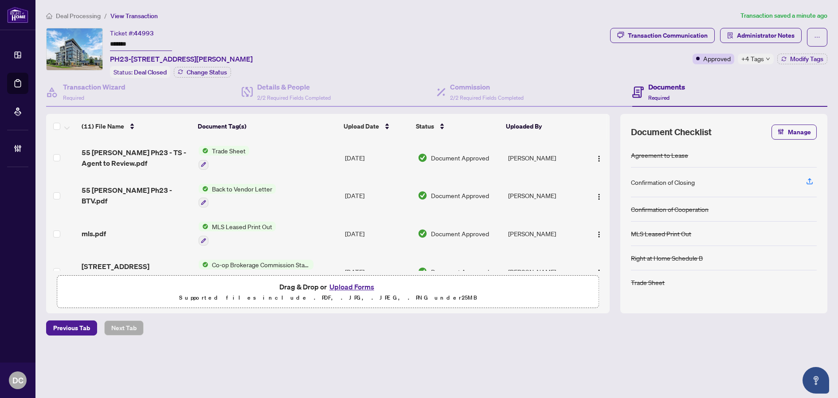
drag, startPoint x: 765, startPoint y: 52, endPoint x: 765, endPoint y: 58, distance: 5.3
click at [765, 52] on div "Transaction Communication Administrator Notes Approved +4 Tags Modify Tags" at bounding box center [718, 46] width 217 height 36
click at [766, 58] on icon "down" at bounding box center [767, 59] width 4 height 4
click at [310, 158] on td "Trade Sheet" at bounding box center [268, 158] width 146 height 38
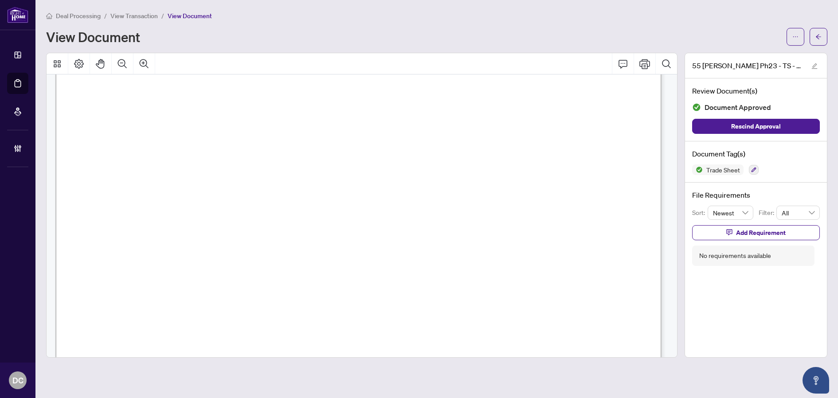
scroll to position [266, 0]
drag, startPoint x: 818, startPoint y: 38, endPoint x: 594, endPoint y: 179, distance: 265.0
click at [594, 179] on div "Deal Processing / View Transaction / View Document View Document 55 Ann OReilly…" at bounding box center [436, 184] width 781 height 347
click at [827, 40] on button "button" at bounding box center [818, 37] width 18 height 18
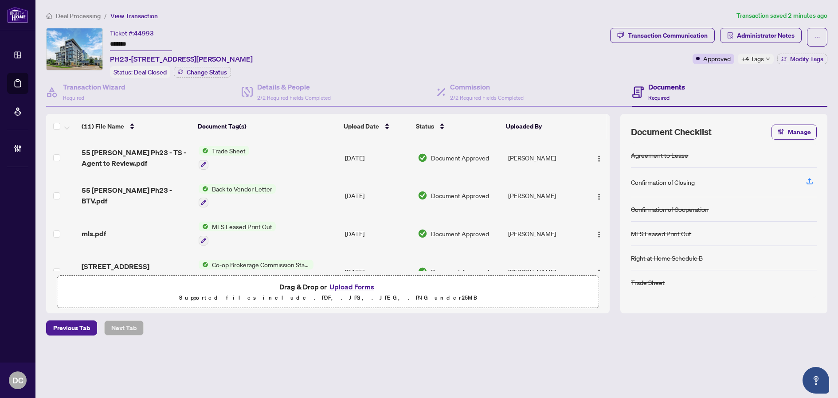
drag, startPoint x: 135, startPoint y: 43, endPoint x: 88, endPoint y: 43, distance: 47.4
click at [88, 43] on div "Ticket #: 44993 ******* PH23-55 Ann O'Reilly Rd, Toronto, Ontario M2J 0E1, Cana…" at bounding box center [326, 53] width 560 height 50
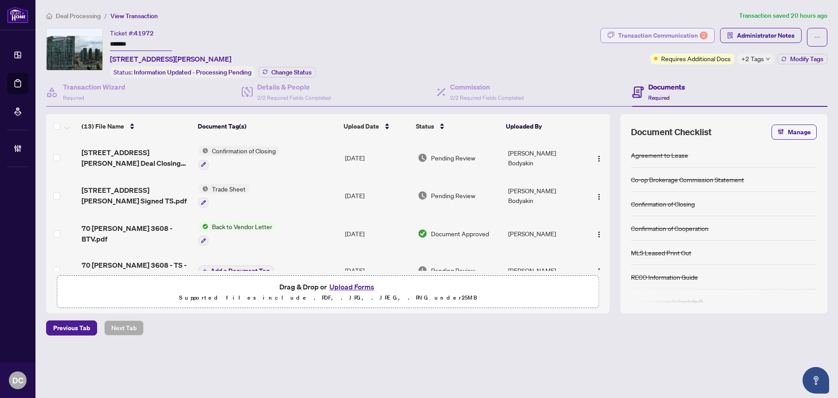
click at [702, 36] on div "2" at bounding box center [703, 35] width 8 height 8
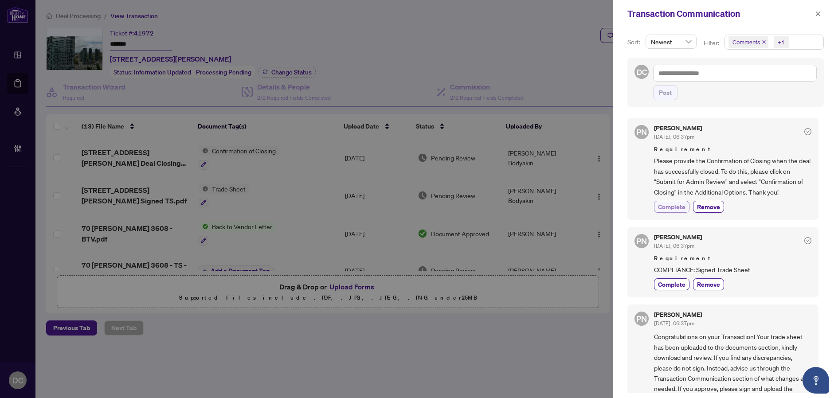
click at [666, 208] on span "Complete" at bounding box center [671, 206] width 27 height 9
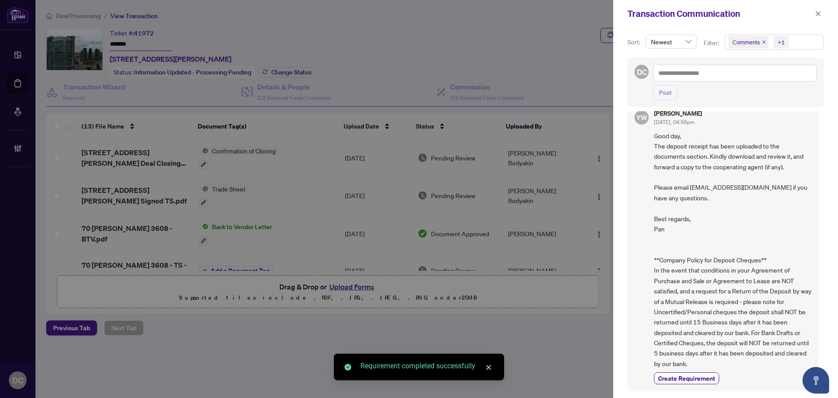
scroll to position [2, 0]
click at [824, 11] on div "Transaction Communication" at bounding box center [725, 13] width 225 height 27
click at [818, 13] on icon "close" at bounding box center [817, 13] width 5 height 5
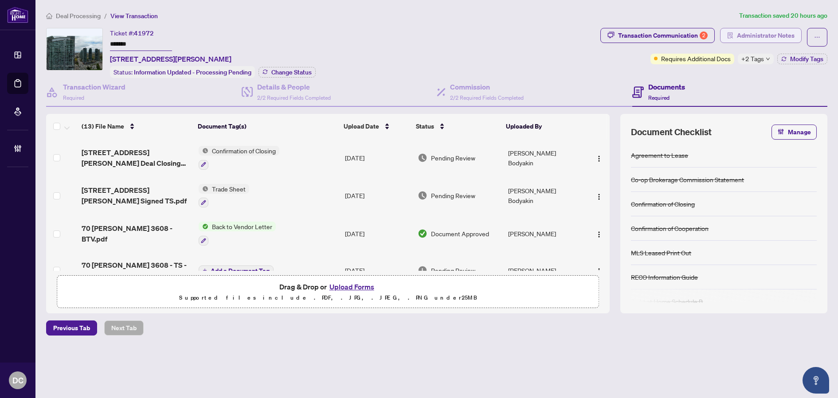
click at [780, 32] on span "Administrator Notes" at bounding box center [766, 35] width 58 height 14
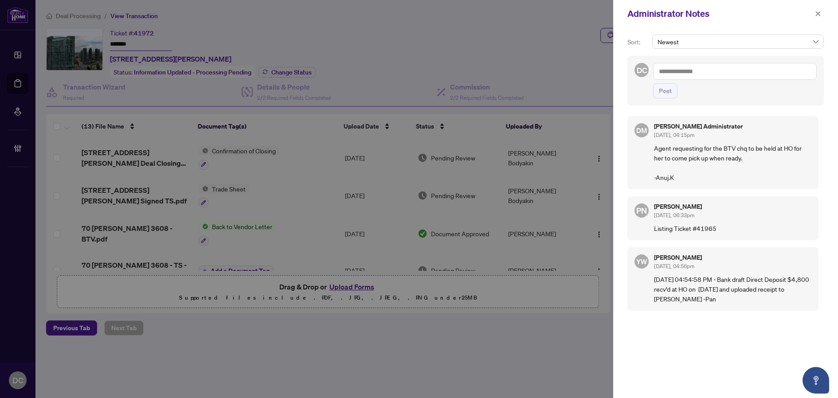
click at [827, 11] on div "Administrator Notes" at bounding box center [725, 13] width 225 height 27
click at [823, 13] on button "button" at bounding box center [818, 13] width 12 height 11
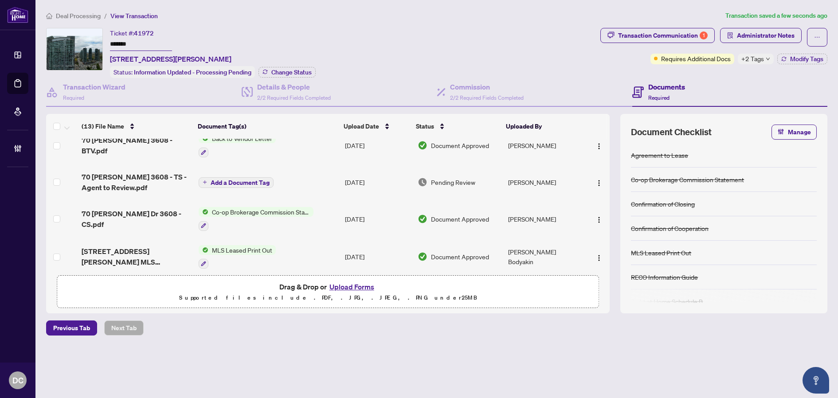
scroll to position [89, 0]
click at [342, 216] on td "[DATE]" at bounding box center [377, 218] width 72 height 38
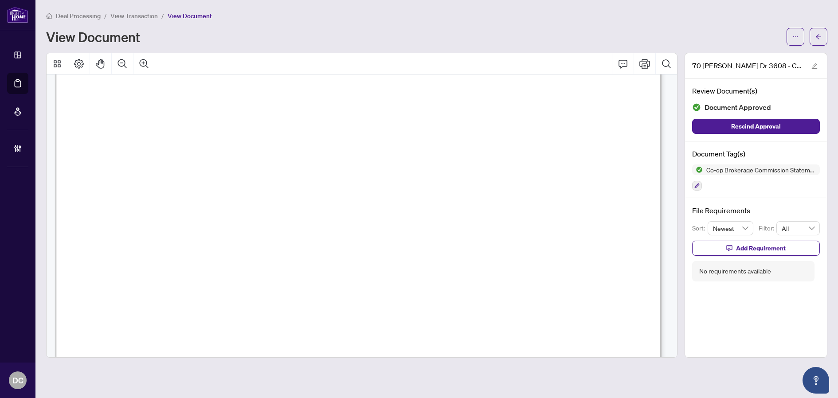
scroll to position [148, 0]
click at [814, 46] on div "Deal Processing / View Transaction / View Document View Document 70 [PERSON_NAM…" at bounding box center [436, 184] width 781 height 347
click at [816, 40] on span "button" at bounding box center [818, 37] width 6 height 14
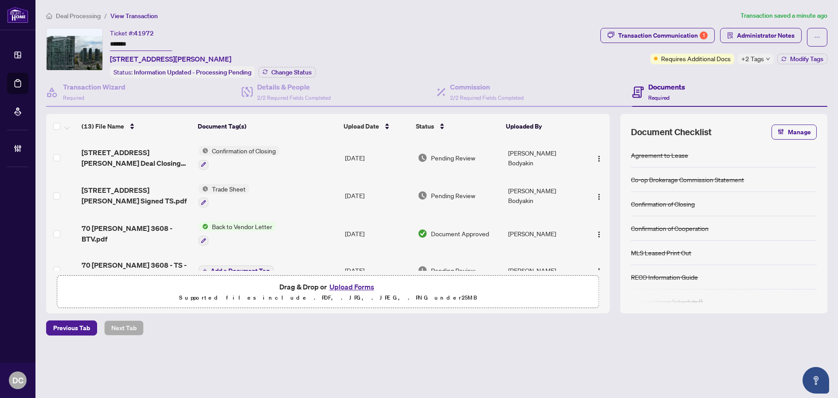
drag, startPoint x: 157, startPoint y: 190, endPoint x: 2, endPoint y: 169, distance: 156.5
click at [157, 190] on span "[STREET_ADDRESS][PERSON_NAME] Signed TS.pdf" at bounding box center [137, 195] width 110 height 21
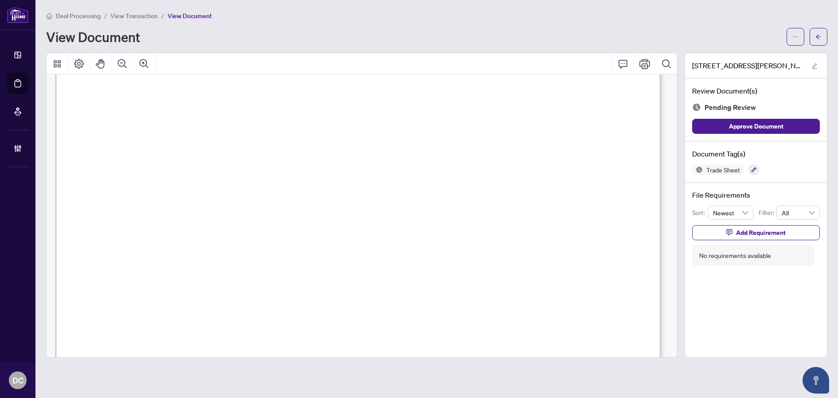
scroll to position [487, 0]
click at [822, 39] on button "button" at bounding box center [818, 37] width 18 height 18
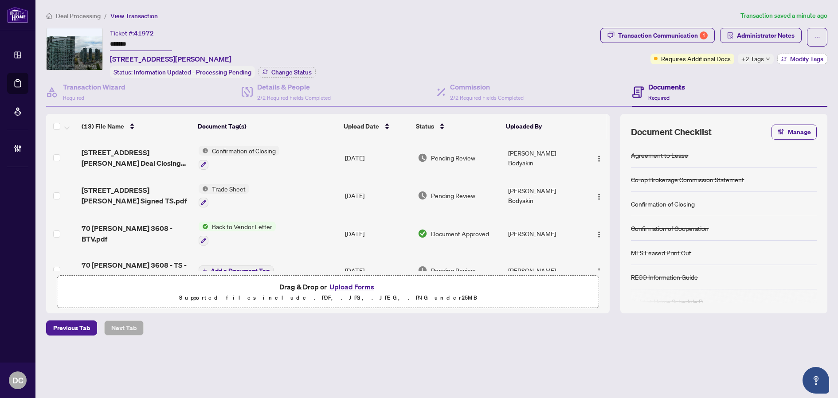
click at [785, 58] on button "Modify Tags" at bounding box center [802, 59] width 50 height 11
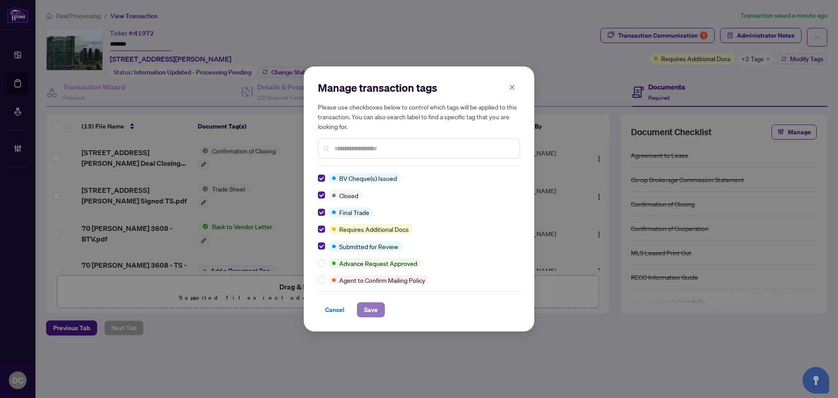
click at [367, 311] on span "Save" at bounding box center [371, 310] width 14 height 14
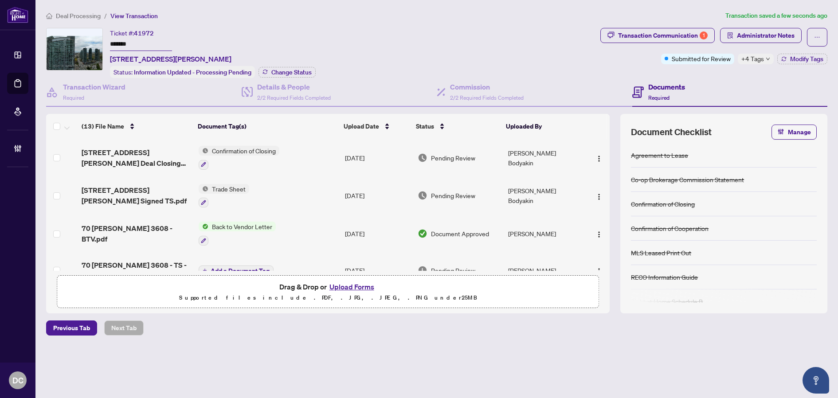
click at [655, 43] on span "Transaction Communication 1" at bounding box center [657, 37] width 114 height 19
click at [664, 39] on div "Transaction Communication 1" at bounding box center [663, 35] width 90 height 14
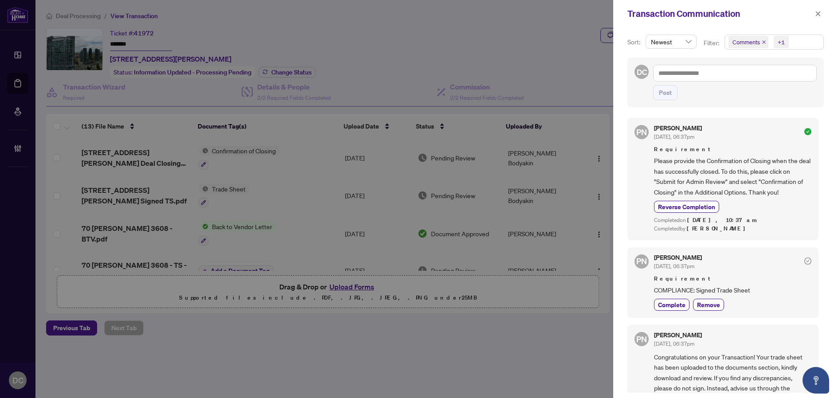
click at [824, 13] on div "Transaction Communication" at bounding box center [725, 13] width 225 height 27
click at [823, 16] on div "Transaction Communication" at bounding box center [725, 13] width 225 height 27
click at [822, 13] on button "button" at bounding box center [818, 13] width 12 height 11
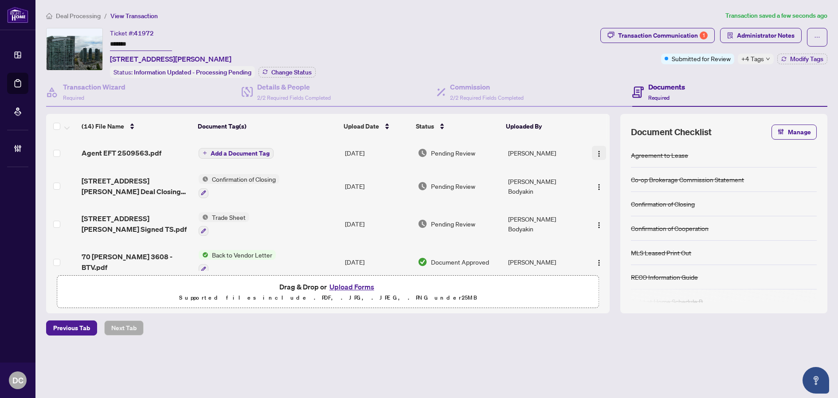
click at [599, 152] on img "button" at bounding box center [598, 153] width 7 height 7
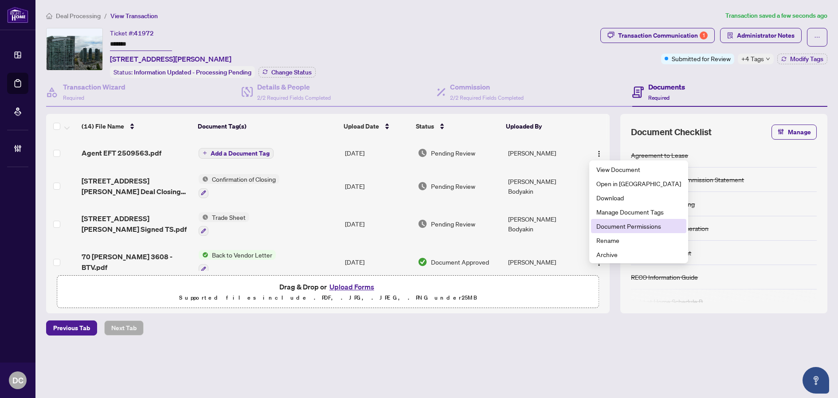
click at [620, 228] on span "Document Permissions" at bounding box center [638, 226] width 85 height 10
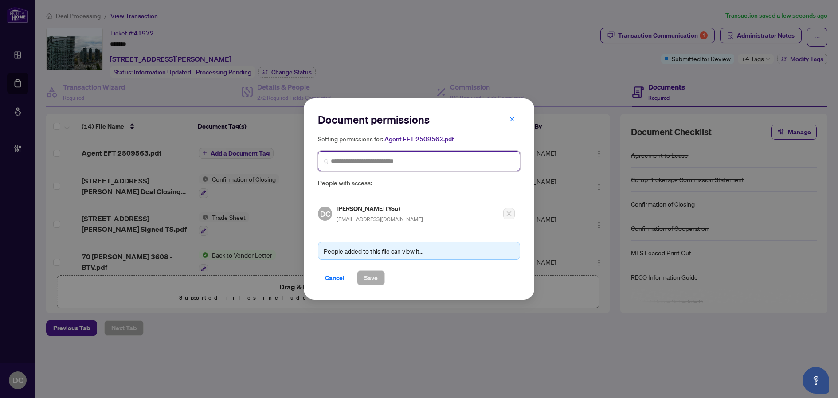
click at [376, 162] on input "search" at bounding box center [422, 160] width 183 height 9
type input "**********"
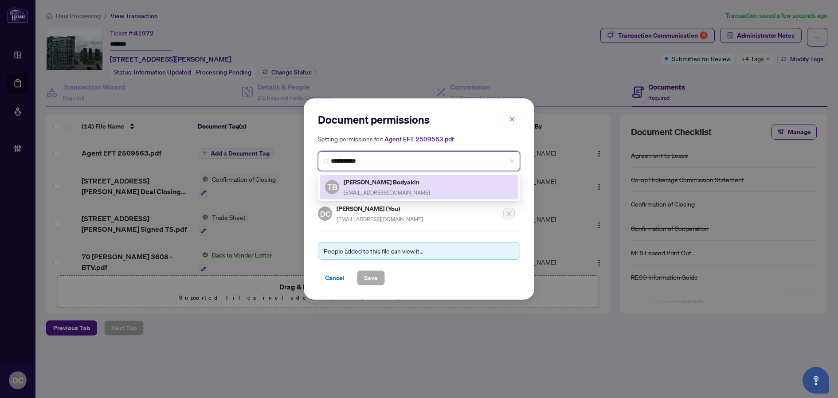
click at [363, 198] on div "TB Tatyana Bodyakin tbodyakin@gmail.com" at bounding box center [419, 187] width 199 height 25
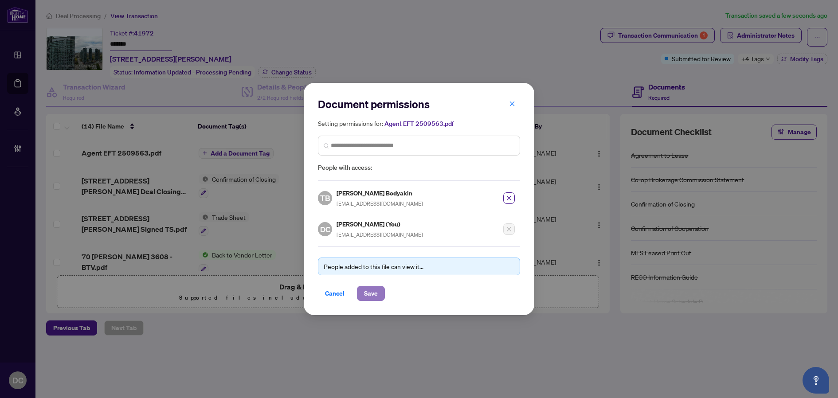
click at [372, 286] on span "Save" at bounding box center [371, 293] width 14 height 14
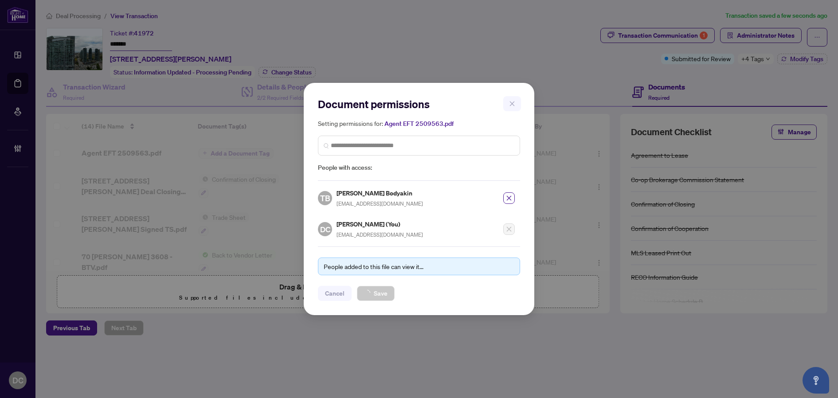
click at [217, 150] on div "Document permissions Setting permissions for: Agent EFT 2509563.pdf 4476 TB Tat…" at bounding box center [419, 199] width 838 height 398
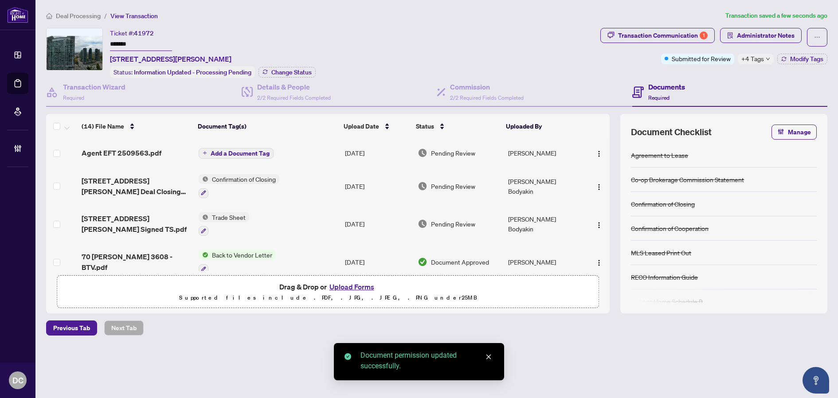
click at [242, 153] on span "Add a Document Tag" at bounding box center [240, 153] width 59 height 6
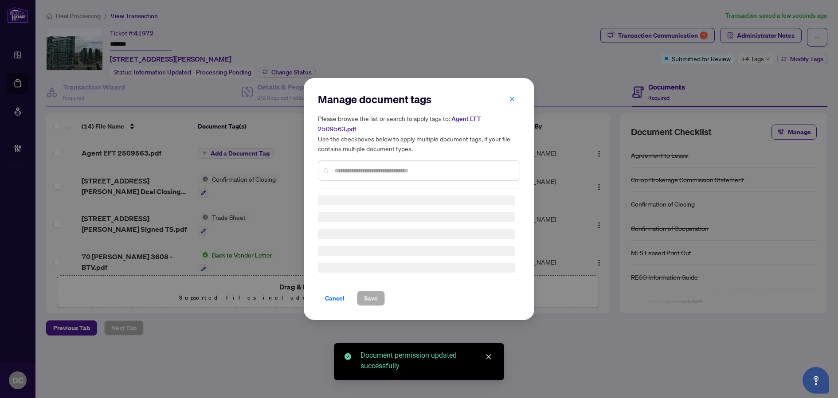
click at [459, 168] on div "Manage document tags Please browse the list or search to apply tags to: Agent E…" at bounding box center [419, 199] width 202 height 214
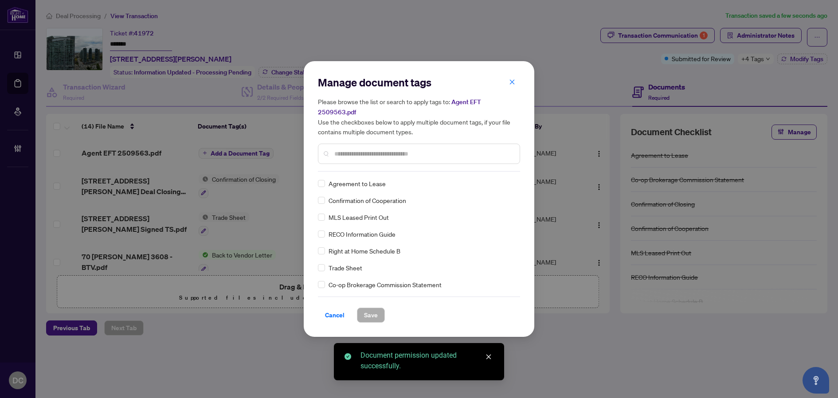
click at [471, 151] on input "text" at bounding box center [423, 154] width 178 height 10
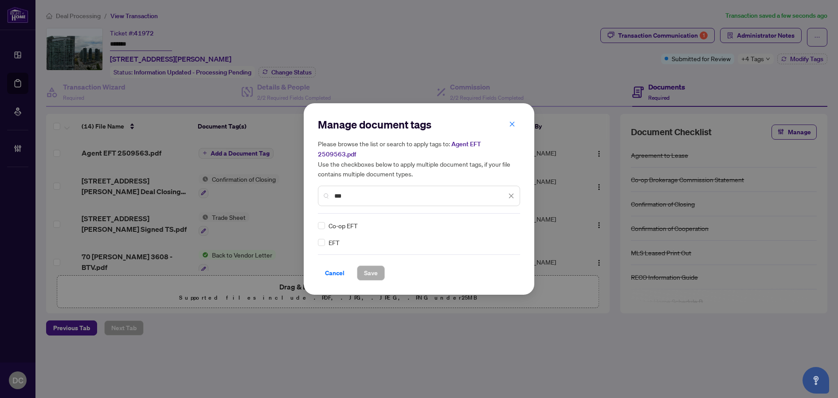
type input "***"
click at [326, 238] on div "EFT" at bounding box center [416, 243] width 197 height 10
click at [504, 221] on img at bounding box center [501, 225] width 9 height 9
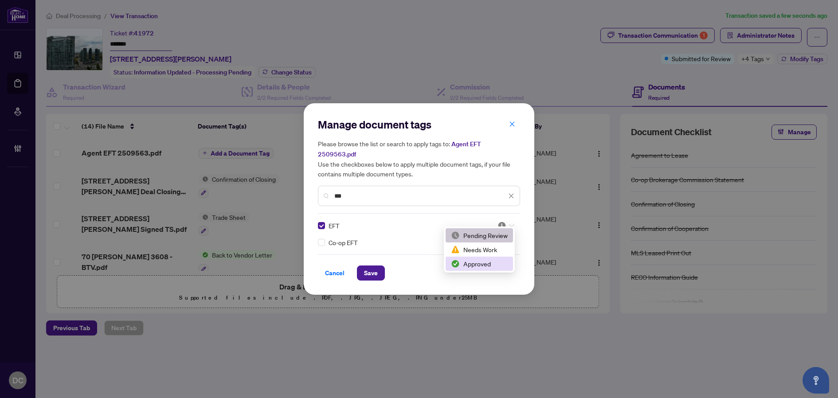
click at [477, 266] on div "Approved" at bounding box center [479, 264] width 57 height 10
drag, startPoint x: 368, startPoint y: 268, endPoint x: 374, endPoint y: 267, distance: 5.8
click at [368, 269] on span "Save" at bounding box center [371, 273] width 14 height 14
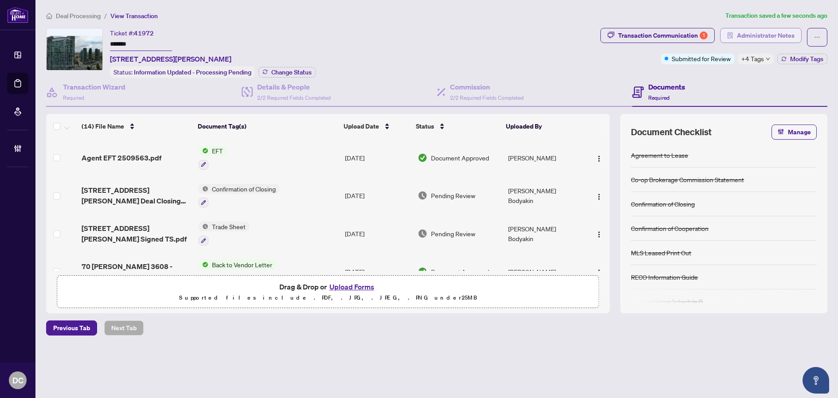
click at [765, 38] on span "Administrator Notes" at bounding box center [766, 35] width 58 height 14
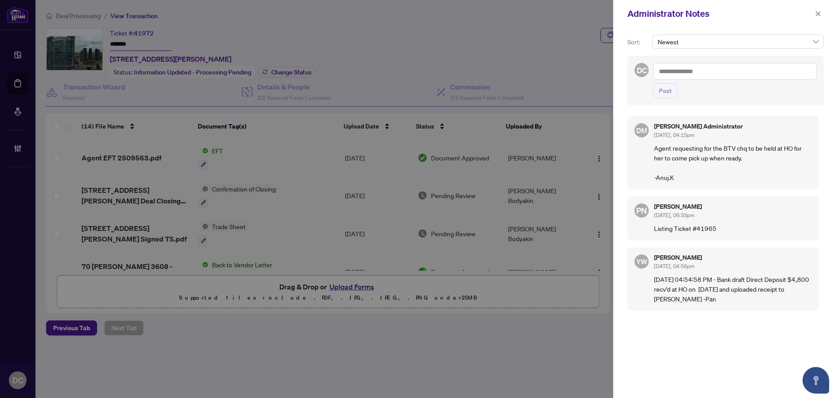
click at [749, 71] on textarea at bounding box center [735, 71] width 164 height 17
paste textarea "**********"
type textarea "**********"
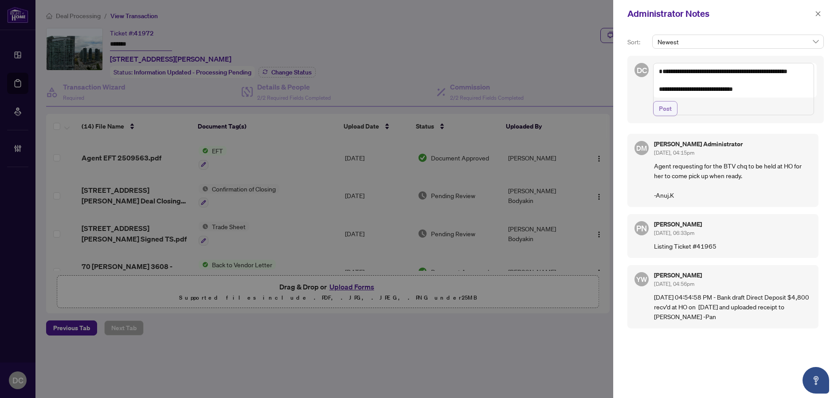
click at [665, 116] on span "Post" at bounding box center [665, 108] width 13 height 14
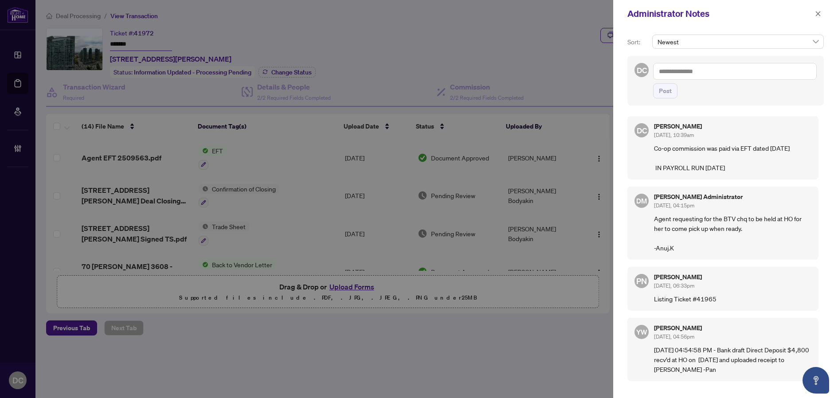
drag, startPoint x: 820, startPoint y: 10, endPoint x: 816, endPoint y: 33, distance: 23.0
click at [820, 11] on span "button" at bounding box center [818, 14] width 6 height 14
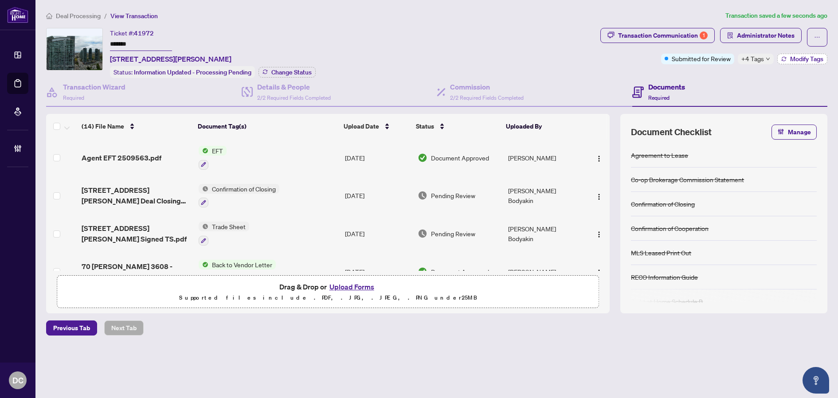
click at [805, 60] on span "Modify Tags" at bounding box center [806, 59] width 33 height 6
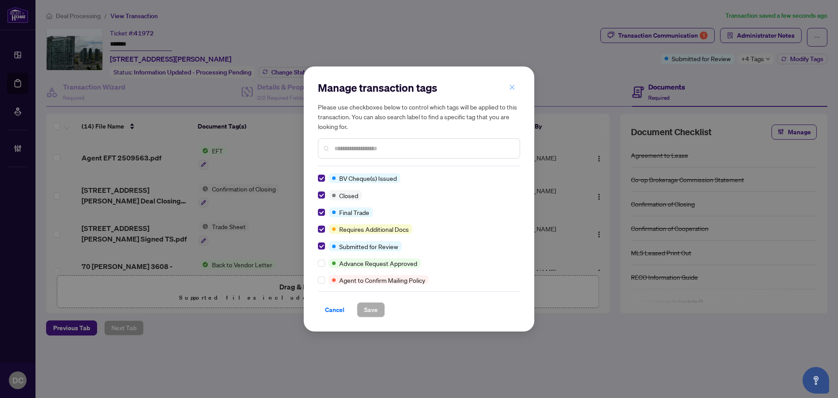
click at [511, 91] on span "button" at bounding box center [512, 87] width 6 height 14
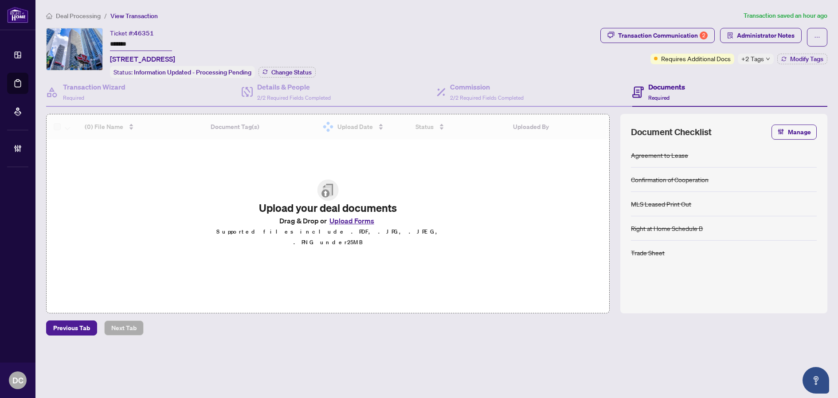
drag, startPoint x: 145, startPoint y: 42, endPoint x: 99, endPoint y: 43, distance: 46.1
click at [99, 43] on div "Ticket #: 46351 ******* [STREET_ADDRESS] Status: Information Updated - Processi…" at bounding box center [321, 53] width 550 height 50
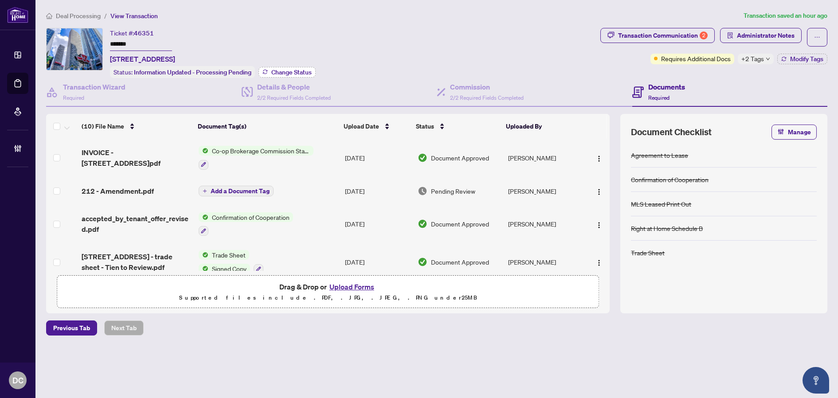
click at [296, 73] on span "Change Status" at bounding box center [291, 72] width 40 height 6
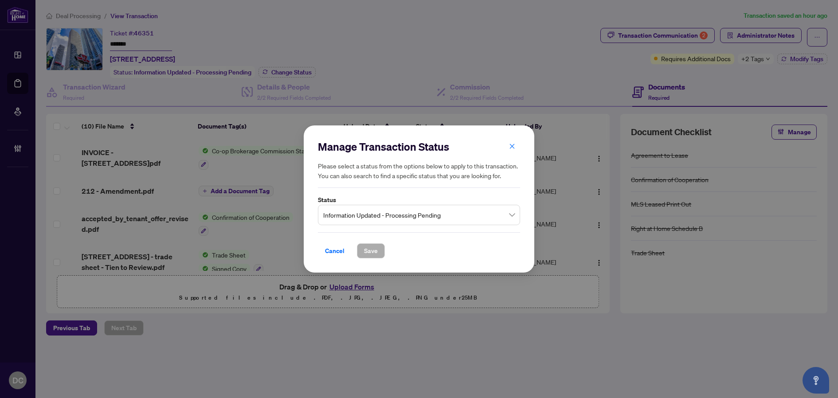
drag, startPoint x: 400, startPoint y: 218, endPoint x: 396, endPoint y: 226, distance: 9.9
click at [400, 218] on span "Information Updated - Processing Pending" at bounding box center [418, 215] width 191 height 17
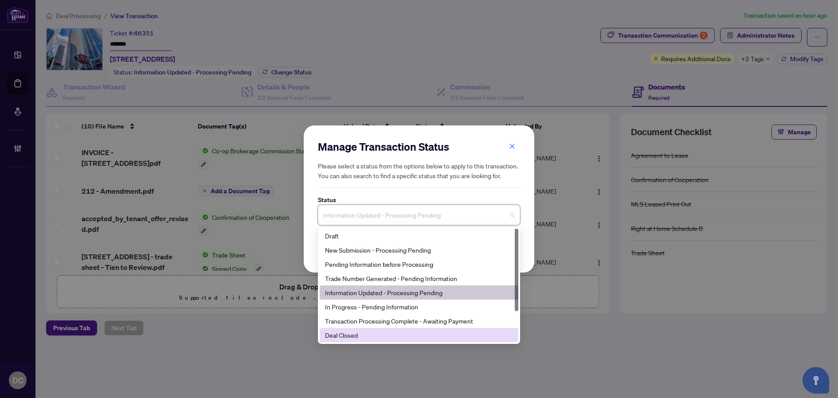
click at [341, 335] on div "Deal Closed" at bounding box center [419, 335] width 188 height 10
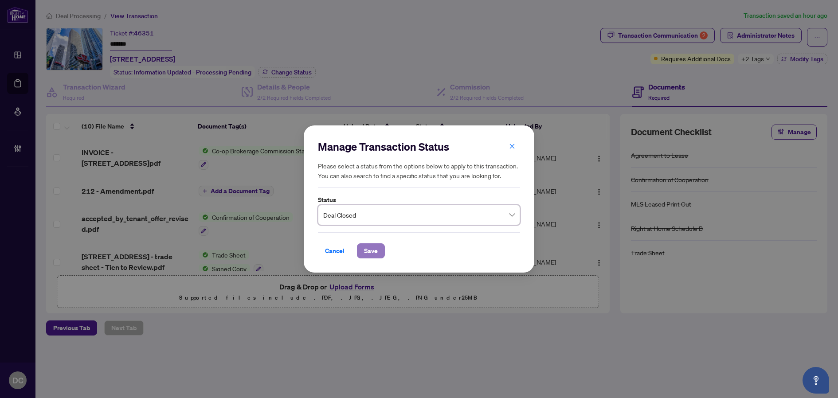
click at [369, 250] on span "Save" at bounding box center [371, 251] width 14 height 14
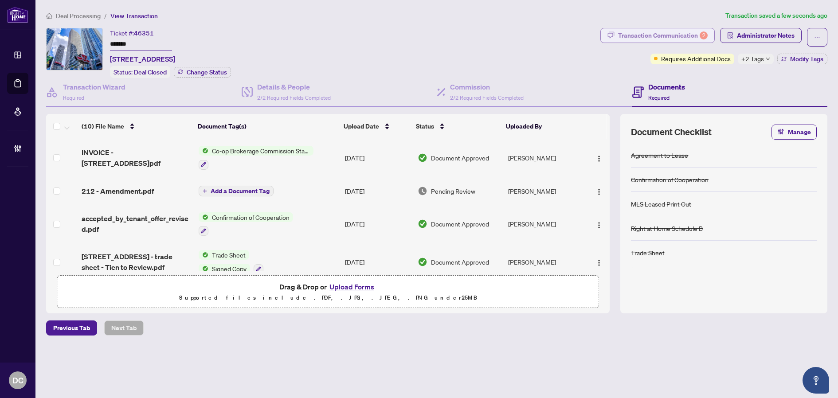
click at [643, 31] on div "Transaction Communication 2" at bounding box center [663, 35] width 90 height 14
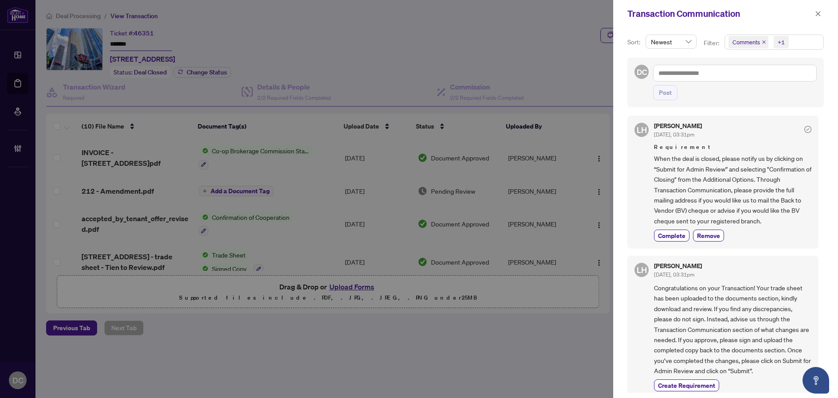
scroll to position [355, 0]
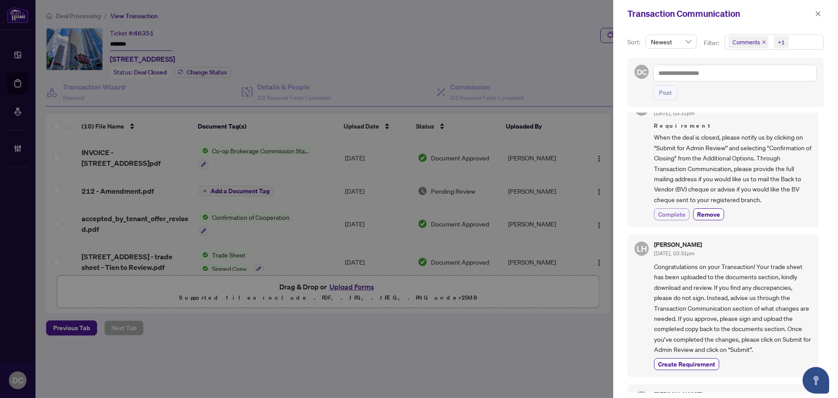
click at [675, 214] on span "Complete" at bounding box center [671, 214] width 27 height 9
click at [814, 15] on button "button" at bounding box center [818, 13] width 12 height 11
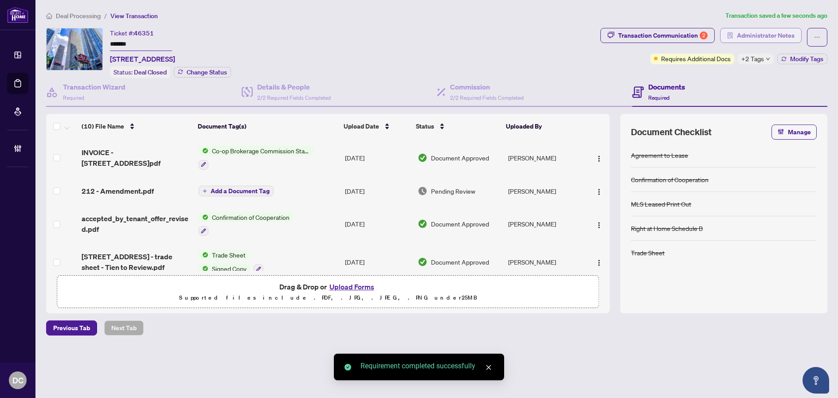
click at [772, 39] on span "Administrator Notes" at bounding box center [766, 35] width 58 height 14
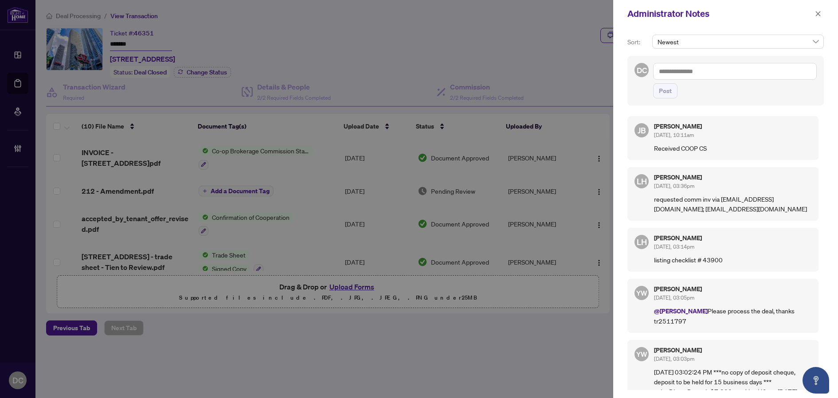
scroll to position [44, 0]
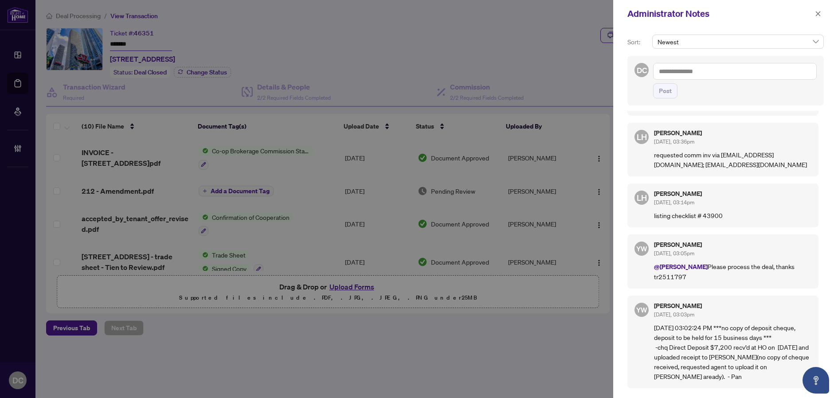
click at [823, 9] on span at bounding box center [818, 13] width 12 height 11
click at [327, 158] on div at bounding box center [419, 199] width 838 height 398
click at [821, 14] on button "button" at bounding box center [818, 13] width 12 height 11
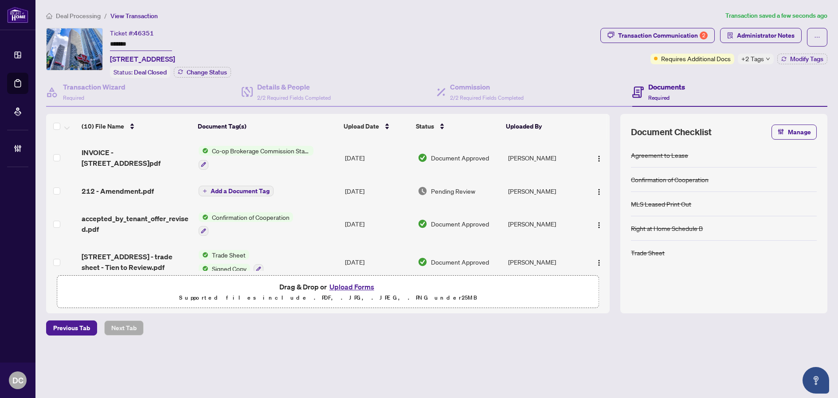
click at [335, 157] on td "Co-op Brokerage Commission Statement" at bounding box center [268, 158] width 146 height 38
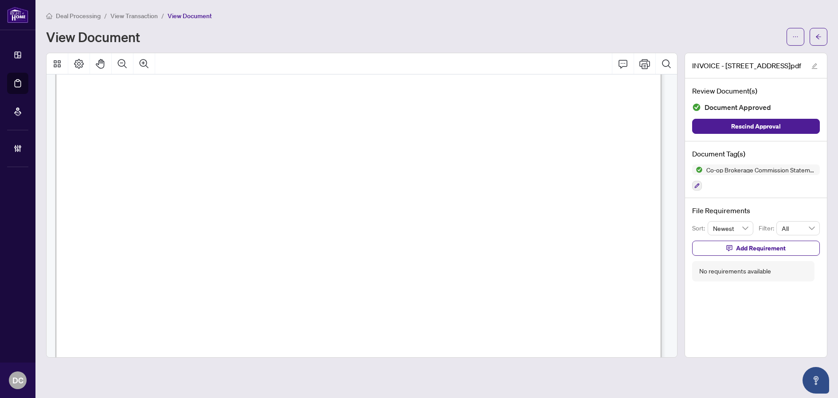
scroll to position [266, 0]
click at [811, 33] on button "button" at bounding box center [818, 37] width 18 height 18
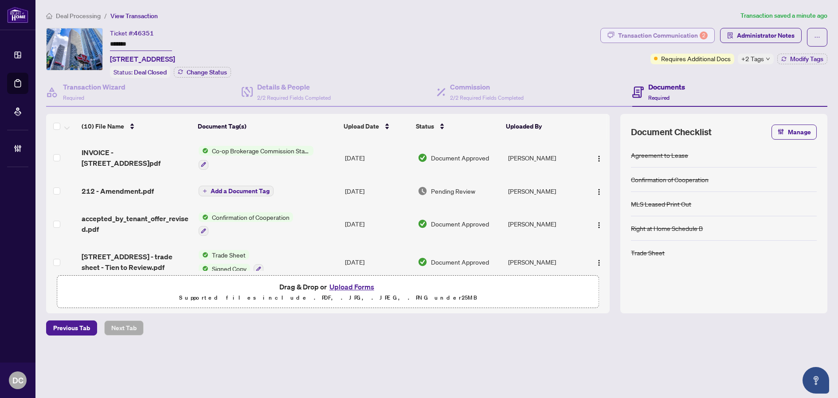
click at [695, 36] on div "Transaction Communication 2" at bounding box center [663, 35] width 90 height 14
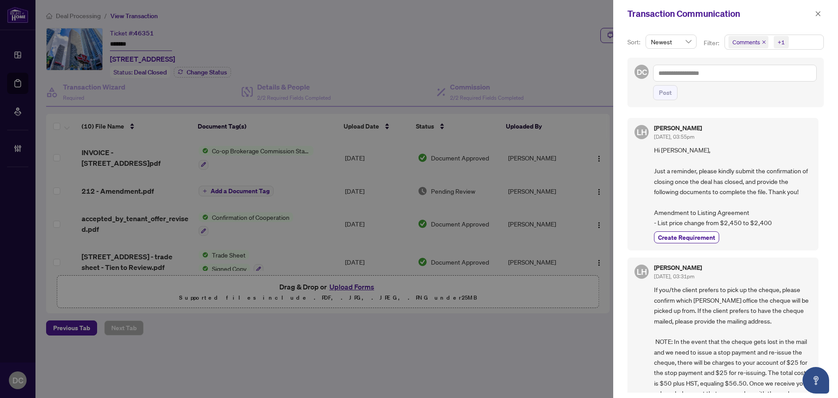
click at [808, 38] on span "Comments +1" at bounding box center [774, 42] width 98 height 14
click at [766, 75] on span "Comments" at bounding box center [757, 79] width 31 height 8
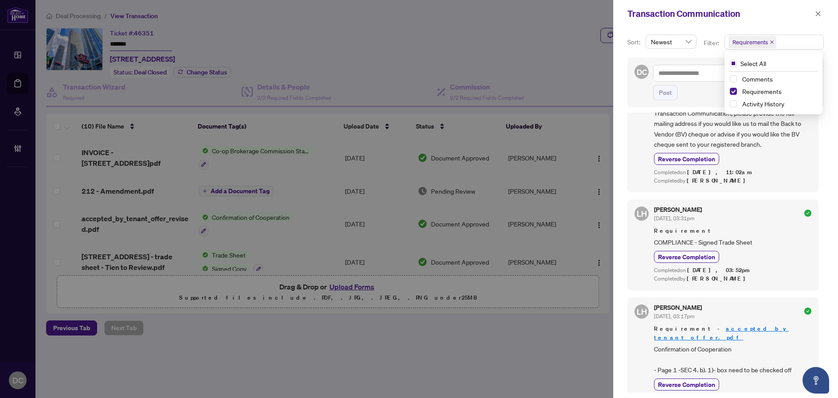
scroll to position [193, 0]
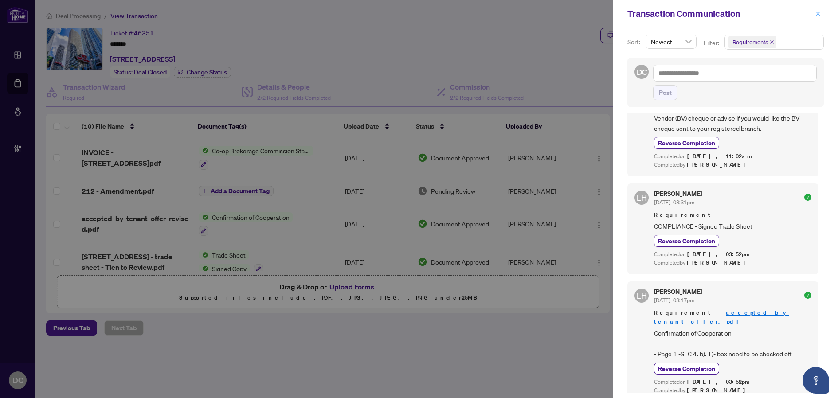
click at [819, 16] on icon "close" at bounding box center [818, 14] width 6 height 6
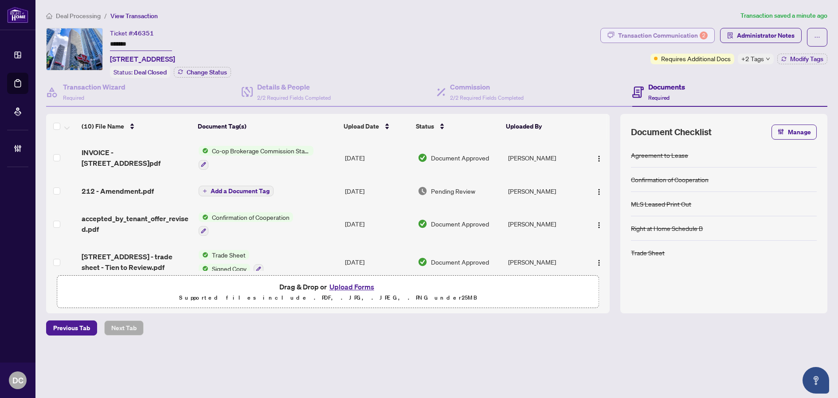
click at [664, 34] on div "Transaction Communication 2" at bounding box center [663, 35] width 90 height 14
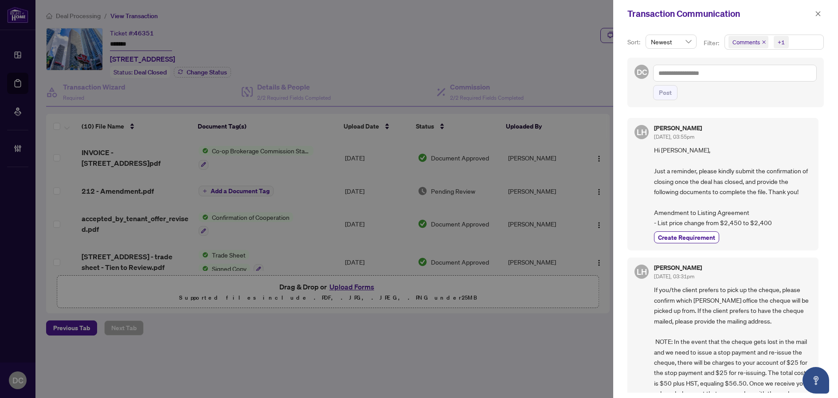
click at [792, 43] on span "Comments +1" at bounding box center [774, 42] width 98 height 14
drag, startPoint x: 762, startPoint y: 66, endPoint x: 761, endPoint y: 77, distance: 10.7
click at [761, 77] on div "Select All Comments Requirements Activity History" at bounding box center [773, 83] width 94 height 56
drag, startPoint x: 761, startPoint y: 78, endPoint x: 33, endPoint y: 70, distance: 728.6
click at [760, 78] on span "Comments" at bounding box center [757, 79] width 31 height 8
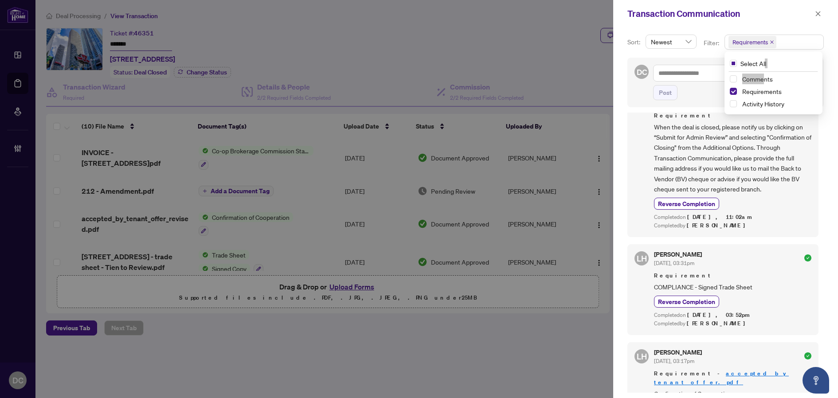
scroll to position [133, 0]
click at [815, 15] on icon "close" at bounding box center [818, 14] width 6 height 6
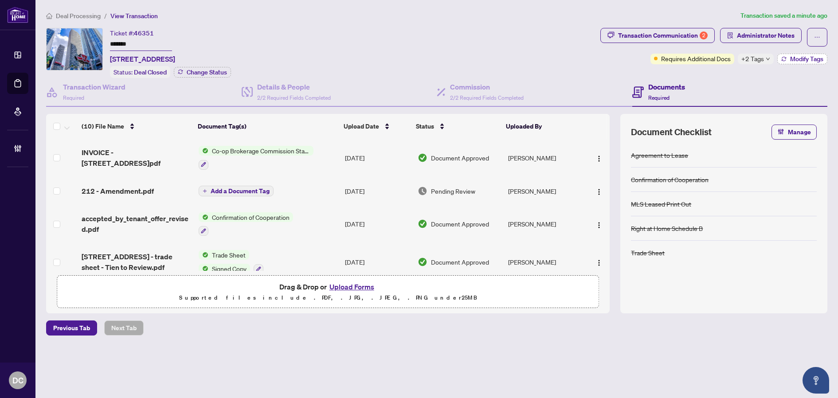
click at [816, 62] on button "Modify Tags" at bounding box center [802, 59] width 50 height 11
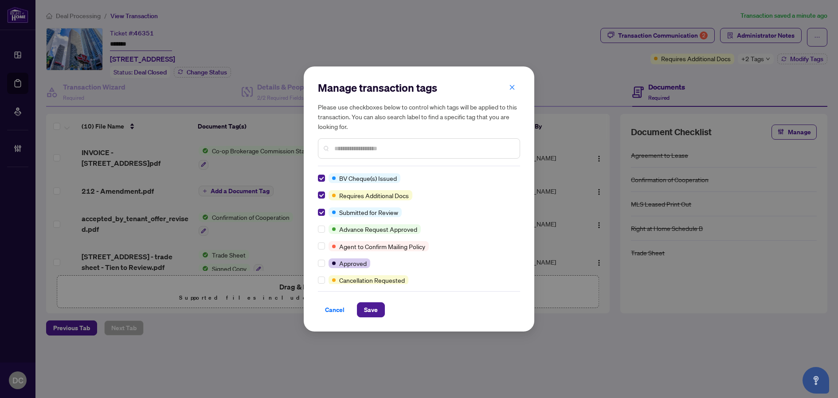
scroll to position [89, 0]
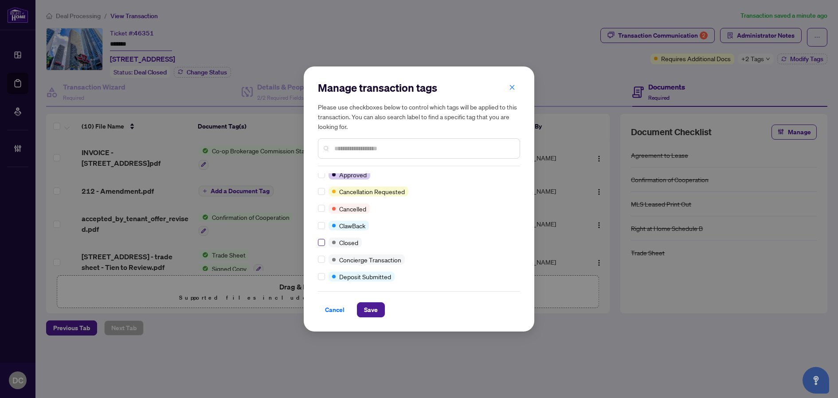
click at [320, 247] on label at bounding box center [321, 243] width 7 height 10
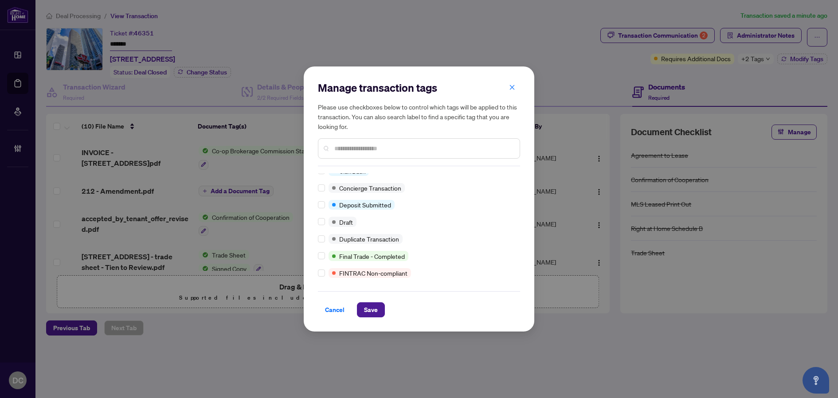
scroll to position [0, 0]
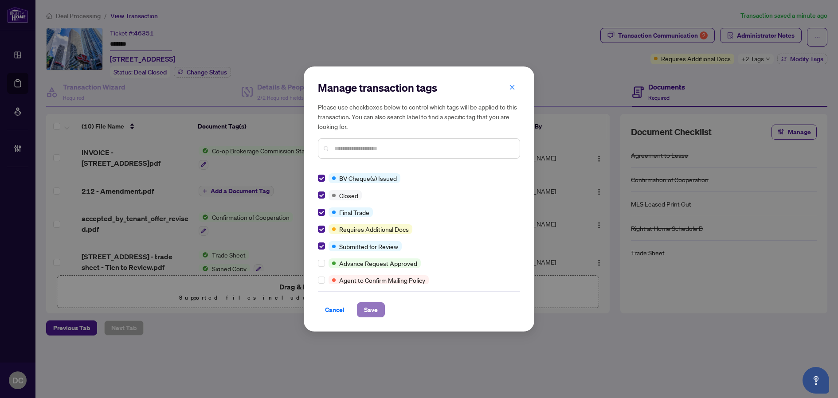
click at [372, 304] on span "Save" at bounding box center [371, 310] width 14 height 14
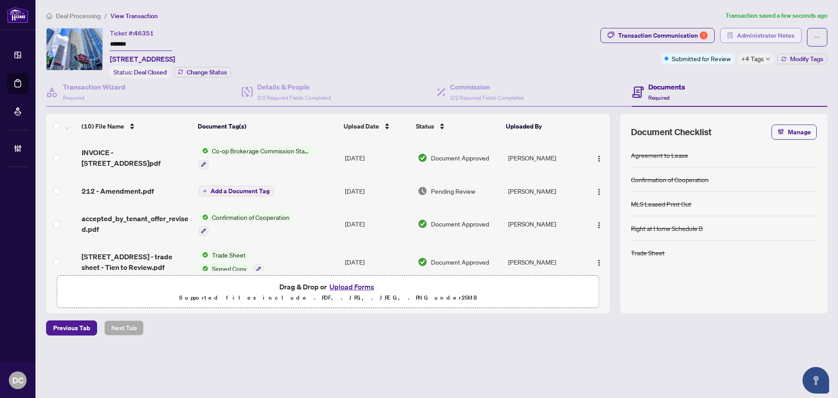
click at [792, 35] on span "Administrator Notes" at bounding box center [766, 35] width 58 height 14
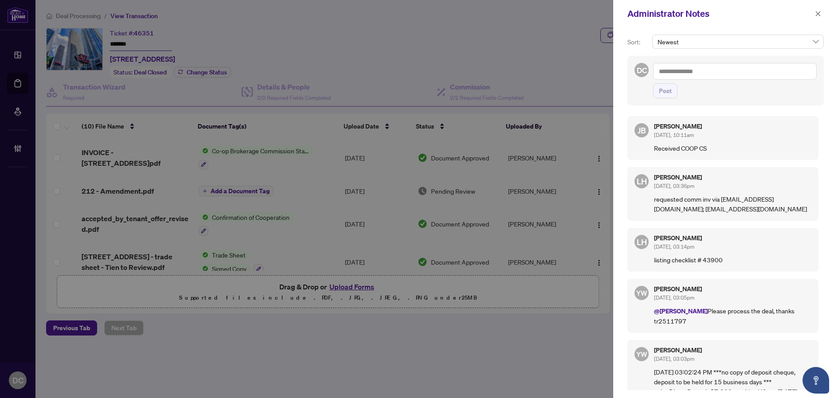
click at [750, 71] on textarea at bounding box center [735, 71] width 164 height 17
paste textarea "**********"
type textarea "**********"
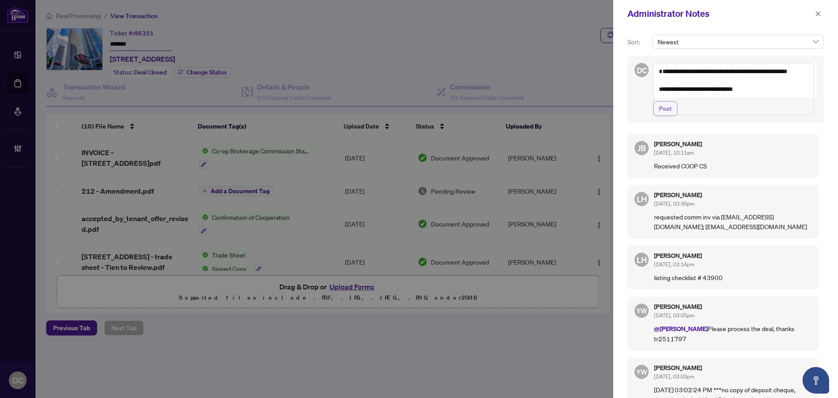
click at [674, 116] on button "Post" at bounding box center [665, 108] width 24 height 15
click at [819, 15] on icon "close" at bounding box center [817, 13] width 5 height 5
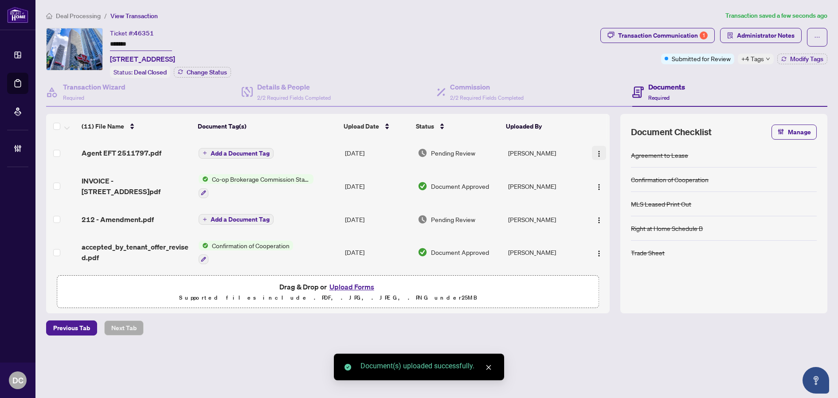
click at [597, 148] on span "button" at bounding box center [598, 153] width 7 height 10
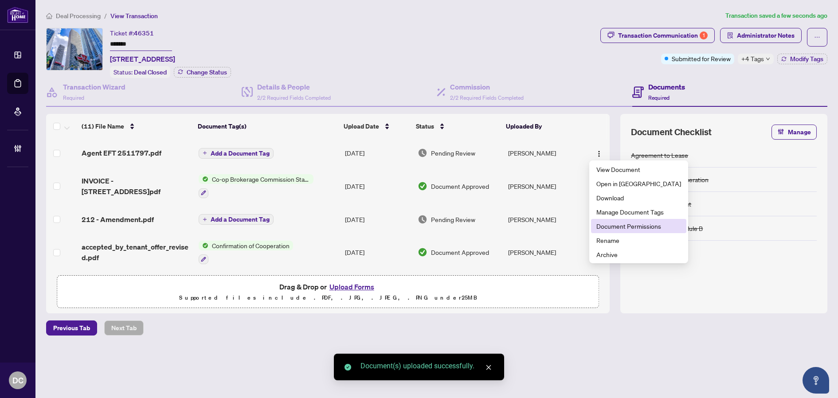
click at [618, 226] on span "Document Permissions" at bounding box center [638, 226] width 85 height 10
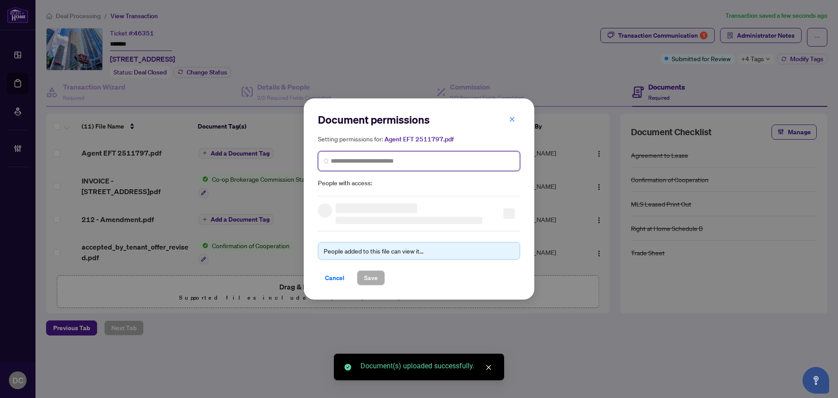
click at [338, 157] on input "search" at bounding box center [422, 160] width 183 height 9
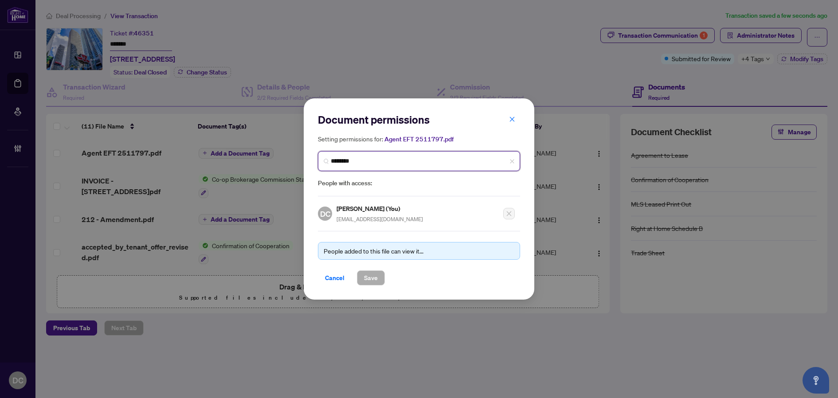
type input "*********"
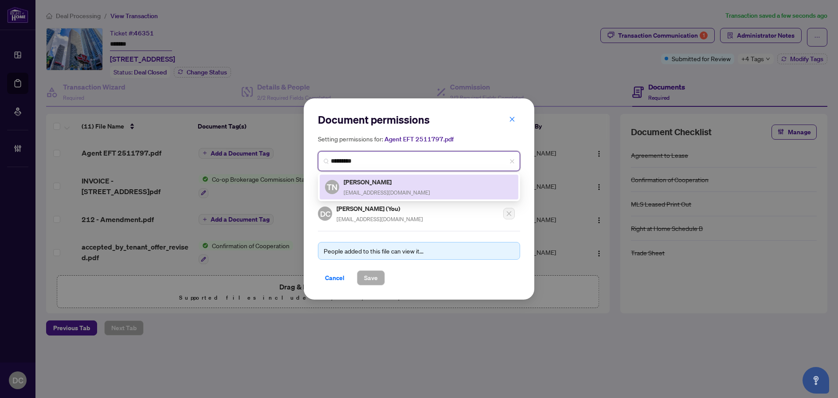
click at [355, 182] on h5 "Tien Nguyen" at bounding box center [386, 182] width 86 height 10
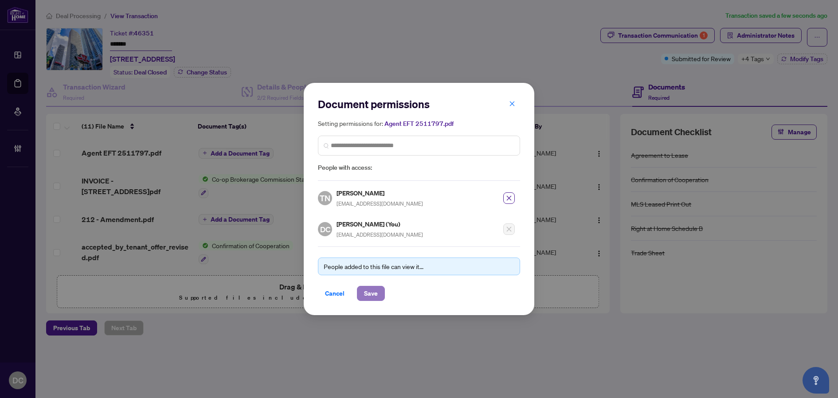
click at [367, 292] on span "Save" at bounding box center [371, 293] width 14 height 14
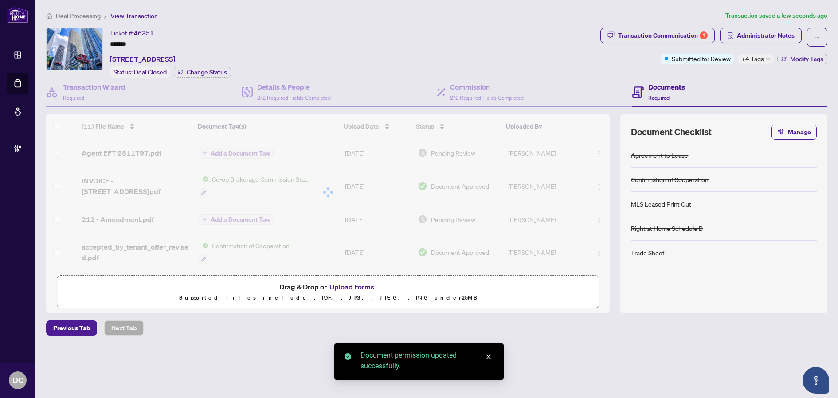
click at [234, 152] on div at bounding box center [327, 192] width 563 height 157
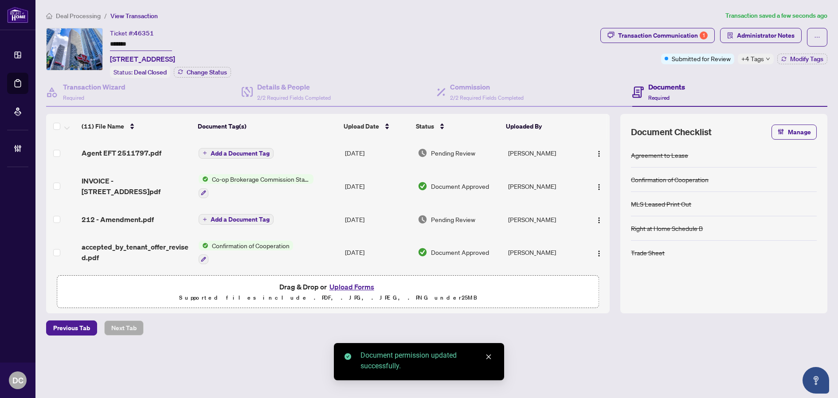
click at [253, 153] on span "Add a Document Tag" at bounding box center [240, 153] width 59 height 6
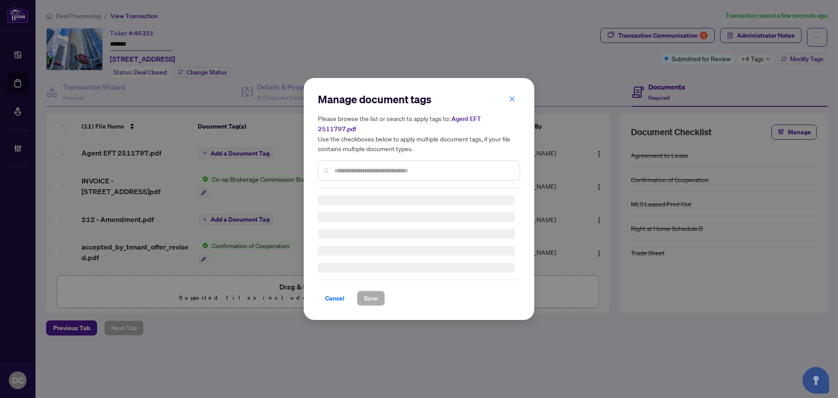
click at [386, 167] on input "text" at bounding box center [423, 171] width 178 height 10
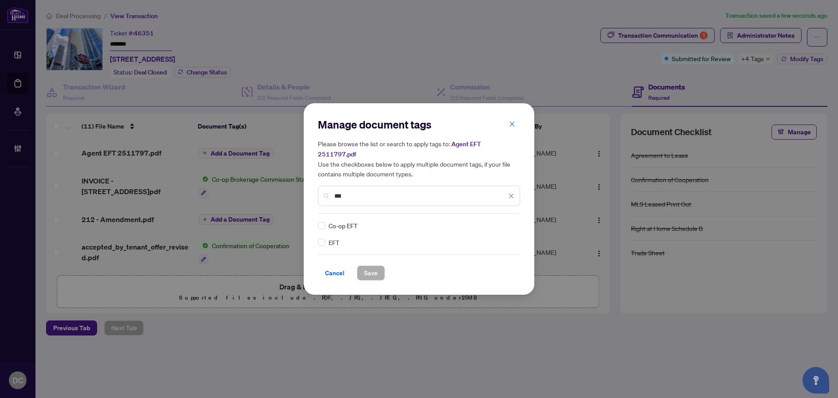
type input "***"
click at [510, 224] on icon at bounding box center [511, 226] width 5 height 4
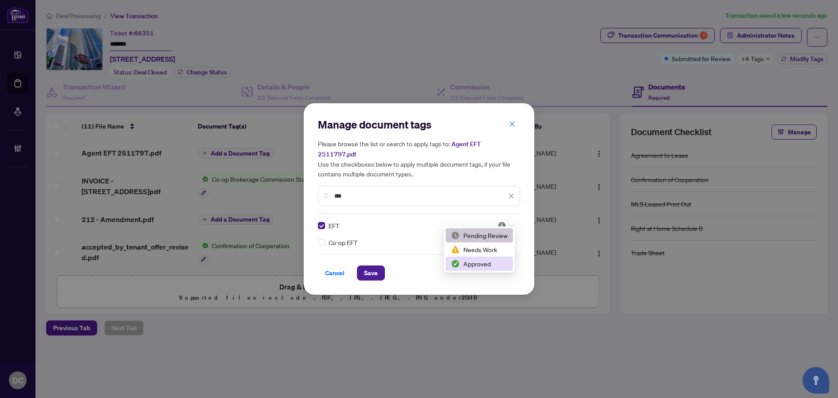
click at [472, 262] on div "Approved" at bounding box center [479, 264] width 57 height 10
click at [374, 267] on span "Save" at bounding box center [371, 273] width 14 height 14
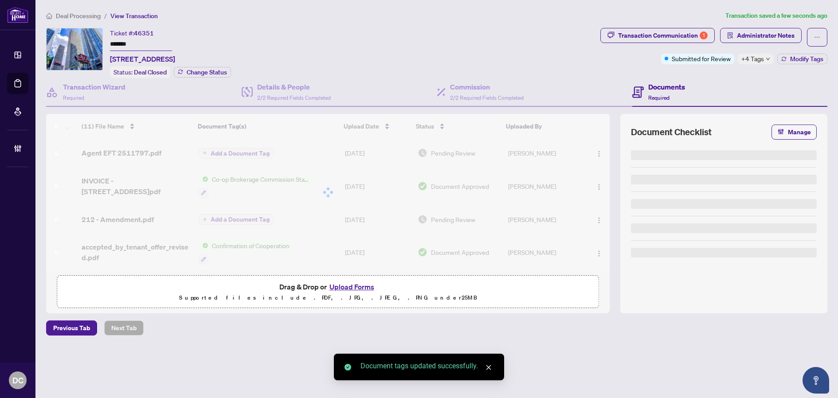
click at [745, 58] on span "+4 Tags" at bounding box center [752, 59] width 23 height 10
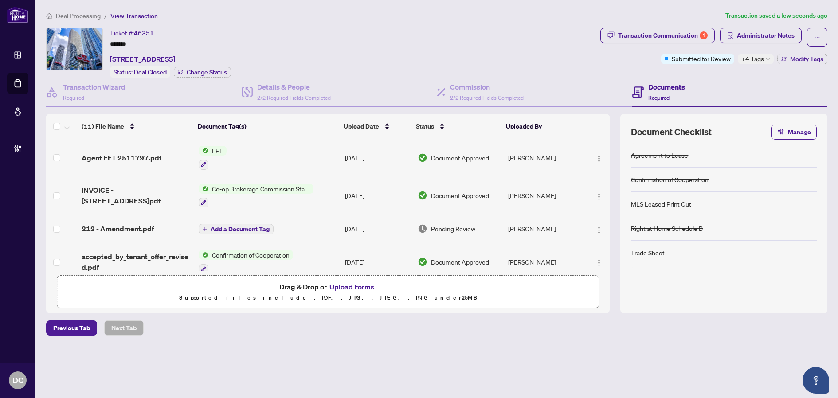
drag, startPoint x: 143, startPoint y: 43, endPoint x: 76, endPoint y: 38, distance: 67.2
click at [76, 38] on div "Ticket #: 46351 ******* 613-2221 Yonge St, Toronto, Ontario M4S 0B8, Canada Sta…" at bounding box center [321, 53] width 550 height 50
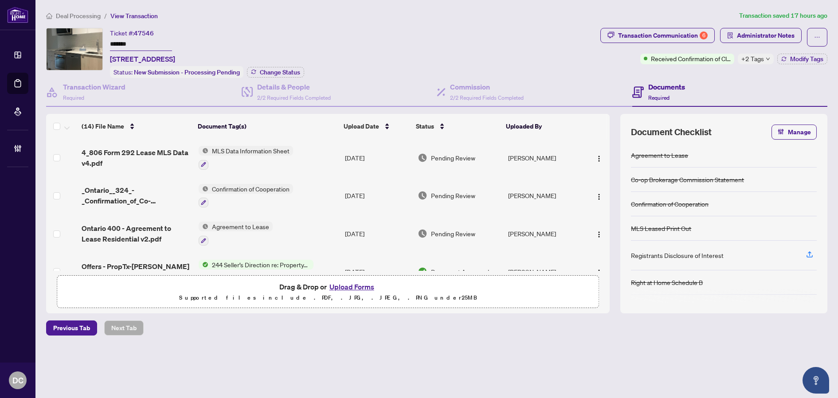
drag, startPoint x: 149, startPoint y: 42, endPoint x: 92, endPoint y: 42, distance: 56.7
click at [92, 42] on div "Ticket #: 47546 ******* [STREET_ADDRESS] Status: New Submission - Processing Pe…" at bounding box center [321, 53] width 550 height 50
click at [291, 70] on span "Change Status" at bounding box center [280, 72] width 40 height 6
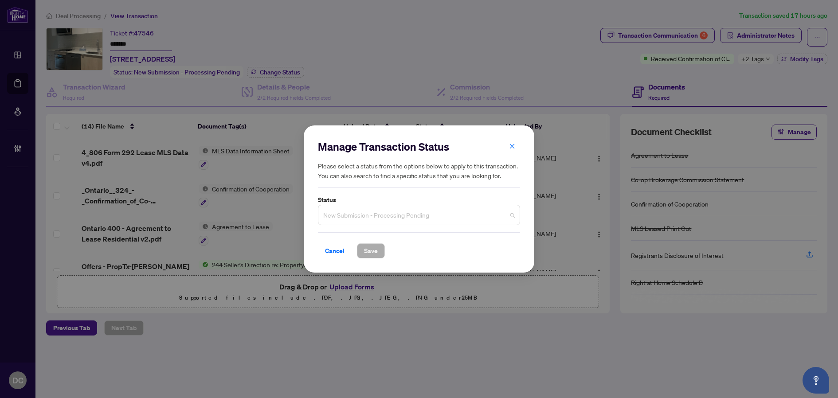
click at [460, 214] on span "New Submission - Processing Pending" at bounding box center [418, 215] width 191 height 17
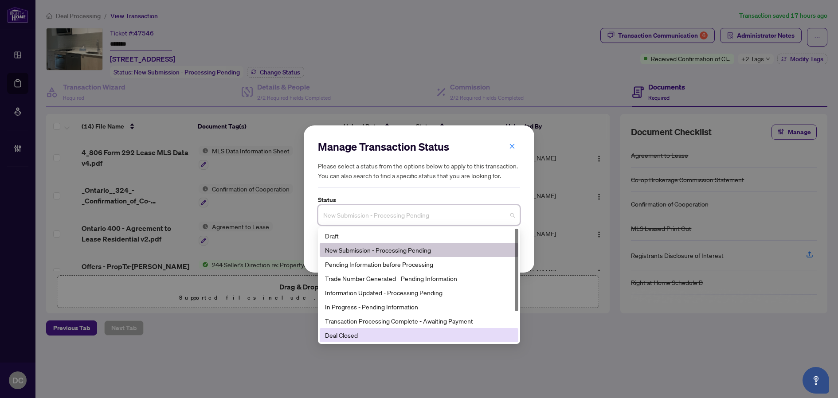
click at [359, 338] on div "Deal Closed" at bounding box center [419, 335] width 188 height 10
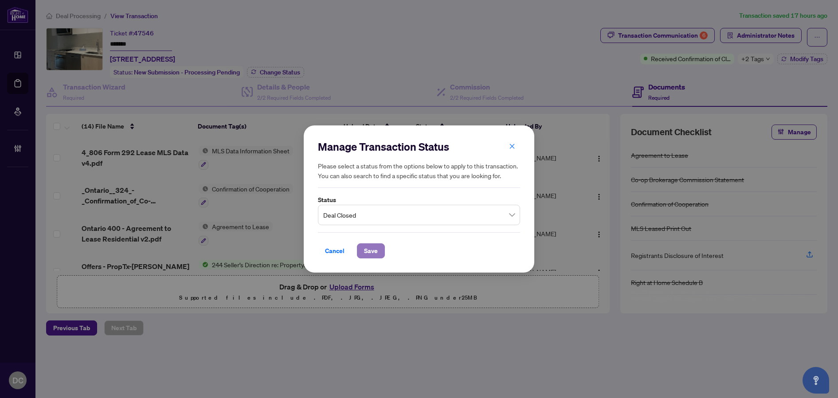
click at [376, 252] on span "Save" at bounding box center [371, 251] width 14 height 14
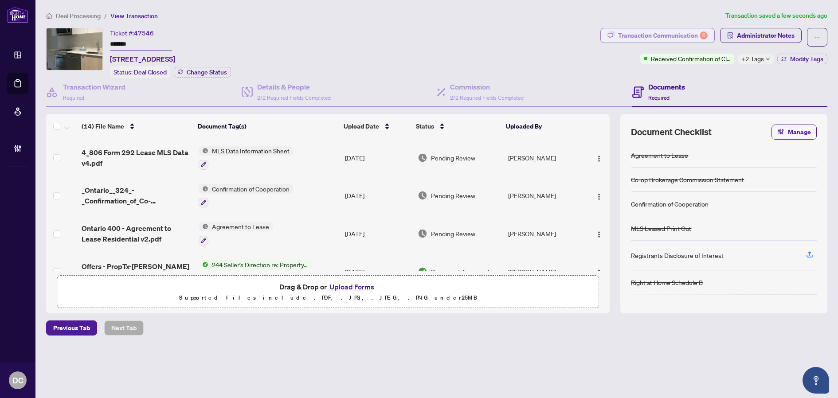
click at [675, 35] on div "Transaction Communication 6" at bounding box center [663, 35] width 90 height 14
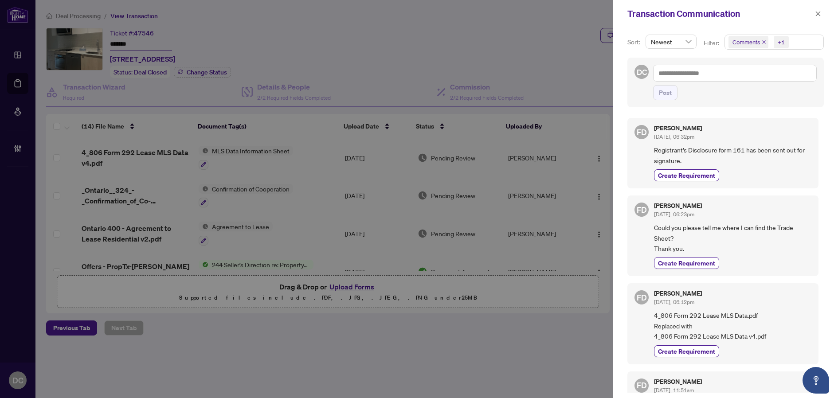
drag, startPoint x: 814, startPoint y: 13, endPoint x: 797, endPoint y: 134, distance: 122.2
click at [797, 131] on div "Transaction Communication Sort: Newest Filter: Comments +1 DC Post FD [PERSON_N…" at bounding box center [725, 199] width 225 height 398
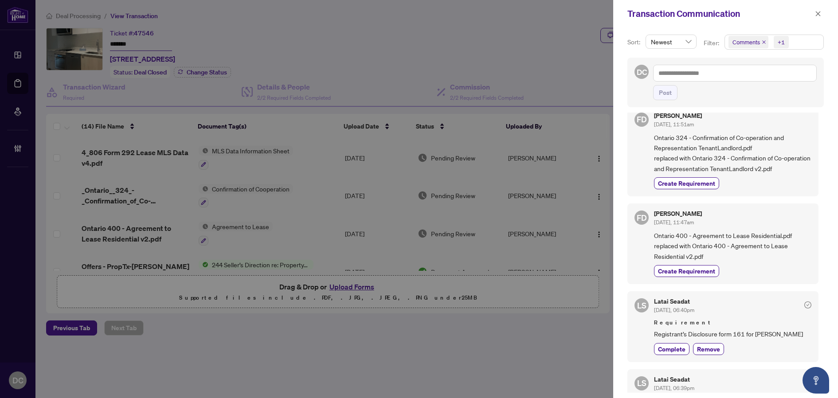
scroll to position [355, 0]
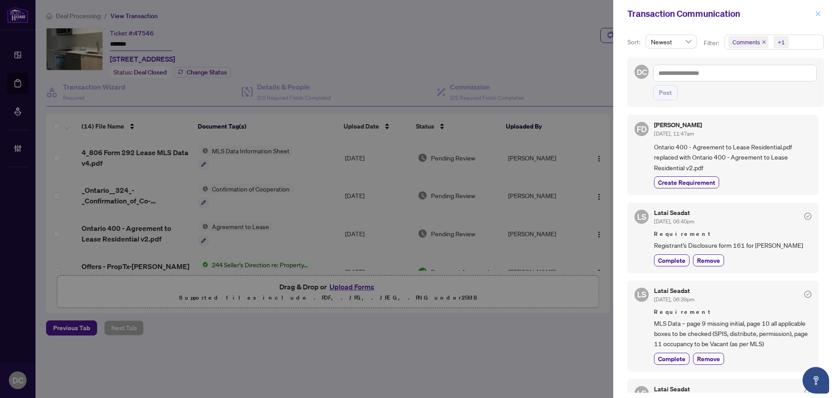
click at [820, 14] on icon "close" at bounding box center [818, 14] width 6 height 6
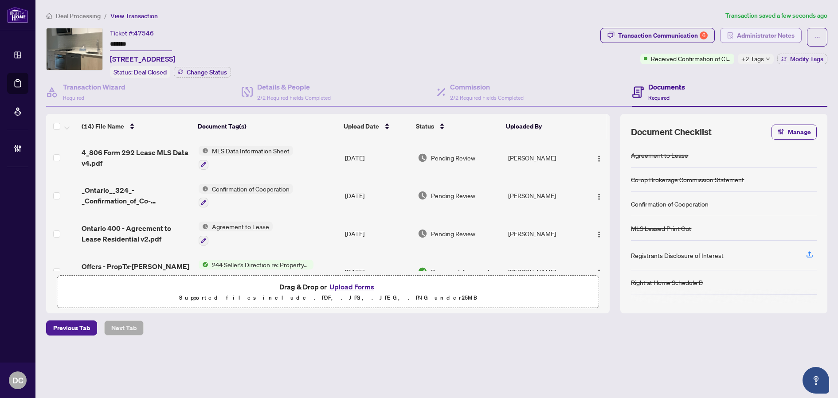
click at [767, 35] on span "Administrator Notes" at bounding box center [766, 35] width 58 height 14
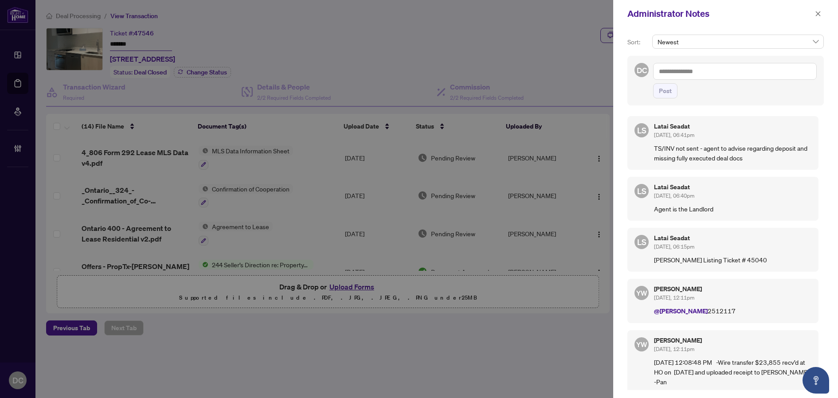
click at [774, 260] on p "[PERSON_NAME] Listing Ticket # 45040" at bounding box center [732, 260] width 157 height 10
click at [822, 15] on button "button" at bounding box center [818, 13] width 12 height 11
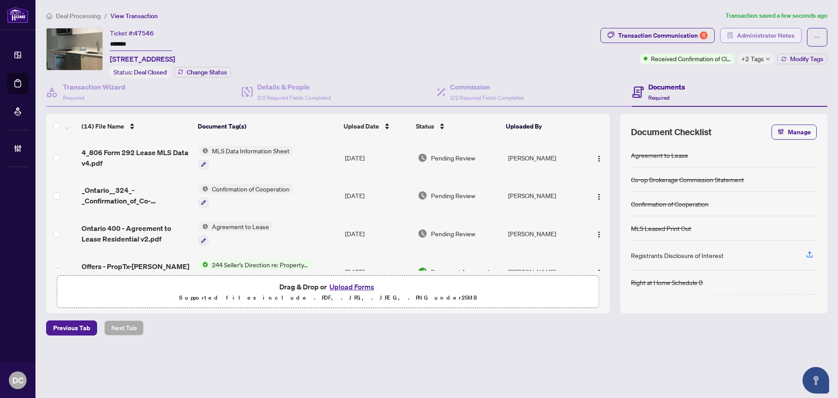
click at [791, 37] on span "Administrator Notes" at bounding box center [766, 35] width 58 height 14
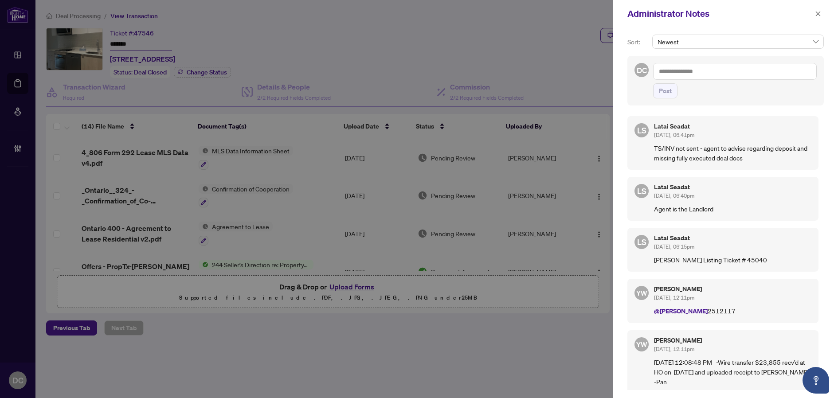
click at [753, 71] on textarea at bounding box center [735, 71] width 164 height 17
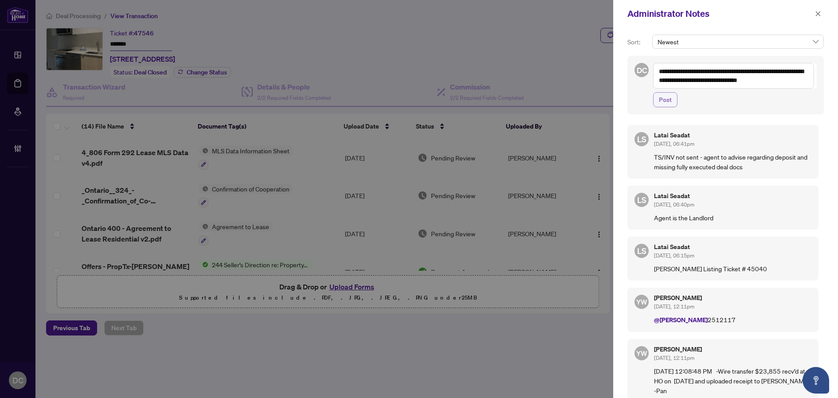
type textarea "**********"
click at [667, 103] on span "Post" at bounding box center [665, 100] width 13 height 14
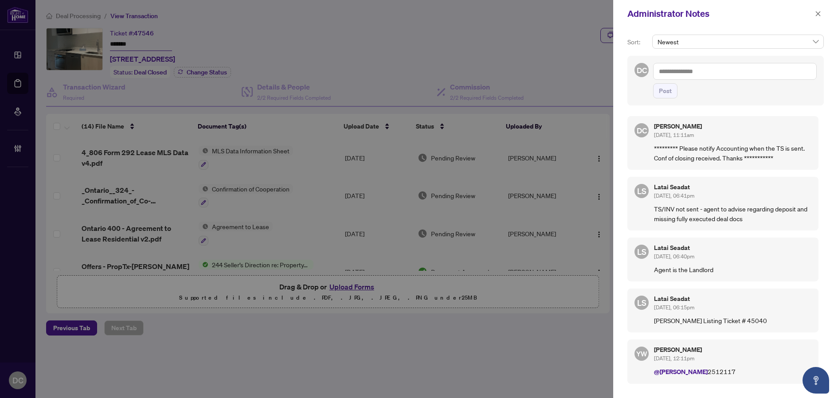
click at [823, 15] on div "Administrator Notes" at bounding box center [725, 13] width 225 height 27
click at [820, 14] on icon "close" at bounding box center [818, 14] width 6 height 6
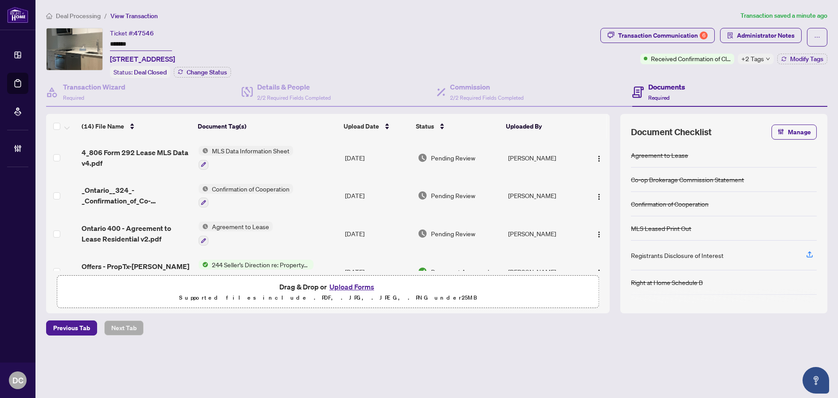
drag, startPoint x: 155, startPoint y: 40, endPoint x: 98, endPoint y: 43, distance: 56.8
click at [98, 43] on div "Ticket #: 47546 ******* [STREET_ADDRESS] Status: Deal Closed Change Status" at bounding box center [321, 53] width 550 height 50
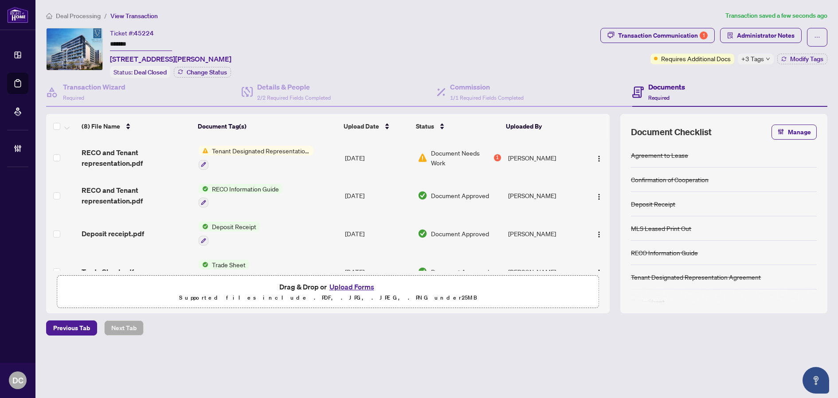
click at [768, 61] on div "+3 Tags" at bounding box center [755, 59] width 36 height 11
click at [733, 75] on div "Transaction Communication 1 Administrator Notes Requires Additional Docs +3 Tag…" at bounding box center [713, 53] width 230 height 50
drag, startPoint x: 137, startPoint y: 41, endPoint x: 90, endPoint y: 41, distance: 47.0
click at [90, 41] on div "Ticket #: 45224 ******* [STREET_ADDRESS][PERSON_NAME] Status: Deal Closed Chang…" at bounding box center [321, 53] width 550 height 50
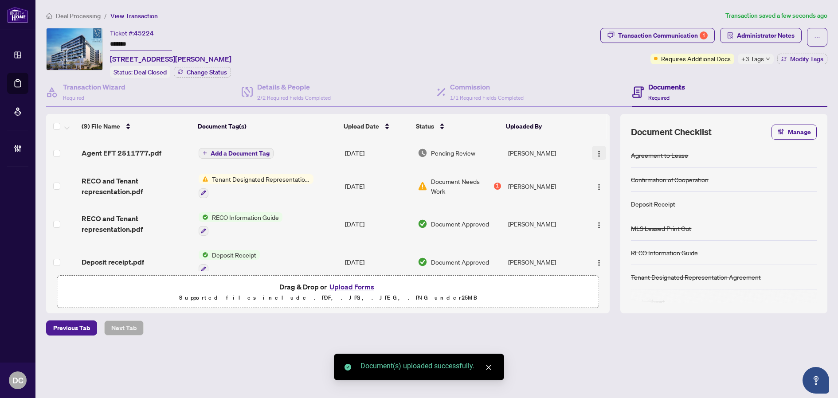
click at [597, 154] on img "button" at bounding box center [598, 153] width 7 height 7
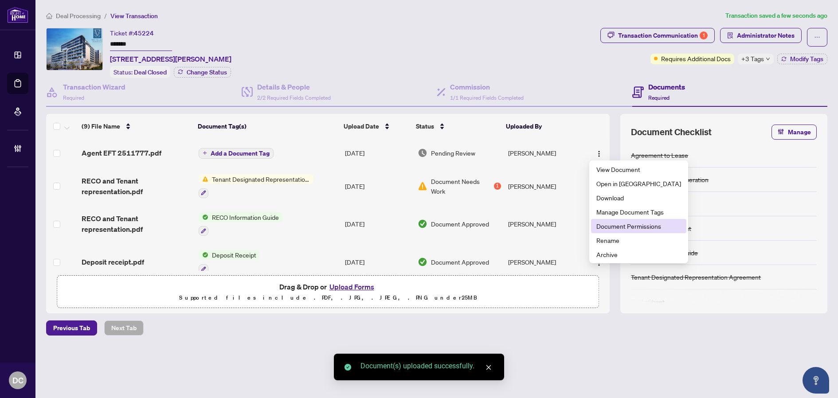
click at [633, 223] on span "Document Permissions" at bounding box center [638, 226] width 85 height 10
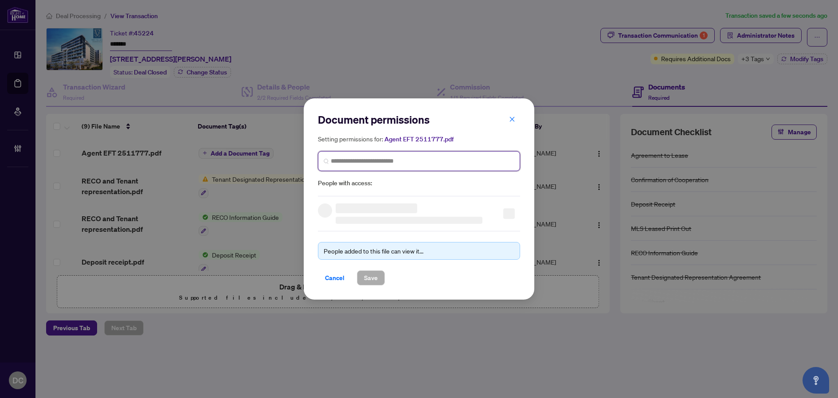
click at [441, 161] on input "search" at bounding box center [422, 160] width 183 height 9
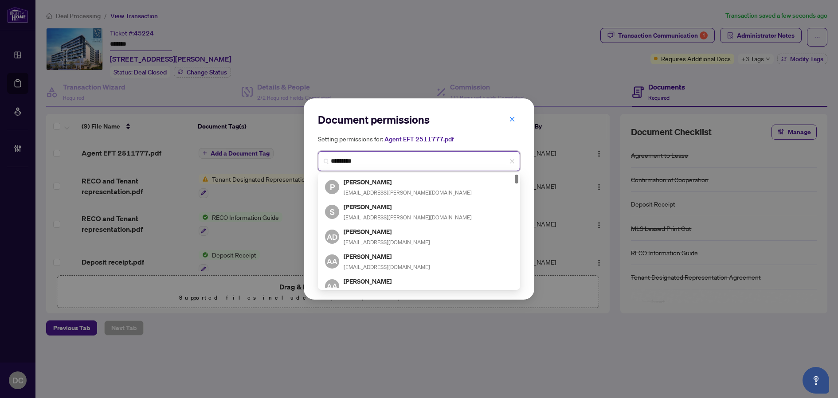
type input "**********"
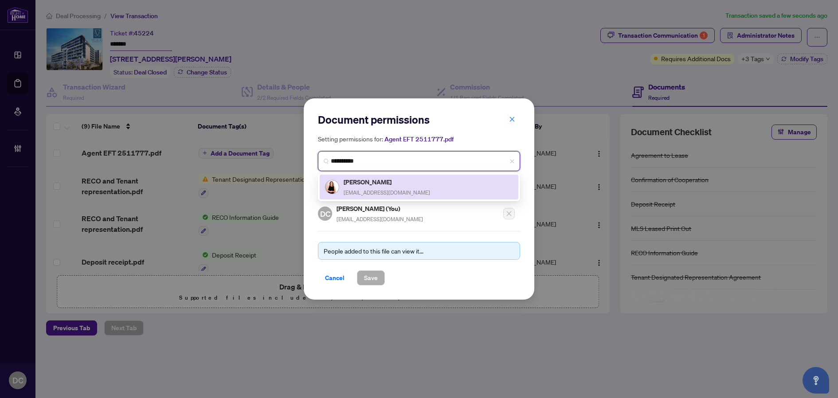
click at [418, 185] on div "[PERSON_NAME] [EMAIL_ADDRESS][DOMAIN_NAME]" at bounding box center [419, 187] width 188 height 20
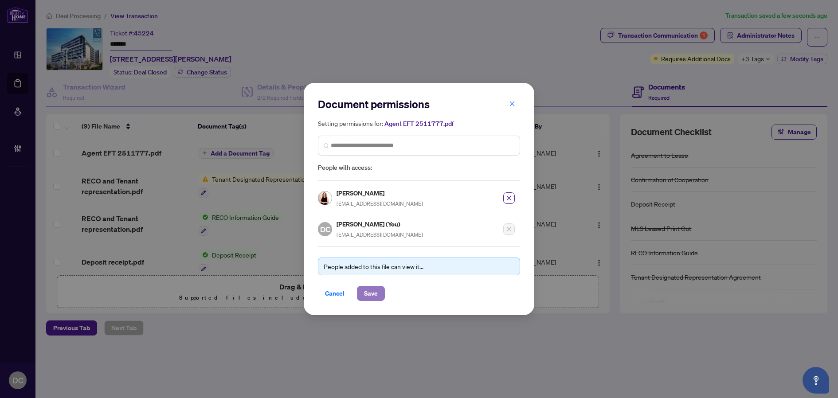
click at [375, 292] on span "Save" at bounding box center [371, 293] width 14 height 14
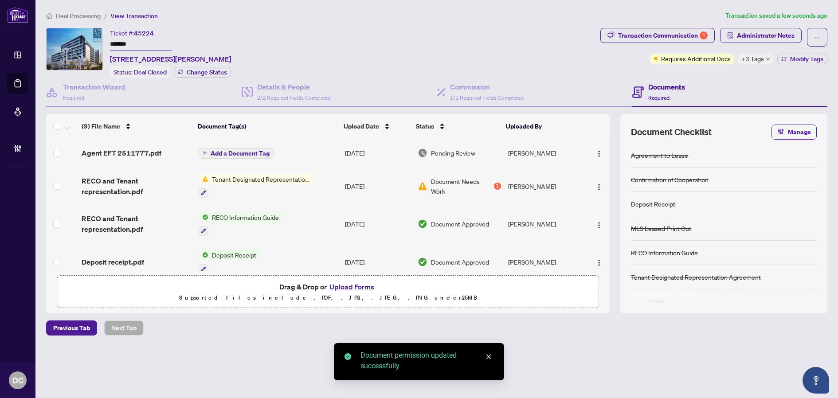
click at [253, 153] on span "Add a Document Tag" at bounding box center [240, 153] width 59 height 6
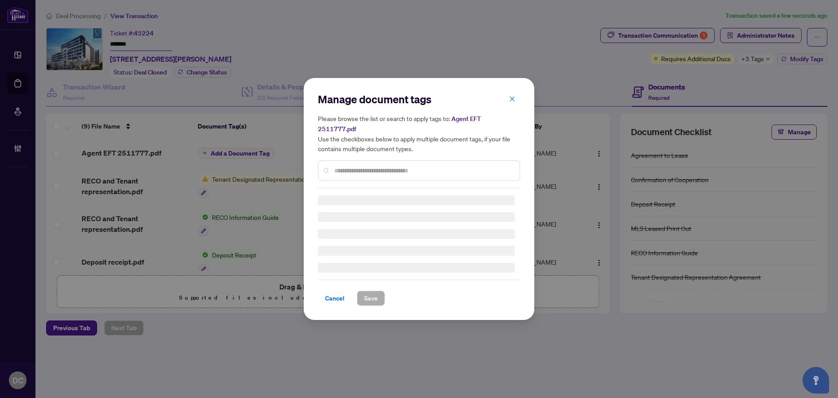
click at [442, 166] on input "text" at bounding box center [423, 171] width 178 height 10
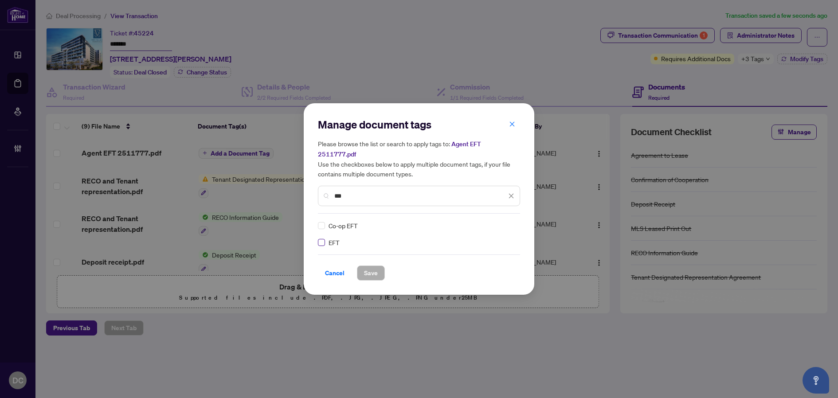
type input "***"
click at [503, 221] on img at bounding box center [501, 225] width 9 height 9
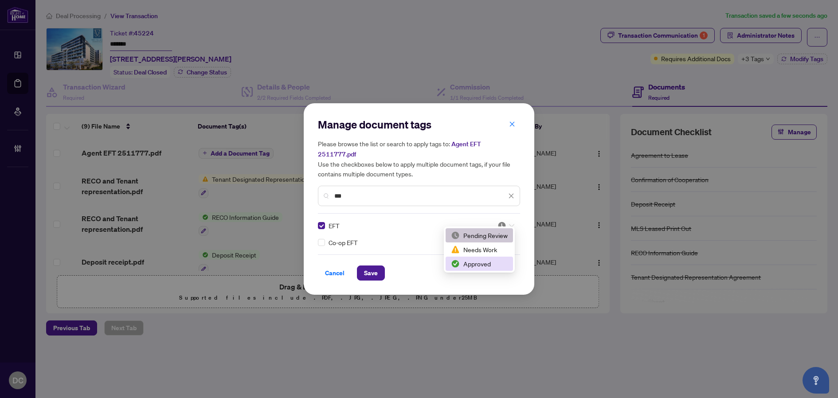
click at [483, 265] on div "Approved" at bounding box center [479, 264] width 57 height 10
click at [373, 268] on span "Save" at bounding box center [371, 273] width 14 height 14
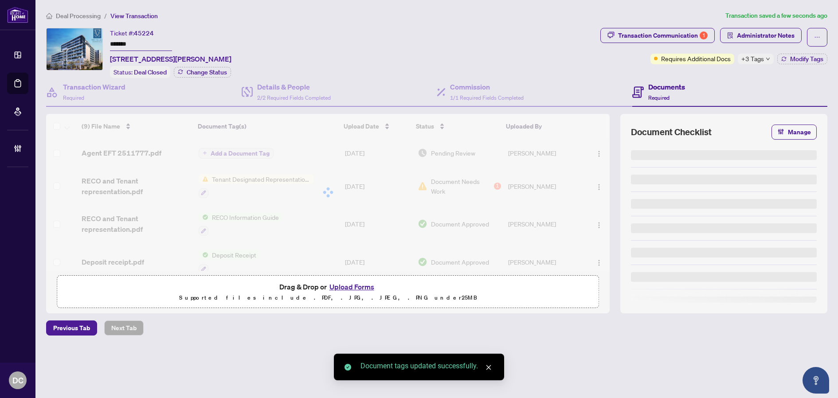
click at [760, 58] on body "Dashboard Deal Processing Mortgage Referrals Brokerage Management DC [PERSON_NA…" at bounding box center [419, 199] width 838 height 398
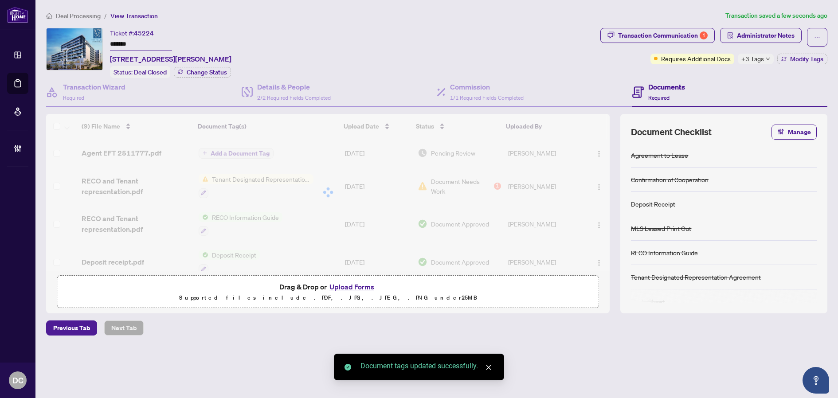
click at [760, 58] on span "+3 Tags" at bounding box center [752, 59] width 23 height 10
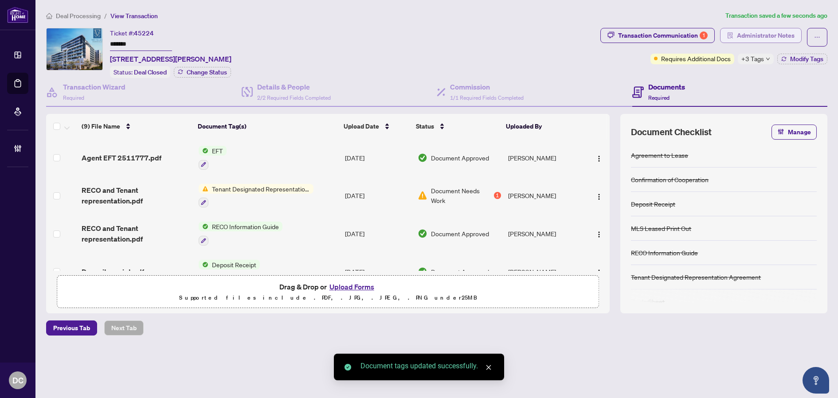
click at [766, 31] on span "Administrator Notes" at bounding box center [766, 35] width 58 height 14
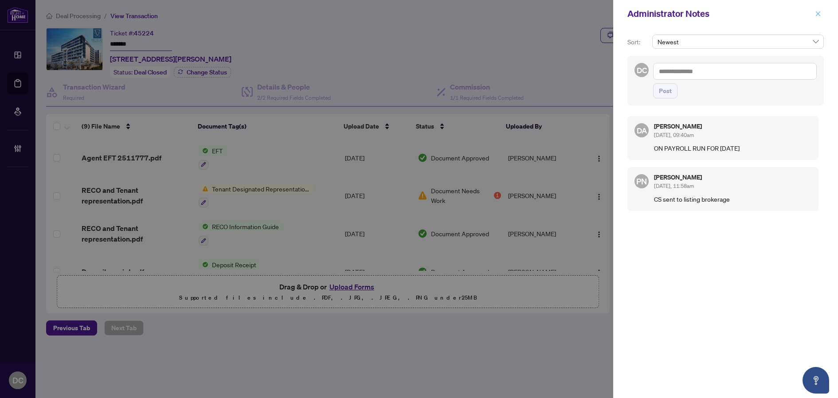
click at [817, 13] on icon "close" at bounding box center [817, 13] width 5 height 5
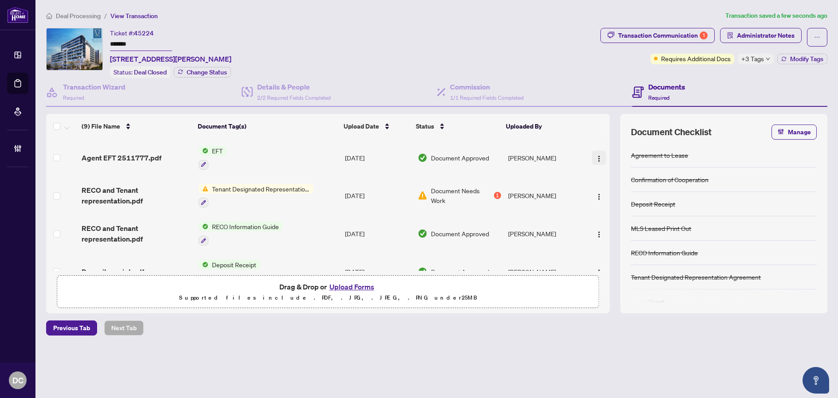
click at [597, 153] on span "button" at bounding box center [598, 158] width 7 height 10
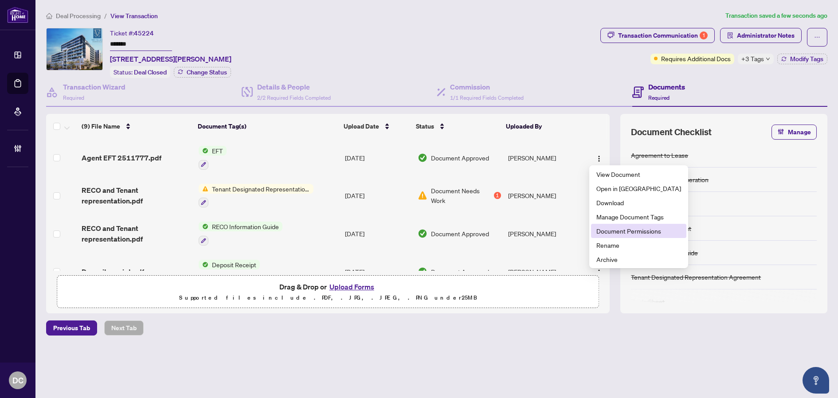
click at [609, 230] on span "Document Permissions" at bounding box center [638, 231] width 85 height 10
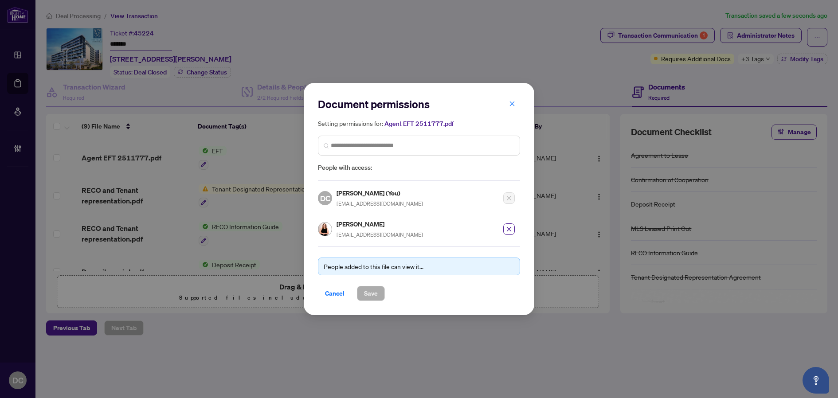
drag, startPoint x: 333, startPoint y: 293, endPoint x: 325, endPoint y: 287, distance: 10.7
click at [333, 293] on span "Cancel" at bounding box center [334, 293] width 19 height 14
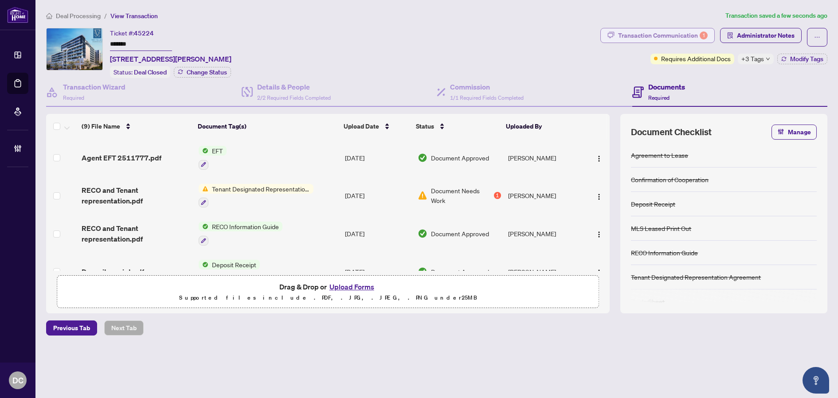
click at [654, 30] on div "Transaction Communication 1" at bounding box center [663, 35] width 90 height 14
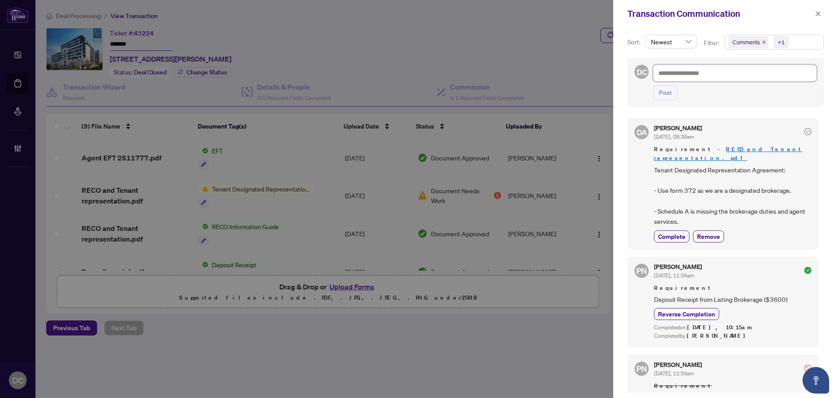
click at [757, 73] on textarea at bounding box center [735, 73] width 164 height 17
paste textarea "**********"
type textarea "**********"
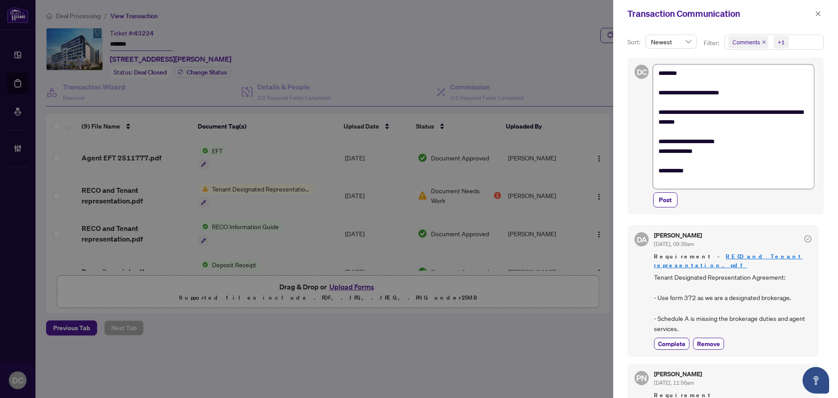
drag, startPoint x: 682, startPoint y: 70, endPoint x: 667, endPoint y: 71, distance: 14.2
click at [667, 71] on textarea "**********" at bounding box center [733, 127] width 161 height 124
type textarea "**********"
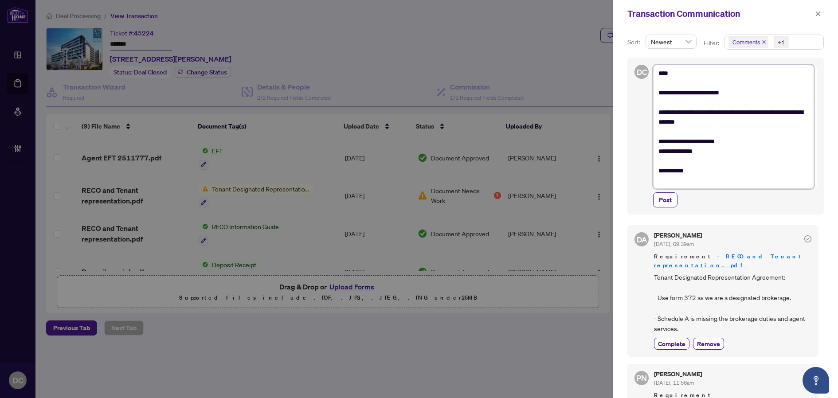
type textarea "**********"
click at [721, 143] on textarea "**********" at bounding box center [733, 127] width 161 height 124
drag, startPoint x: 716, startPoint y: 143, endPoint x: 750, endPoint y: 140, distance: 34.7
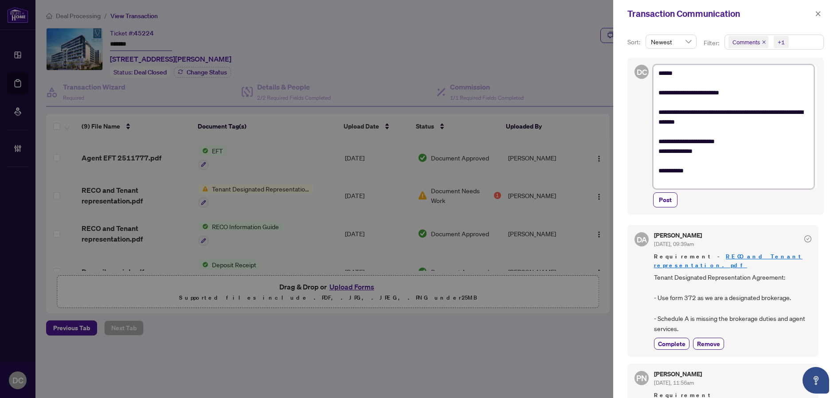
click at [750, 140] on textarea "**********" at bounding box center [733, 127] width 161 height 124
type textarea "**********"
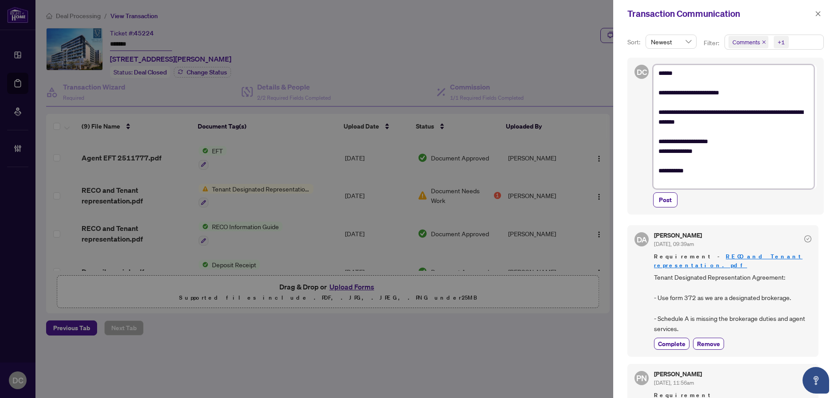
type textarea "**********"
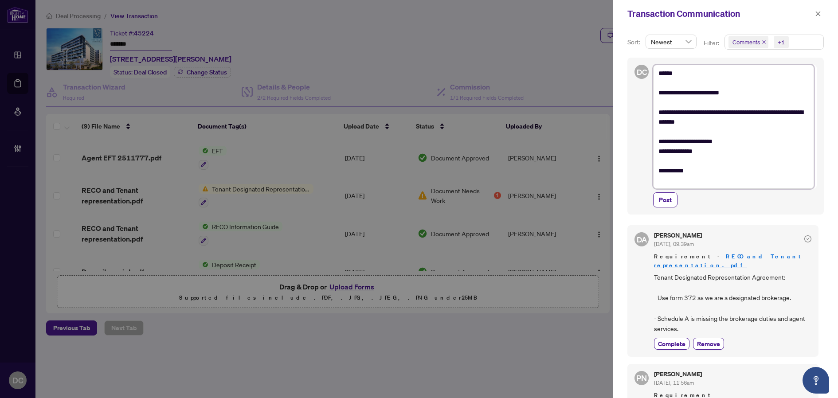
type textarea "**********"
click at [700, 183] on textarea "**********" at bounding box center [733, 127] width 161 height 124
type textarea "**********"
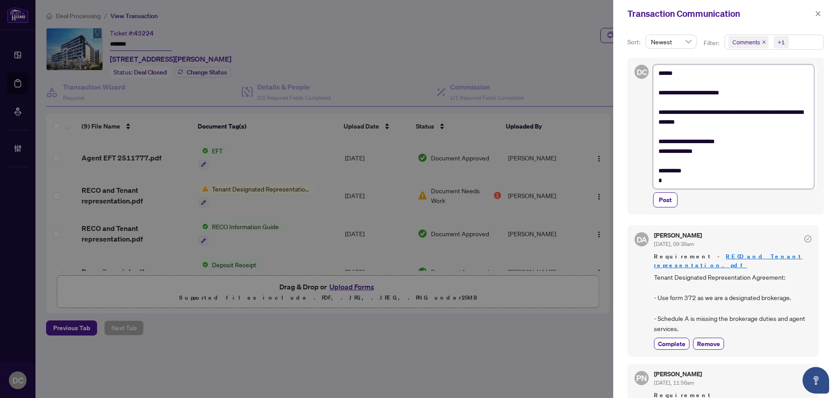
type textarea "**********"
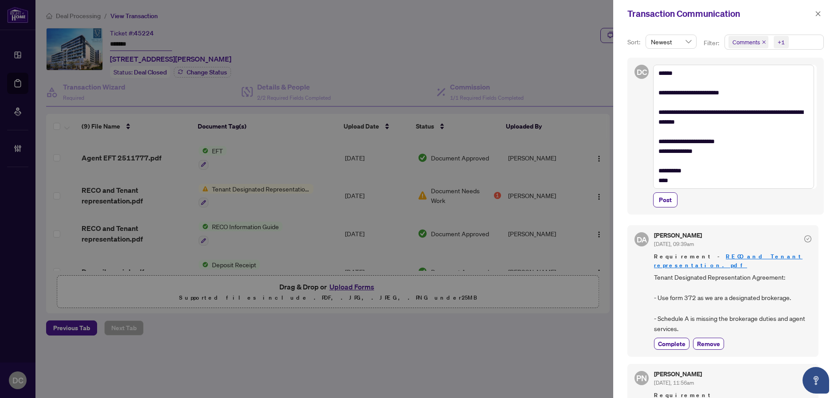
drag, startPoint x: 670, startPoint y: 195, endPoint x: 718, endPoint y: 166, distance: 56.2
click at [718, 166] on div "**********" at bounding box center [735, 136] width 164 height 143
click at [780, 111] on textarea "**********" at bounding box center [733, 127] width 161 height 124
type textarea "**********"
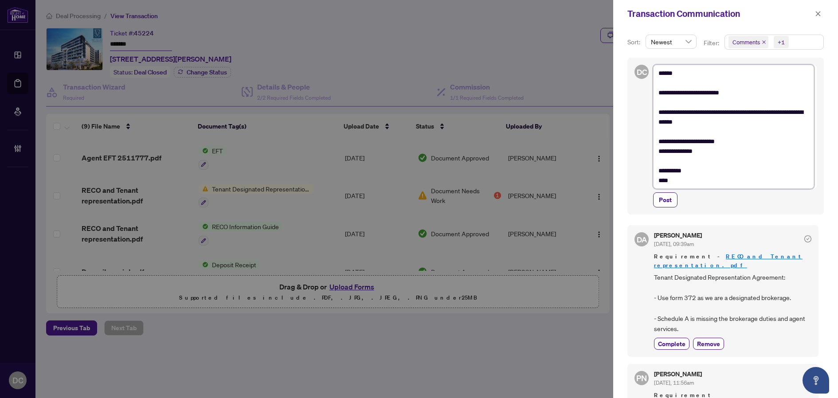
type textarea "**********"
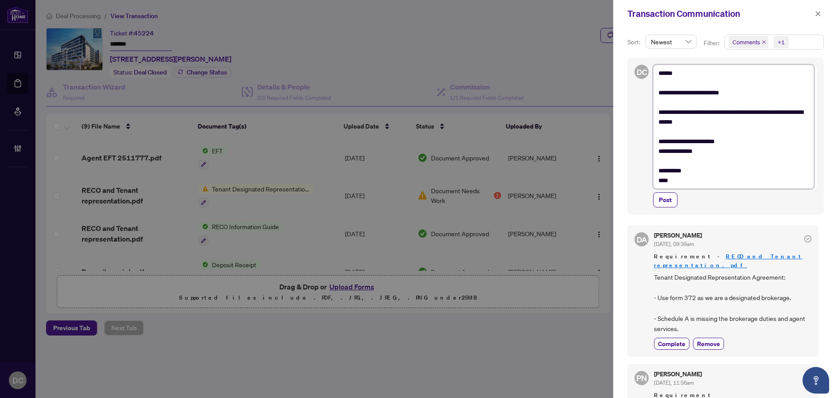
type textarea "**********"
click at [786, 112] on textarea "**********" at bounding box center [733, 127] width 161 height 124
type textarea "**********"
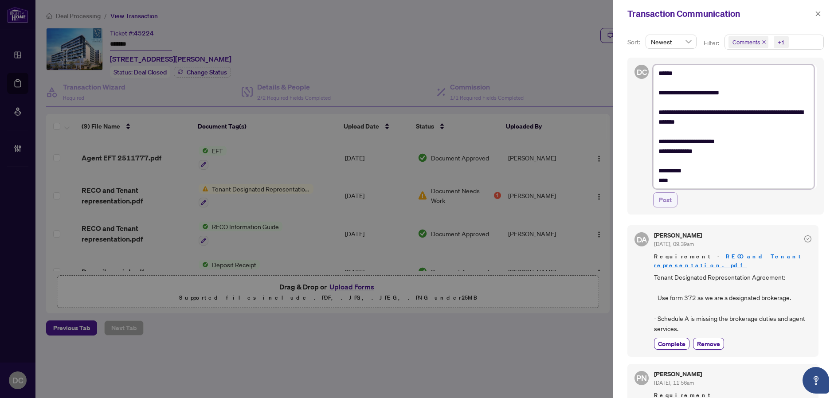
type textarea "**********"
click at [671, 194] on button "Post" at bounding box center [665, 199] width 24 height 15
type textarea "**********"
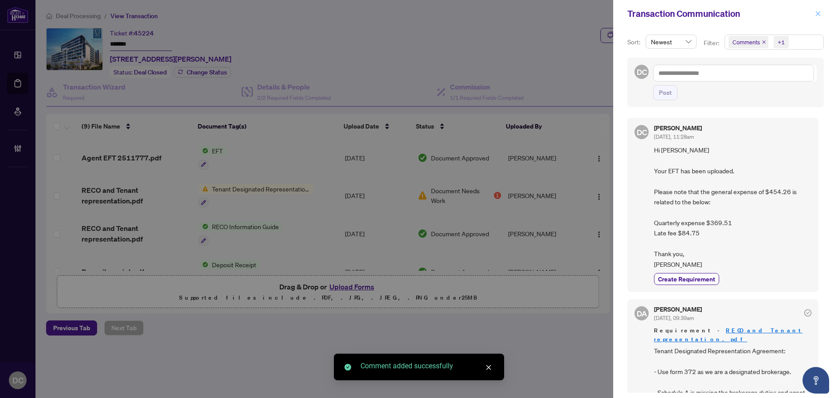
click at [817, 12] on icon "close" at bounding box center [818, 14] width 6 height 6
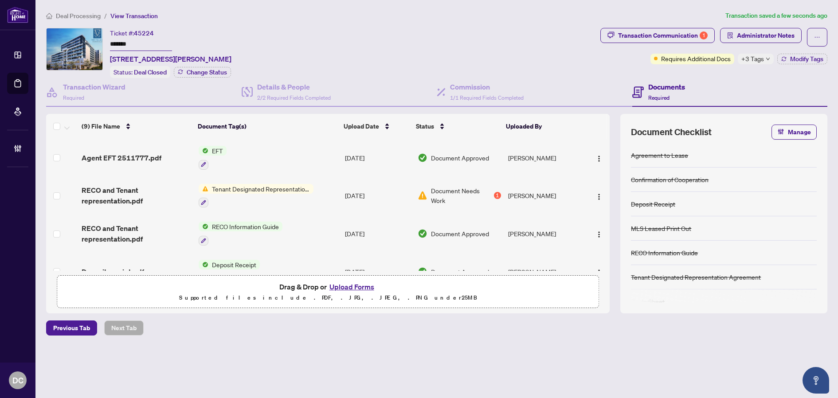
click at [744, 55] on span "+3 Tags" at bounding box center [752, 59] width 23 height 10
click at [599, 158] on img "button" at bounding box center [598, 158] width 7 height 7
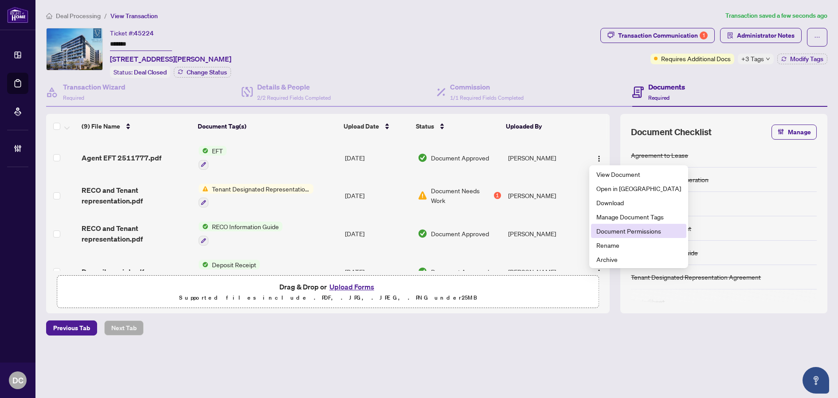
click at [613, 230] on span "Document Permissions" at bounding box center [638, 231] width 85 height 10
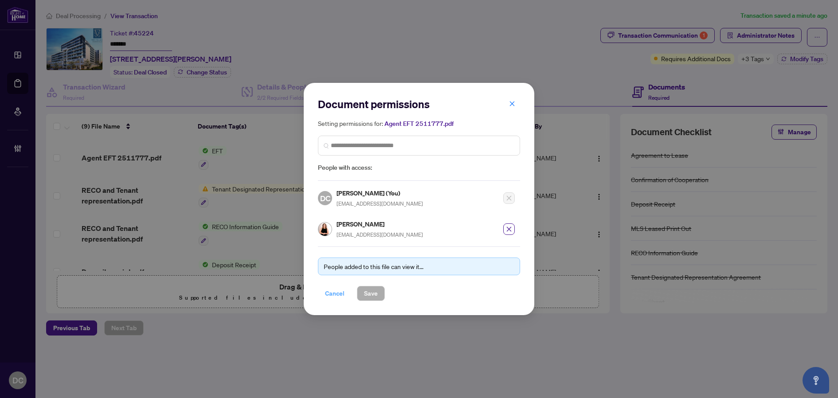
click at [328, 292] on span "Cancel" at bounding box center [334, 293] width 19 height 14
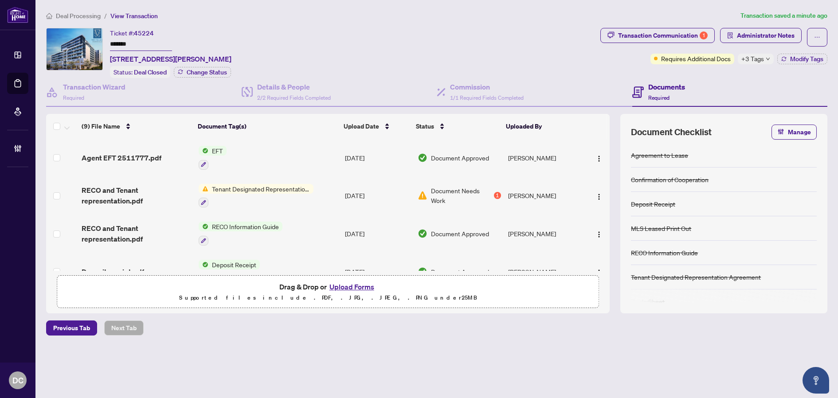
drag, startPoint x: 83, startPoint y: 16, endPoint x: 27, endPoint y: 12, distance: 56.0
click at [82, 16] on span "Deal Processing" at bounding box center [78, 16] width 45 height 8
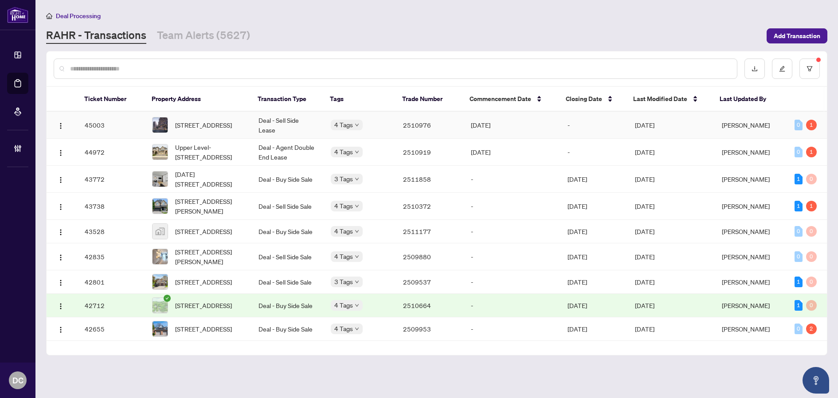
click at [545, 127] on td "[DATE]" at bounding box center [512, 125] width 97 height 27
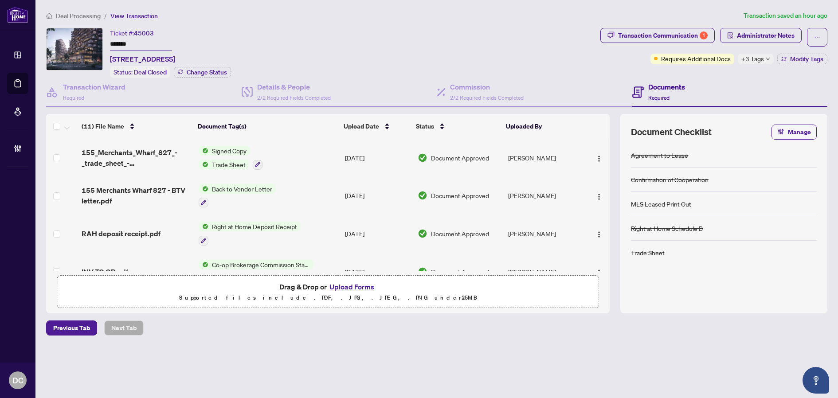
drag, startPoint x: 140, startPoint y: 43, endPoint x: 80, endPoint y: 40, distance: 59.9
click at [80, 40] on div "Ticket #: 45003 ******* [STREET_ADDRESS] Status: Deal Closed Change Status" at bounding box center [321, 53] width 550 height 50
click at [758, 59] on span "+3 Tags" at bounding box center [752, 59] width 23 height 10
click at [720, 70] on div "Transaction Communication 1 Administrator Notes Requires Additional Docs +3 Tag…" at bounding box center [713, 53] width 230 height 50
click at [750, 62] on span "+3 Tags" at bounding box center [752, 59] width 23 height 10
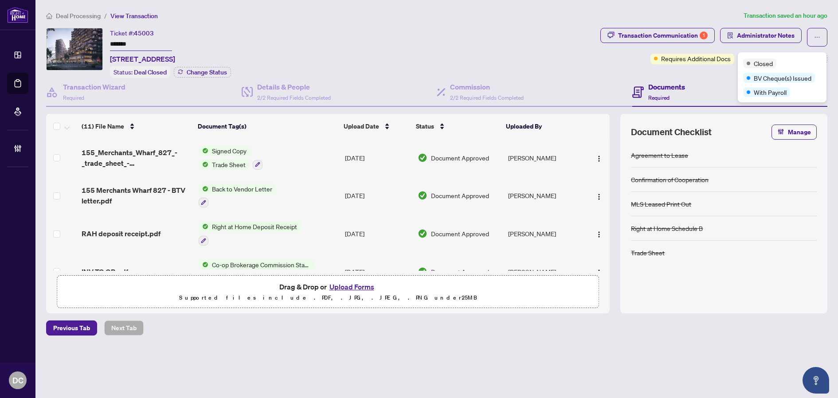
click at [727, 74] on div "Transaction Communication 1 Administrator Notes Requires Additional Docs +3 Tag…" at bounding box center [713, 53] width 230 height 50
click at [820, 57] on span "Modify Tags" at bounding box center [806, 59] width 33 height 6
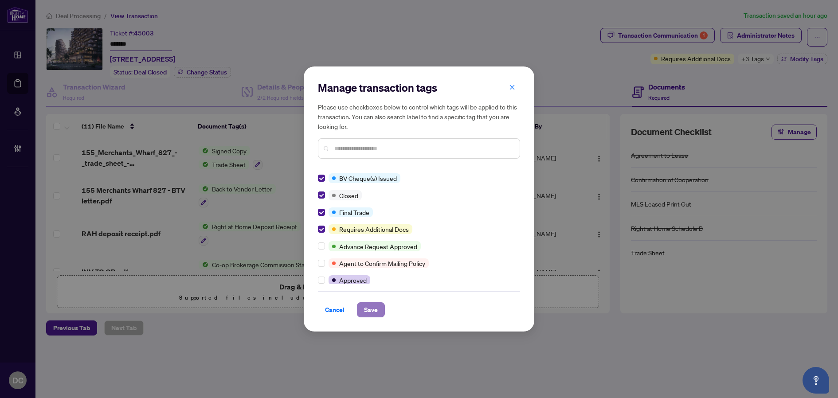
click at [376, 310] on span "Save" at bounding box center [371, 310] width 14 height 14
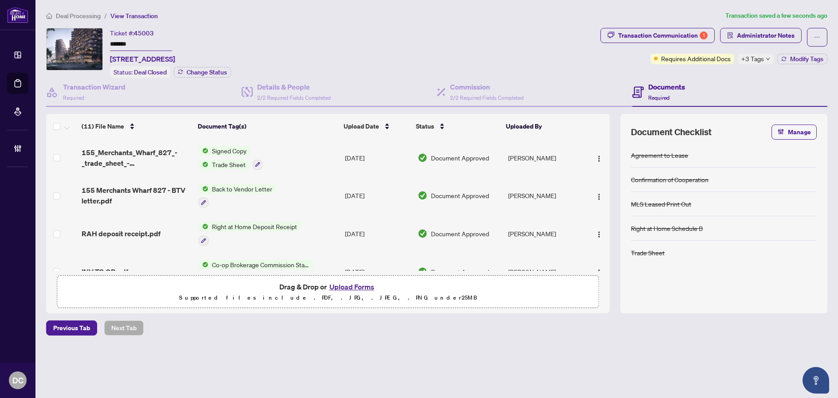
click at [282, 158] on td "Signed Copy Trade Sheet" at bounding box center [268, 158] width 146 height 38
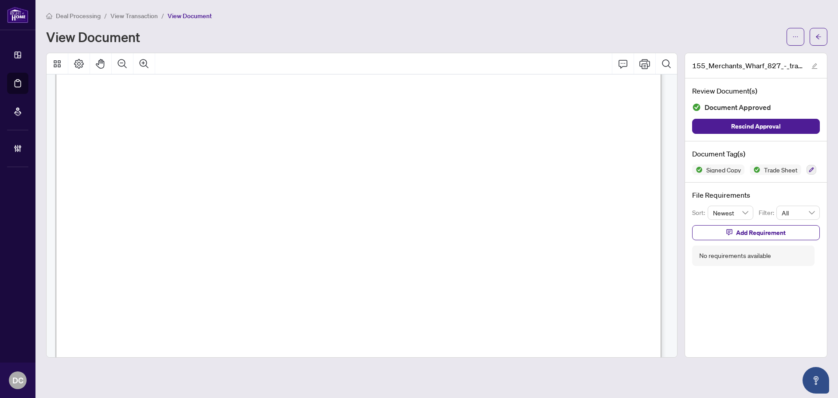
scroll to position [310, 0]
click at [815, 40] on button "button" at bounding box center [818, 37] width 18 height 18
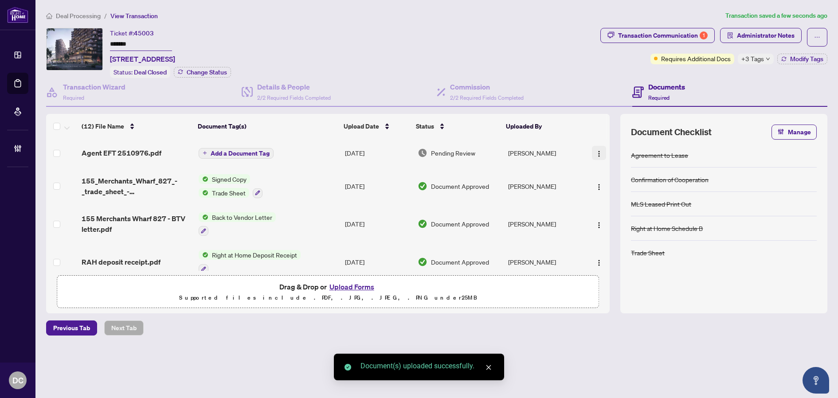
click at [599, 153] on img "button" at bounding box center [598, 153] width 7 height 7
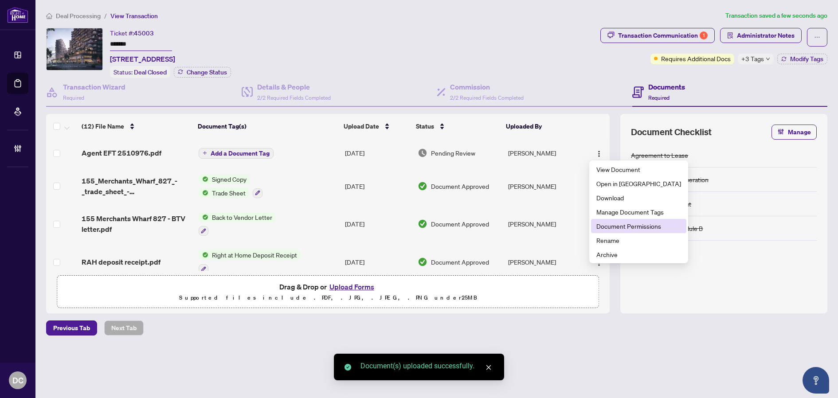
click at [612, 229] on span "Document Permissions" at bounding box center [638, 226] width 85 height 10
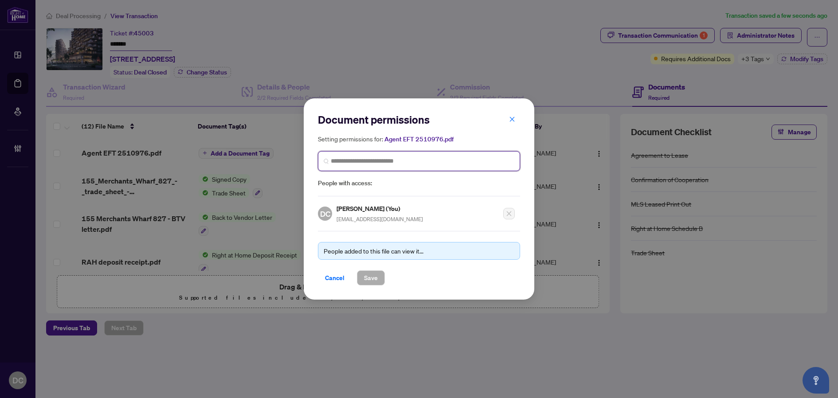
click at [455, 160] on input "search" at bounding box center [422, 160] width 183 height 9
type input "**********"
click at [401, 187] on div "[PERSON_NAME] [PERSON_NAME][EMAIL_ADDRESS][DOMAIN_NAME]" at bounding box center [386, 187] width 86 height 20
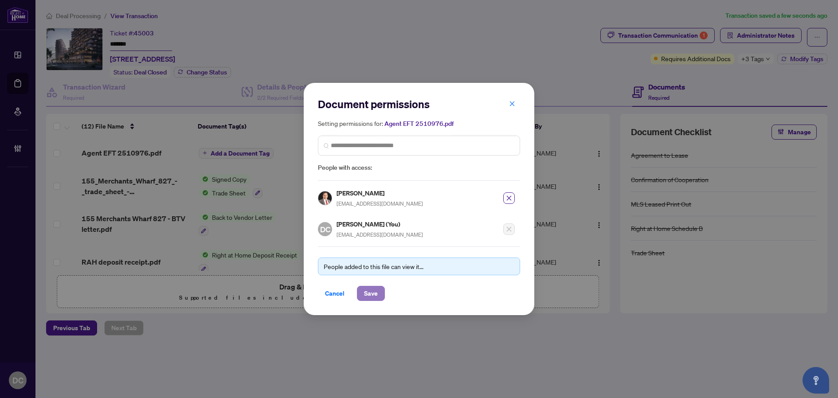
click at [365, 295] on span "Save" at bounding box center [371, 293] width 14 height 14
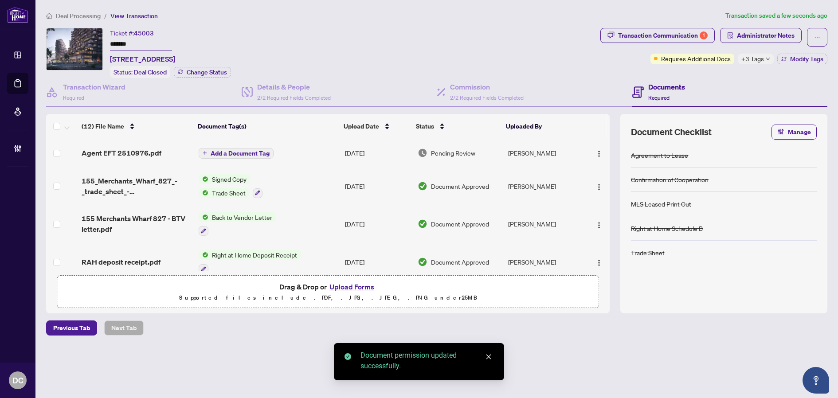
click at [256, 152] on span "Add a Document Tag" at bounding box center [240, 153] width 59 height 6
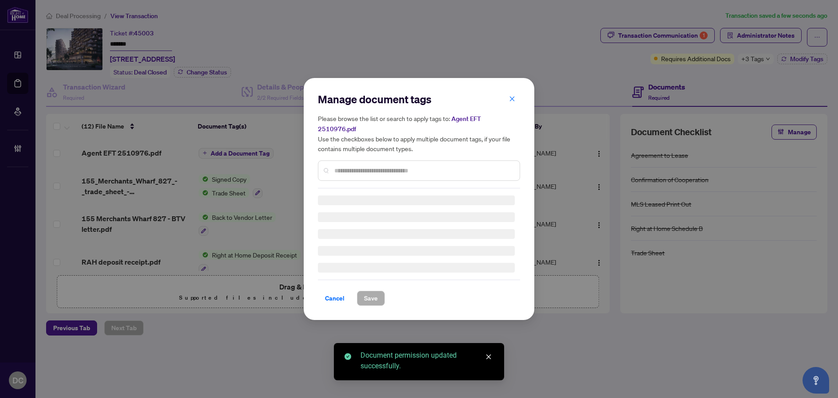
click at [405, 159] on div "Manage document tags Please browse the list or search to apply tags to: Agent E…" at bounding box center [419, 140] width 202 height 96
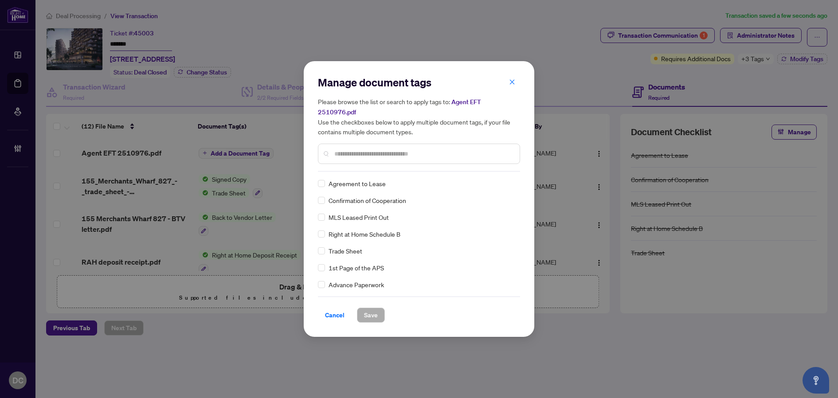
click at [417, 150] on input "text" at bounding box center [423, 154] width 178 height 10
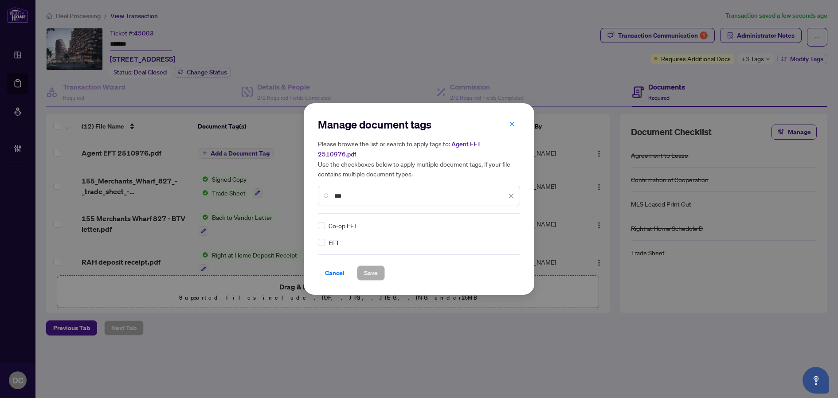
type input "***"
click at [503, 221] on img at bounding box center [501, 225] width 9 height 9
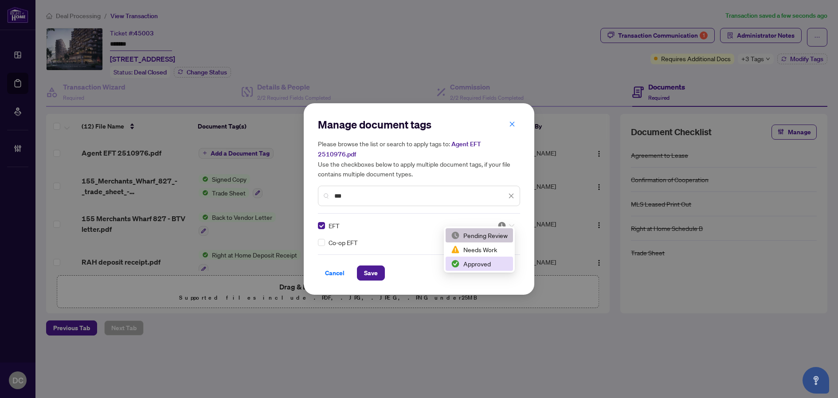
click at [482, 264] on div "Approved" at bounding box center [479, 264] width 57 height 10
click at [367, 266] on span "Save" at bounding box center [371, 273] width 14 height 14
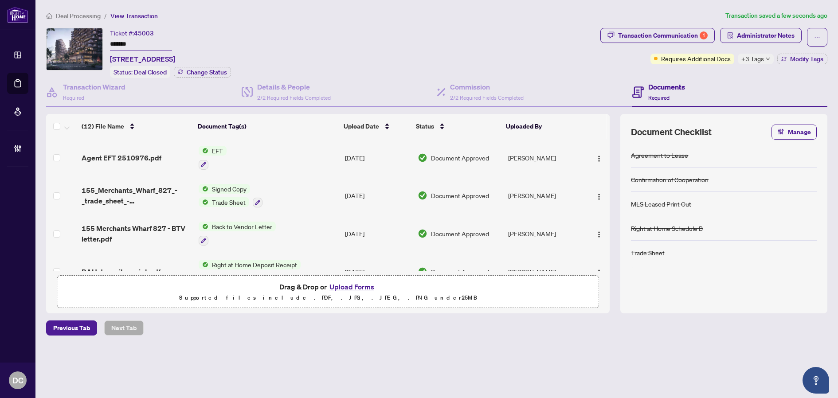
click at [765, 57] on icon "down" at bounding box center [767, 59] width 4 height 4
click at [670, 73] on div "Transaction Communication 1 Administrator Notes Requires Additional Docs +3 Tag…" at bounding box center [713, 53] width 230 height 50
click at [88, 14] on span "Deal Processing" at bounding box center [78, 16] width 45 height 8
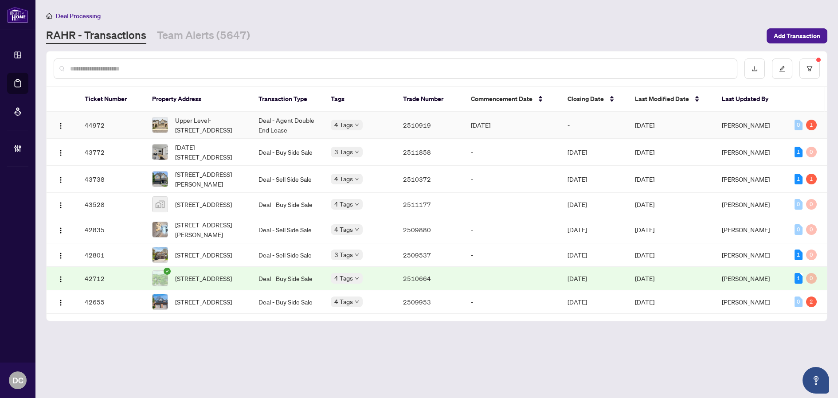
click at [404, 128] on td "2510919" at bounding box center [429, 125] width 67 height 27
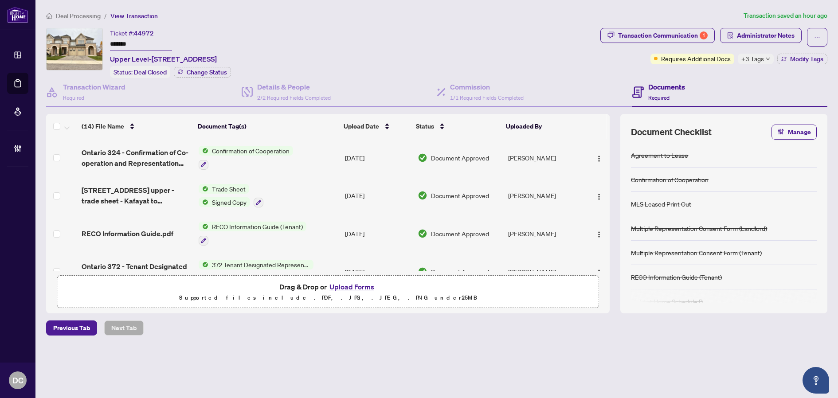
drag, startPoint x: 162, startPoint y: 43, endPoint x: 79, endPoint y: 43, distance: 82.9
click at [79, 43] on div "Ticket #: 44972 ******* Upper Level-[STREET_ADDRESS] Status: Deal Closed Change…" at bounding box center [321, 53] width 550 height 50
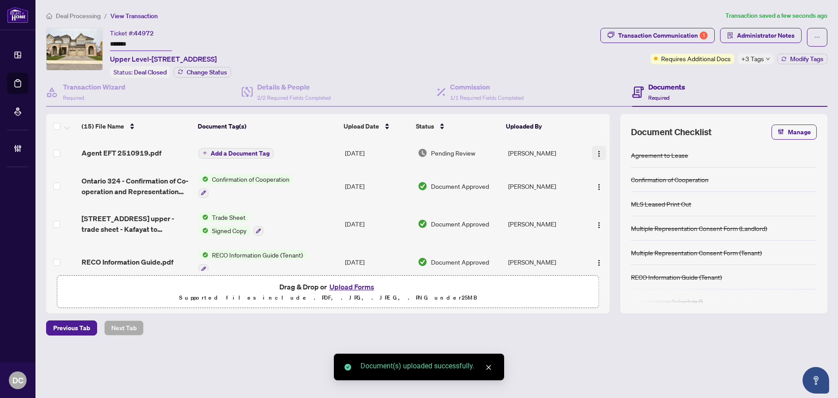
click at [598, 150] on img "button" at bounding box center [598, 153] width 7 height 7
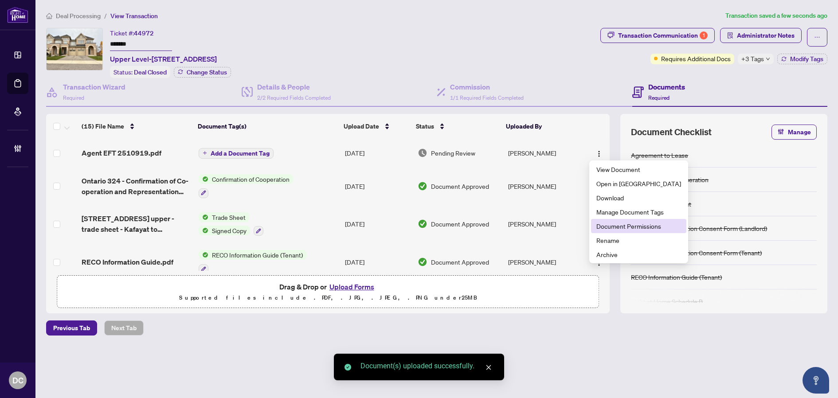
click at [637, 225] on span "Document Permissions" at bounding box center [638, 226] width 85 height 10
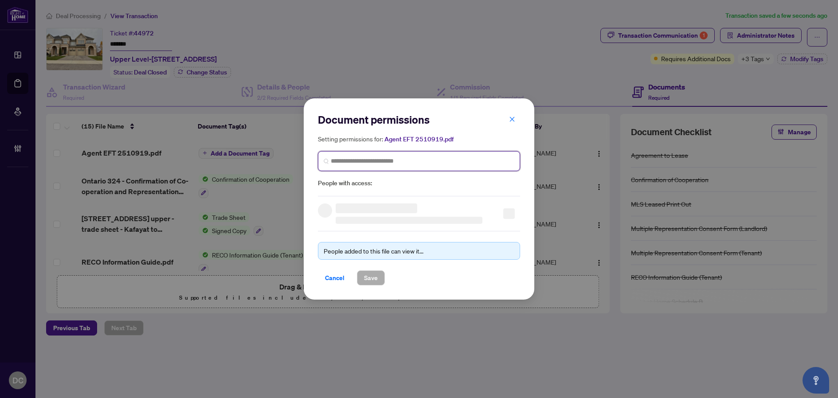
click at [444, 159] on input "search" at bounding box center [422, 160] width 183 height 9
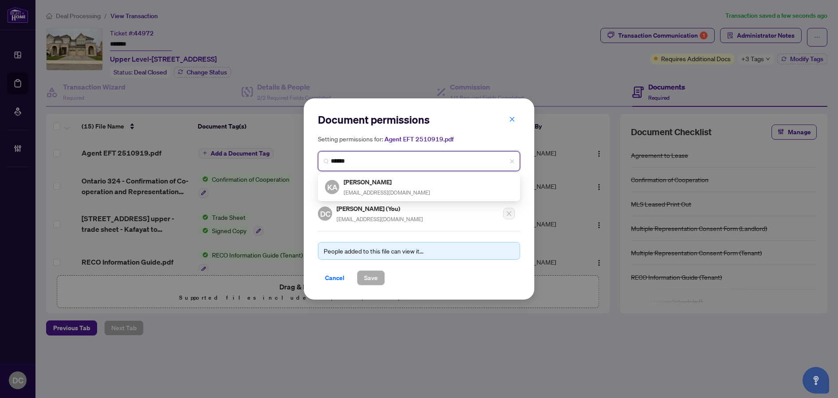
type input "*******"
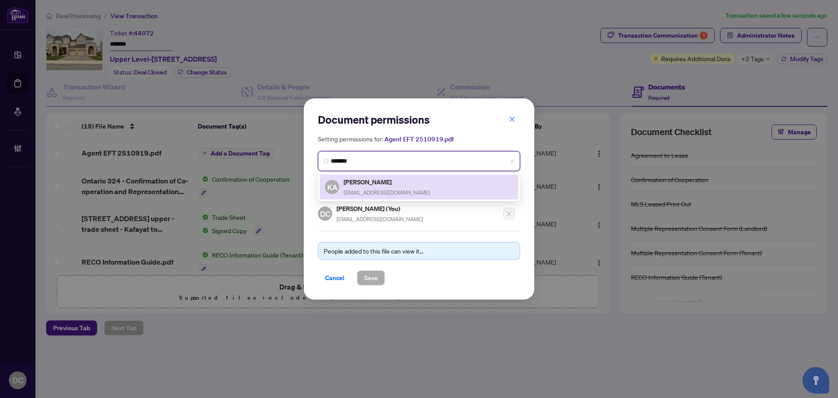
click at [409, 184] on h5 "[PERSON_NAME]" at bounding box center [386, 182] width 86 height 10
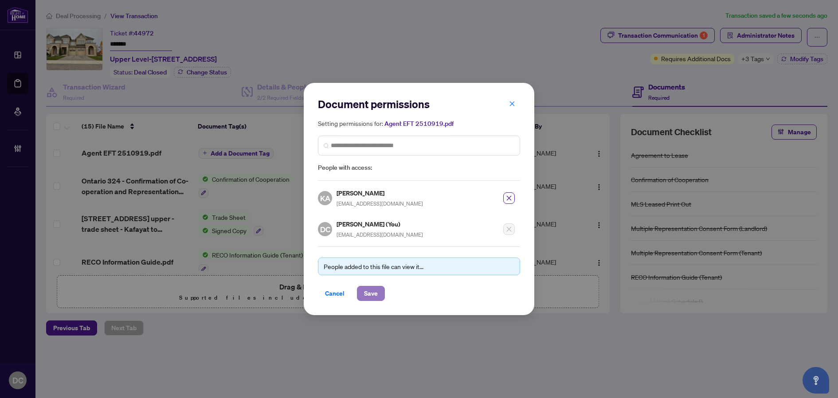
click at [371, 291] on span "Save" at bounding box center [371, 293] width 14 height 14
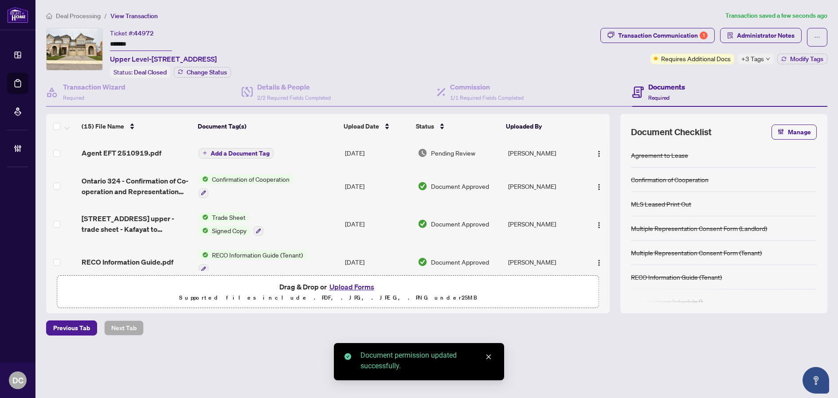
click at [262, 154] on span "Add a Document Tag" at bounding box center [240, 153] width 59 height 6
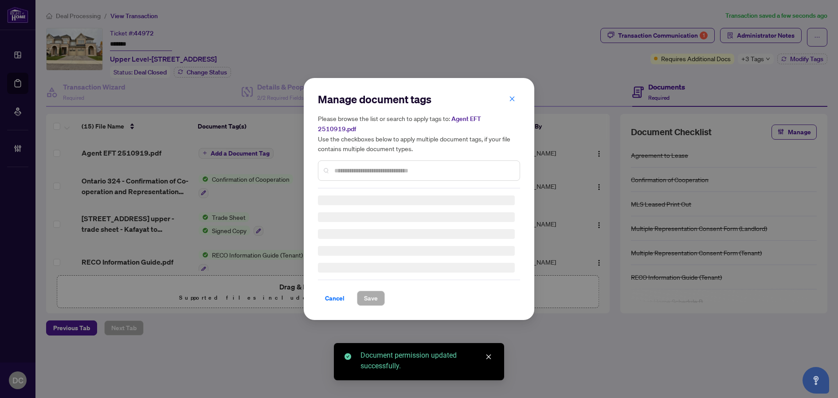
click at [428, 165] on div "Manage document tags Please browse the list or search to apply tags to: Agent E…" at bounding box center [419, 140] width 202 height 96
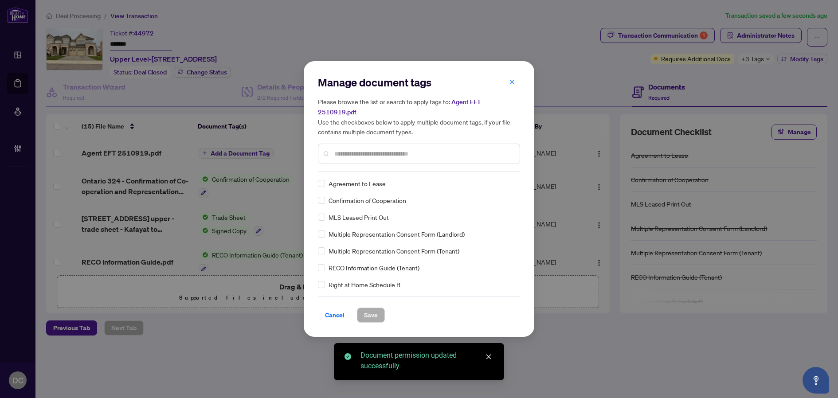
click at [464, 149] on input "text" at bounding box center [423, 154] width 178 height 10
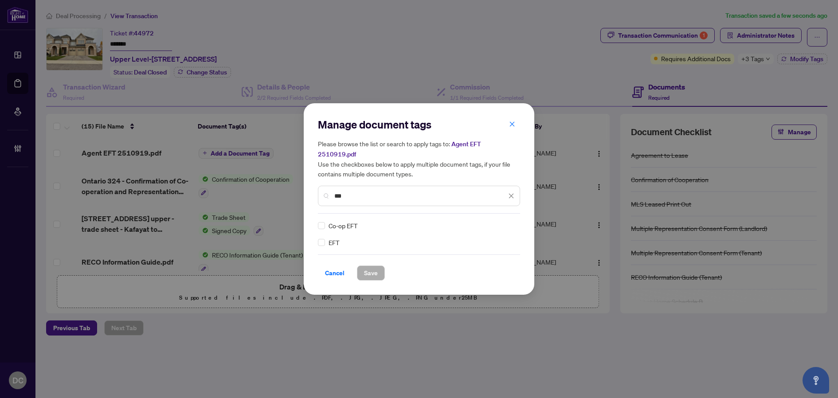
type input "***"
click at [501, 221] on img at bounding box center [501, 225] width 9 height 9
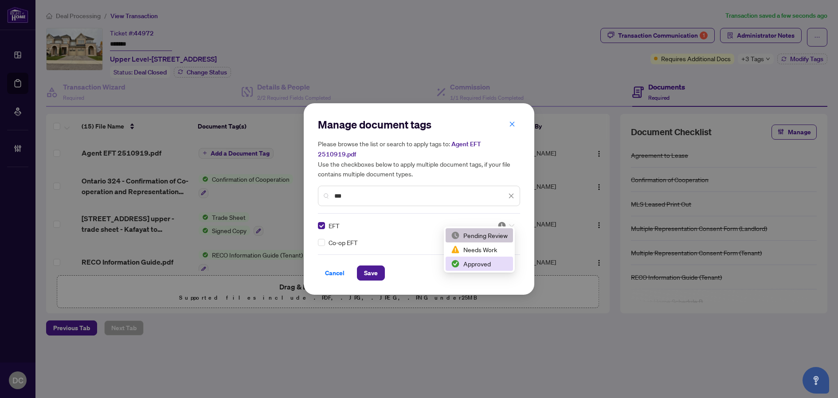
click at [482, 265] on div "Approved" at bounding box center [479, 264] width 57 height 10
click at [374, 275] on button "Save" at bounding box center [371, 272] width 28 height 15
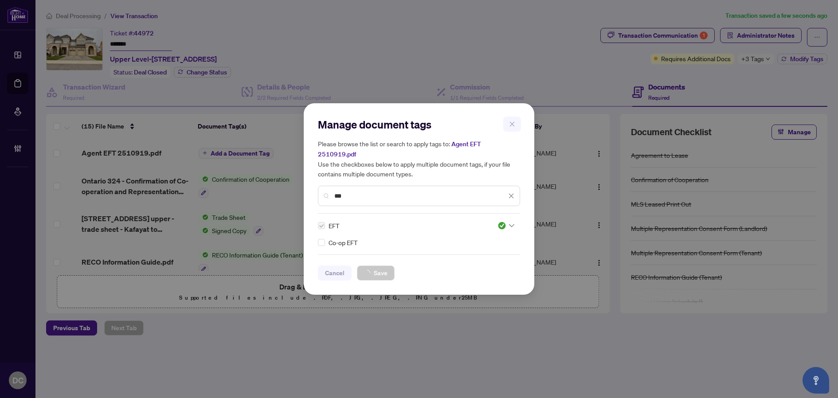
click at [761, 62] on div "Manage document tags Please browse the list or search to apply tags to: Agent E…" at bounding box center [419, 199] width 838 height 398
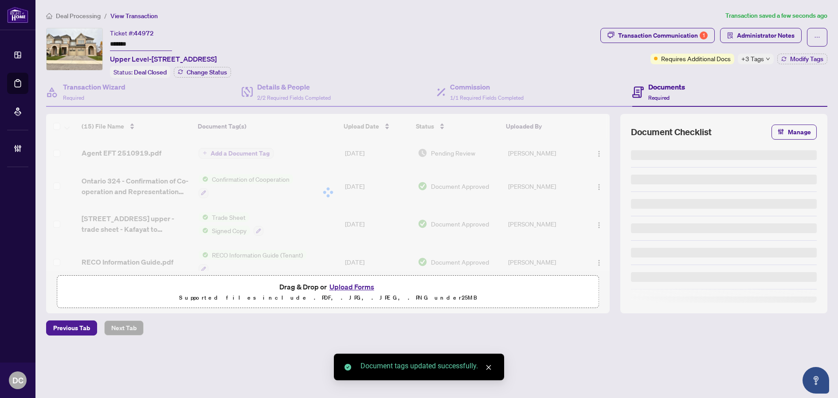
click at [764, 62] on div "+3 Tags" at bounding box center [755, 59] width 36 height 11
click at [832, 69] on main "Deal Processing / View Transaction Transaction saved a few seconds ago Ticket #…" at bounding box center [436, 199] width 802 height 398
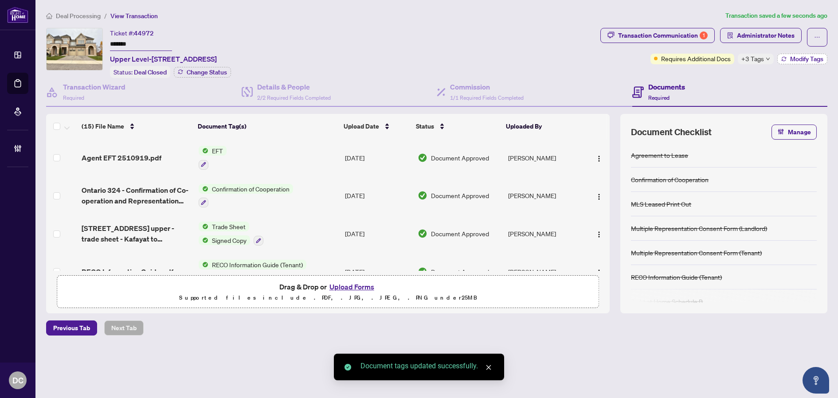
click at [820, 60] on span "Modify Tags" at bounding box center [806, 59] width 33 height 6
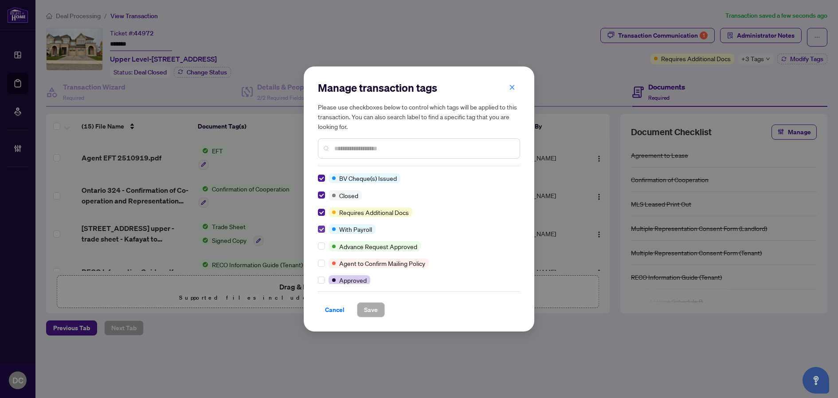
click at [320, 226] on label at bounding box center [321, 229] width 7 height 10
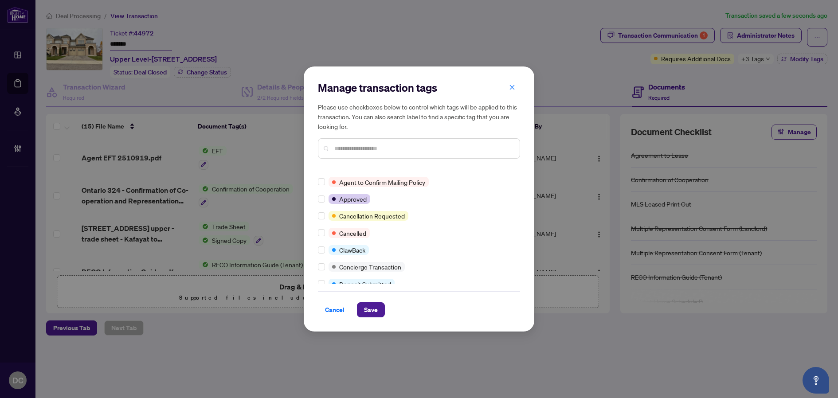
scroll to position [133, 0]
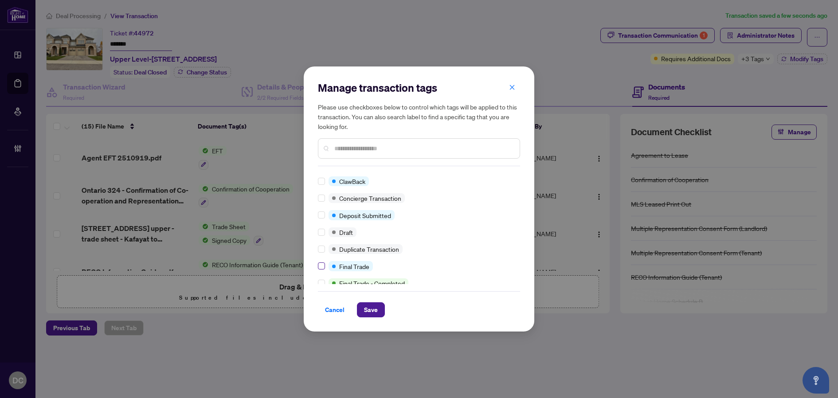
click at [323, 262] on label at bounding box center [321, 266] width 7 height 10
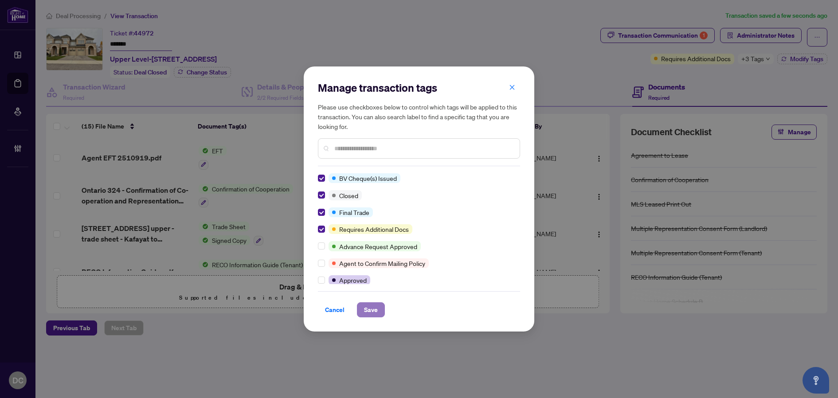
click at [374, 308] on span "Save" at bounding box center [371, 310] width 14 height 14
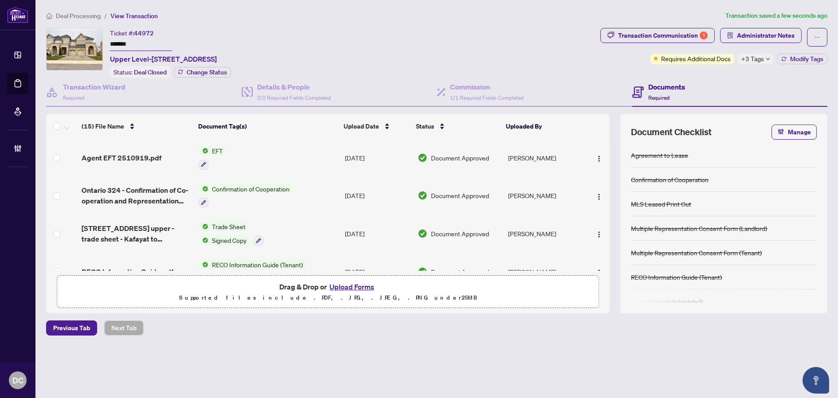
drag, startPoint x: 92, startPoint y: 18, endPoint x: 4, endPoint y: 9, distance: 88.6
click at [90, 17] on span "Deal Processing" at bounding box center [78, 16] width 45 height 8
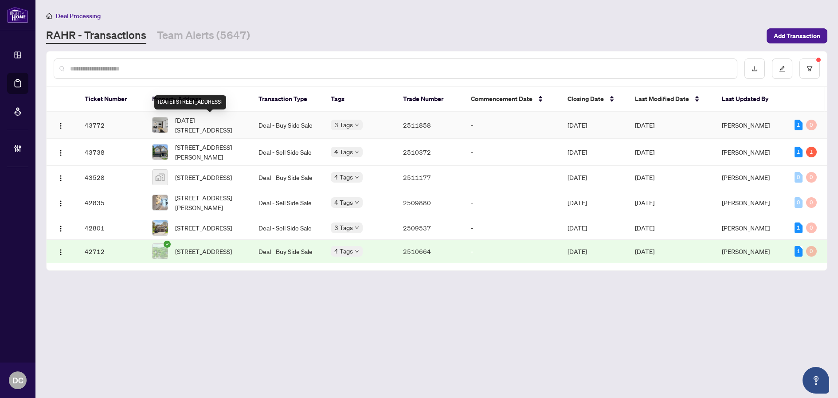
click at [221, 123] on span "[DATE][STREET_ADDRESS]" at bounding box center [209, 124] width 69 height 19
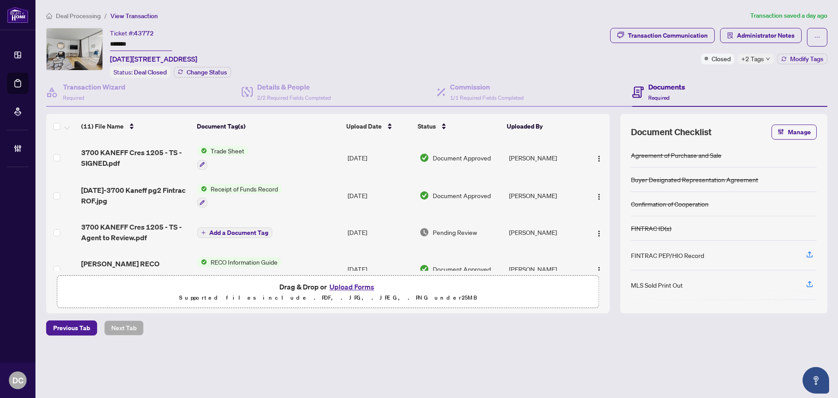
drag, startPoint x: 154, startPoint y: 46, endPoint x: 92, endPoint y: 46, distance: 62.0
click at [92, 46] on div "Ticket #: 43772 ******* [DATE][STREET_ADDRESS] Status: Deal Closed Change Status" at bounding box center [326, 53] width 560 height 50
click at [797, 59] on span "Modify Tags" at bounding box center [806, 59] width 33 height 6
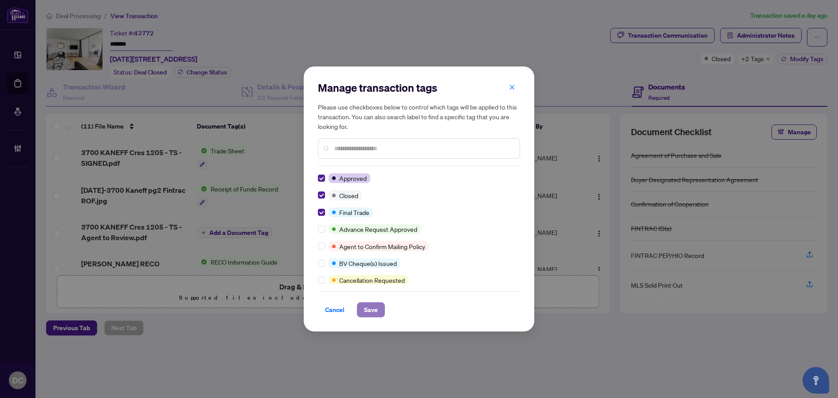
click at [375, 313] on span "Save" at bounding box center [371, 310] width 14 height 14
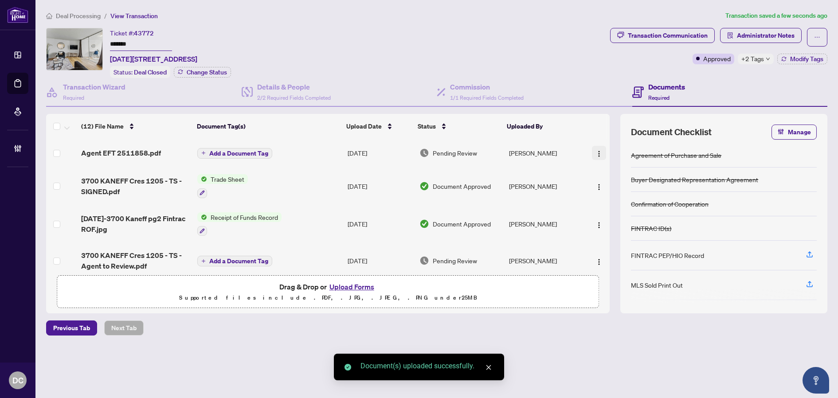
click at [598, 148] on span "button" at bounding box center [598, 153] width 7 height 10
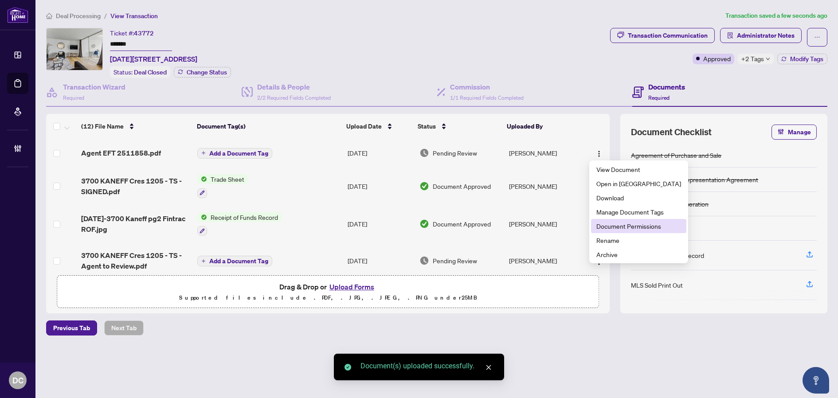
click at [622, 225] on span "Document Permissions" at bounding box center [638, 226] width 85 height 10
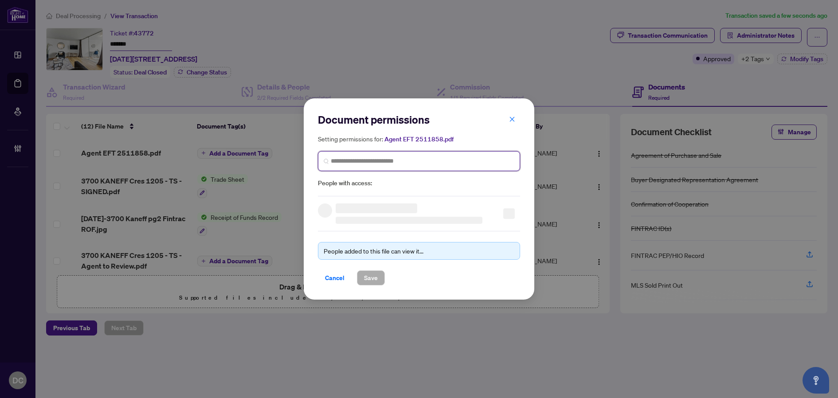
click at [364, 162] on input "search" at bounding box center [422, 160] width 183 height 9
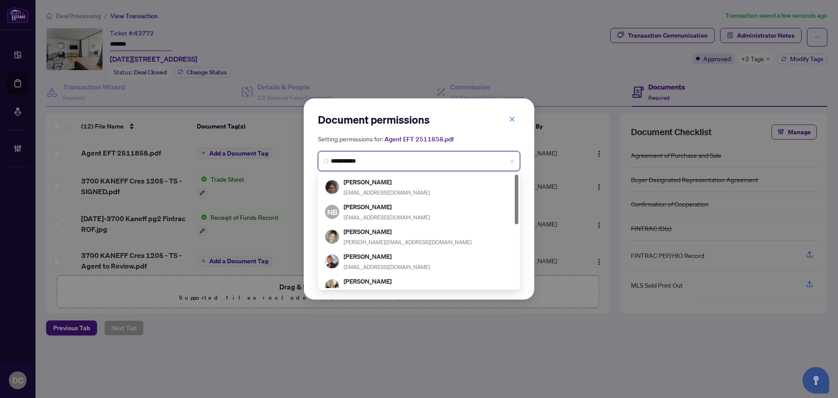
type input "**********"
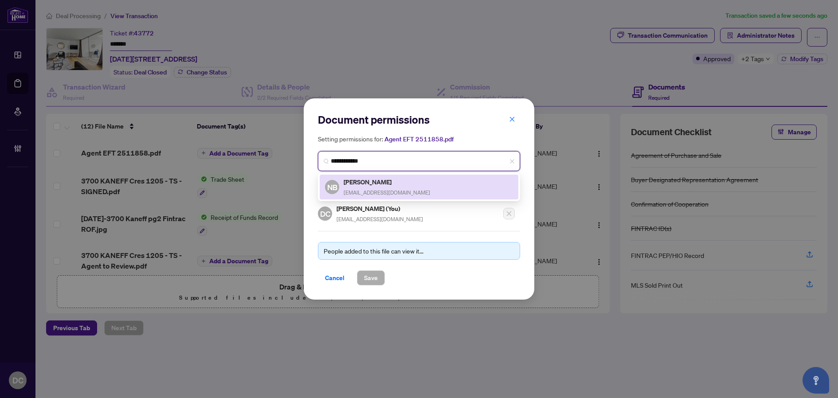
click at [380, 186] on h5 "[PERSON_NAME]" at bounding box center [386, 182] width 86 height 10
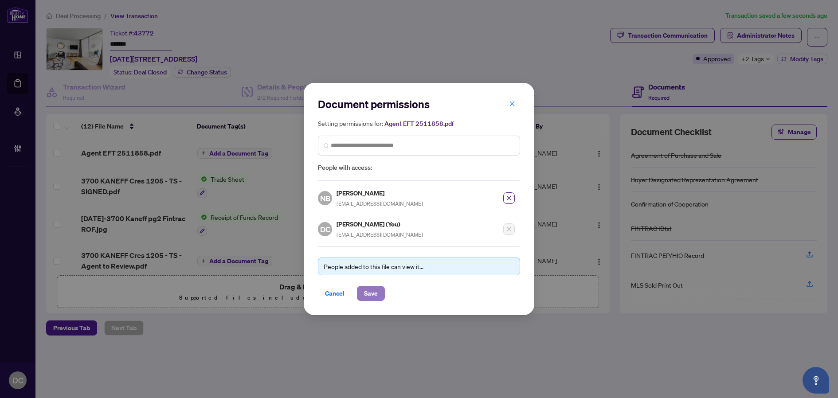
click at [372, 293] on span "Save" at bounding box center [371, 293] width 14 height 14
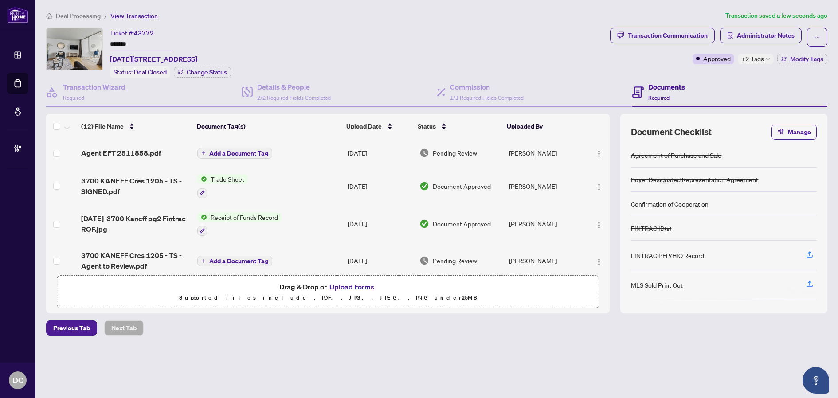
click at [246, 156] on button "Add a Document Tag" at bounding box center [234, 153] width 75 height 11
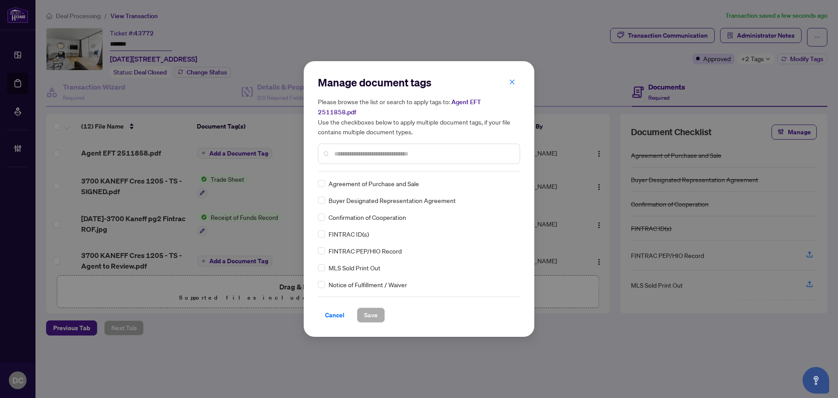
click at [428, 169] on div "Manage document tags Please browse the list or search to apply tags to: Agent E…" at bounding box center [419, 198] width 202 height 247
click at [441, 149] on input "text" at bounding box center [423, 154] width 178 height 10
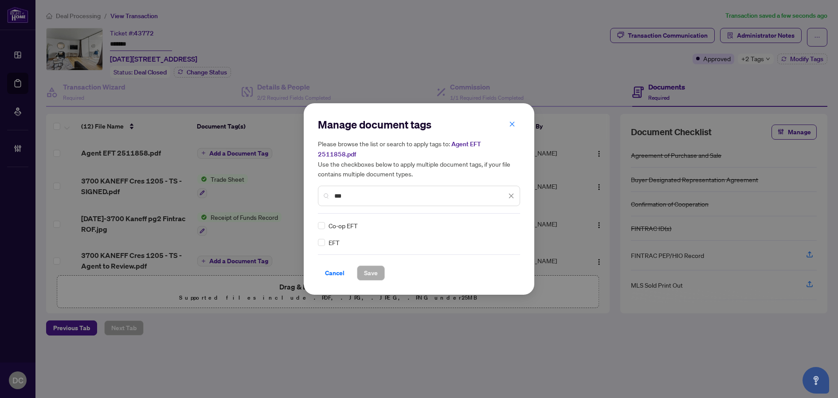
type input "***"
click at [324, 234] on div "Co-op EFT EFT" at bounding box center [419, 234] width 202 height 27
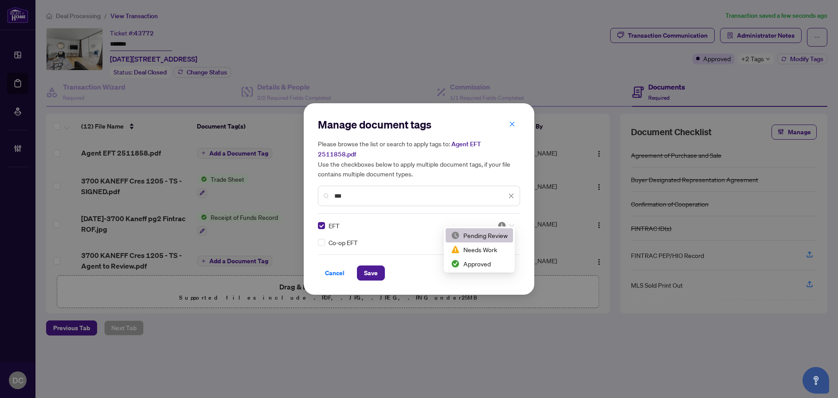
click at [508, 221] on div at bounding box center [505, 225] width 17 height 9
click at [487, 262] on div "Approved" at bounding box center [479, 264] width 57 height 10
click at [380, 265] on button "Save" at bounding box center [371, 272] width 28 height 15
click at [757, 64] on div "Manage document tags Please browse the list or search to apply tags to: Agent E…" at bounding box center [419, 199] width 838 height 398
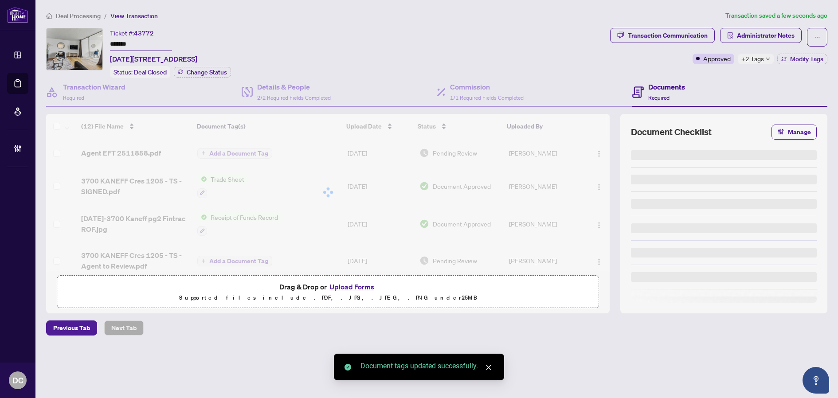
click at [761, 59] on span "+2 Tags" at bounding box center [752, 59] width 23 height 10
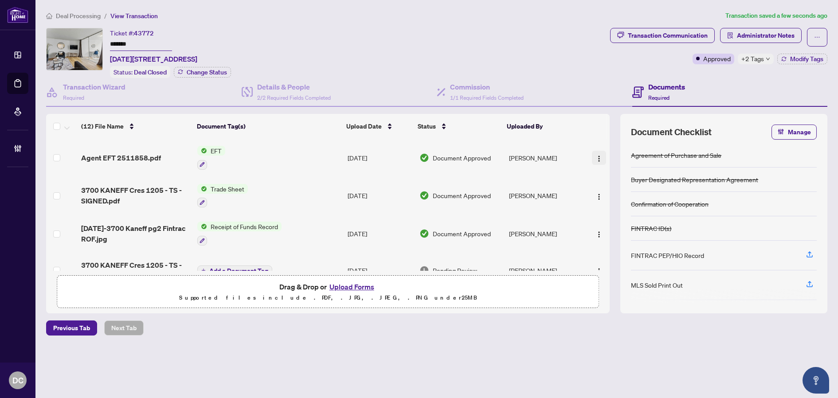
click at [596, 157] on img "button" at bounding box center [598, 158] width 7 height 7
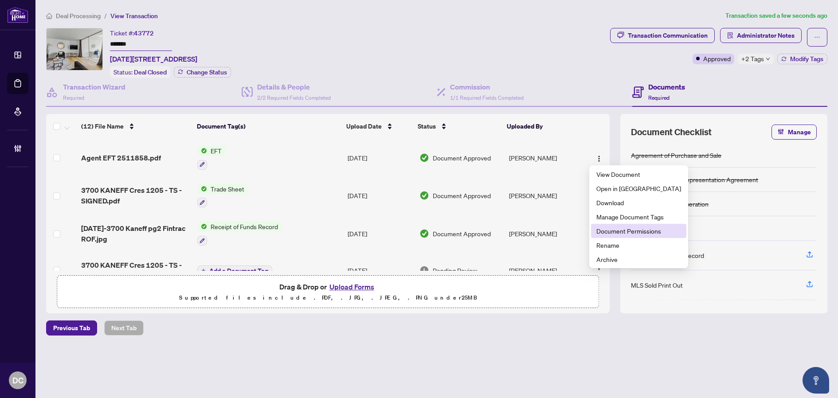
click at [612, 231] on span "Document Permissions" at bounding box center [638, 231] width 85 height 10
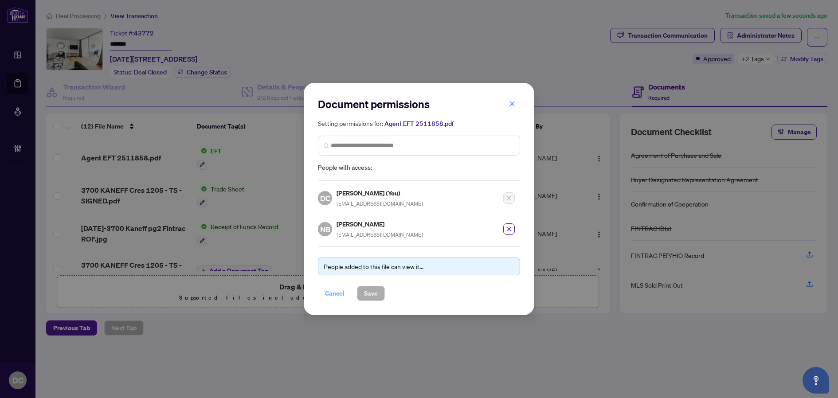
click at [330, 291] on span "Cancel" at bounding box center [334, 293] width 19 height 14
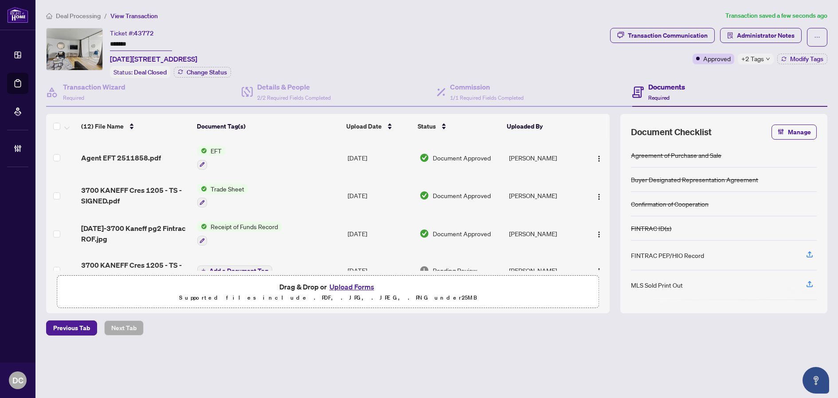
click at [96, 19] on span "Deal Processing" at bounding box center [78, 16] width 45 height 8
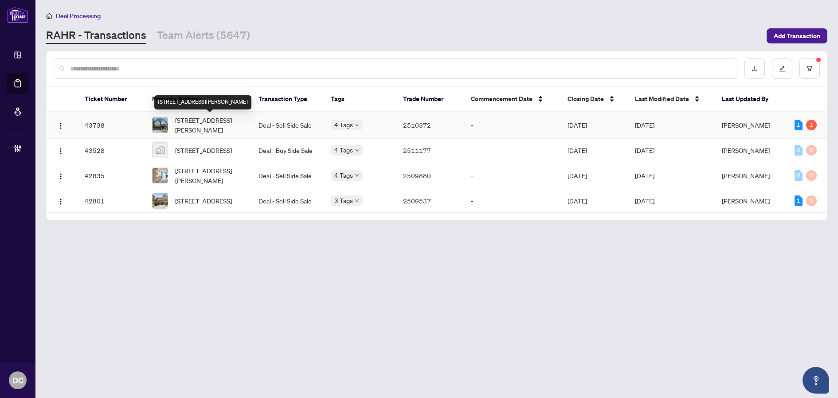
click at [234, 125] on span "1445 Laurier Avenue, Milton, ON L9T 8T4, Canada" at bounding box center [209, 124] width 69 height 19
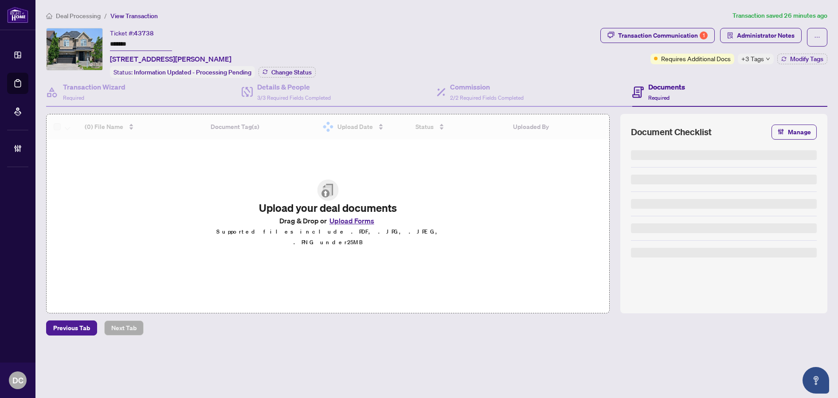
drag, startPoint x: 144, startPoint y: 44, endPoint x: 91, endPoint y: 40, distance: 52.4
click at [91, 40] on div "Ticket #: 43738 ******* 1445 Laurier Avenue, Milton, ON L9T 8T4, Canada Status:…" at bounding box center [321, 53] width 550 height 50
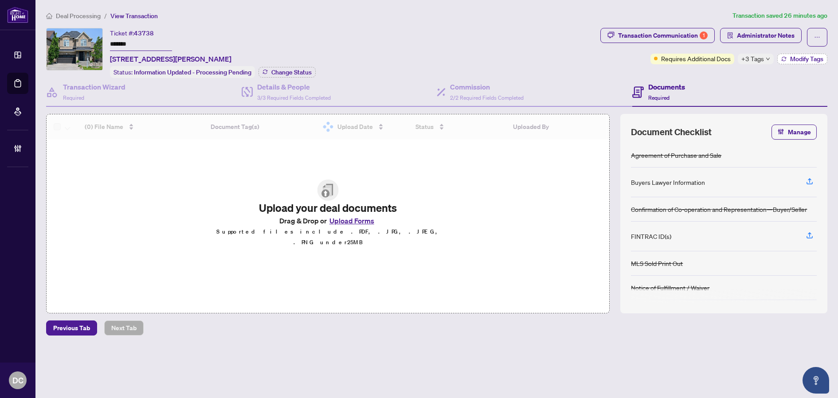
click at [800, 62] on span "Modify Tags" at bounding box center [806, 59] width 33 height 6
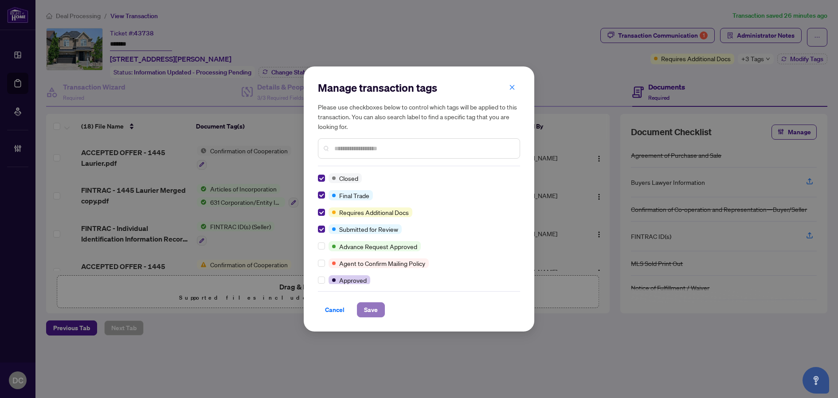
click at [369, 308] on span "Save" at bounding box center [371, 310] width 14 height 14
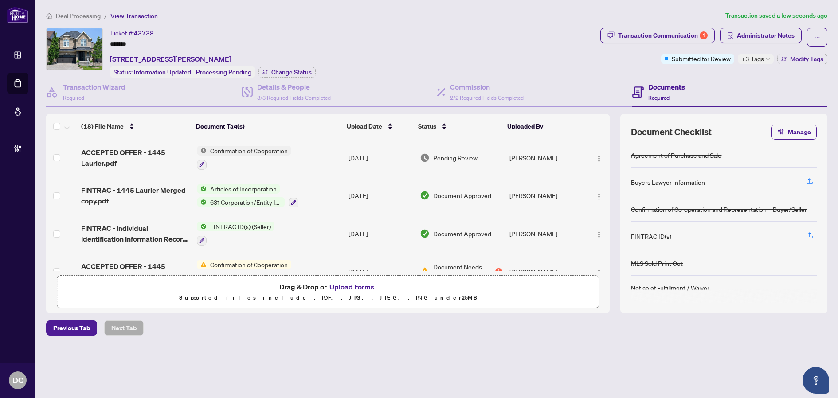
click at [766, 64] on div "Transaction Communication 1 Administrator Notes Submitted for Review +3 Tags Mo…" at bounding box center [713, 53] width 230 height 50
click at [767, 60] on icon "down" at bounding box center [767, 59] width 4 height 4
click at [287, 70] on span "Change Status" at bounding box center [291, 72] width 40 height 6
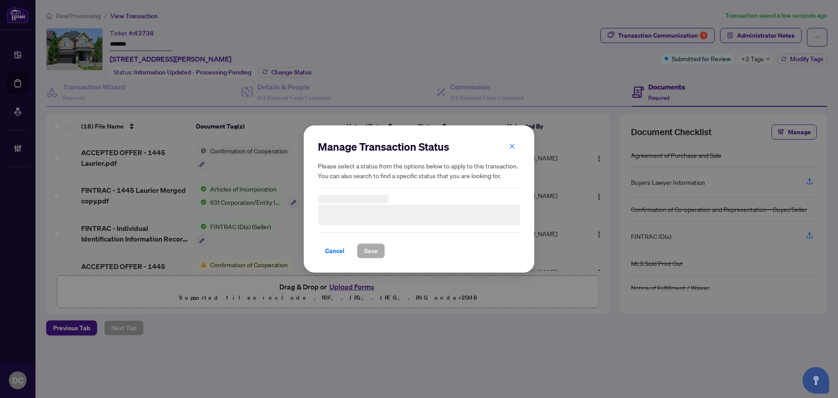
click at [414, 216] on h3 at bounding box center [419, 215] width 202 height 20
click at [379, 217] on h3 at bounding box center [419, 215] width 202 height 20
click at [411, 216] on span "Information Updated - Processing Pending" at bounding box center [418, 215] width 191 height 17
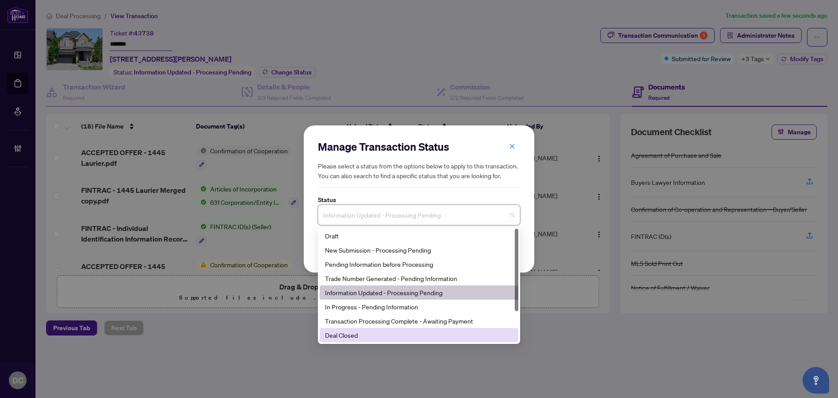
click at [361, 337] on div "Deal Closed" at bounding box center [419, 335] width 188 height 10
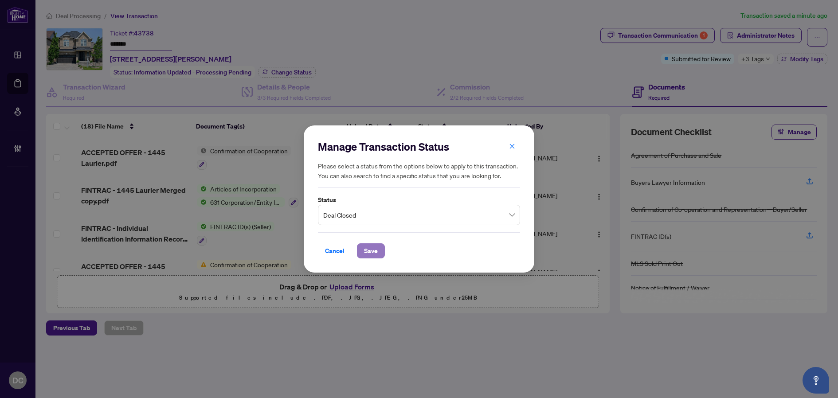
click at [366, 250] on span "Save" at bounding box center [371, 251] width 14 height 14
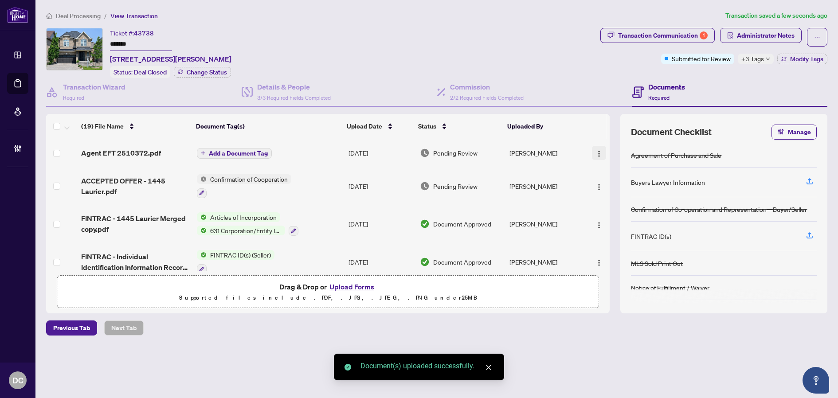
click at [598, 152] on img "button" at bounding box center [598, 153] width 7 height 7
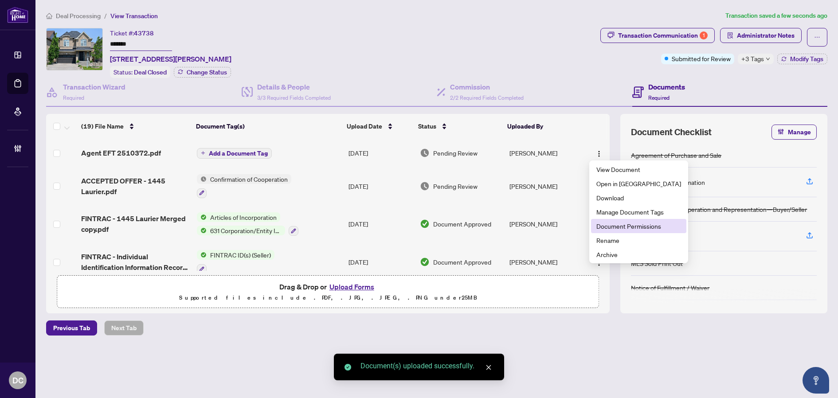
click at [626, 226] on span "Document Permissions" at bounding box center [638, 226] width 85 height 10
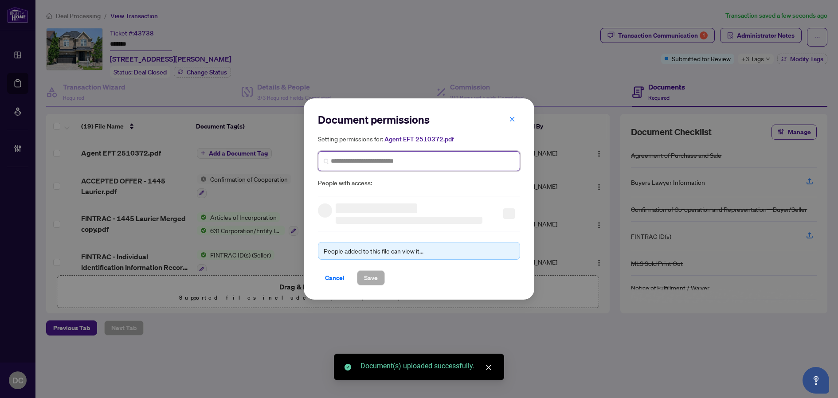
click at [387, 161] on input "search" at bounding box center [422, 160] width 183 height 9
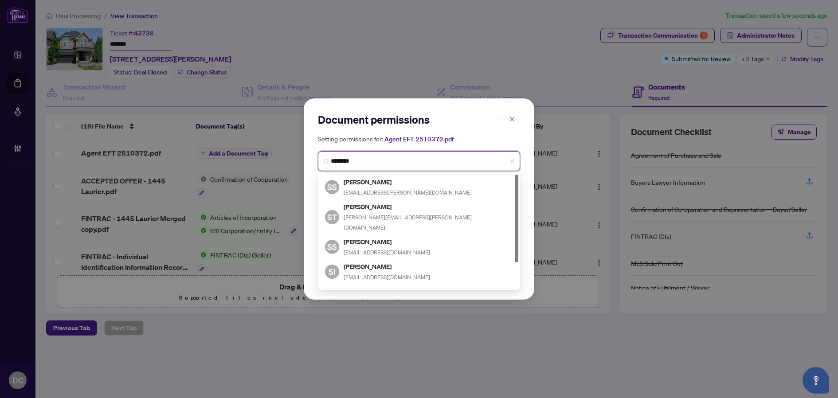
type input "*********"
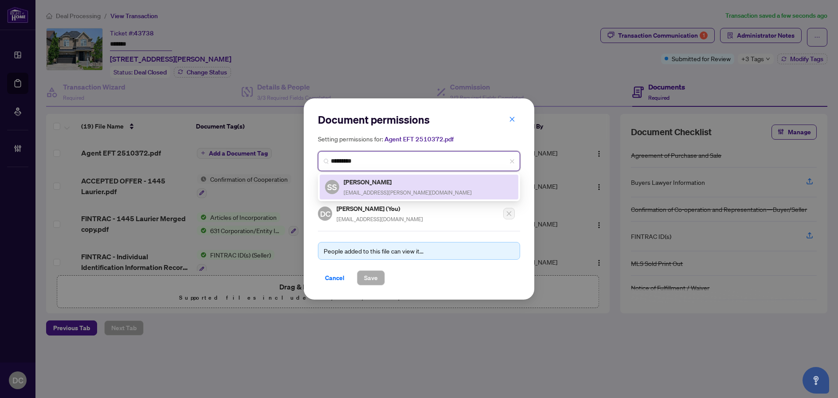
click at [376, 187] on div "Sheri Sullivan info@sheri.realtor" at bounding box center [407, 187] width 128 height 20
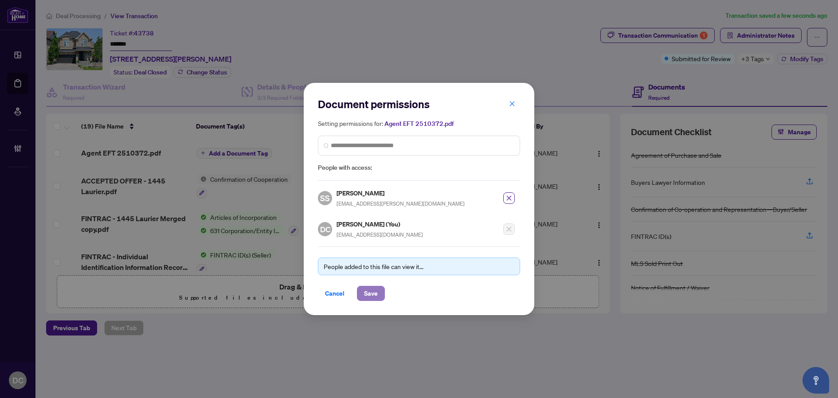
click at [373, 296] on span "Save" at bounding box center [371, 293] width 14 height 14
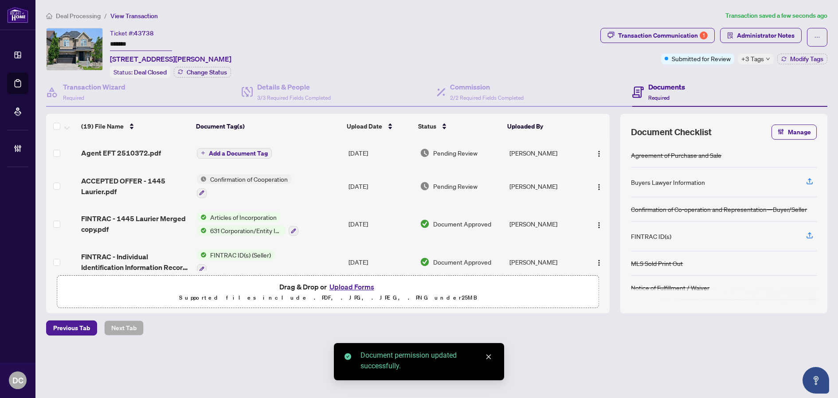
click at [234, 152] on span "Add a Document Tag" at bounding box center [238, 153] width 59 height 6
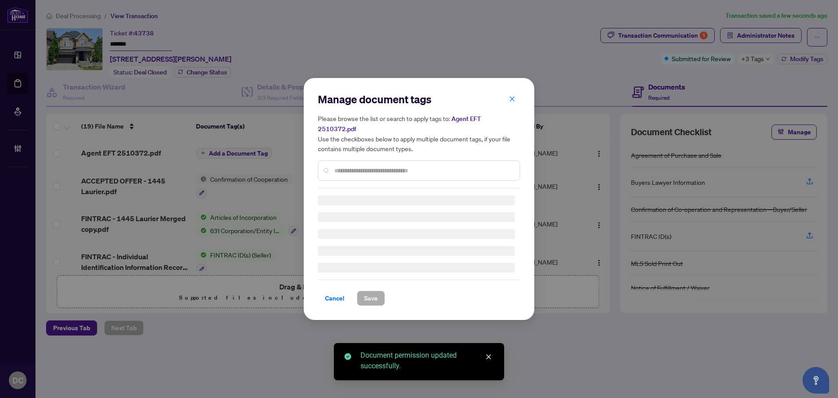
click at [403, 172] on div at bounding box center [419, 170] width 202 height 20
click at [415, 166] on input "text" at bounding box center [423, 171] width 178 height 10
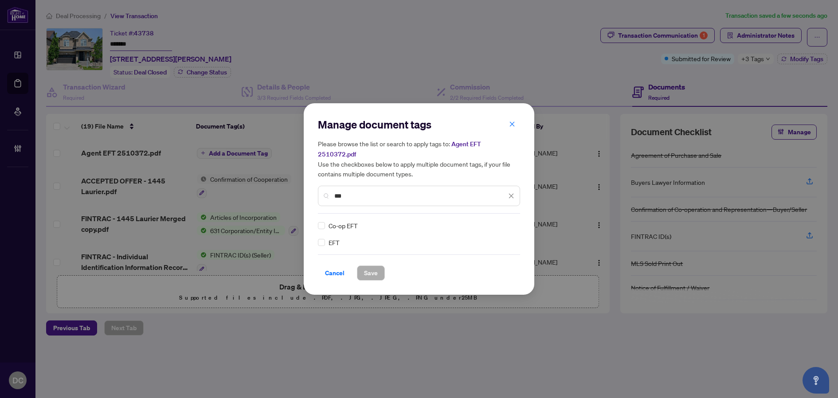
type input "***"
click at [511, 222] on div at bounding box center [505, 225] width 17 height 9
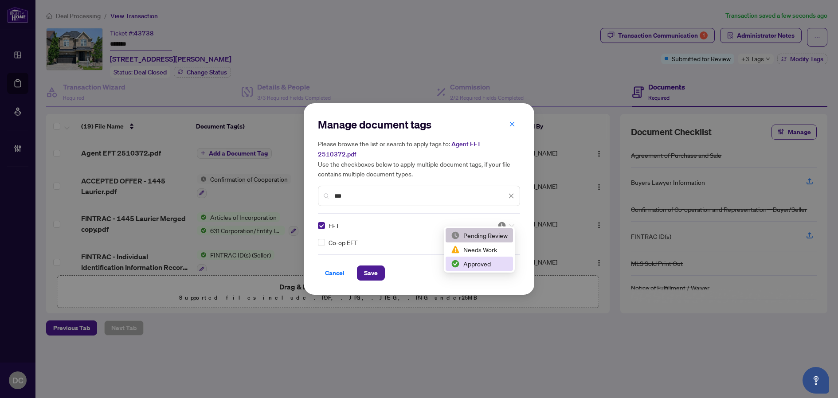
click at [491, 264] on div "Approved" at bounding box center [479, 264] width 57 height 10
click at [359, 278] on div "Manage document tags Please browse the list or search to apply tags to: Agent E…" at bounding box center [419, 198] width 230 height 191
click at [373, 266] on span "Save" at bounding box center [371, 273] width 14 height 14
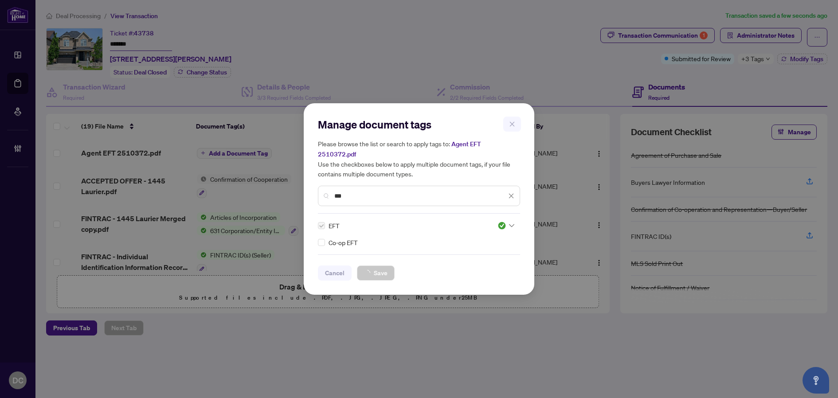
click at [750, 58] on div "Manage document tags Please browse the list or search to apply tags to: Agent E…" at bounding box center [419, 199] width 838 height 398
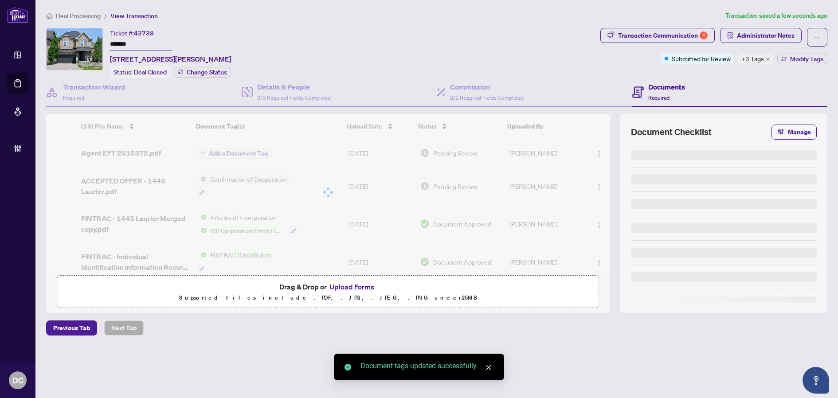
click at [752, 58] on span "+3 Tags" at bounding box center [752, 59] width 23 height 10
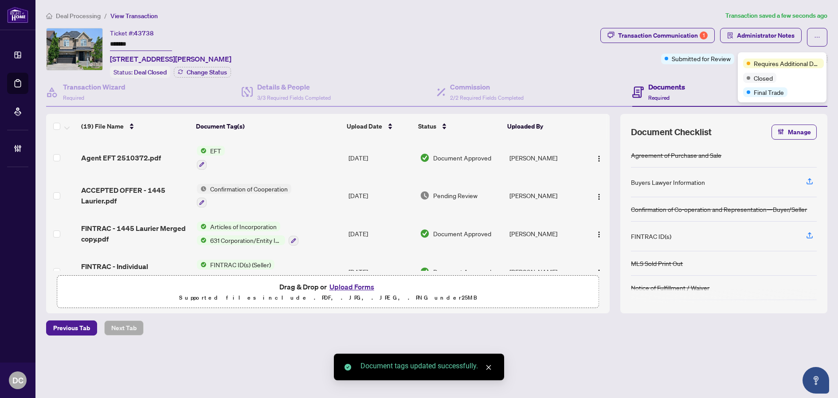
click at [721, 68] on div "Transaction Communication 1 Administrator Notes Submitted for Review +3 Tags Mo…" at bounding box center [713, 53] width 230 height 50
click at [84, 17] on span "Deal Processing" at bounding box center [78, 16] width 45 height 8
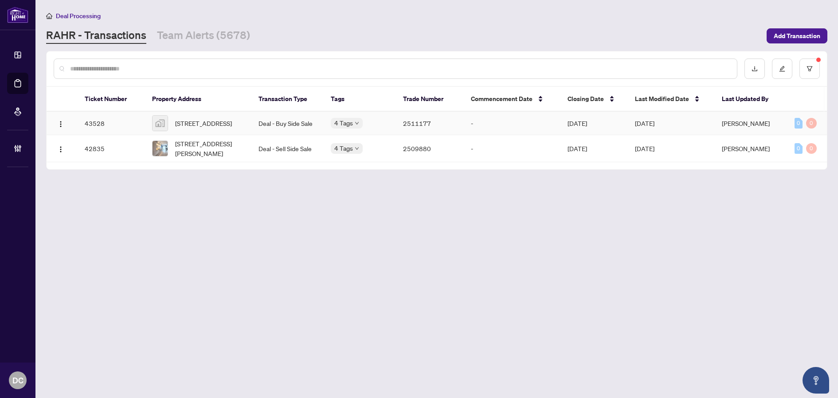
click at [260, 119] on td "Deal - Buy Side Sale" at bounding box center [287, 123] width 72 height 23
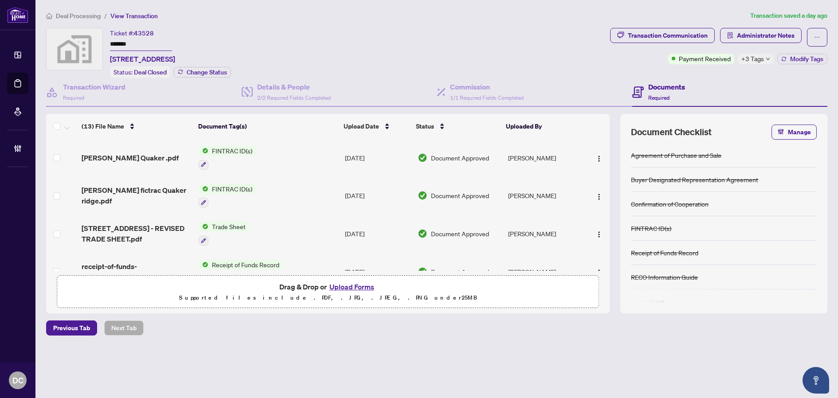
click at [139, 39] on input "*******" at bounding box center [141, 44] width 62 height 13
drag, startPoint x: 139, startPoint y: 39, endPoint x: 81, endPoint y: 39, distance: 58.1
click at [81, 39] on div "Ticket #: 43528 ******* 86 Quaker Ridge Rd, Concord, ON, Canada Status: Deal Cl…" at bounding box center [326, 53] width 560 height 50
click at [803, 61] on span "Modify Tags" at bounding box center [806, 59] width 33 height 6
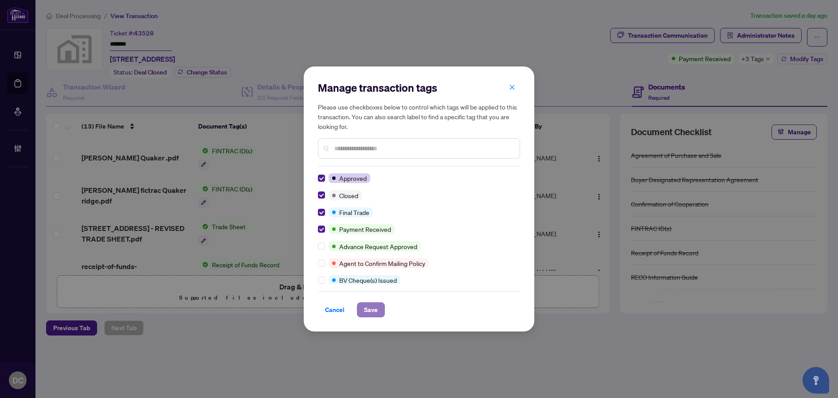
click at [374, 304] on span "Save" at bounding box center [371, 310] width 14 height 14
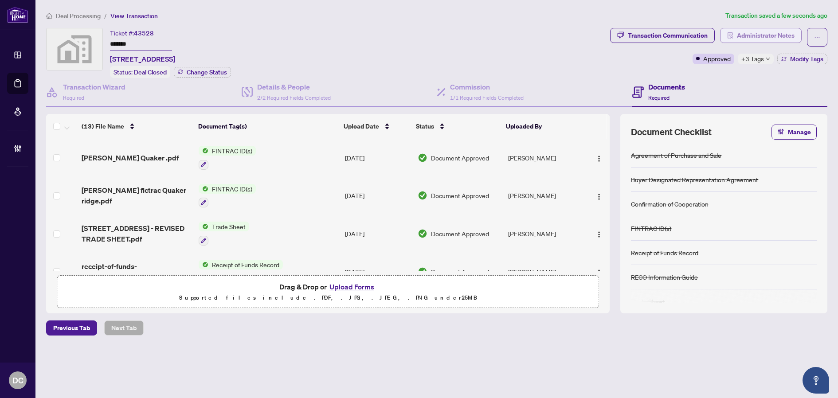
click at [776, 39] on span "Administrator Notes" at bounding box center [766, 35] width 58 height 14
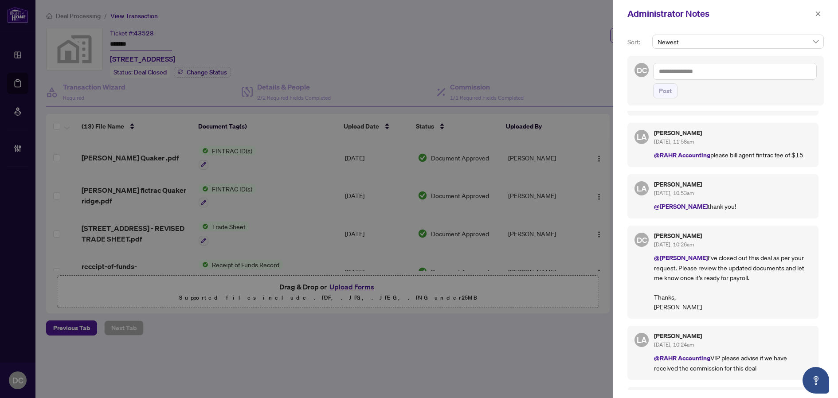
scroll to position [89, 0]
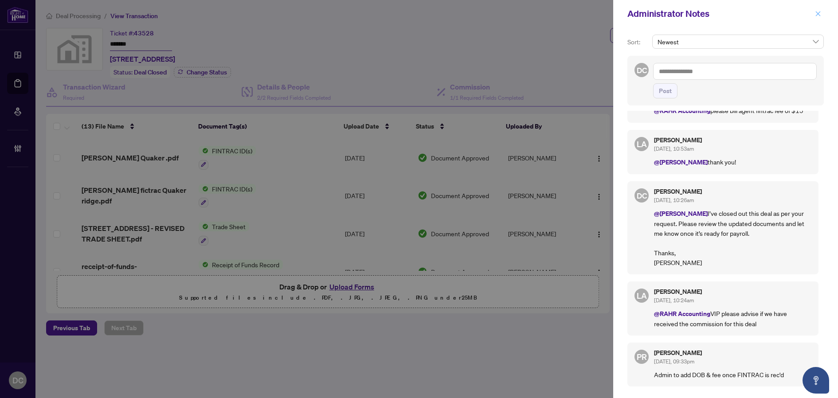
click at [818, 16] on icon "close" at bounding box center [818, 14] width 6 height 6
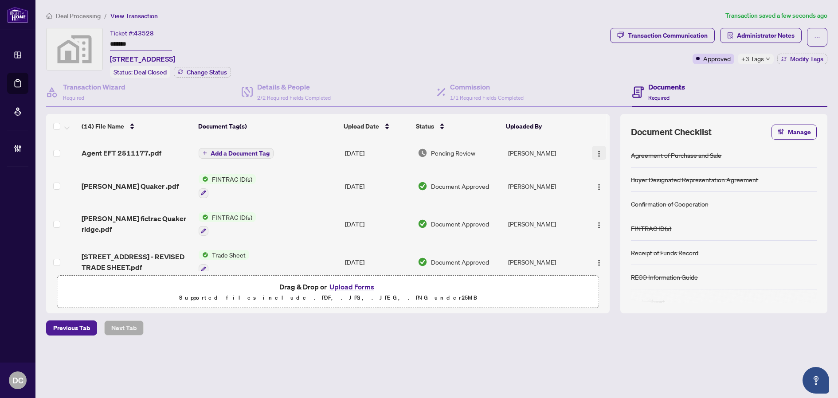
click at [595, 155] on img "button" at bounding box center [598, 153] width 7 height 7
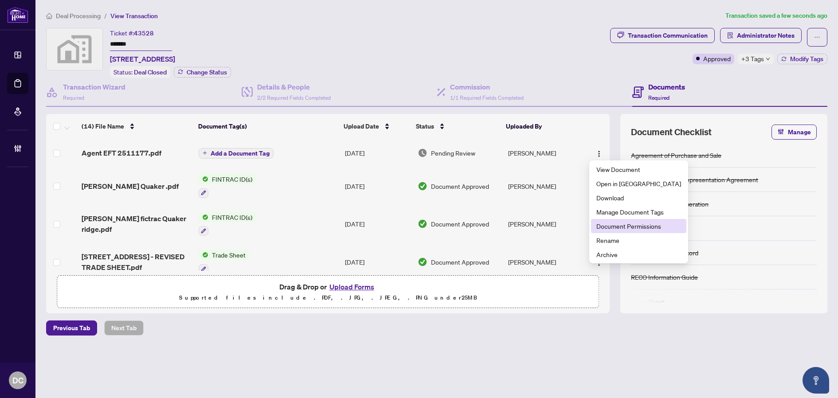
click at [617, 227] on span "Document Permissions" at bounding box center [638, 226] width 85 height 10
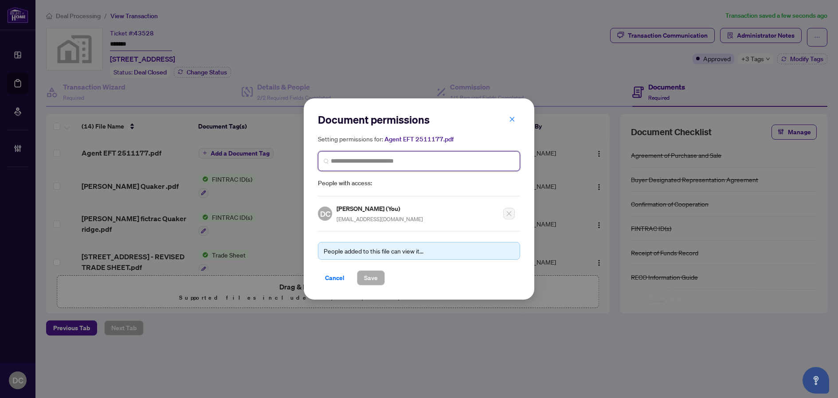
click at [456, 163] on input "search" at bounding box center [422, 160] width 183 height 9
type input "**********"
click at [398, 187] on div "MP Milli Pajpani mpajpani@gmail.com" at bounding box center [419, 187] width 188 height 20
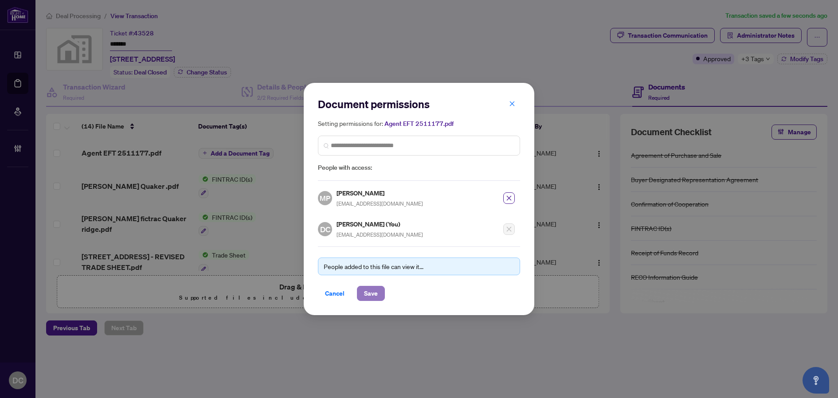
click at [373, 290] on span "Save" at bounding box center [371, 293] width 14 height 14
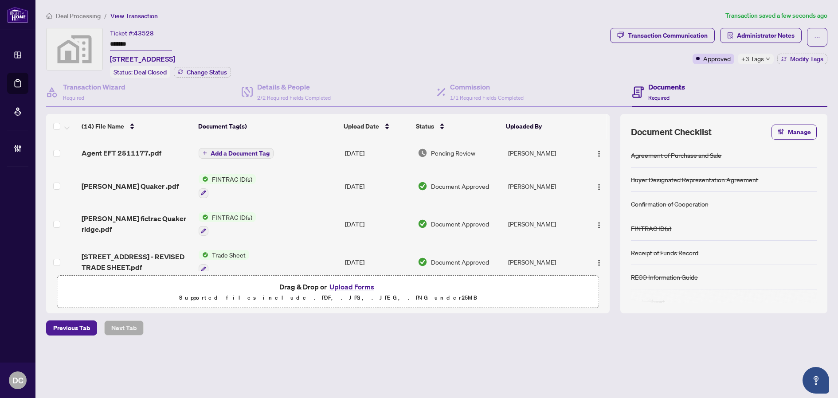
click at [243, 154] on span "Add a Document Tag" at bounding box center [240, 153] width 59 height 6
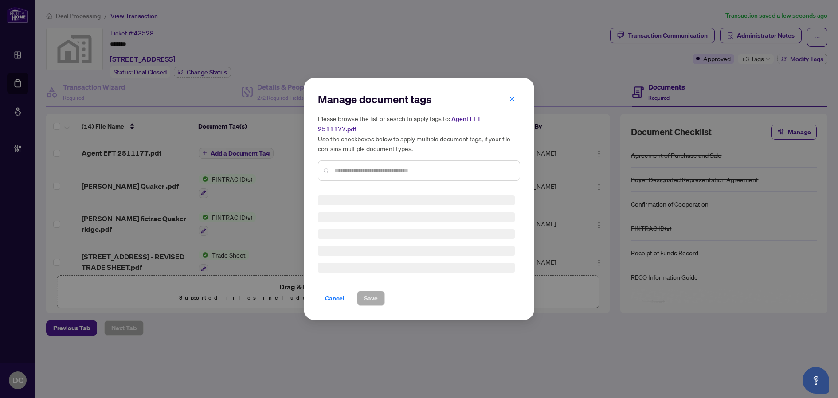
click at [433, 169] on input "text" at bounding box center [423, 171] width 178 height 10
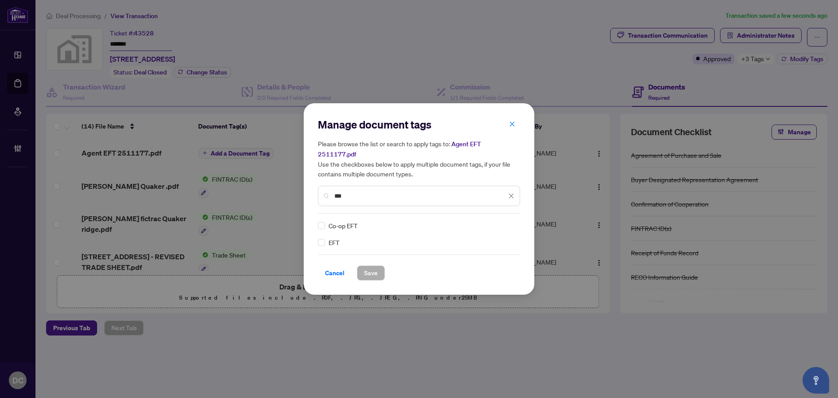
type input "***"
click at [511, 224] on icon at bounding box center [511, 226] width 5 height 4
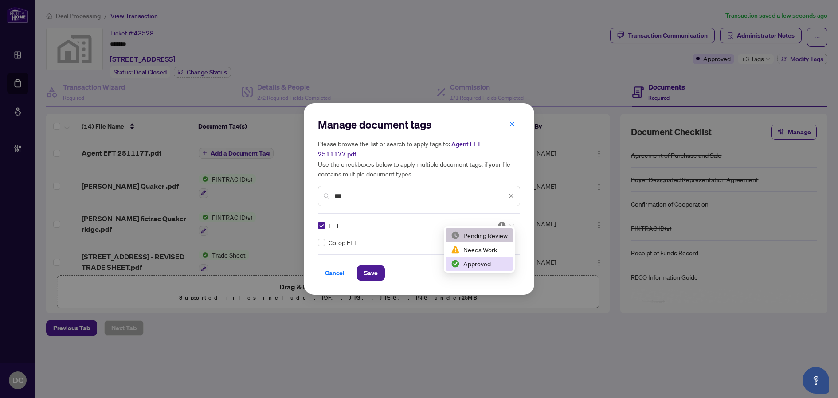
click at [481, 262] on div "Approved" at bounding box center [479, 264] width 57 height 10
click at [378, 265] on button "Save" at bounding box center [371, 272] width 28 height 15
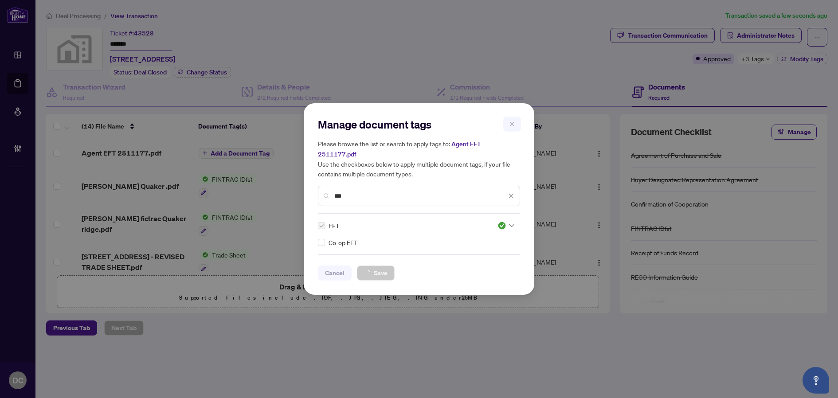
click at [750, 66] on div "Manage document tags Please browse the list or search to apply tags to: Agent E…" at bounding box center [419, 199] width 838 height 398
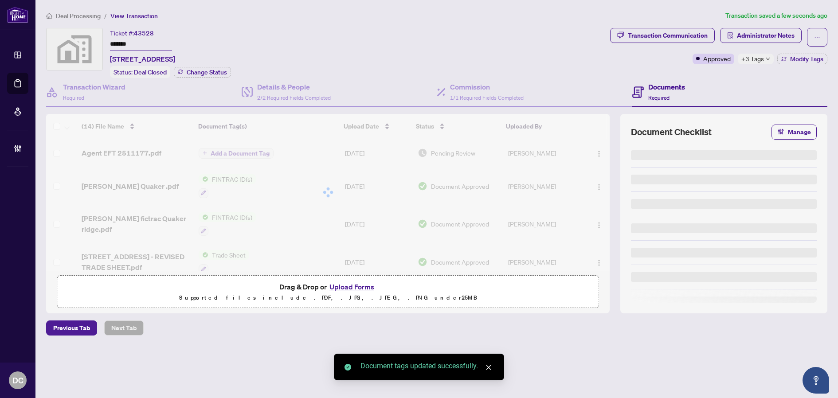
click at [755, 61] on span "+3 Tags" at bounding box center [752, 59] width 23 height 10
click at [706, 76] on div "Transaction Communication Administrator Notes Approved +3 Tags Modify Tags" at bounding box center [718, 53] width 221 height 50
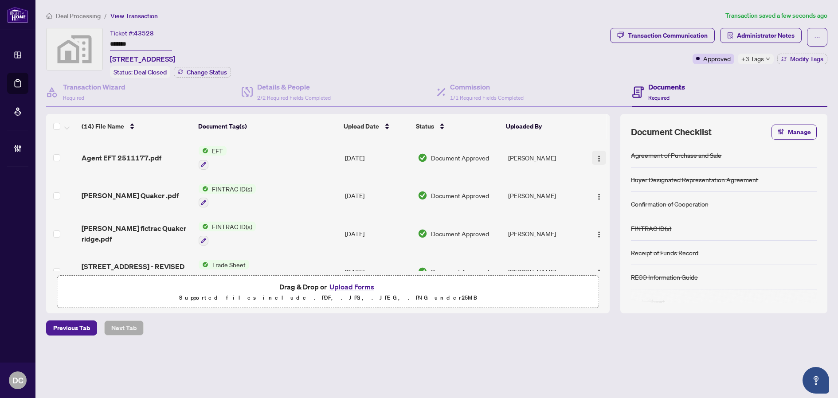
click at [602, 156] on button "button" at bounding box center [599, 158] width 14 height 14
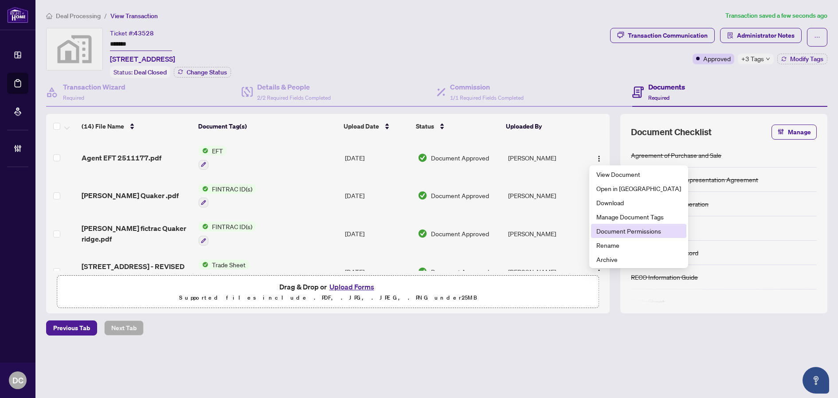
click at [634, 231] on span "Document Permissions" at bounding box center [638, 231] width 85 height 10
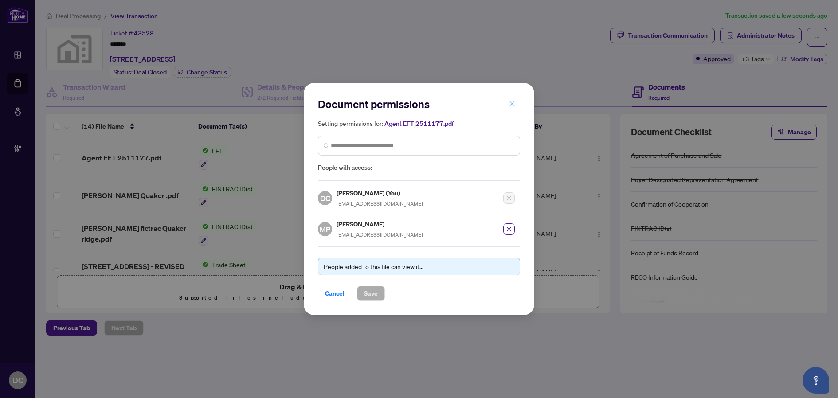
click at [511, 104] on icon "close" at bounding box center [512, 104] width 6 height 6
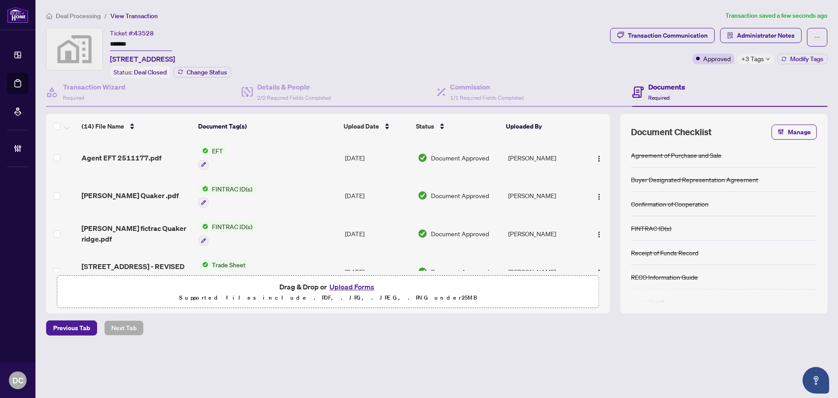
drag, startPoint x: 94, startPoint y: 19, endPoint x: 86, endPoint y: 16, distance: 8.6
click at [94, 19] on li "Deal Processing" at bounding box center [73, 16] width 55 height 10
click at [74, 20] on li "Deal Processing" at bounding box center [73, 16] width 55 height 10
click at [82, 16] on span "Deal Processing" at bounding box center [78, 16] width 45 height 8
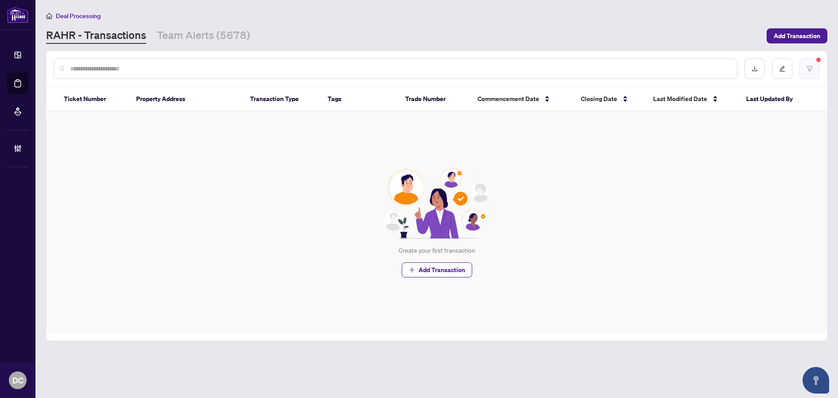
click at [813, 67] on button "button" at bounding box center [809, 68] width 20 height 20
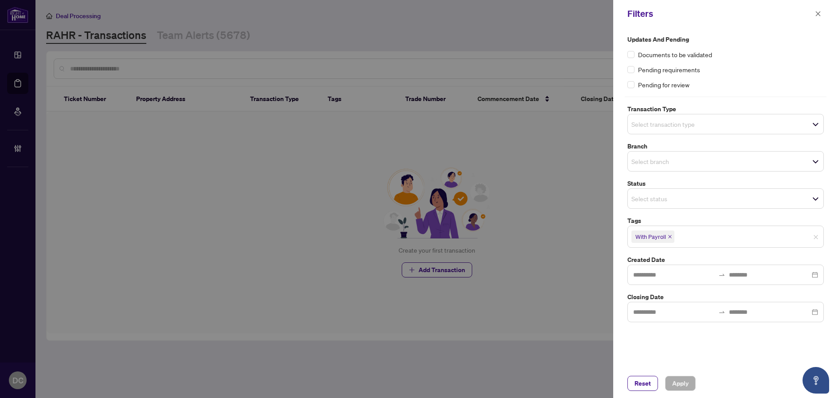
click at [671, 238] on icon "close" at bounding box center [669, 236] width 4 height 4
click at [686, 381] on span "Apply" at bounding box center [680, 383] width 16 height 14
click at [815, 13] on icon "close" at bounding box center [818, 14] width 6 height 6
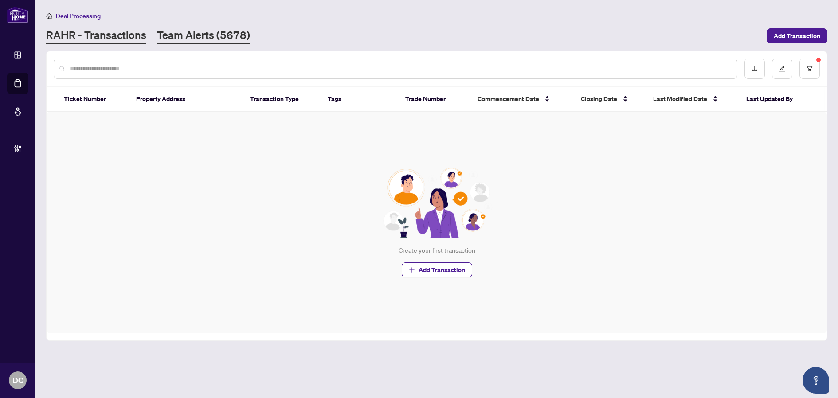
click at [185, 40] on link "Team Alerts (5678)" at bounding box center [203, 36] width 93 height 16
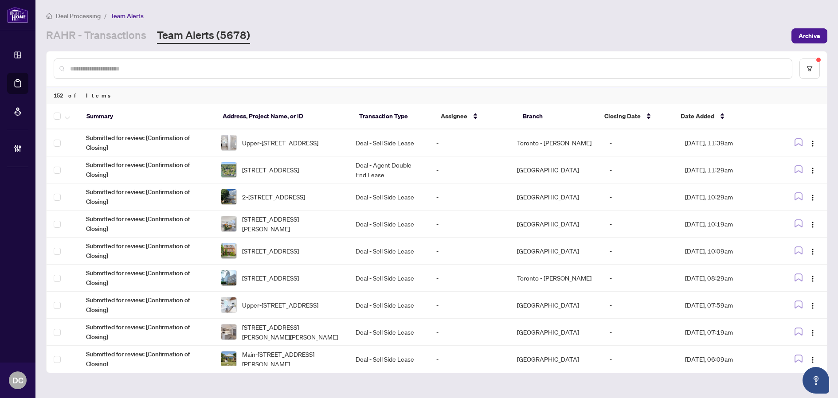
click at [218, 70] on input "text" at bounding box center [427, 69] width 714 height 10
click at [139, 39] on link "RAHR - Transactions" at bounding box center [96, 36] width 100 height 16
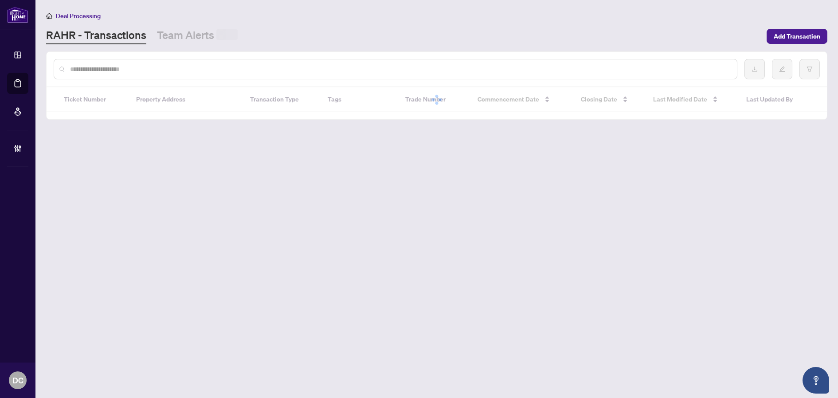
click at [141, 68] on input "text" at bounding box center [399, 69] width 659 height 10
paste input "*******"
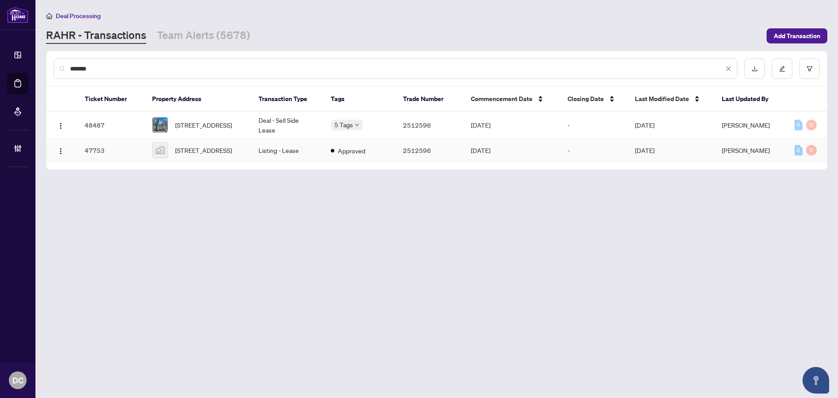
type input "*******"
click at [232, 124] on span "531-7165 Yonge St, Markham, Ontario L3T 0C9, Canada" at bounding box center [203, 125] width 57 height 10
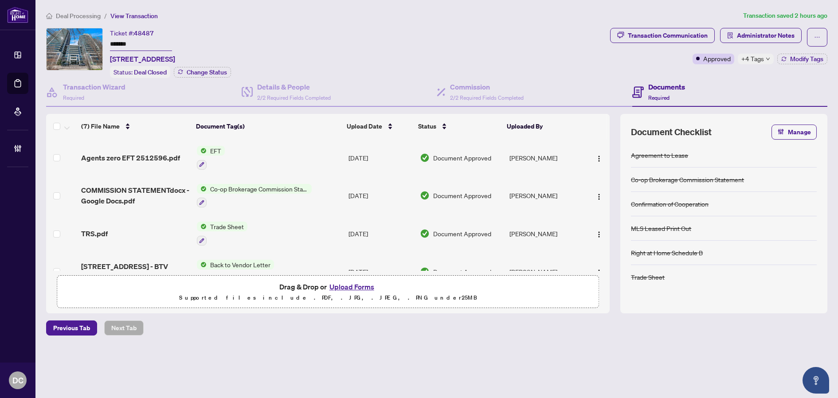
click at [300, 195] on div "Co-op Brokerage Commission Statement" at bounding box center [254, 196] width 115 height 24
click at [127, 196] on span "COMMISSION STATEMENTdocx - Google Docs.pdf" at bounding box center [135, 195] width 109 height 21
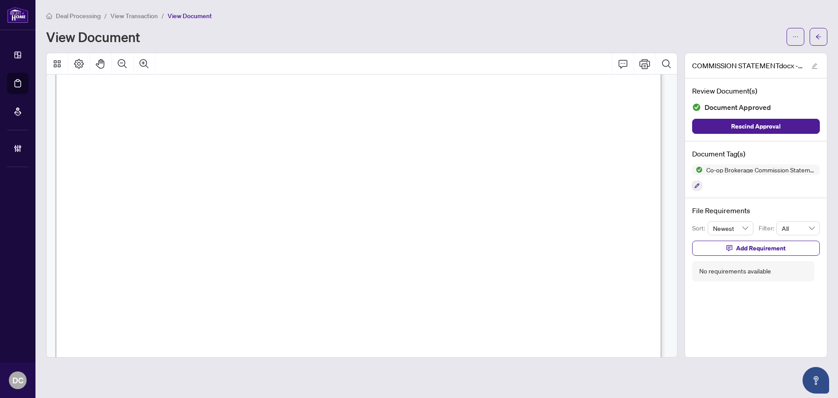
scroll to position [355, 0]
drag, startPoint x: 825, startPoint y: 38, endPoint x: 246, endPoint y: 391, distance: 678.2
click at [825, 38] on button "button" at bounding box center [818, 37] width 18 height 18
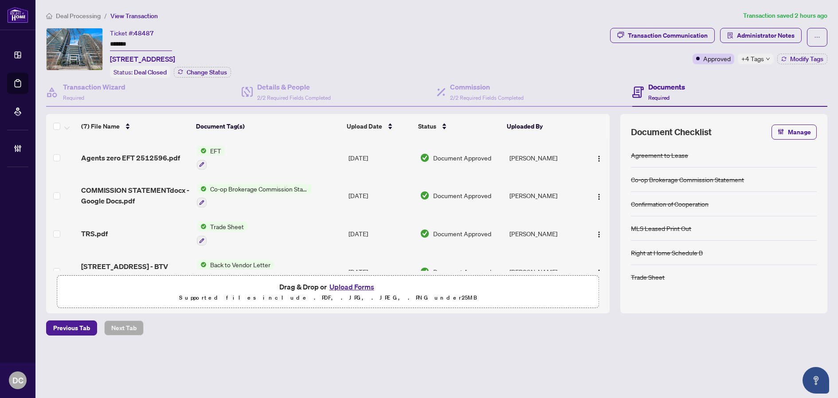
click at [751, 59] on span "+4 Tags" at bounding box center [752, 59] width 23 height 10
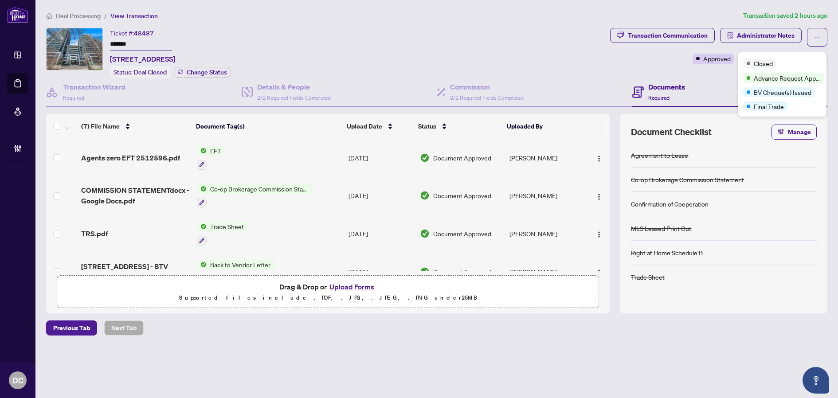
click at [547, 58] on div "Ticket #: 48487 ******* 531-7165 Yonge St, Markham, Ontario L3T 0C9, Canada Sta…" at bounding box center [326, 53] width 560 height 50
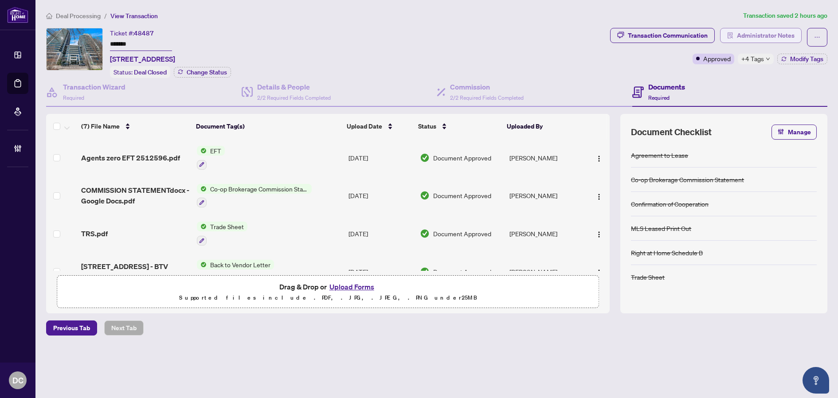
click at [770, 35] on span "Administrator Notes" at bounding box center [766, 35] width 58 height 14
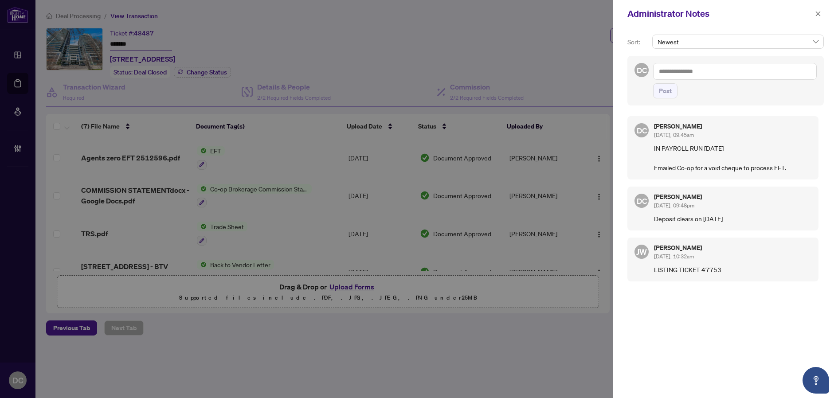
click at [772, 70] on textarea at bounding box center [735, 71] width 164 height 17
paste textarea "**********"
type textarea "**********"
click at [668, 98] on span "Post" at bounding box center [665, 91] width 13 height 14
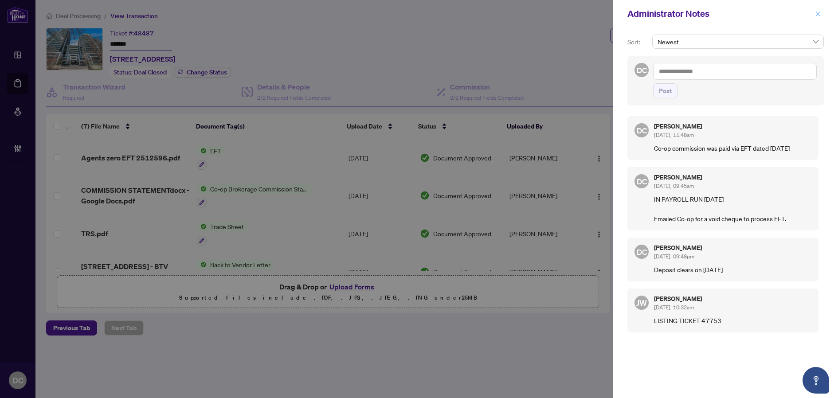
click at [822, 16] on button "button" at bounding box center [818, 13] width 12 height 11
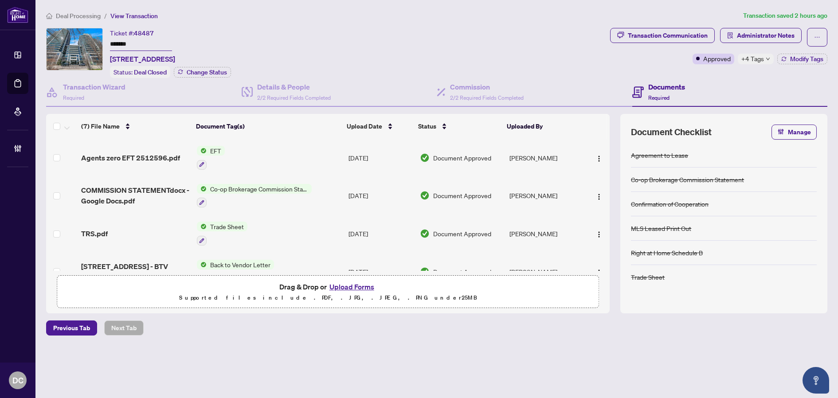
click at [82, 17] on span "Deal Processing" at bounding box center [78, 16] width 45 height 8
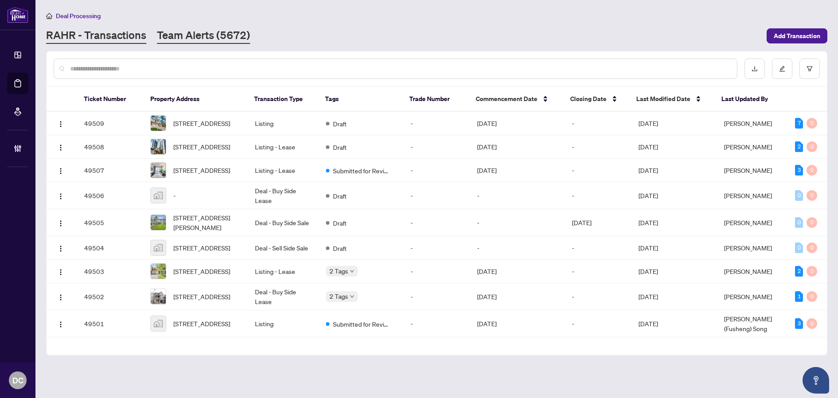
click at [228, 38] on link "Team Alerts (5672)" at bounding box center [203, 36] width 93 height 16
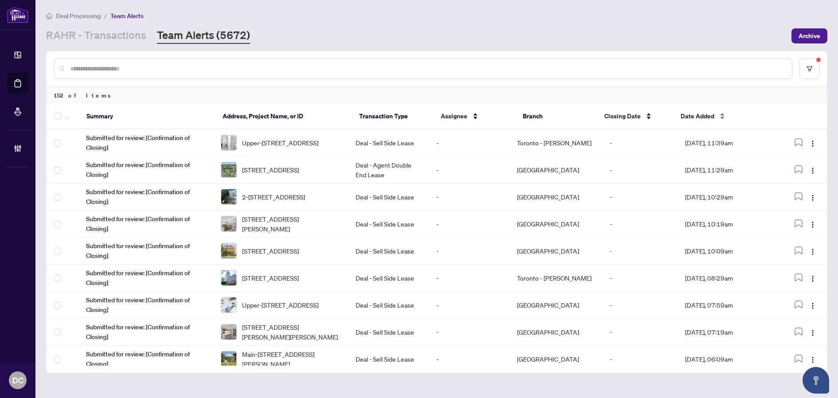
click at [708, 117] on span "Date Added" at bounding box center [697, 116] width 34 height 10
click at [715, 116] on div "Date Added" at bounding box center [722, 116] width 84 height 10
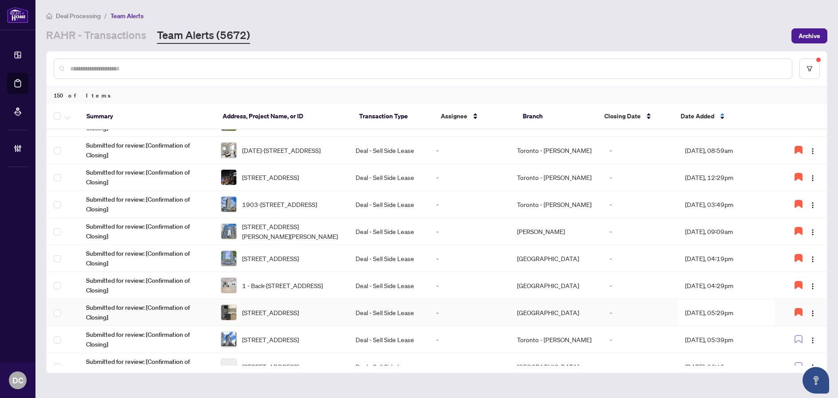
scroll to position [133, 0]
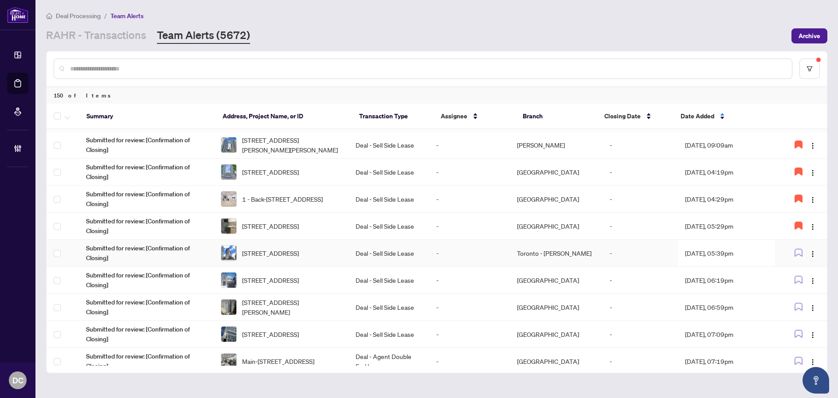
click at [715, 256] on td "Aug/15/2025, 05:39pm" at bounding box center [726, 253] width 97 height 27
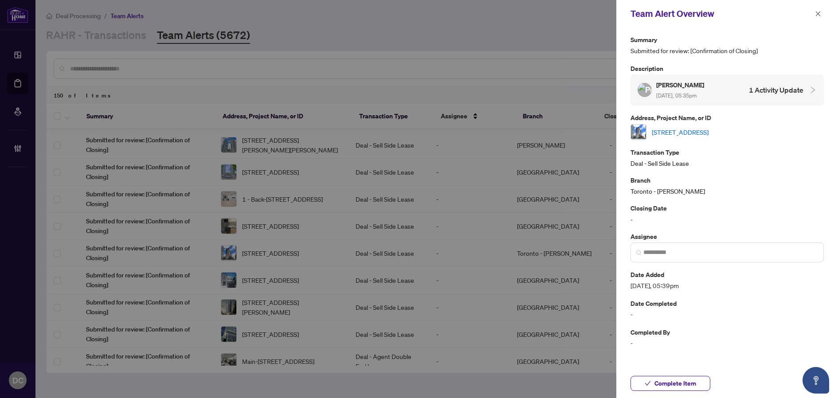
click at [708, 133] on link "[STREET_ADDRESS]" at bounding box center [679, 132] width 57 height 10
click at [679, 385] on span "Complete Item" at bounding box center [675, 383] width 42 height 14
click at [823, 17] on span at bounding box center [818, 13] width 12 height 11
click at [816, 12] on icon "close" at bounding box center [817, 13] width 5 height 5
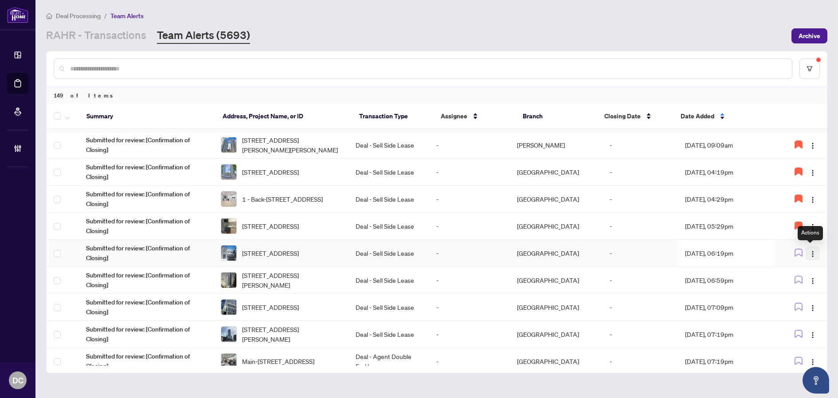
click at [811, 257] on img "button" at bounding box center [812, 253] width 7 height 7
click at [799, 272] on span "Assign Myself" at bounding box center [788, 270] width 41 height 10
click at [605, 253] on td "-" at bounding box center [639, 253] width 75 height 27
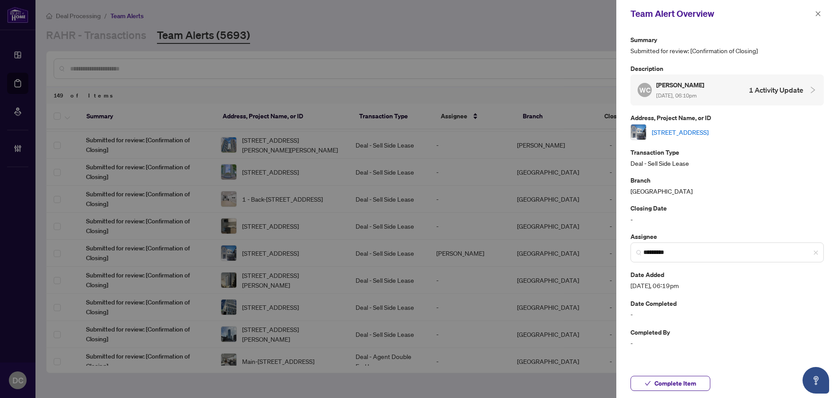
click at [700, 132] on link "86 Settlement Cres, Richmond Hill, Ontario L4E 1E2, Canada" at bounding box center [679, 132] width 57 height 10
click at [676, 386] on span "Complete Item" at bounding box center [675, 383] width 42 height 14
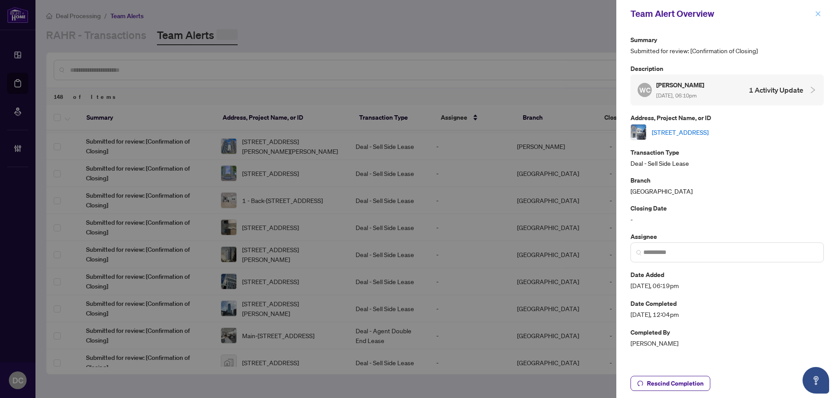
click at [820, 15] on icon "close" at bounding box center [818, 14] width 6 height 6
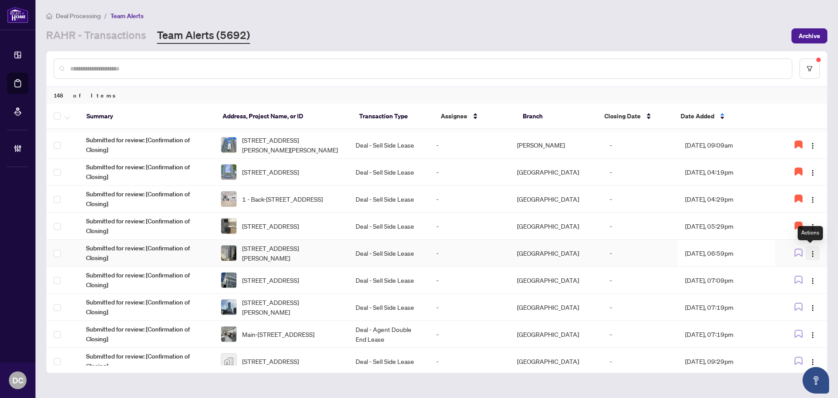
click at [809, 248] on span "button" at bounding box center [812, 253] width 7 height 10
click at [800, 272] on span "Assign Myself" at bounding box center [788, 270] width 41 height 10
click at [617, 253] on td "-" at bounding box center [639, 253] width 75 height 27
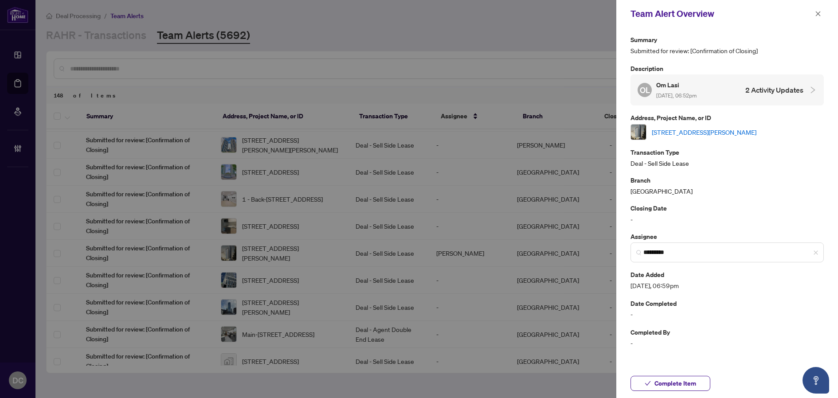
click at [741, 136] on link "1107-60 Frederick St, Kitchener, Ontario N2H 2L7, Canada" at bounding box center [703, 132] width 105 height 10
drag, startPoint x: 686, startPoint y: 383, endPoint x: 391, endPoint y: 382, distance: 295.2
click at [686, 383] on span "Complete Item" at bounding box center [675, 383] width 42 height 14
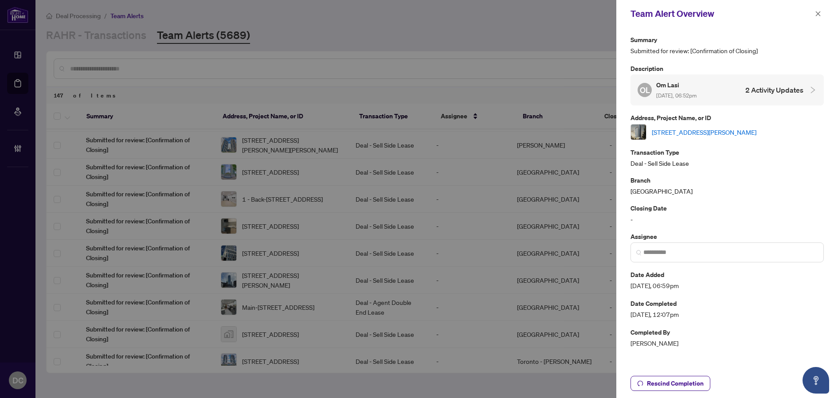
drag, startPoint x: 817, startPoint y: 15, endPoint x: 777, endPoint y: 12, distance: 40.4
click at [817, 15] on icon "close" at bounding box center [817, 13] width 5 height 5
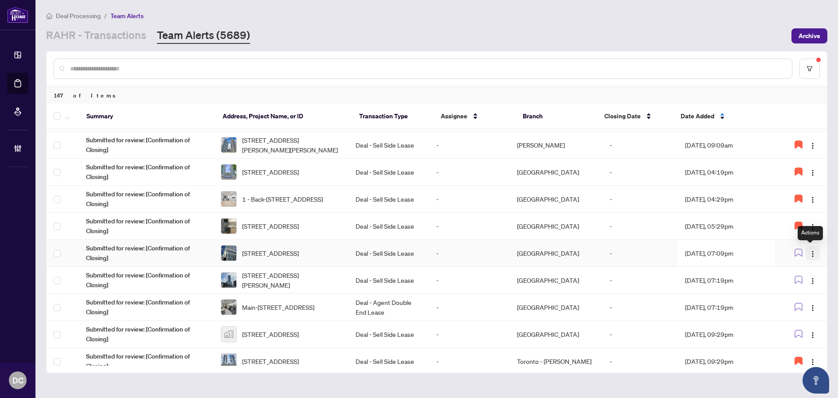
click at [809, 248] on span "button" at bounding box center [812, 253] width 7 height 10
drag, startPoint x: 800, startPoint y: 267, endPoint x: 804, endPoint y: 263, distance: 5.3
click at [800, 267] on span "Assign Myself" at bounding box center [788, 270] width 41 height 10
click at [731, 253] on td "Aug/15/2025, 07:09pm" at bounding box center [726, 253] width 97 height 27
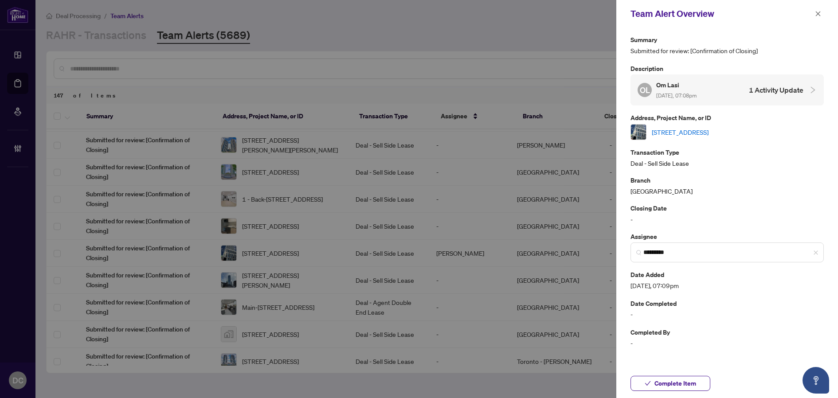
click at [708, 133] on link "4802-252 Church St, Toronto, Ontario M5B 0E6, Canada" at bounding box center [679, 132] width 57 height 10
click at [818, 251] on span "*********" at bounding box center [726, 252] width 193 height 20
click at [676, 381] on span "Complete Item" at bounding box center [675, 383] width 42 height 14
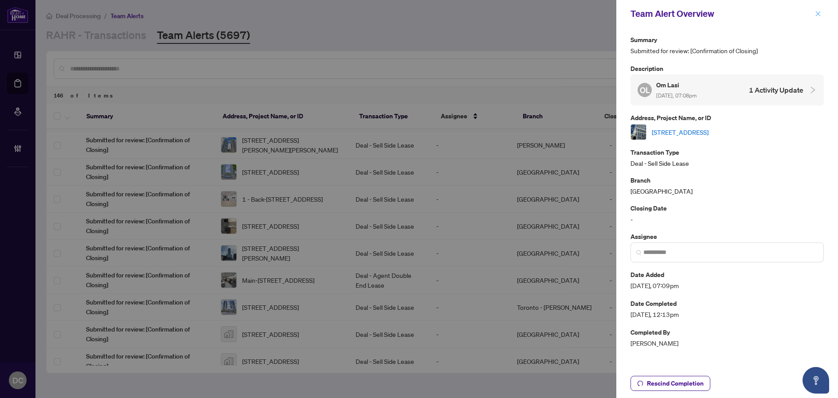
click at [816, 13] on icon "close" at bounding box center [818, 14] width 6 height 6
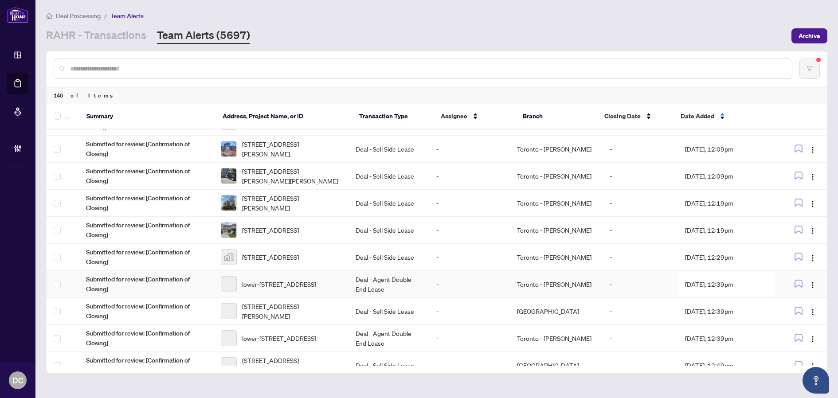
scroll to position [1918, 0]
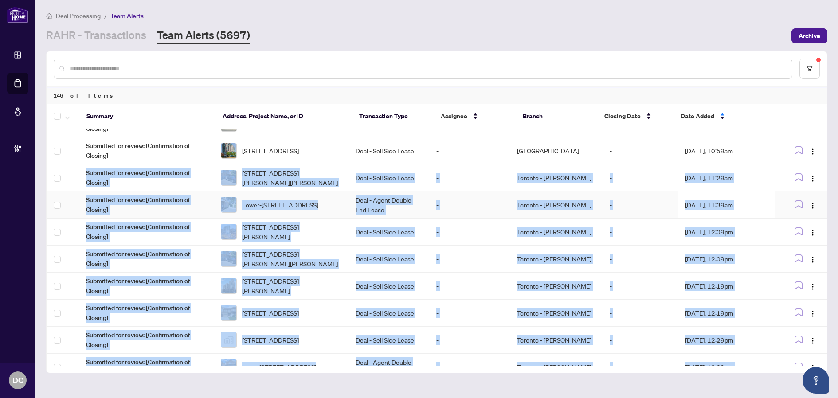
drag, startPoint x: 823, startPoint y: 266, endPoint x: 823, endPoint y: 131, distance: 135.2
click at [823, 131] on tbody "Submitted for review: [Confirmation of Closing] 1509-55 Mercer St, Toronto, Ont…" at bounding box center [437, 49] width 780 height 3501
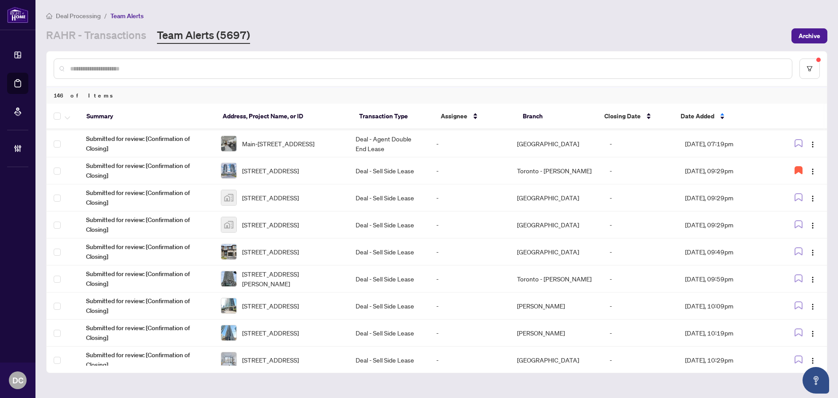
scroll to position [0, 0]
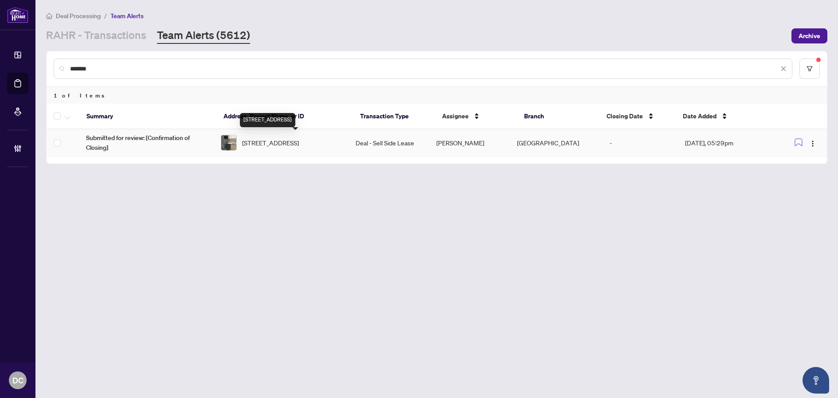
click at [273, 142] on span "[STREET_ADDRESS]" at bounding box center [270, 143] width 57 height 10
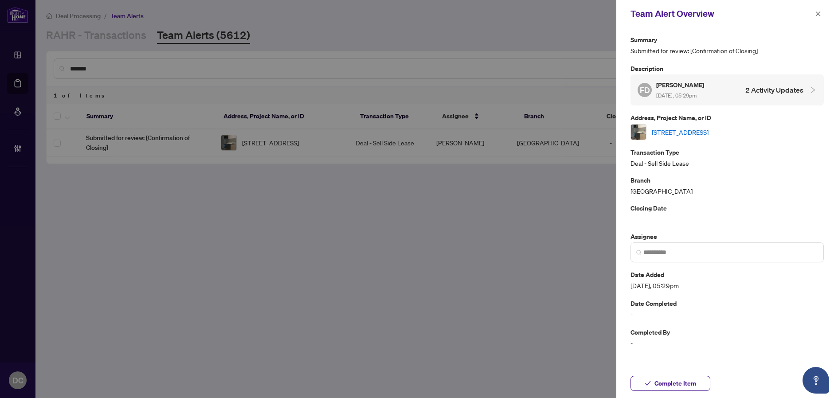
click at [708, 132] on link "[STREET_ADDRESS]" at bounding box center [679, 132] width 57 height 10
drag, startPoint x: 815, startPoint y: 15, endPoint x: 295, endPoint y: 33, distance: 520.6
click at [815, 15] on icon "close" at bounding box center [818, 14] width 6 height 6
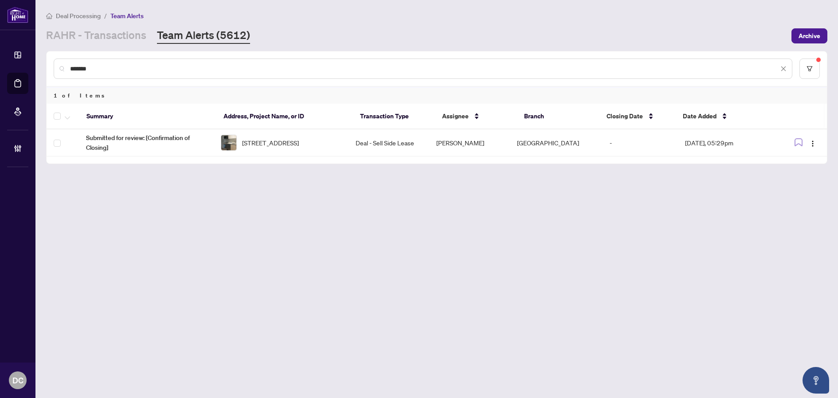
drag, startPoint x: 74, startPoint y: 69, endPoint x: 39, endPoint y: 69, distance: 35.9
click at [39, 69] on main "Deal Processing / Team Alerts [PERSON_NAME] - Transactions Team Alerts (5612) A…" at bounding box center [436, 199] width 802 height 398
paste input "text"
drag, startPoint x: 137, startPoint y: 65, endPoint x: 39, endPoint y: 64, distance: 98.8
click at [39, 64] on main "Deal Processing / Team Alerts [PERSON_NAME] - Transactions Team Alerts (5612) A…" at bounding box center [436, 199] width 802 height 398
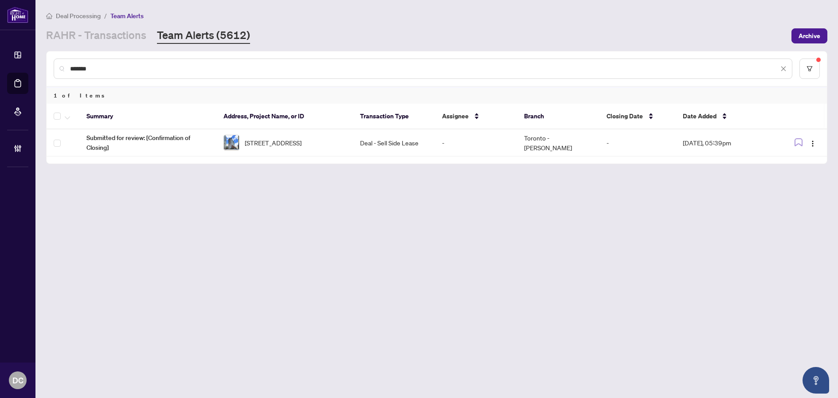
paste input "text"
drag, startPoint x: 114, startPoint y: 67, endPoint x: 7, endPoint y: 62, distance: 107.4
click at [7, 62] on div "Dashboard Deal Processing Mortgage Referrals Brokerage Management DC [PERSON_NA…" at bounding box center [419, 199] width 838 height 398
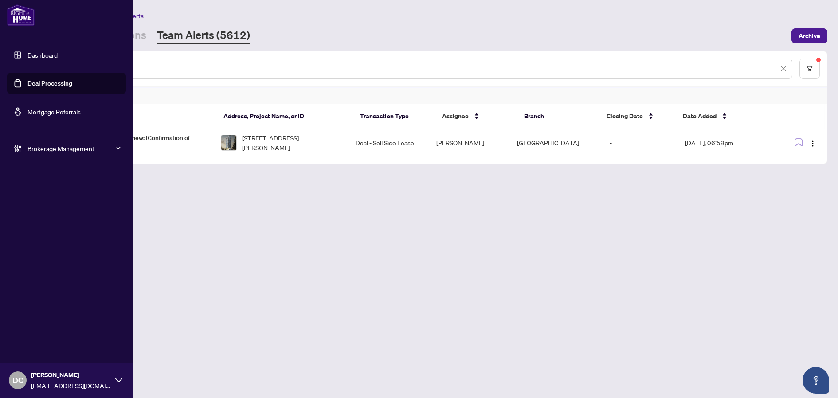
paste input "text"
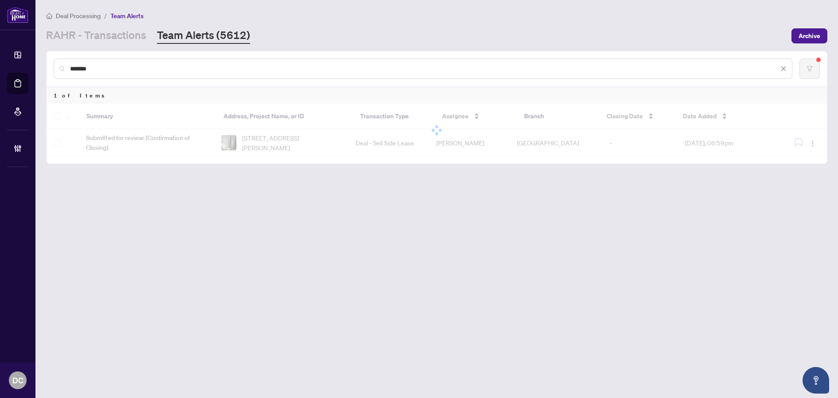
type input "*******"
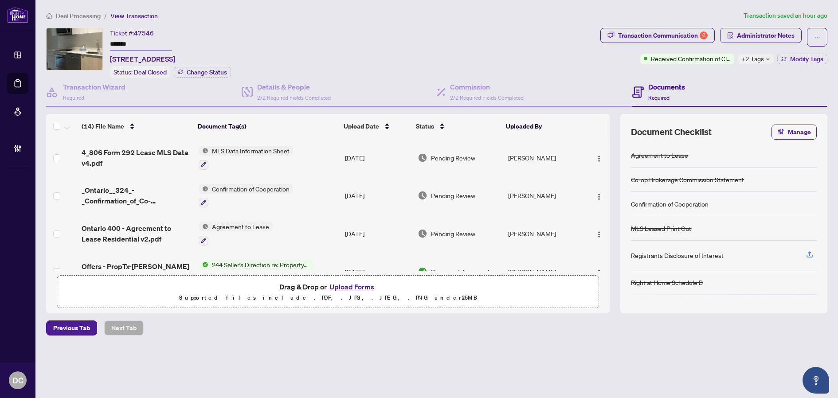
drag, startPoint x: 156, startPoint y: 44, endPoint x: 42, endPoint y: 35, distance: 114.3
click at [42, 35] on main "Deal Processing / View Transaction Transaction saved an hour ago Ticket #: 4754…" at bounding box center [436, 199] width 802 height 398
click at [729, 29] on span "button" at bounding box center [730, 35] width 6 height 14
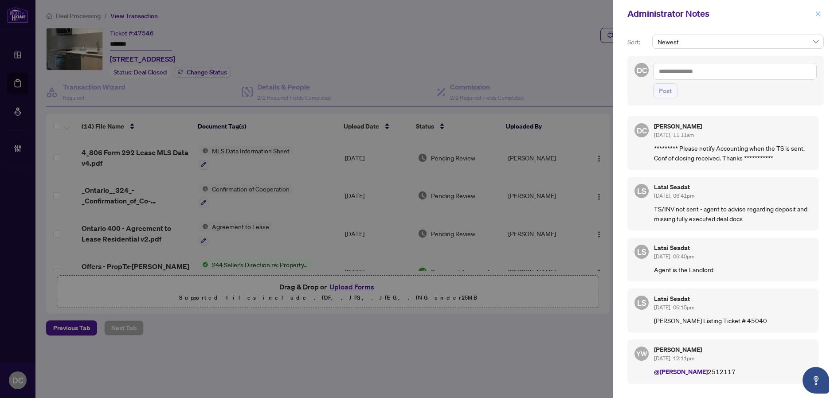
click at [818, 19] on span "button" at bounding box center [818, 14] width 6 height 14
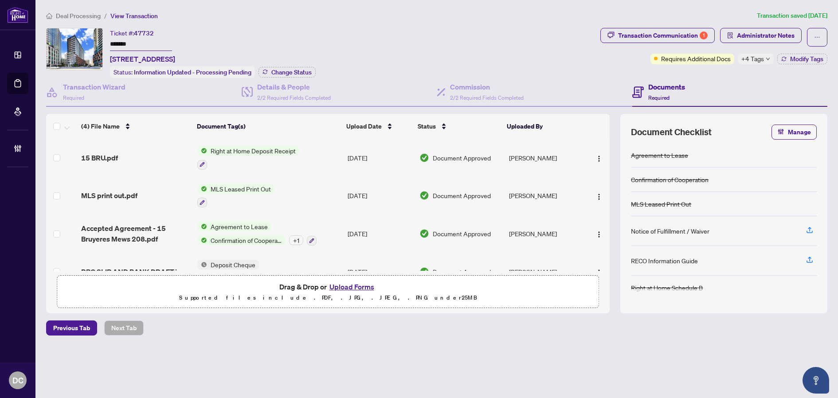
drag, startPoint x: 148, startPoint y: 47, endPoint x: 97, endPoint y: 45, distance: 50.6
click at [97, 45] on div "Ticket #: 47732 ******* [STREET_ADDRESS] Status: Information Updated - Processi…" at bounding box center [321, 53] width 550 height 50
click at [284, 70] on span "Change Status" at bounding box center [291, 72] width 40 height 6
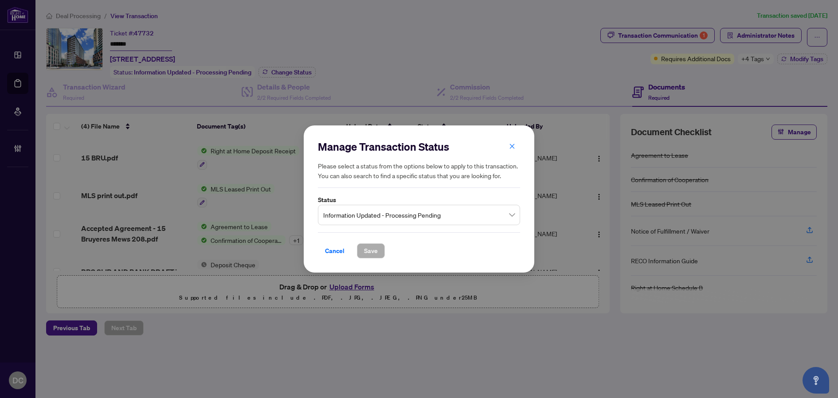
click at [466, 211] on span "Information Updated - Processing Pending" at bounding box center [418, 215] width 191 height 17
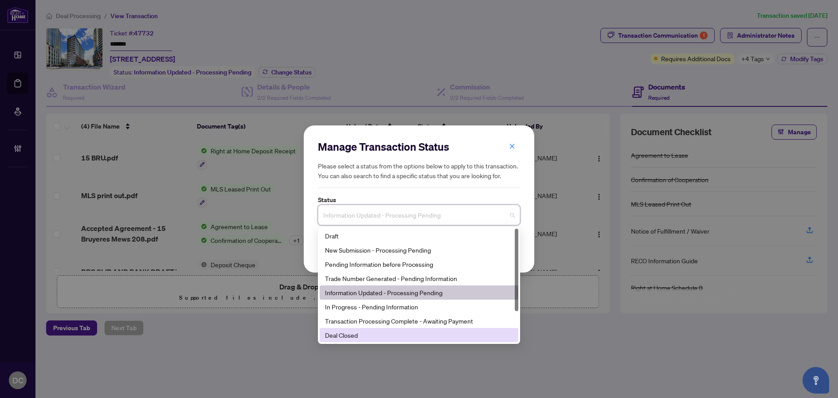
click at [366, 333] on div "Deal Closed" at bounding box center [419, 335] width 188 height 10
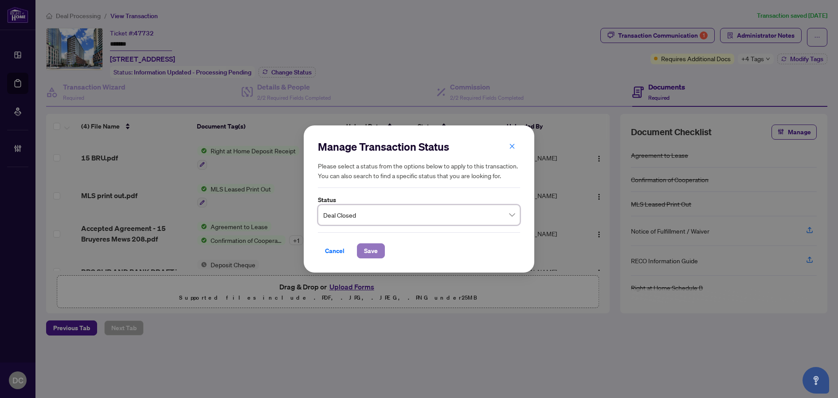
click at [373, 250] on span "Save" at bounding box center [371, 251] width 14 height 14
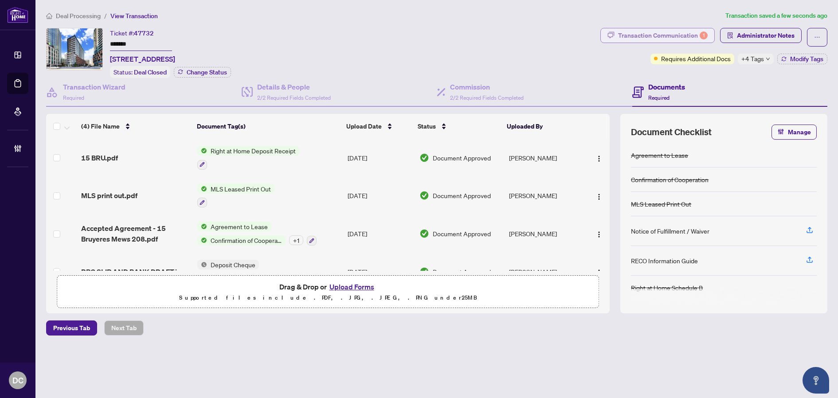
click at [680, 35] on div "Transaction Communication 1" at bounding box center [663, 35] width 90 height 14
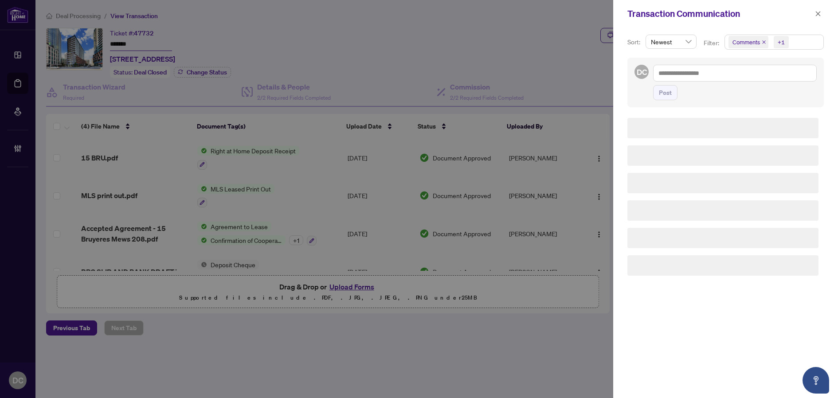
click at [802, 43] on span "Comments +1" at bounding box center [774, 42] width 98 height 14
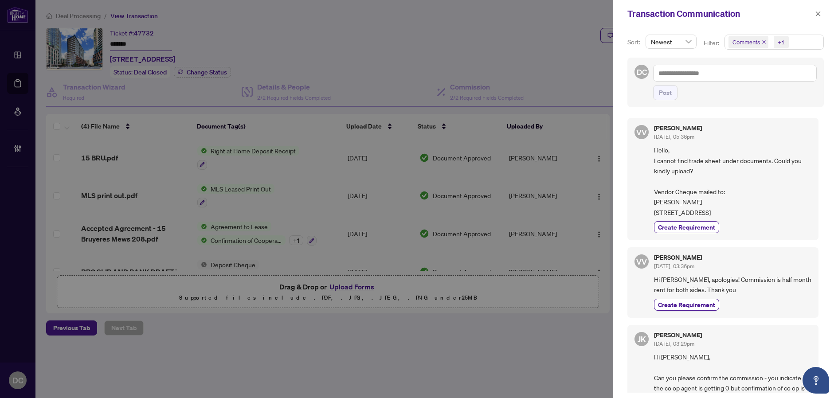
click at [802, 43] on span "Comments +1" at bounding box center [774, 42] width 98 height 14
click at [728, 216] on span "Hello, I cannot find trade sheet under documents. Could you kindly upload? Vend…" at bounding box center [732, 181] width 157 height 73
drag, startPoint x: 708, startPoint y: 215, endPoint x: 646, endPoint y: 216, distance: 62.1
click at [646, 216] on div "VV [PERSON_NAME] [DATE], 05:36pm Hello, I cannot find trade sheet under documen…" at bounding box center [722, 179] width 191 height 122
copy span "[STREET_ADDRESS]"
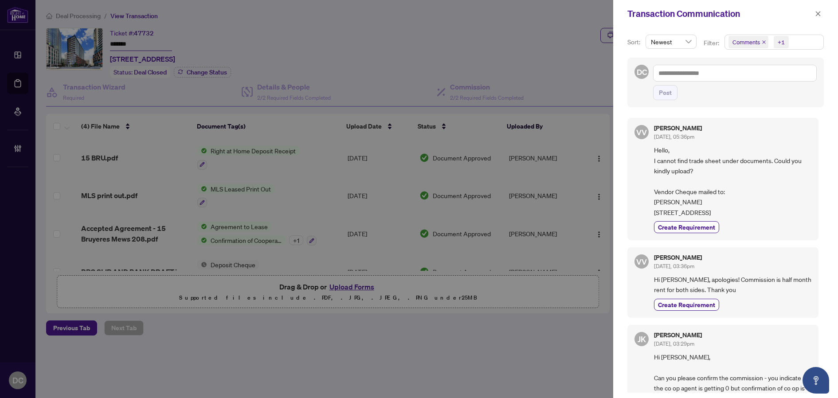
click at [687, 218] on span "Hello, I cannot find trade sheet under documents. Could you kindly upload? Vend…" at bounding box center [732, 181] width 157 height 73
drag, startPoint x: 686, startPoint y: 234, endPoint x: 651, endPoint y: 235, distance: 34.6
click at [645, 233] on div "VV [PERSON_NAME] [DATE], 05:36pm Hello, I cannot find trade sheet under documen…" at bounding box center [722, 179] width 191 height 122
copy span "L9W 6L6"
drag, startPoint x: 813, startPoint y: 13, endPoint x: 752, endPoint y: 13, distance: 61.2
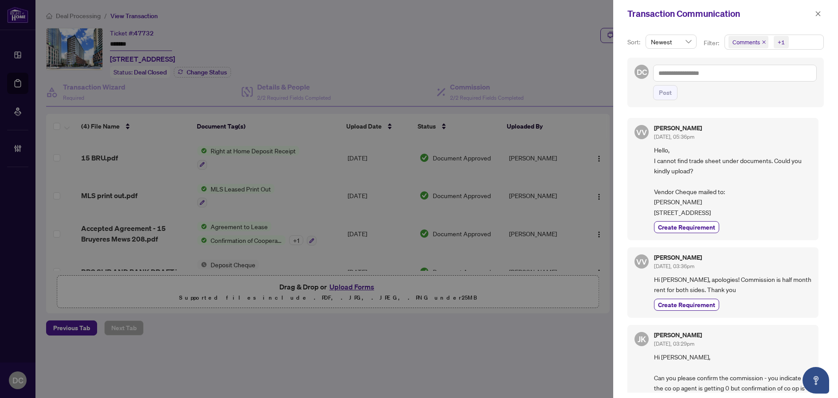
click at [814, 13] on button "button" at bounding box center [818, 13] width 12 height 11
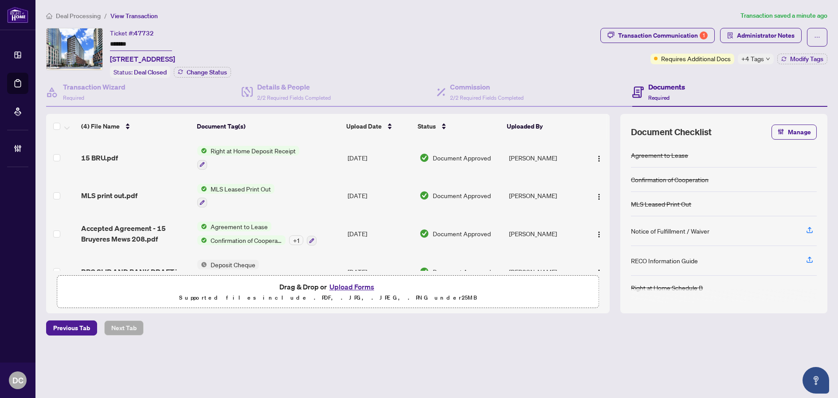
drag, startPoint x: 152, startPoint y: 47, endPoint x: 97, endPoint y: 47, distance: 54.1
click at [97, 47] on div "Ticket #: 47732 ******* [STREET_ADDRESS] Status: Deal Closed Change Status" at bounding box center [321, 53] width 550 height 50
drag, startPoint x: 184, startPoint y: 55, endPoint x: 126, endPoint y: 60, distance: 58.3
click at [126, 60] on span "[STREET_ADDRESS]" at bounding box center [142, 59] width 65 height 11
copy span "15 Bruyeres Mews"
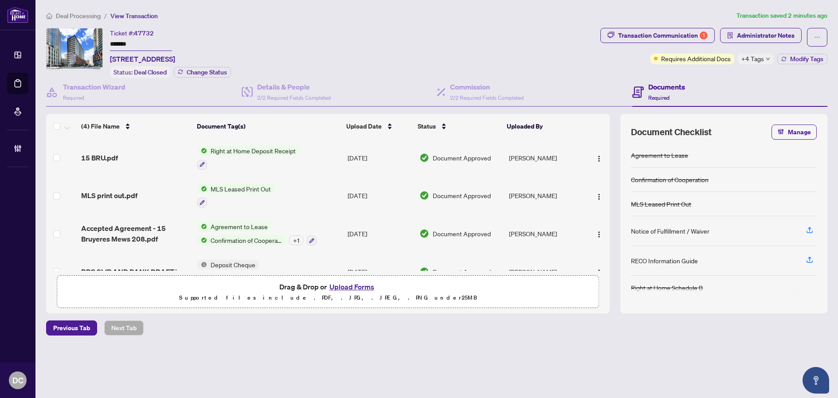
scroll to position [22, 0]
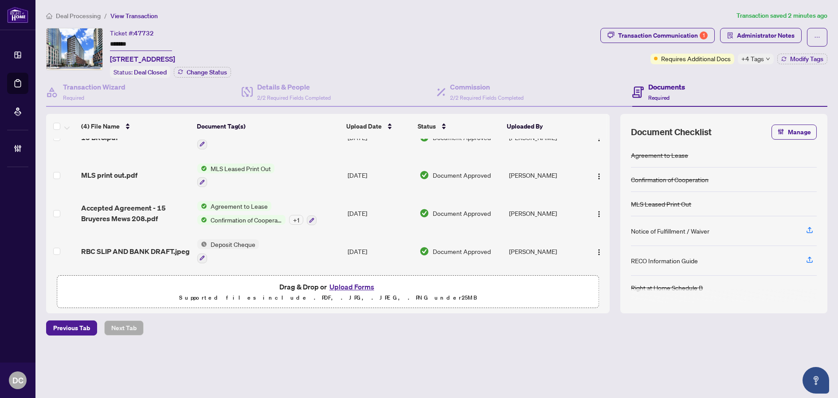
click at [132, 42] on input "*******" at bounding box center [141, 44] width 62 height 13
drag, startPoint x: 134, startPoint y: 42, endPoint x: 112, endPoint y: 58, distance: 27.0
click at [85, 43] on div "Ticket #: 47732 ******* [STREET_ADDRESS] Status: Deal Closed Change Status" at bounding box center [321, 53] width 550 height 50
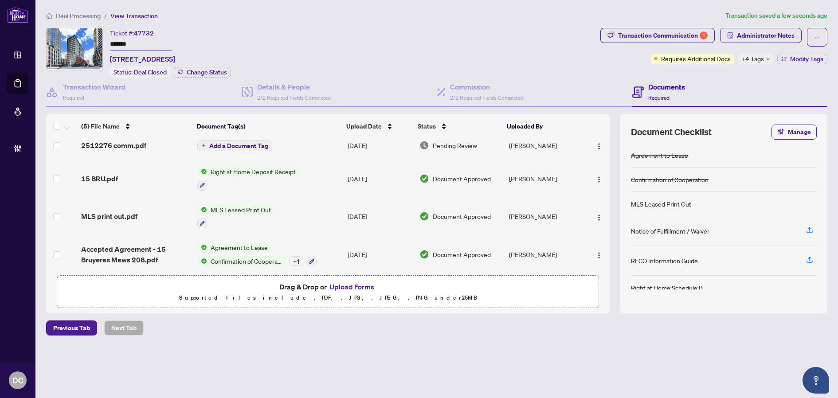
scroll to position [0, 0]
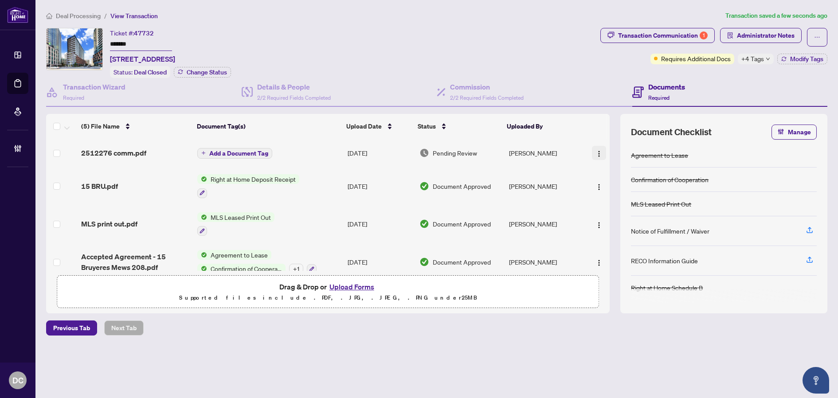
click at [595, 153] on img "button" at bounding box center [598, 153] width 7 height 7
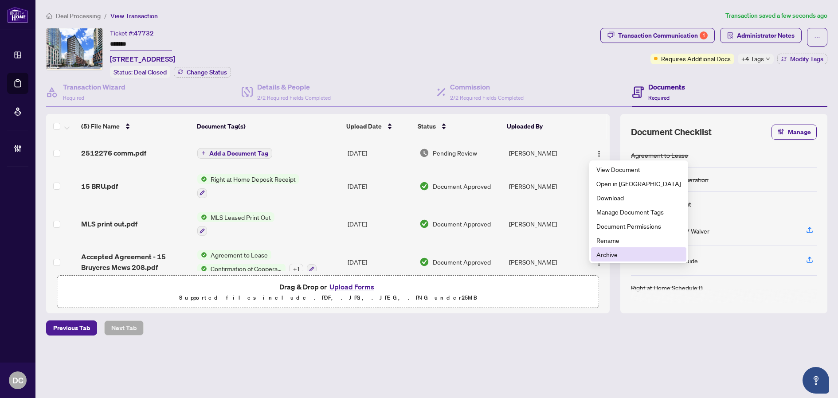
click at [614, 252] on span "Archive" at bounding box center [638, 255] width 85 height 10
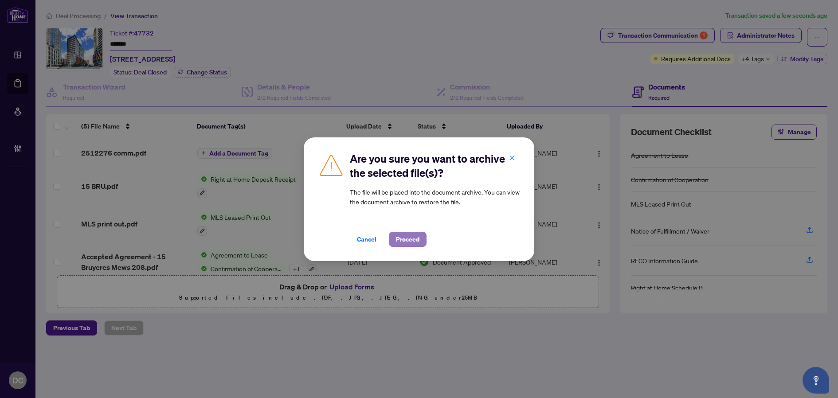
click at [409, 239] on span "Proceed" at bounding box center [407, 239] width 23 height 14
click at [697, 35] on div "Are you sure you want to archive the selected file(s)? The file will be placed …" at bounding box center [419, 199] width 838 height 398
drag, startPoint x: 776, startPoint y: 59, endPoint x: 764, endPoint y: 59, distance: 12.0
click at [773, 59] on div "Are you sure you want to archive the selected file(s)? The file will be placed …" at bounding box center [419, 199] width 838 height 398
click at [763, 60] on div "Are you sure you want to archive the selected file(s)? The file will be placed …" at bounding box center [419, 199] width 838 height 398
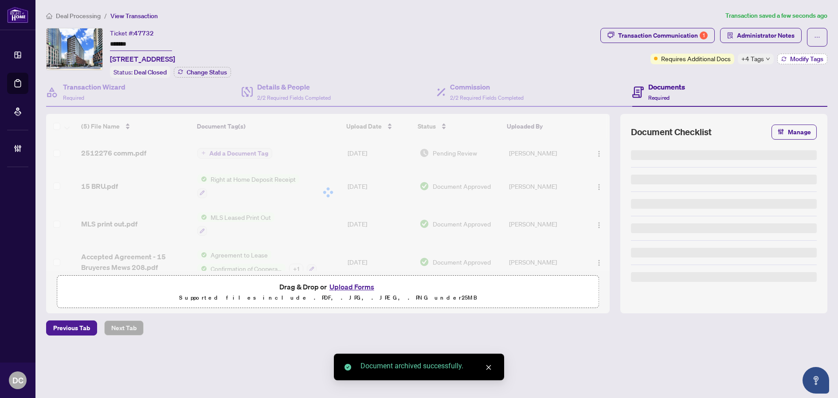
click at [796, 61] on span "Modify Tags" at bounding box center [806, 59] width 33 height 6
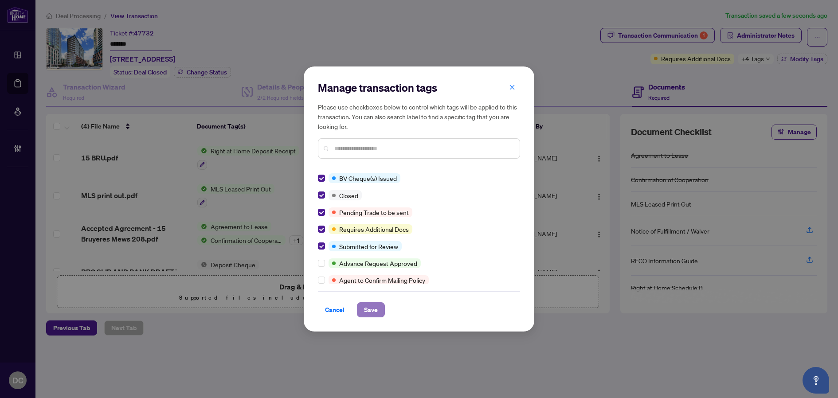
click at [367, 309] on span "Save" at bounding box center [371, 310] width 14 height 14
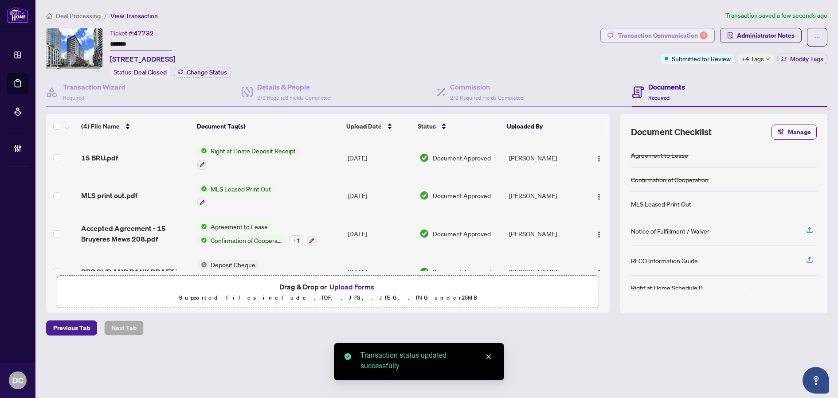
click at [665, 30] on div "Transaction Communication 1" at bounding box center [663, 35] width 90 height 14
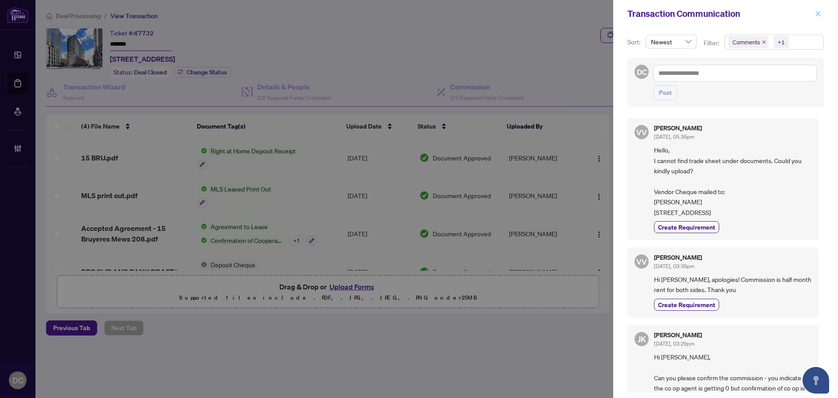
click at [820, 16] on icon "close" at bounding box center [818, 14] width 6 height 6
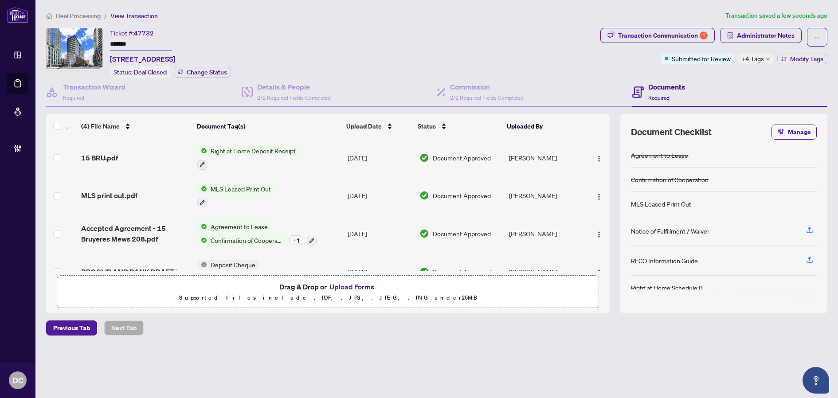
click at [757, 61] on span "+4 Tags" at bounding box center [752, 59] width 23 height 10
click at [700, 76] on div "Transaction Communication 1 Administrator Notes Submitted for Review +4 Tags Mo…" at bounding box center [713, 53] width 230 height 50
click at [759, 37] on span "Administrator Notes" at bounding box center [766, 35] width 58 height 14
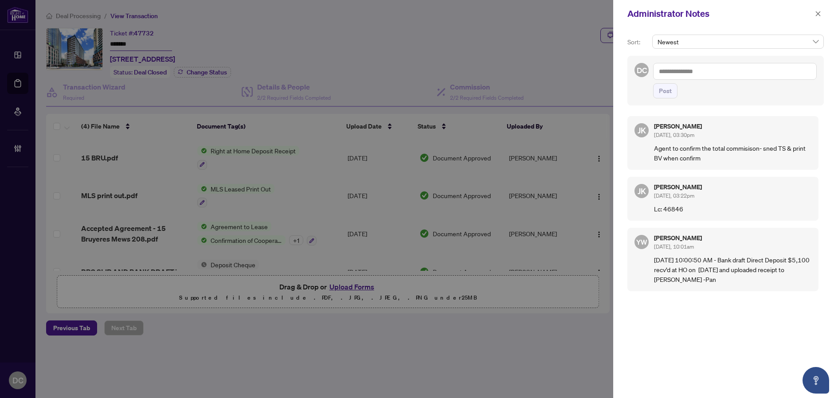
click at [793, 74] on textarea at bounding box center [735, 71] width 164 height 17
paste textarea "**********"
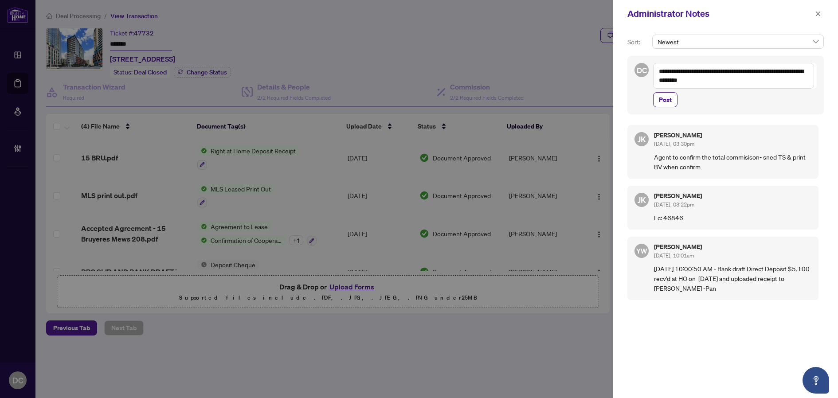
click at [708, 81] on textarea "**********" at bounding box center [733, 76] width 161 height 26
type textarea "**********"
click at [669, 102] on span "Post" at bounding box center [665, 100] width 13 height 14
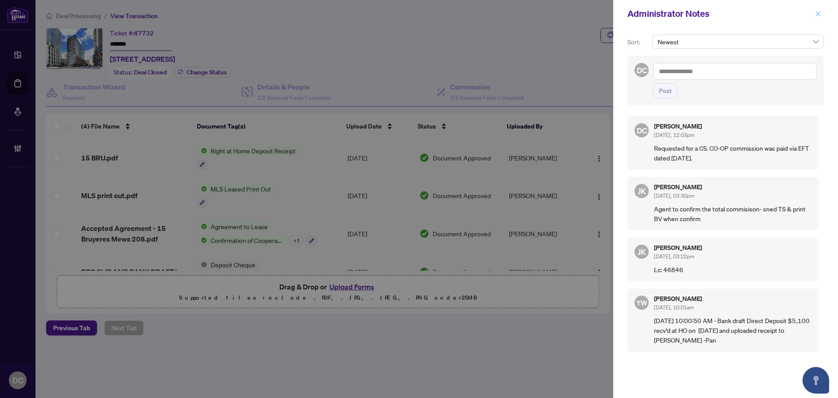
click at [822, 12] on button "button" at bounding box center [818, 13] width 12 height 11
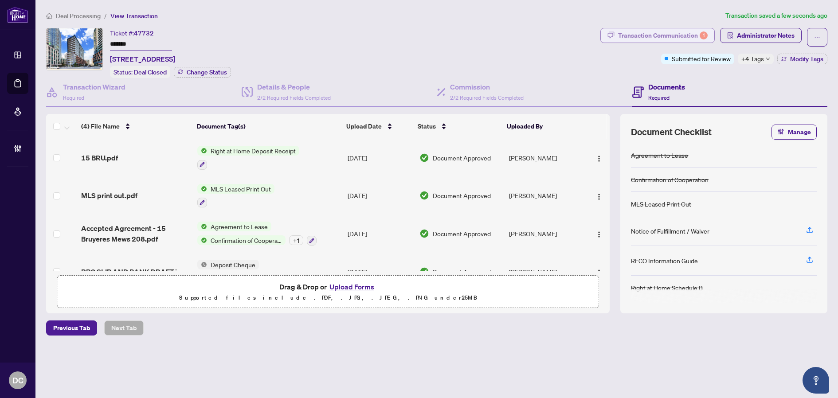
click at [664, 34] on div "Transaction Communication 1" at bounding box center [663, 35] width 90 height 14
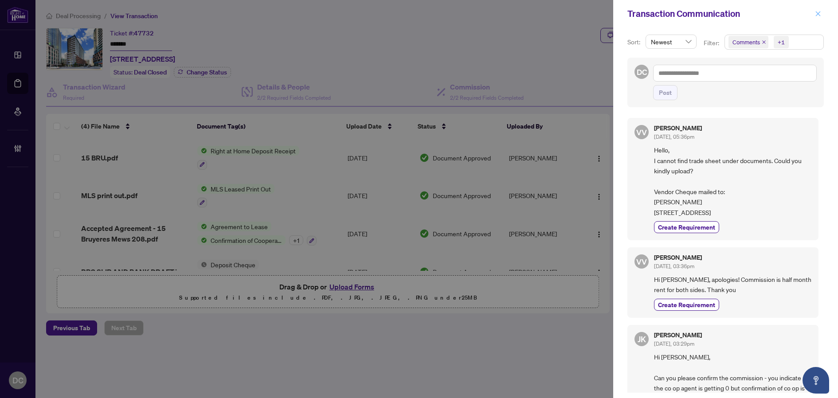
click at [819, 13] on icon "close" at bounding box center [818, 14] width 6 height 6
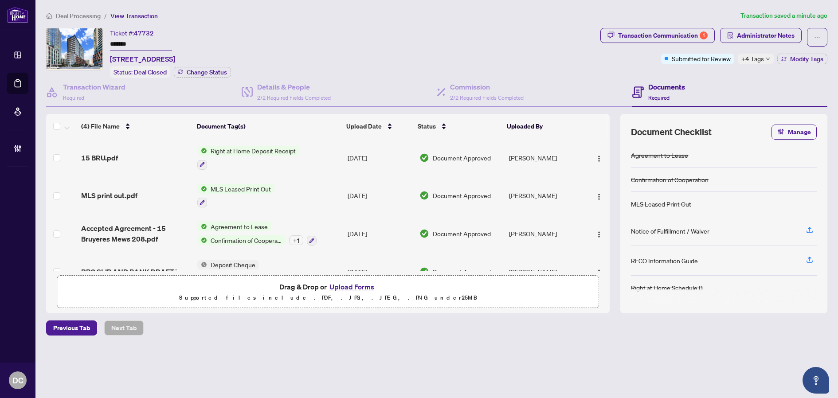
click at [766, 60] on icon "down" at bounding box center [767, 59] width 4 height 4
click at [724, 82] on div "Documents Required" at bounding box center [729, 92] width 195 height 29
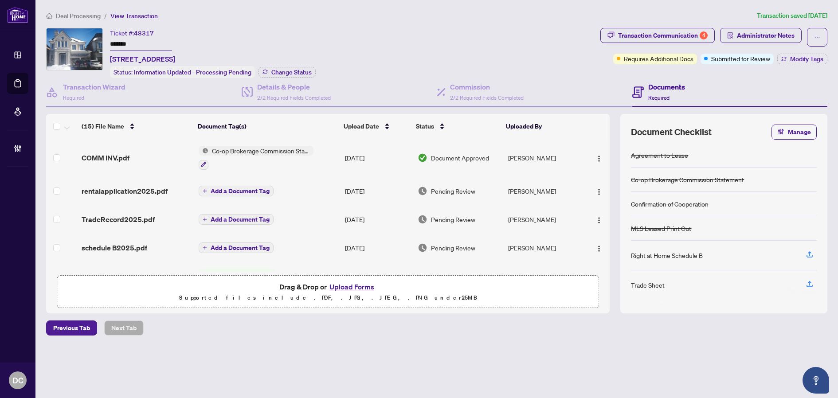
drag, startPoint x: 159, startPoint y: 42, endPoint x: 89, endPoint y: 55, distance: 70.8
click at [68, 41] on div "Ticket #: 48317 ******* [STREET_ADDRESS] Status: Information Updated - Processi…" at bounding box center [321, 53] width 550 height 50
click at [288, 70] on span "Change Status" at bounding box center [291, 72] width 40 height 6
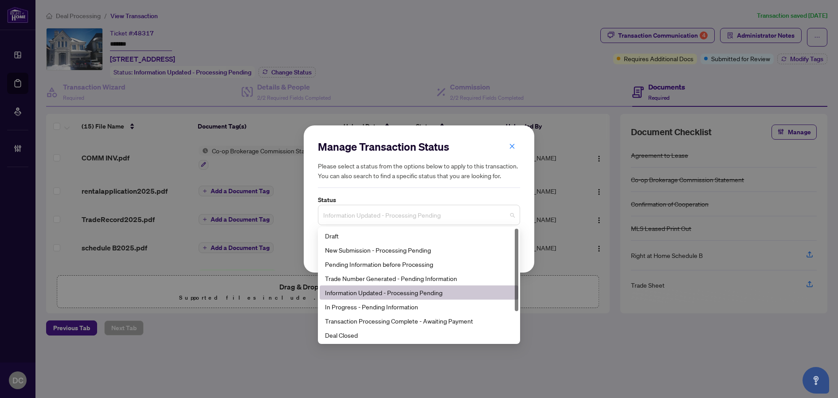
click at [470, 214] on span "Information Updated - Processing Pending" at bounding box center [418, 215] width 191 height 17
click at [385, 335] on div "Deal Closed" at bounding box center [419, 335] width 188 height 10
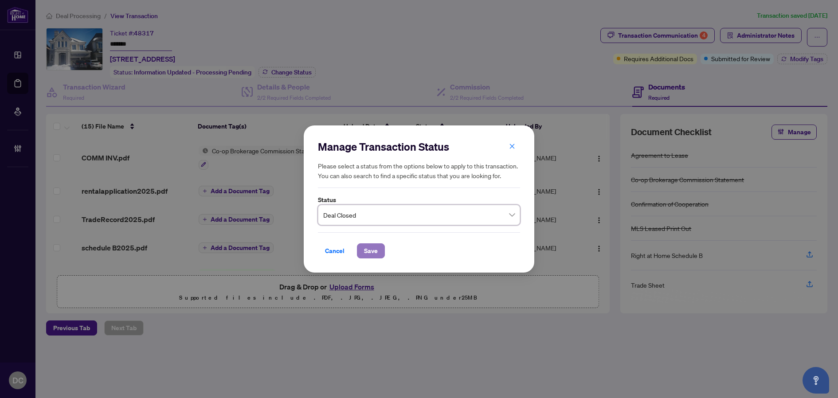
drag, startPoint x: 374, startPoint y: 252, endPoint x: 39, endPoint y: 224, distance: 337.1
click at [374, 251] on span "Save" at bounding box center [371, 251] width 14 height 14
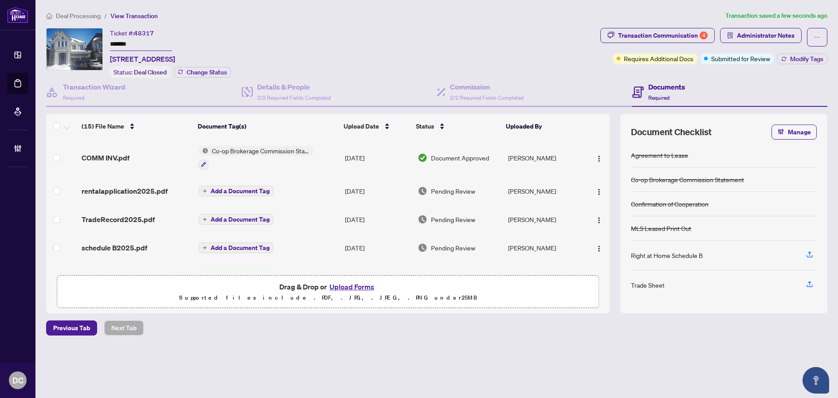
click at [332, 158] on td "Co-op Brokerage Commission Statement" at bounding box center [268, 158] width 146 height 38
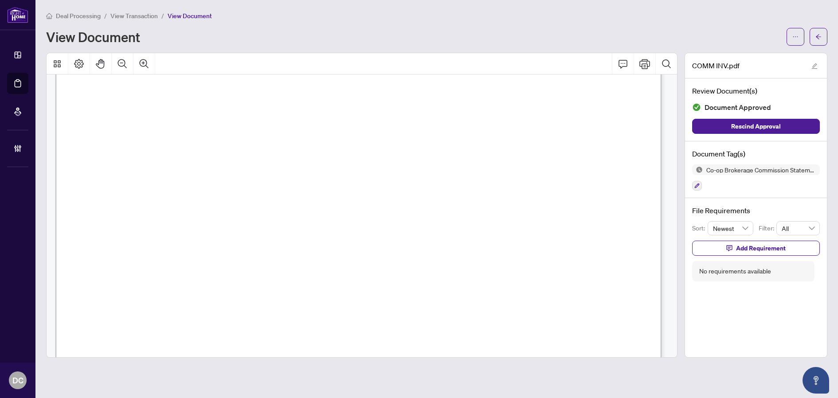
scroll to position [310, 0]
click at [819, 40] on span "button" at bounding box center [818, 37] width 6 height 14
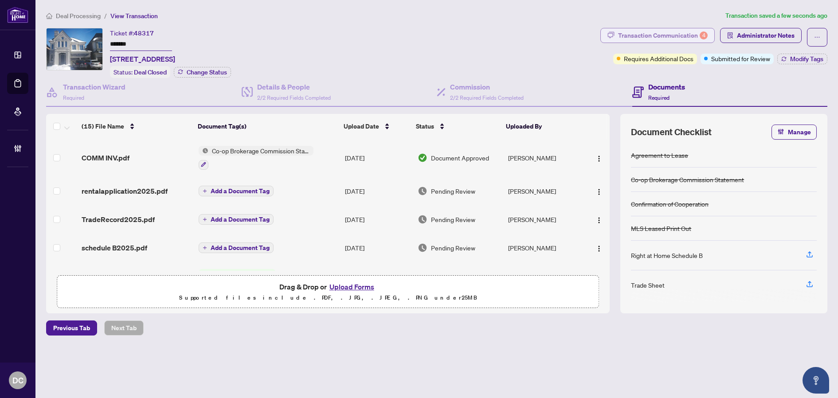
click at [694, 38] on div "Transaction Communication 4" at bounding box center [663, 35] width 90 height 14
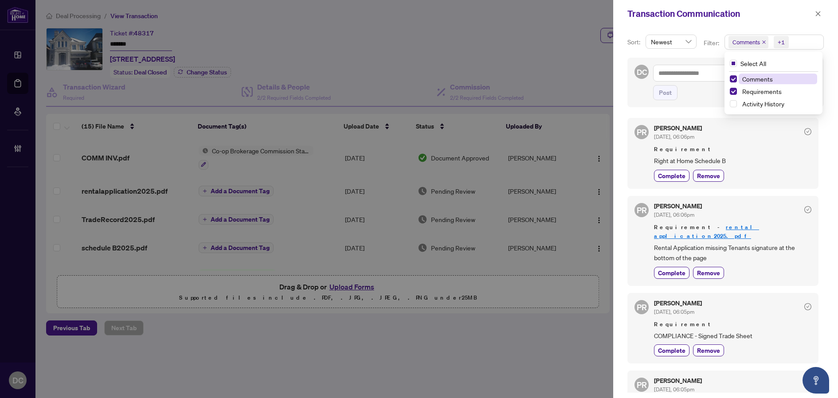
click at [807, 43] on span "Comments +1" at bounding box center [774, 42] width 98 height 14
drag, startPoint x: 766, startPoint y: 82, endPoint x: 763, endPoint y: 90, distance: 8.4
click at [763, 90] on div "Comments Requirements Activity History" at bounding box center [773, 92] width 94 height 37
click at [763, 90] on span "Requirements" at bounding box center [761, 91] width 39 height 8
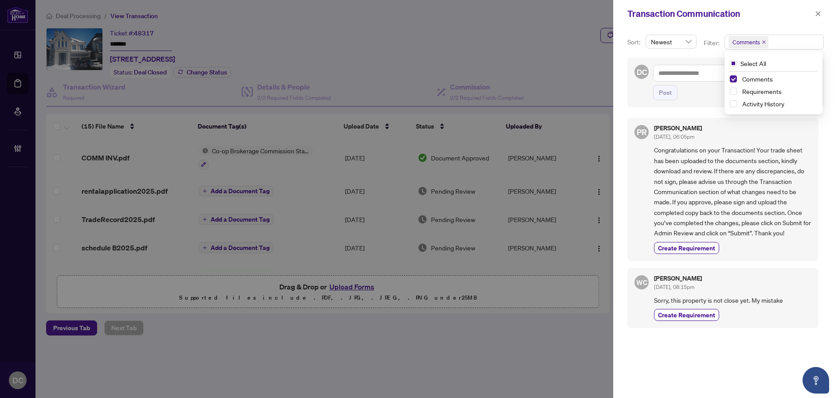
scroll to position [2, 0]
click at [817, 13] on icon "close" at bounding box center [817, 13] width 5 height 5
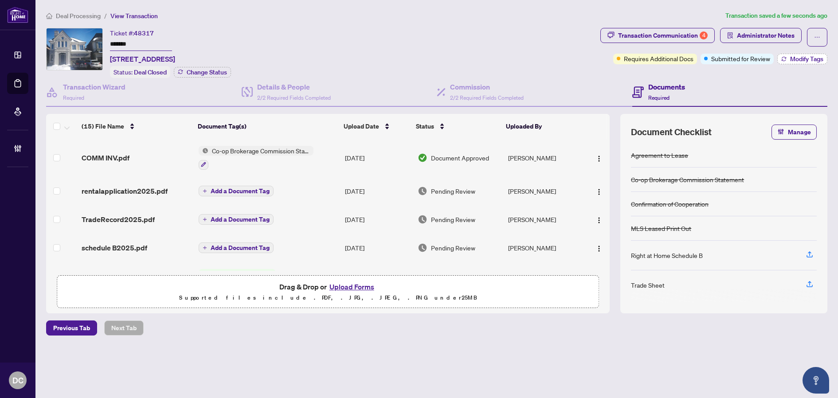
click at [803, 62] on span "Modify Tags" at bounding box center [806, 59] width 33 height 6
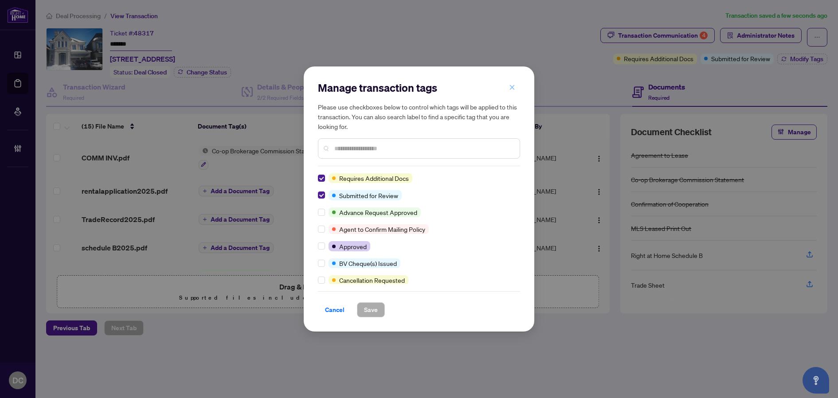
click at [507, 94] on button "button" at bounding box center [512, 87] width 18 height 15
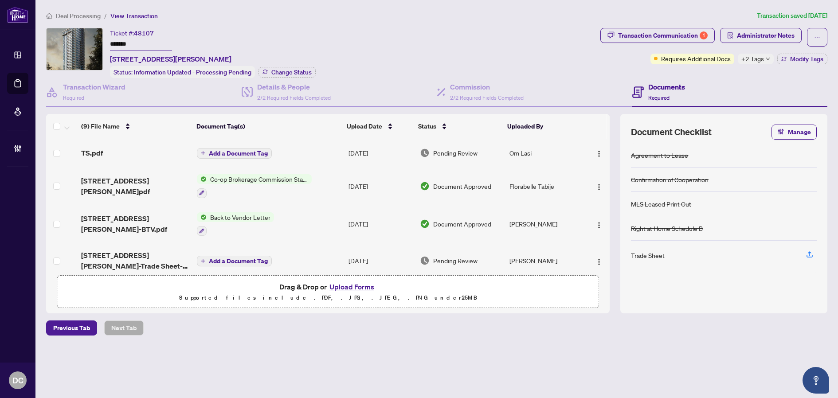
drag, startPoint x: 148, startPoint y: 45, endPoint x: 88, endPoint y: 43, distance: 60.3
click at [88, 43] on div "Ticket #: 48107 ******* [STREET_ADDRESS][PERSON_NAME] Status: Information Updat…" at bounding box center [321, 53] width 550 height 50
click at [275, 73] on span "Change Status" at bounding box center [291, 72] width 40 height 6
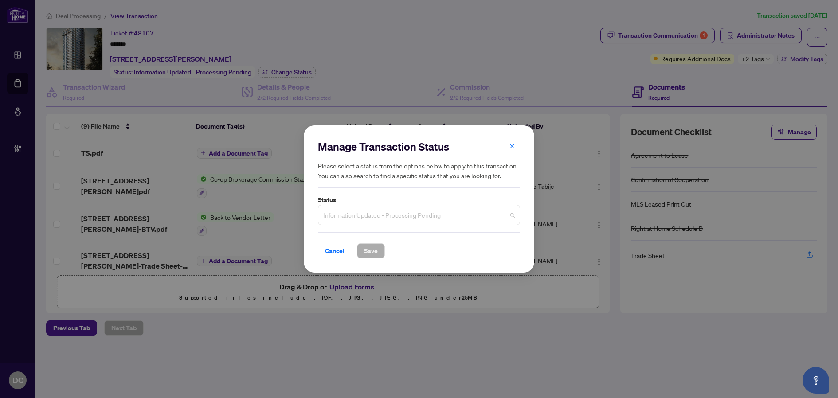
click at [366, 217] on span "Information Updated - Processing Pending" at bounding box center [418, 215] width 191 height 17
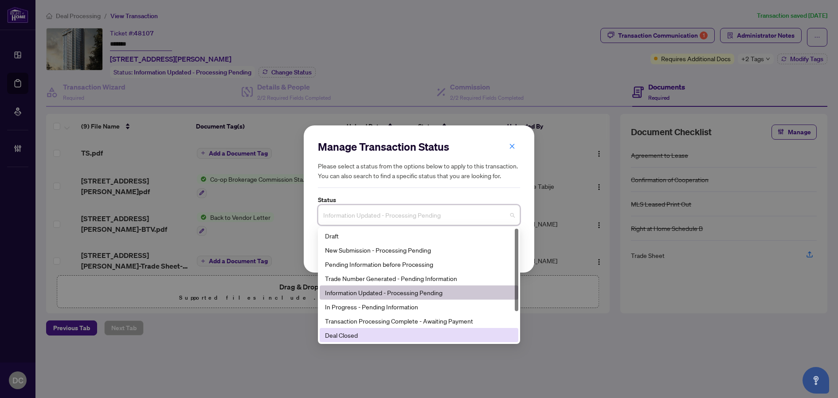
click at [359, 340] on div "Deal Closed" at bounding box center [419, 335] width 199 height 14
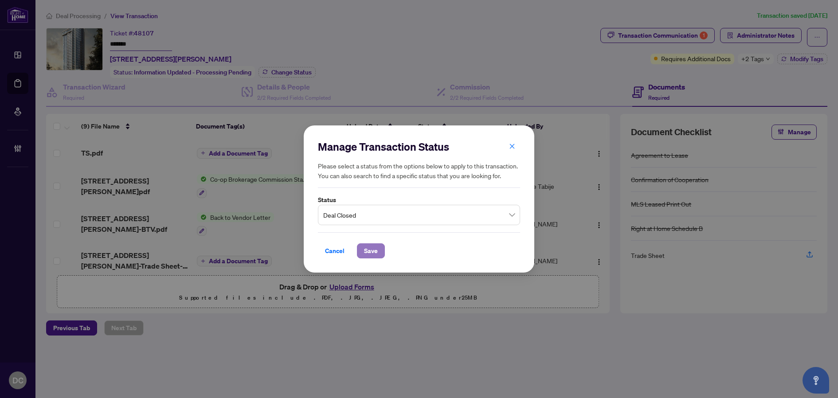
click at [370, 248] on span "Save" at bounding box center [371, 251] width 14 height 14
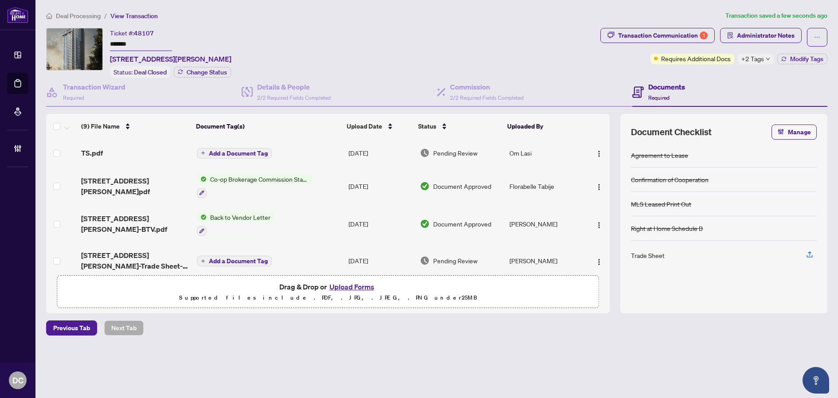
click at [766, 60] on icon "down" at bounding box center [767, 59] width 4 height 4
click at [721, 75] on div "Transaction Communication 1 Administrator Notes Requires Additional Docs +2 Tag…" at bounding box center [713, 53] width 230 height 50
click at [784, 56] on icon "button" at bounding box center [783, 58] width 5 height 5
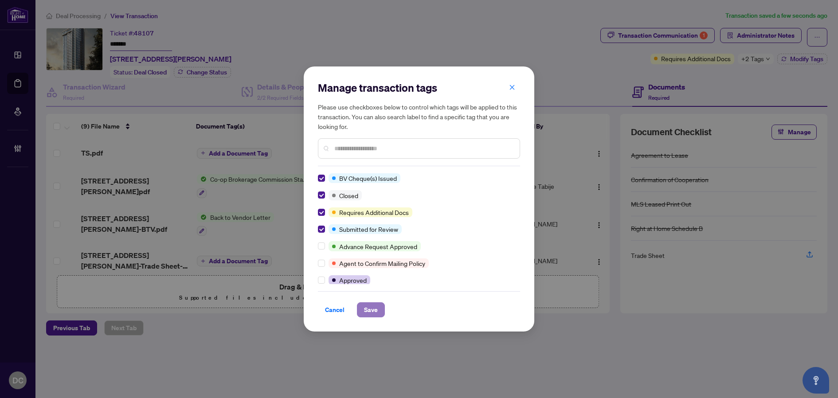
click at [367, 314] on span "Save" at bounding box center [371, 310] width 14 height 14
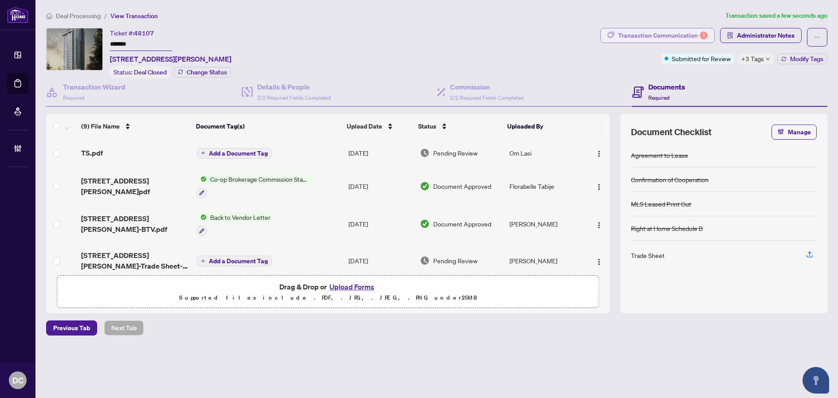
click at [680, 34] on div "Transaction Communication 1" at bounding box center [663, 35] width 90 height 14
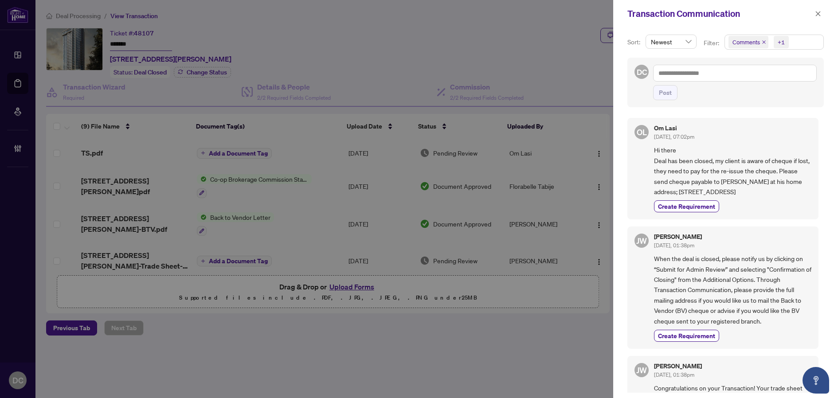
click at [779, 197] on span "Hi there Deal has been closed, my client is aware of cheque if lost, they need …" at bounding box center [732, 171] width 157 height 52
drag, startPoint x: 697, startPoint y: 191, endPoint x: 795, endPoint y: 194, distance: 98.0
click at [795, 194] on span "Hi there Deal has been closed, my client is aware of cheque if lost, they need …" at bounding box center [732, 171] width 157 height 52
copy span "[STREET_ADDRESS]"
click at [698, 196] on span "Hi there Deal has been closed, my client is aware of cheque if lost, they need …" at bounding box center [732, 171] width 157 height 52
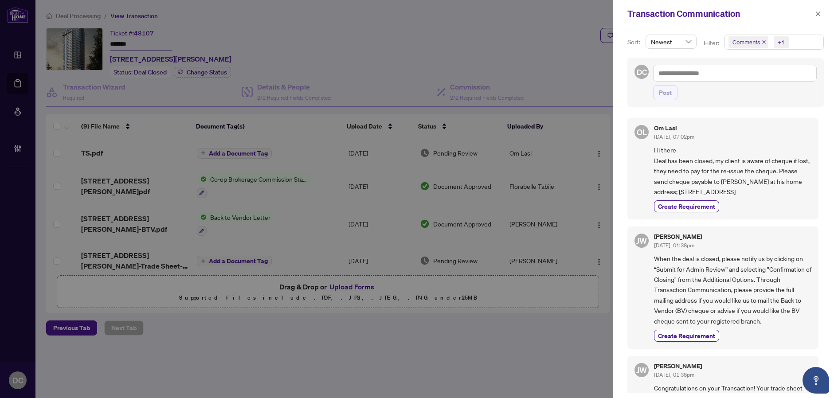
drag, startPoint x: 687, startPoint y: 199, endPoint x: 654, endPoint y: 201, distance: 33.3
click at [654, 197] on span "Hi there Deal has been closed, my client is aware of cheque if lost, they need …" at bounding box center [732, 171] width 157 height 52
copy span "M1C 1A7"
click at [823, 15] on button "button" at bounding box center [818, 13] width 12 height 11
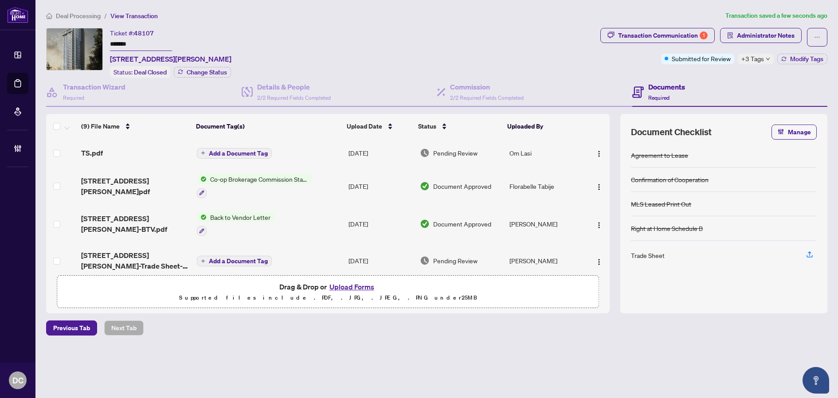
drag, startPoint x: 144, startPoint y: 42, endPoint x: 82, endPoint y: 42, distance: 62.5
click at [82, 42] on div "Ticket #: 48107 ******* [STREET_ADDRESS][PERSON_NAME] Status: Deal Closed Chang…" at bounding box center [321, 53] width 550 height 50
drag, startPoint x: 319, startPoint y: 188, endPoint x: 29, endPoint y: 169, distance: 290.5
click at [319, 188] on td "Co-op Brokerage Commission Statement" at bounding box center [269, 186] width 152 height 38
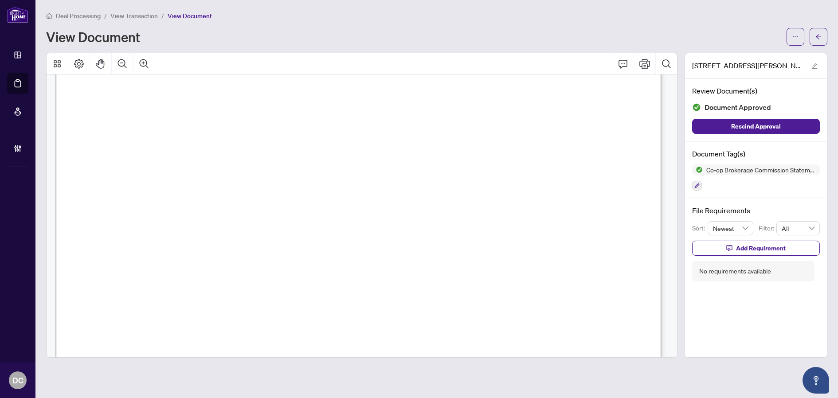
scroll to position [355, 0]
click at [813, 39] on button "button" at bounding box center [818, 37] width 18 height 18
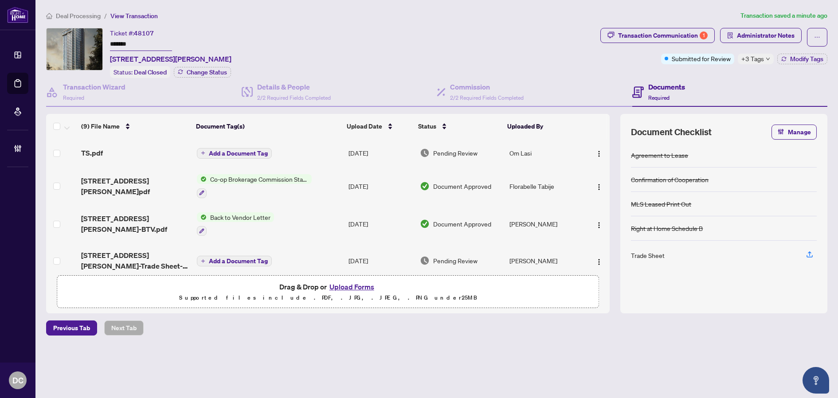
click at [760, 61] on span "+3 Tags" at bounding box center [752, 59] width 23 height 10
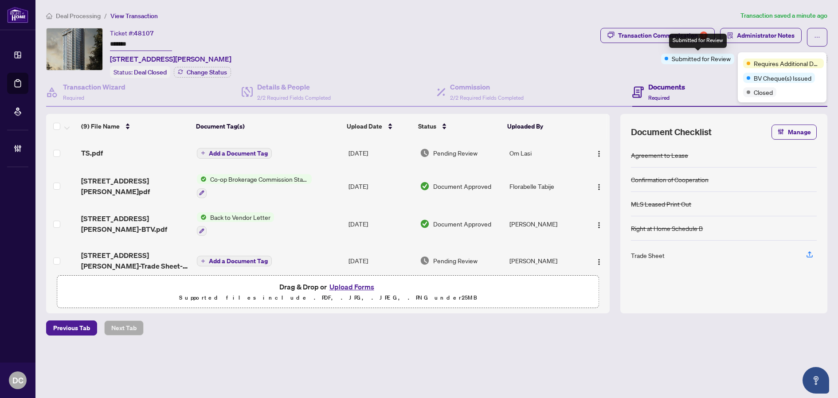
click at [671, 38] on div "Submitted for Review" at bounding box center [698, 41] width 58 height 14
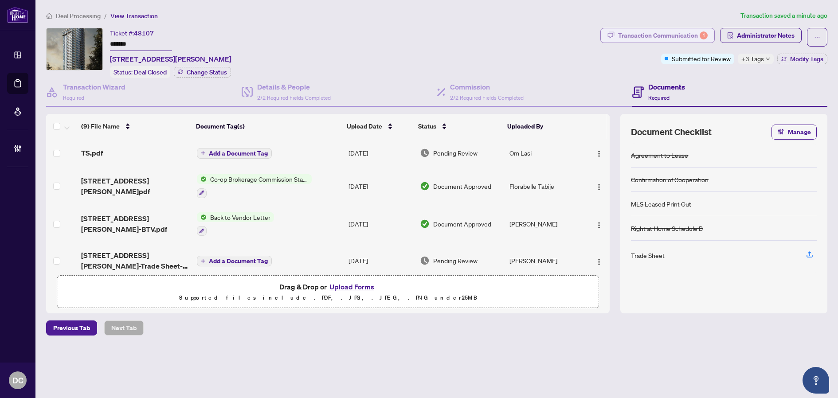
click at [643, 38] on div "Transaction Communication 1" at bounding box center [663, 35] width 90 height 14
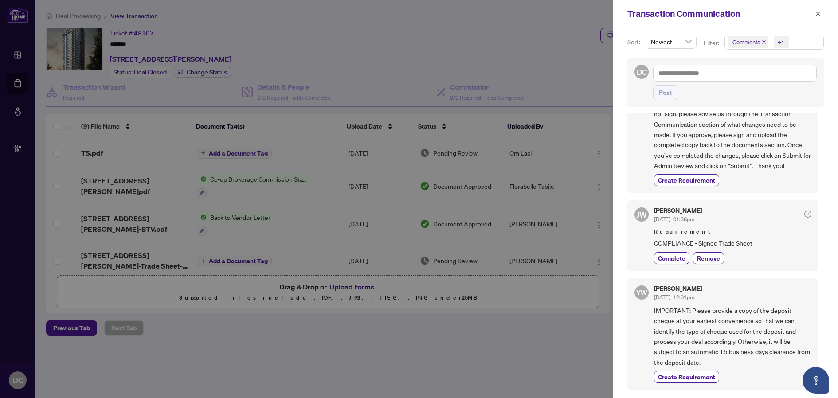
scroll to position [310, 0]
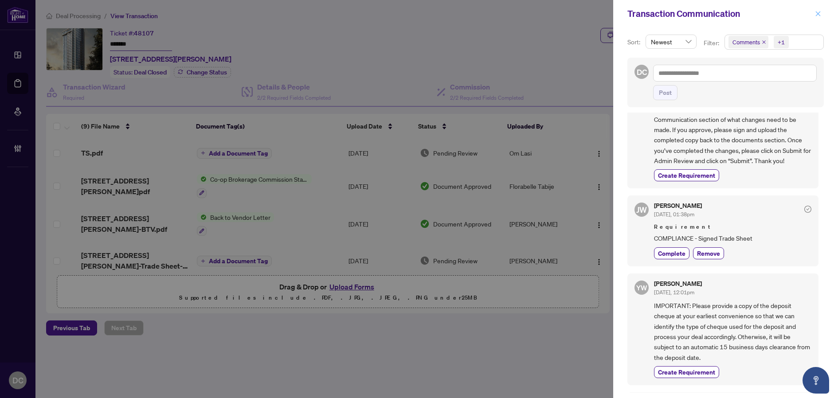
click at [820, 12] on icon "close" at bounding box center [818, 14] width 6 height 6
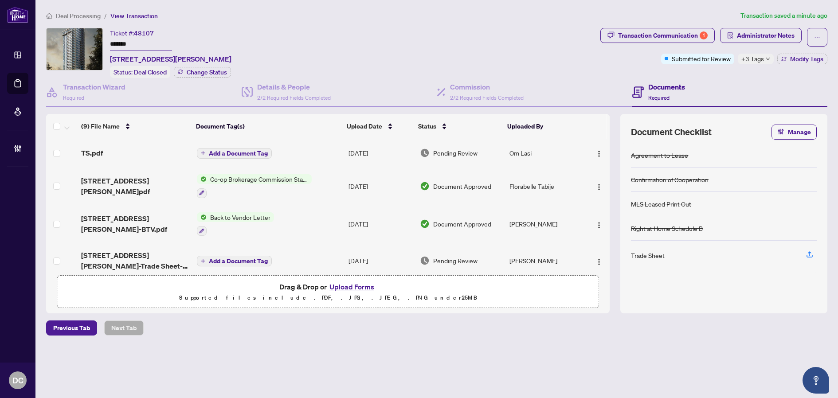
click at [380, 154] on td "[DATE]" at bounding box center [380, 153] width 71 height 28
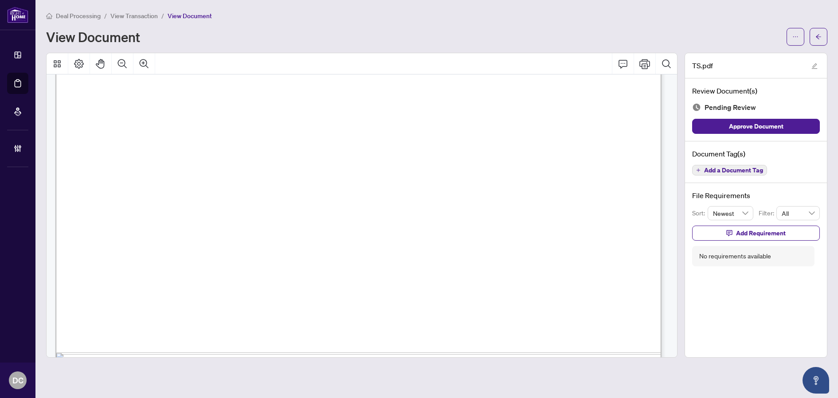
scroll to position [443, 0]
click at [819, 39] on icon "arrow-left" at bounding box center [817, 36] width 5 height 5
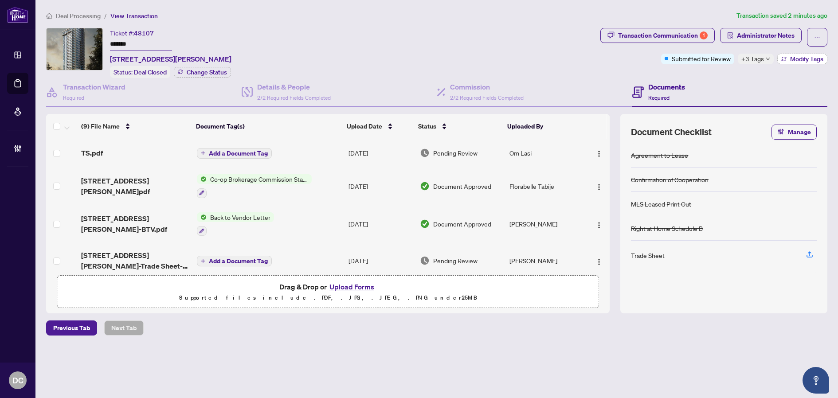
click at [794, 58] on span "Modify Tags" at bounding box center [806, 59] width 33 height 6
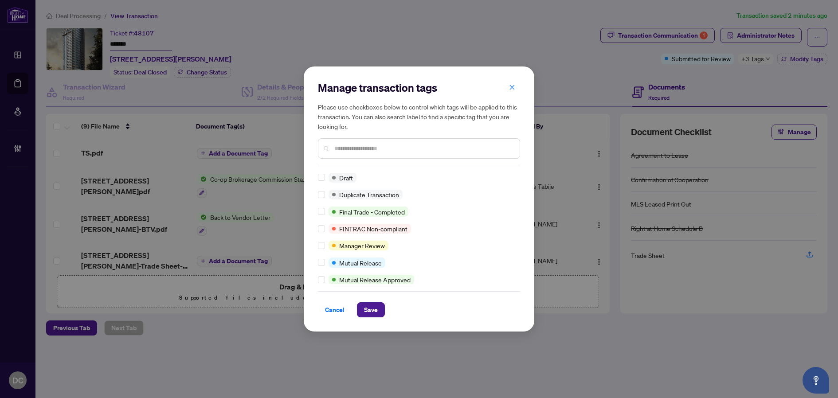
scroll to position [18, 0]
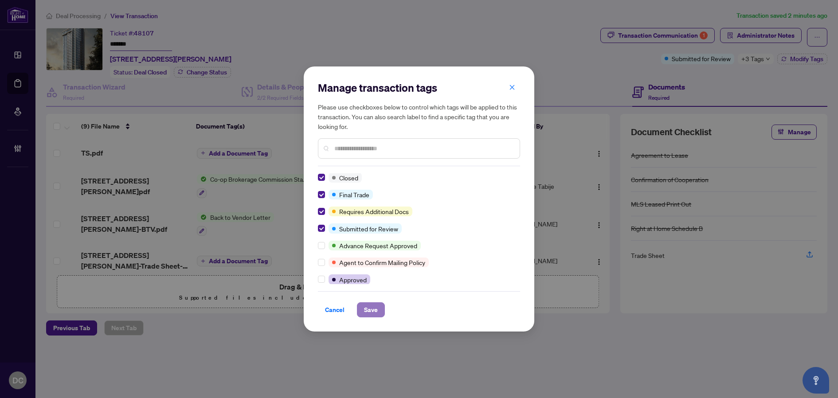
click at [370, 311] on span "Save" at bounding box center [371, 310] width 14 height 14
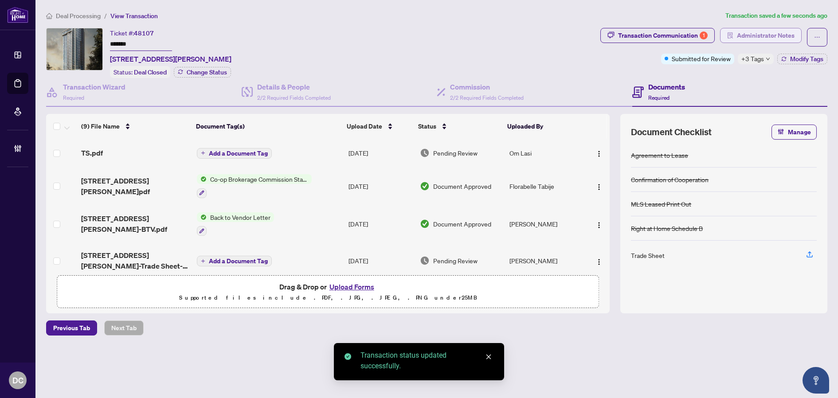
click at [772, 32] on span "Administrator Notes" at bounding box center [766, 35] width 58 height 14
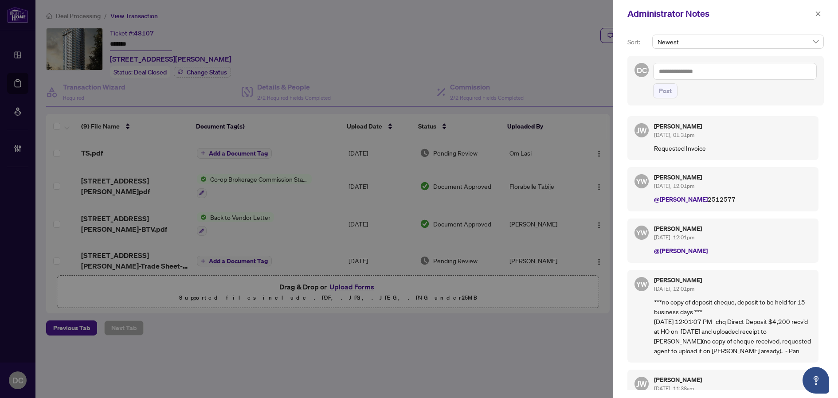
click at [727, 70] on textarea at bounding box center [735, 71] width 164 height 17
paste textarea "**********"
type textarea "**********"
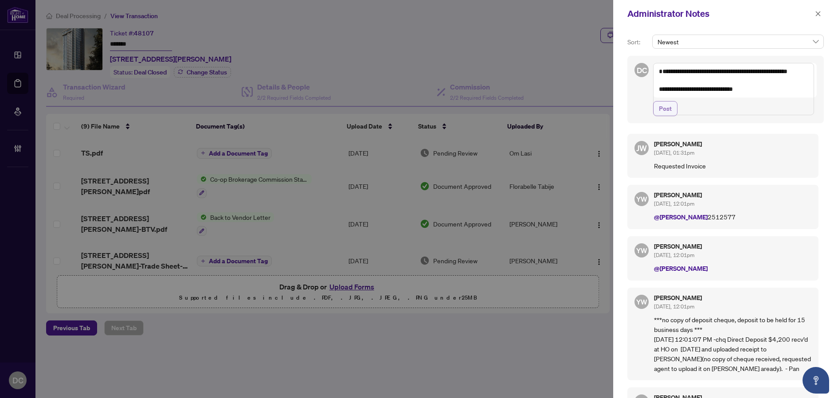
click at [663, 116] on span "Post" at bounding box center [665, 108] width 13 height 14
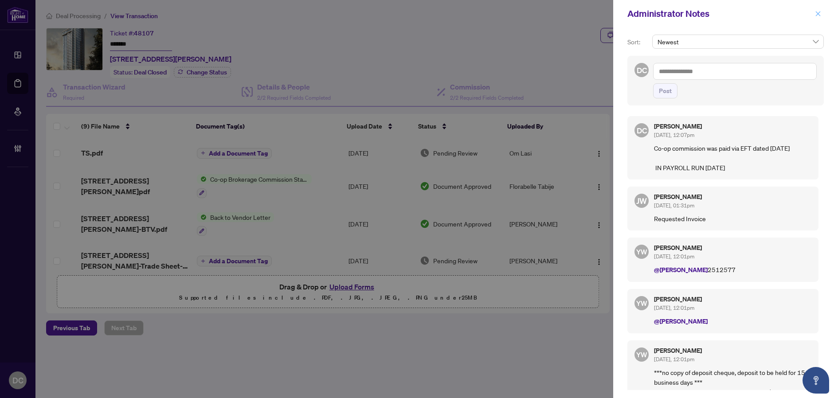
click at [821, 17] on button "button" at bounding box center [818, 13] width 12 height 11
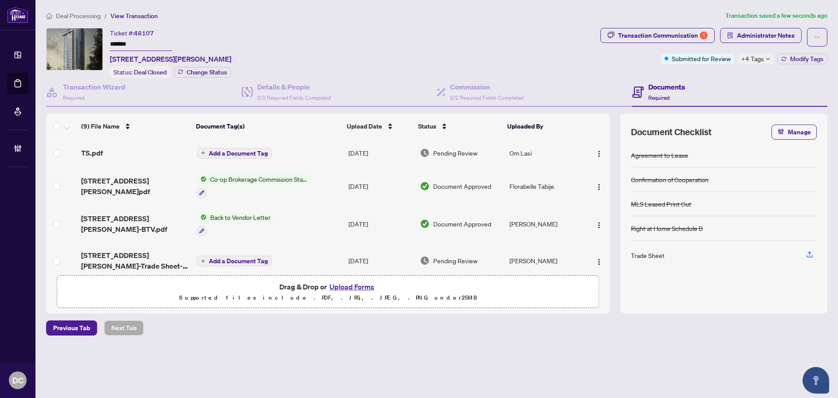
drag, startPoint x: 133, startPoint y: 40, endPoint x: 93, endPoint y: 52, distance: 41.9
click at [91, 40] on div "Ticket #: 48107 ******* [STREET_ADDRESS][PERSON_NAME] Status: Deal Closed Chang…" at bounding box center [321, 53] width 550 height 50
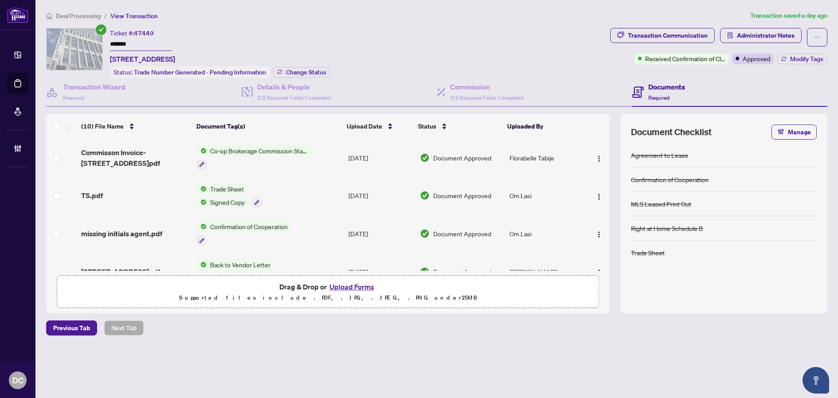
drag, startPoint x: 145, startPoint y: 44, endPoint x: 97, endPoint y: 44, distance: 48.7
click at [97, 44] on div "Ticket #: 47449 ******* [STREET_ADDRESS] Status: Trade Number Generated - Pendi…" at bounding box center [326, 53] width 560 height 50
click at [289, 74] on span "Change Status" at bounding box center [306, 72] width 40 height 6
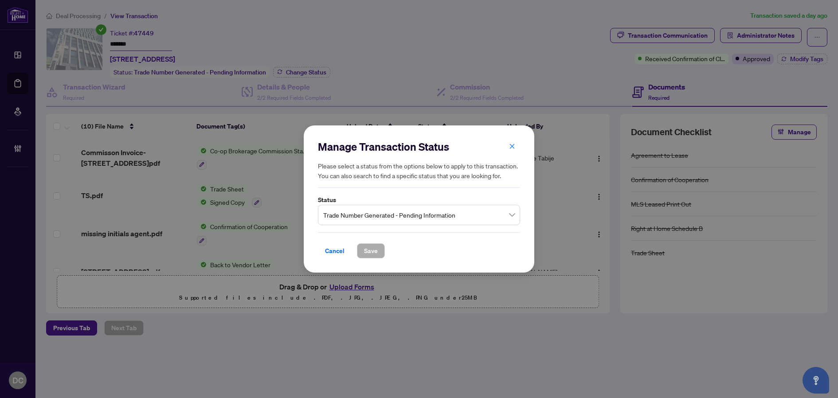
drag, startPoint x: 349, startPoint y: 212, endPoint x: 353, endPoint y: 217, distance: 6.0
click at [349, 213] on span "Trade Number Generated - Pending Information" at bounding box center [418, 215] width 191 height 17
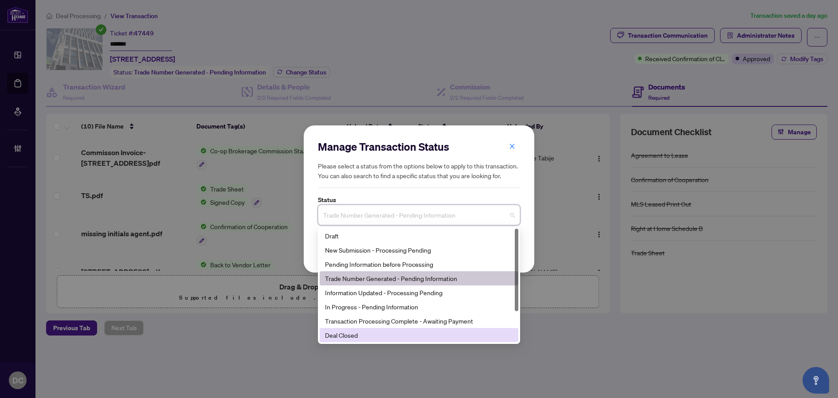
click at [357, 332] on div "Deal Closed" at bounding box center [419, 335] width 188 height 10
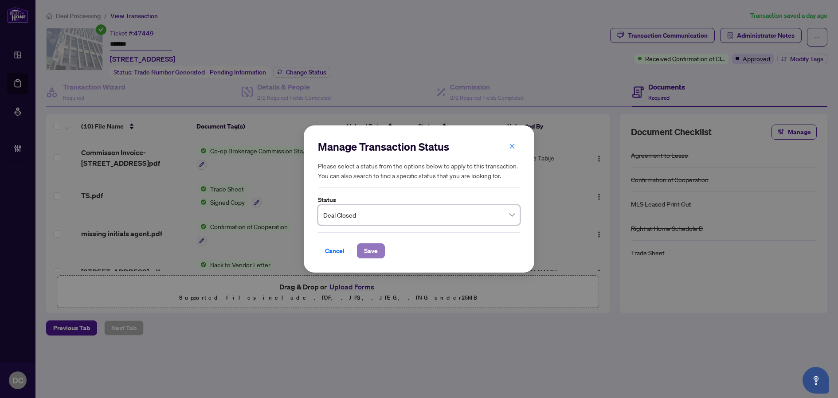
click at [368, 253] on span "Save" at bounding box center [371, 251] width 14 height 14
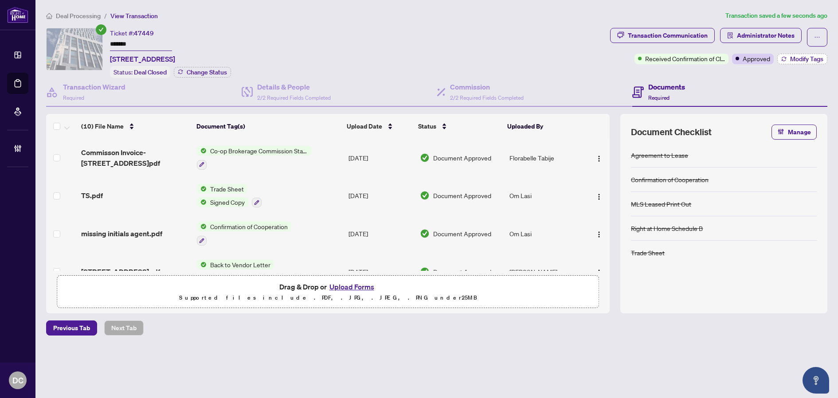
click at [788, 61] on button "Modify Tags" at bounding box center [802, 59] width 50 height 11
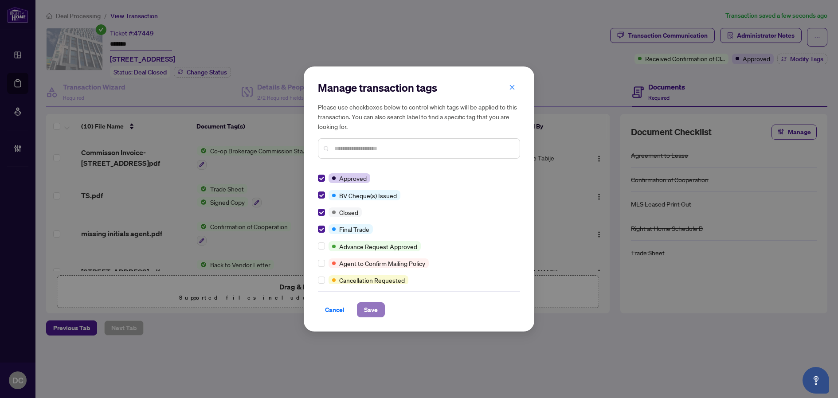
click at [371, 309] on span "Save" at bounding box center [371, 310] width 14 height 14
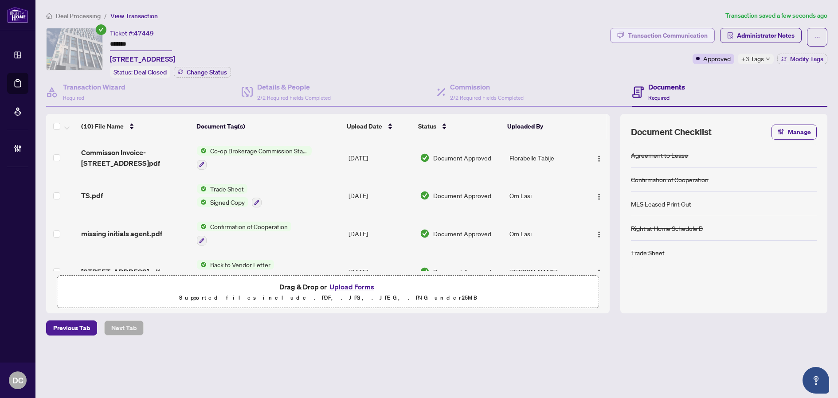
click at [703, 36] on div "Transaction Communication" at bounding box center [668, 35] width 80 height 14
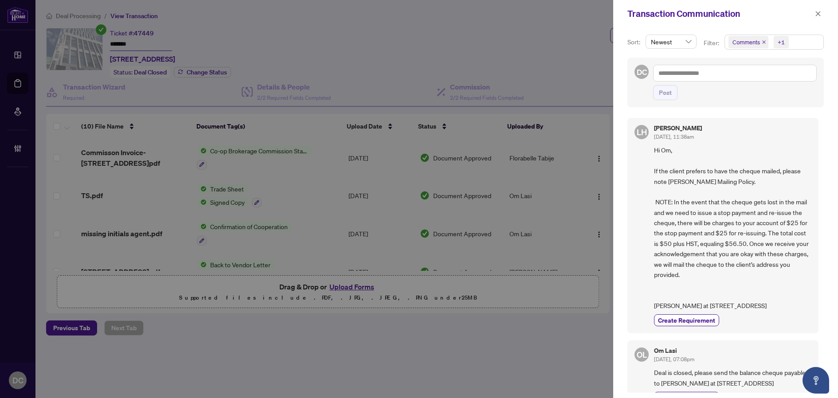
click at [690, 309] on span "Hi Om, If the client prefers to have the cheque mailed, please note [PERSON_NAM…" at bounding box center [732, 228] width 157 height 166
click at [698, 307] on span "Hi Om, If the client prefers to have the cheque mailed, please note [PERSON_NAM…" at bounding box center [732, 228] width 157 height 166
drag, startPoint x: 697, startPoint y: 306, endPoint x: 787, endPoint y: 304, distance: 90.0
click at [787, 304] on span "Hi Om, If the client prefers to have the cheque mailed, please note [PERSON_NAM…" at bounding box center [732, 228] width 157 height 166
copy span "[STREET_ADDRESS]"
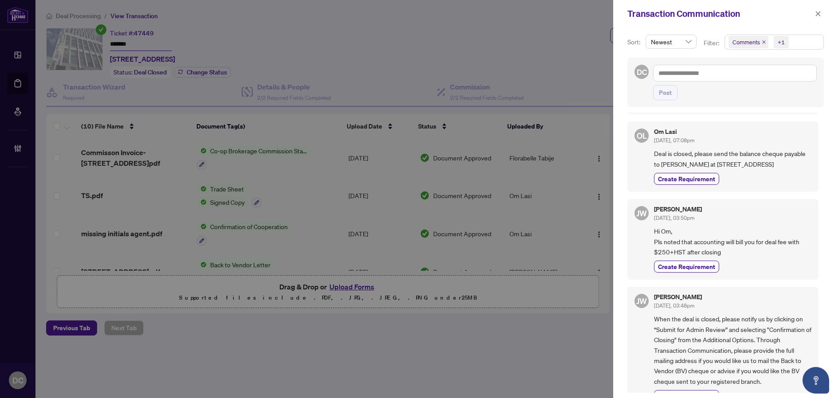
scroll to position [222, 0]
click at [730, 167] on span "Deal is closed, please send the balance cheque payable to [PERSON_NAME] at [STR…" at bounding box center [732, 156] width 157 height 21
drag, startPoint x: 687, startPoint y: 181, endPoint x: 648, endPoint y: 182, distance: 38.6
click at [648, 182] on div "OL Om Lasi [DATE], 07:08pm Deal is closed, please send the balance cheque payab…" at bounding box center [722, 154] width 191 height 70
copy span "L5W 1P1"
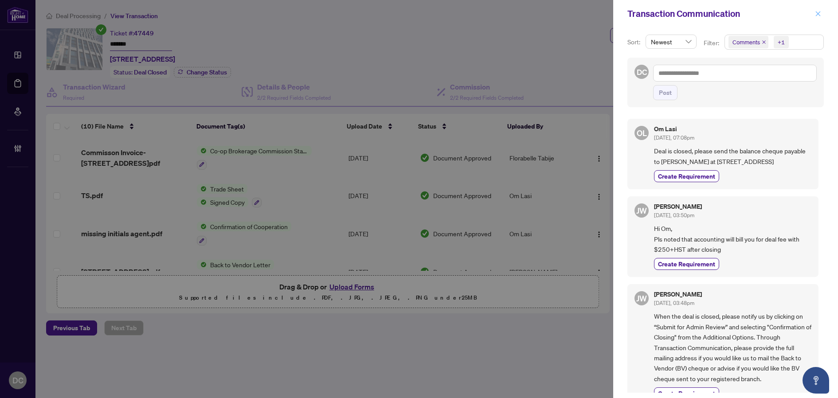
click at [819, 10] on span "button" at bounding box center [818, 14] width 6 height 14
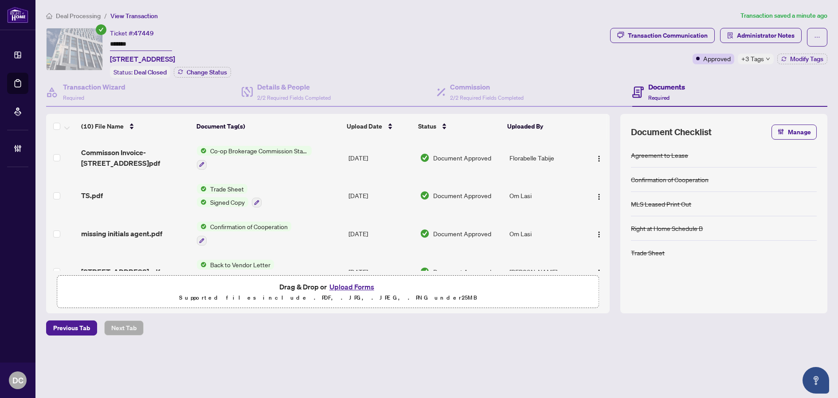
drag, startPoint x: 136, startPoint y: 42, endPoint x: 106, endPoint y: 61, distance: 35.3
click at [85, 43] on div "Ticket #: 47449 ******* [STREET_ADDRESS] Status: Deal Closed Change Status" at bounding box center [326, 53] width 560 height 50
click at [310, 162] on div at bounding box center [254, 164] width 115 height 11
click at [338, 156] on td "Co-op Brokerage Commission Statement" at bounding box center [269, 158] width 152 height 38
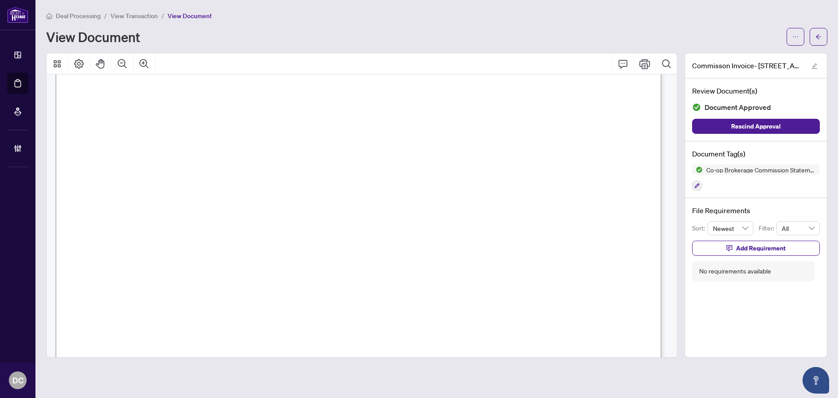
scroll to position [266, 0]
drag, startPoint x: 386, startPoint y: 128, endPoint x: 360, endPoint y: 122, distance: 26.9
click at [823, 39] on button "button" at bounding box center [818, 37] width 18 height 18
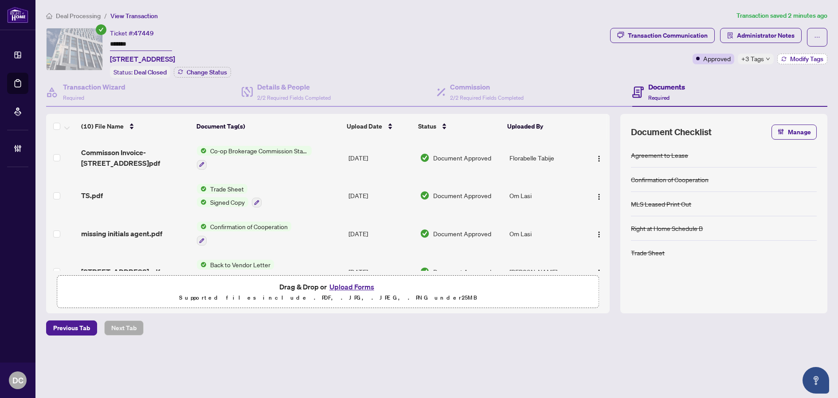
click at [785, 58] on icon "button" at bounding box center [783, 58] width 4 height 2
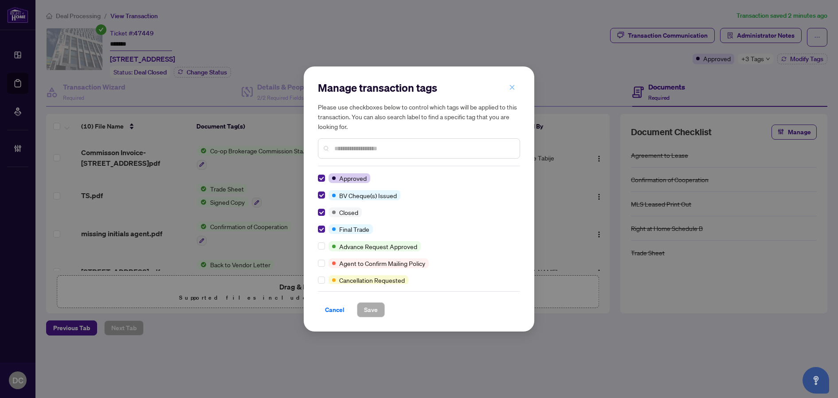
click at [512, 88] on icon "close" at bounding box center [512, 87] width 5 height 5
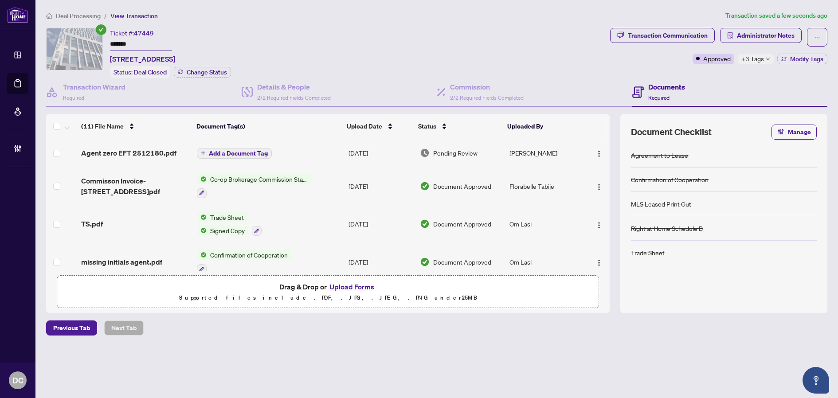
click at [251, 148] on button "Add a Document Tag" at bounding box center [234, 153] width 75 height 11
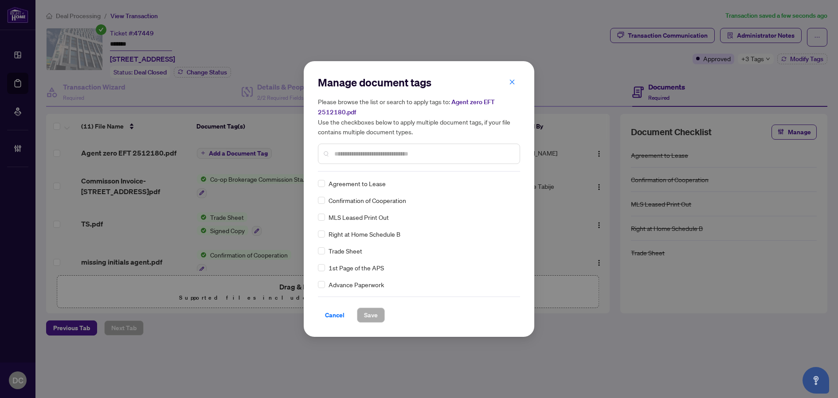
click at [371, 164] on div "Manage document tags Please browse the list or search to apply tags to: Agent z…" at bounding box center [419, 123] width 202 height 96
click at [398, 152] on input "text" at bounding box center [423, 154] width 178 height 10
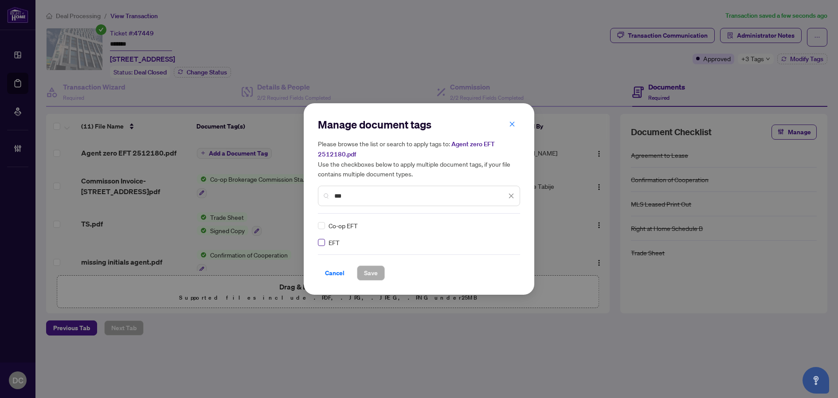
type input "***"
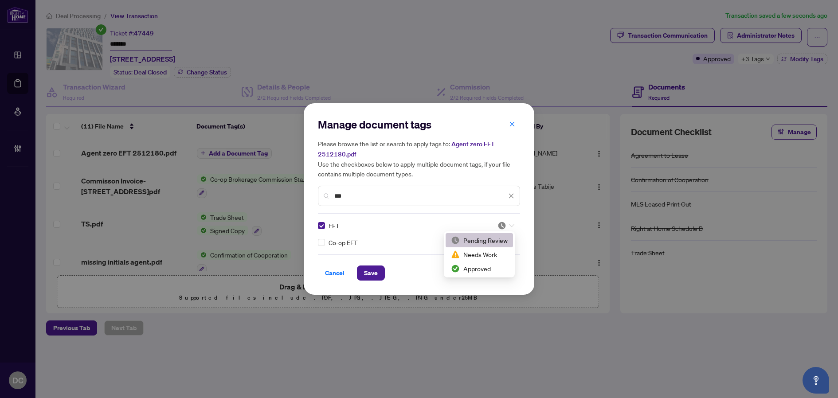
click at [510, 224] on icon at bounding box center [511, 225] width 5 height 3
drag, startPoint x: 487, startPoint y: 278, endPoint x: 487, endPoint y: 269, distance: 9.3
click at [487, 269] on div "Cancel Save" at bounding box center [419, 272] width 202 height 15
click at [506, 226] on img at bounding box center [501, 225] width 9 height 9
click at [491, 266] on div "Approved" at bounding box center [479, 269] width 57 height 10
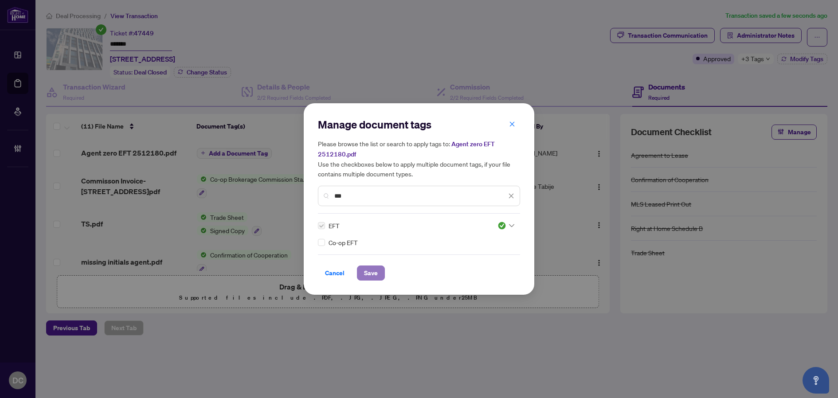
click at [370, 278] on span "Save" at bounding box center [371, 273] width 14 height 14
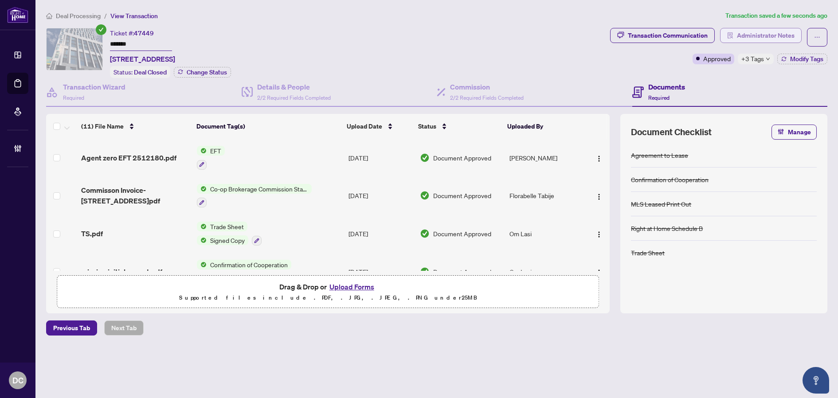
click at [791, 38] on span "Administrator Notes" at bounding box center [766, 35] width 58 height 14
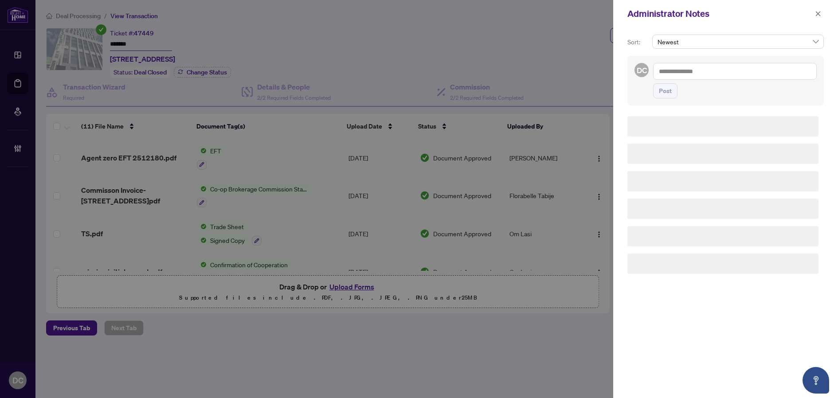
click at [744, 73] on textarea at bounding box center [735, 71] width 164 height 17
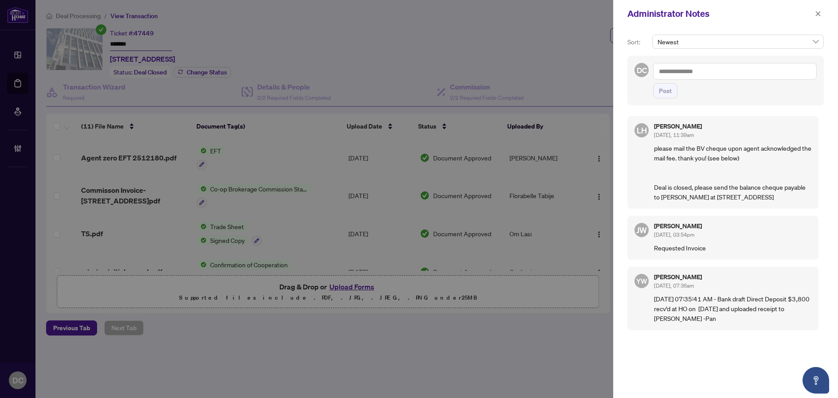
paste textarea "**********"
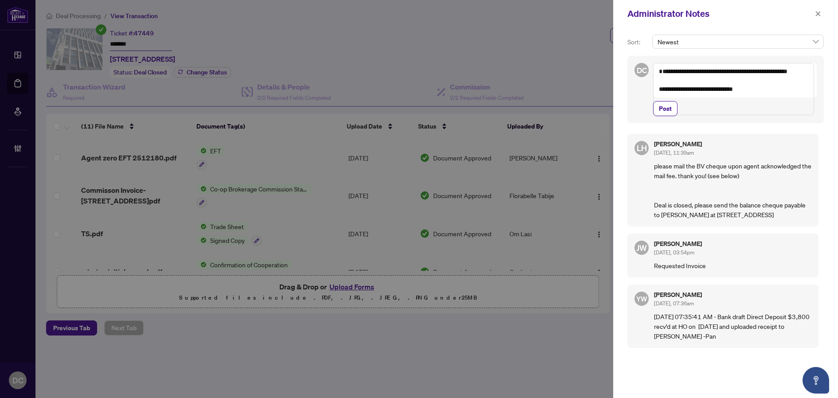
click at [689, 110] on textarea "**********" at bounding box center [733, 89] width 161 height 52
paste textarea "**********"
type textarea "**********"
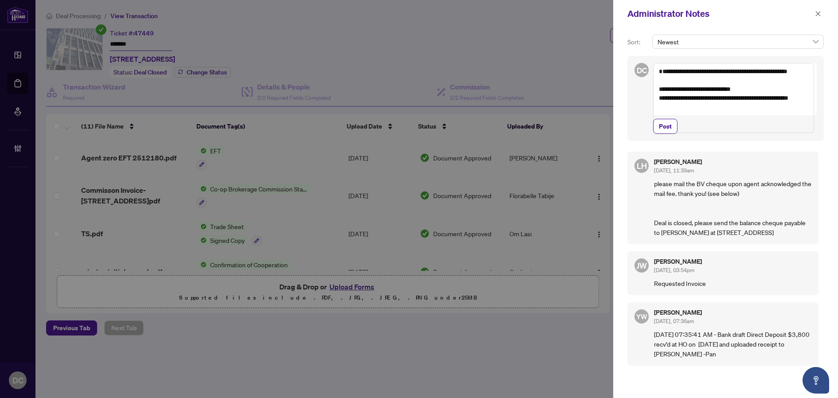
click at [774, 100] on textarea "**********" at bounding box center [733, 98] width 161 height 70
click at [668, 141] on div "**********" at bounding box center [725, 98] width 196 height 85
click at [670, 133] on span "Post" at bounding box center [665, 126] width 13 height 14
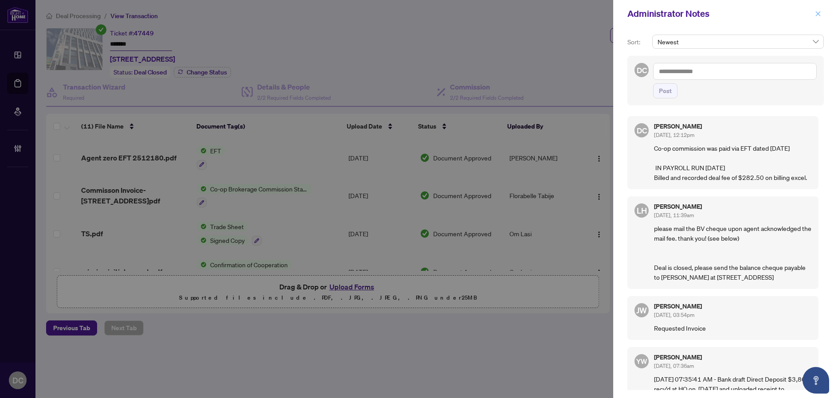
click at [814, 15] on button "button" at bounding box center [818, 13] width 12 height 11
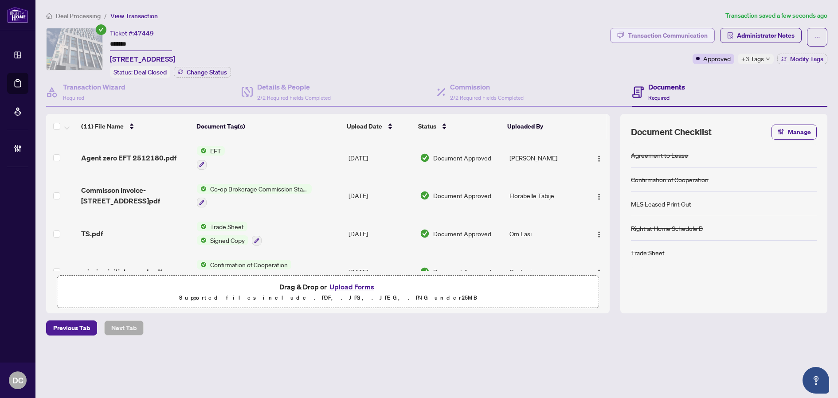
drag, startPoint x: 778, startPoint y: 34, endPoint x: 692, endPoint y: 36, distance: 86.0
click at [692, 36] on div "Transaction Communication Administrator Notes" at bounding box center [718, 37] width 217 height 19
click at [753, 56] on span "+3 Tags" at bounding box center [752, 59] width 23 height 10
